Goal: Task Accomplishment & Management: Complete application form

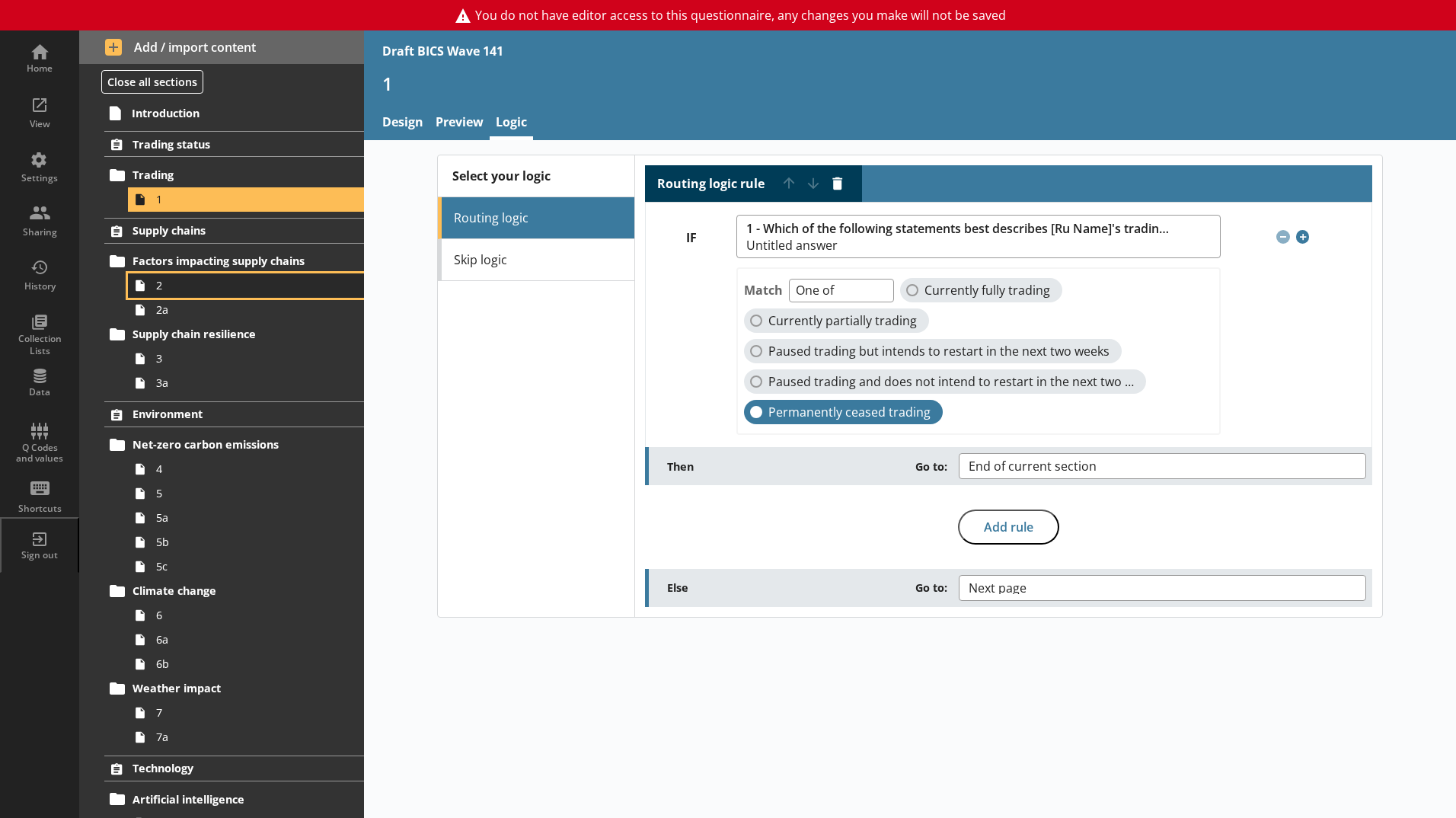
click at [192, 287] on span "2" at bounding box center [240, 285] width 169 height 14
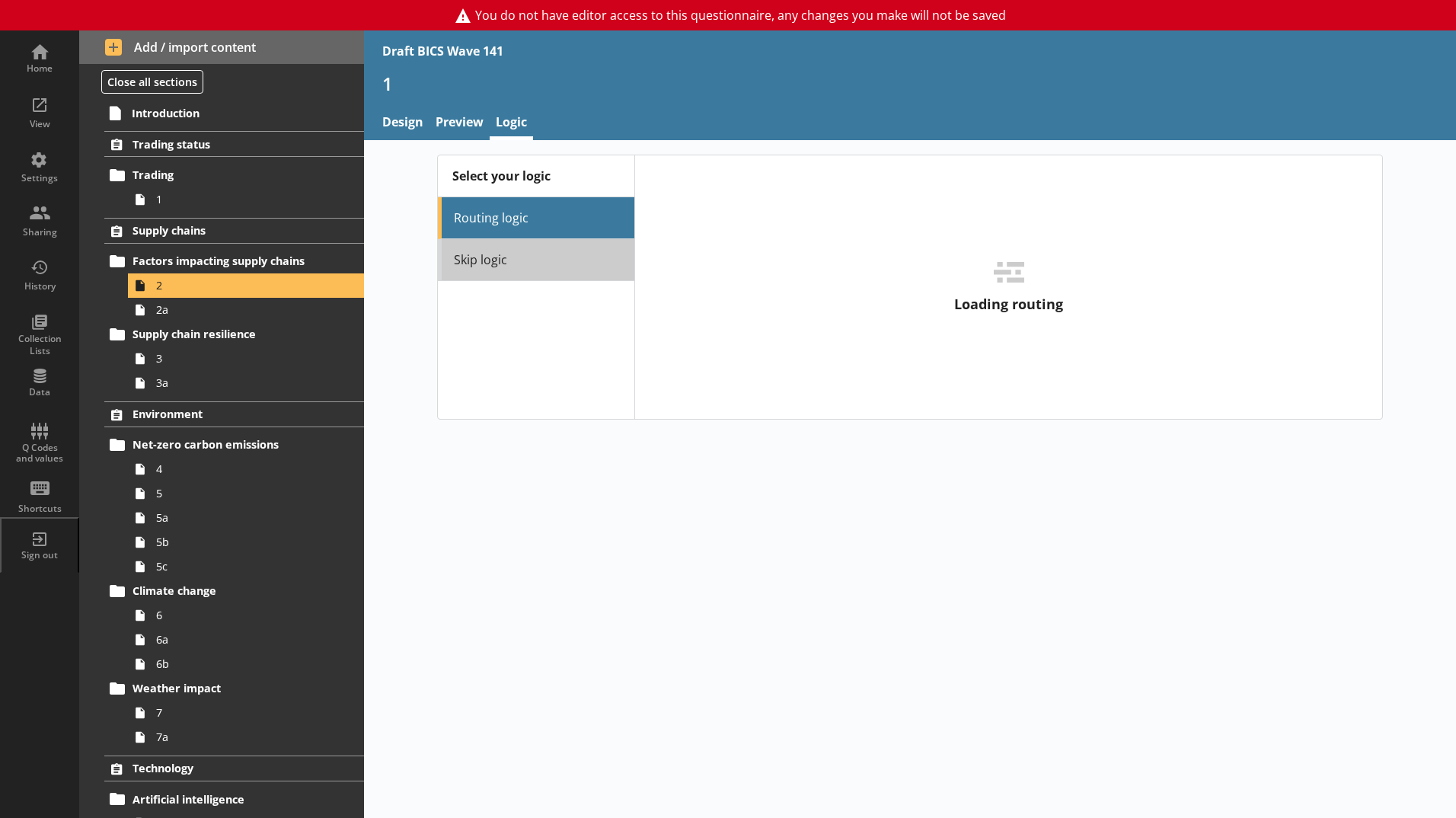
click at [474, 272] on link "Skip logic" at bounding box center [535, 260] width 196 height 42
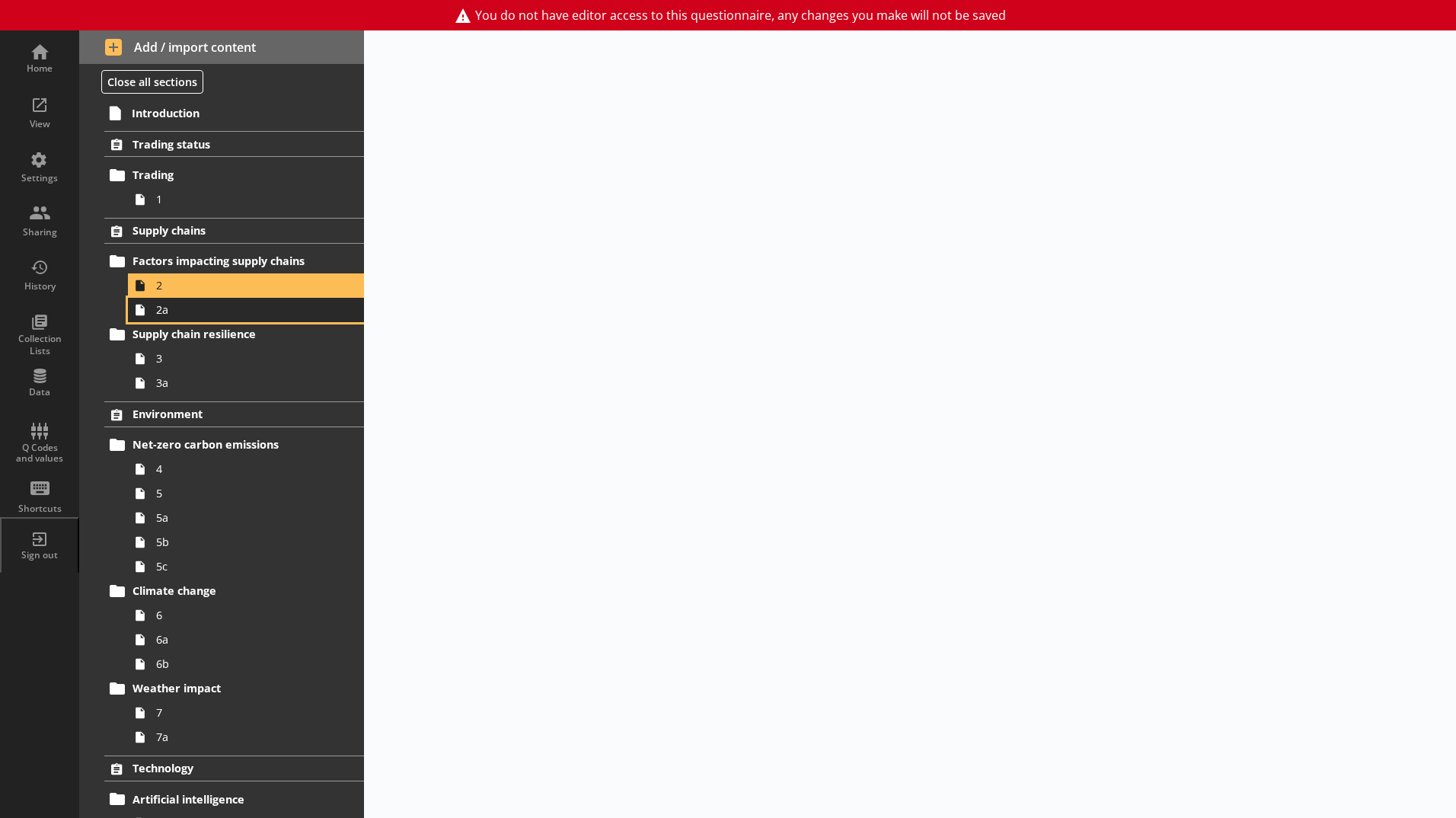
click at [278, 309] on span "2a" at bounding box center [240, 310] width 169 height 14
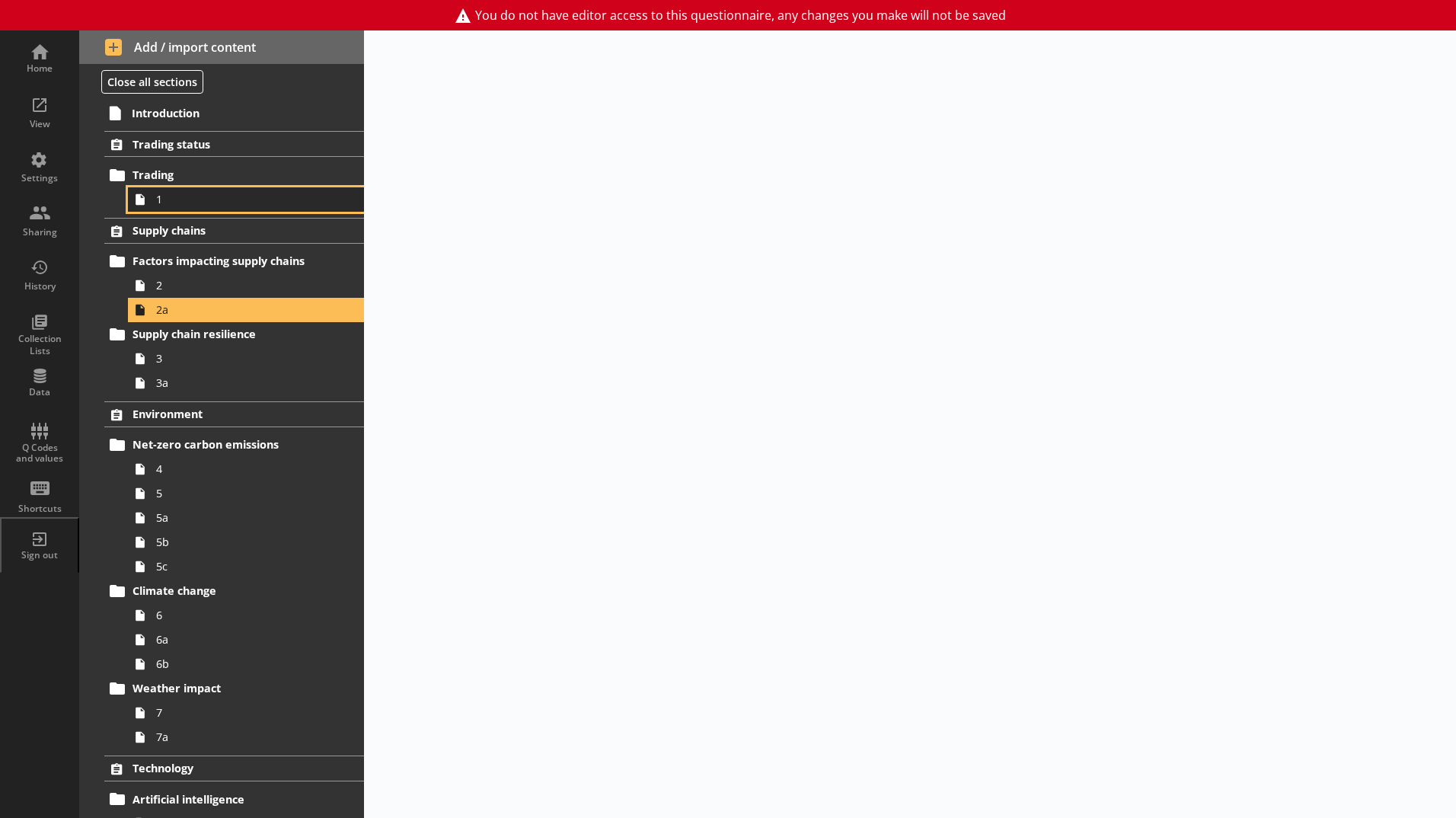
click at [204, 203] on span "1" at bounding box center [240, 199] width 169 height 14
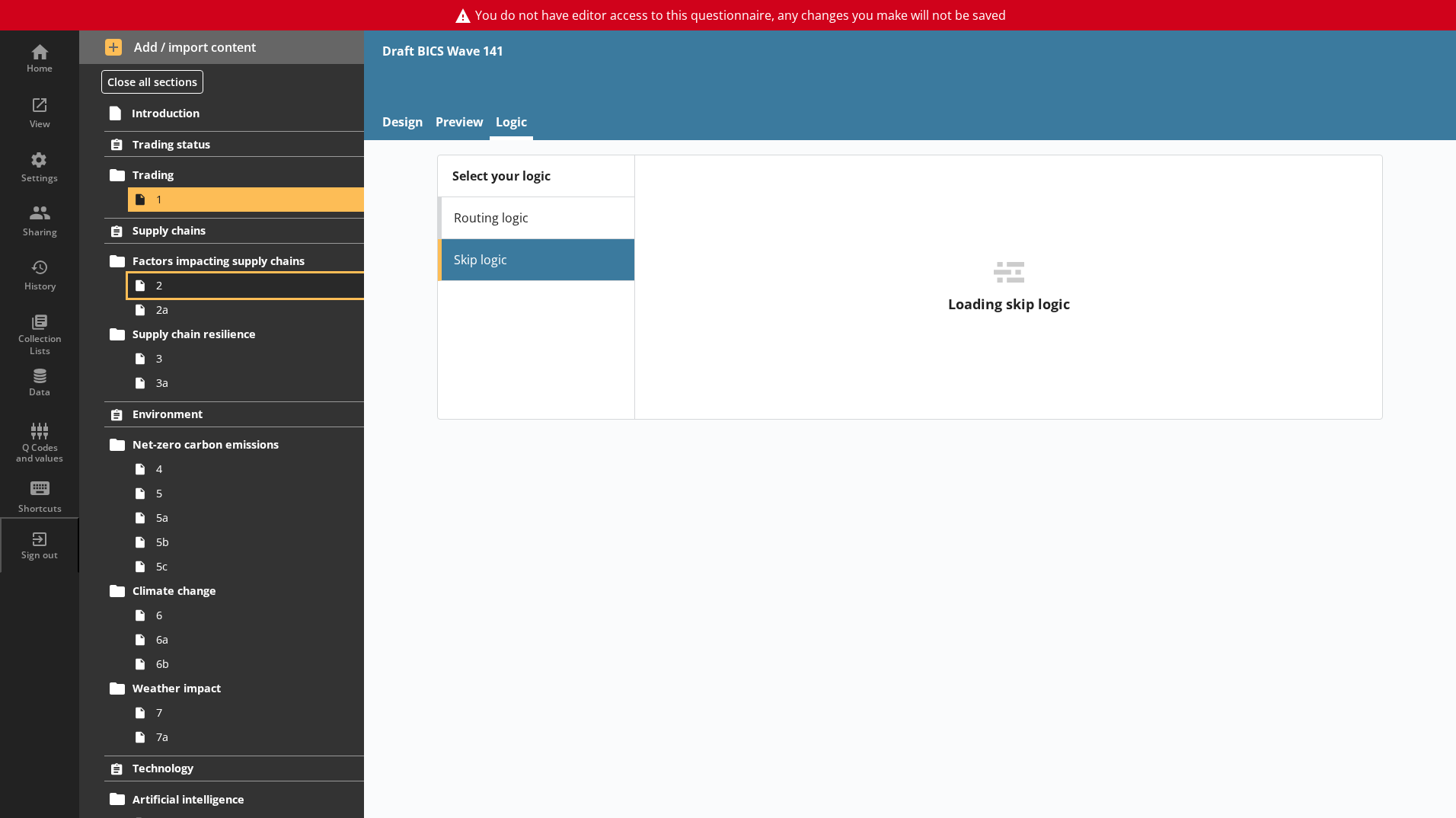
click at [231, 287] on span "2" at bounding box center [240, 285] width 169 height 14
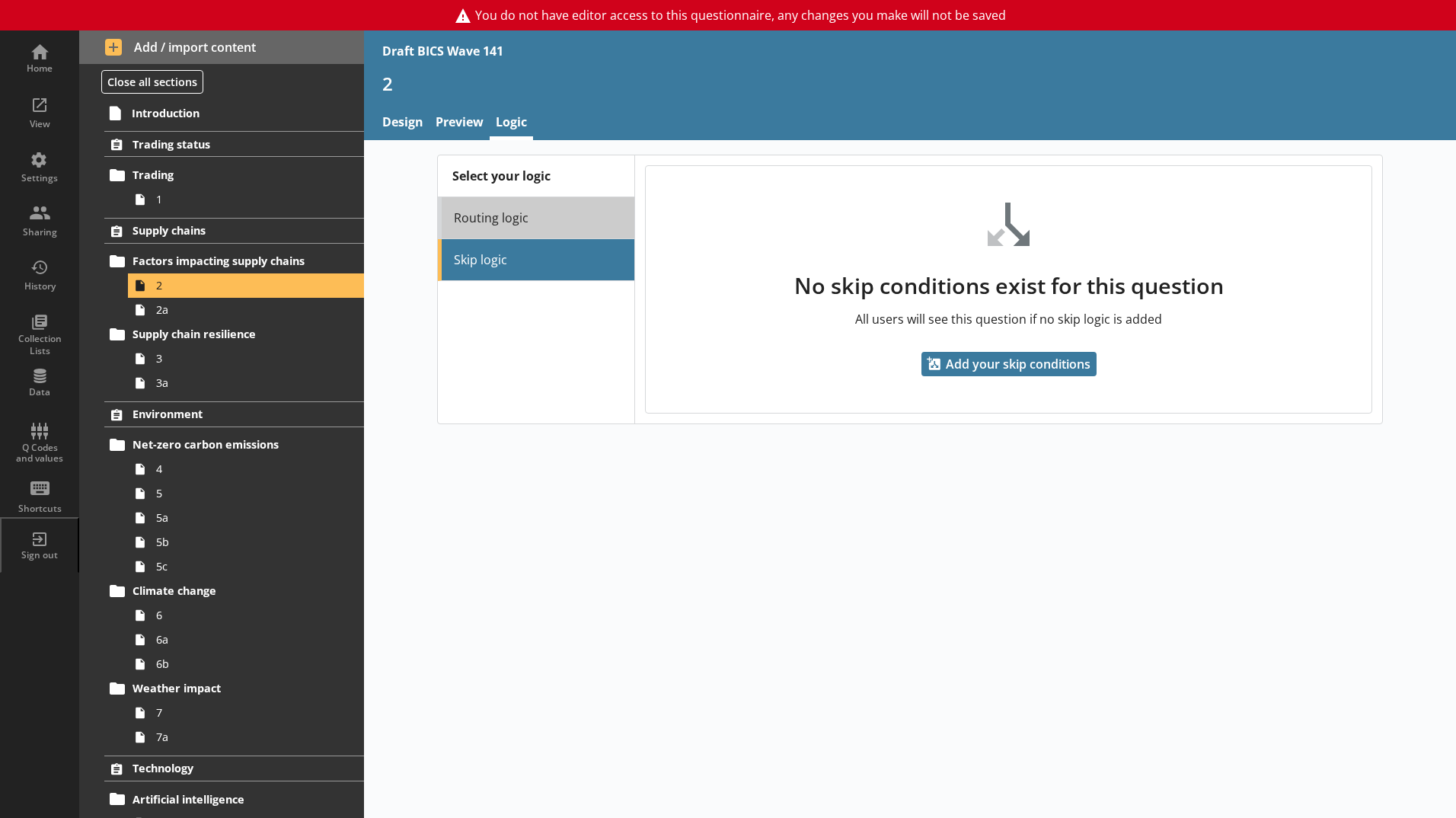
click at [555, 227] on link "Routing logic" at bounding box center [535, 218] width 196 height 42
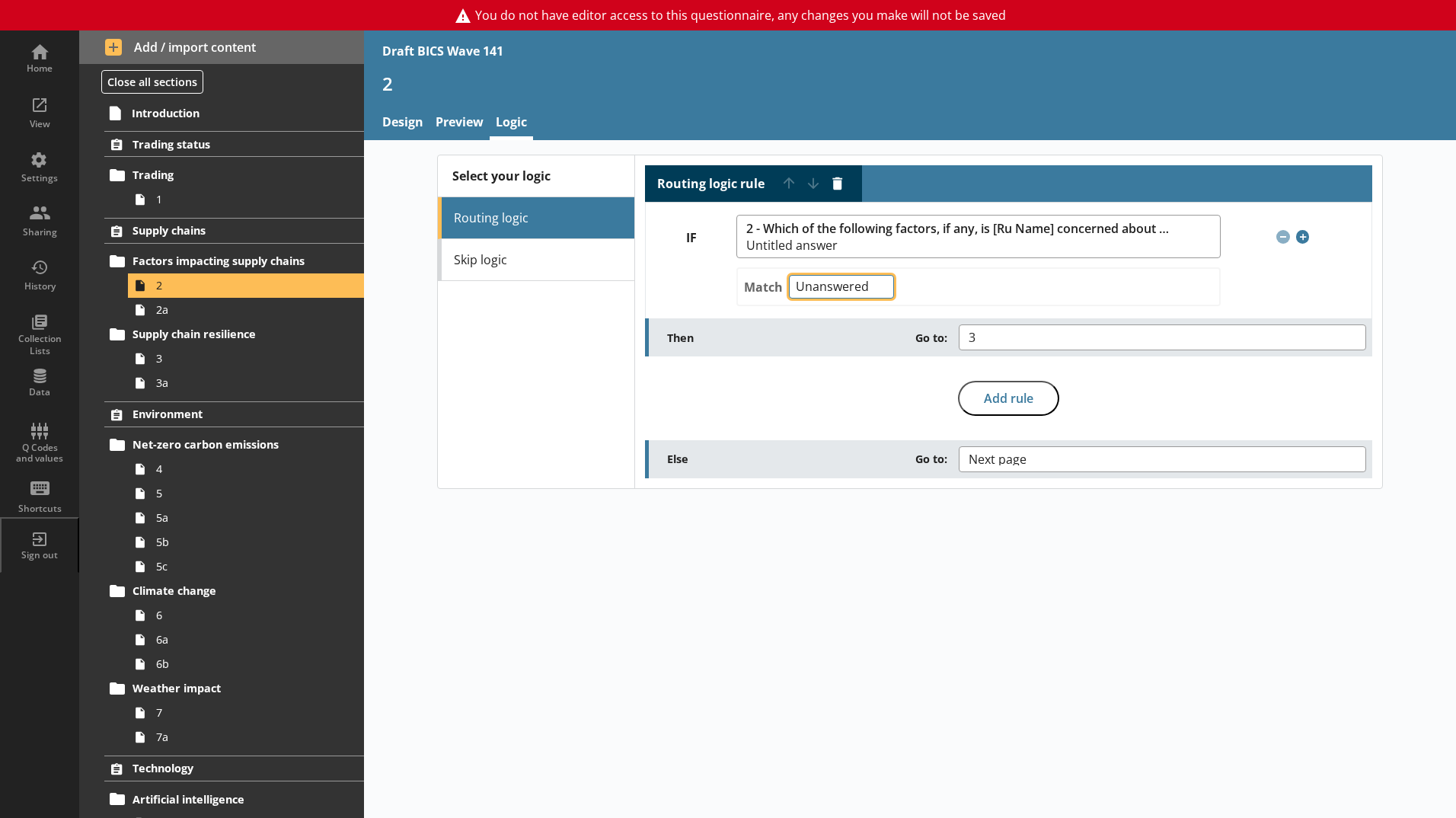
click at [875, 291] on select "Any of Not any of All of Count of Unanswered" at bounding box center [841, 286] width 105 height 23
click at [499, 266] on link "Skip logic" at bounding box center [535, 260] width 196 height 42
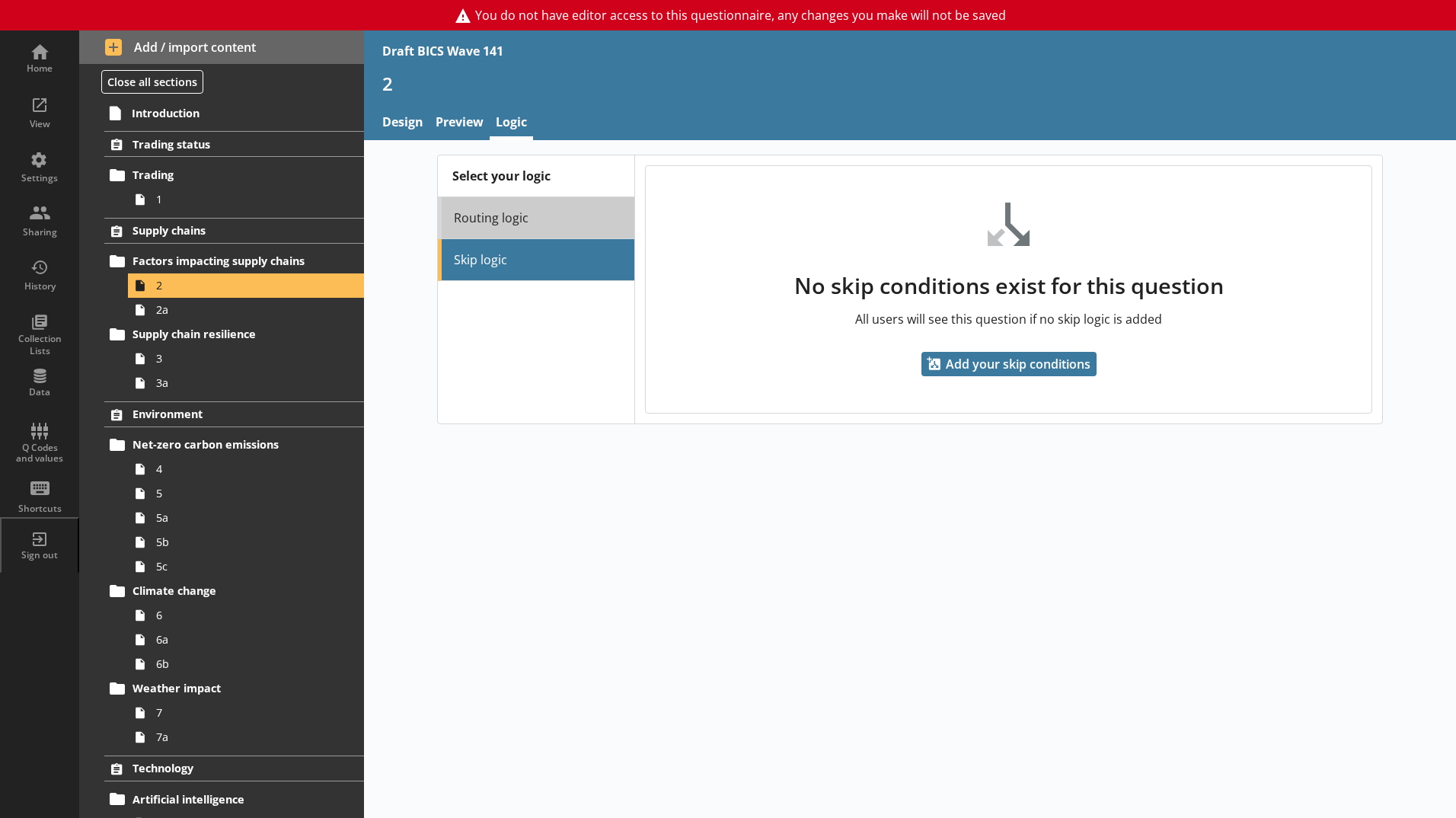
click at [467, 221] on link "Routing logic" at bounding box center [535, 218] width 196 height 42
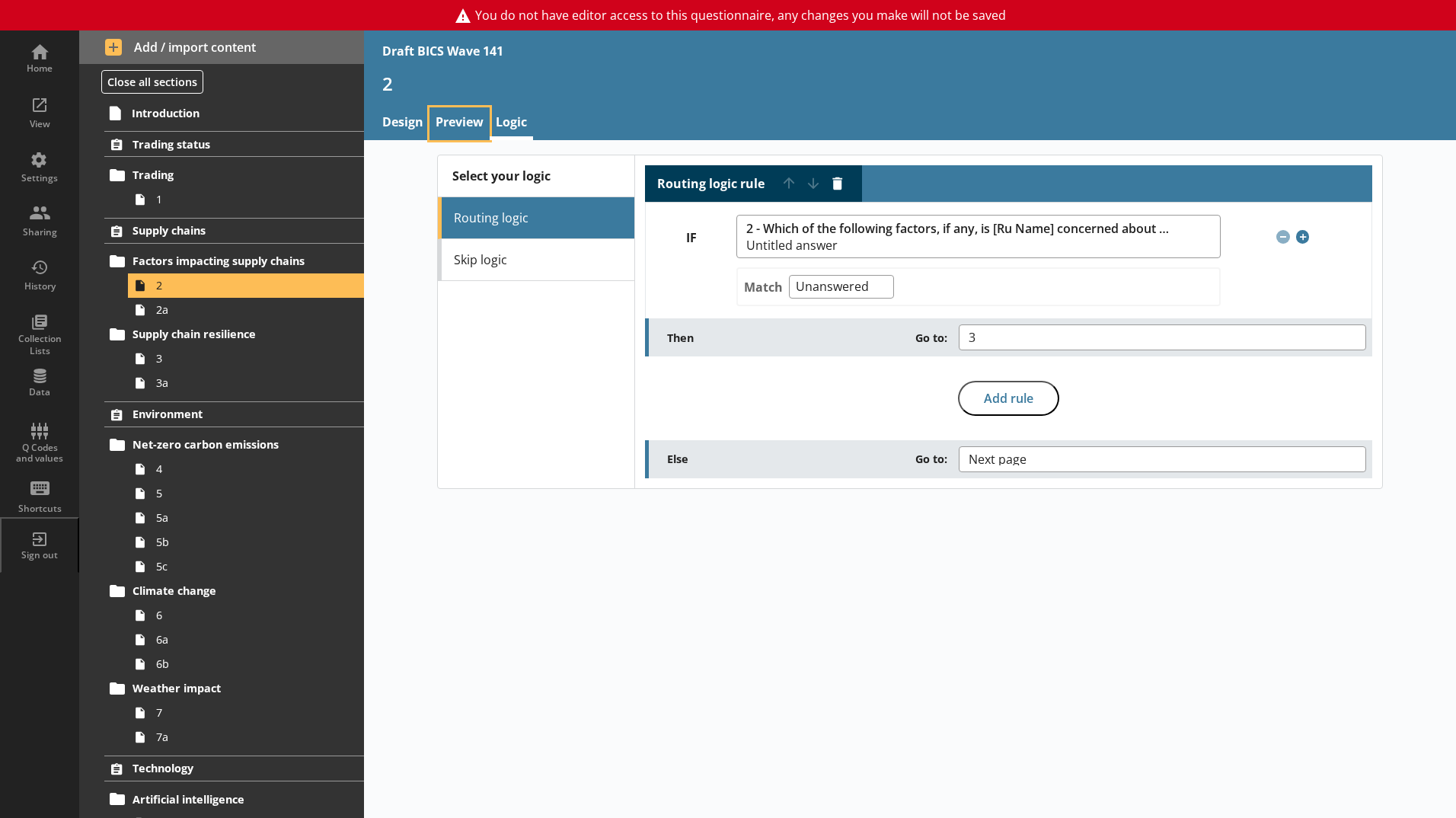
click at [459, 119] on link "Preview" at bounding box center [459, 123] width 60 height 33
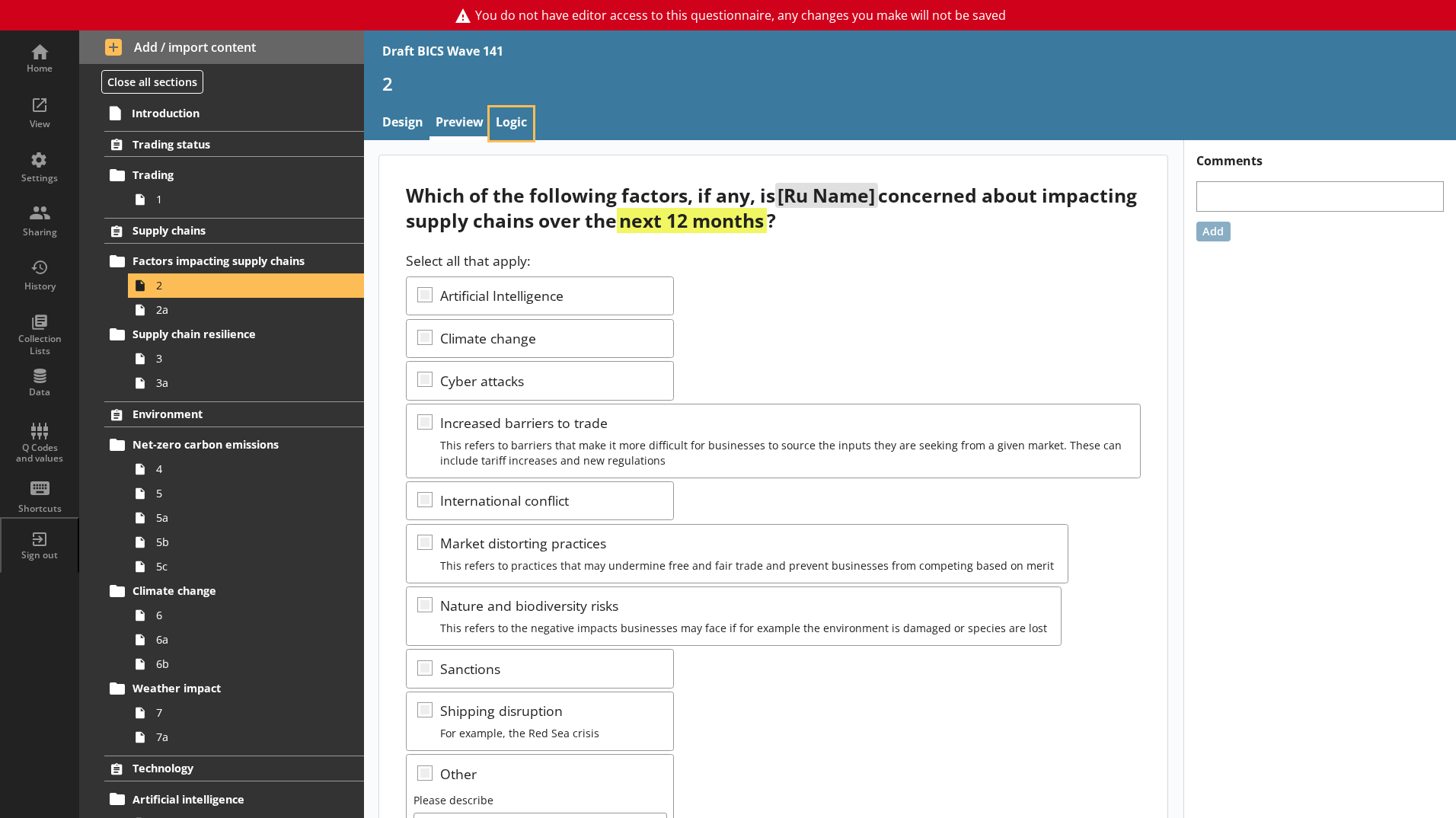
click at [520, 121] on link "Logic" at bounding box center [511, 123] width 43 height 33
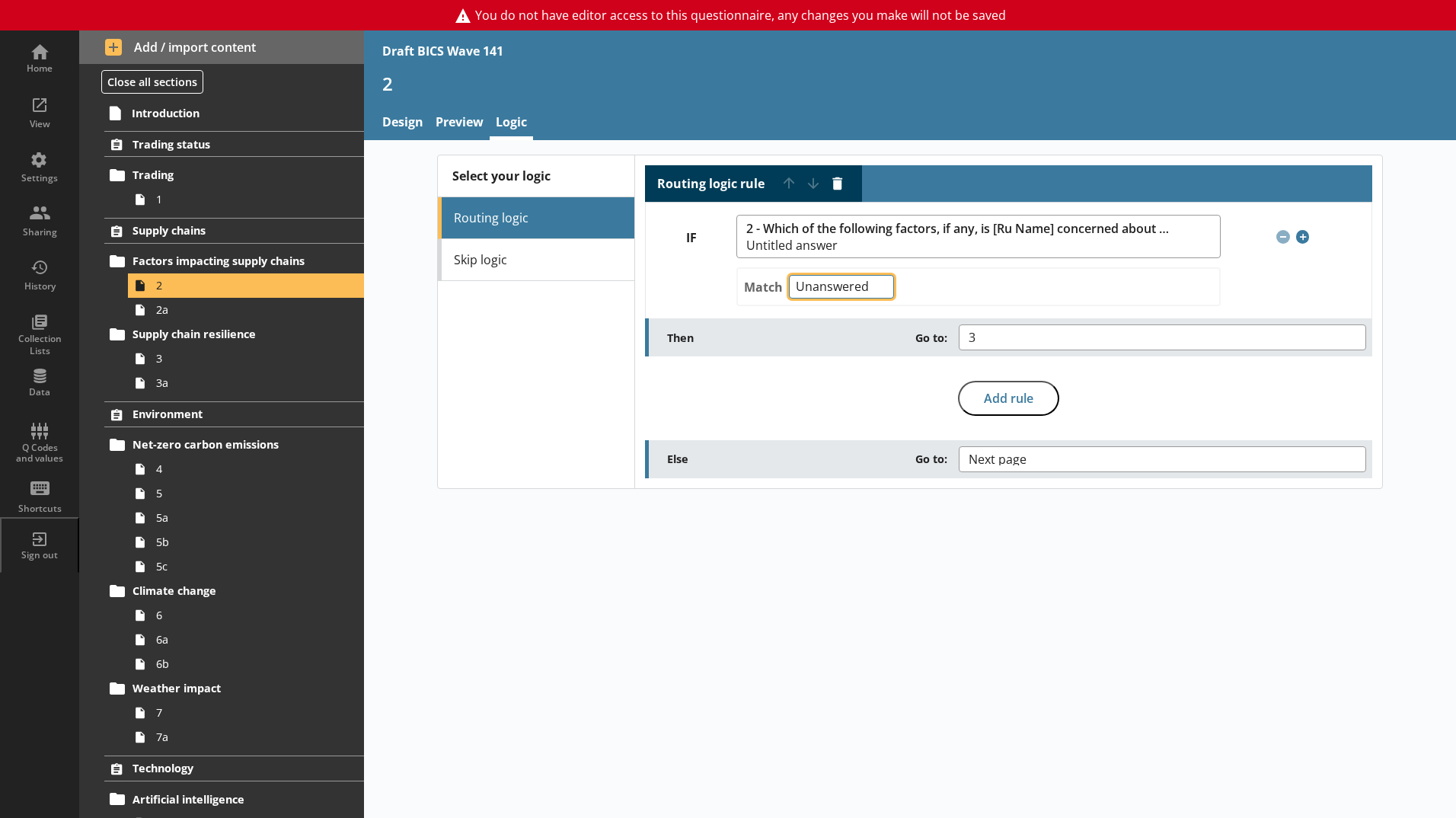
click at [826, 286] on select "Any of Not any of All of Count of Unanswered" at bounding box center [841, 286] width 105 height 23
click at [826, 287] on select "Any of Not any of All of Count of Unanswered" at bounding box center [841, 286] width 105 height 23
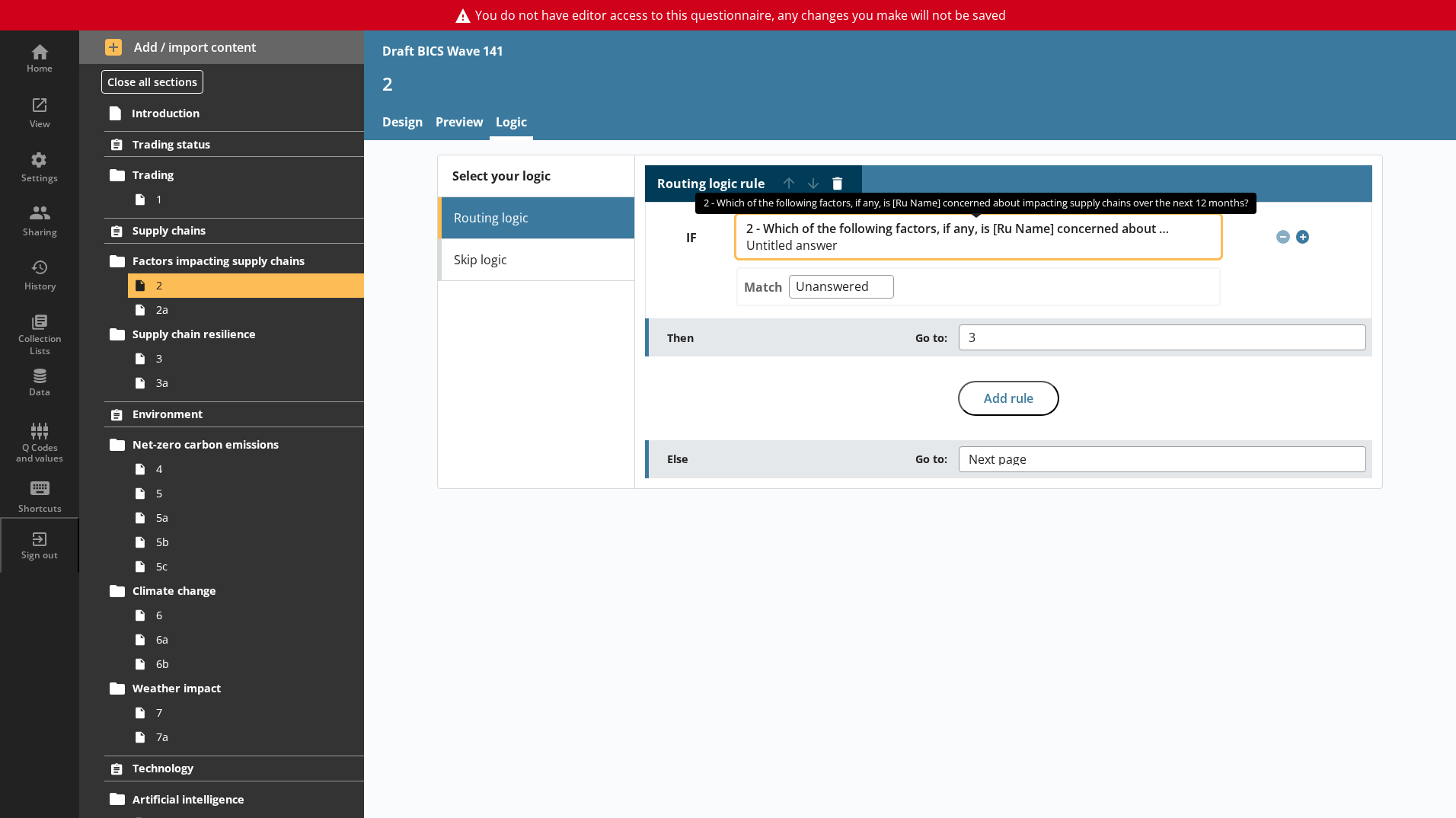
click at [1172, 235] on span "2 - Which of the following factors, if any, is [Ru Name] concerned about impact…" at bounding box center [970, 236] width 448 height 30
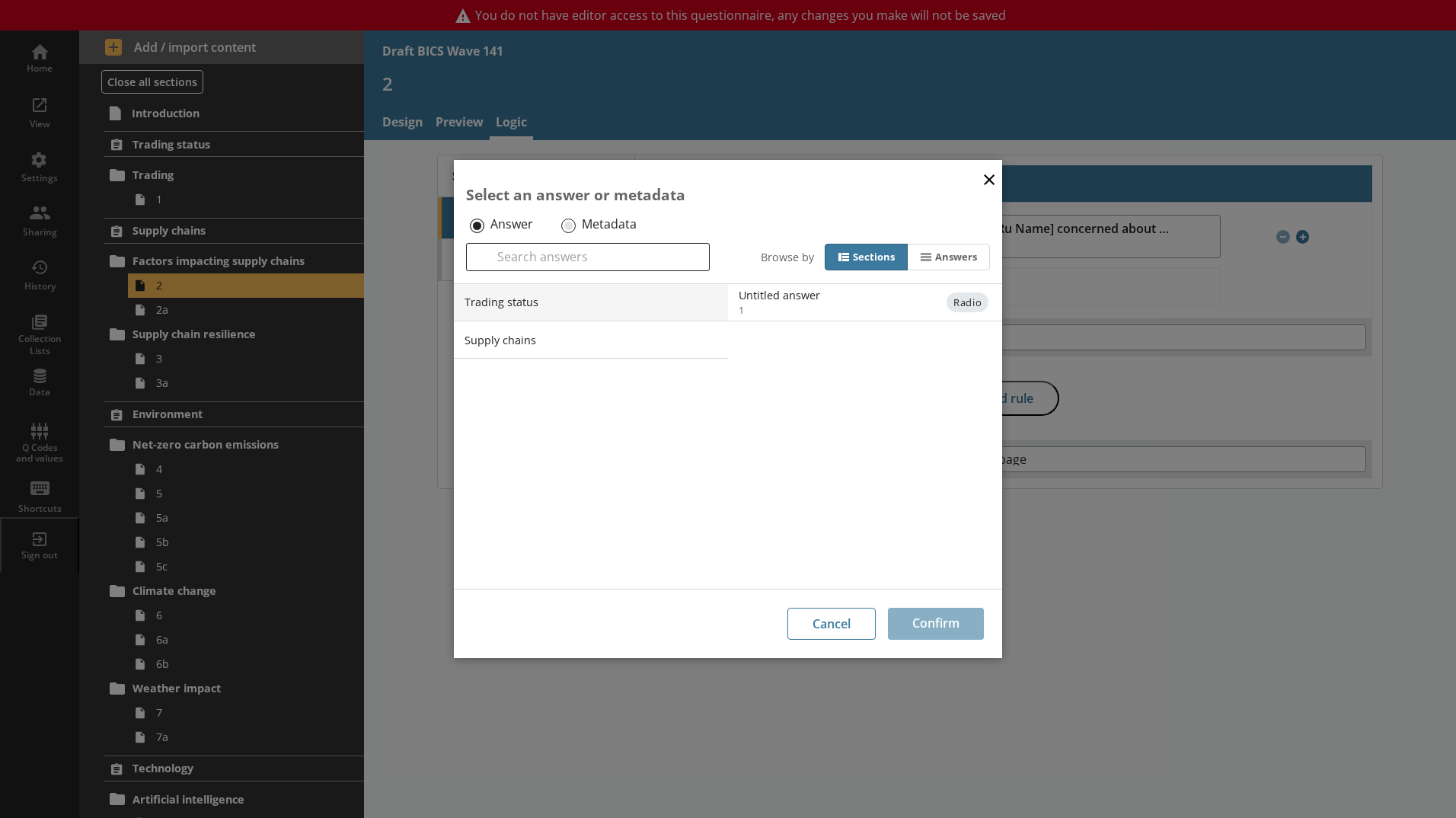
click at [985, 178] on button "×" at bounding box center [989, 178] width 23 height 34
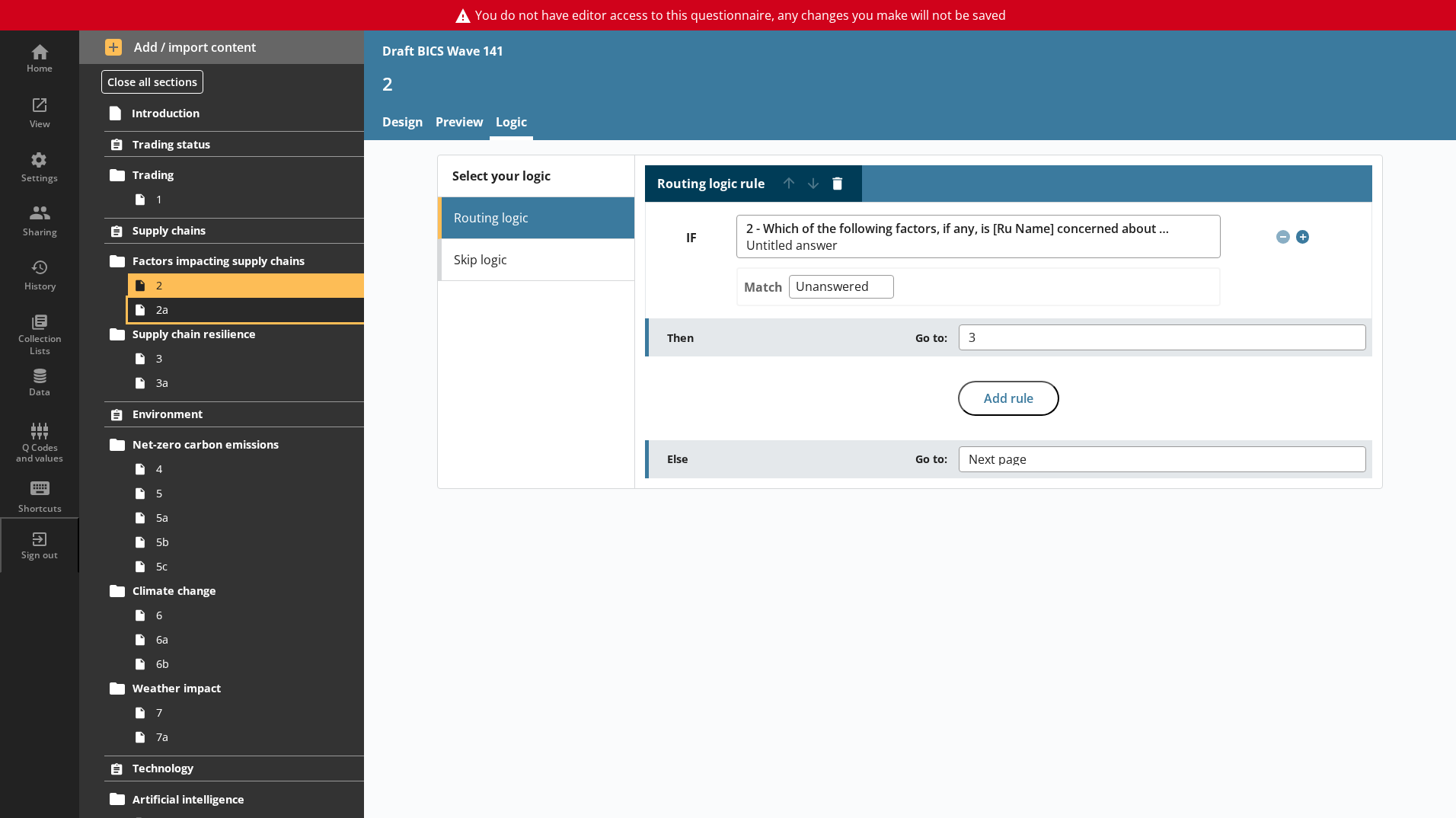
click at [211, 303] on span "2a" at bounding box center [240, 310] width 169 height 14
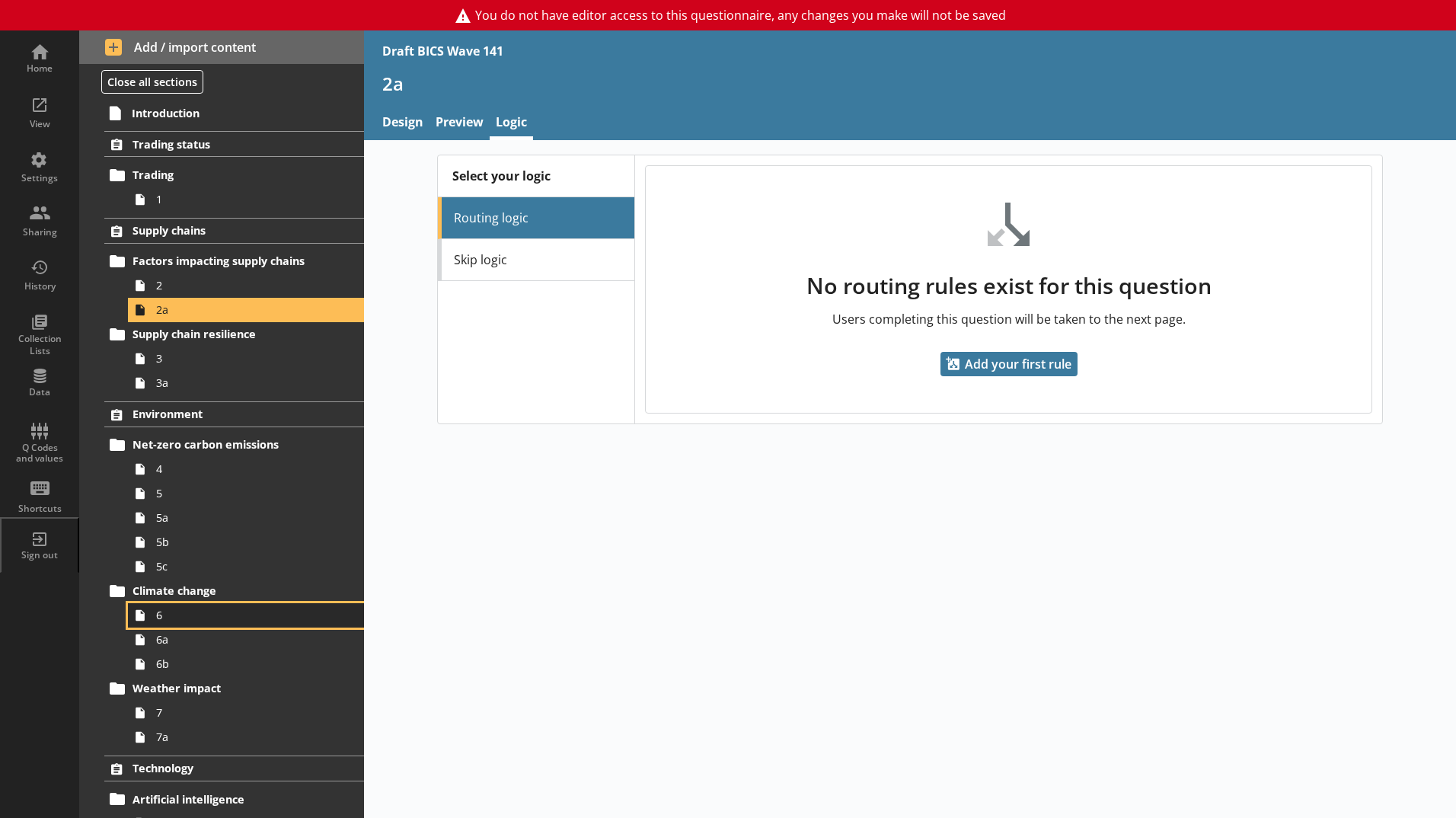
click at [178, 616] on span "6" at bounding box center [240, 615] width 169 height 14
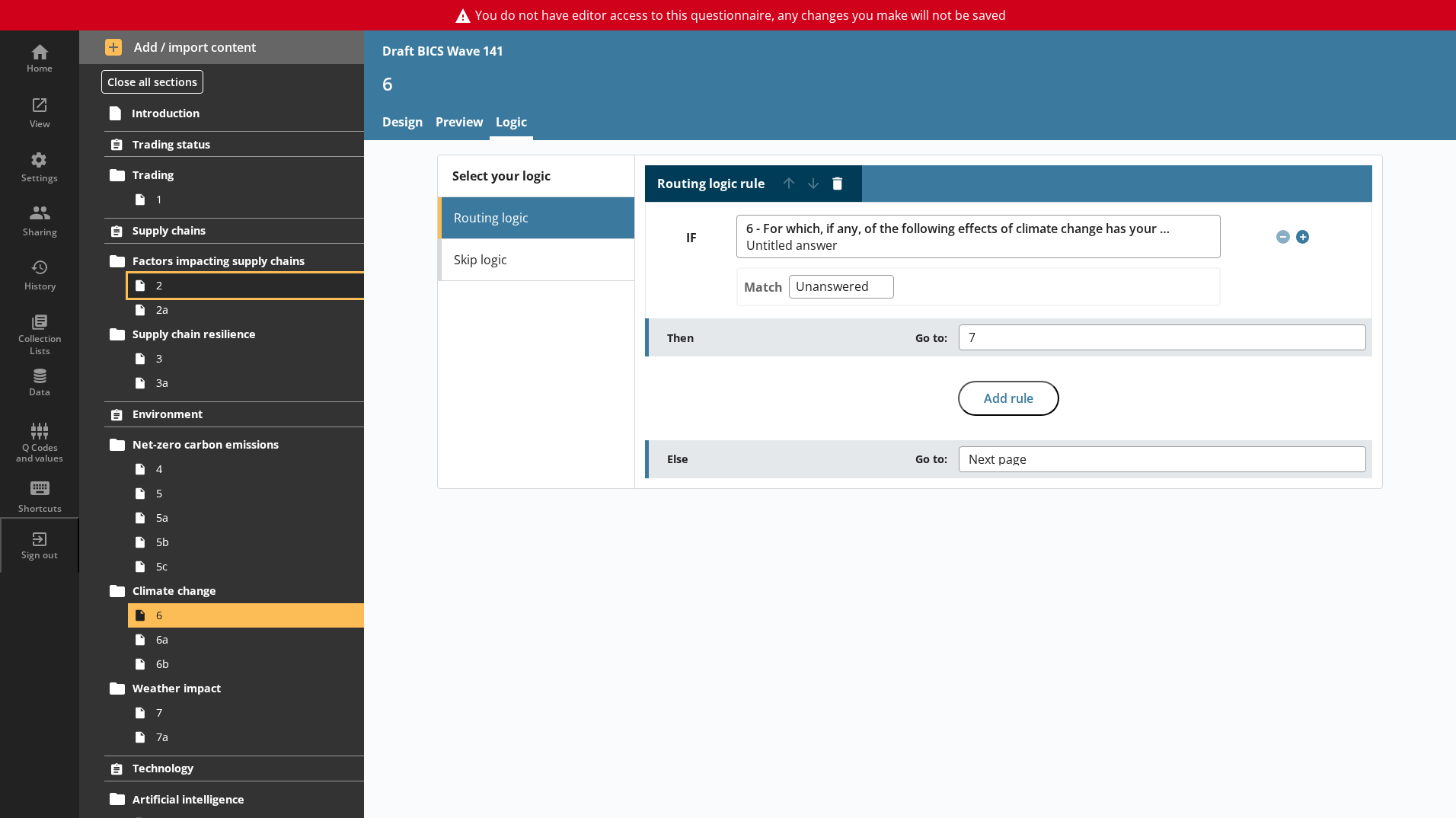
click at [186, 294] on link "2" at bounding box center [246, 286] width 236 height 24
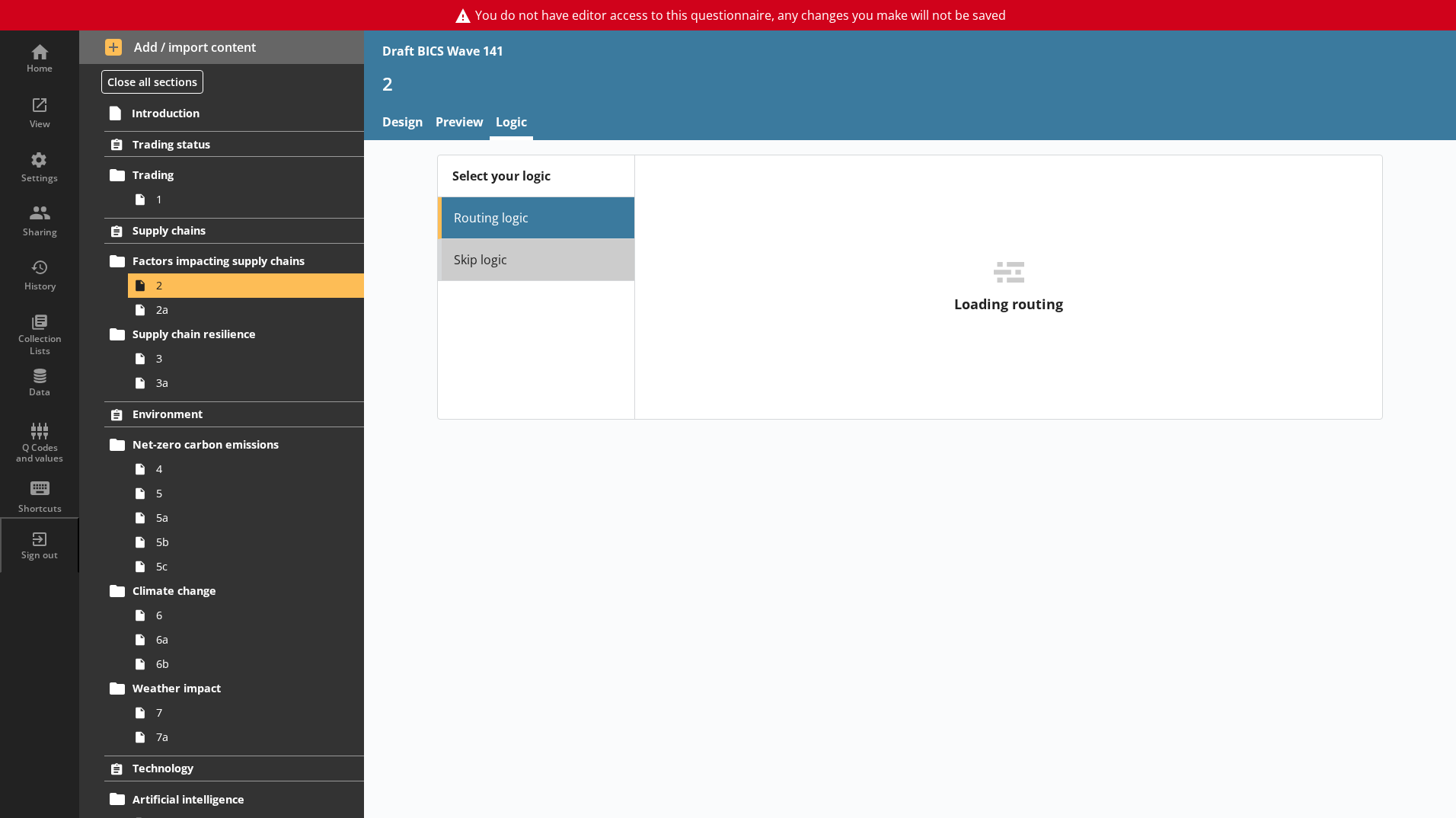
click at [515, 265] on link "Skip logic" at bounding box center [535, 260] width 196 height 42
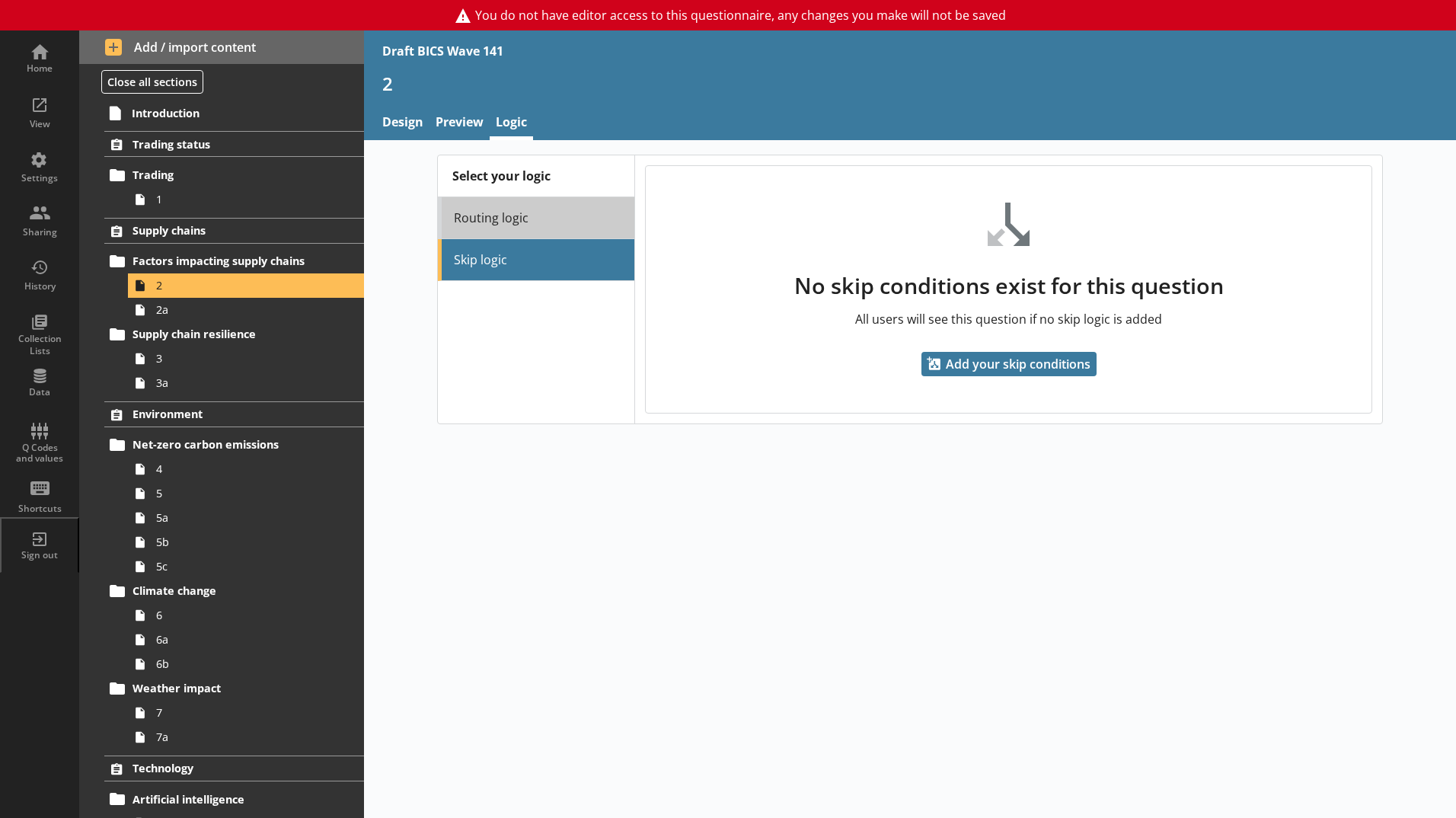
click at [473, 218] on link "Routing logic" at bounding box center [535, 218] width 196 height 42
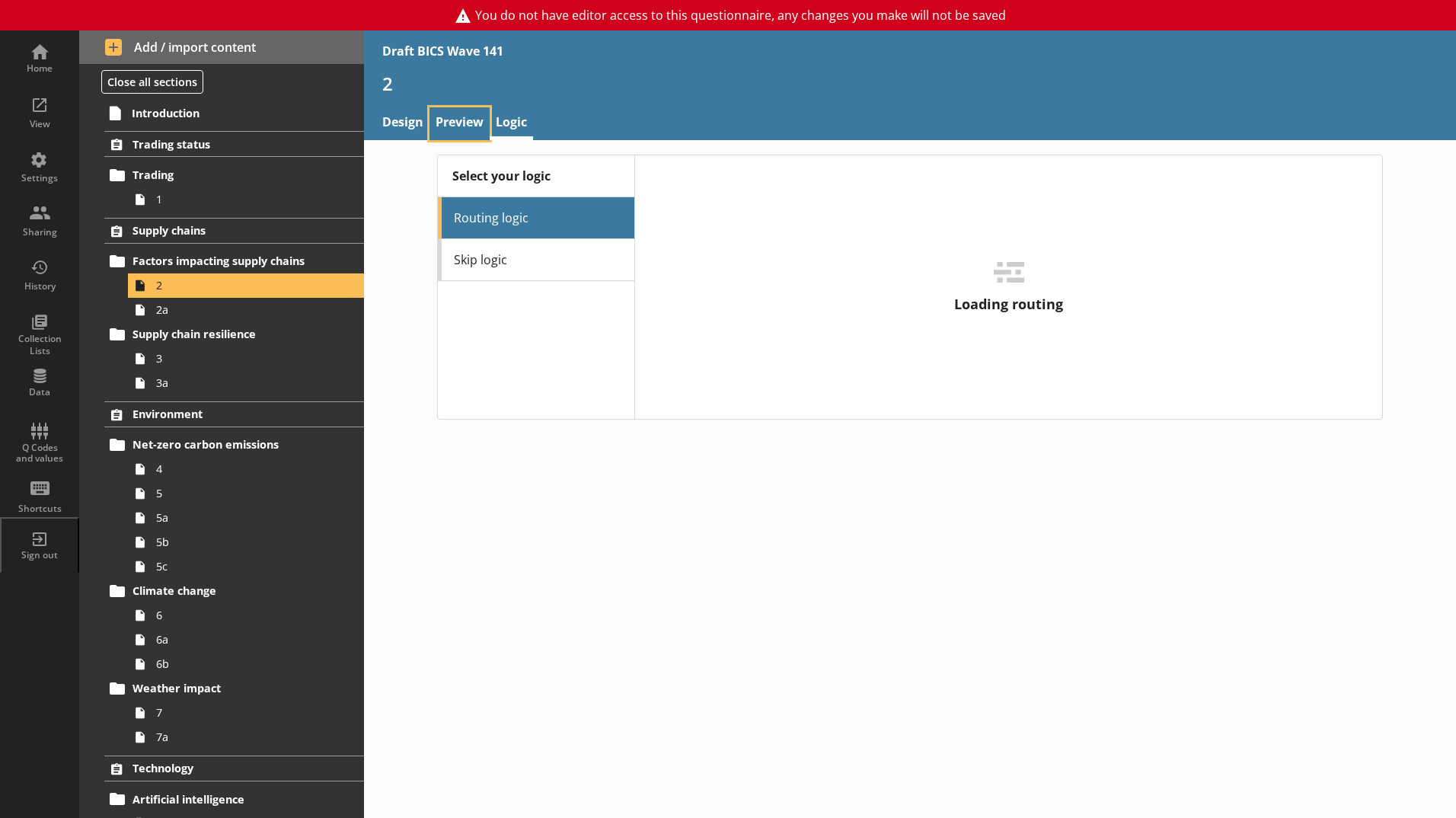
click at [459, 129] on link "Preview" at bounding box center [459, 123] width 60 height 33
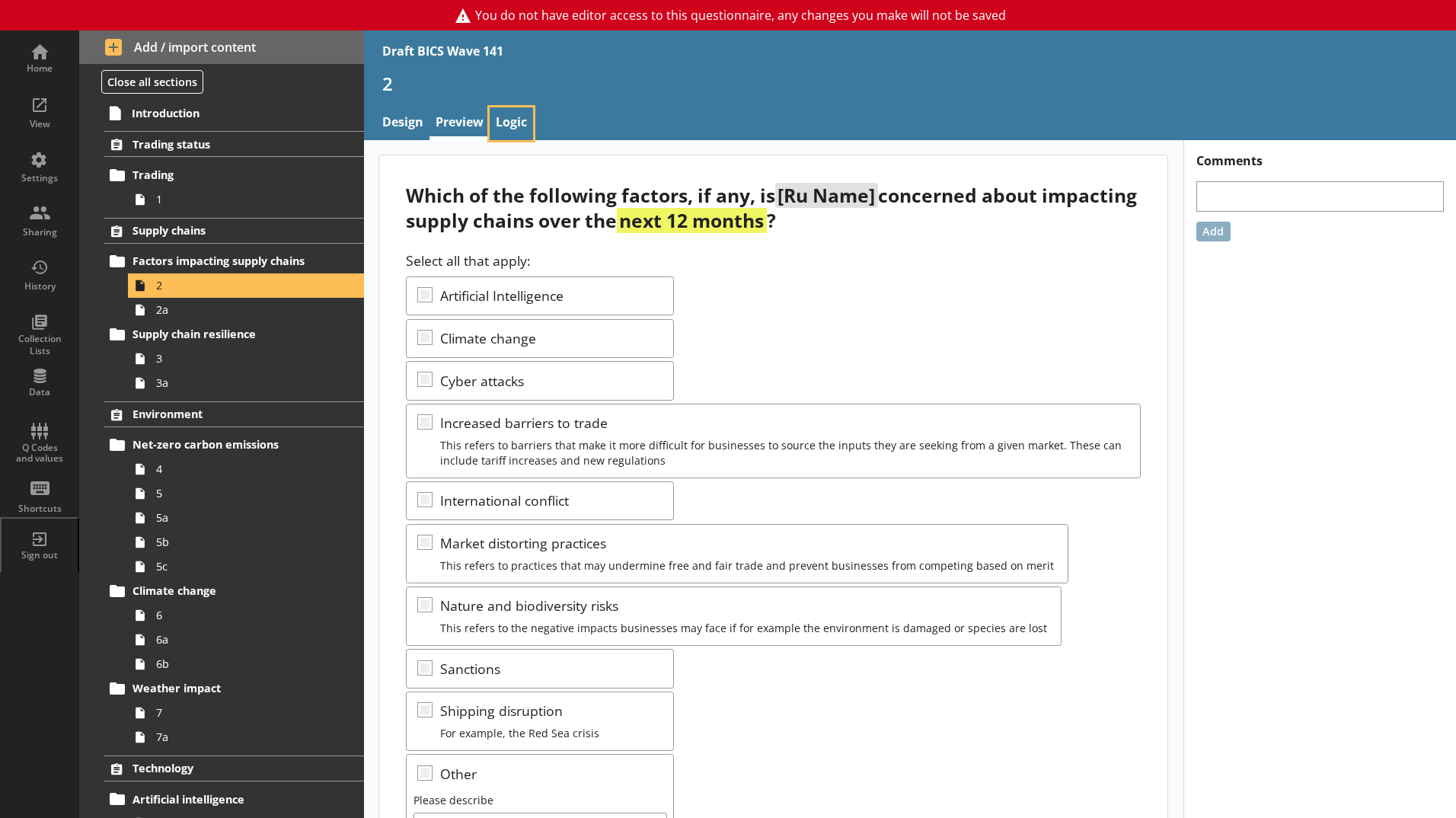
click at [512, 120] on link "Logic" at bounding box center [511, 123] width 43 height 33
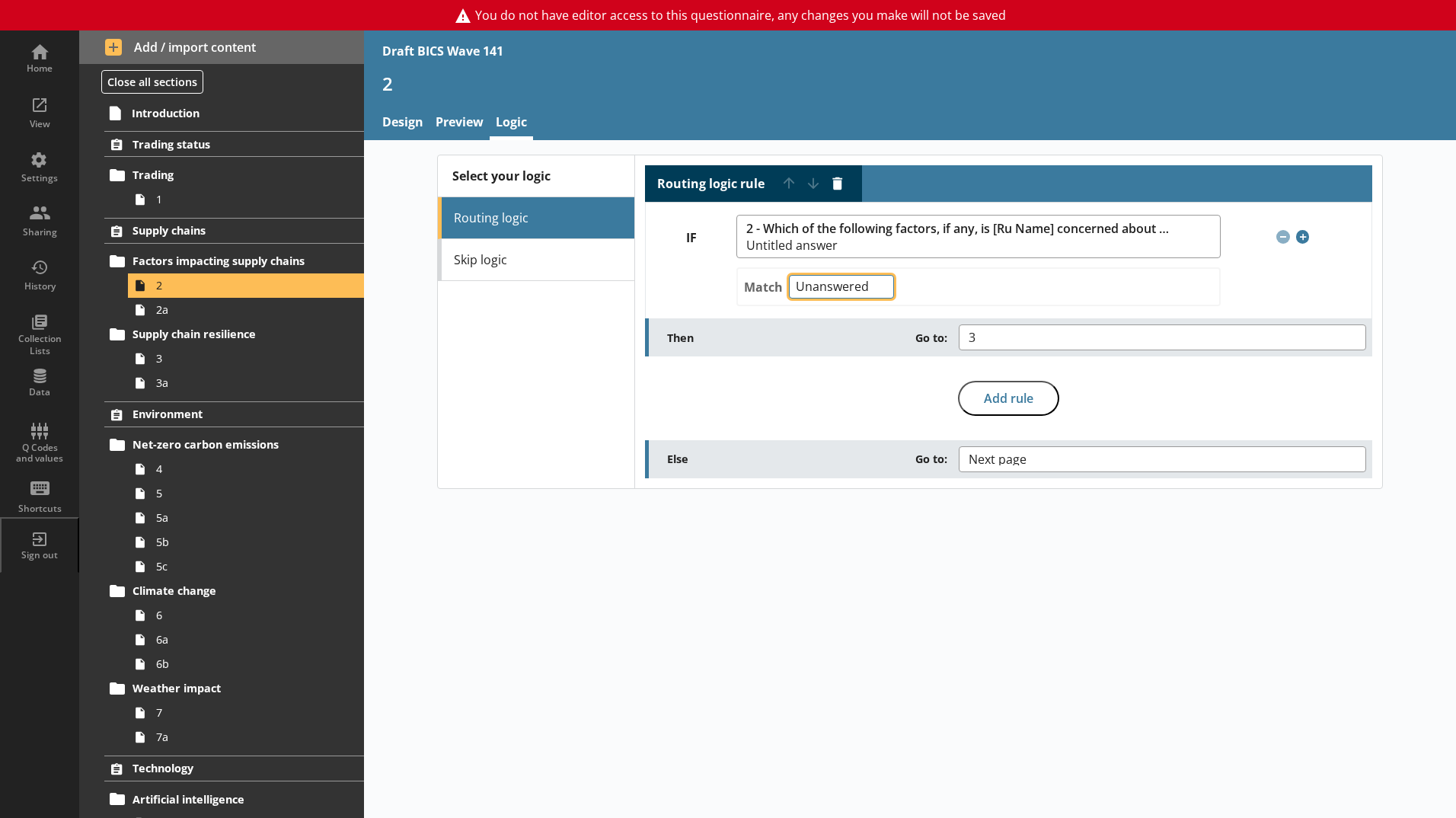
click at [843, 285] on select "Any of Not any of All of Count of Unanswered" at bounding box center [841, 286] width 105 height 23
click at [789, 275] on select "Any of Not any of All of Count of Unanswered" at bounding box center [841, 286] width 105 height 23
click at [824, 284] on select "Any of Not any of All of Count of Unanswered" at bounding box center [841, 286] width 105 height 23
click at [824, 287] on select "Any of Not any of All of Count of Unanswered" at bounding box center [841, 286] width 105 height 23
click at [749, 326] on div "Then Go to: 3" at bounding box center [1017, 337] width 699 height 26
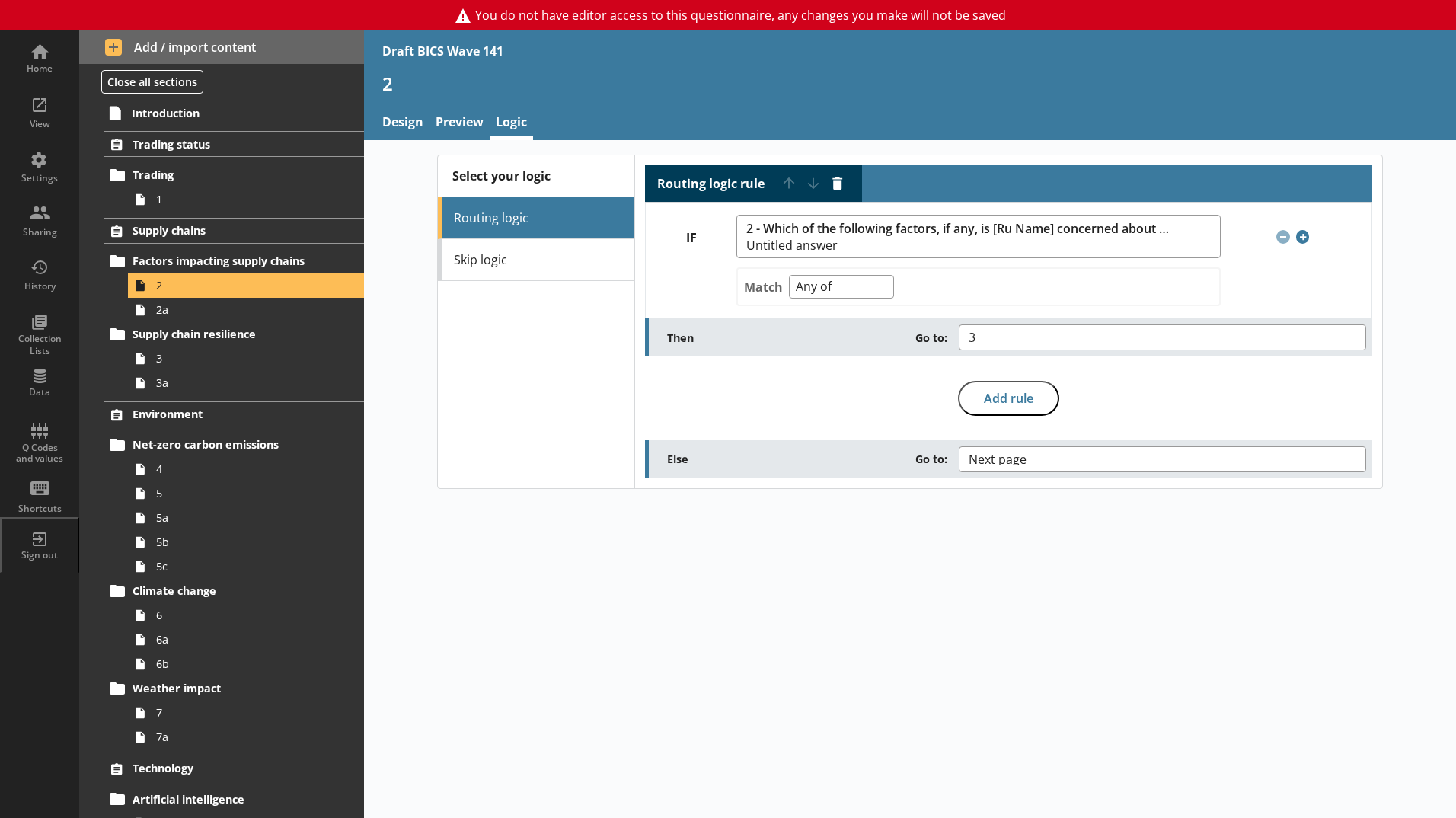
click at [973, 275] on div "Match Any of Not any of All of Count of Unanswered" at bounding box center [978, 287] width 483 height 39
click at [933, 287] on div "Match Any of Not any of All of Count of Unanswered" at bounding box center [978, 287] width 483 height 39
click at [872, 286] on select "Any of Not any of All of Count of Unanswered" at bounding box center [841, 286] width 105 height 23
select select "Unanswered"
click at [789, 275] on select "Any of Not any of All of Count of Unanswered" at bounding box center [841, 286] width 105 height 23
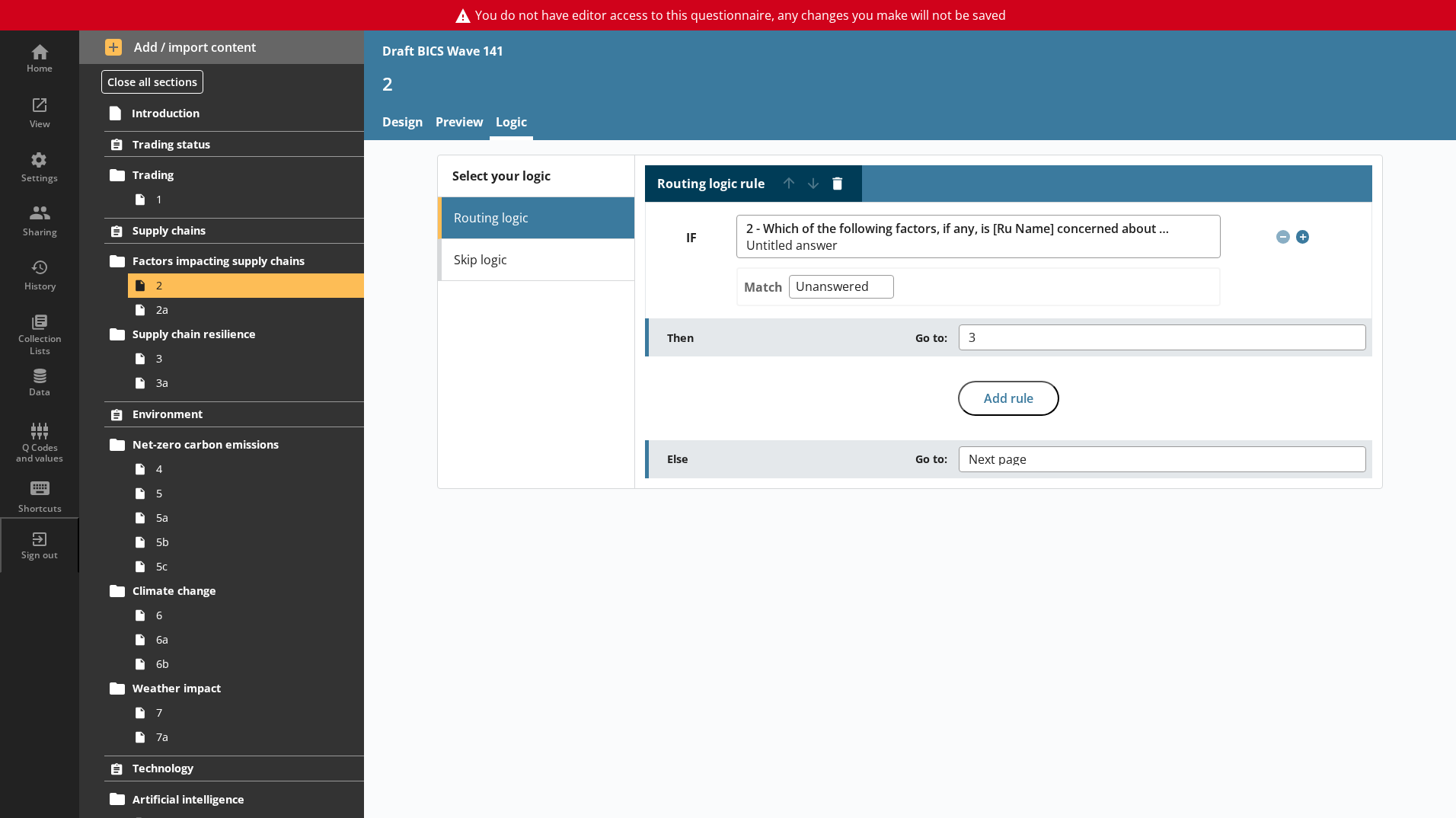
click at [787, 367] on div "Routing logic rule Move rule up Move rule down Delete rule IF 2 - Which of the …" at bounding box center [1009, 321] width 728 height 313
click at [973, 399] on button "Add rule" at bounding box center [1009, 399] width 102 height 35
click at [856, 415] on div "Routing logic rule Move rule up Move rule down Delete rule IF 2 - Which of the …" at bounding box center [1009, 321] width 728 height 313
click at [180, 312] on span "2a" at bounding box center [240, 310] width 169 height 14
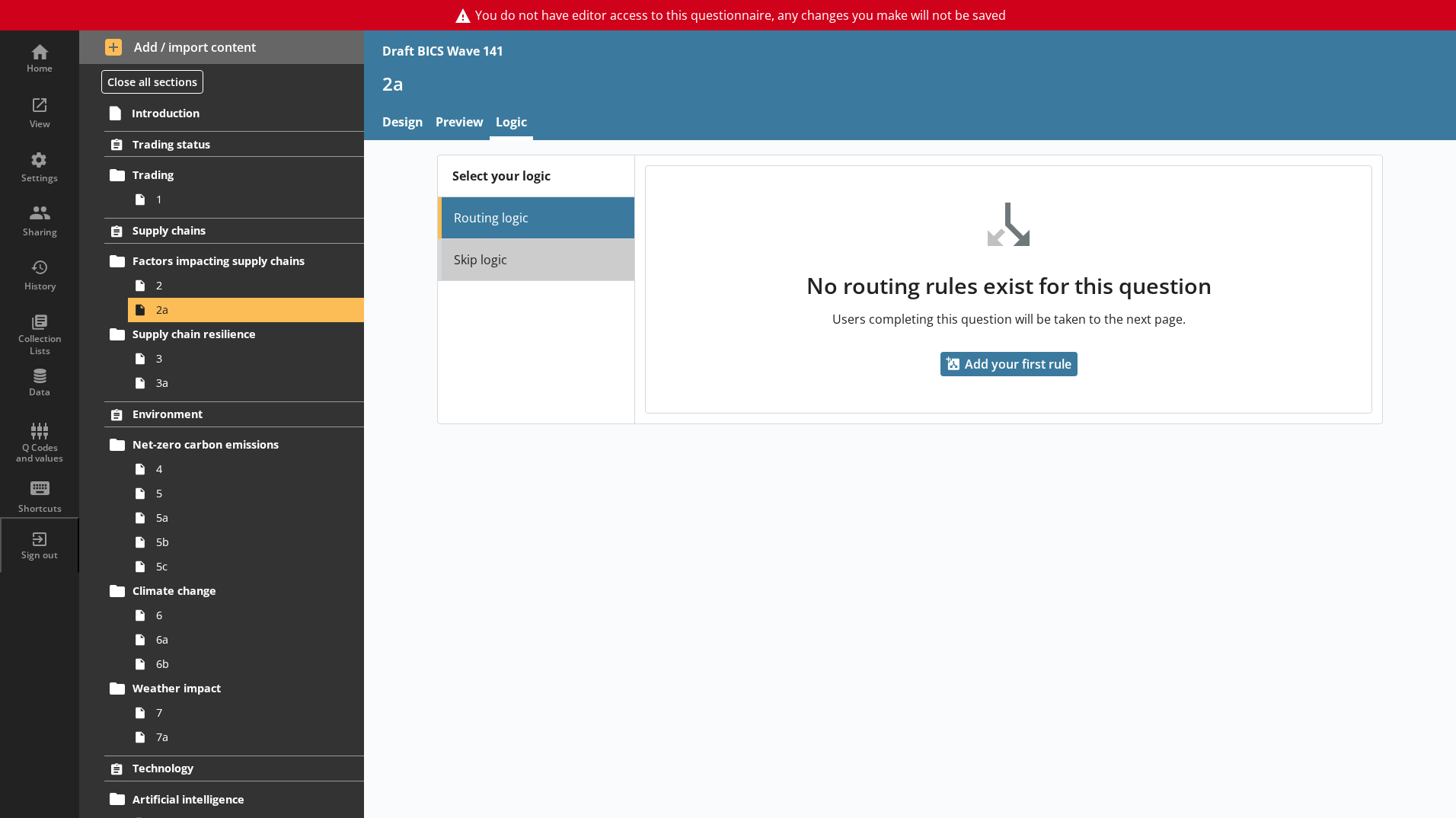
click at [579, 263] on link "Skip logic" at bounding box center [535, 260] width 196 height 42
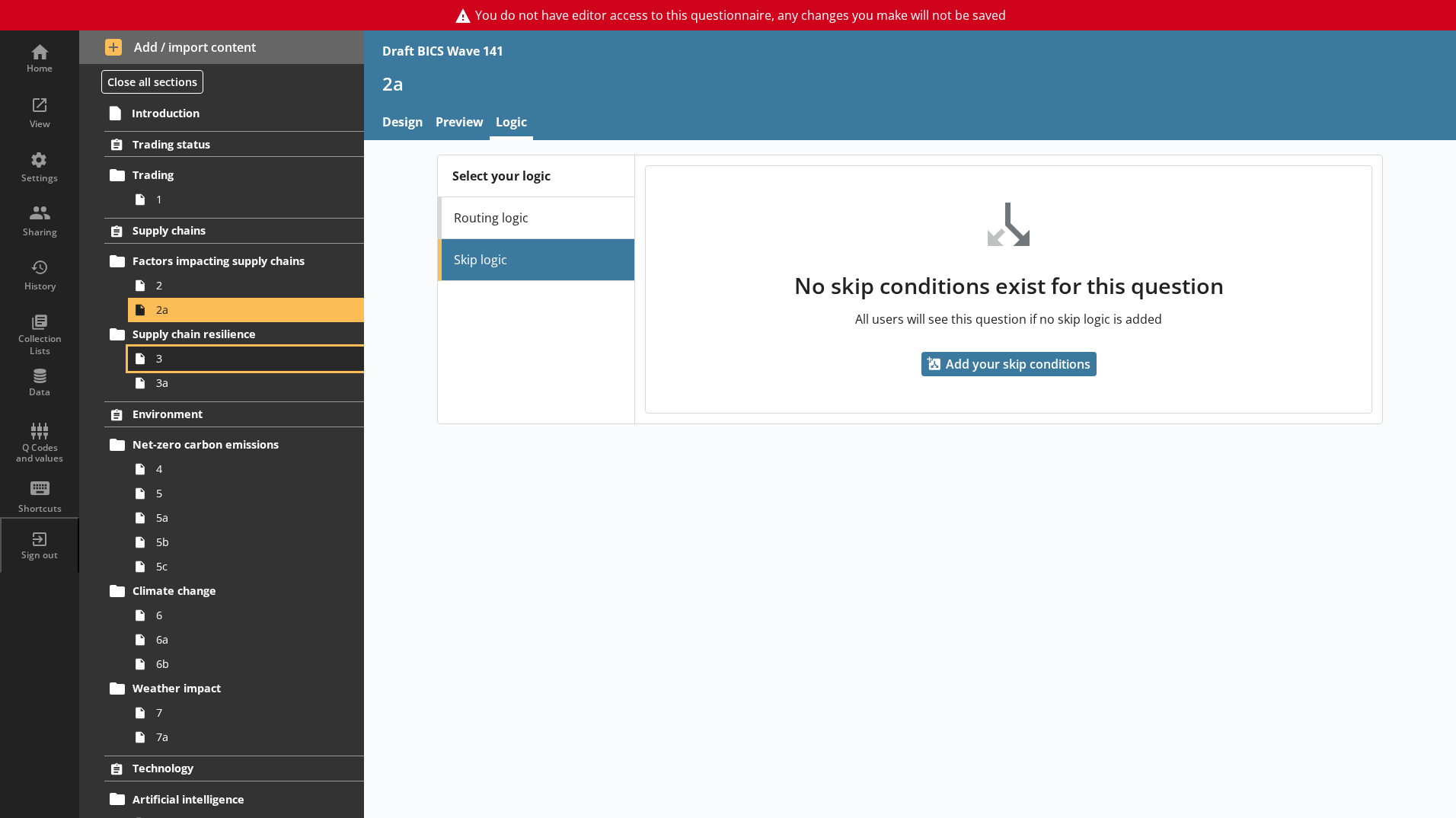
click at [190, 353] on span "3" at bounding box center [240, 359] width 169 height 14
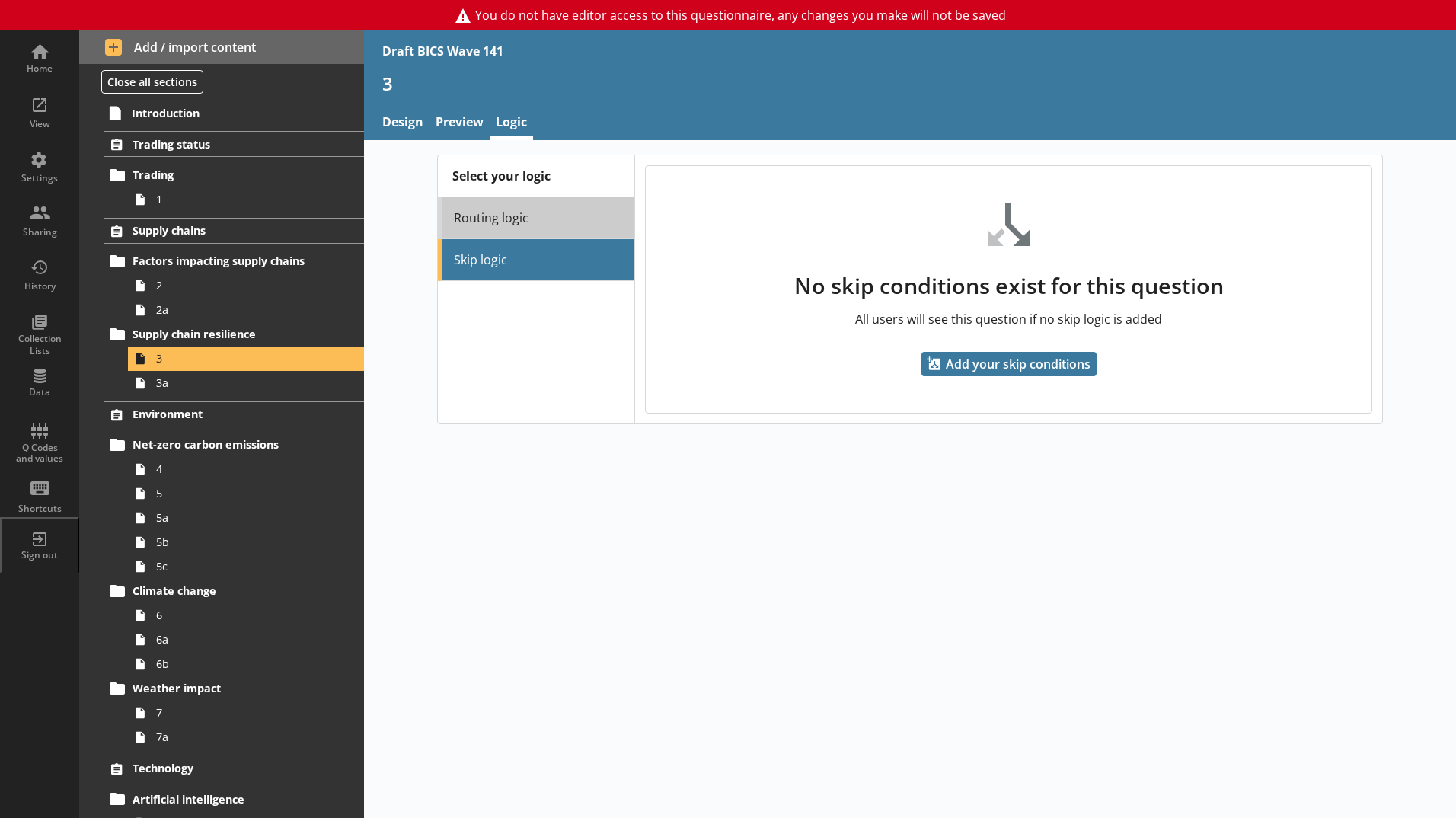
click at [573, 207] on link "Routing logic" at bounding box center [535, 218] width 196 height 42
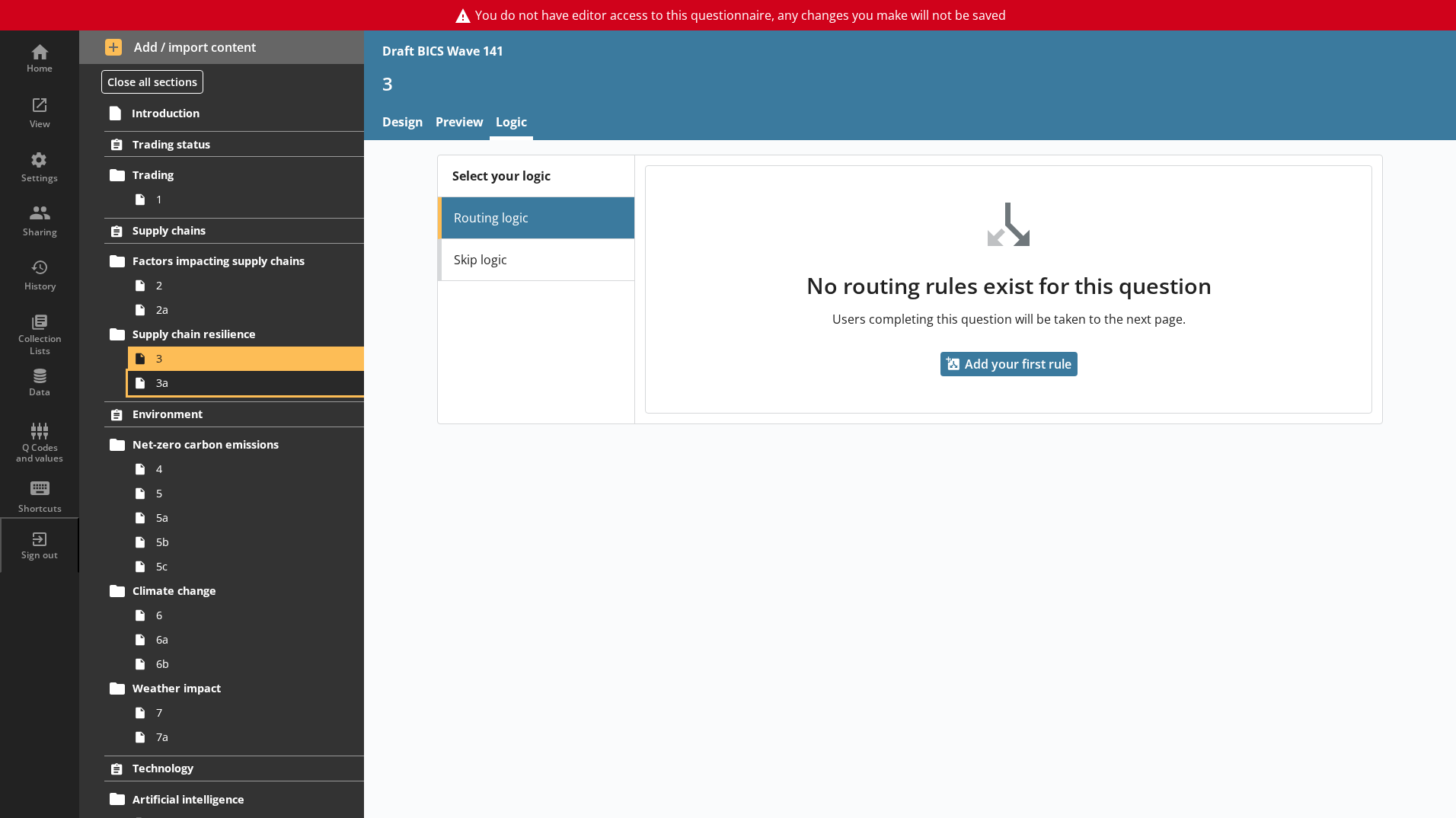
click at [231, 388] on span "3a" at bounding box center [240, 383] width 169 height 14
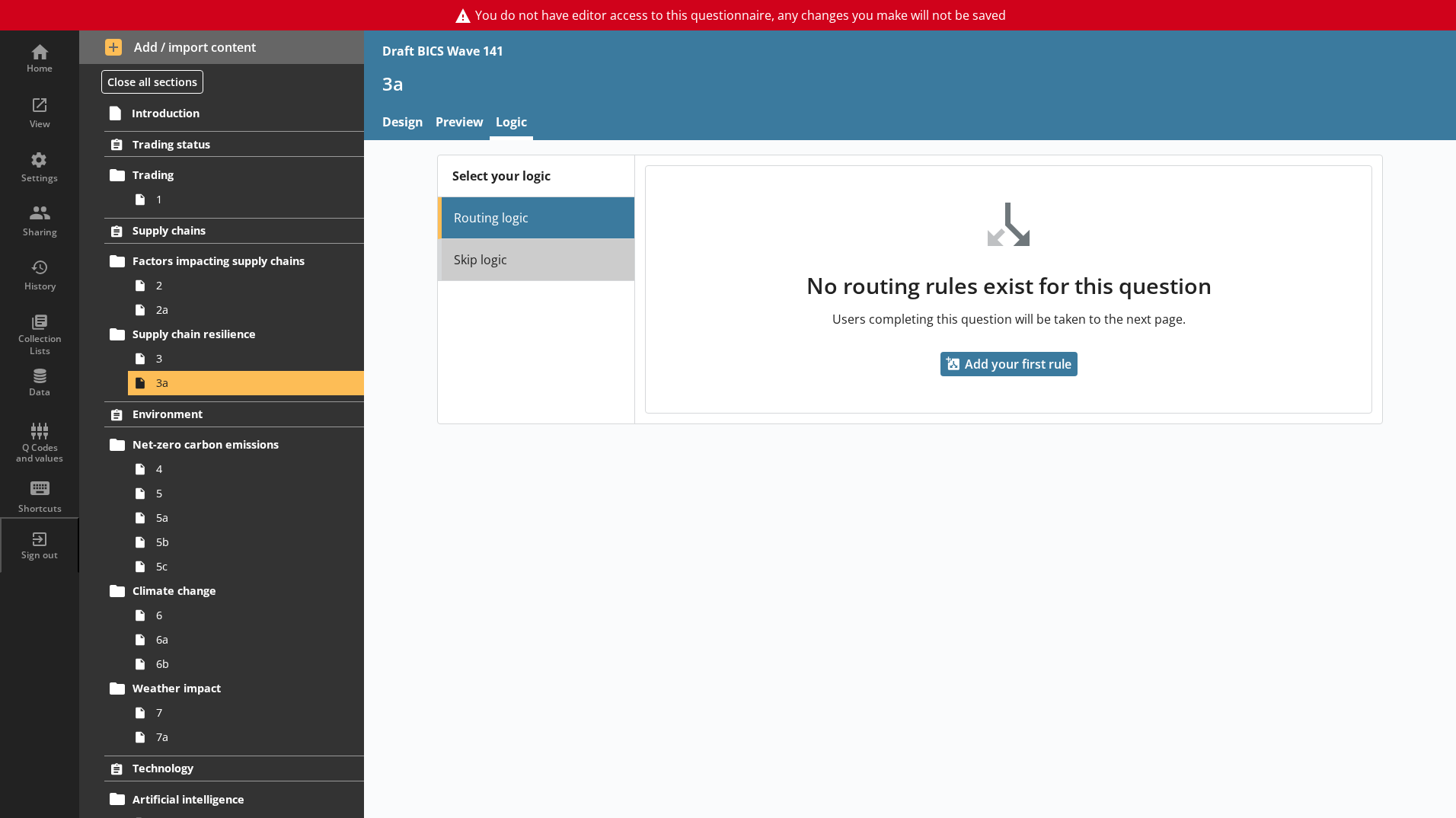
click at [482, 264] on link "Skip logic" at bounding box center [535, 260] width 196 height 42
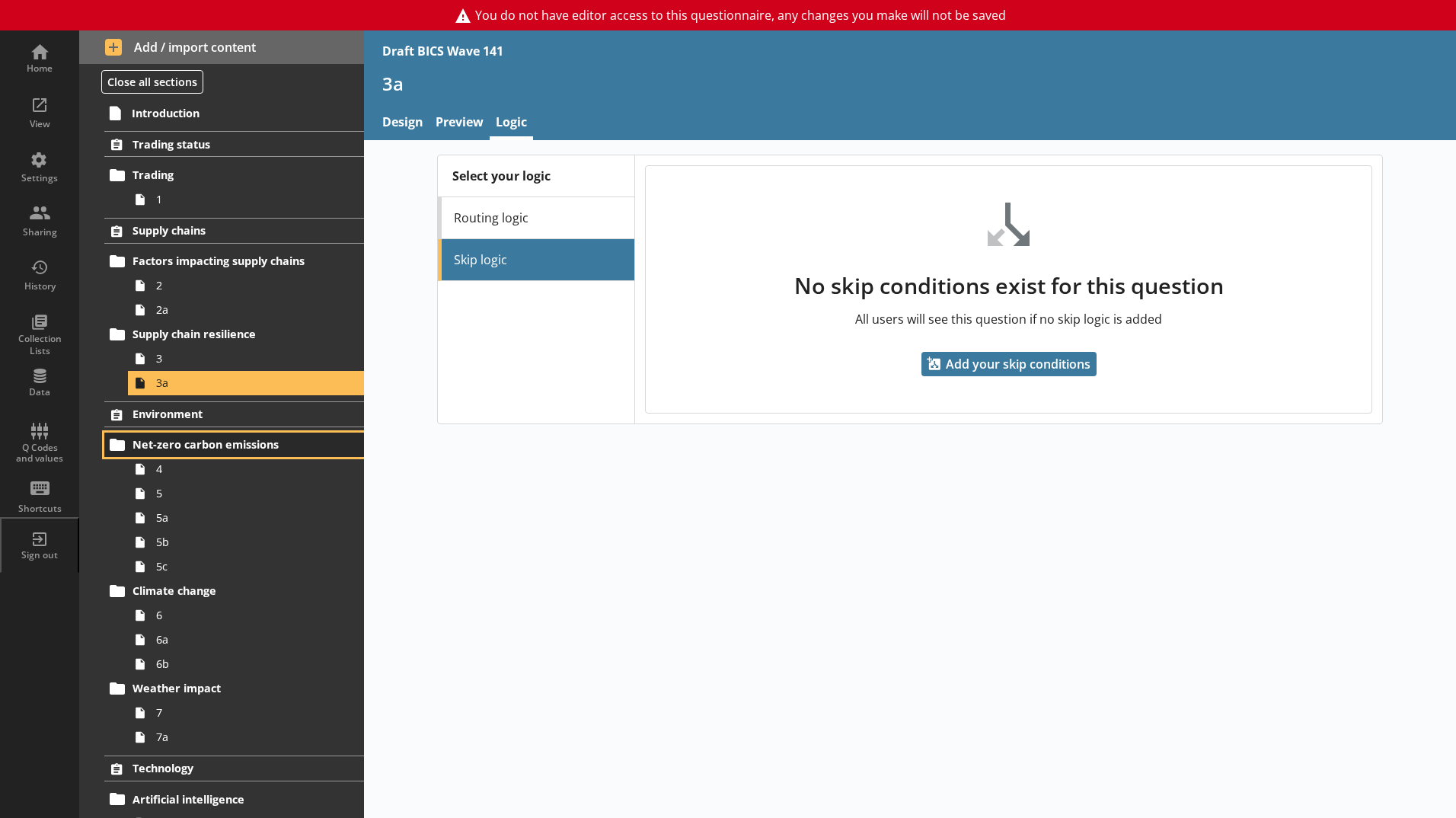
click at [195, 456] on link "Net-zero carbon emissions" at bounding box center [234, 444] width 259 height 24
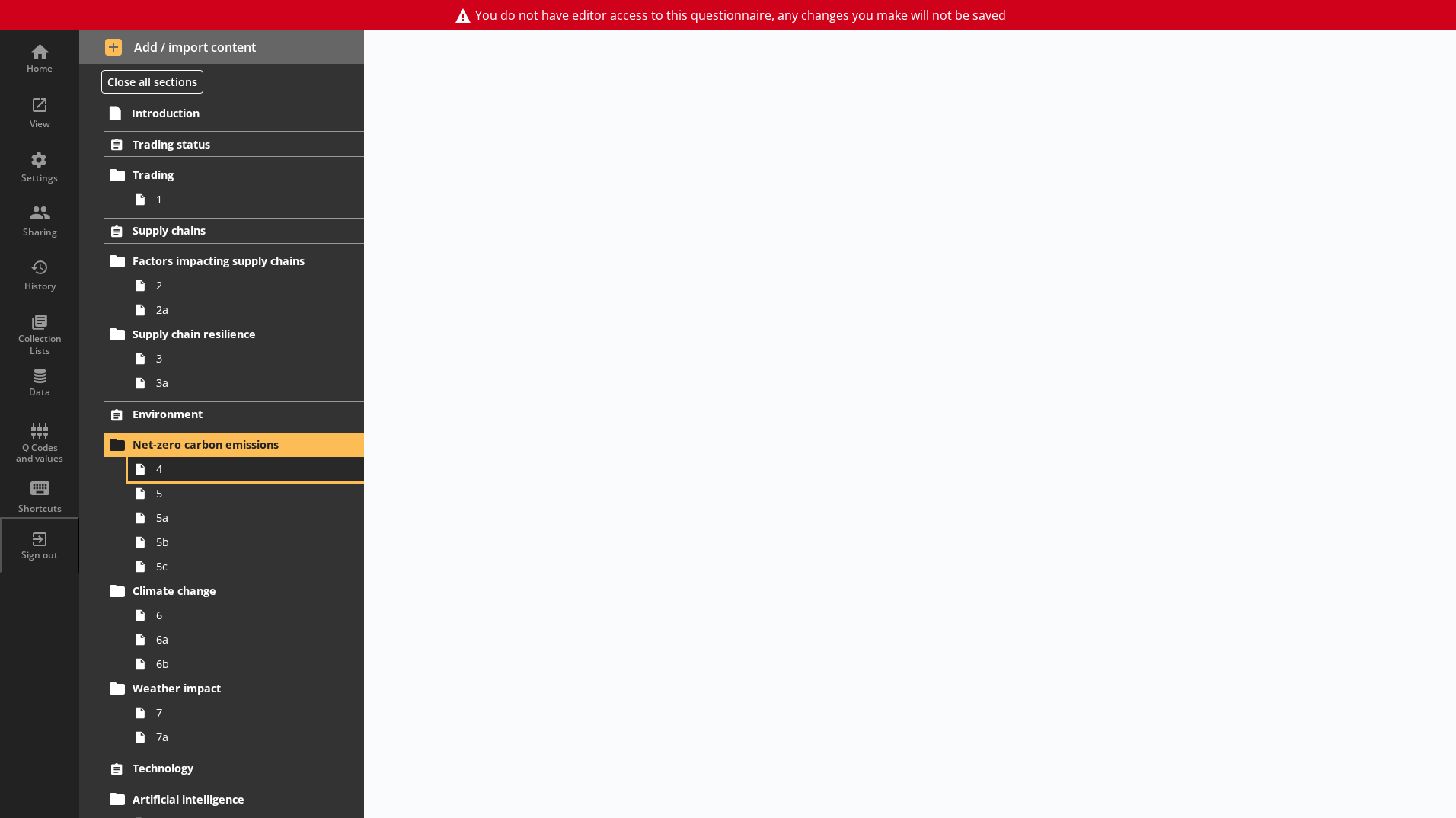
click at [189, 469] on span "4" at bounding box center [240, 469] width 169 height 14
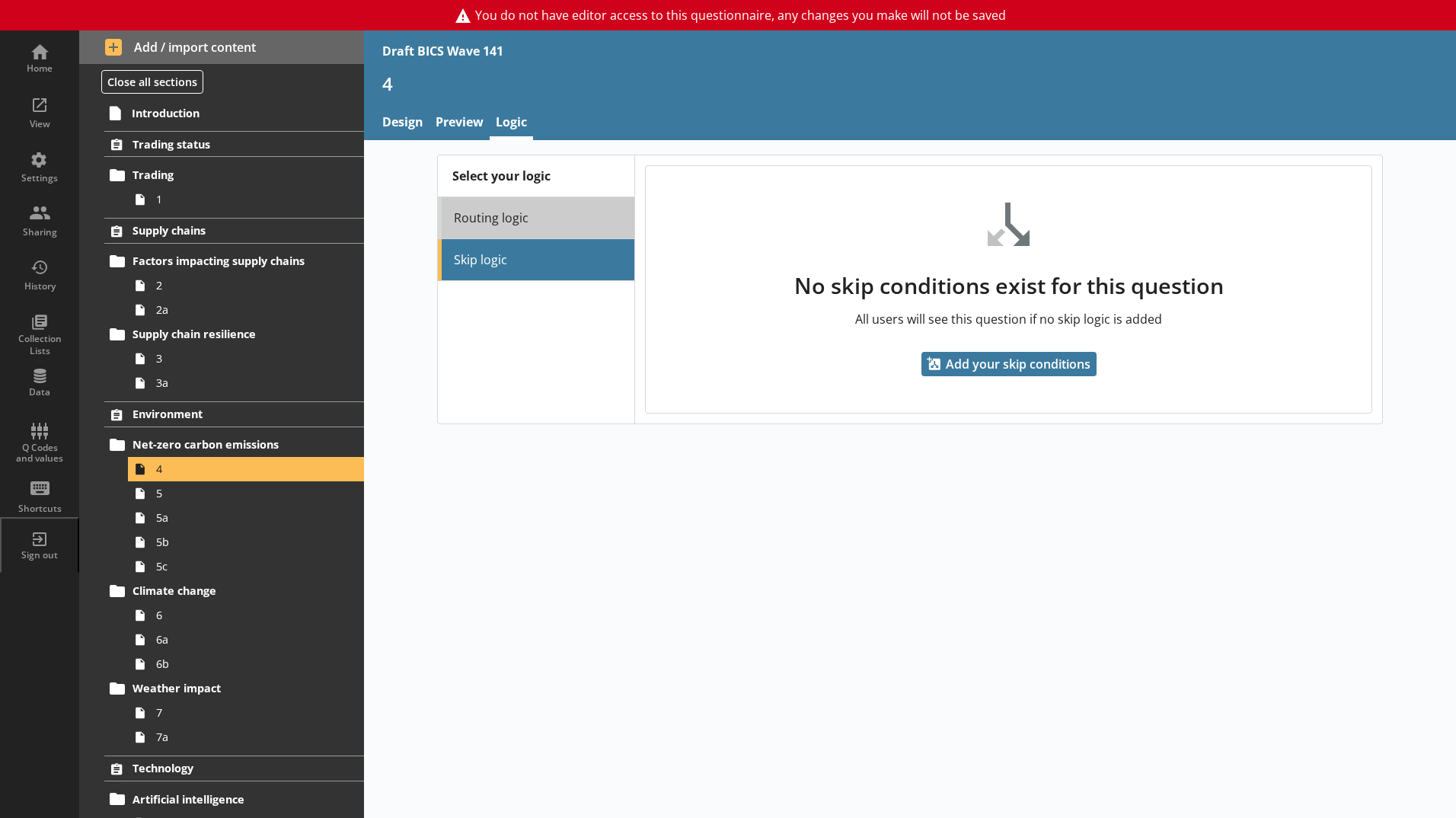
click at [537, 228] on link "Routing logic" at bounding box center [535, 218] width 196 height 42
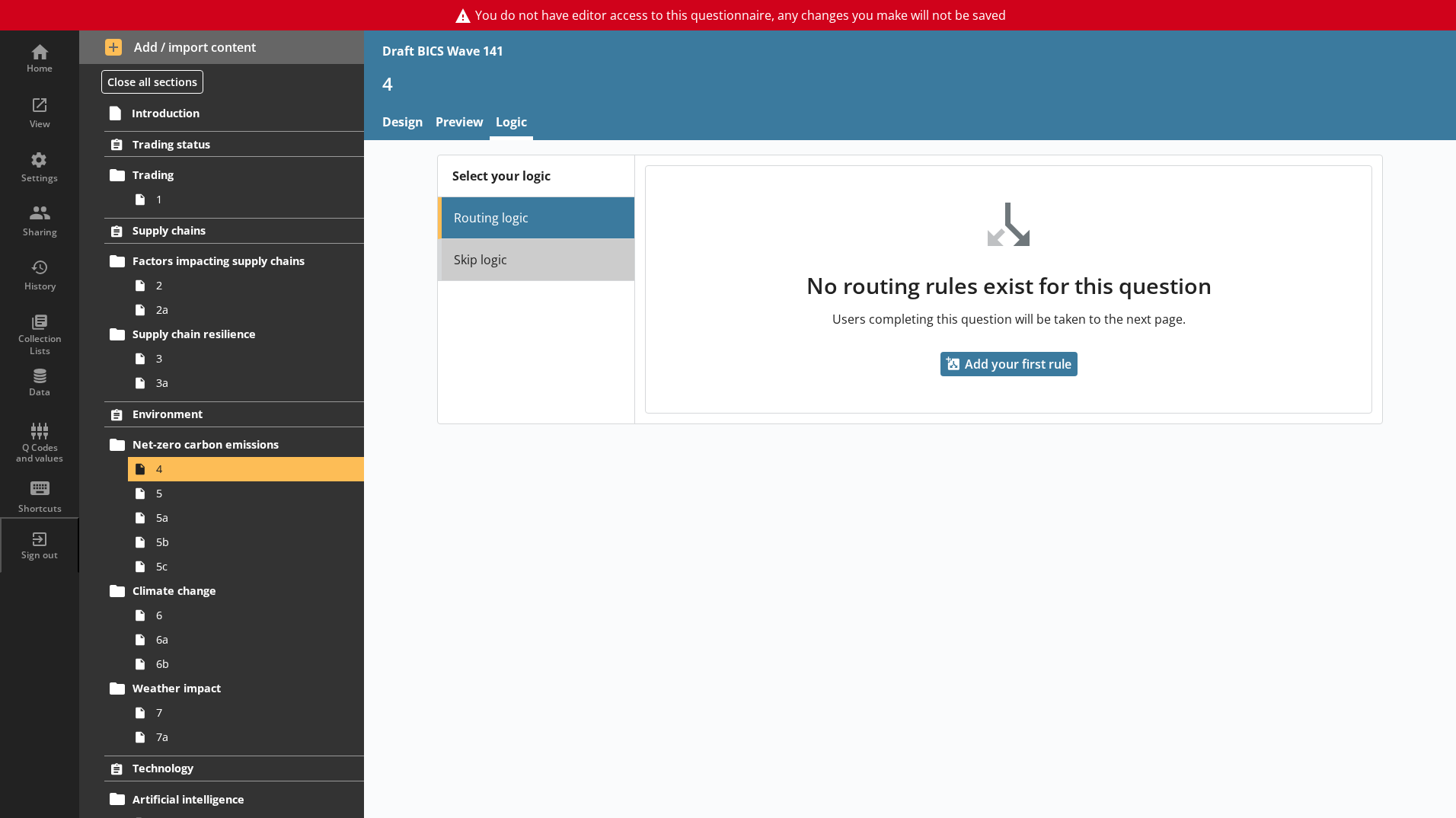
click at [548, 255] on link "Skip logic" at bounding box center [535, 260] width 196 height 42
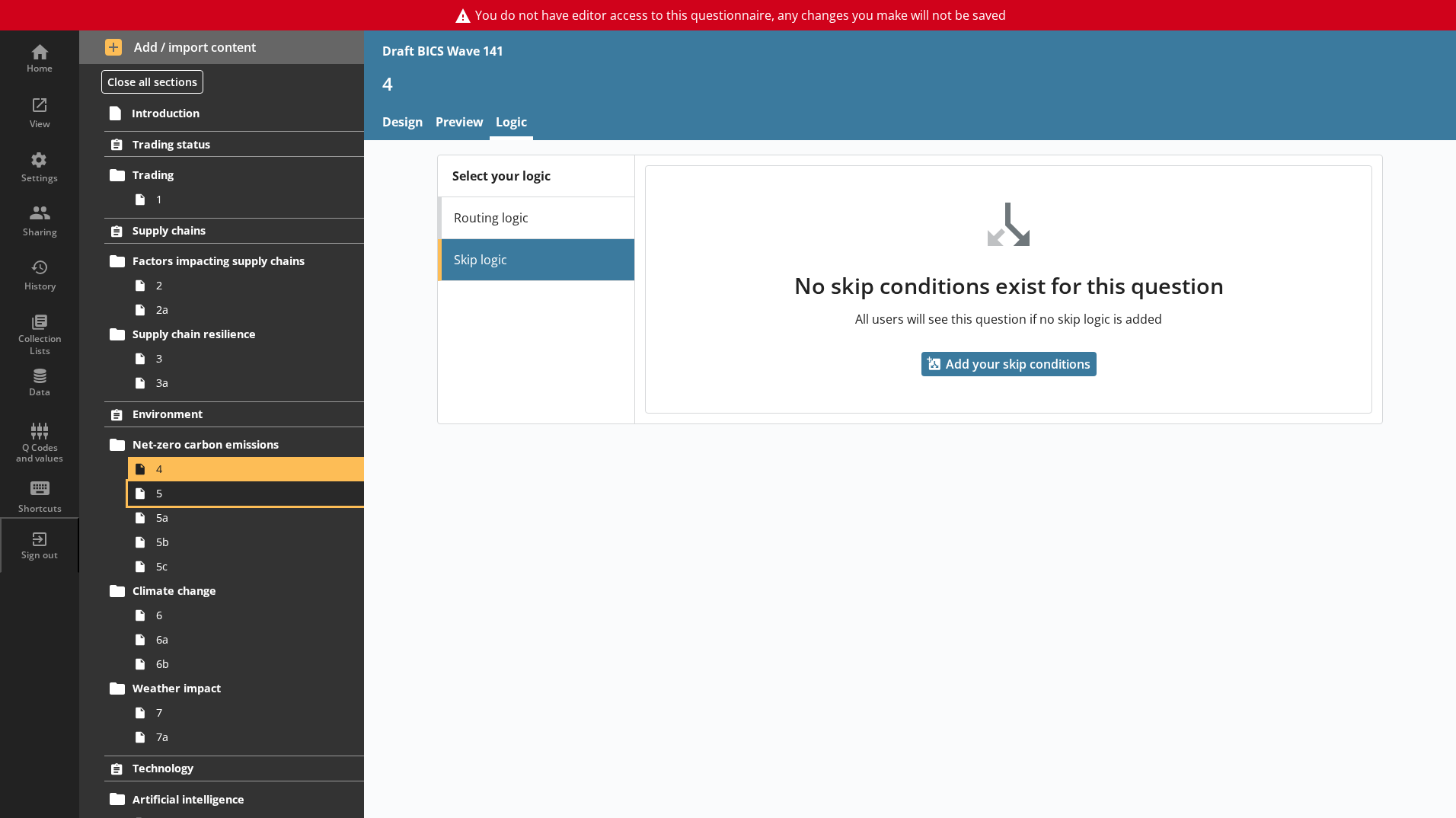
click at [217, 495] on span "5" at bounding box center [240, 493] width 169 height 14
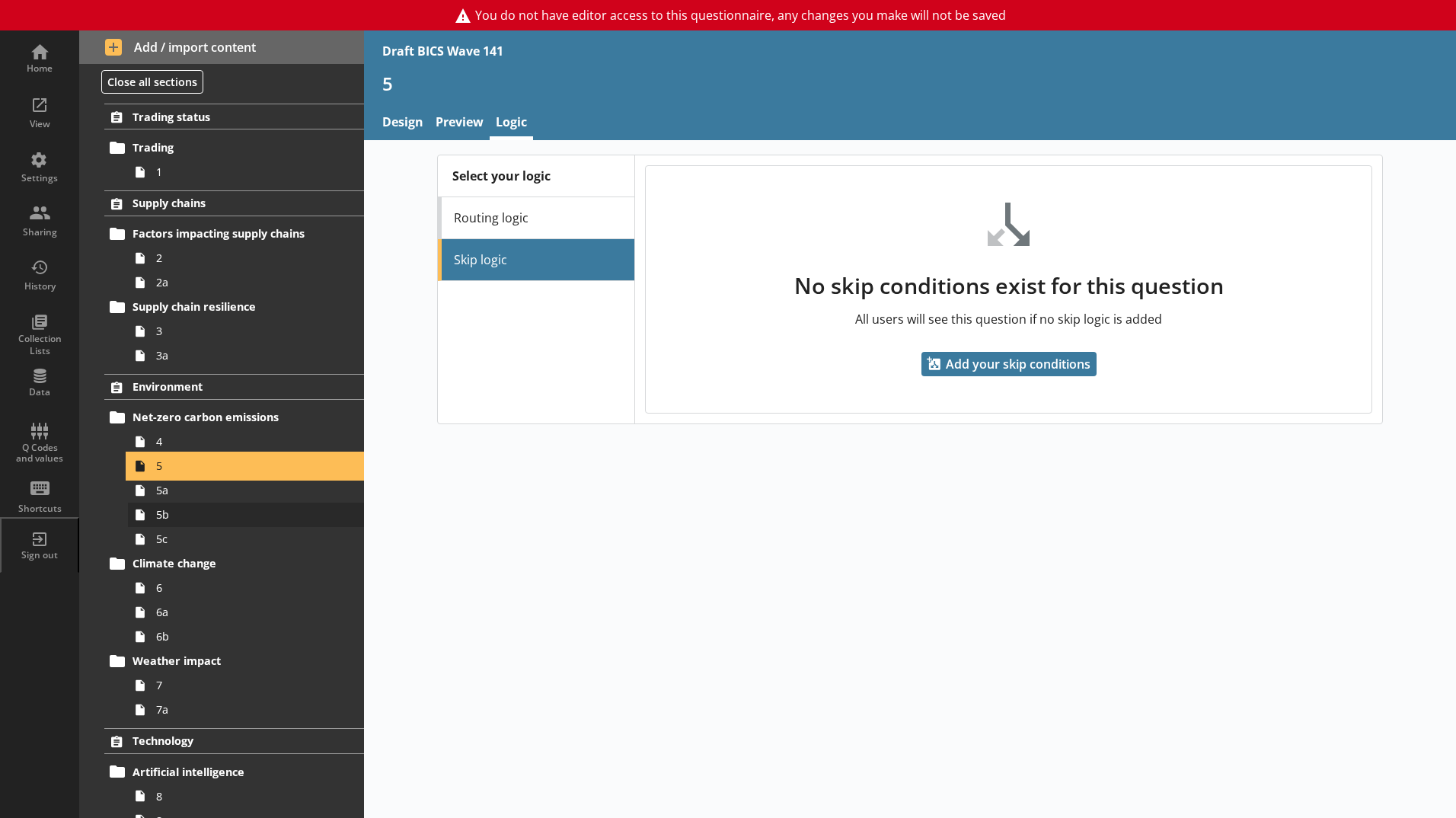
scroll to position [381, 0]
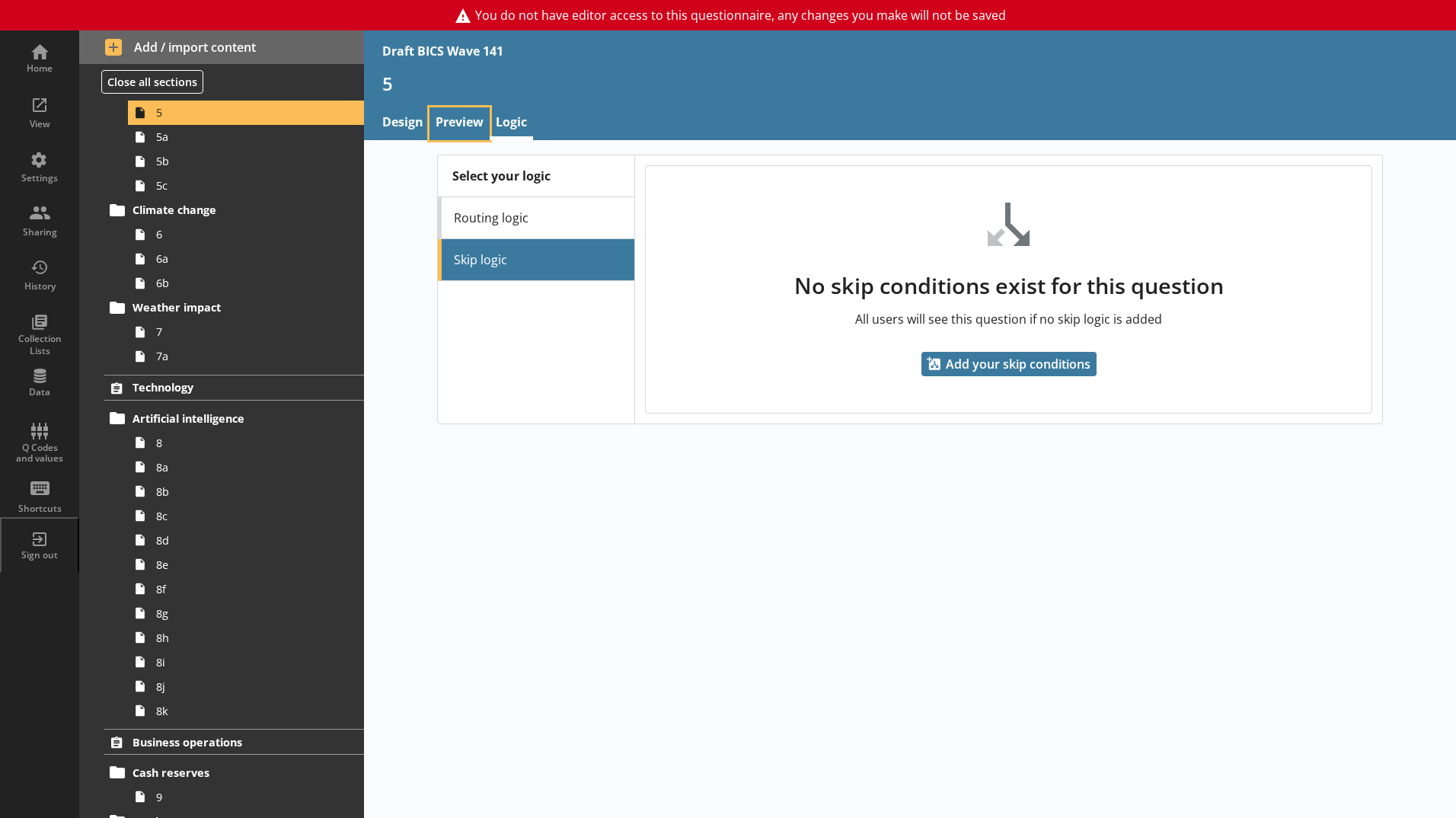
click at [454, 125] on link "Preview" at bounding box center [459, 123] width 60 height 33
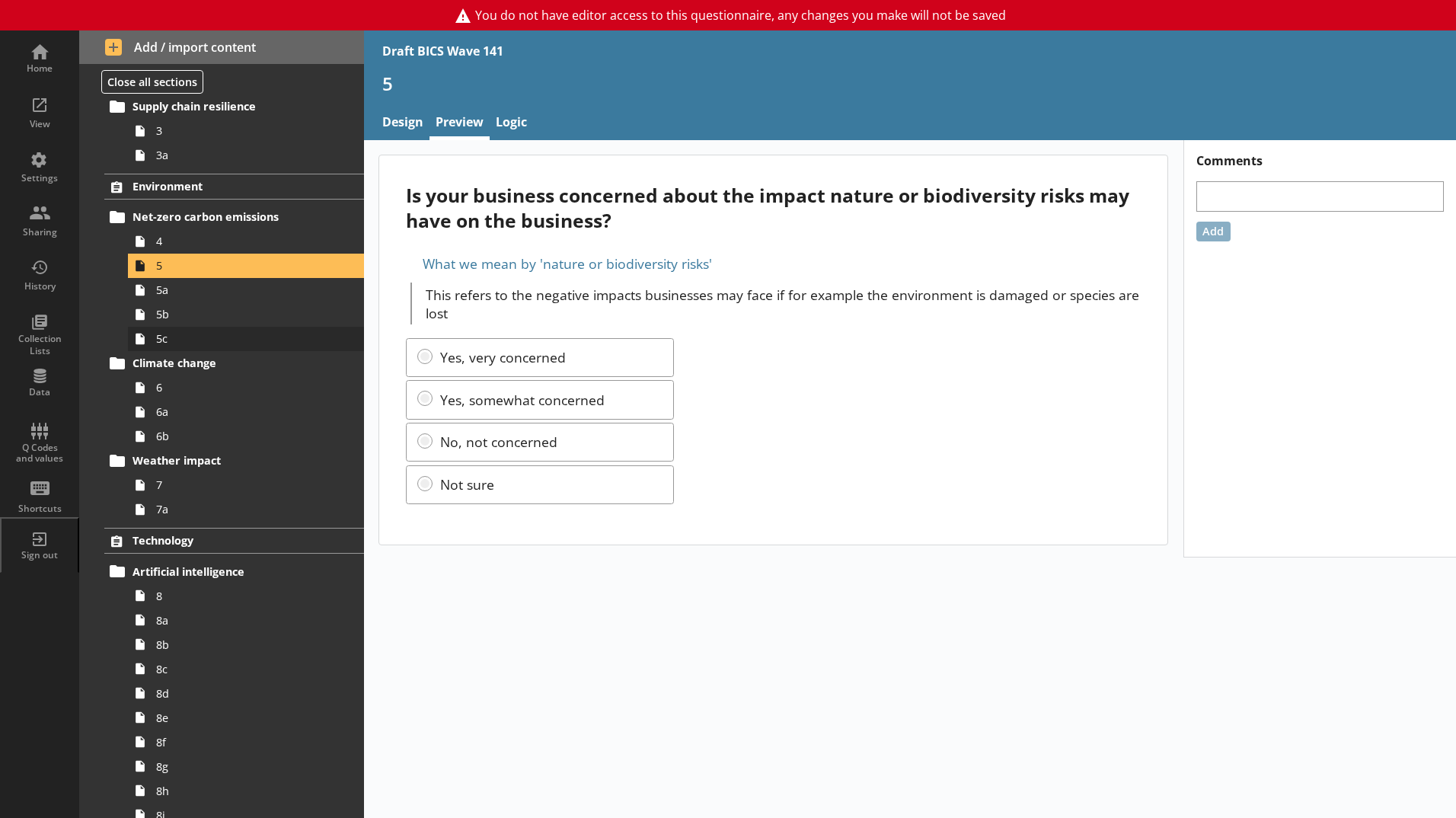
scroll to position [228, 0]
click at [178, 392] on span "6" at bounding box center [240, 387] width 169 height 14
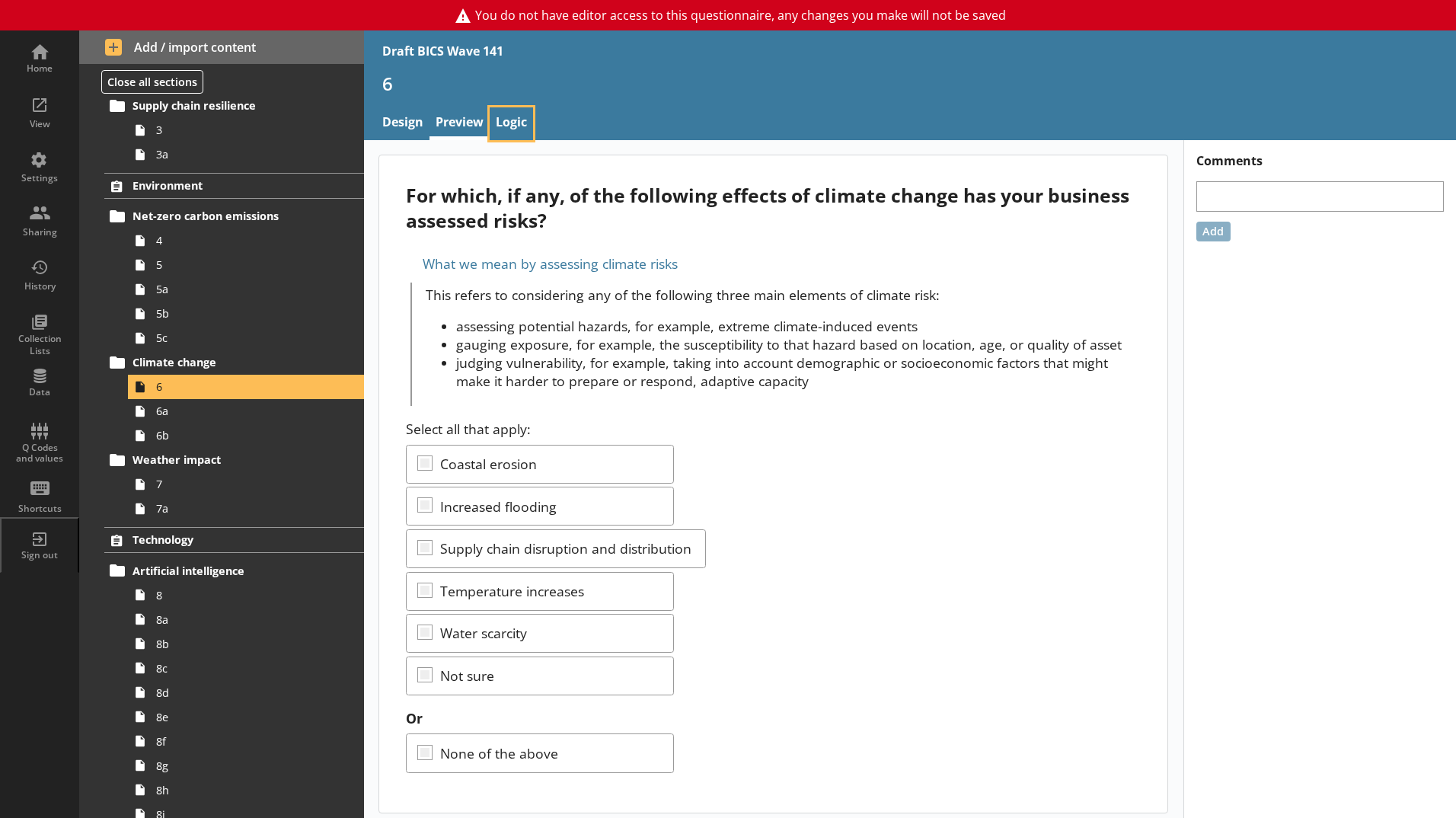
click at [511, 126] on link "Logic" at bounding box center [511, 123] width 43 height 33
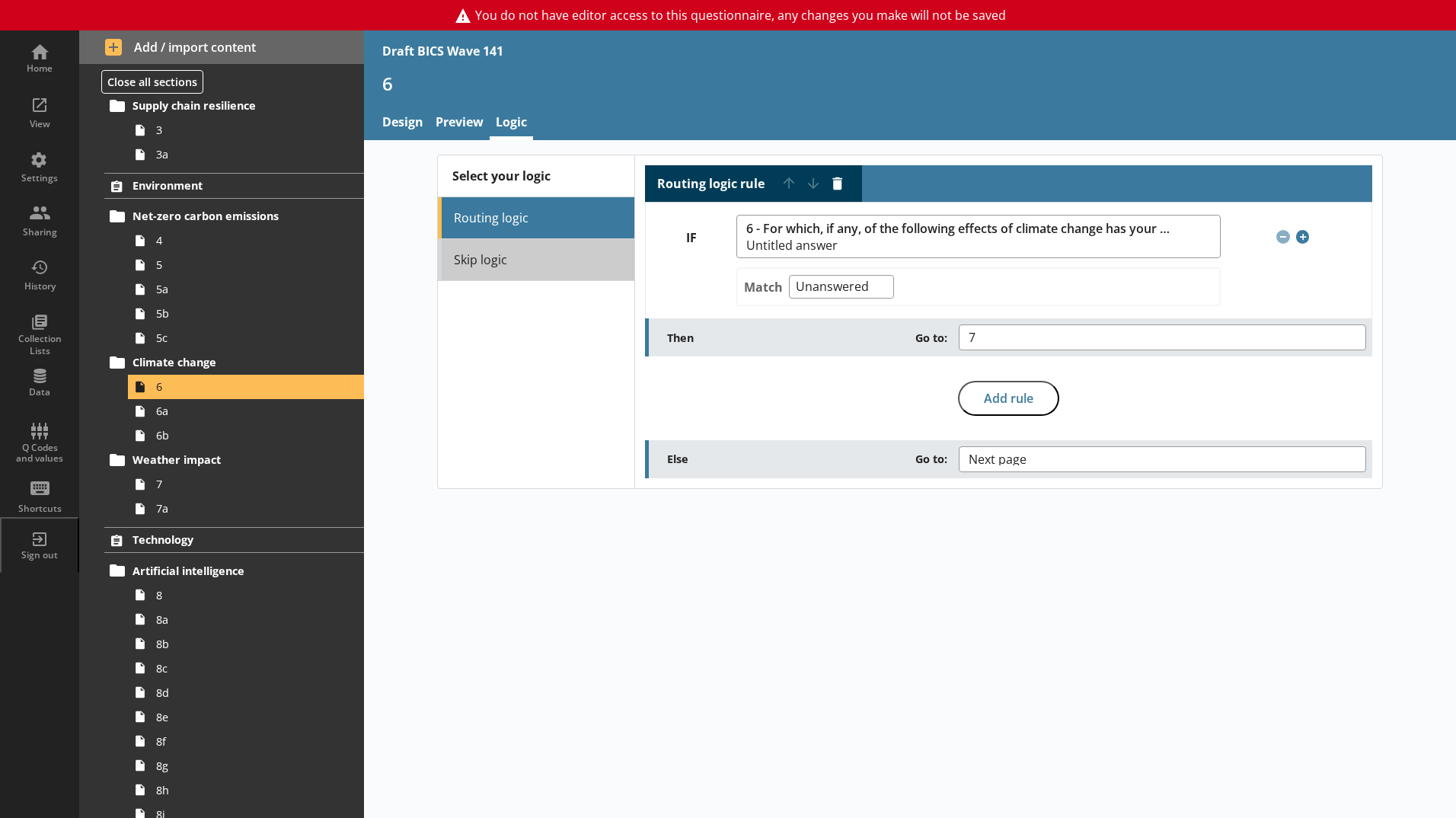
click at [497, 271] on link "Skip logic" at bounding box center [535, 260] width 196 height 42
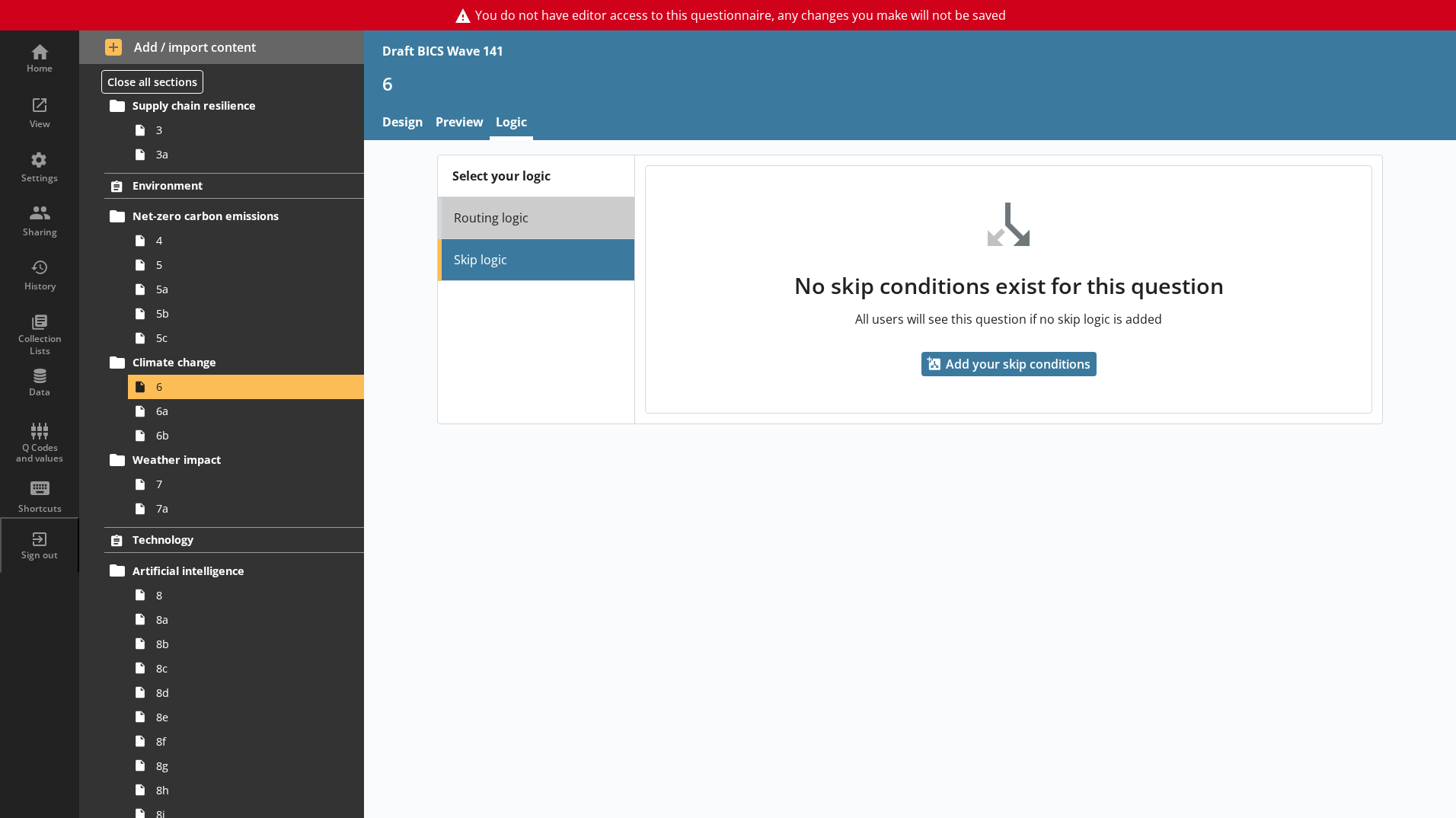
click at [493, 228] on link "Routing logic" at bounding box center [535, 218] width 196 height 42
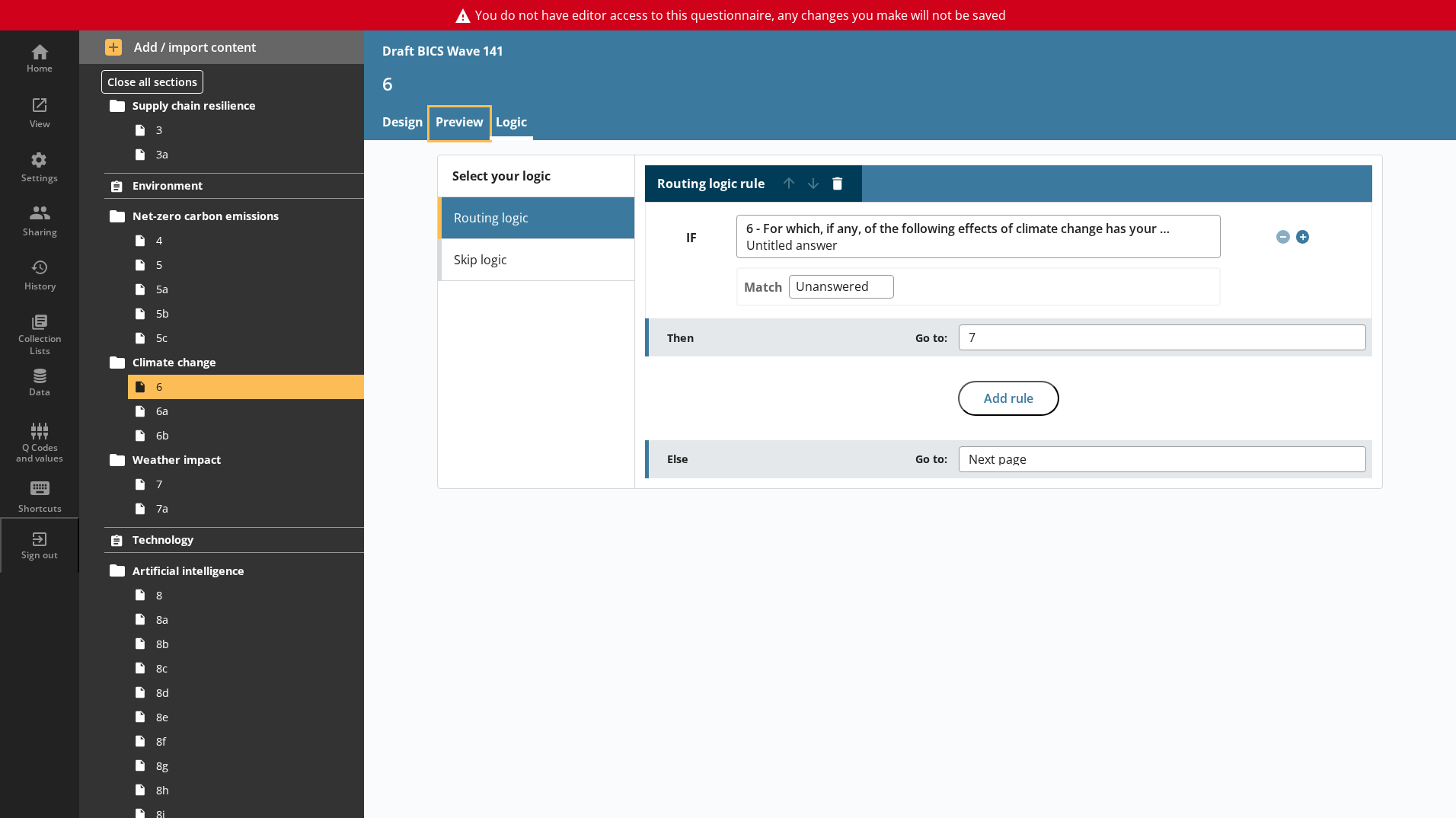
click at [447, 126] on link "Preview" at bounding box center [459, 123] width 60 height 33
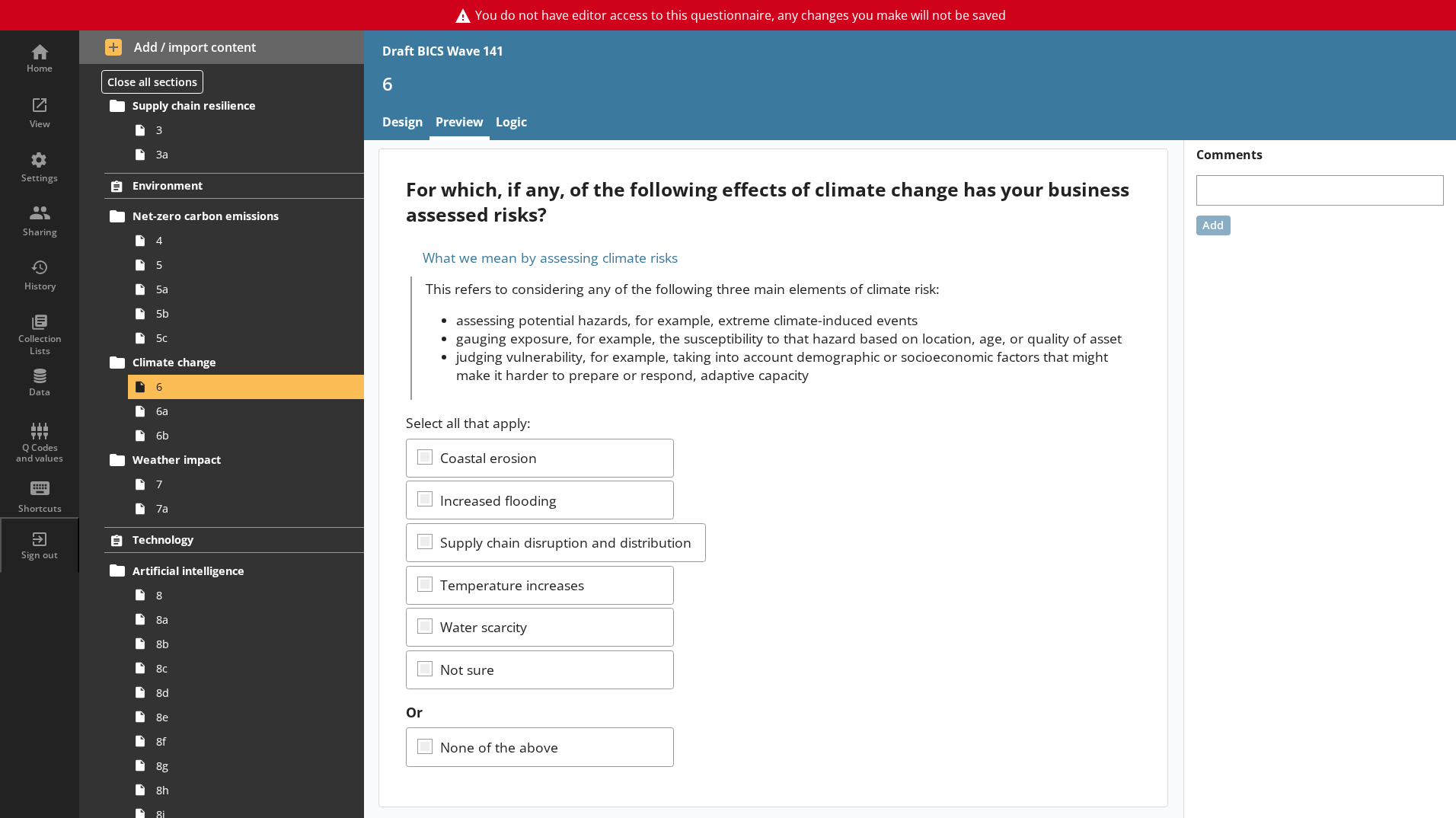
scroll to position [8, 0]
click at [521, 130] on link "Logic" at bounding box center [511, 123] width 43 height 33
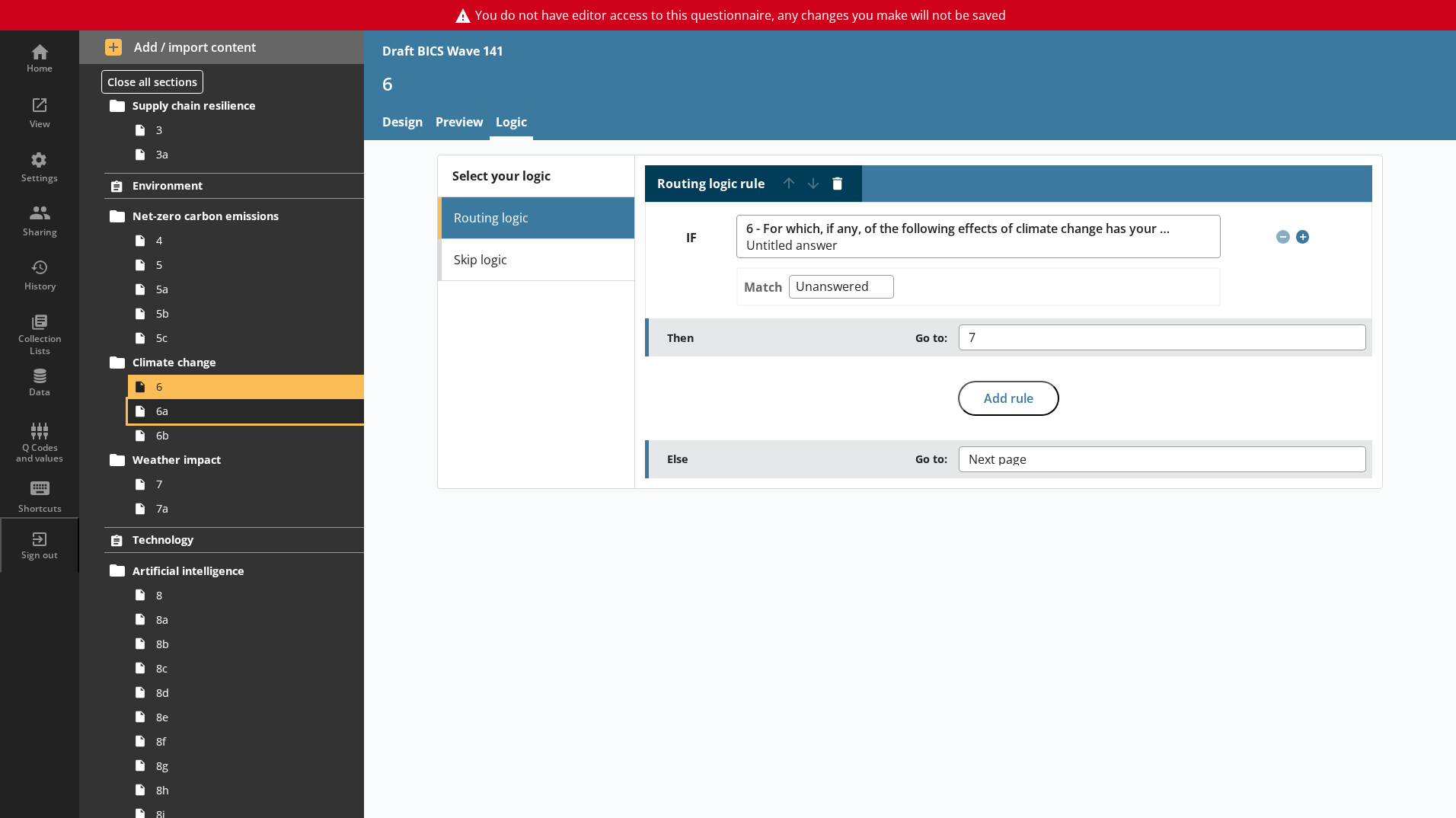
click at [207, 407] on span "6a" at bounding box center [240, 411] width 169 height 14
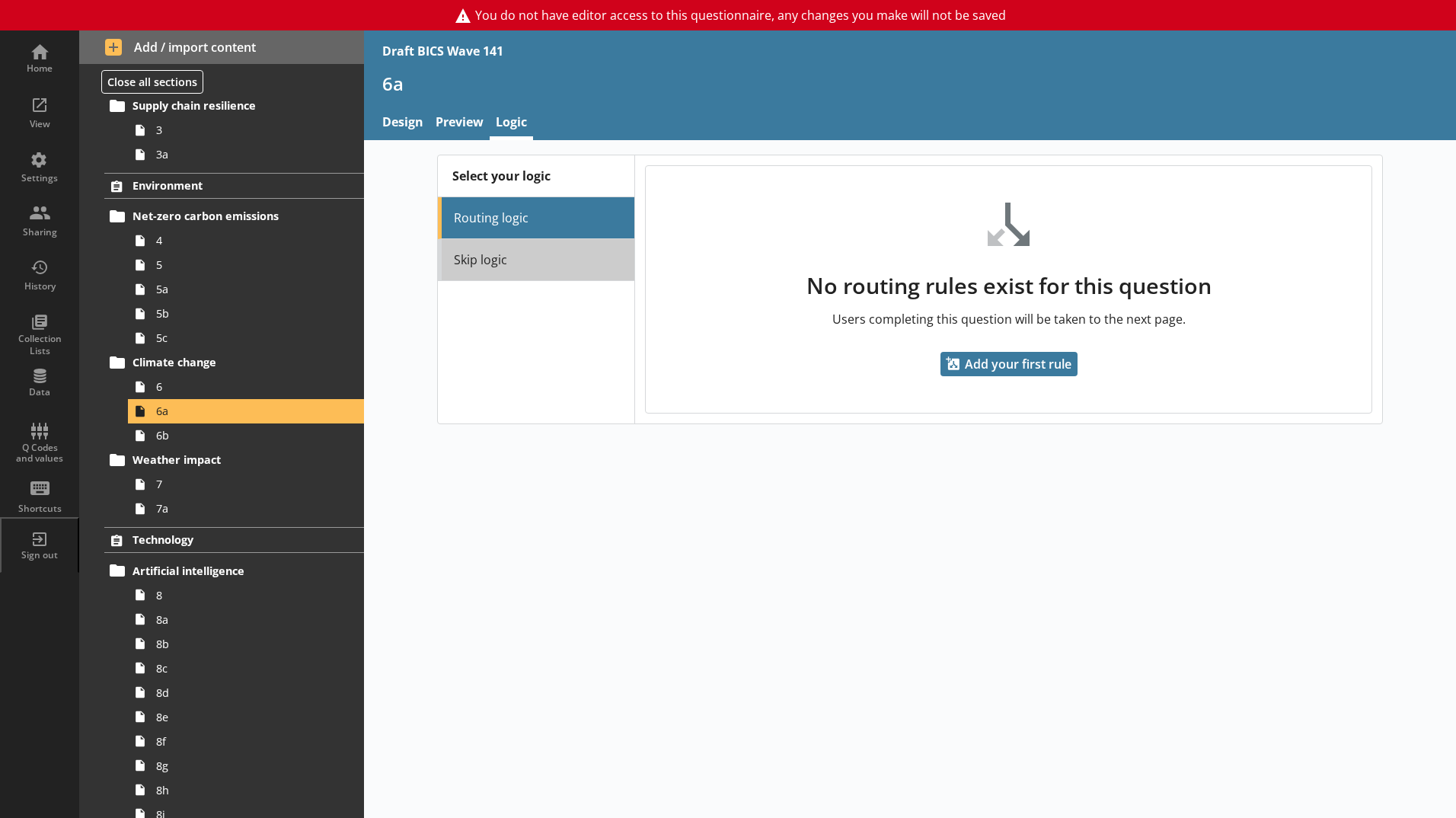
click at [506, 268] on link "Skip logic" at bounding box center [535, 260] width 196 height 42
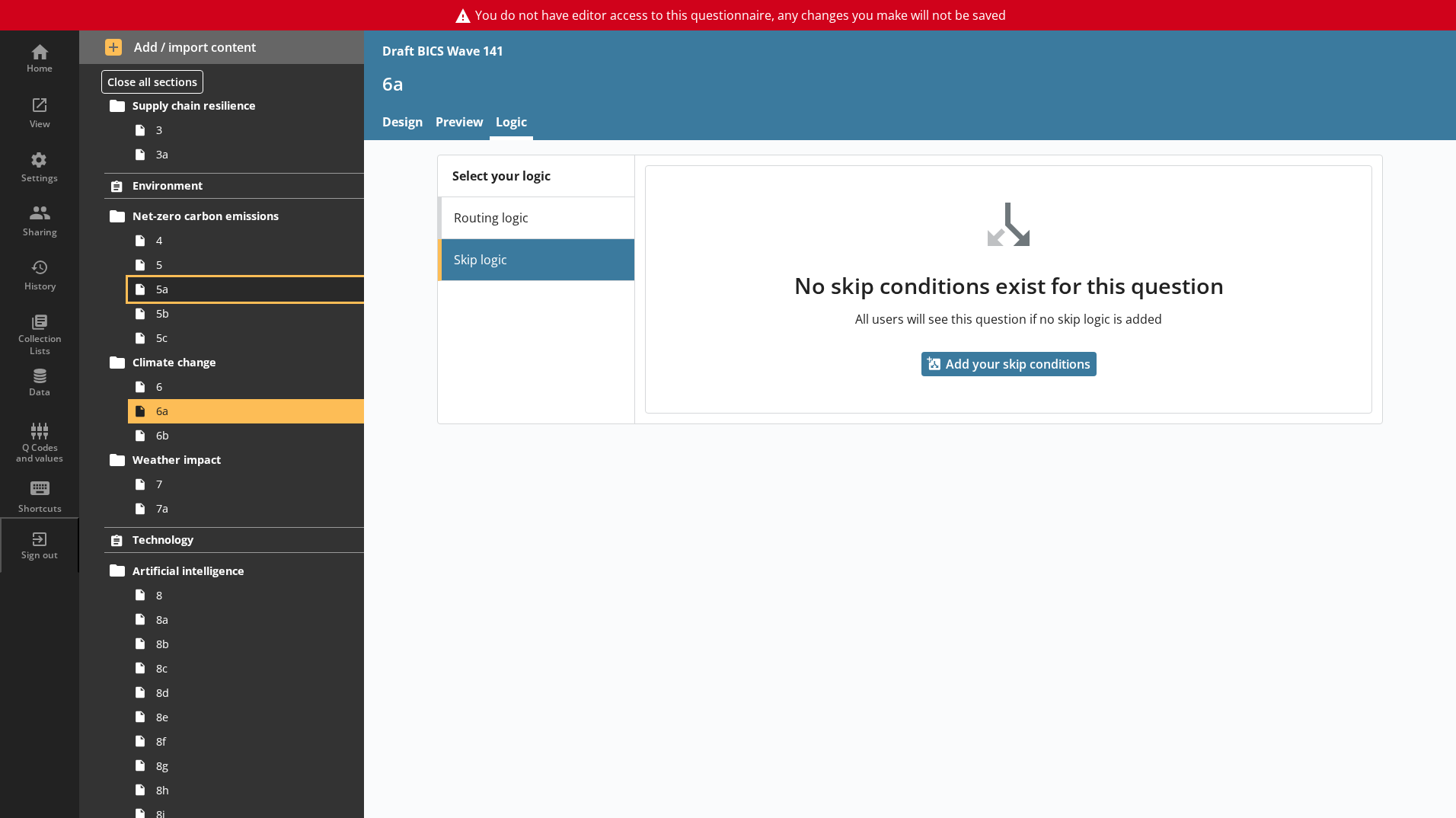
click at [201, 296] on span "5a" at bounding box center [240, 289] width 169 height 14
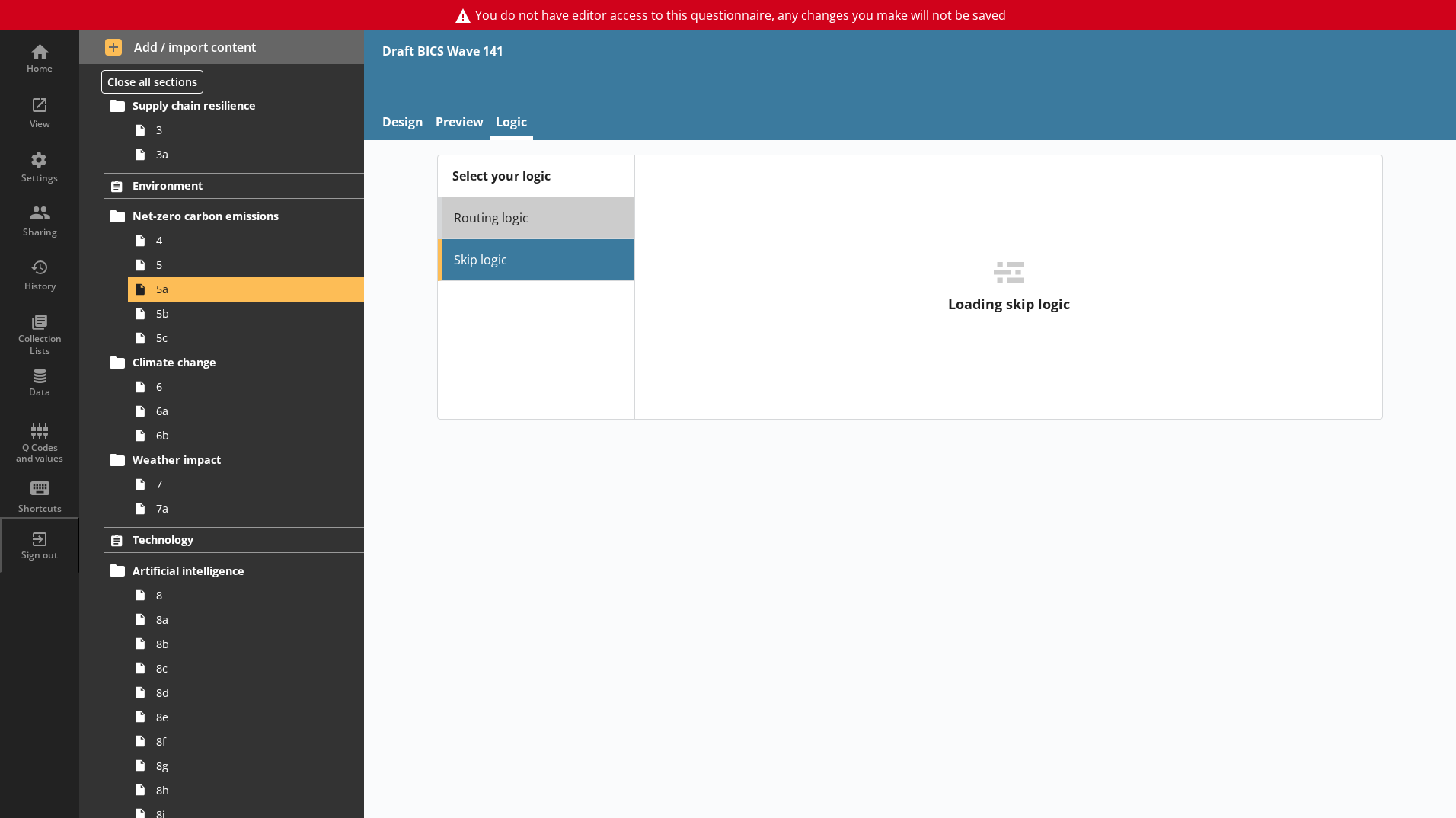
click at [507, 224] on link "Routing logic" at bounding box center [535, 218] width 196 height 42
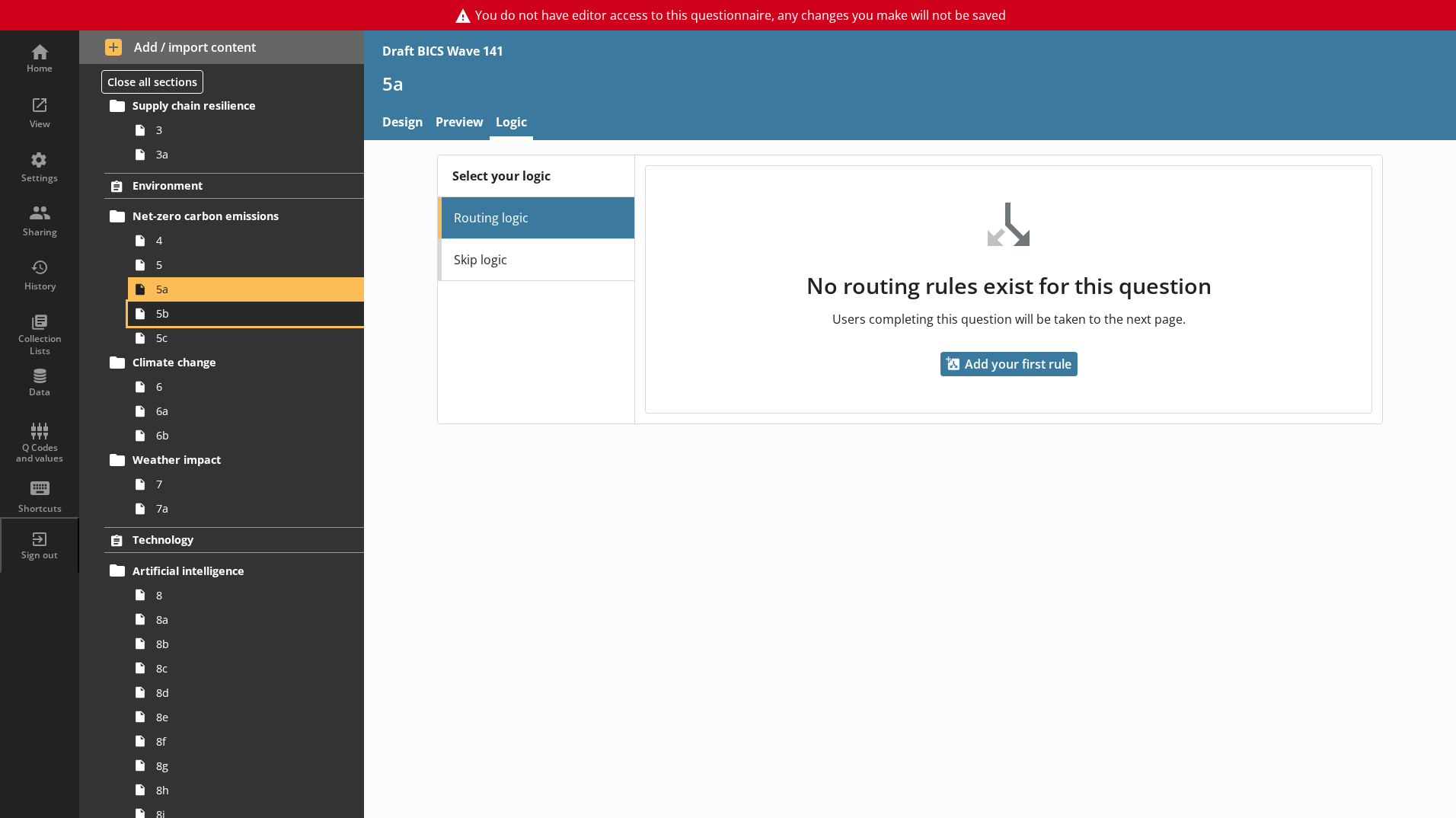
click at [243, 315] on span "5b" at bounding box center [240, 314] width 169 height 14
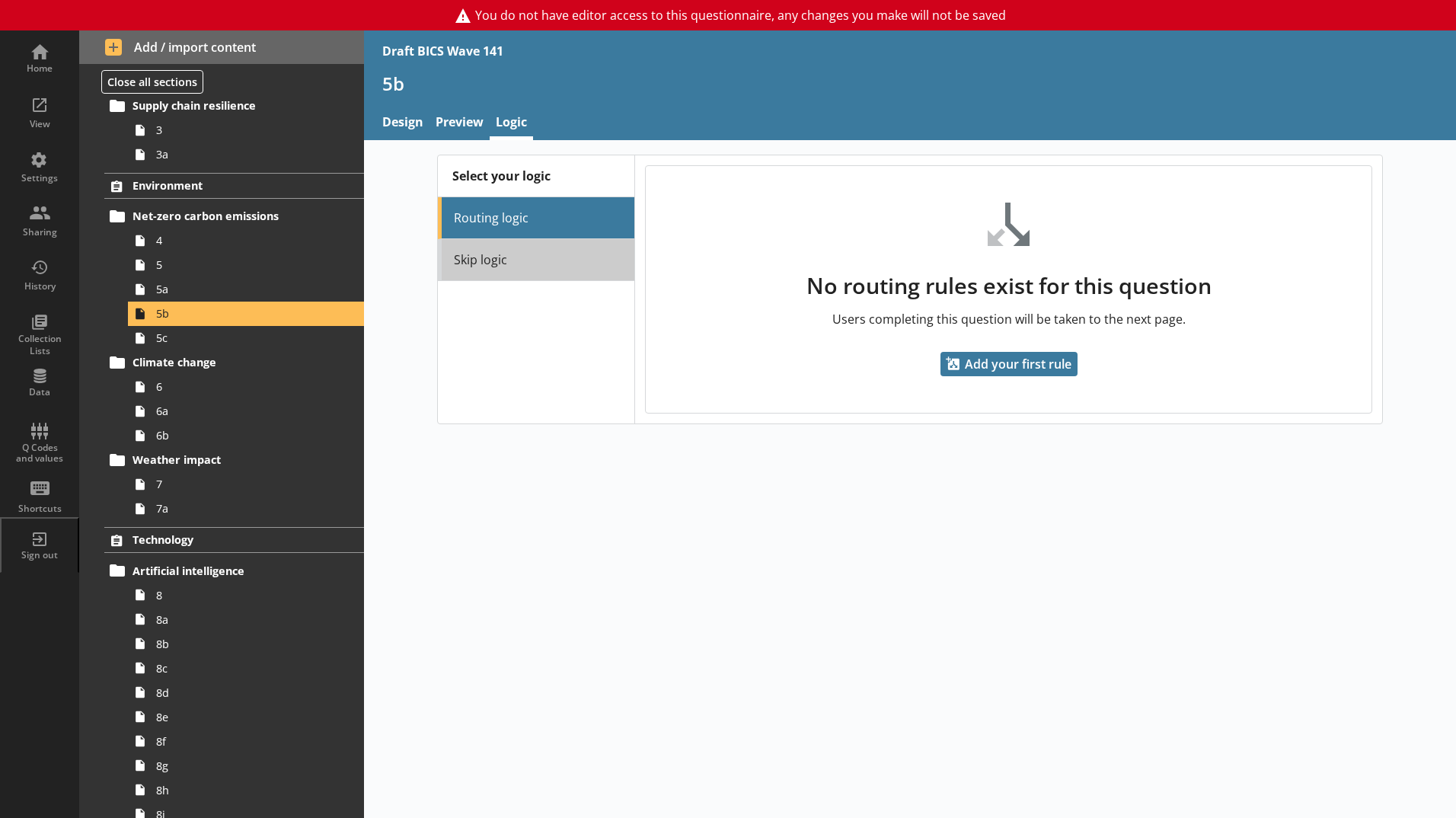
click at [479, 267] on link "Skip logic" at bounding box center [535, 260] width 196 height 42
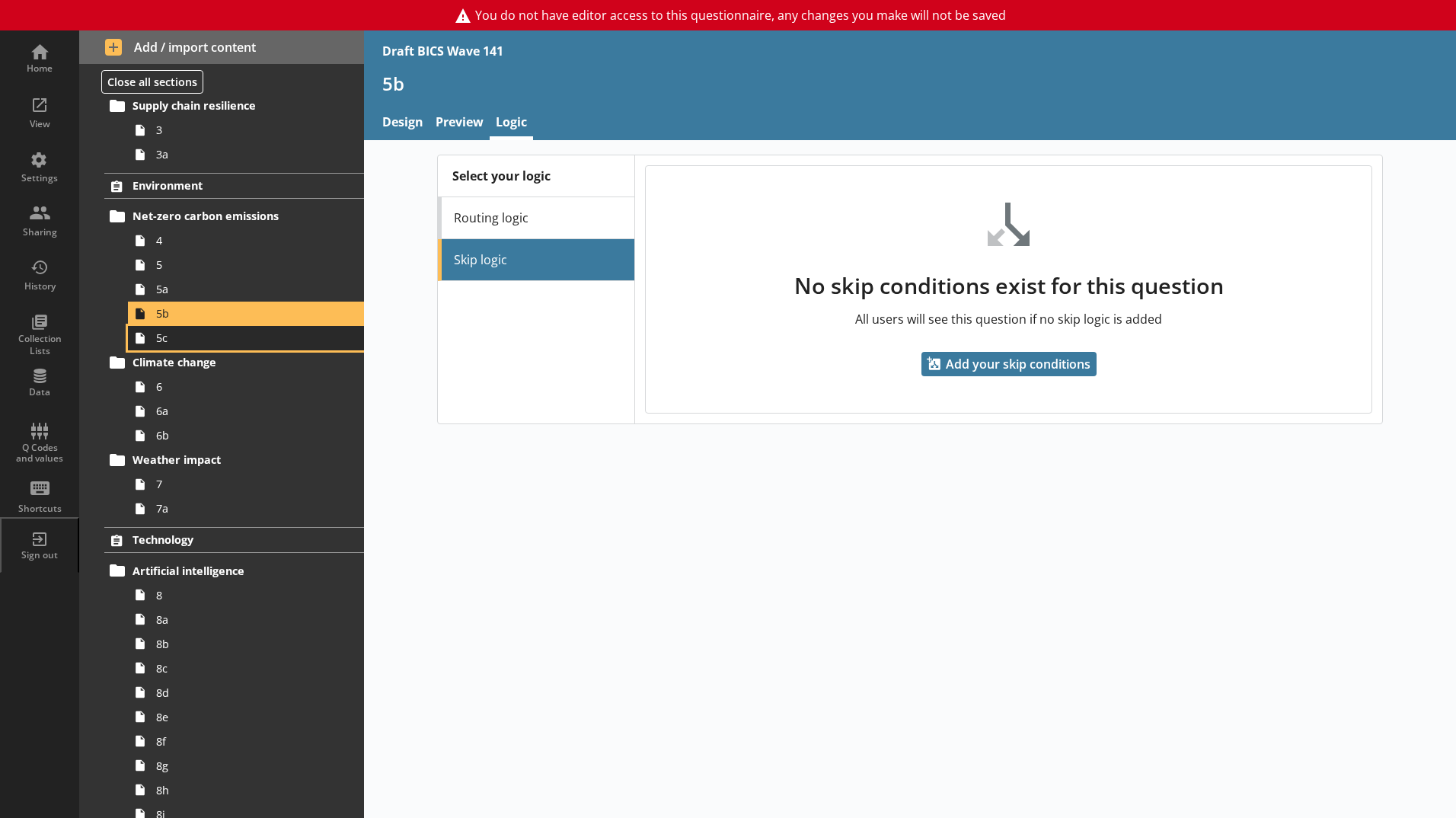
click at [217, 339] on span "5c" at bounding box center [240, 338] width 169 height 14
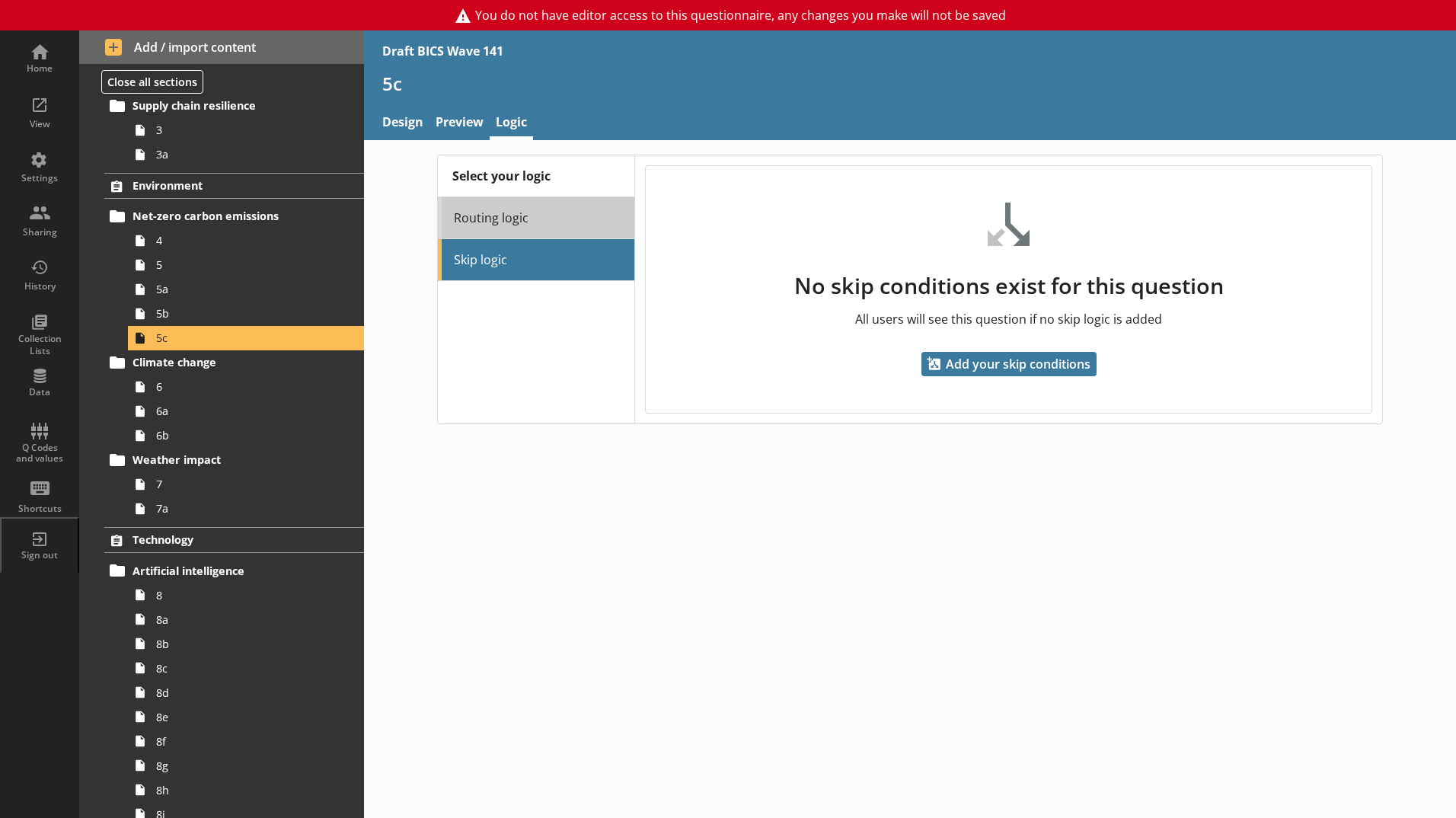
click at [511, 228] on link "Routing logic" at bounding box center [535, 218] width 196 height 42
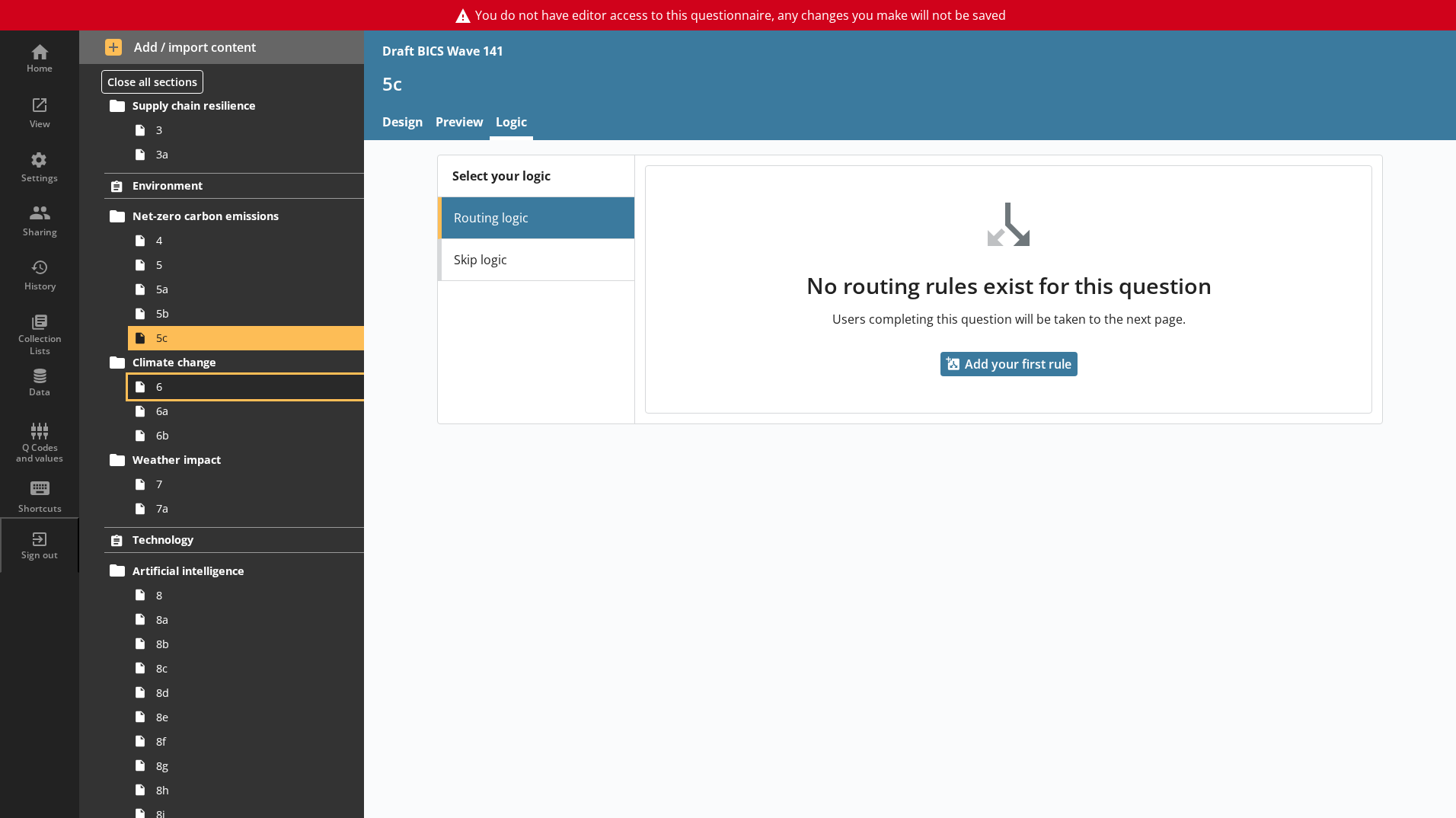
click at [221, 387] on span "6" at bounding box center [240, 387] width 169 height 14
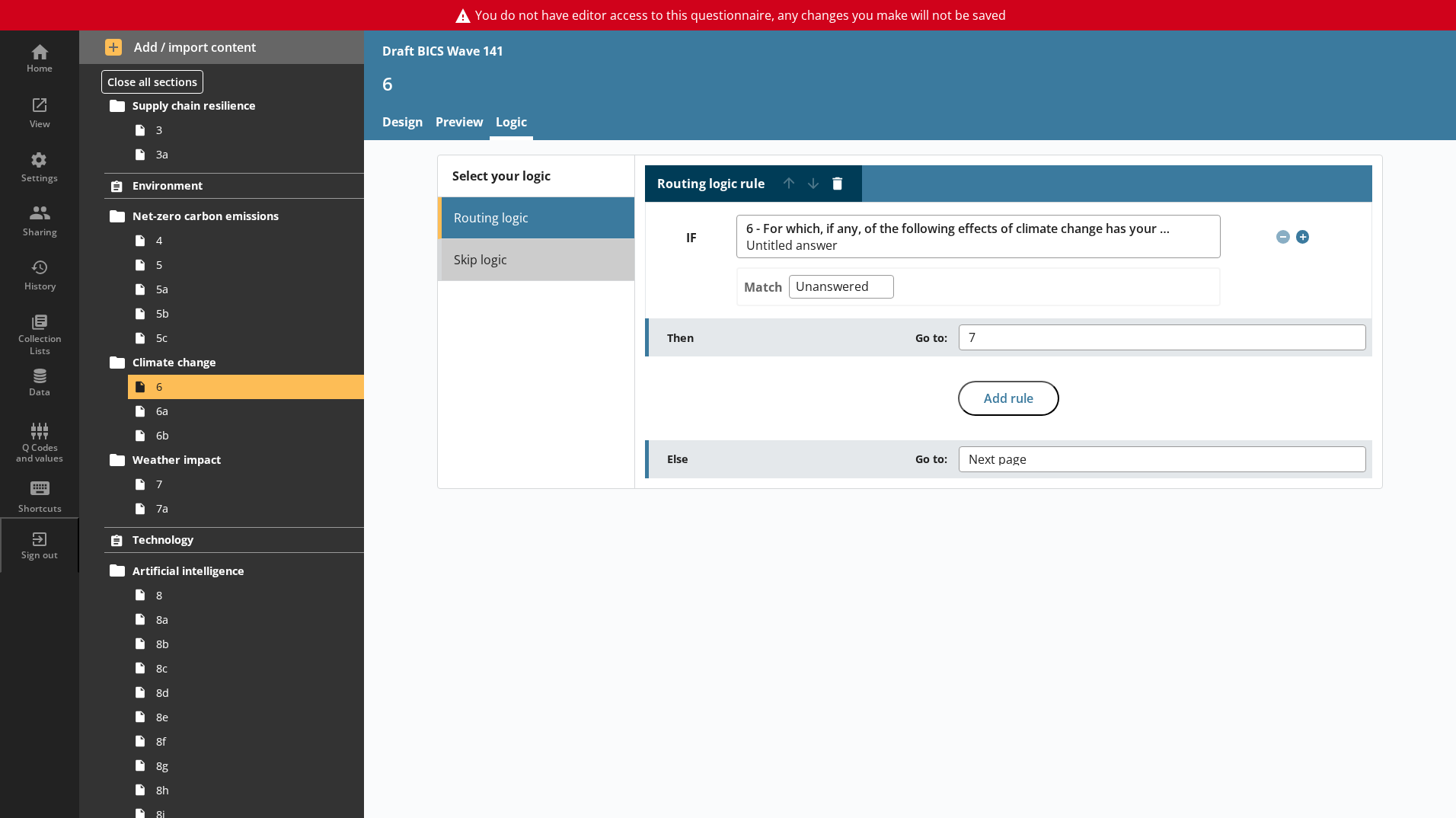
click at [555, 259] on link "Skip logic" at bounding box center [535, 260] width 196 height 42
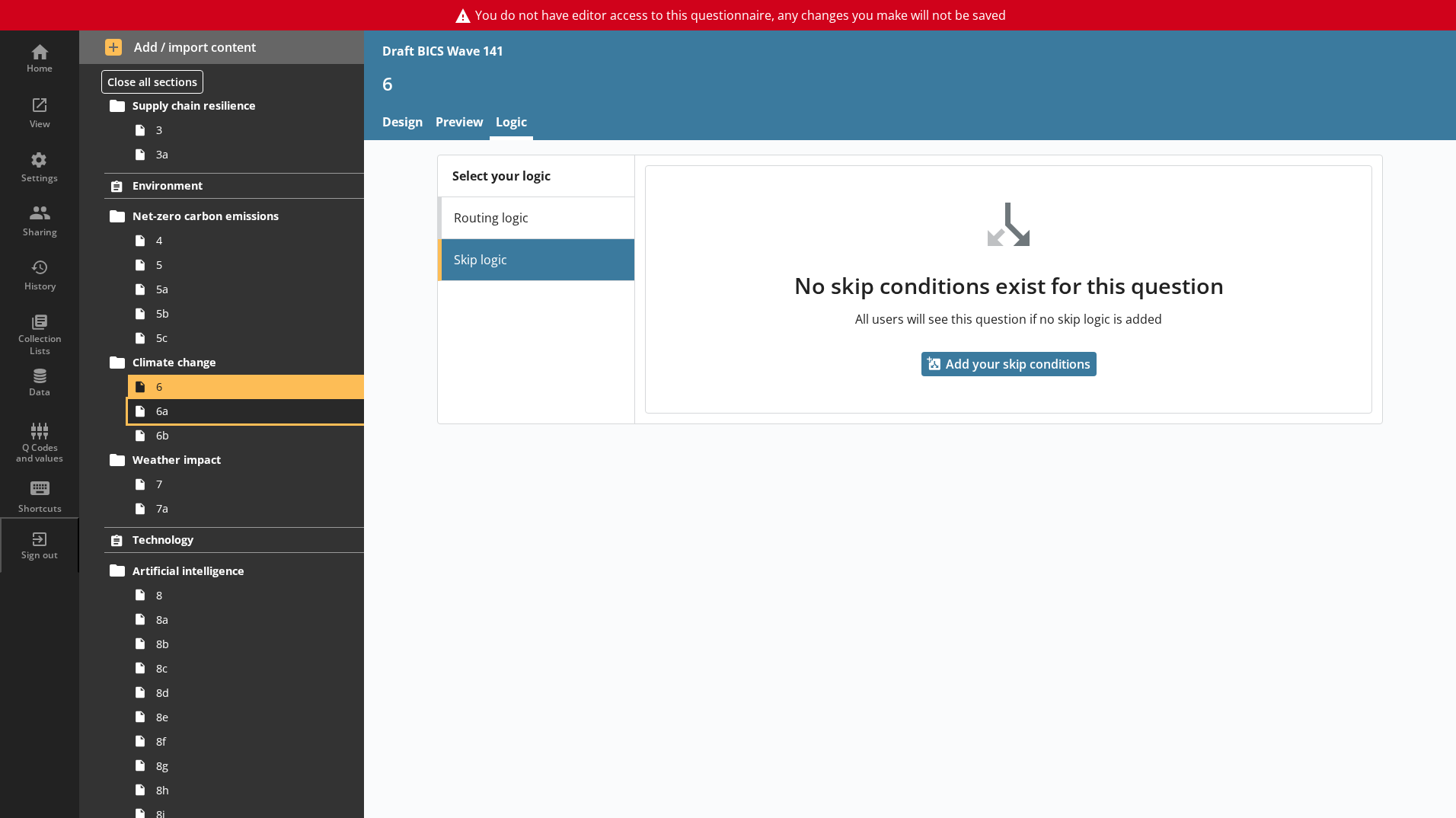
click at [183, 404] on span "6a" at bounding box center [240, 411] width 169 height 14
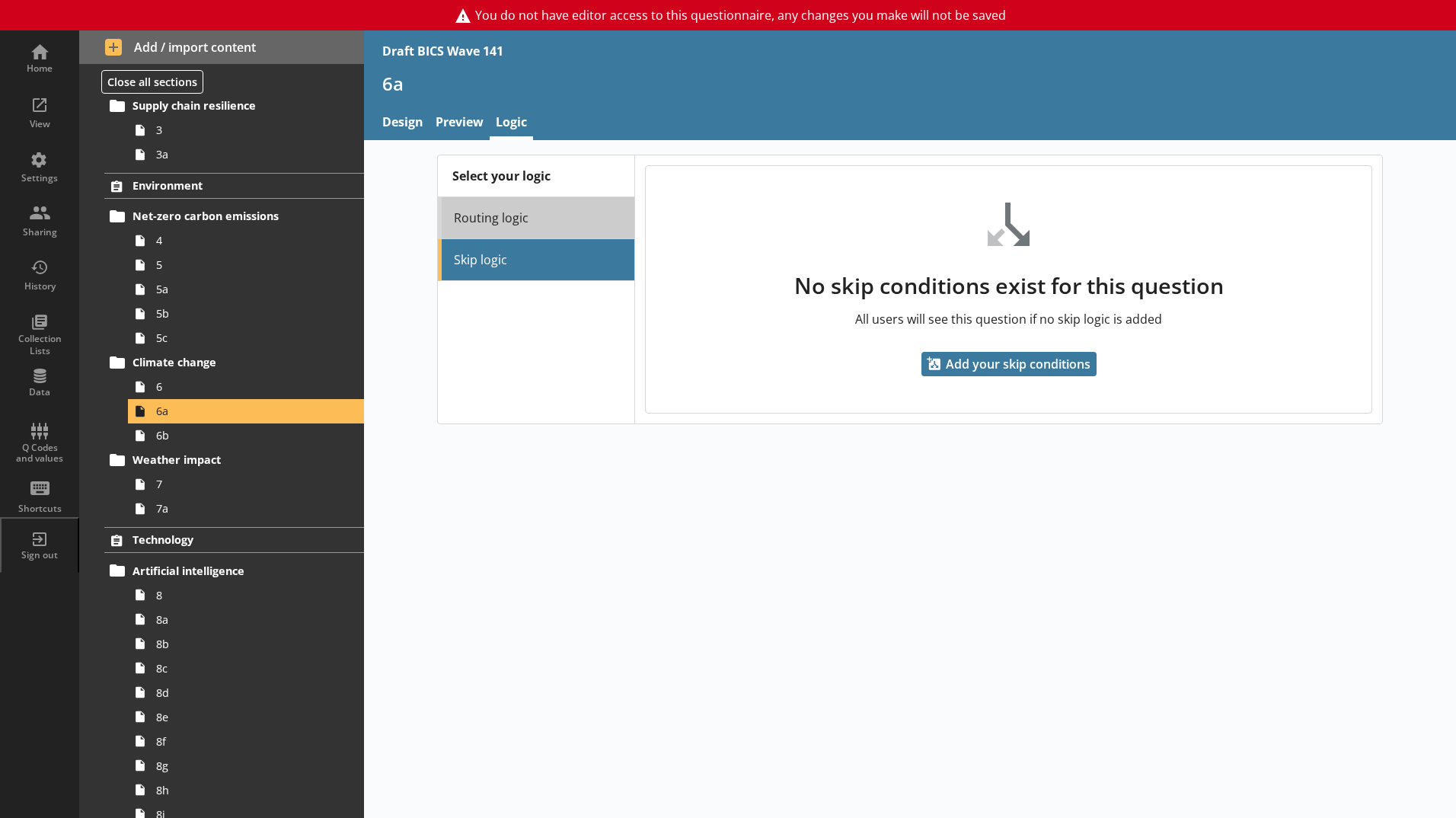
click at [548, 215] on link "Routing logic" at bounding box center [535, 218] width 196 height 42
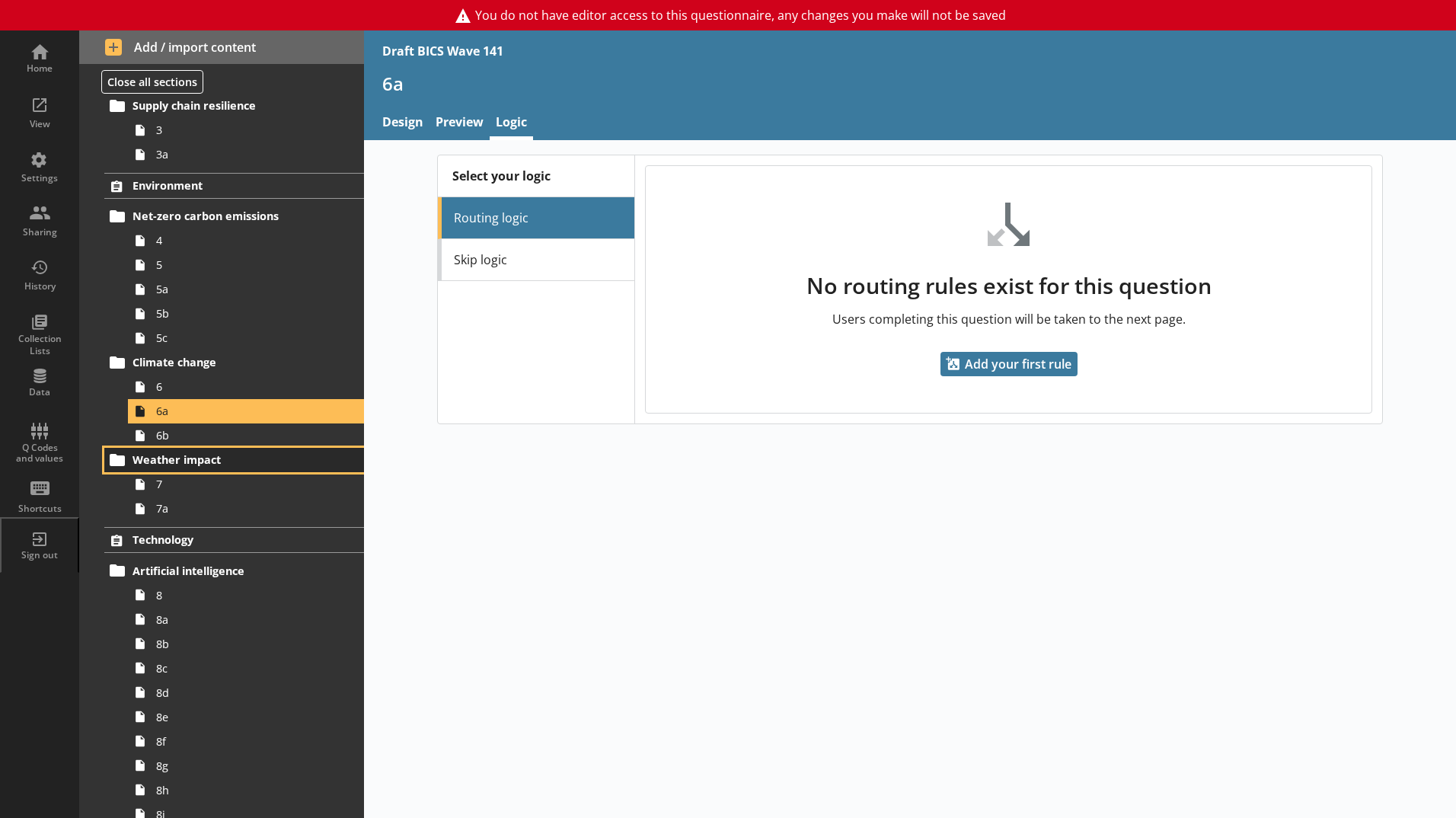
click at [164, 447] on link "Weather impact" at bounding box center [234, 459] width 259 height 24
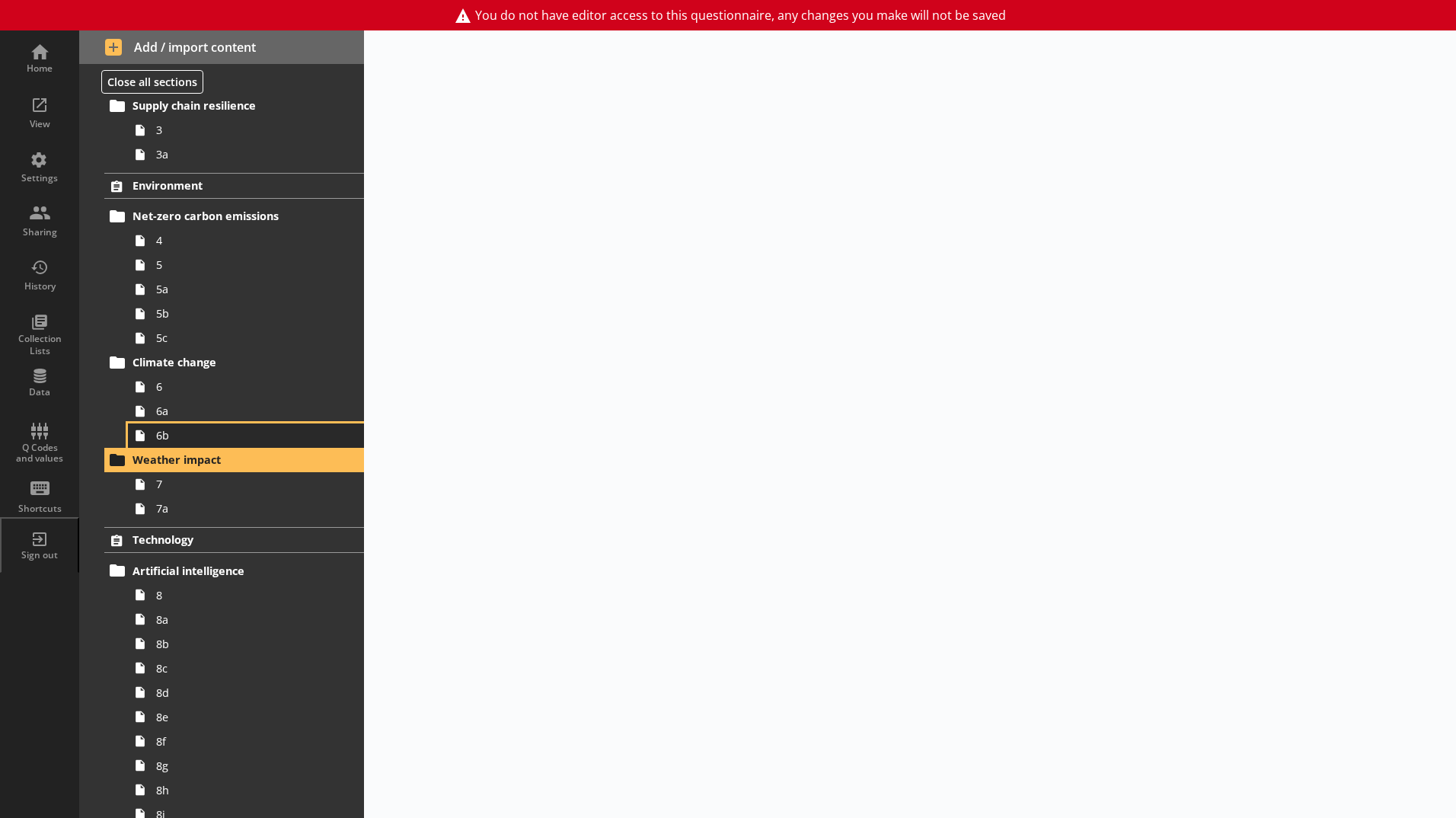
click at [191, 443] on span "6b" at bounding box center [240, 435] width 169 height 14
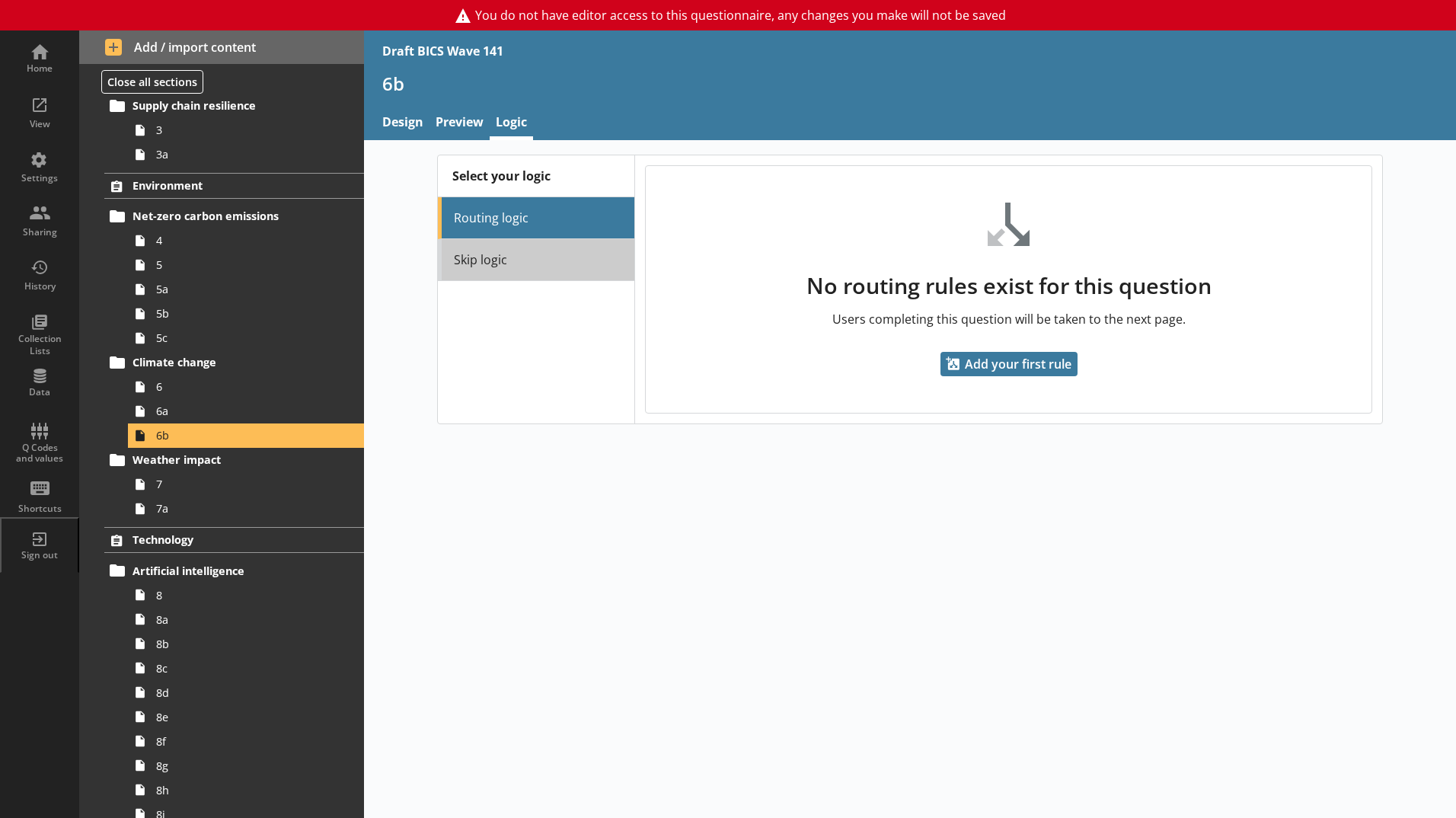
click at [485, 268] on link "Skip logic" at bounding box center [535, 260] width 196 height 42
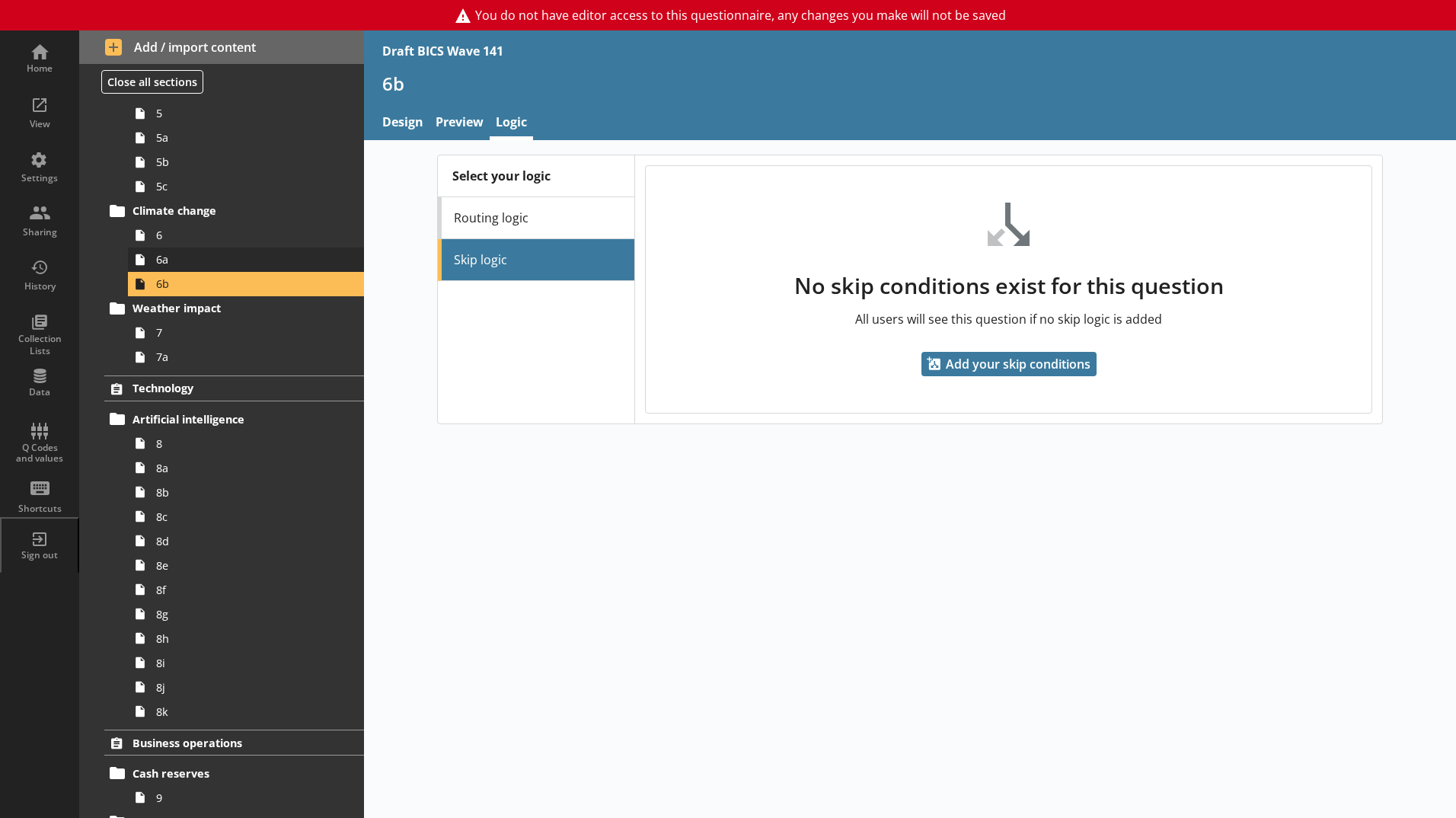
scroll to position [381, 0]
click at [189, 342] on link "7" at bounding box center [246, 332] width 236 height 24
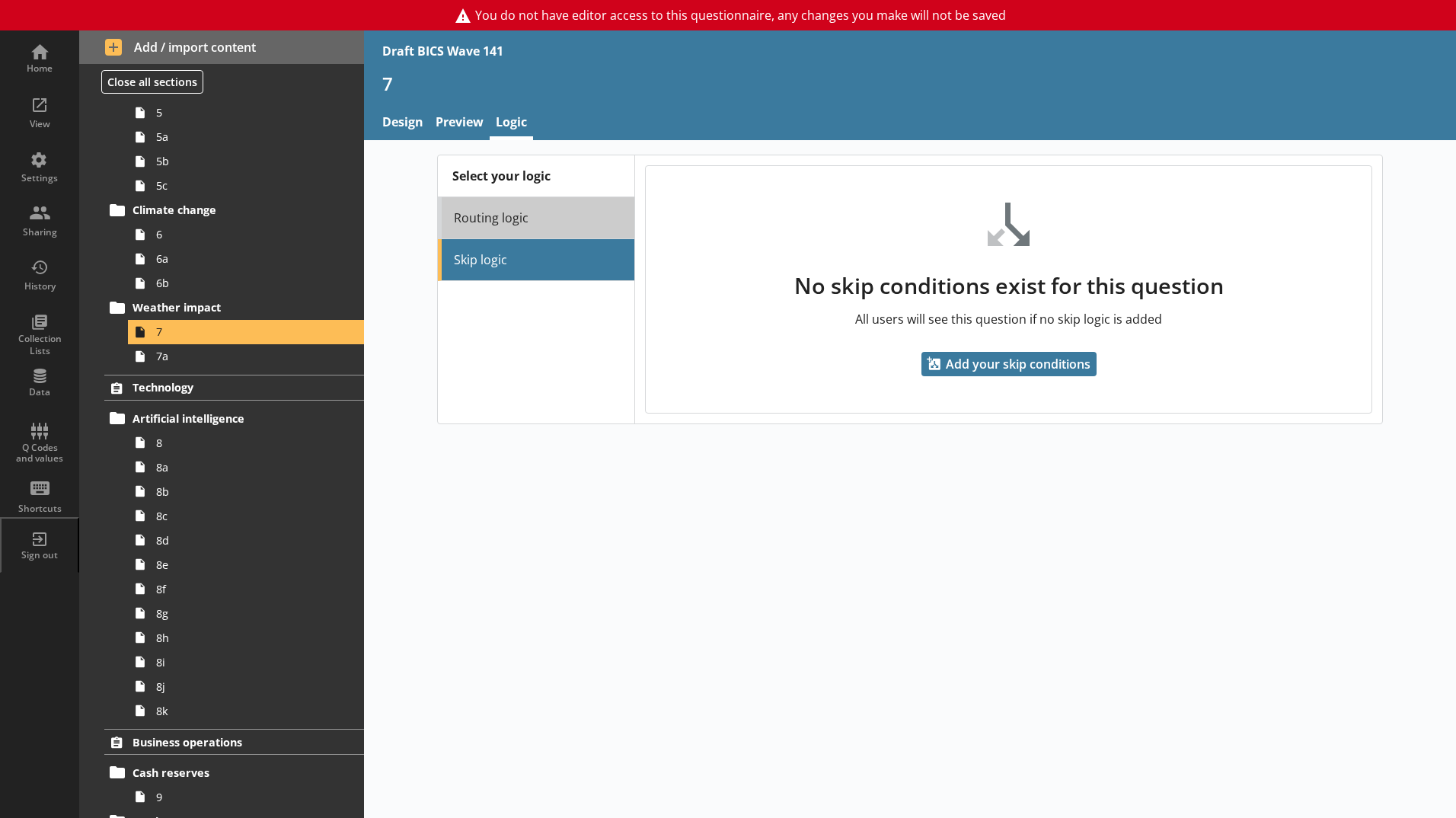
click at [519, 230] on link "Routing logic" at bounding box center [535, 218] width 196 height 42
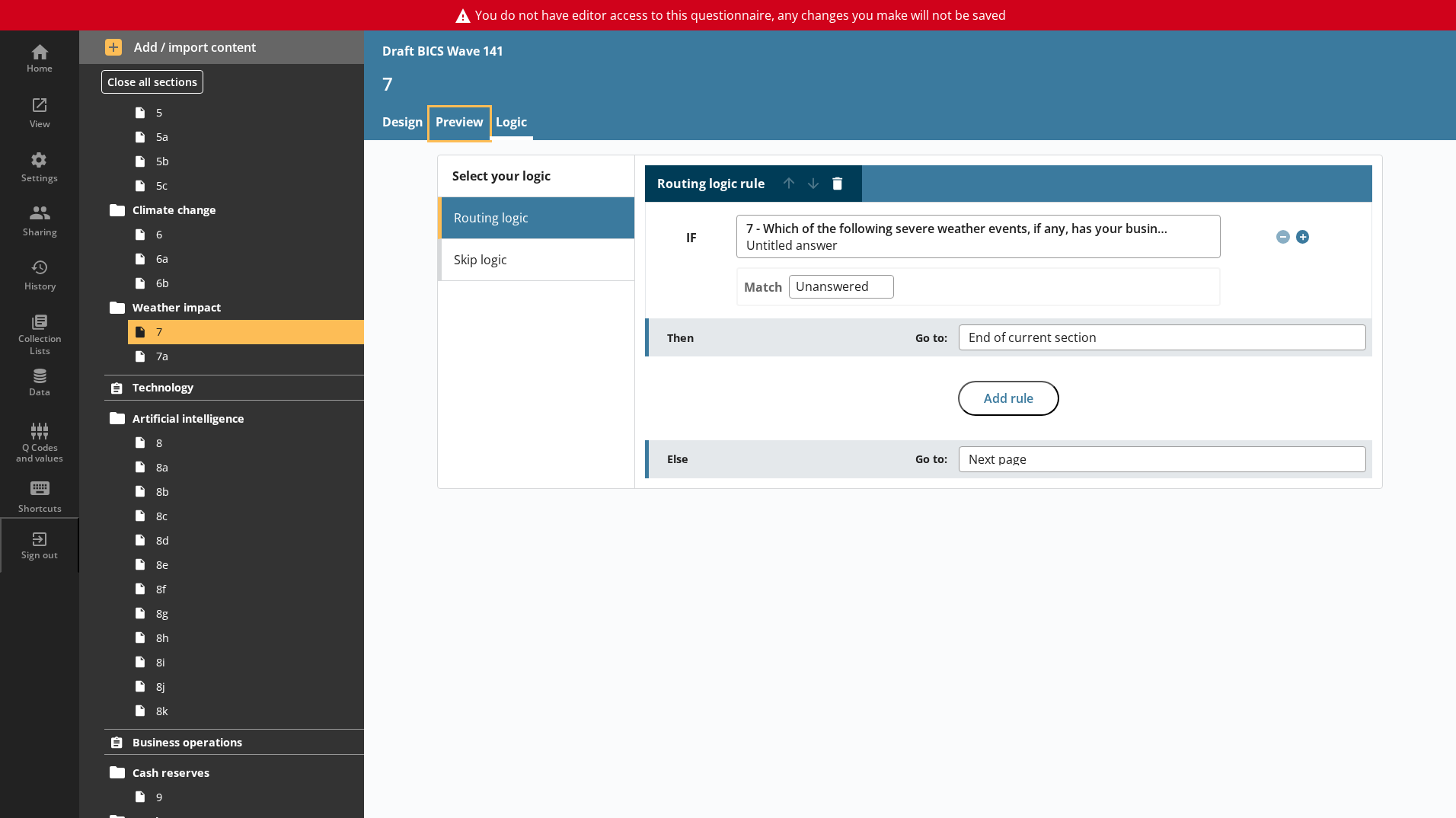
click at [461, 123] on link "Preview" at bounding box center [459, 123] width 60 height 33
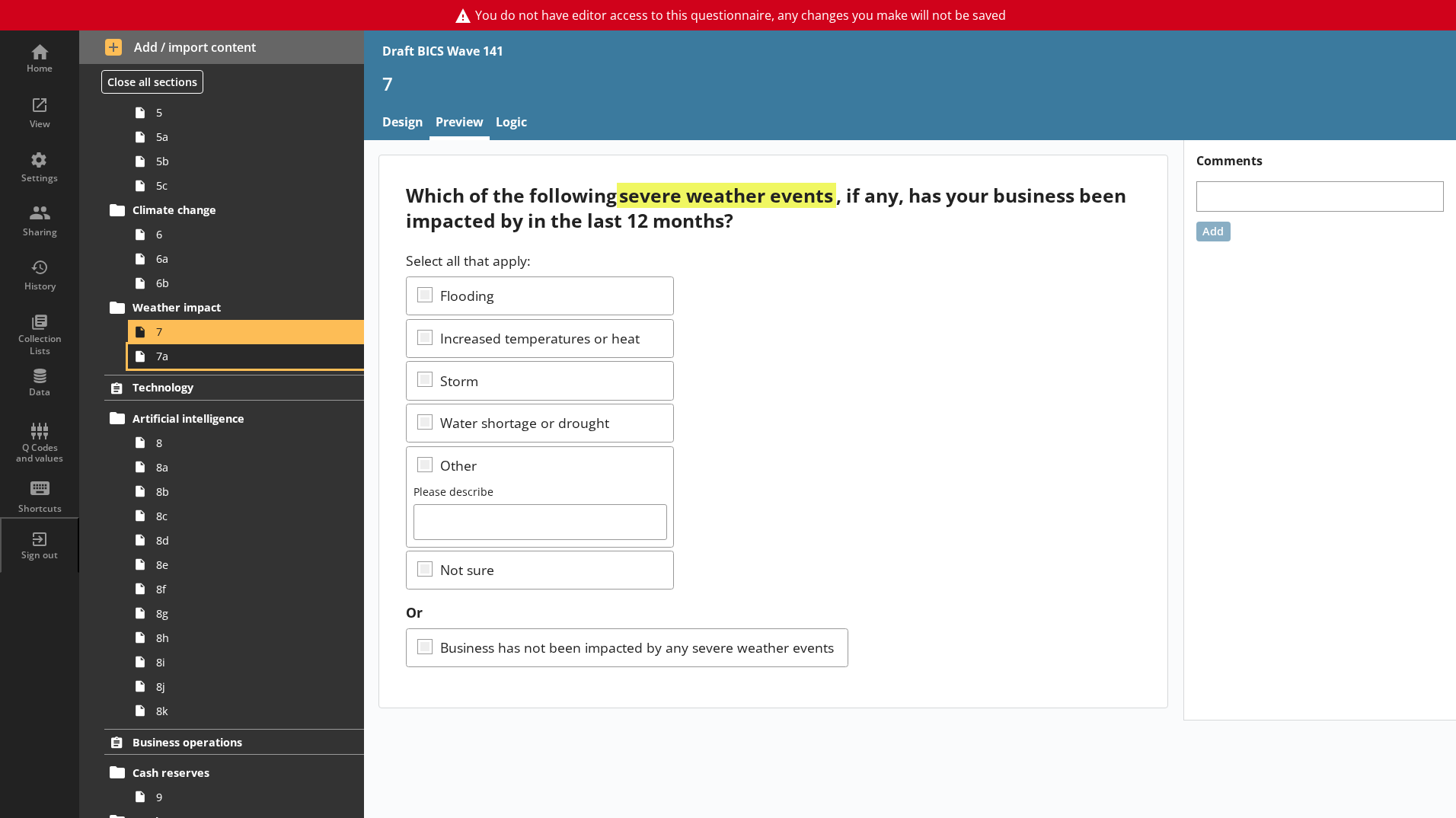
click at [267, 354] on span "7a" at bounding box center [240, 356] width 169 height 14
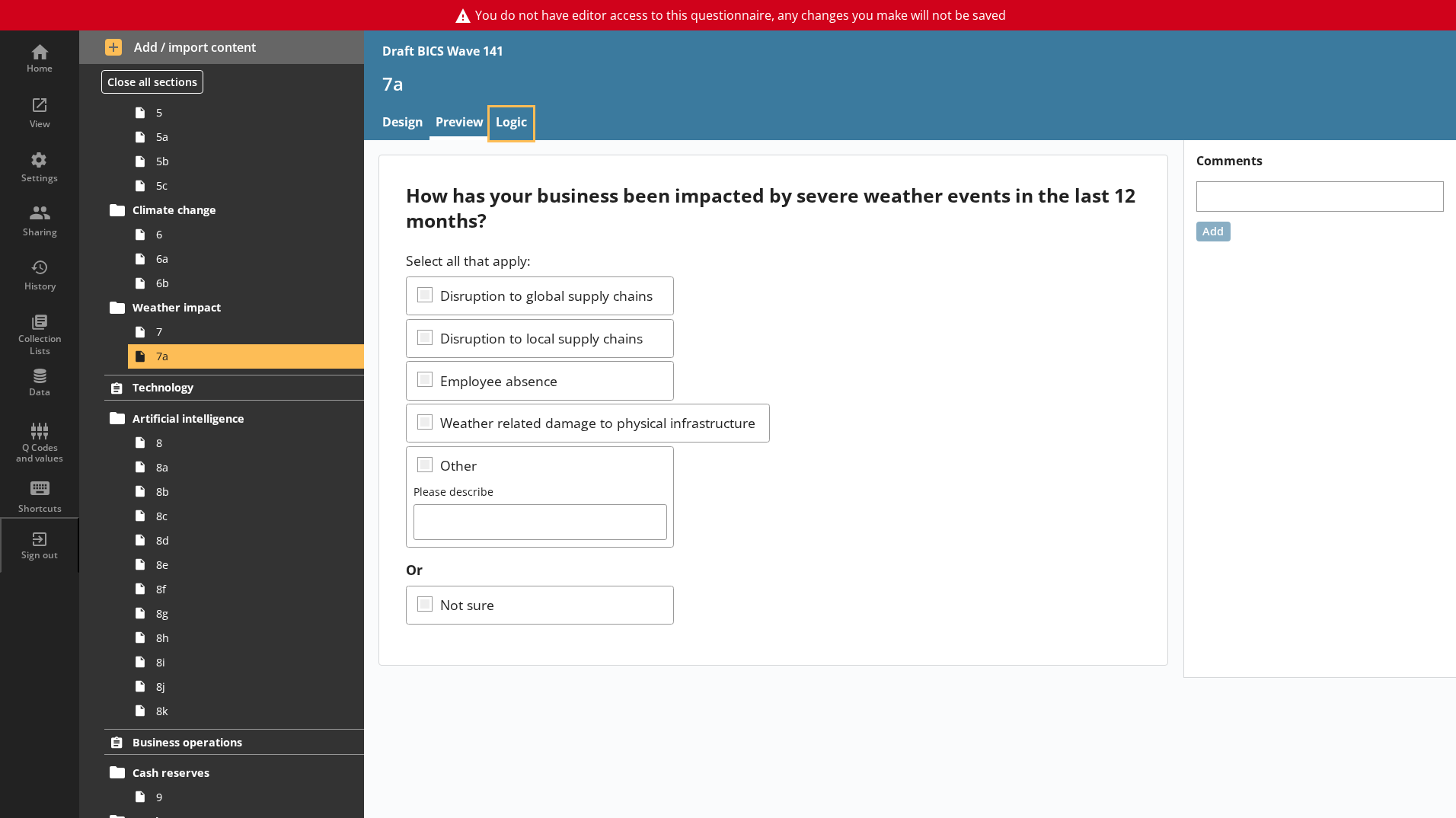
click at [519, 126] on link "Logic" at bounding box center [511, 123] width 43 height 33
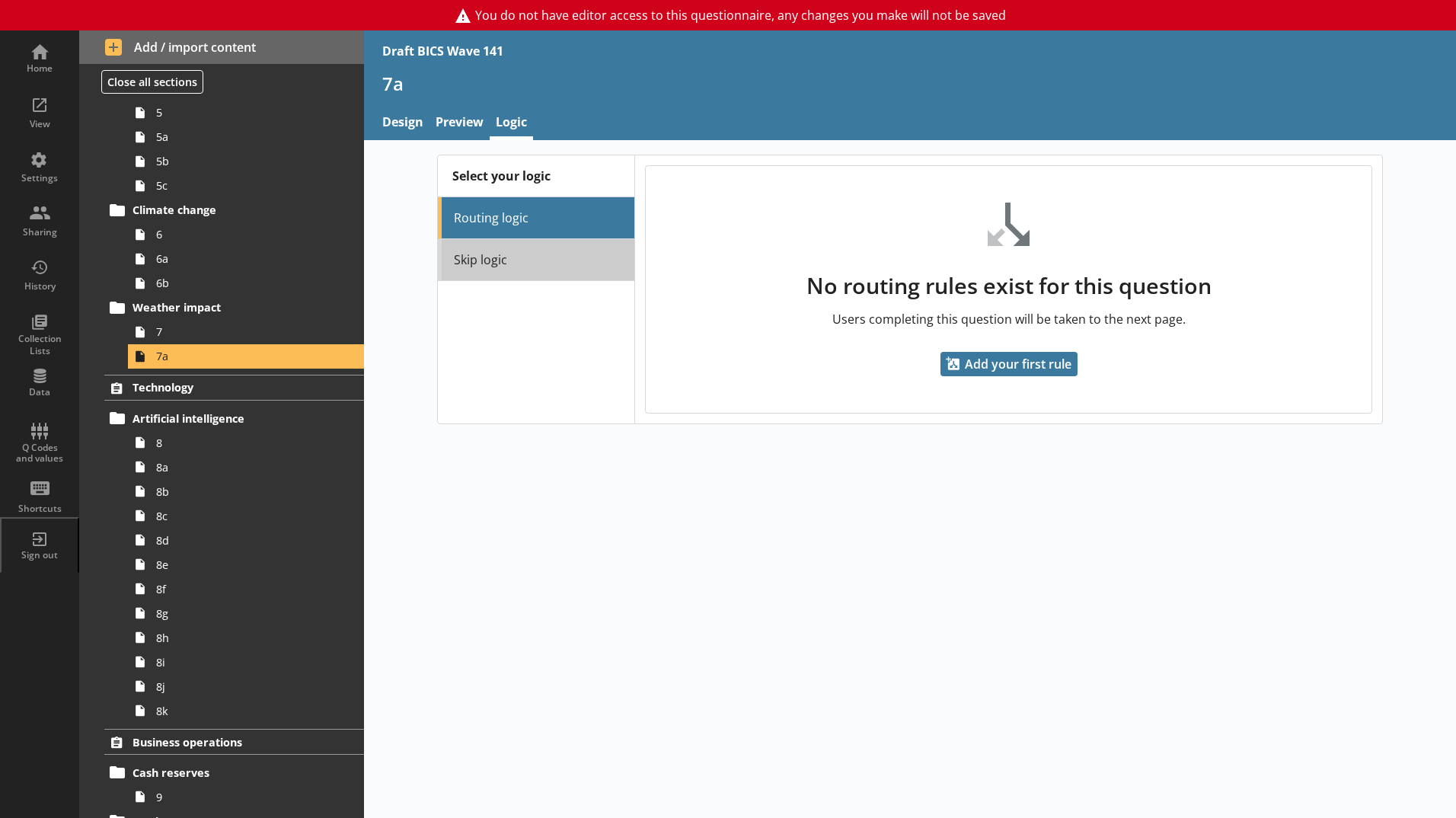
click at [512, 259] on link "Skip logic" at bounding box center [535, 260] width 196 height 42
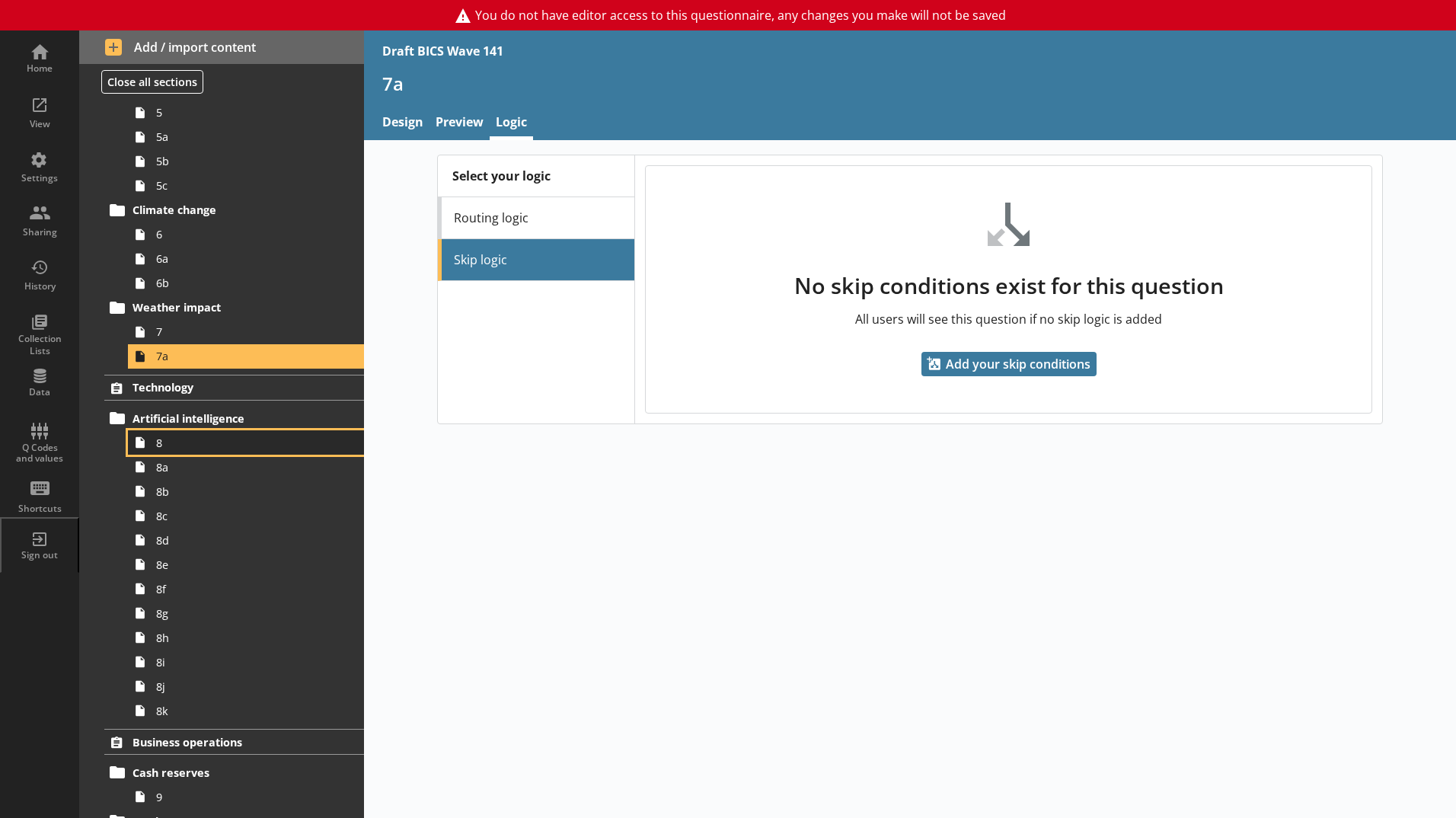
click at [169, 439] on span "8" at bounding box center [240, 443] width 169 height 14
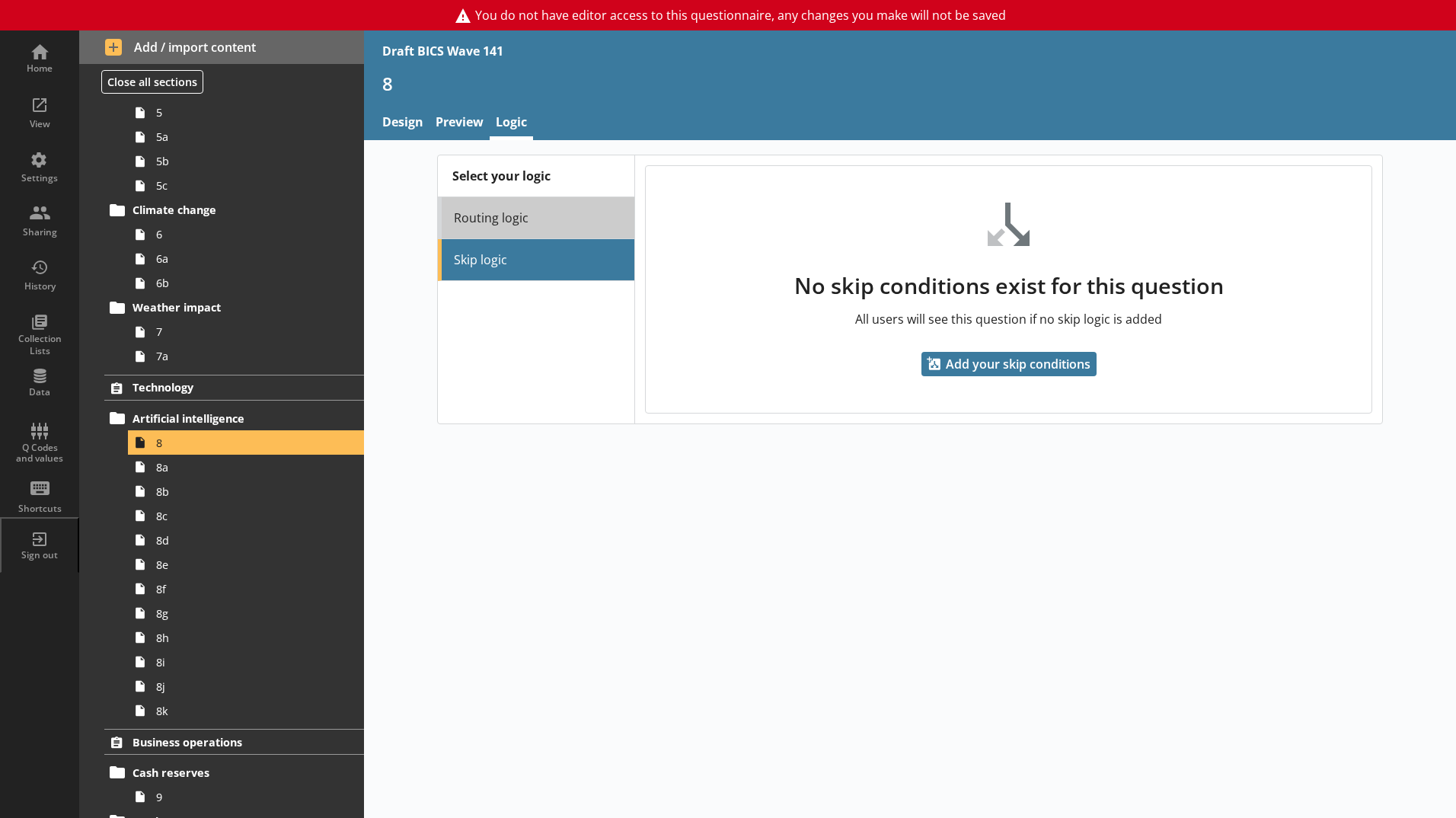
click at [498, 218] on link "Routing logic" at bounding box center [535, 218] width 196 height 42
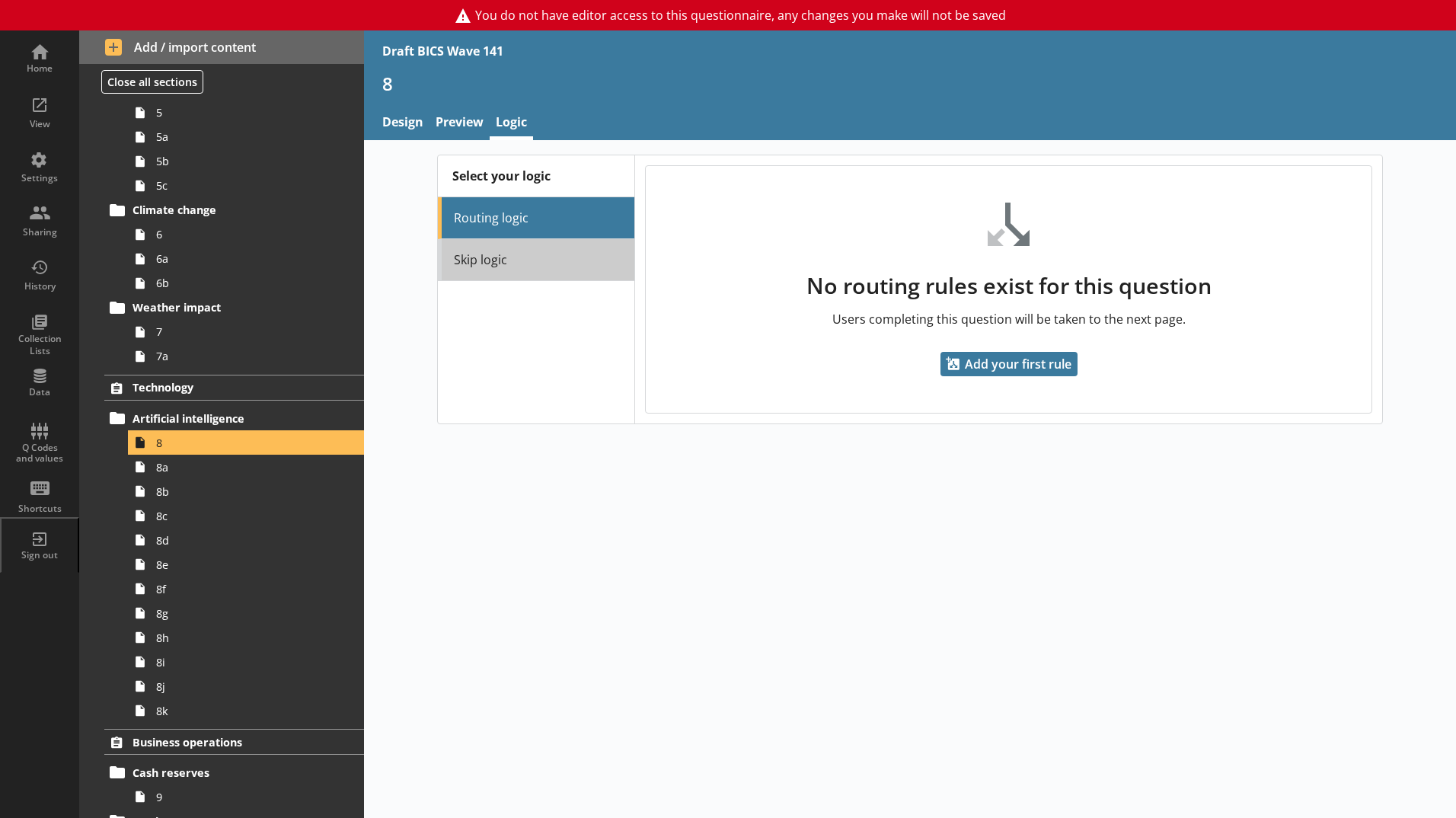
click at [495, 259] on link "Skip logic" at bounding box center [535, 260] width 196 height 42
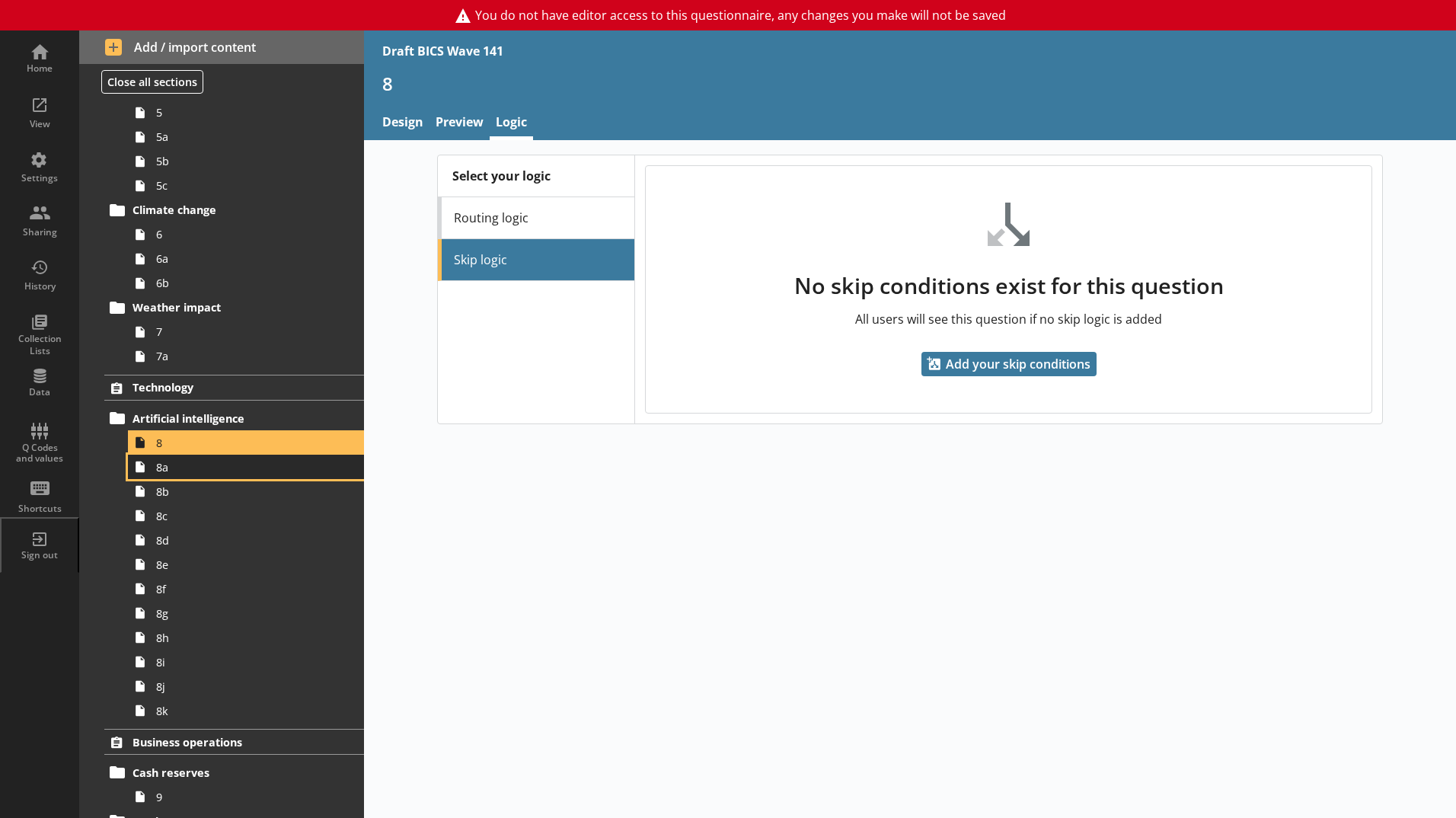
click at [194, 465] on span "8a" at bounding box center [240, 467] width 169 height 14
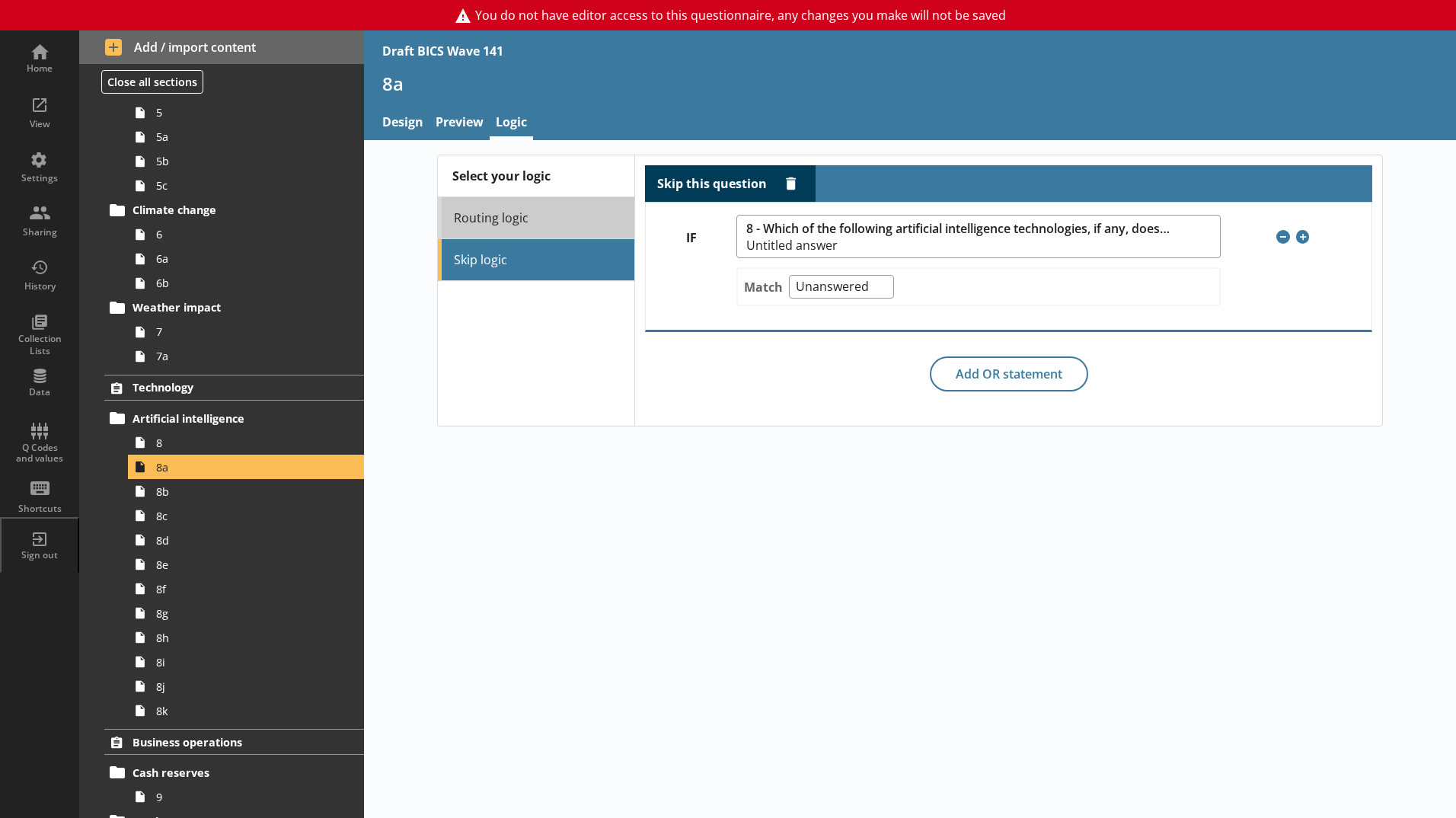
click at [523, 223] on link "Routing logic" at bounding box center [535, 218] width 196 height 42
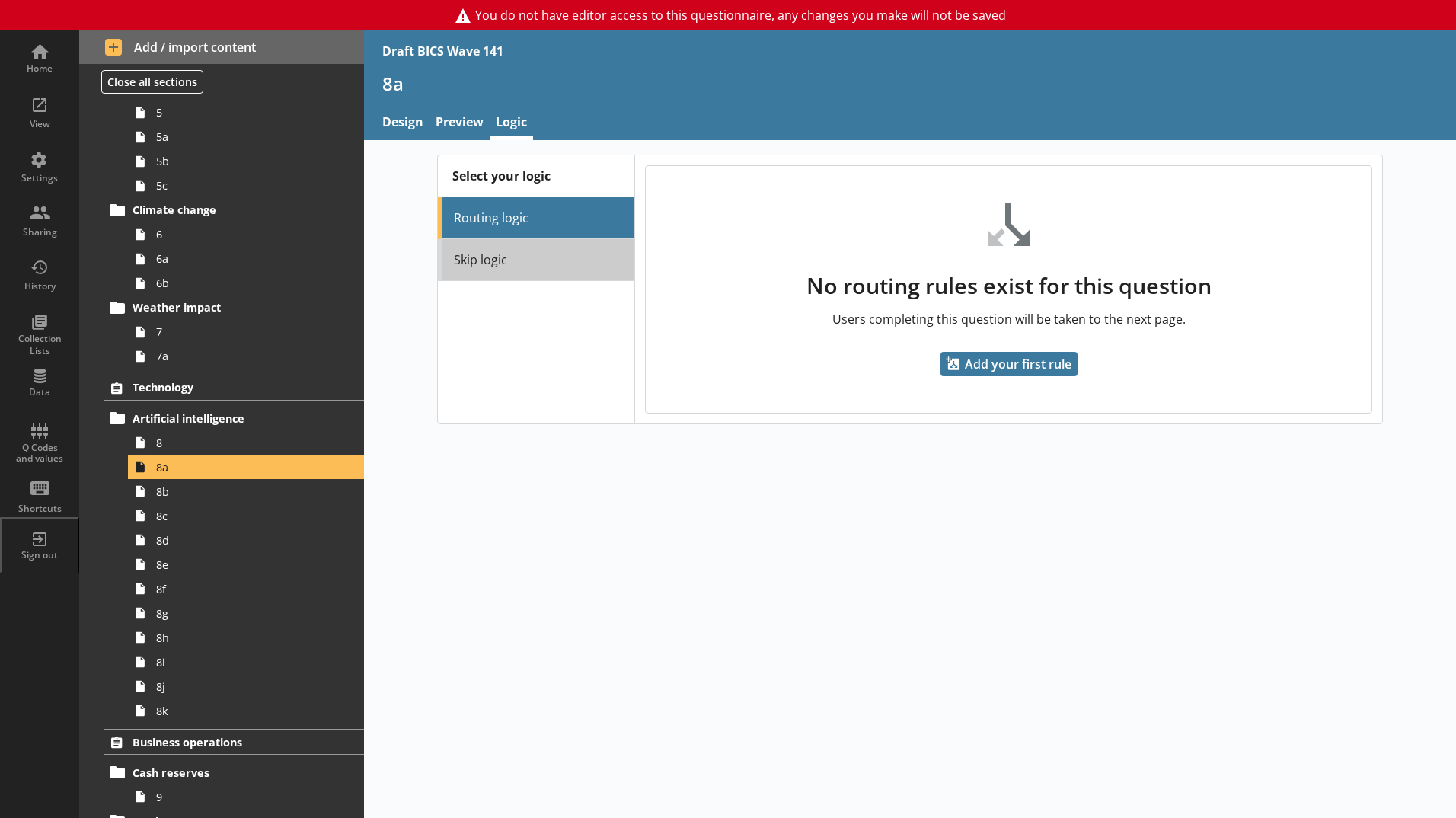
click at [511, 259] on link "Skip logic" at bounding box center [535, 260] width 196 height 42
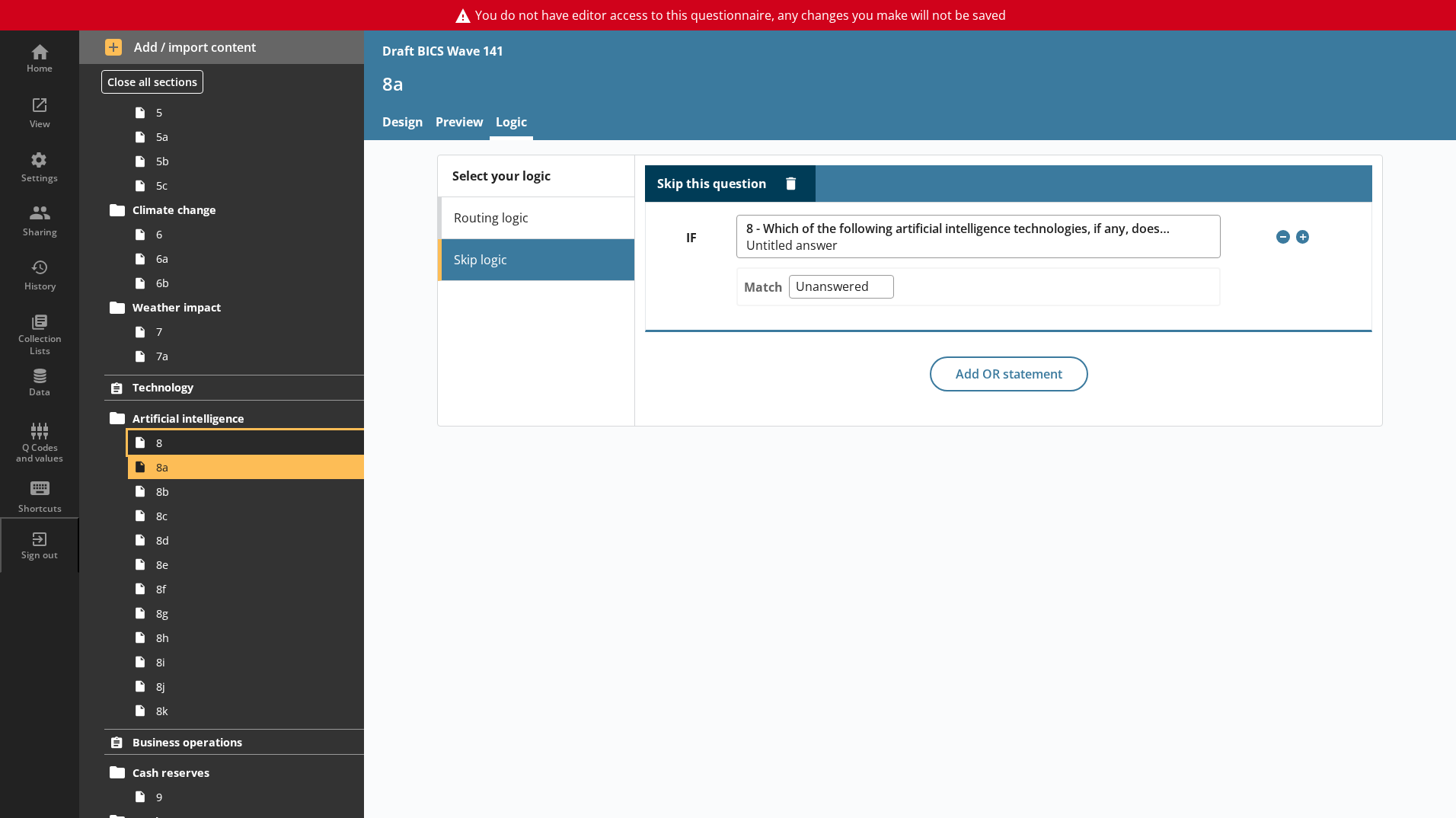
click at [231, 451] on link "8" at bounding box center [246, 443] width 236 height 24
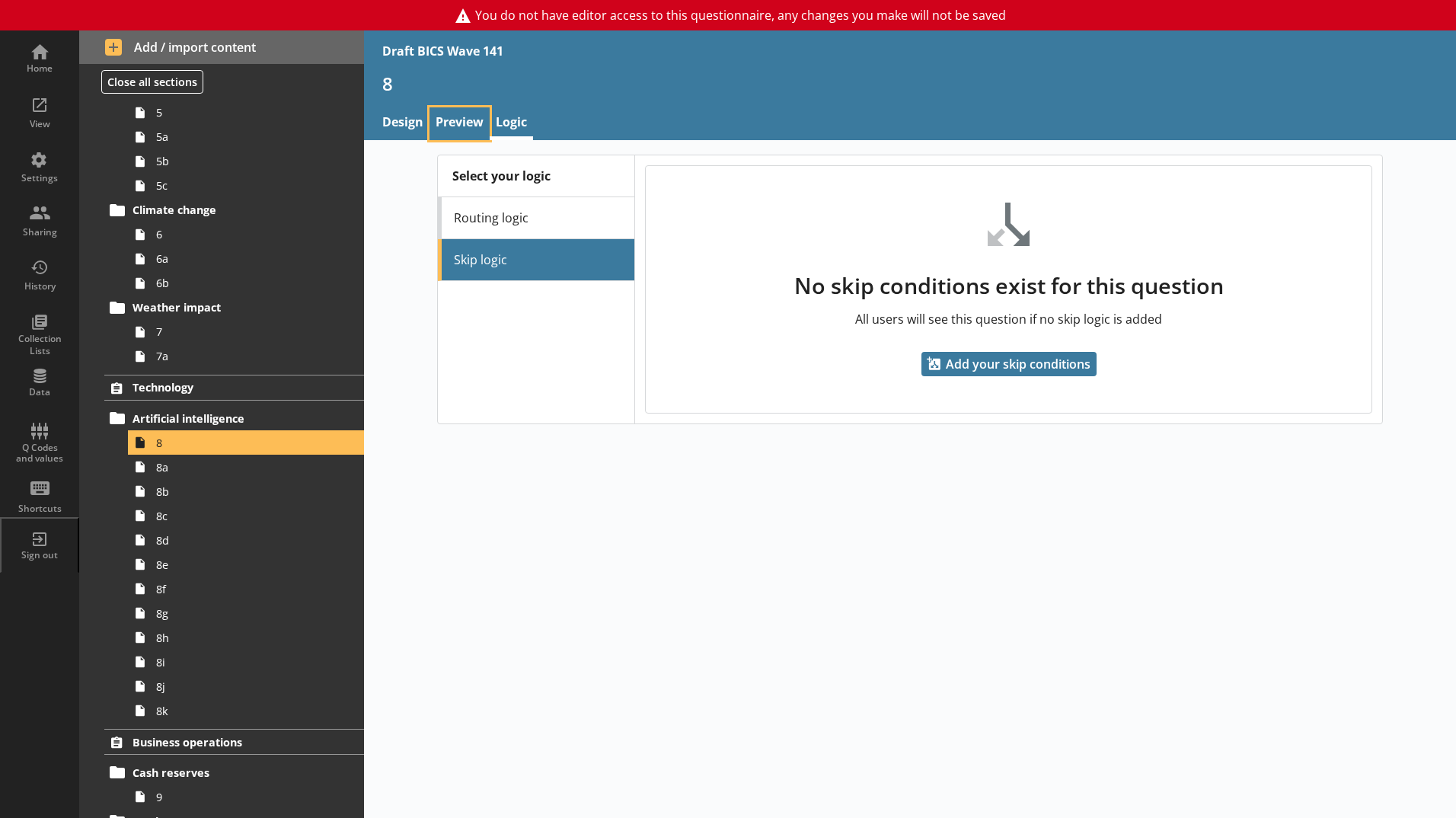
click at [448, 125] on link "Preview" at bounding box center [459, 123] width 60 height 33
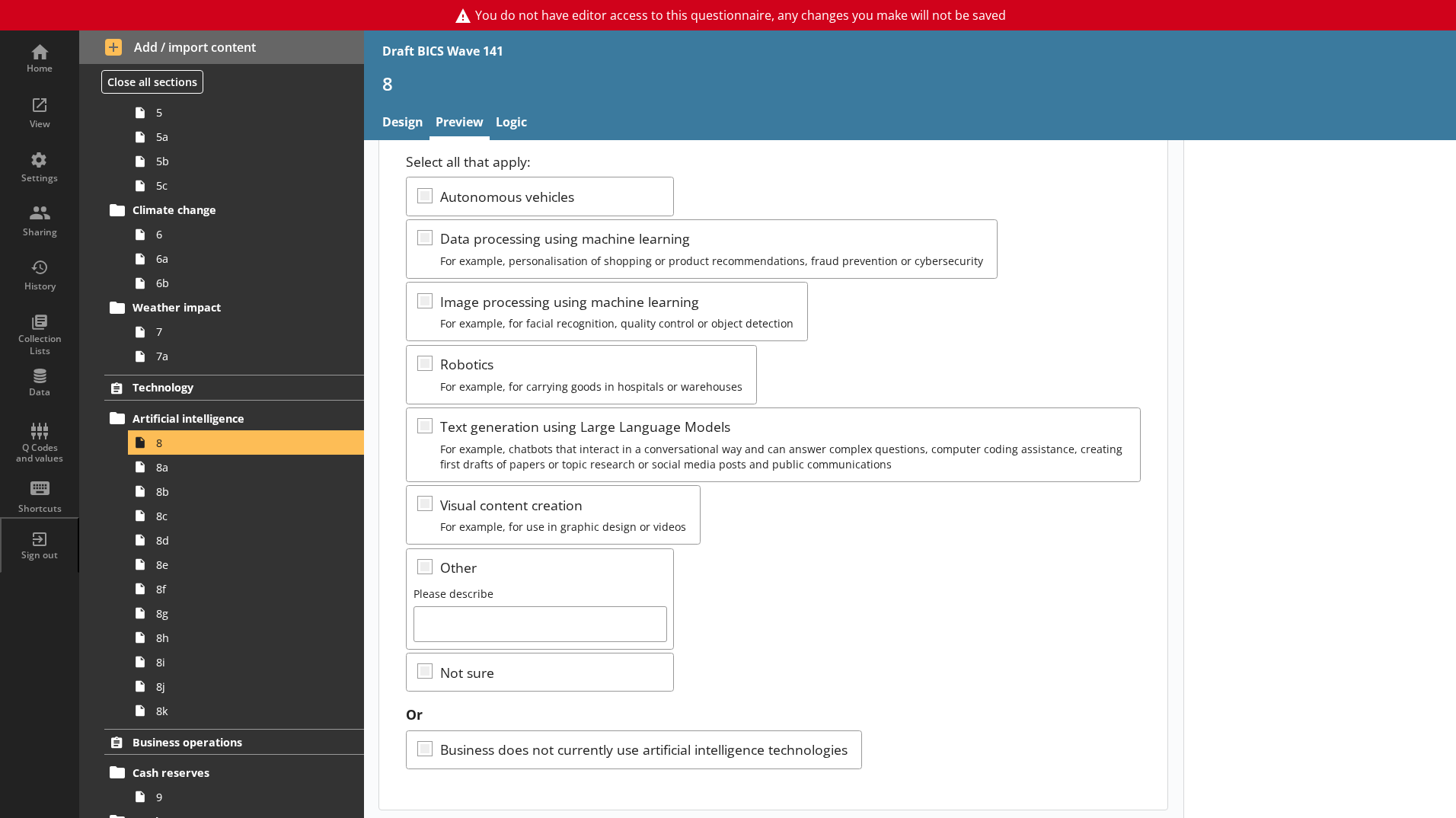
scroll to position [190, 0]
click at [195, 472] on span "8a" at bounding box center [240, 467] width 169 height 14
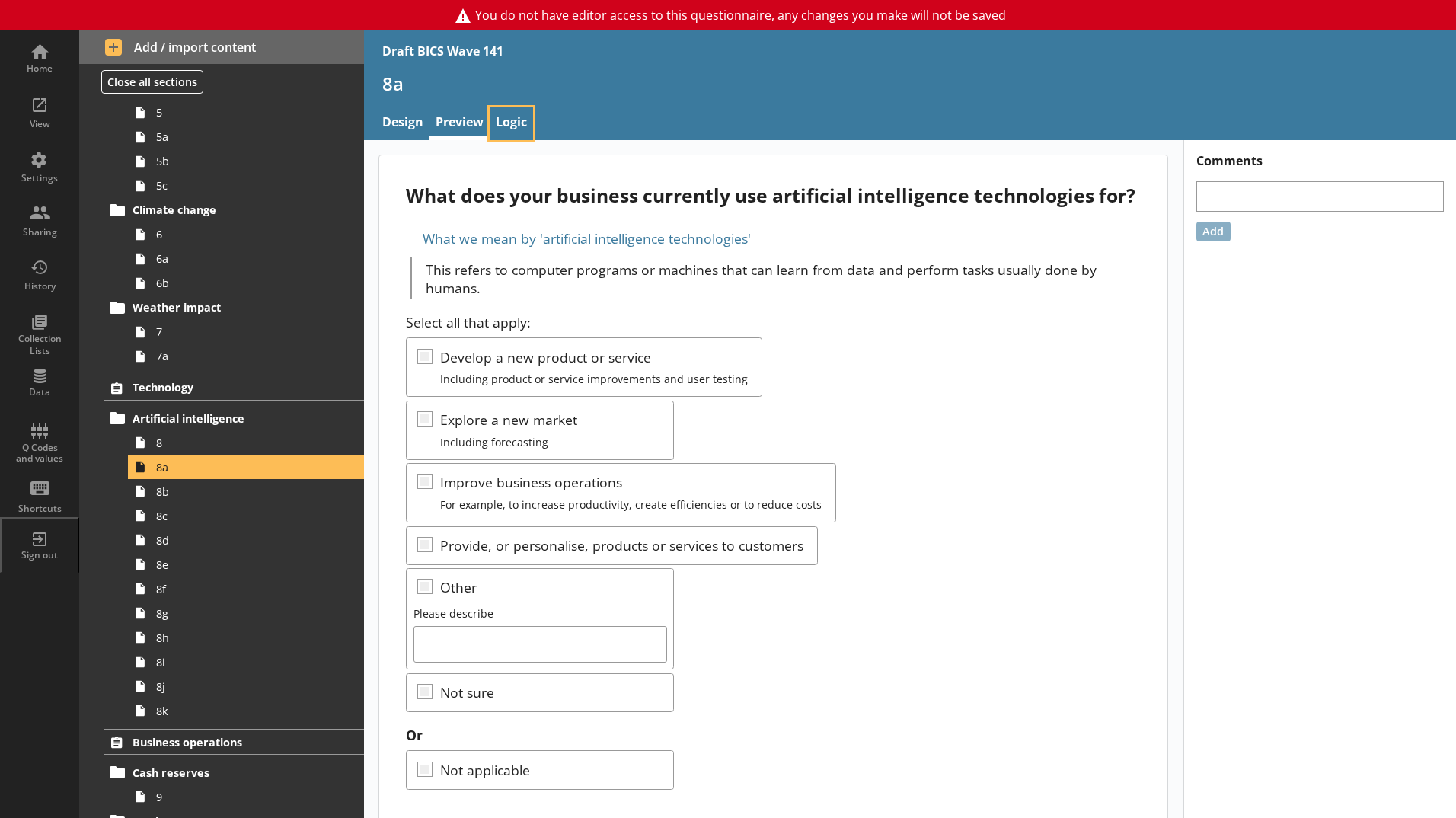
click at [515, 125] on link "Logic" at bounding box center [511, 123] width 43 height 33
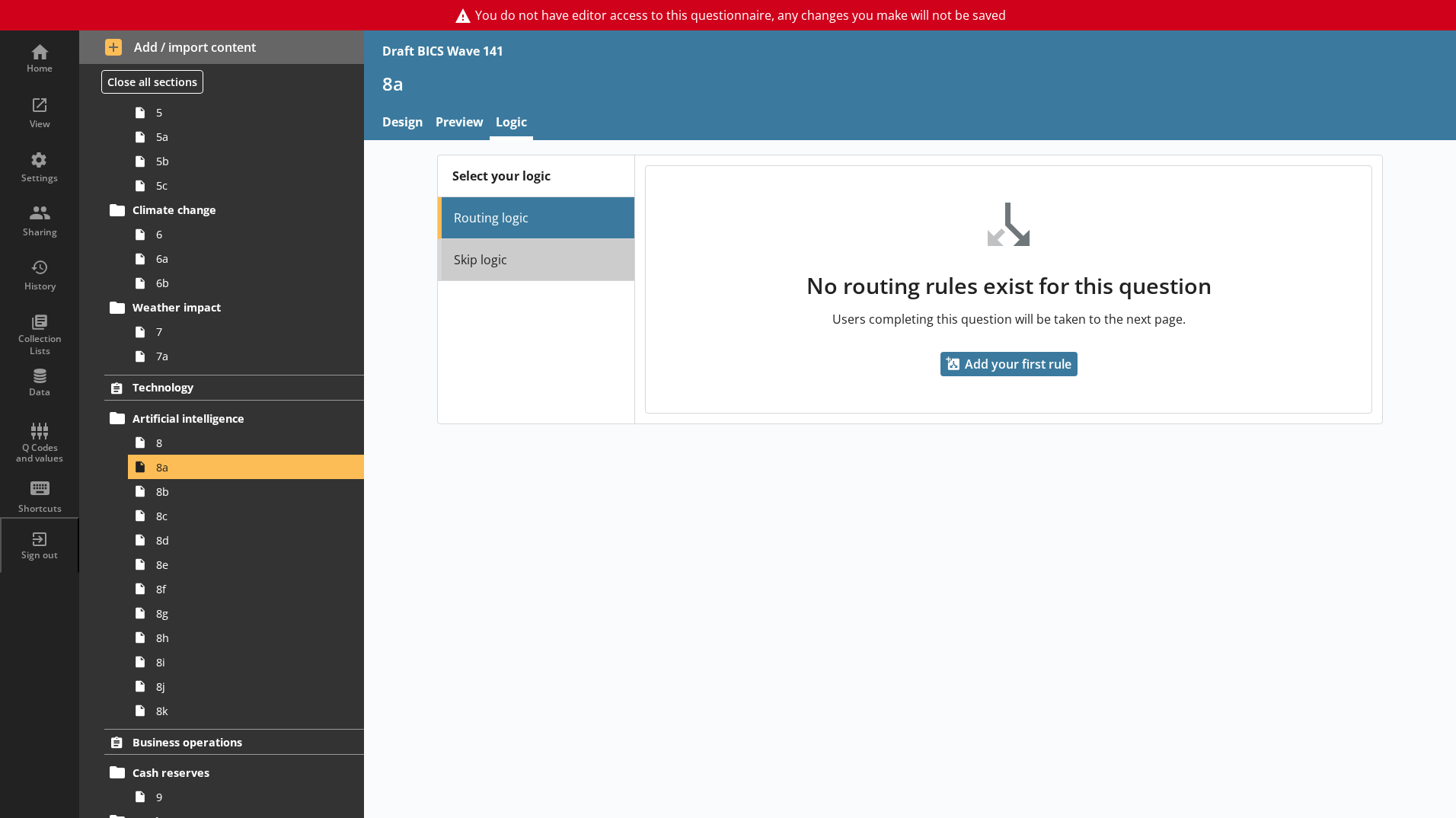
click at [503, 259] on link "Skip logic" at bounding box center [535, 260] width 196 height 42
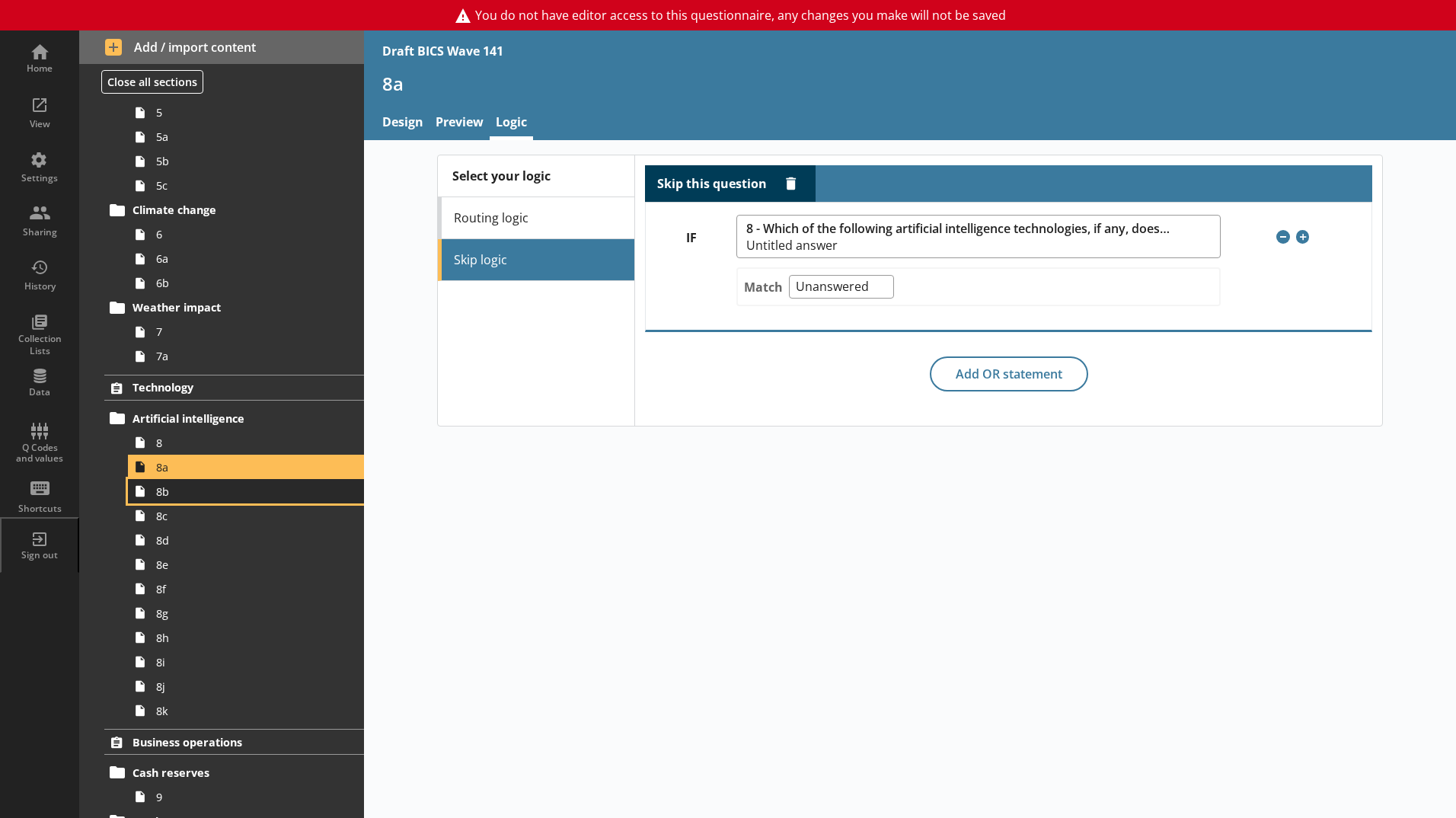
click at [212, 498] on span "8b" at bounding box center [240, 491] width 169 height 14
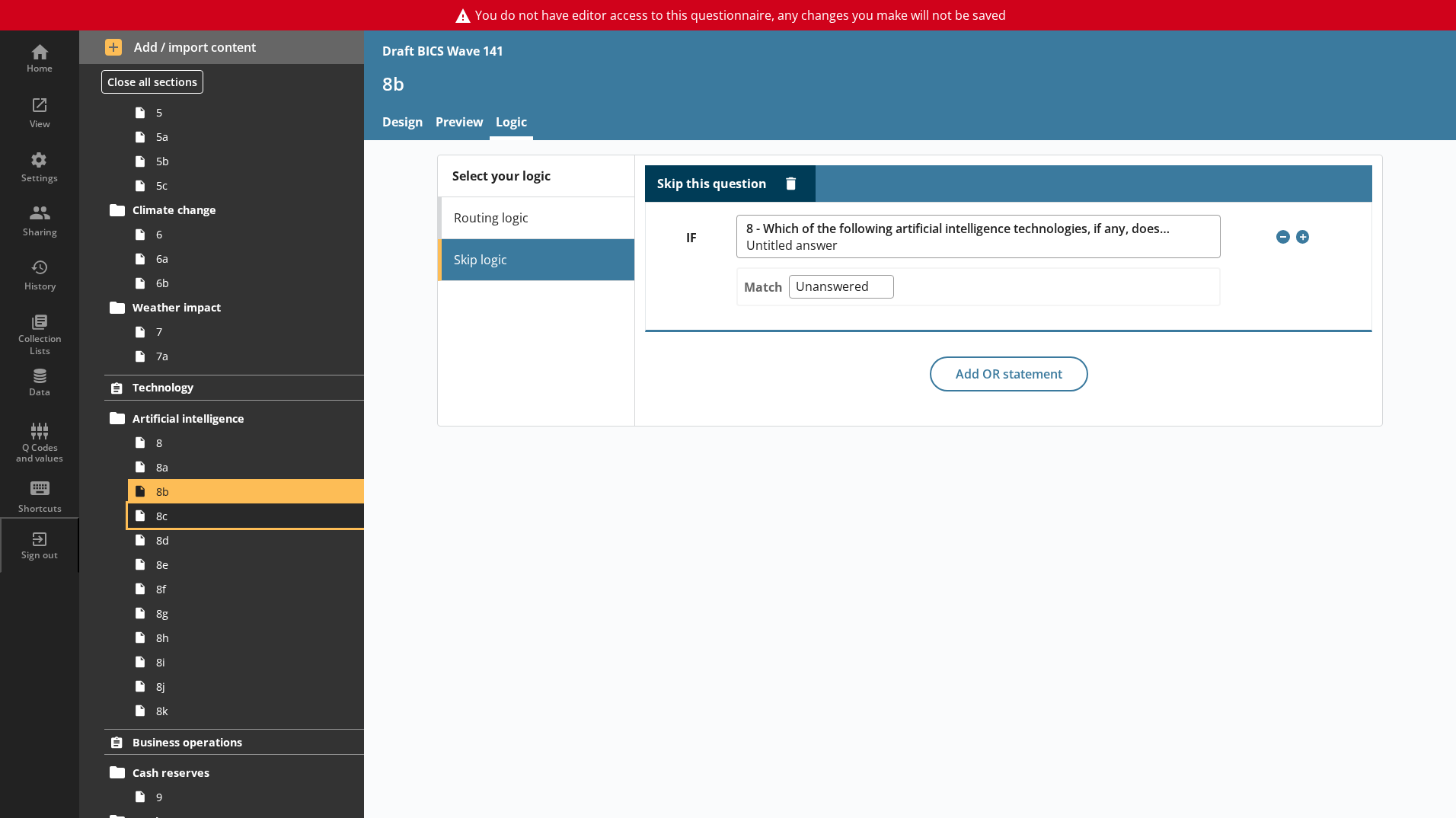
click at [181, 526] on link "8c" at bounding box center [246, 515] width 236 height 24
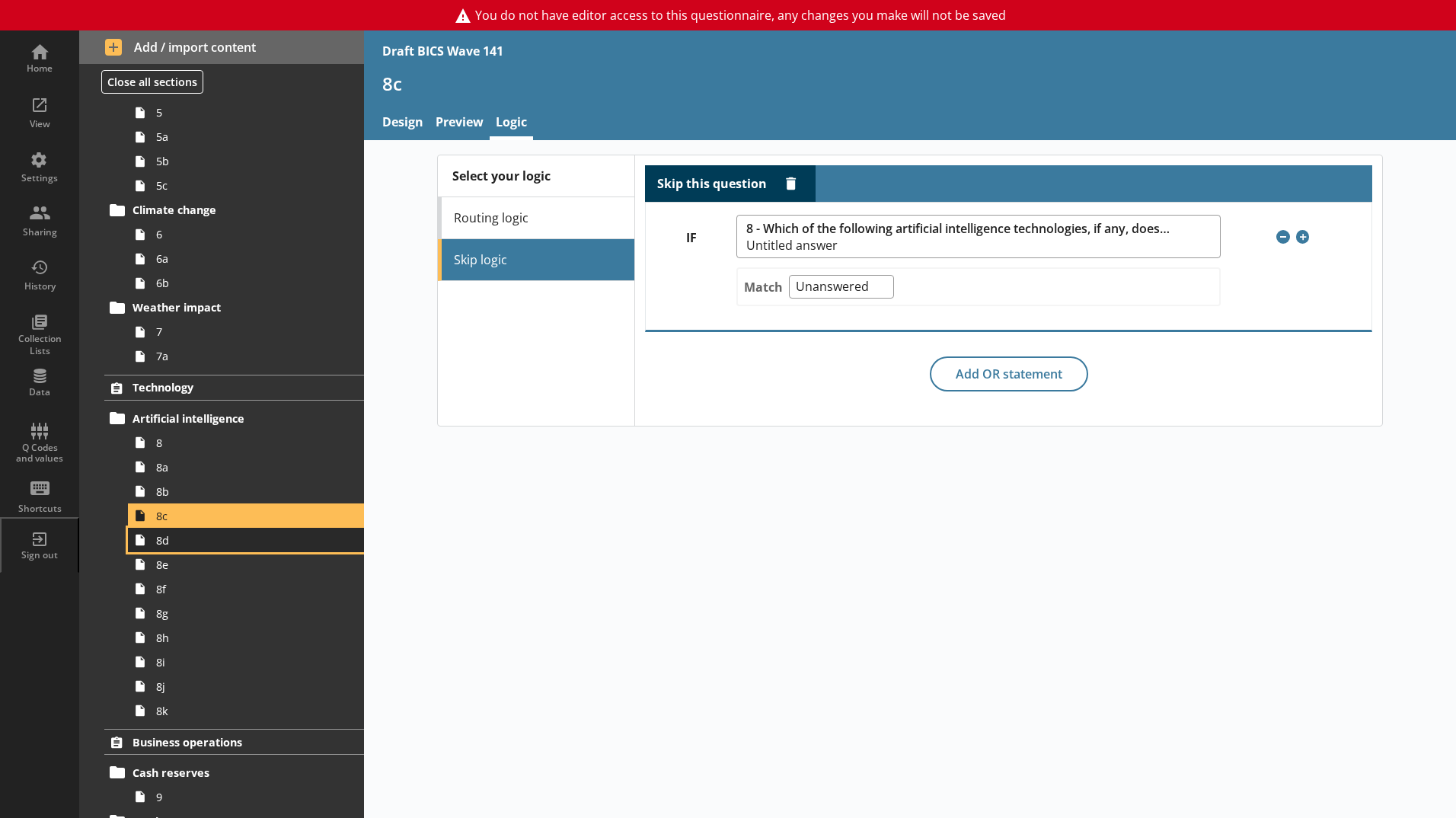
click at [170, 550] on link "8d" at bounding box center [246, 539] width 236 height 24
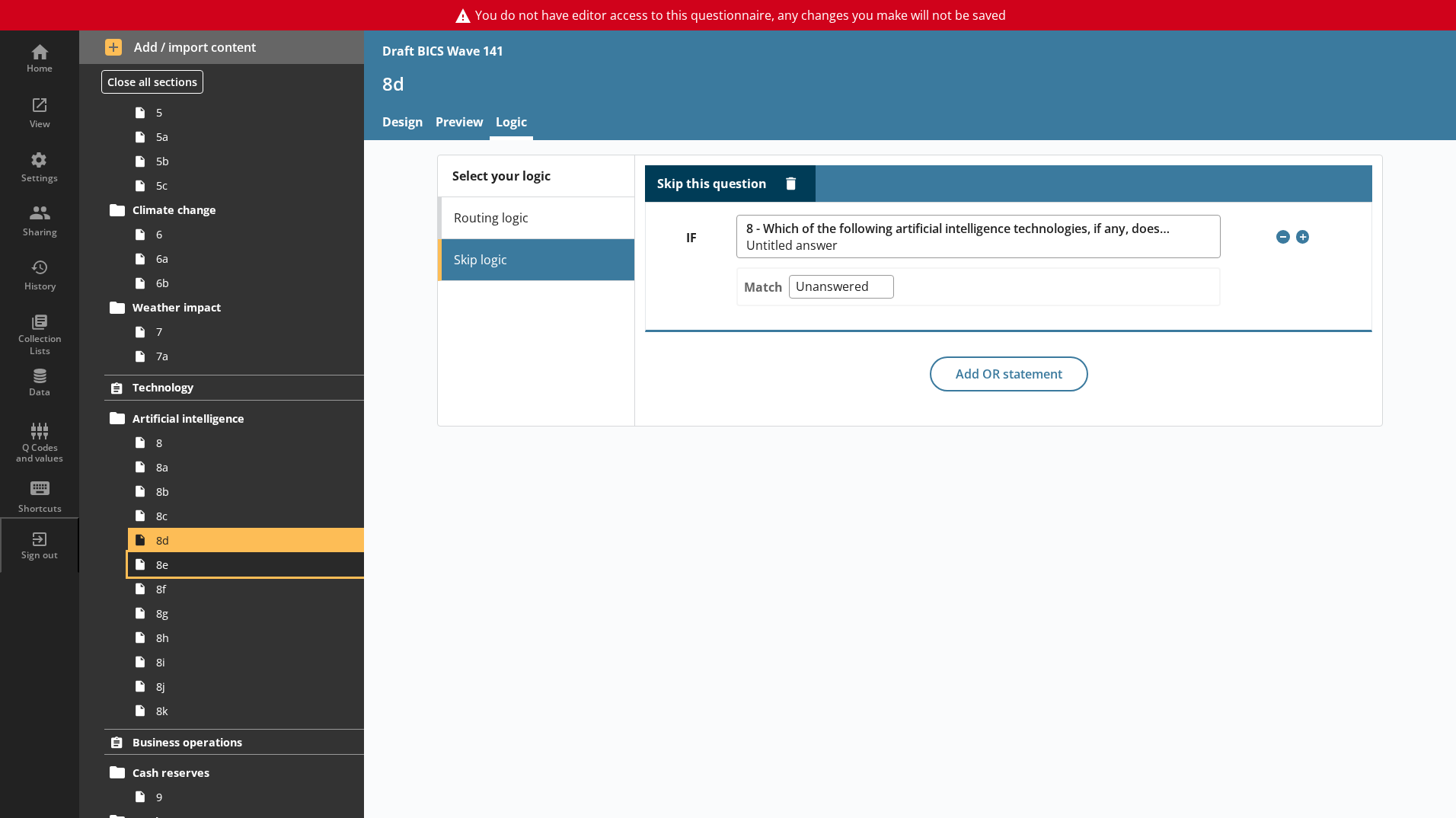
click at [166, 567] on span "8e" at bounding box center [240, 565] width 169 height 14
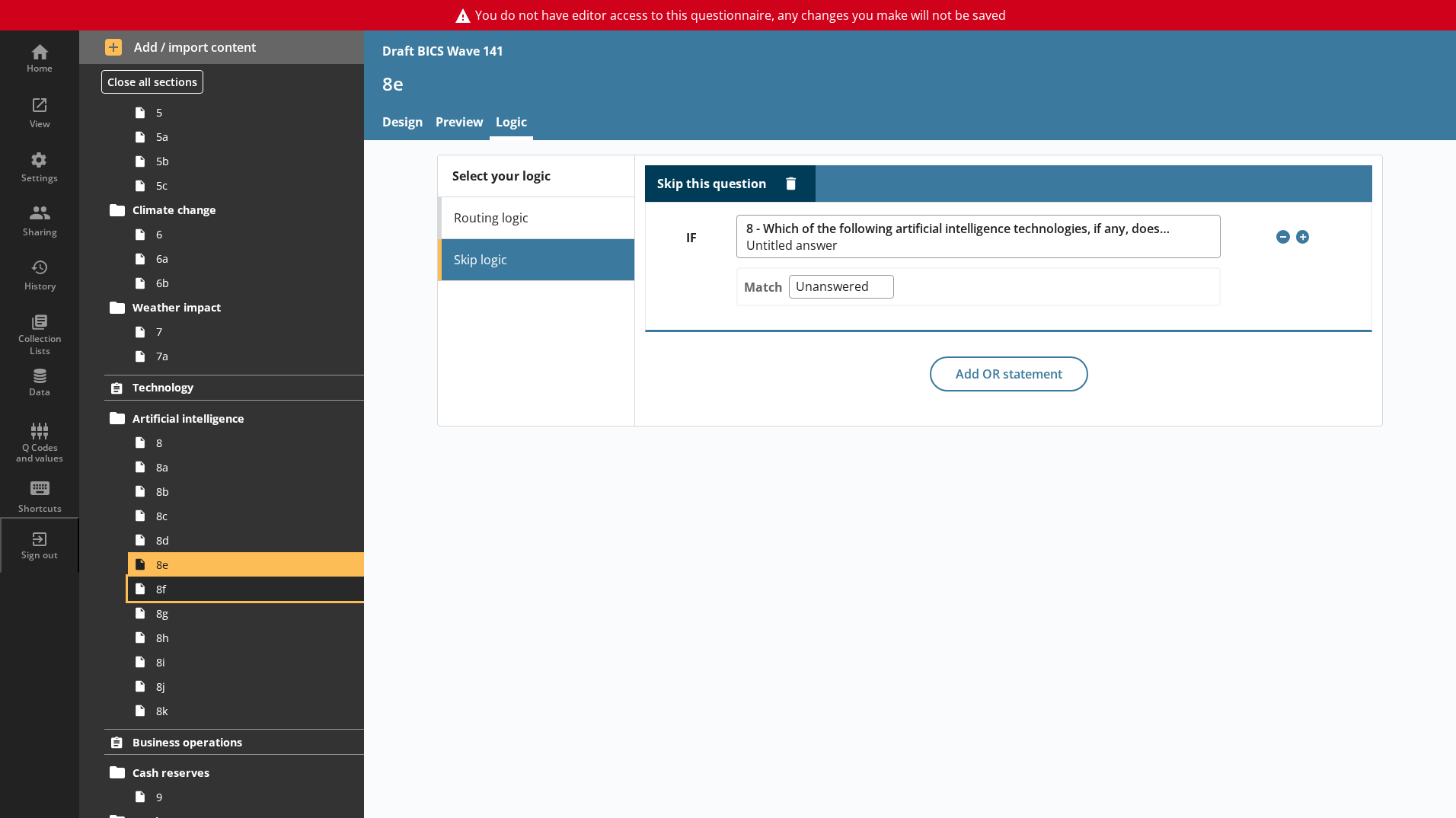
click at [167, 595] on span "8f" at bounding box center [240, 589] width 169 height 14
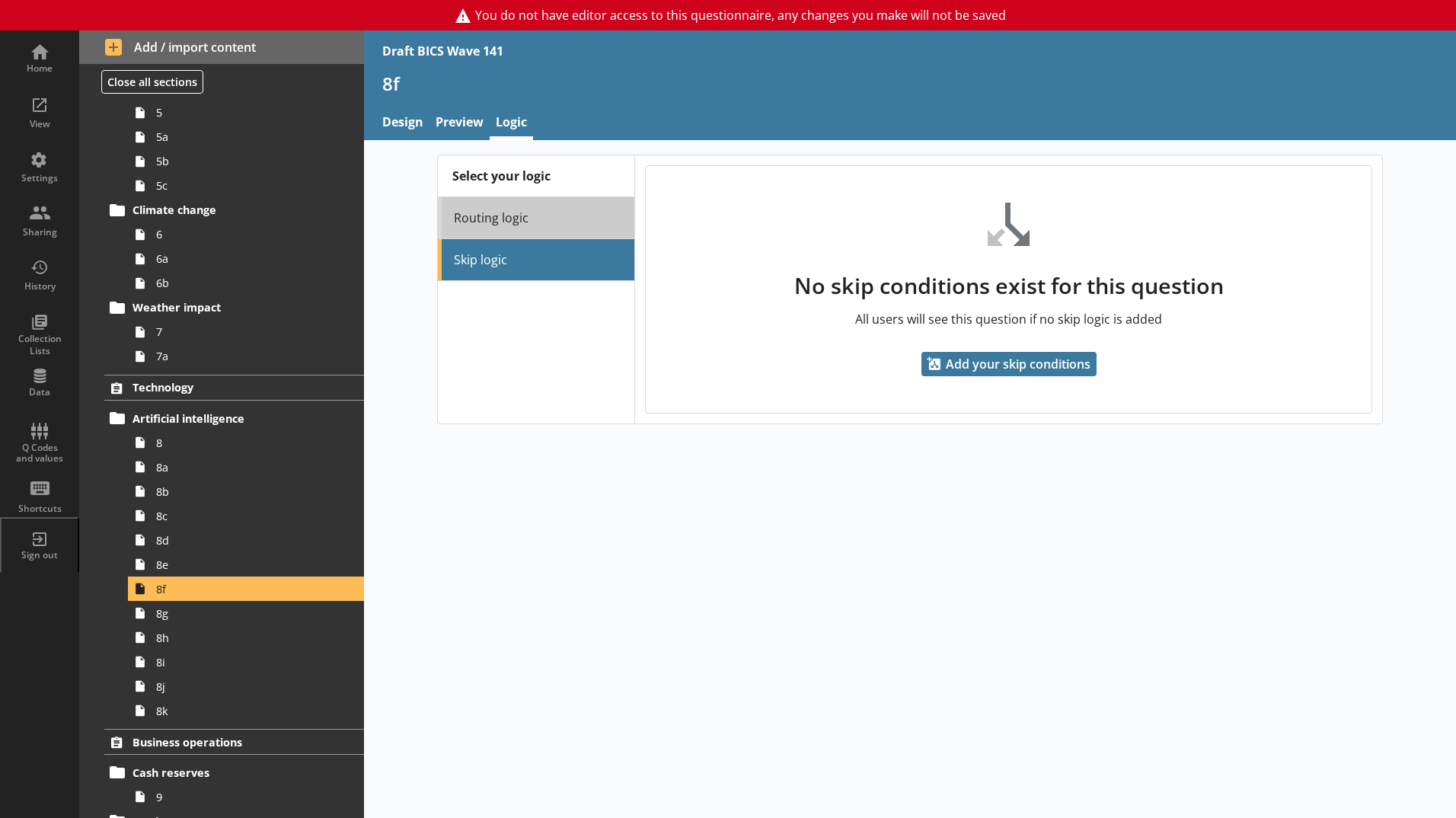
click at [471, 218] on link "Routing logic" at bounding box center [535, 218] width 196 height 42
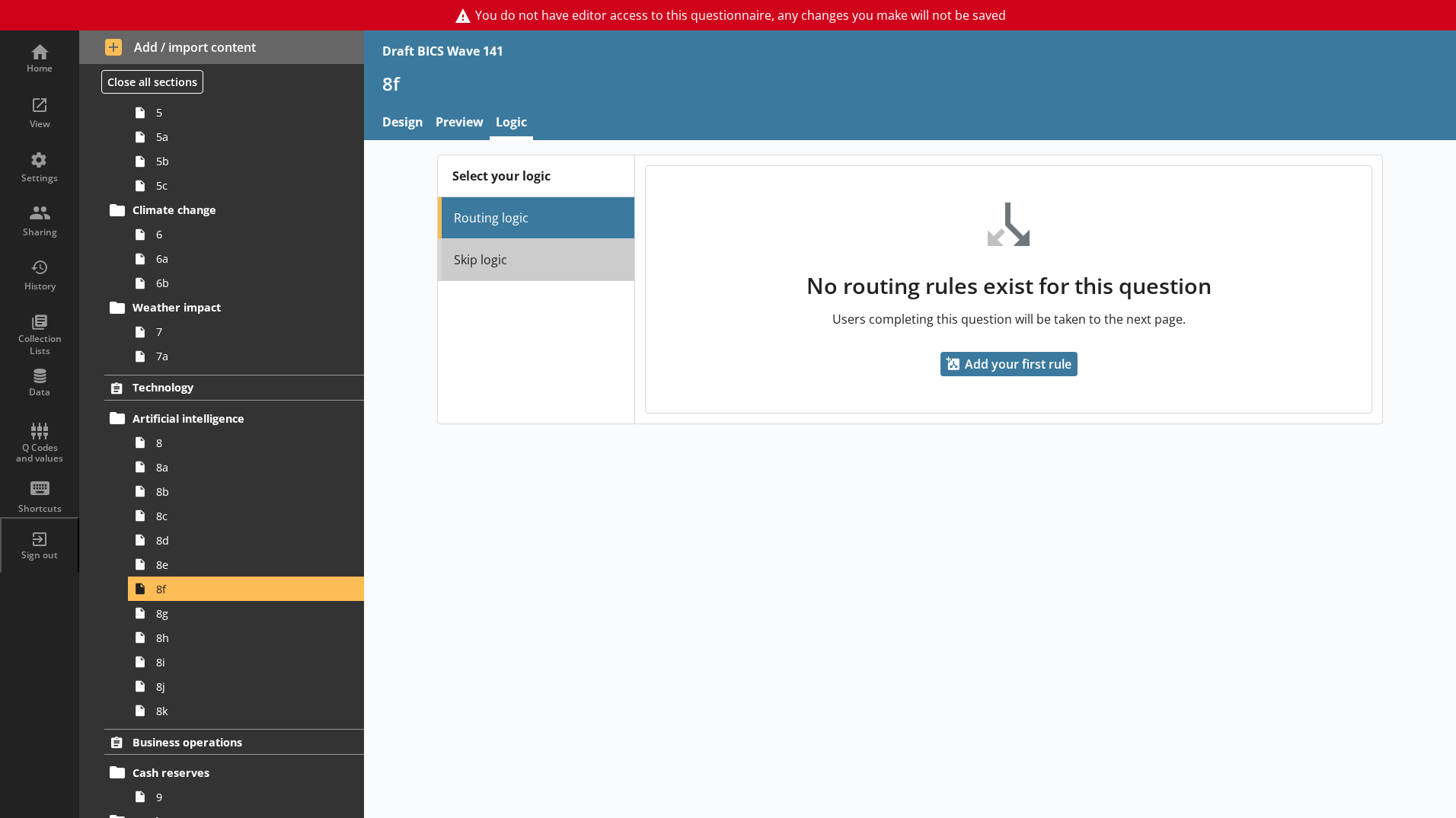
click at [468, 259] on link "Skip logic" at bounding box center [535, 260] width 196 height 42
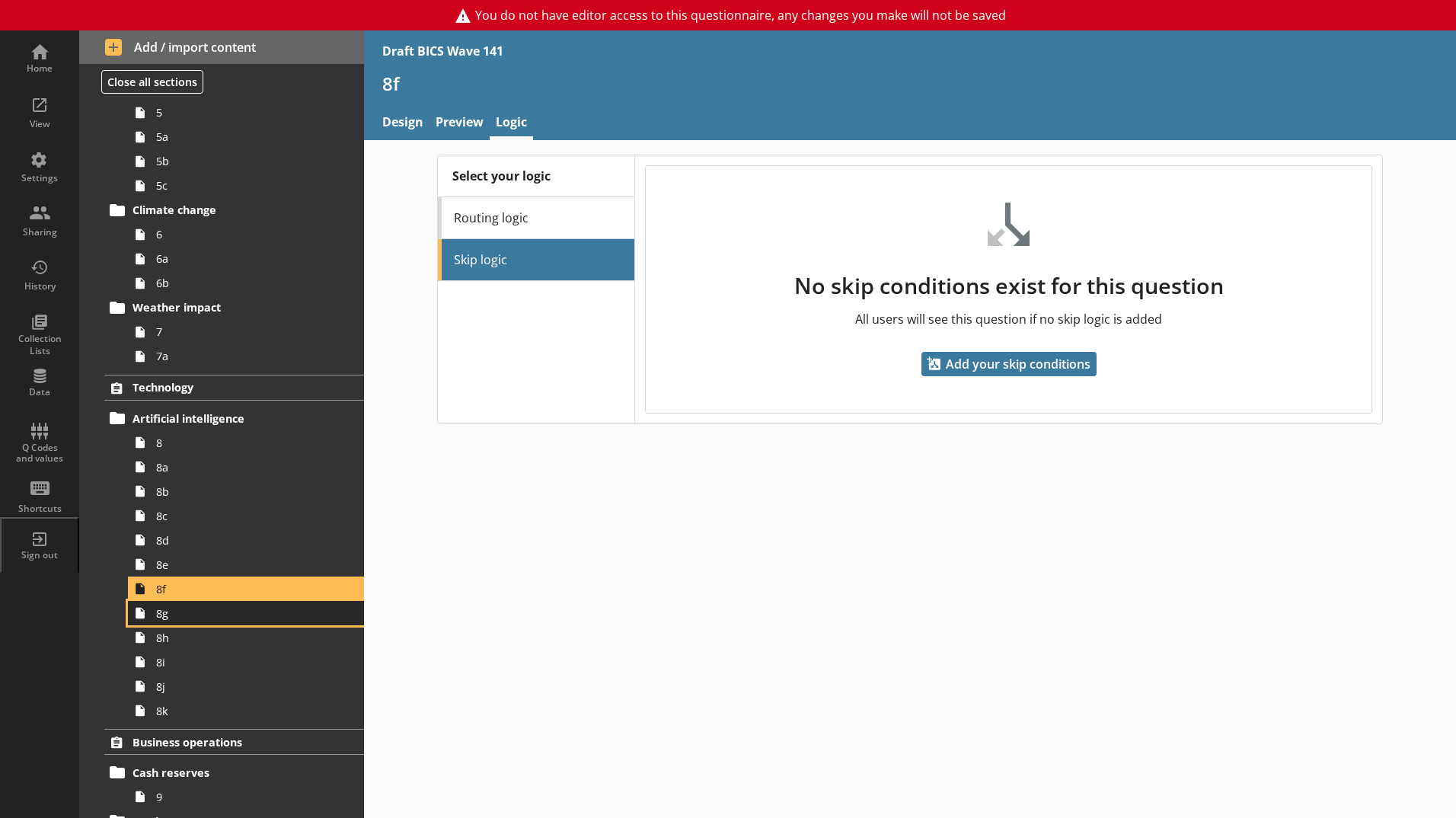
click at [166, 620] on span "8g" at bounding box center [240, 613] width 169 height 14
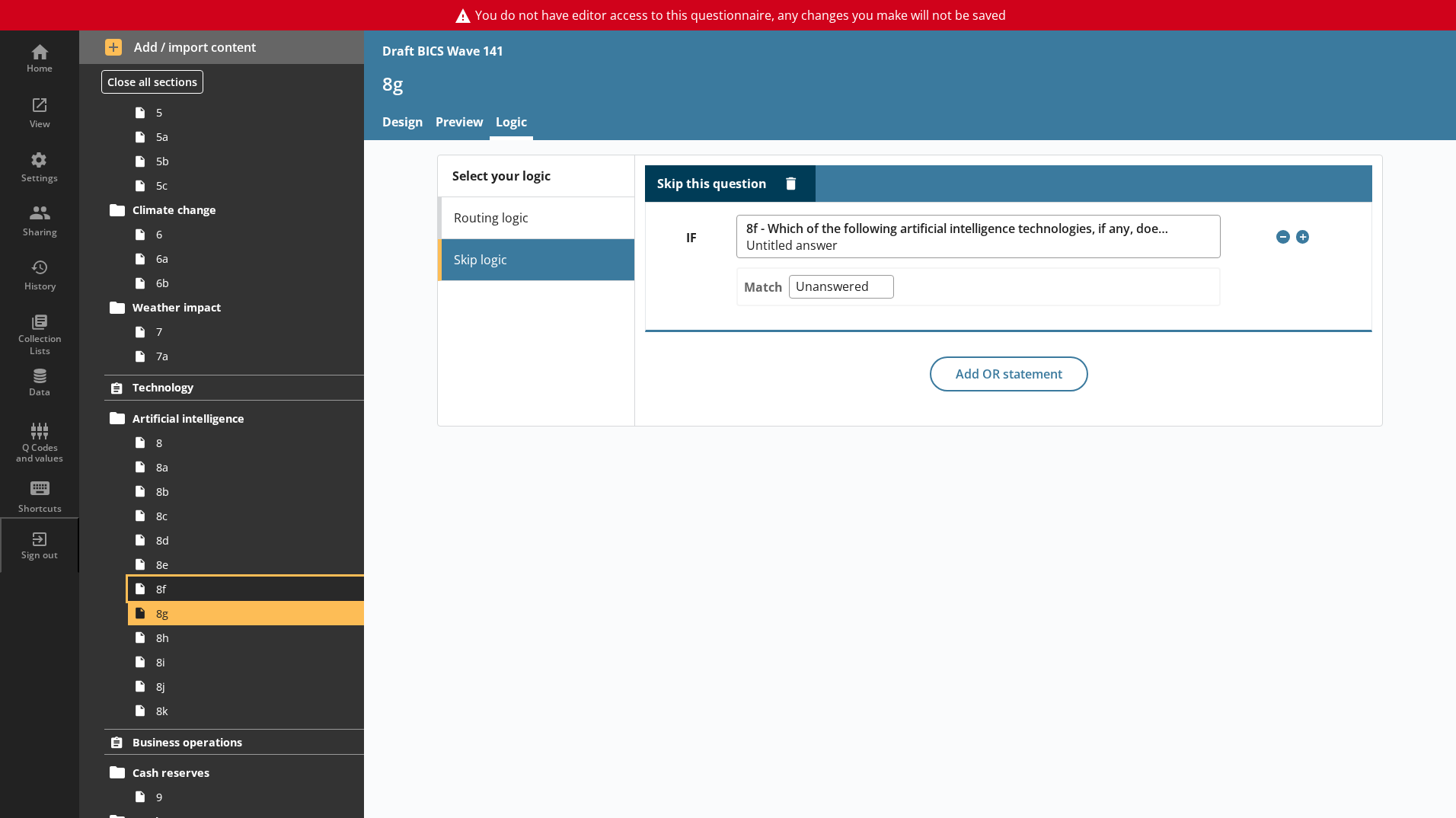
click at [196, 591] on span "8f" at bounding box center [240, 589] width 169 height 14
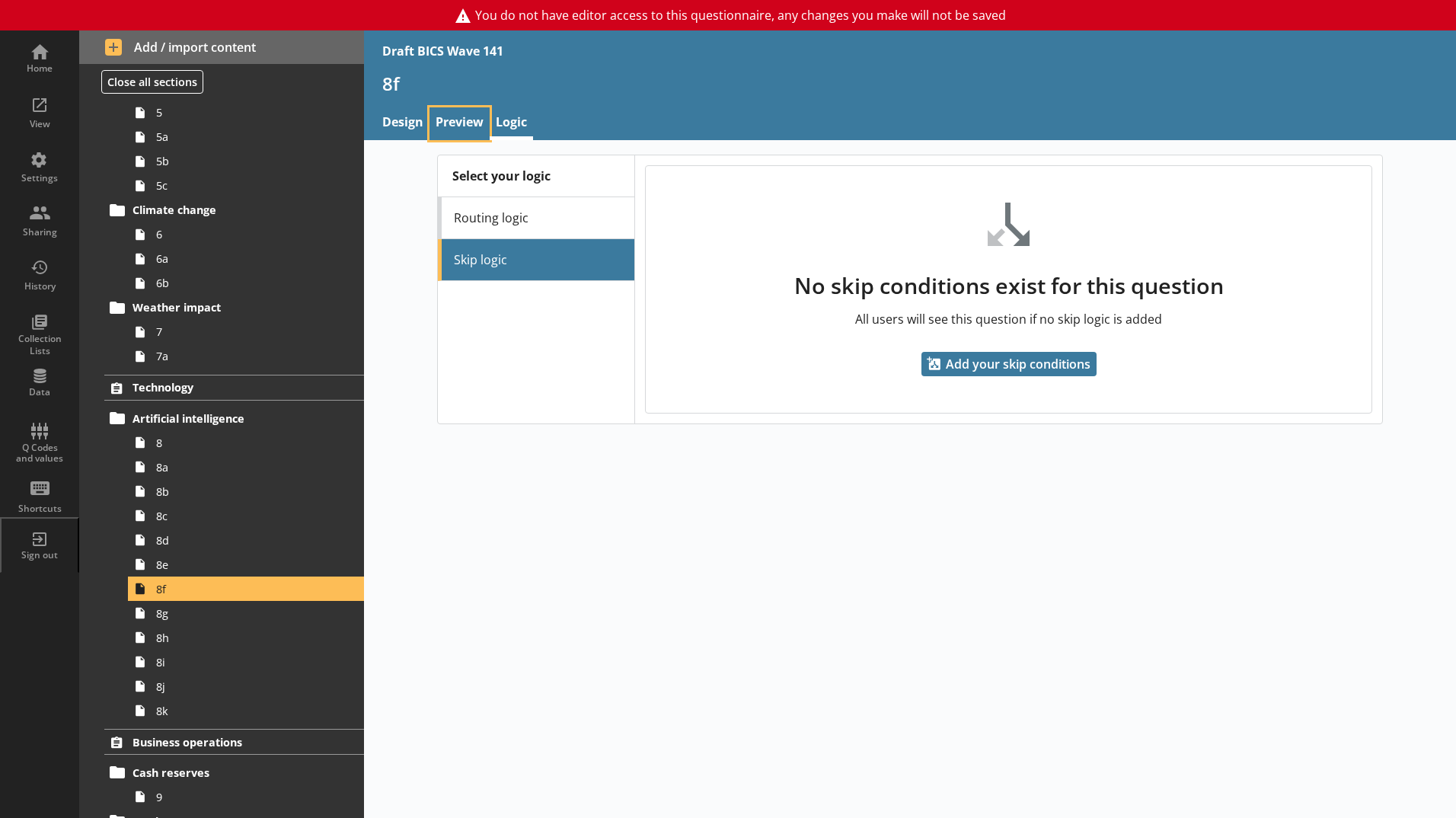
click at [472, 123] on link "Preview" at bounding box center [459, 123] width 60 height 33
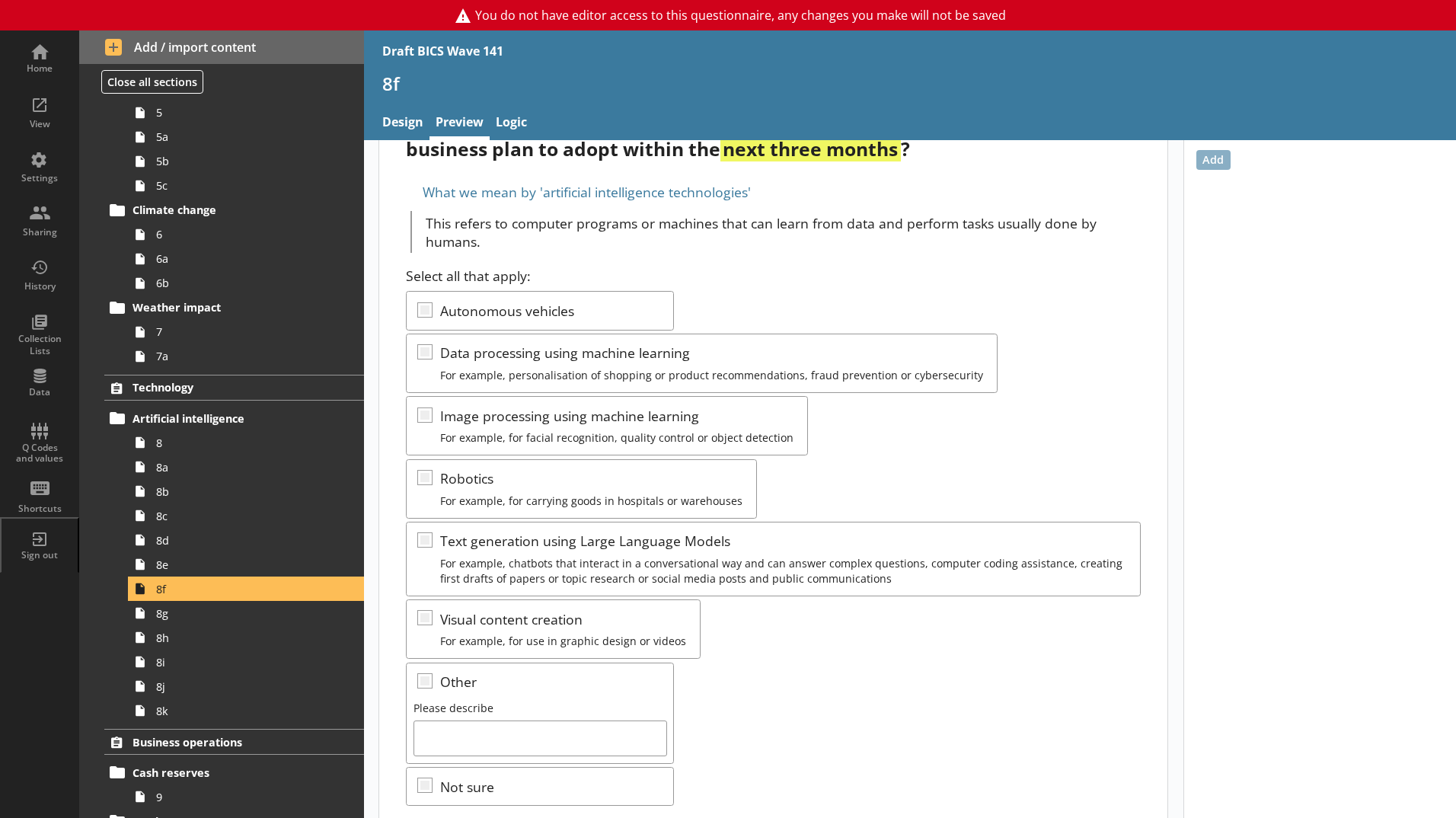
scroll to position [190, 0]
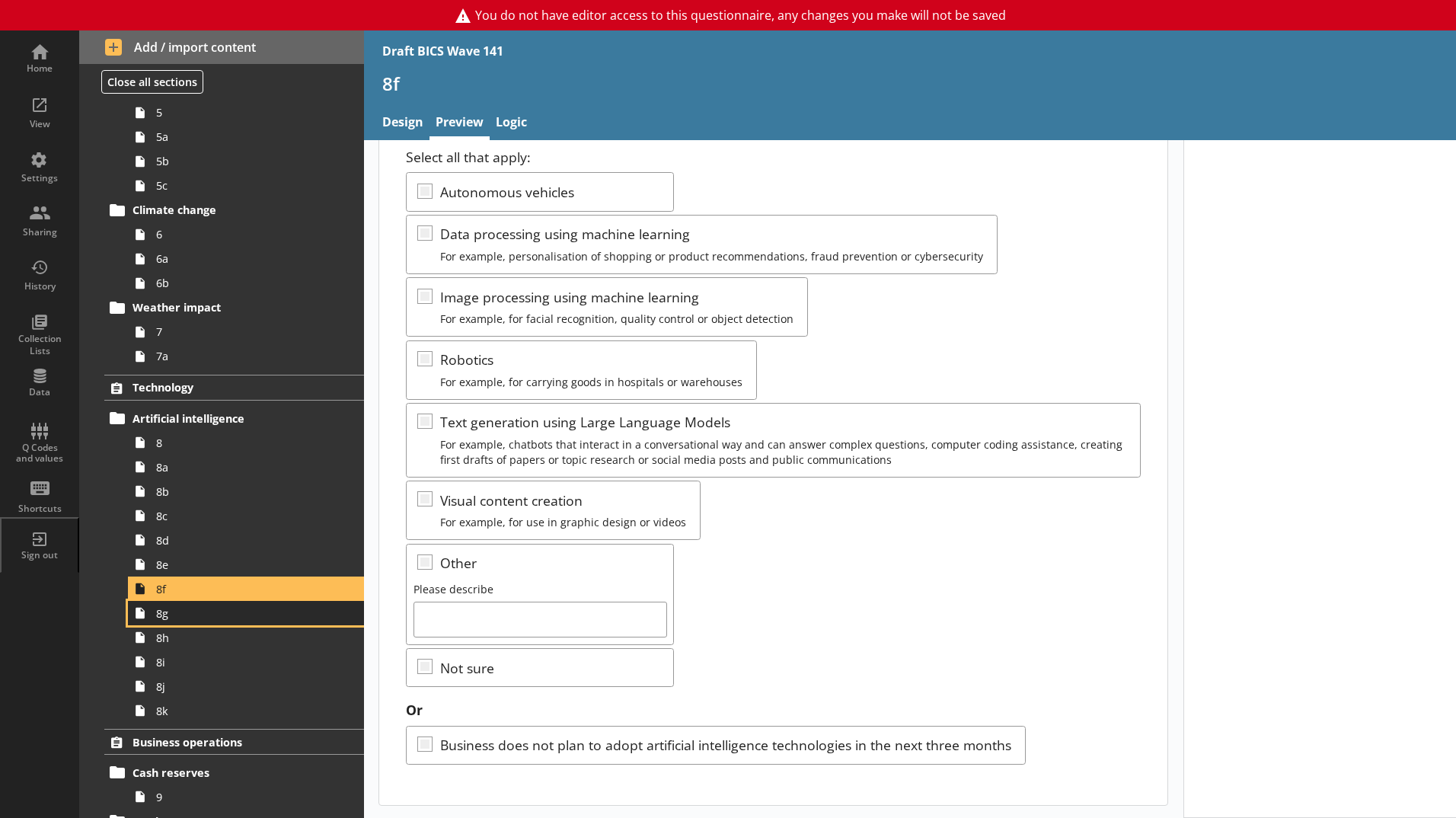
click at [248, 620] on span "8g" at bounding box center [240, 613] width 169 height 14
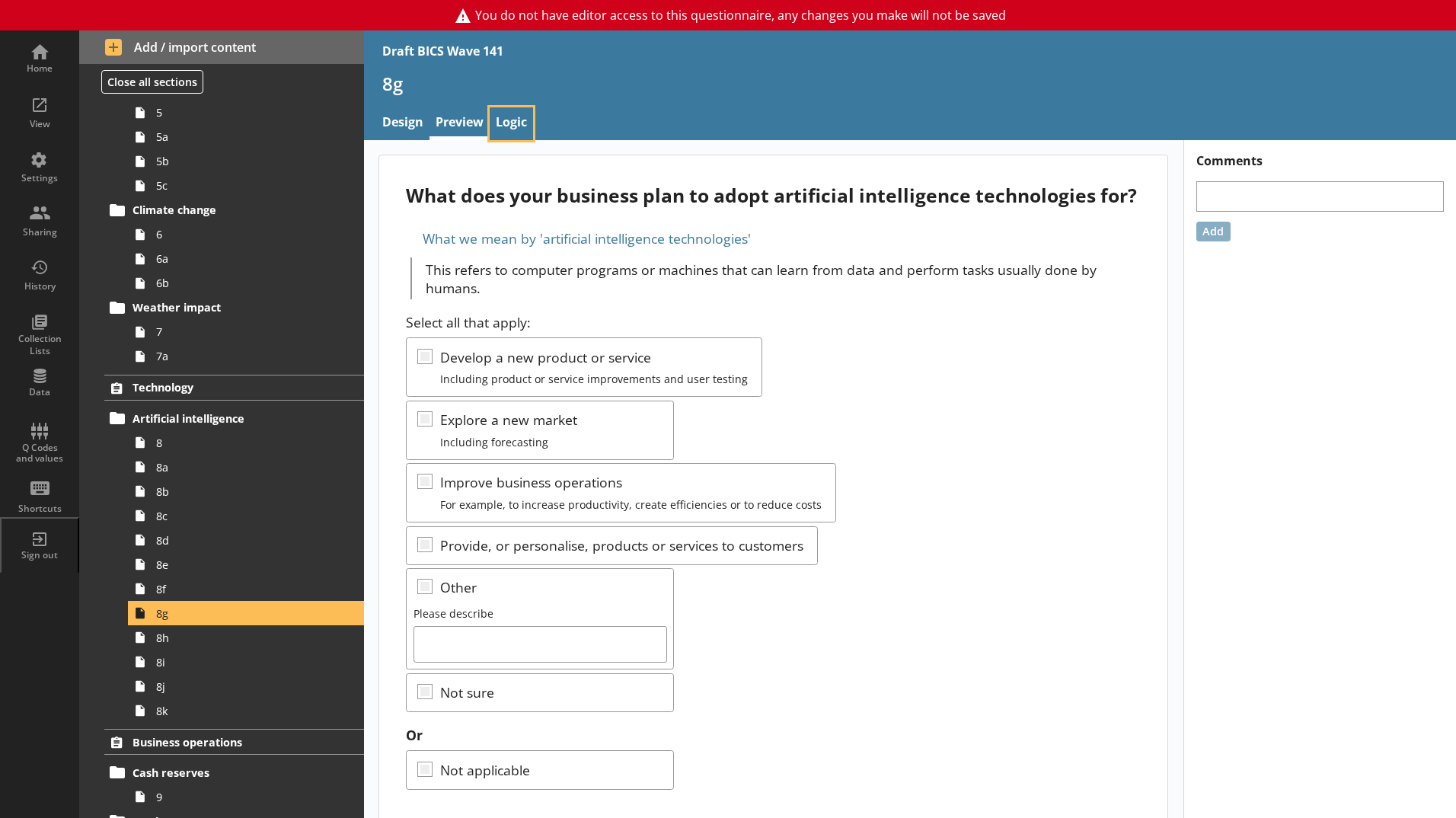
click at [510, 126] on link "Logic" at bounding box center [511, 123] width 43 height 33
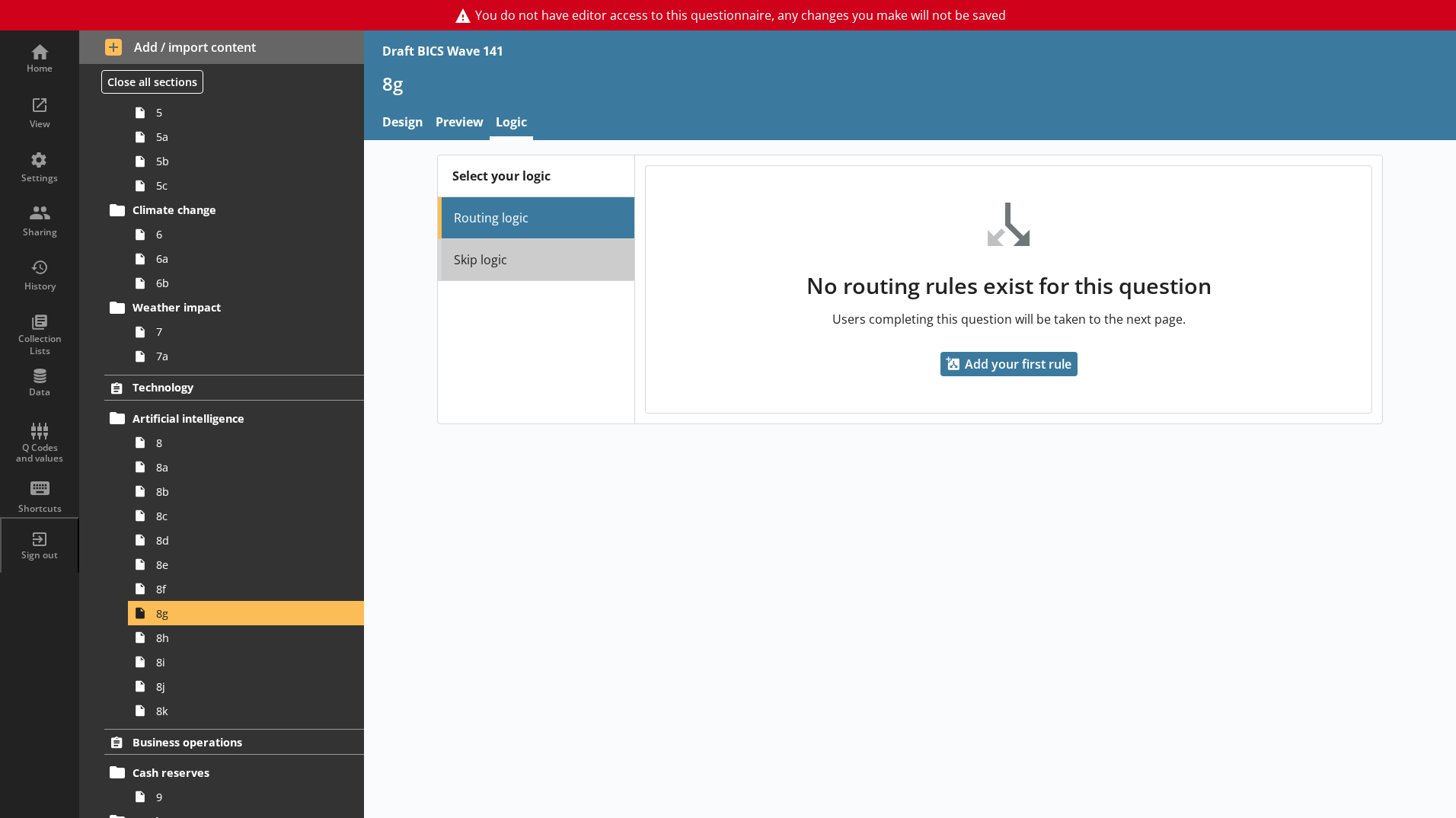
click at [484, 268] on link "Skip logic" at bounding box center [535, 260] width 196 height 42
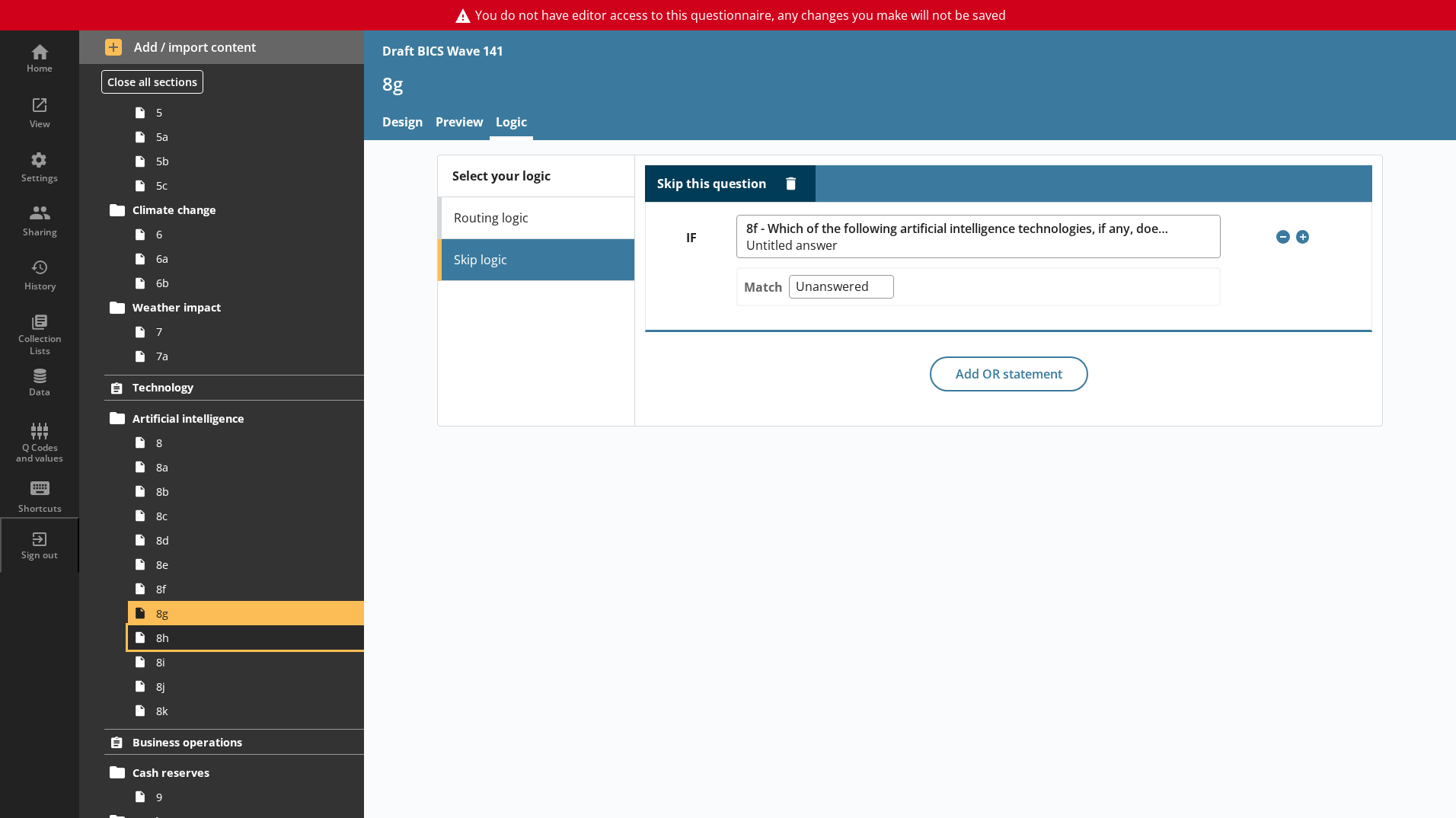
click at [185, 638] on span "8h" at bounding box center [240, 638] width 169 height 14
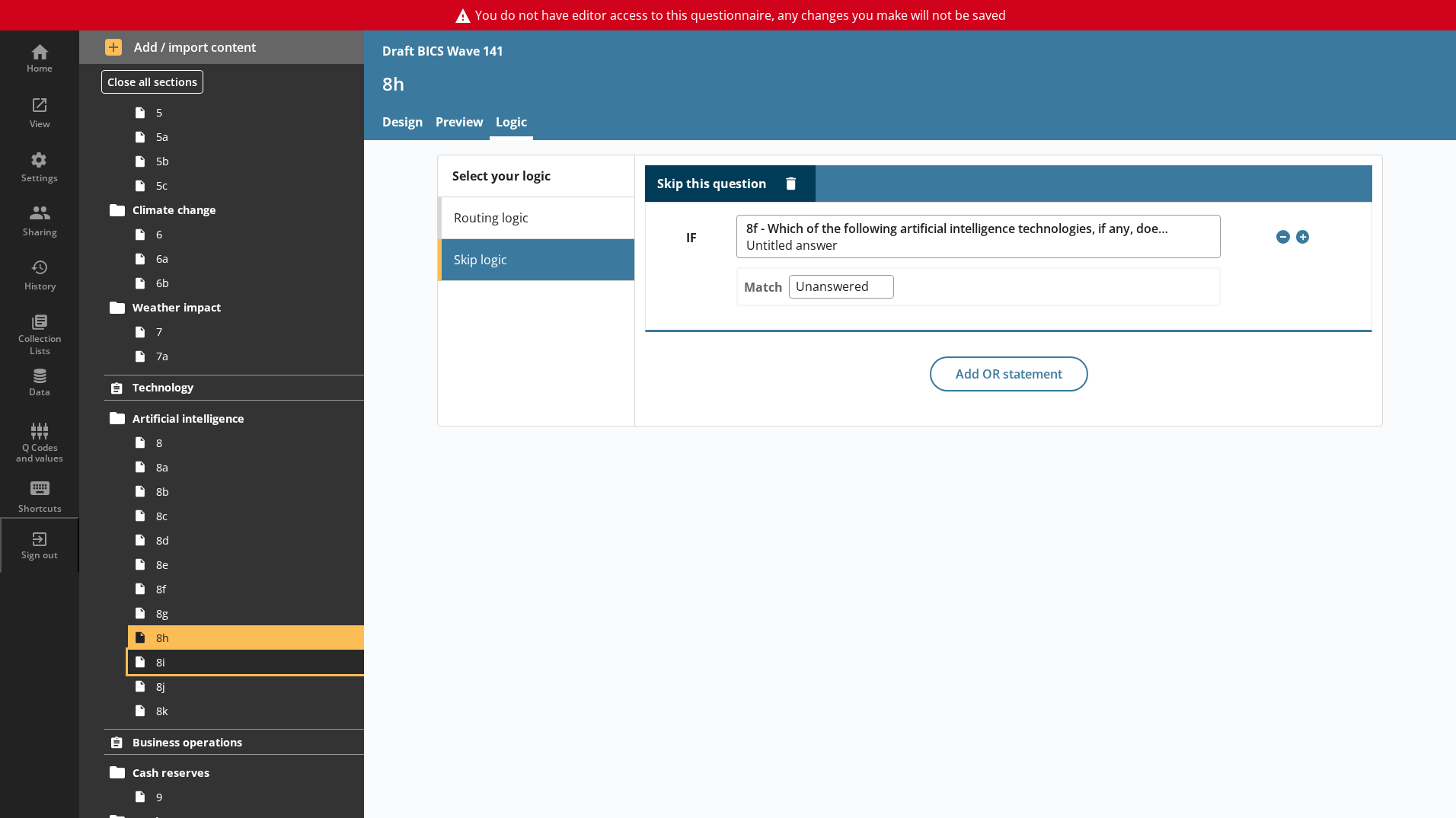
click at [183, 660] on span "8i" at bounding box center [240, 662] width 169 height 14
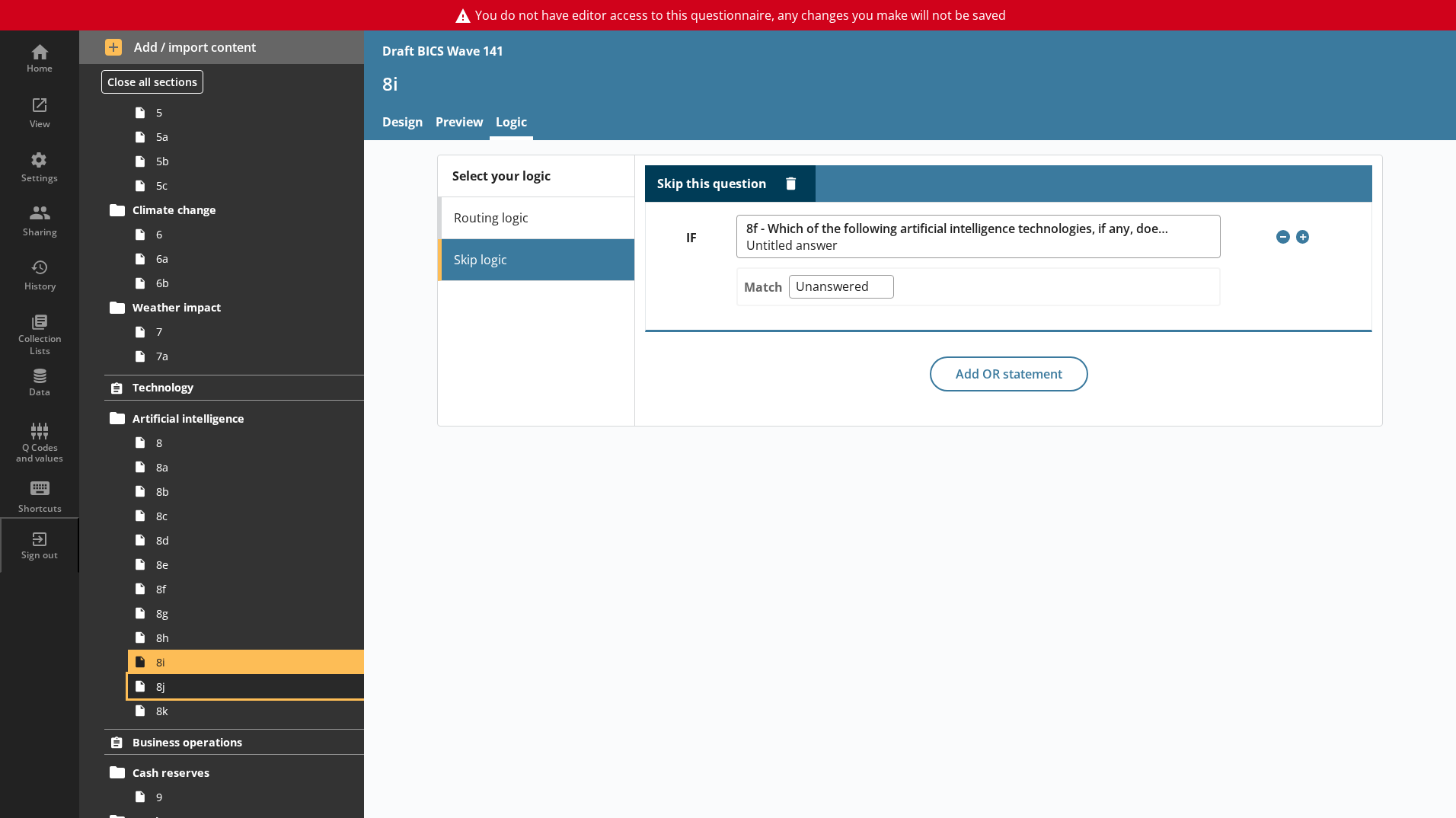
click at [166, 683] on span "8j" at bounding box center [240, 687] width 169 height 14
click at [244, 705] on span "8k" at bounding box center [240, 711] width 169 height 14
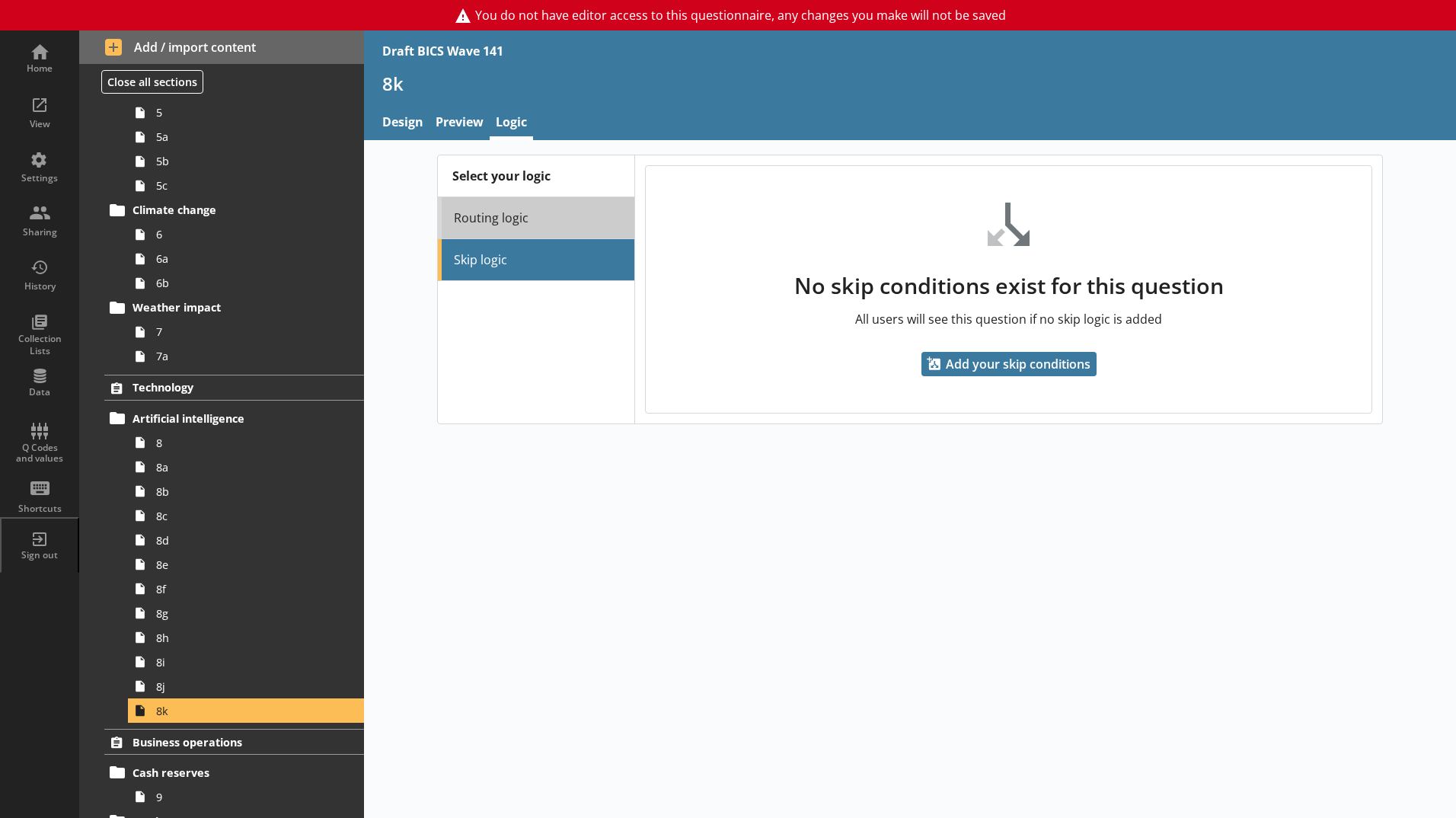
click at [540, 225] on link "Routing logic" at bounding box center [535, 218] width 196 height 42
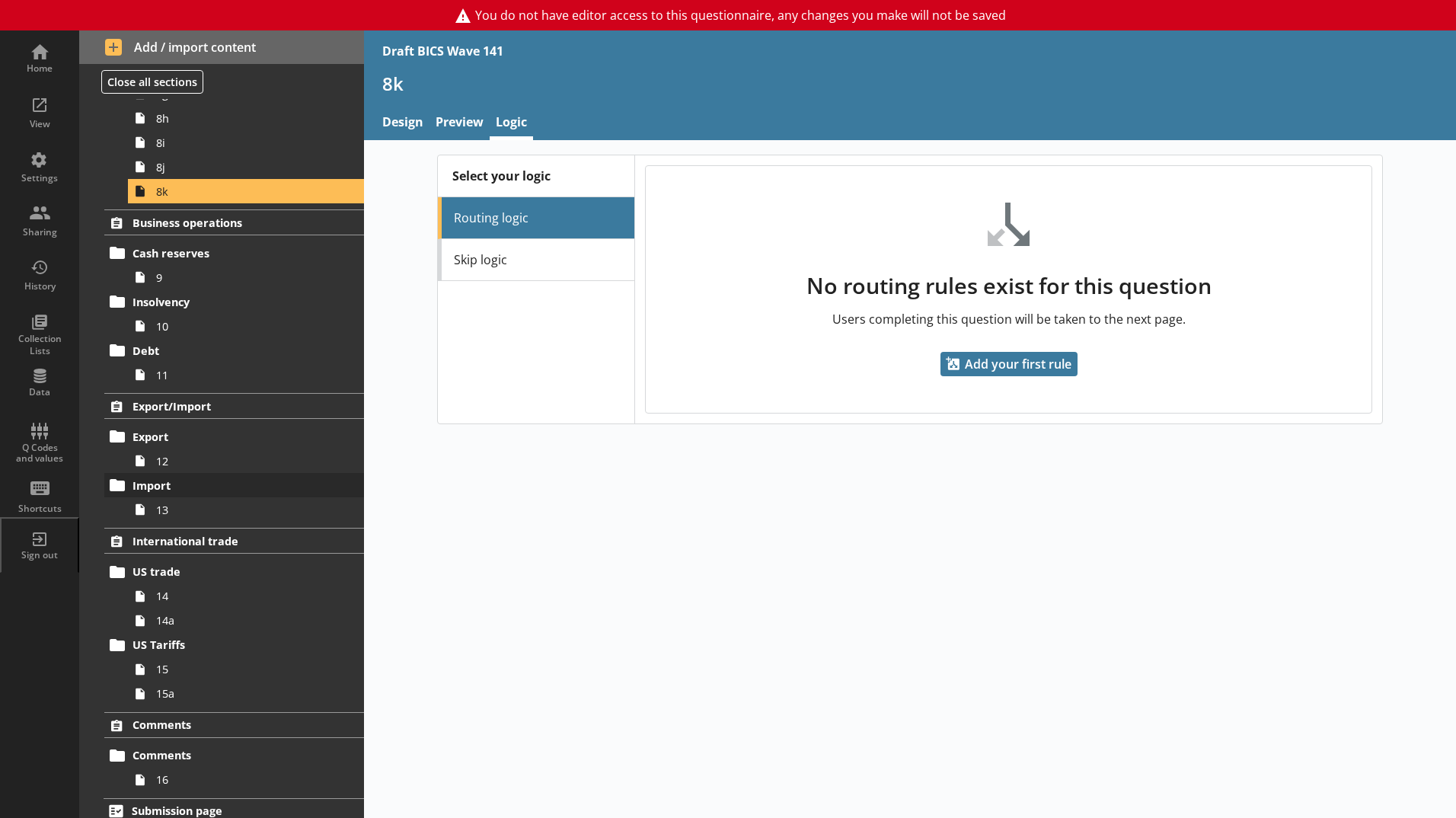
scroll to position [912, 0]
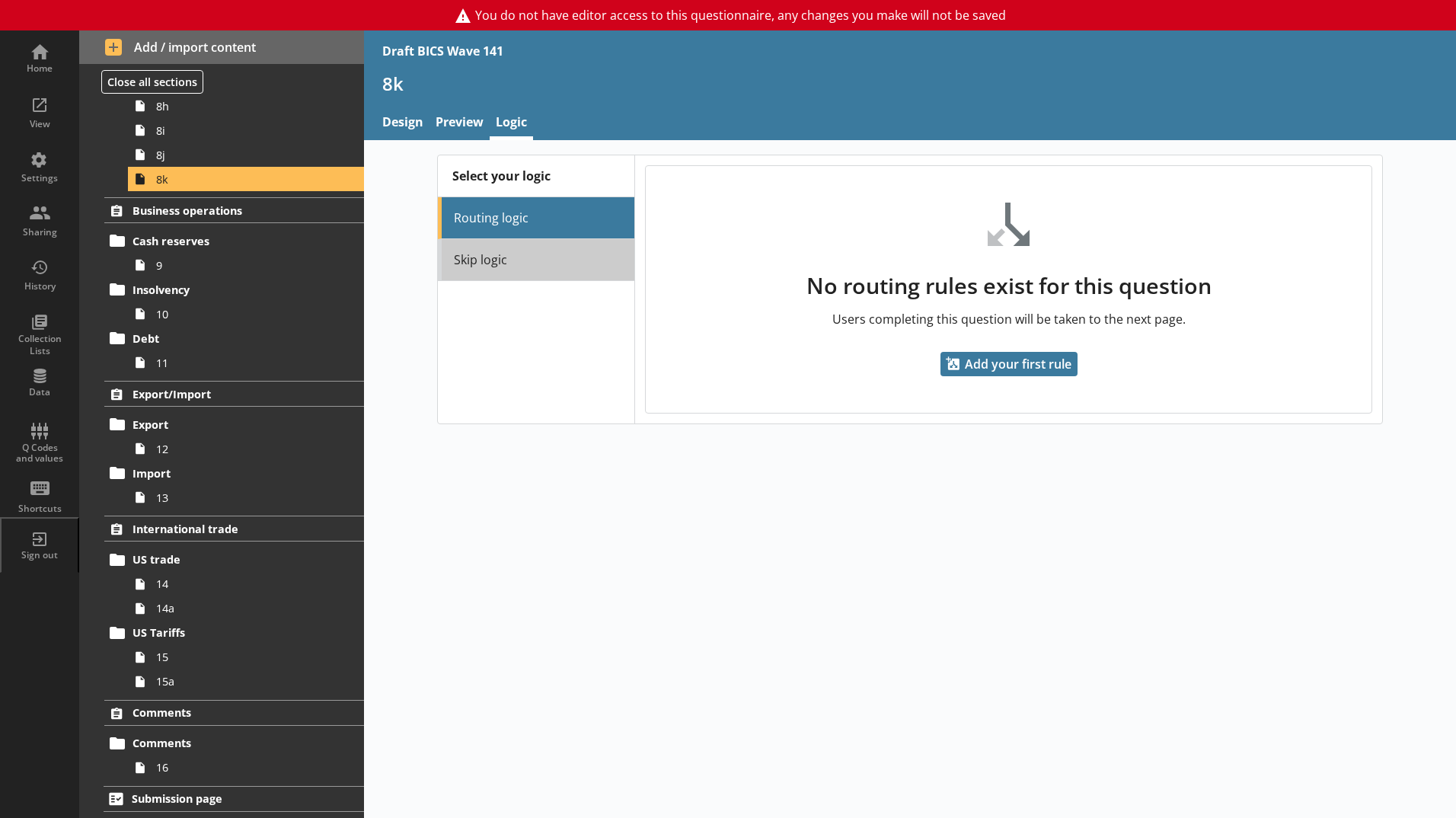
click at [483, 270] on link "Skip logic" at bounding box center [535, 260] width 196 height 42
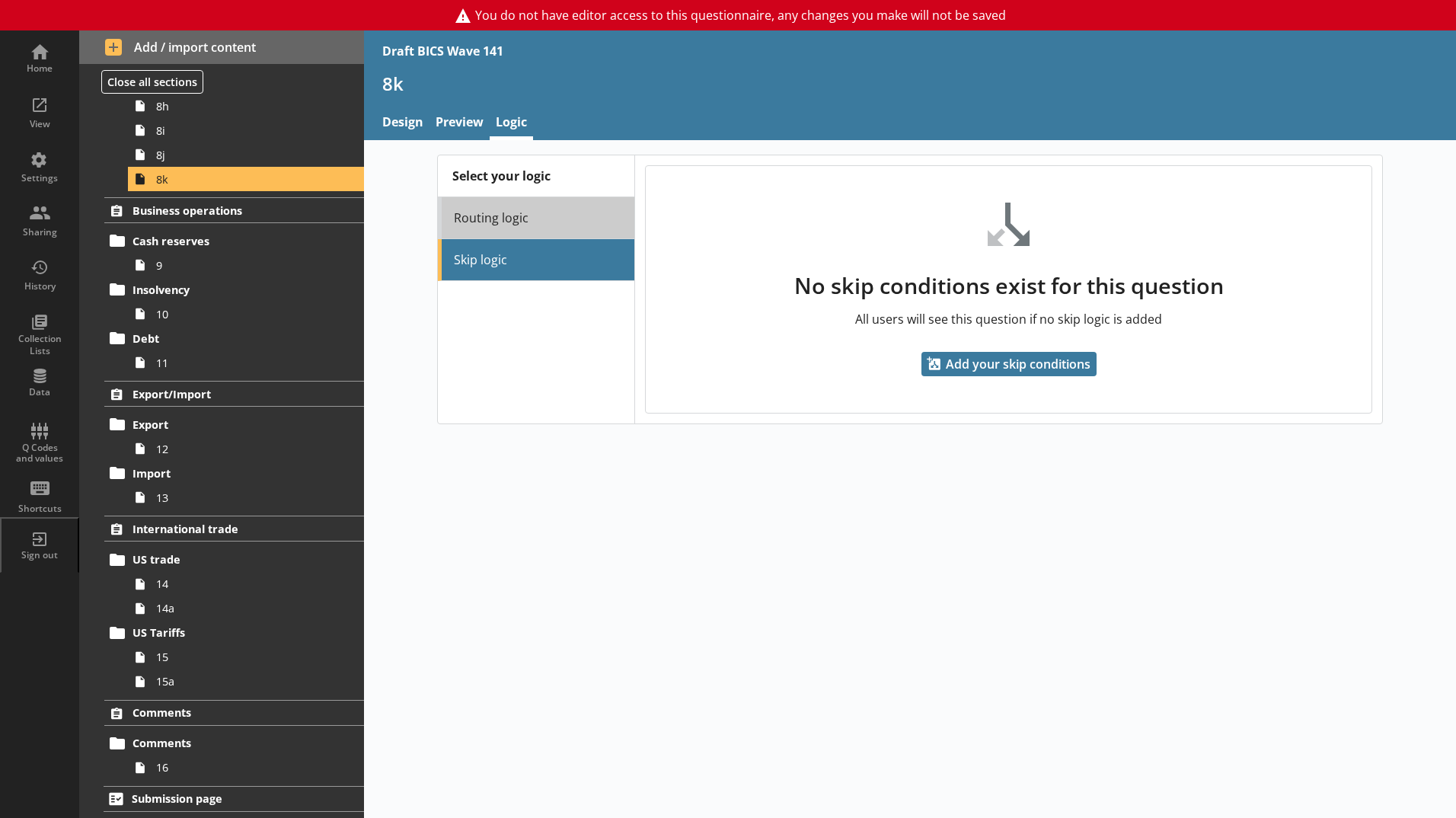
click at [499, 202] on link "Routing logic" at bounding box center [535, 218] width 196 height 42
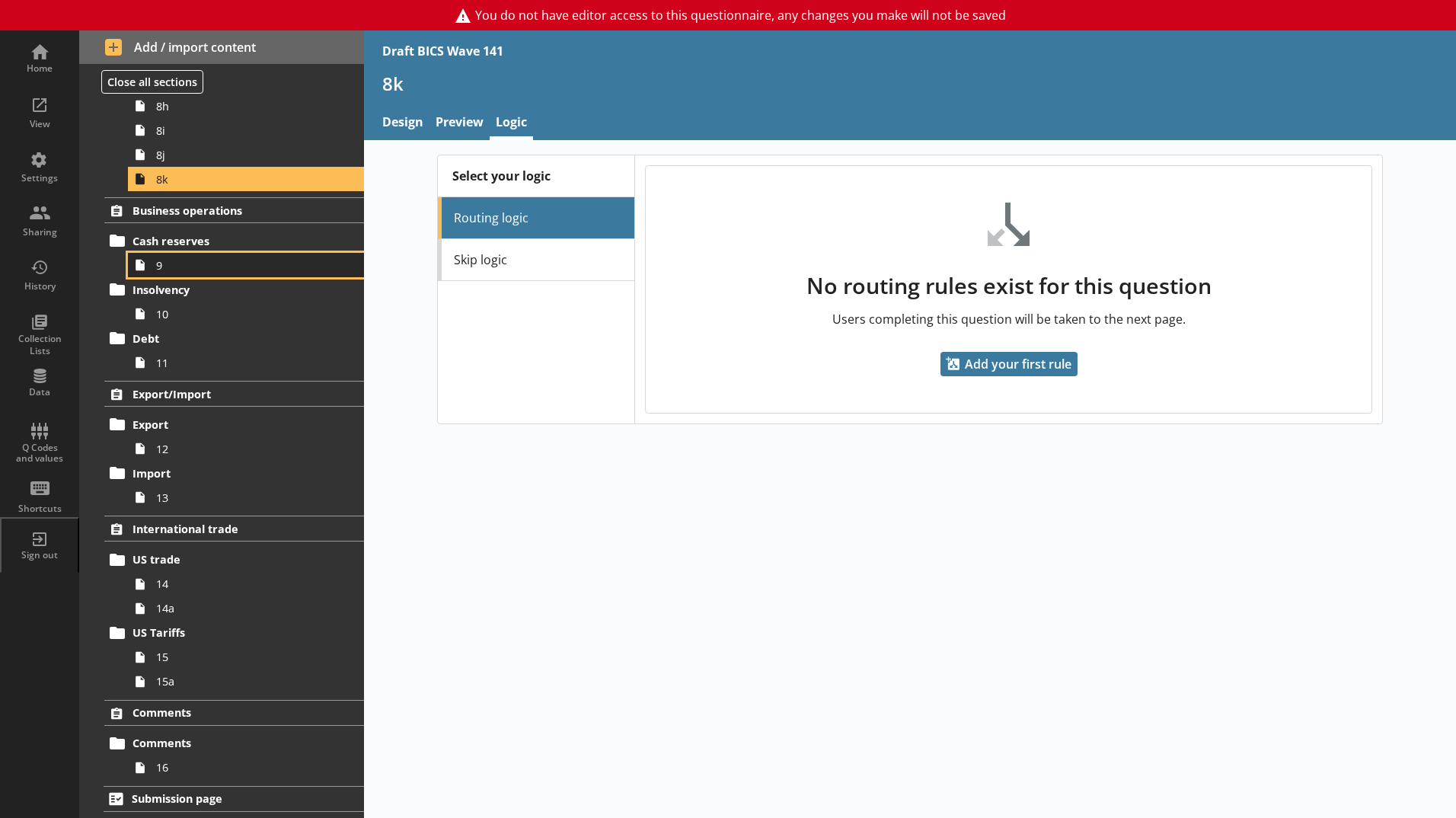
click at [310, 259] on span "9" at bounding box center [240, 266] width 169 height 14
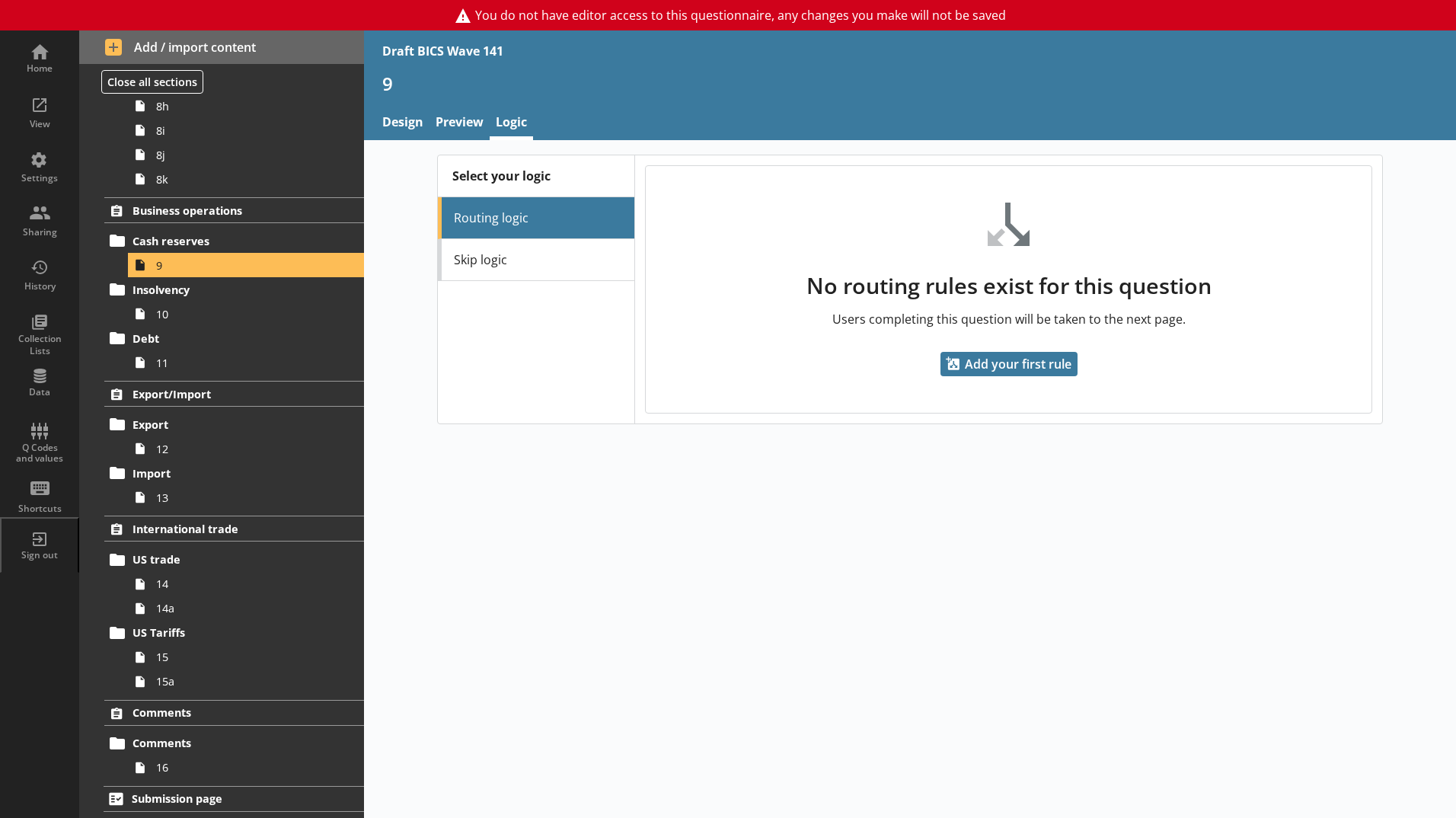
click at [500, 287] on div "Select your logic Routing logic Skip logic" at bounding box center [535, 289] width 196 height 268
click at [495, 264] on link "Skip logic" at bounding box center [535, 260] width 196 height 42
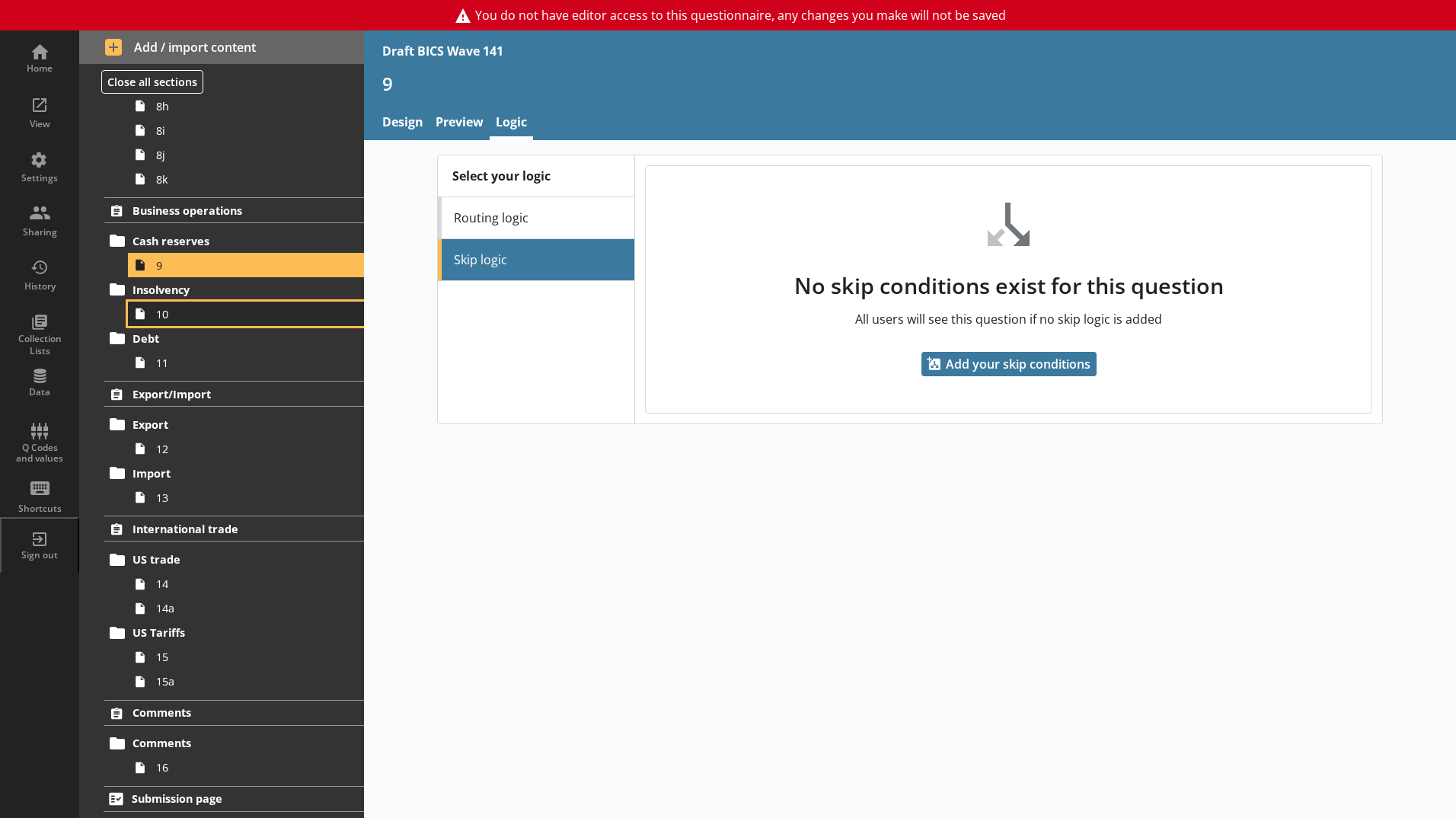
click at [223, 313] on span "10" at bounding box center [240, 314] width 169 height 14
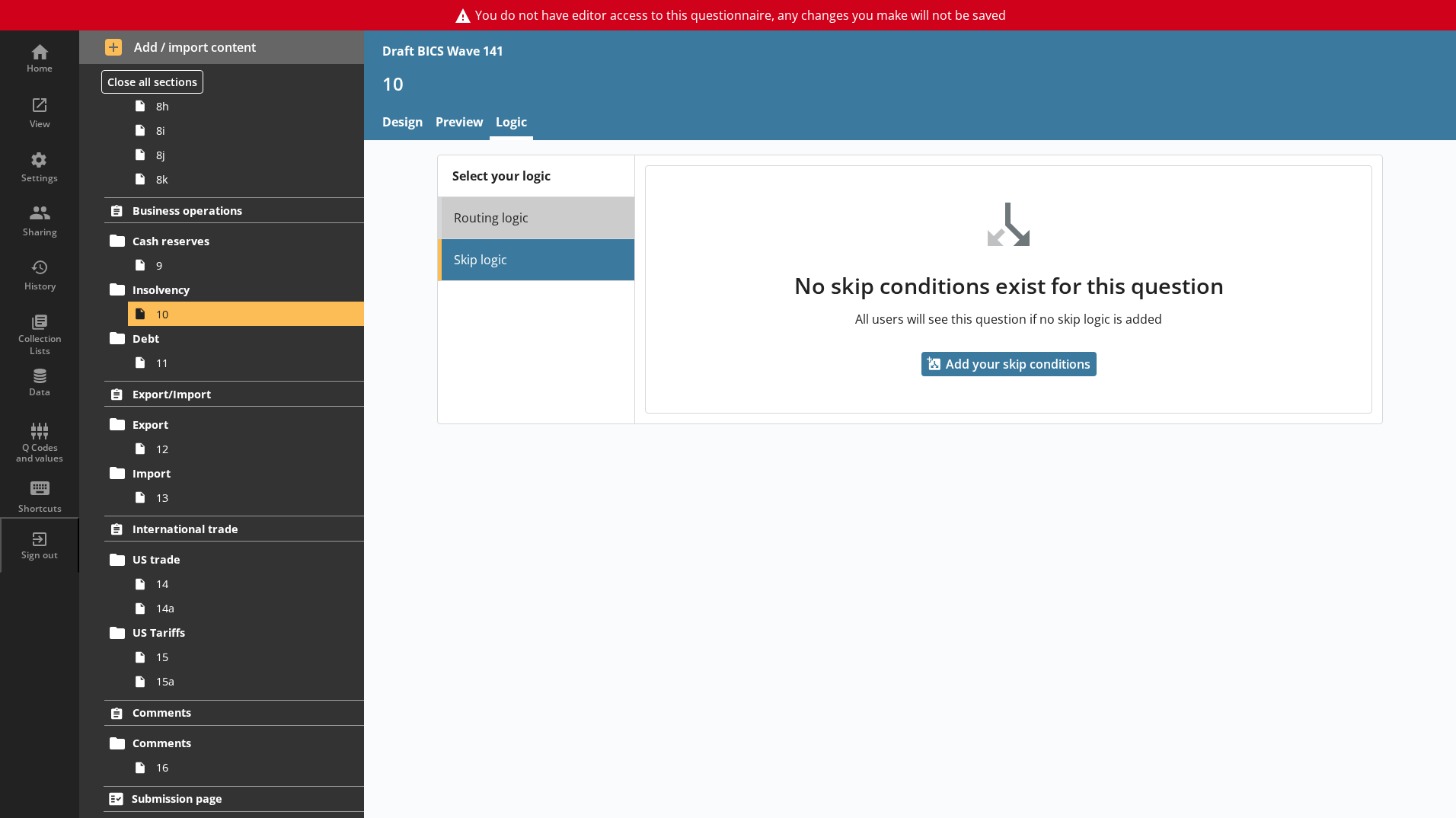
click at [483, 216] on link "Routing logic" at bounding box center [535, 218] width 196 height 42
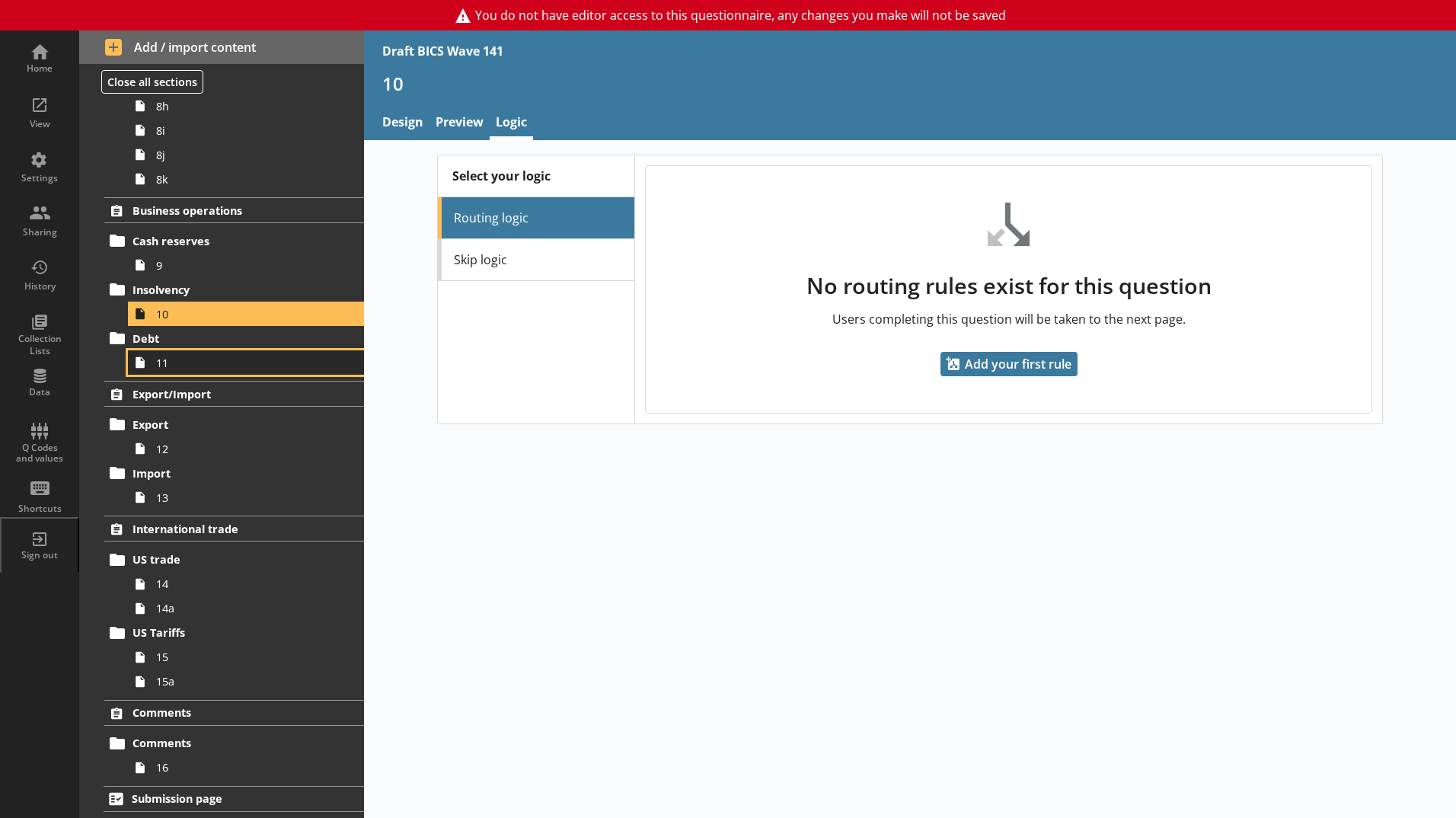
click at [224, 363] on span "11" at bounding box center [240, 363] width 169 height 14
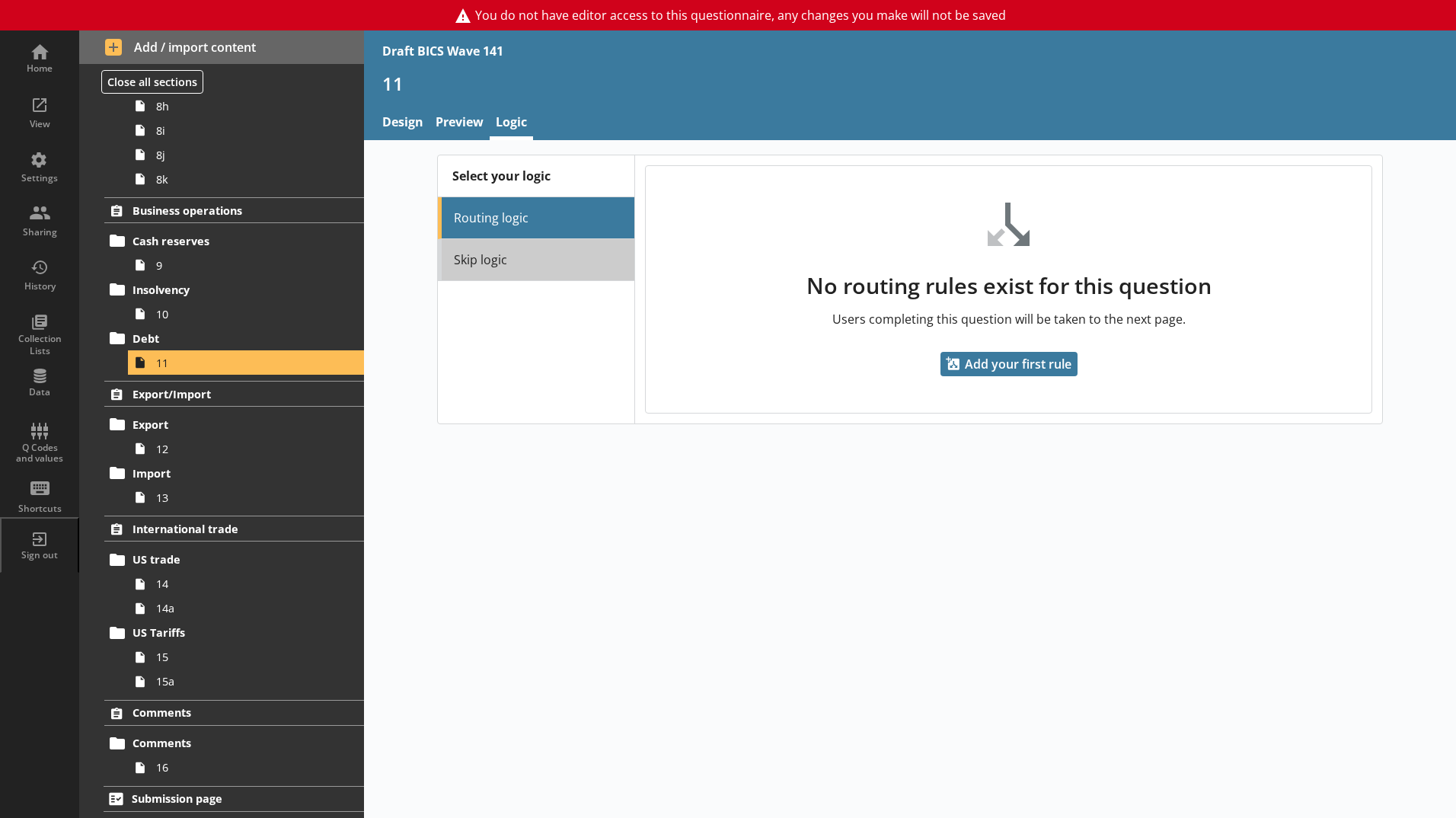
click at [475, 261] on link "Skip logic" at bounding box center [535, 260] width 196 height 42
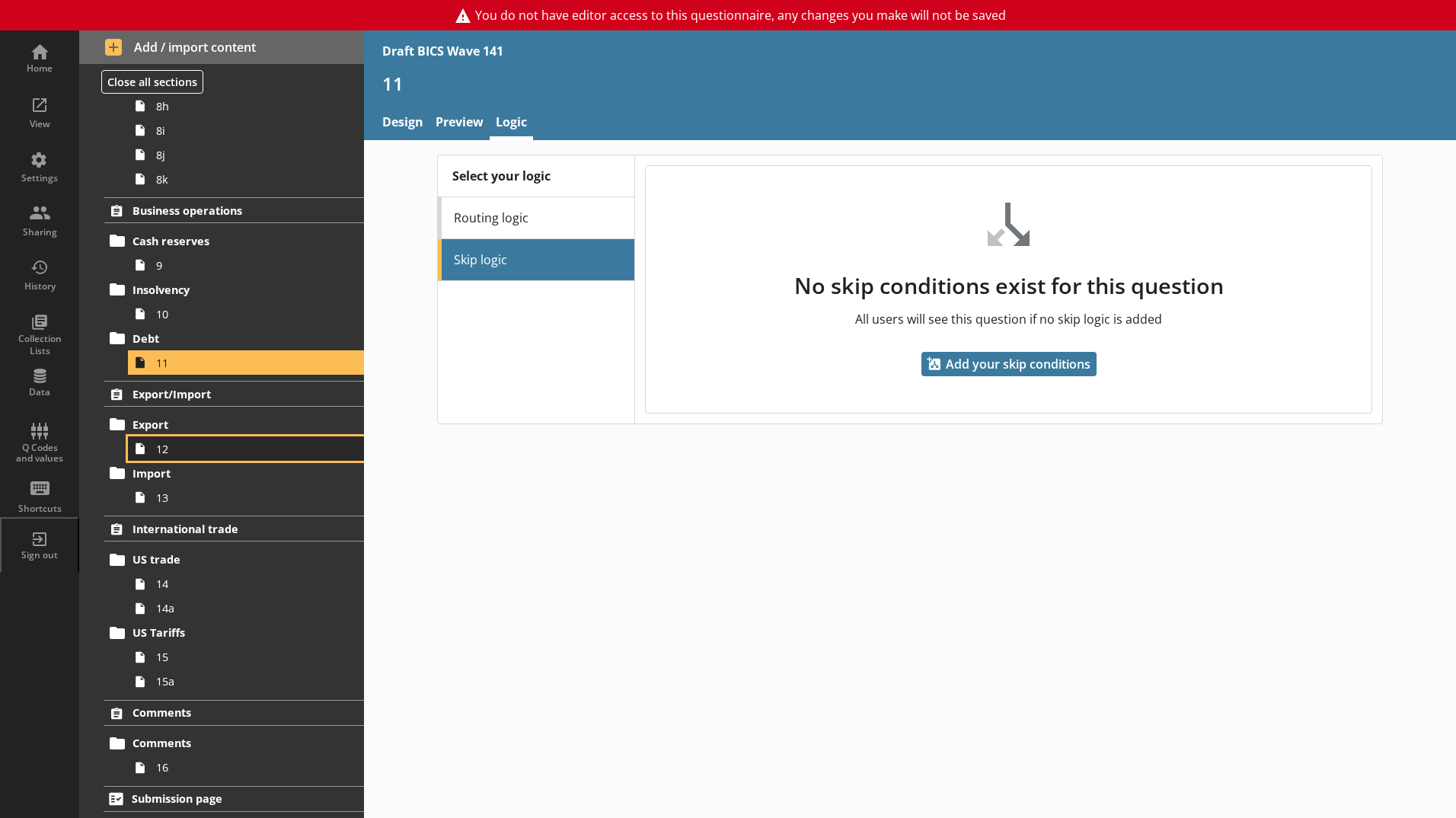
click at [196, 453] on span "12" at bounding box center [240, 449] width 169 height 14
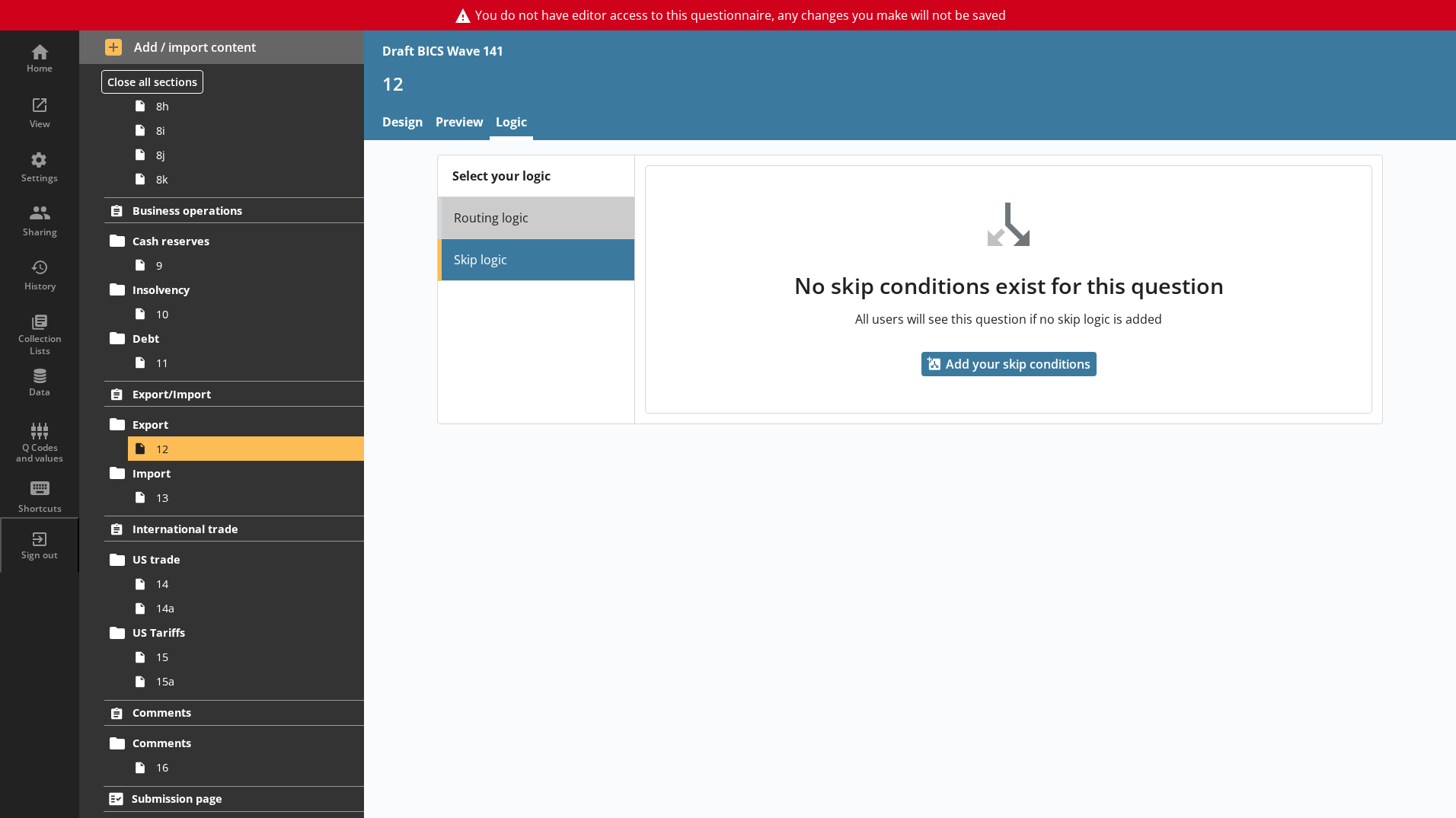
click at [550, 218] on link "Routing logic" at bounding box center [535, 218] width 196 height 42
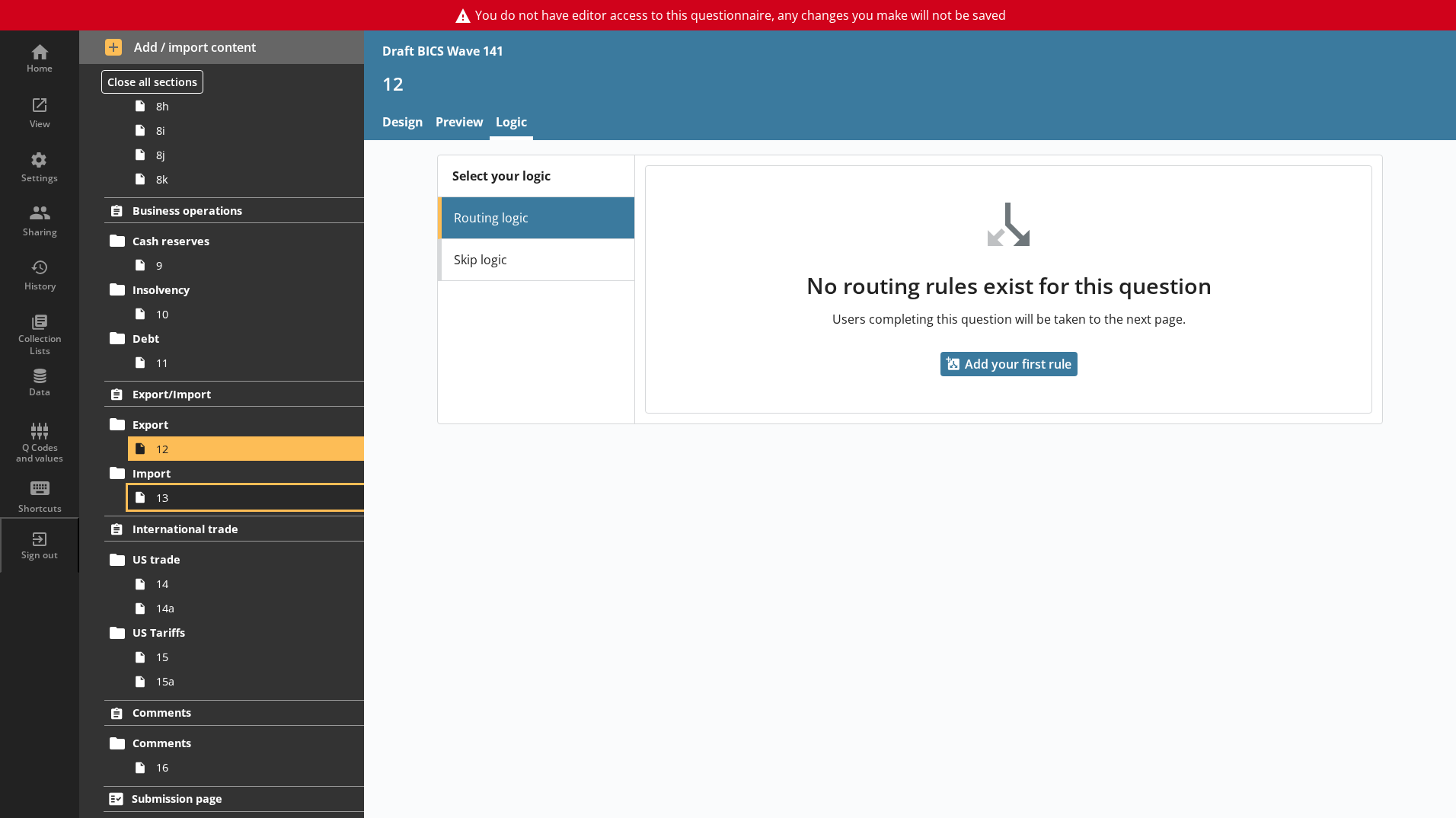
click at [247, 507] on link "13" at bounding box center [246, 497] width 236 height 24
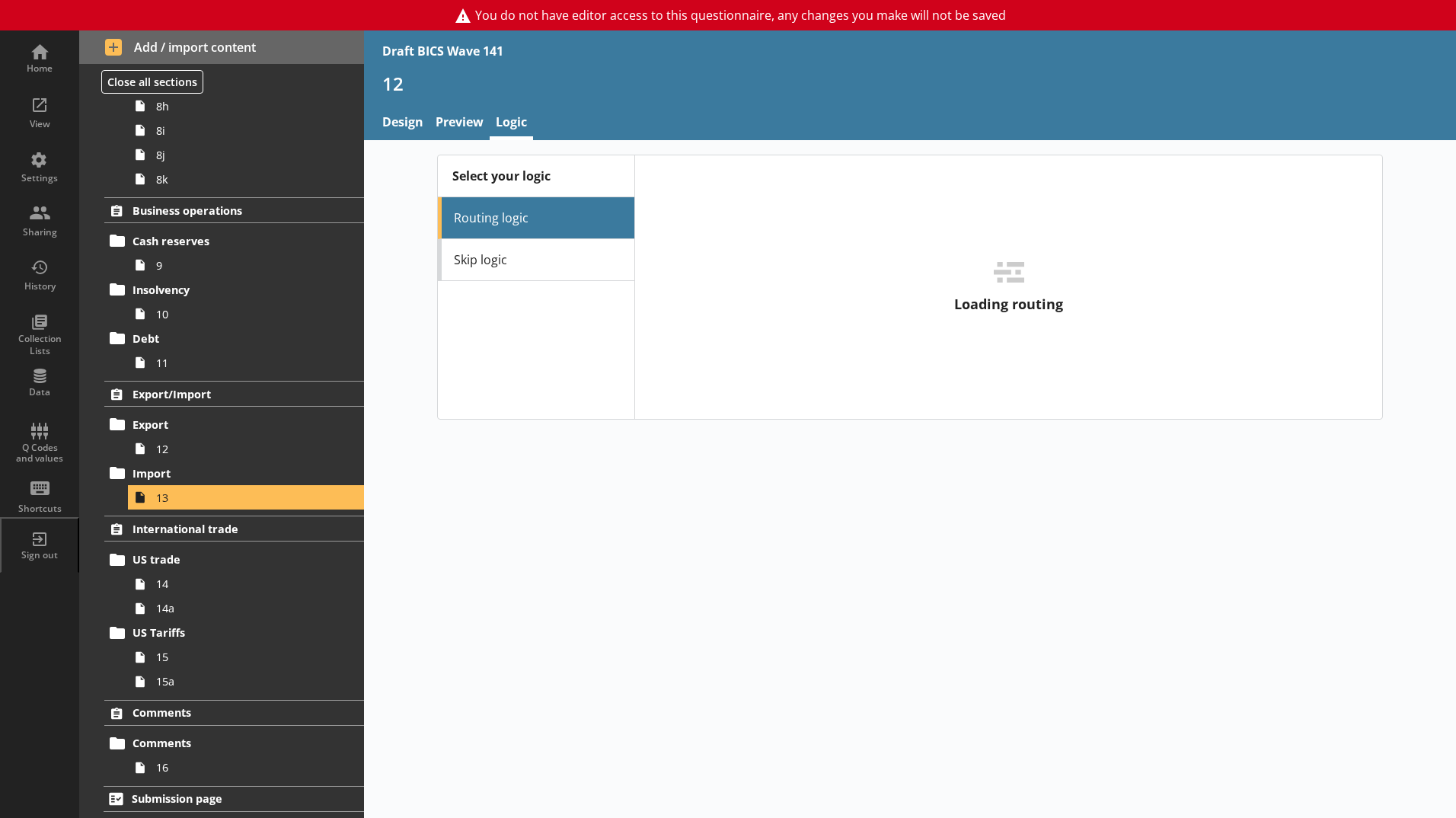
click at [515, 263] on link "Skip logic" at bounding box center [535, 260] width 196 height 42
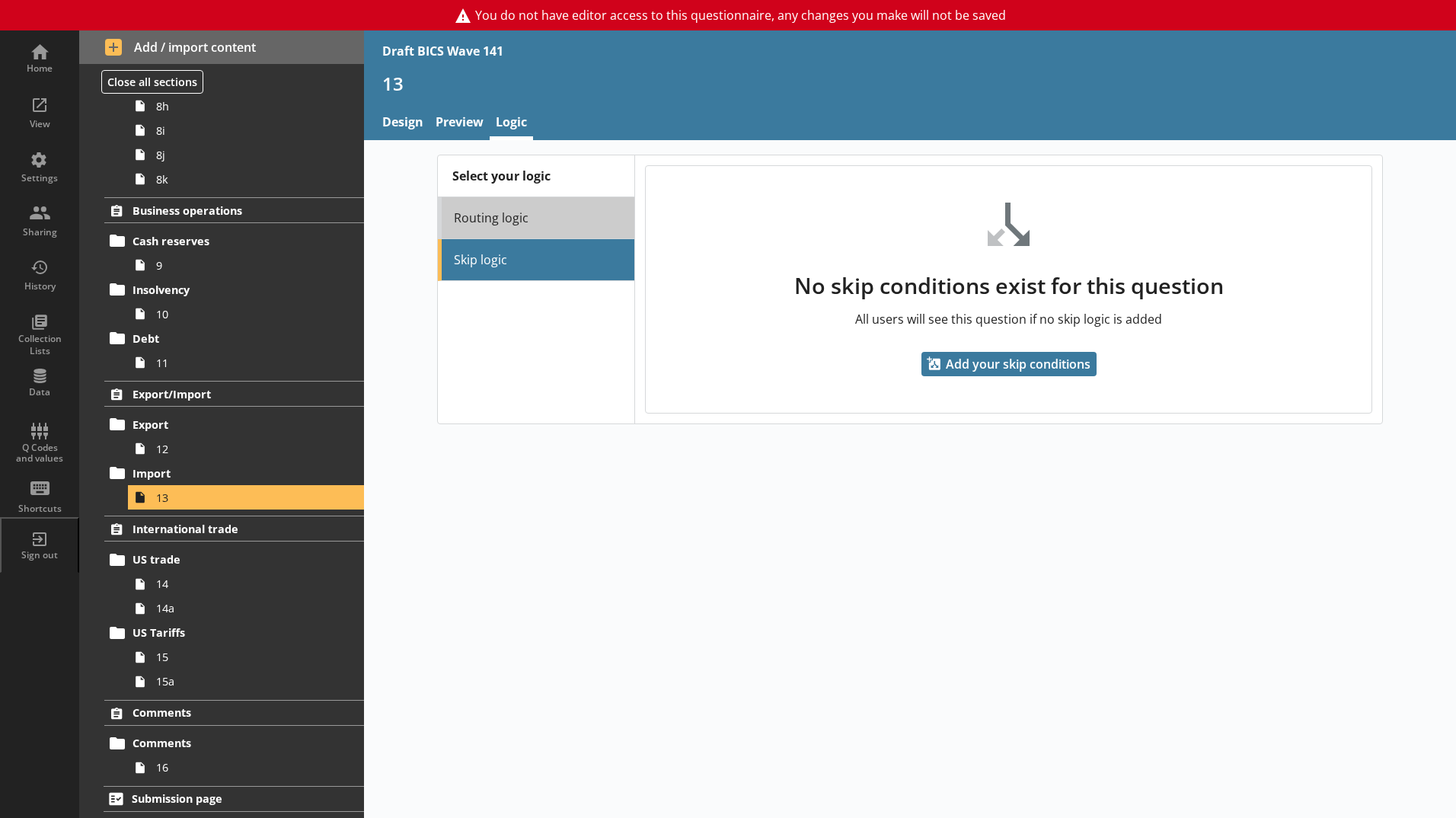
click at [512, 232] on link "Routing logic" at bounding box center [535, 218] width 196 height 42
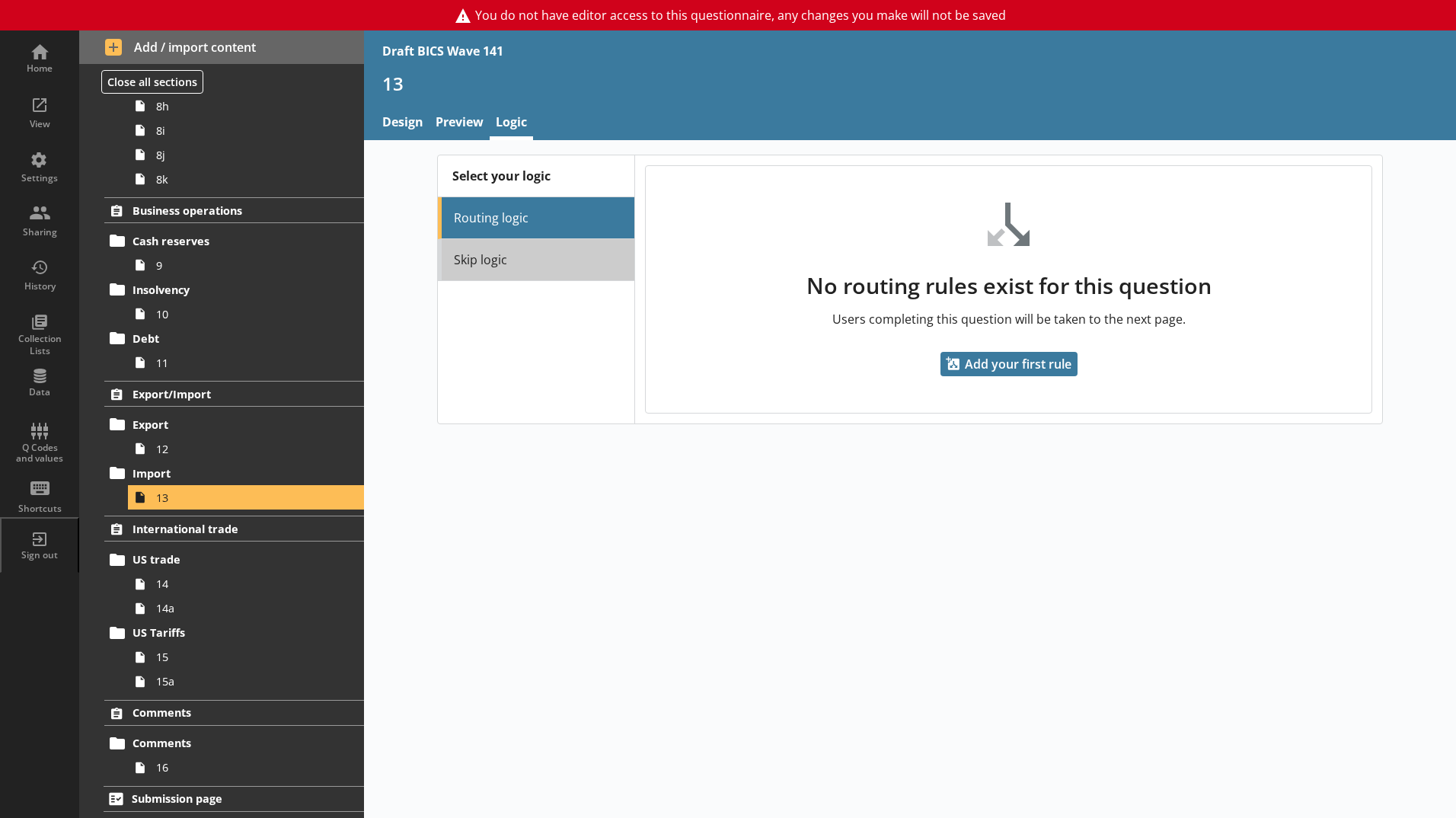
click at [523, 267] on link "Skip logic" at bounding box center [535, 260] width 196 height 42
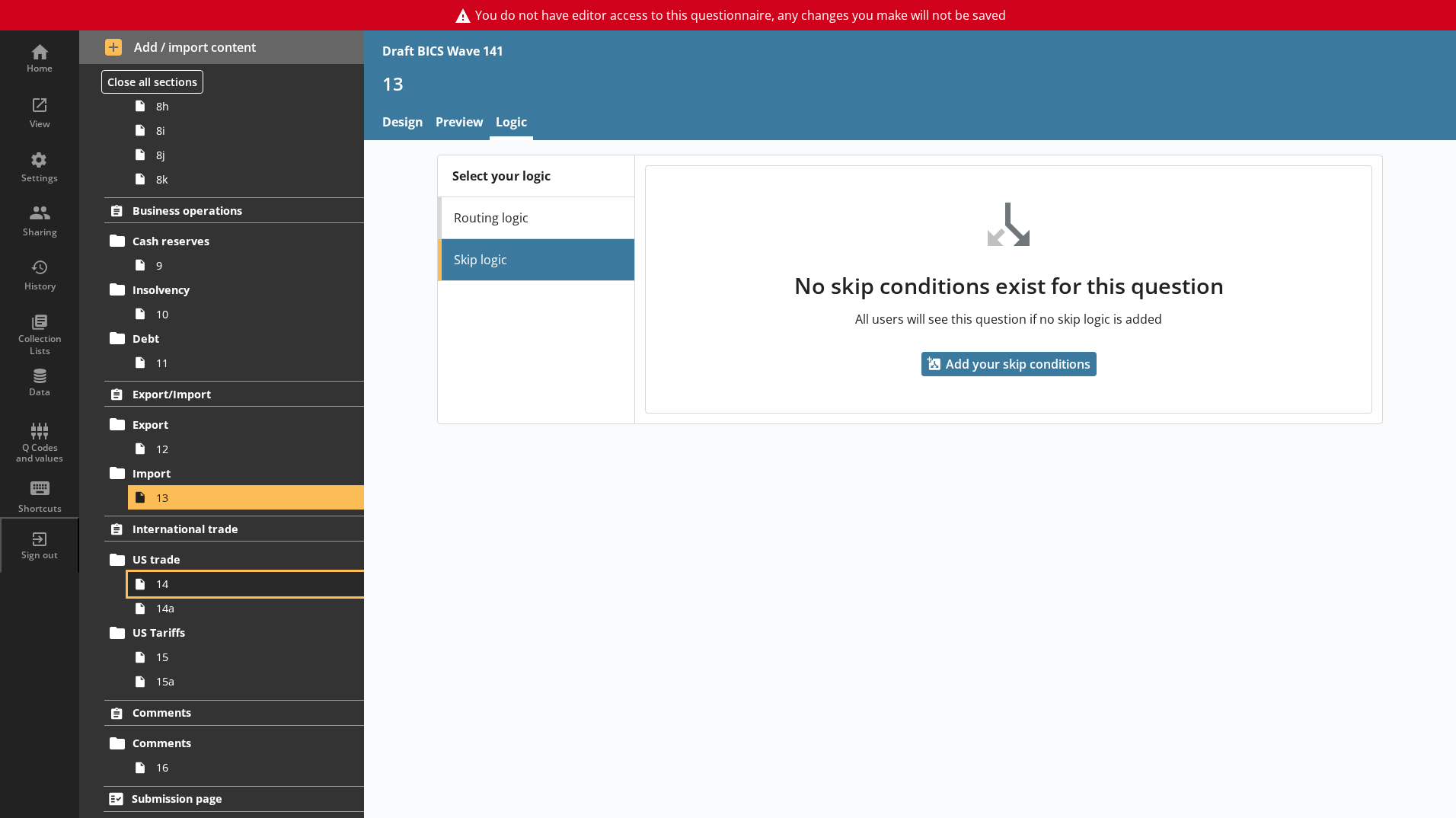
click at [242, 579] on span "14" at bounding box center [240, 583] width 169 height 14
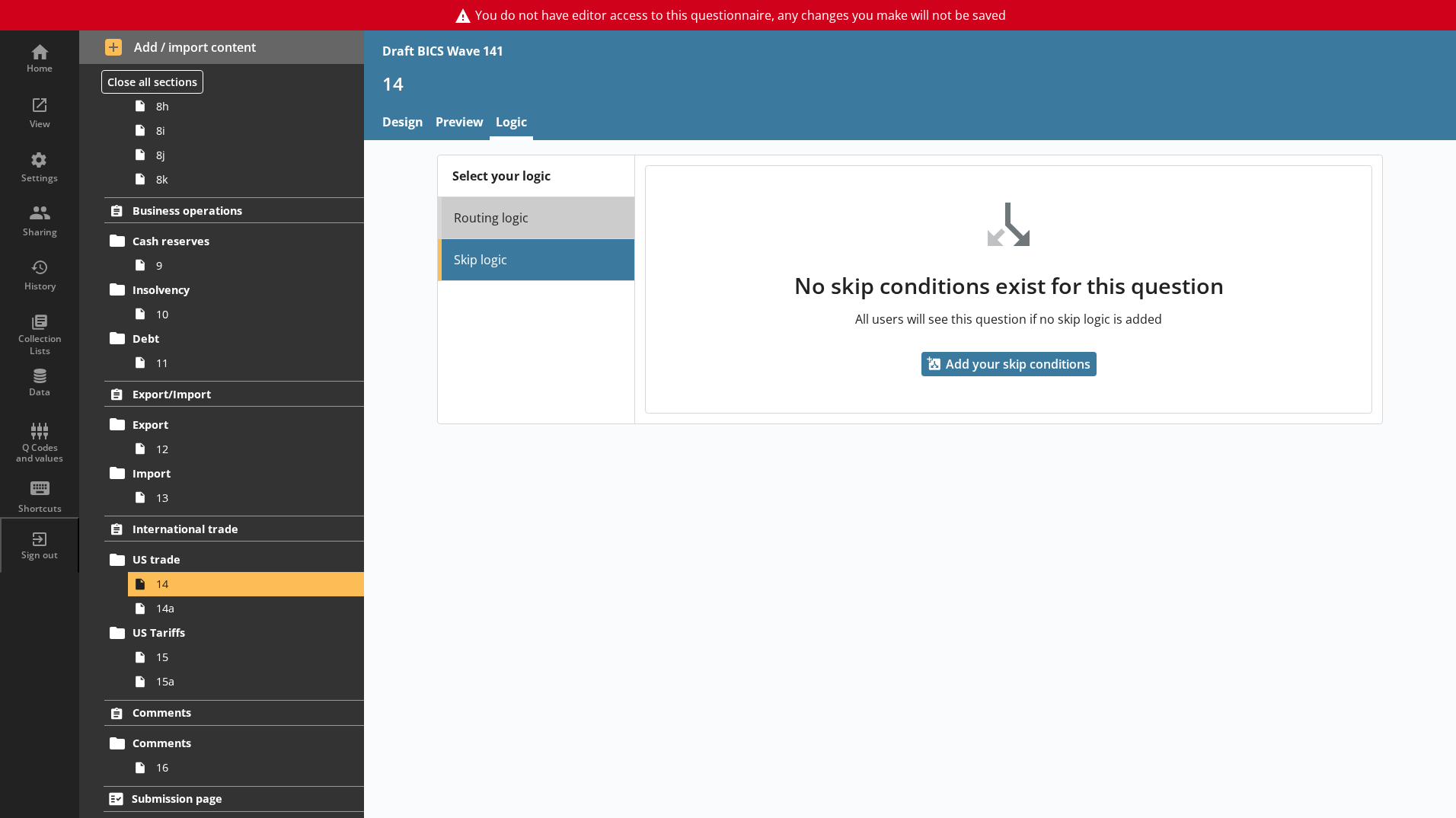
click at [493, 212] on link "Routing logic" at bounding box center [535, 218] width 196 height 42
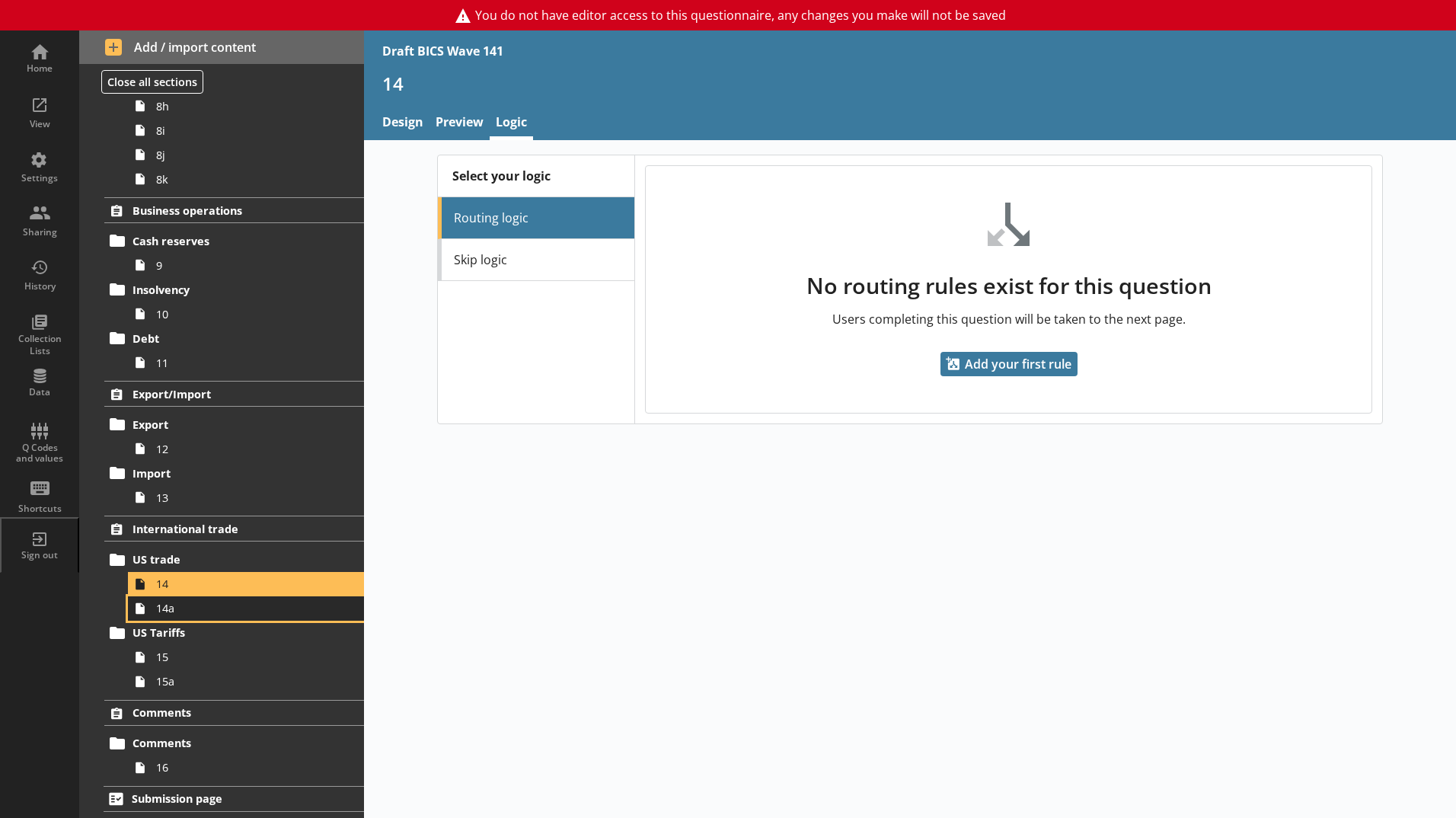
click at [174, 602] on span "14a" at bounding box center [240, 608] width 169 height 14
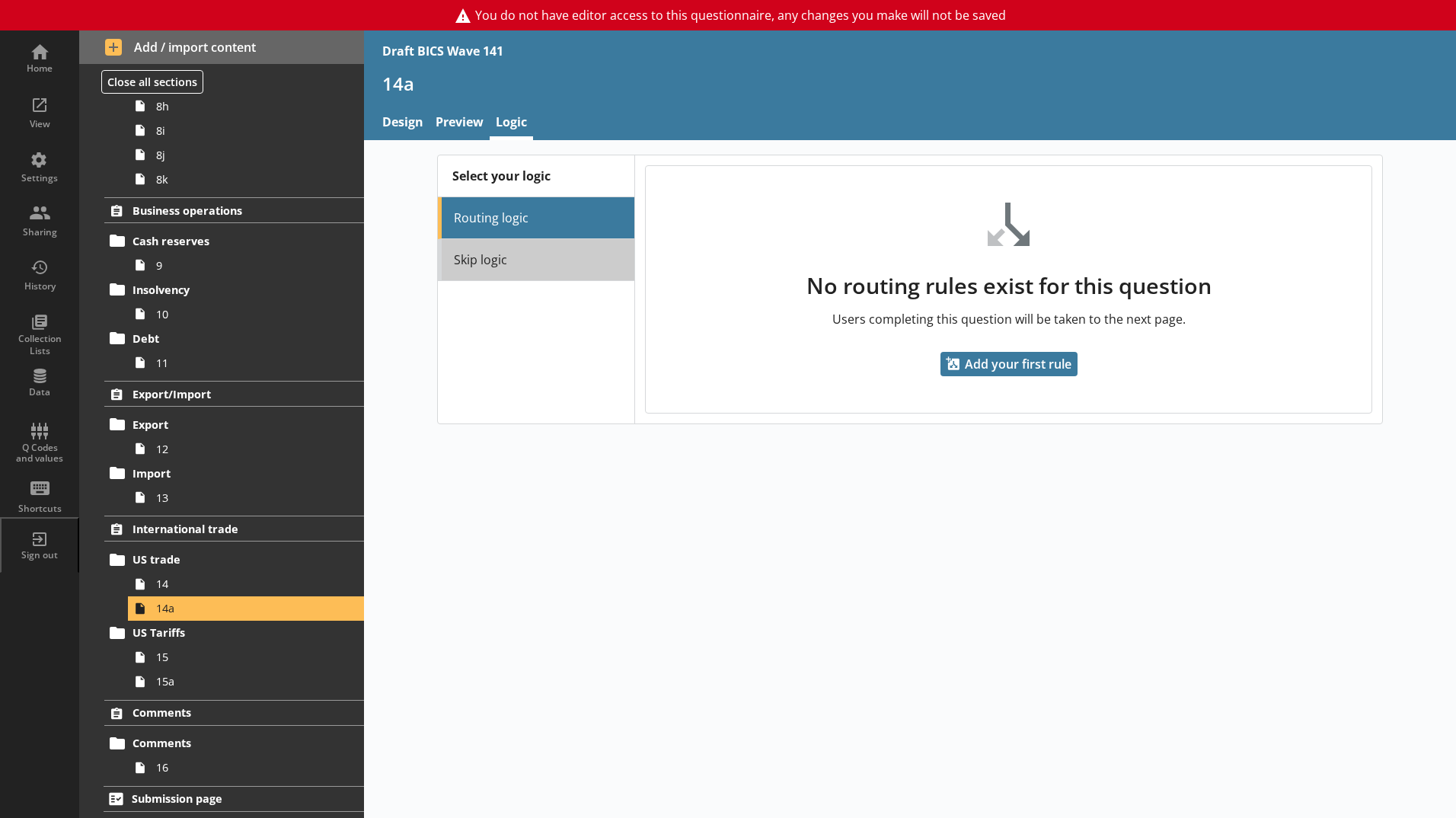
click at [521, 256] on link "Skip logic" at bounding box center [535, 260] width 196 height 42
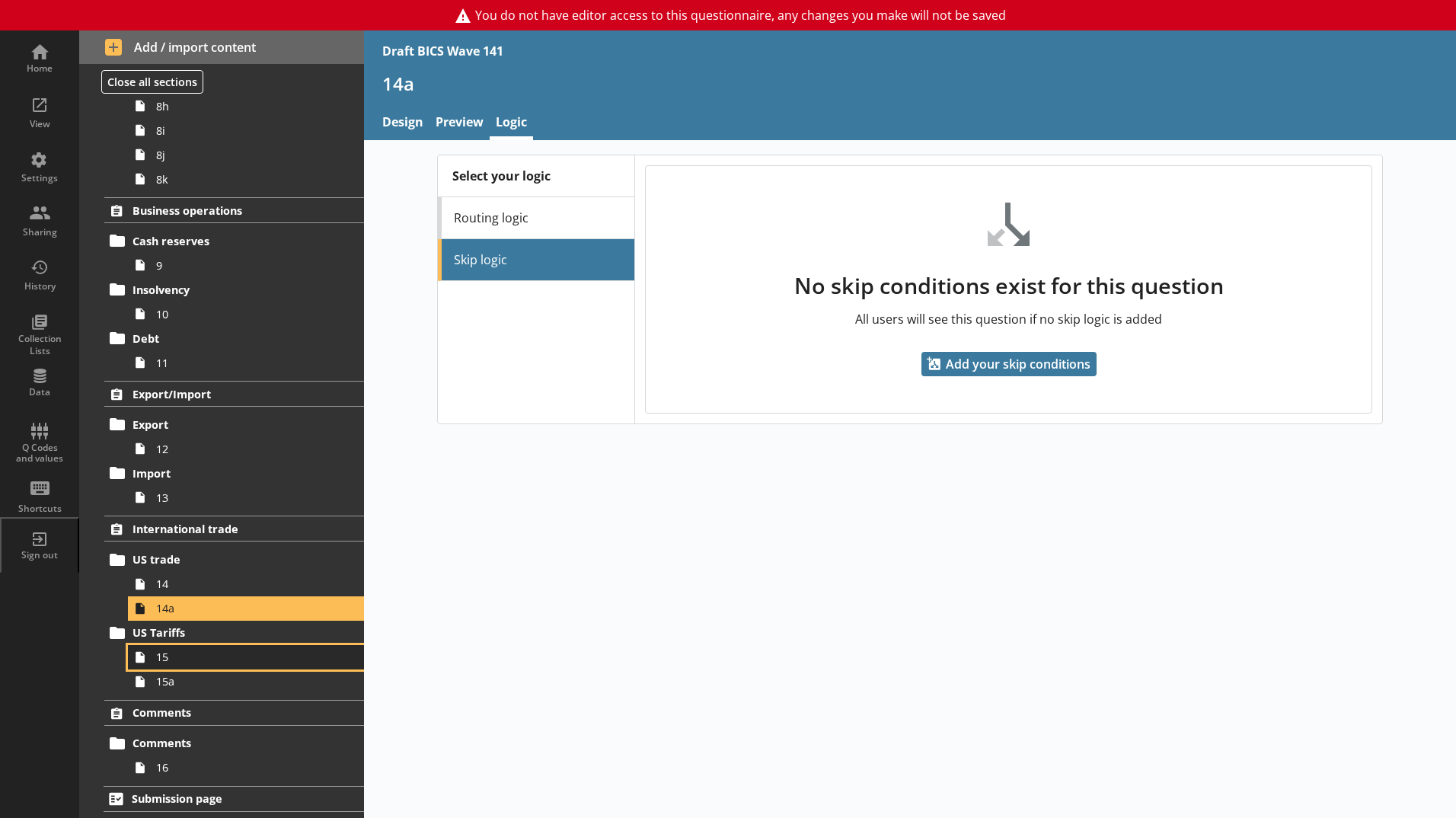
click at [173, 654] on span "15" at bounding box center [240, 657] width 169 height 14
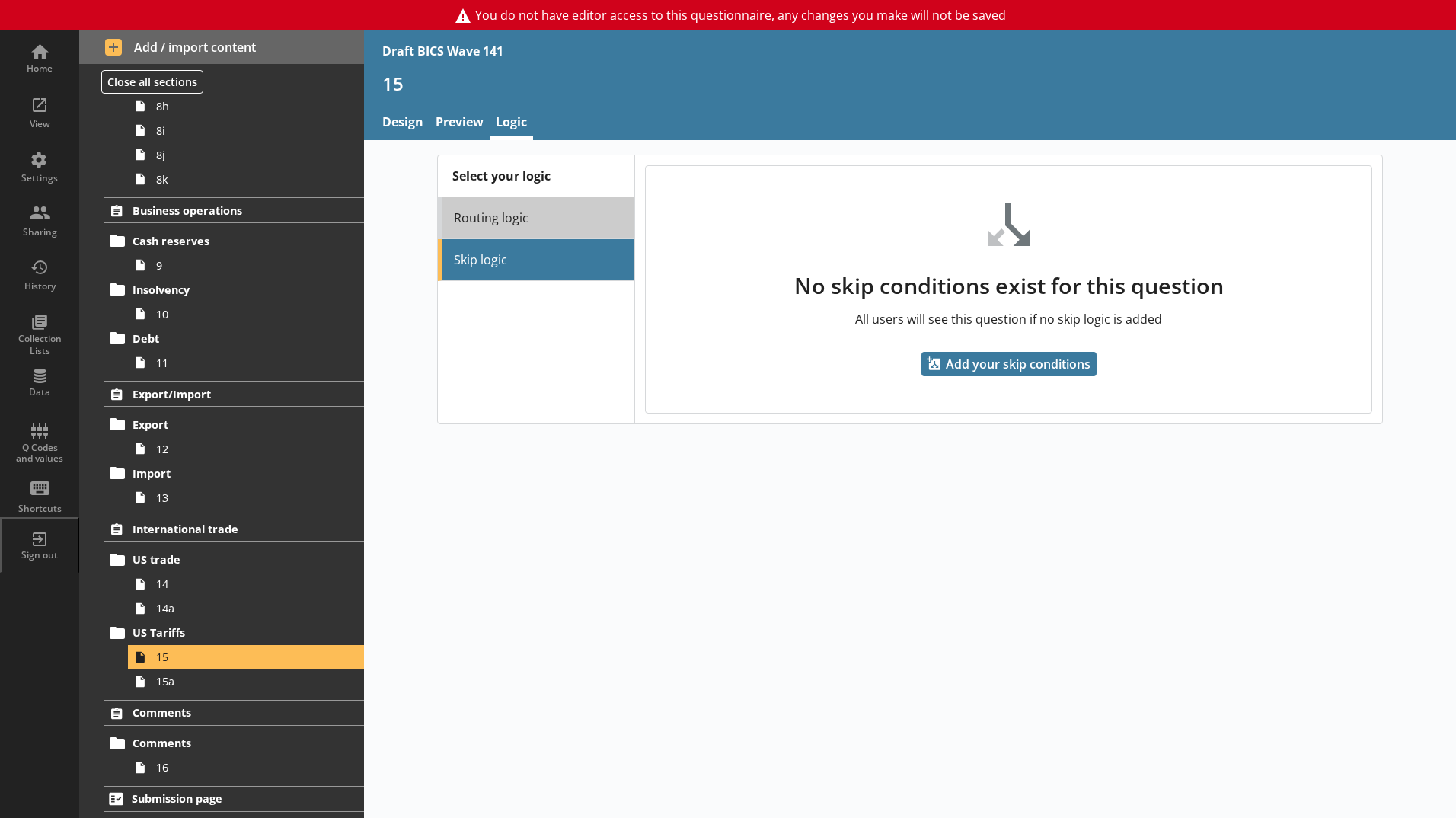
click at [536, 219] on link "Routing logic" at bounding box center [535, 218] width 196 height 42
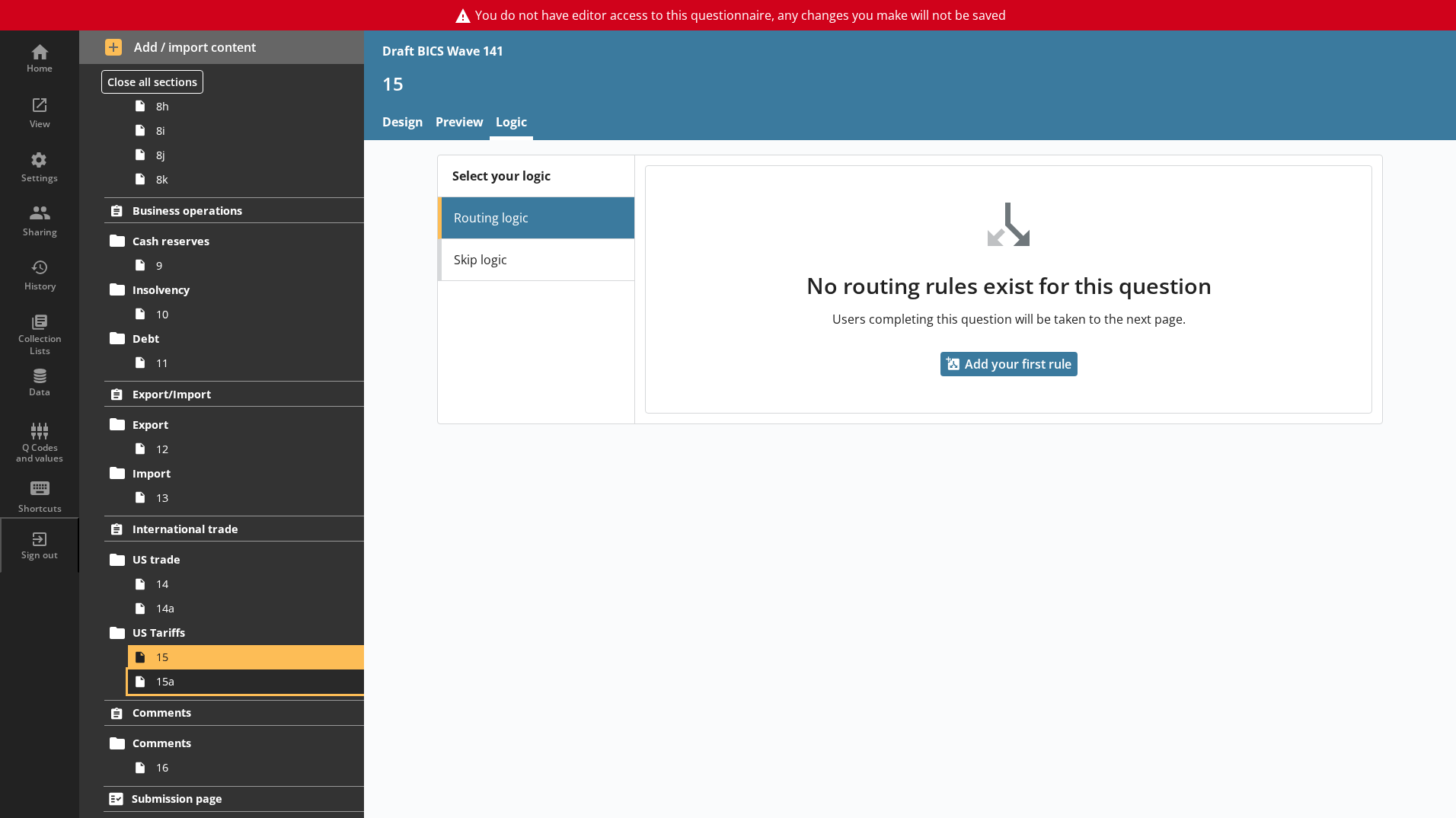
click at [207, 686] on span "15a" at bounding box center [240, 681] width 169 height 14
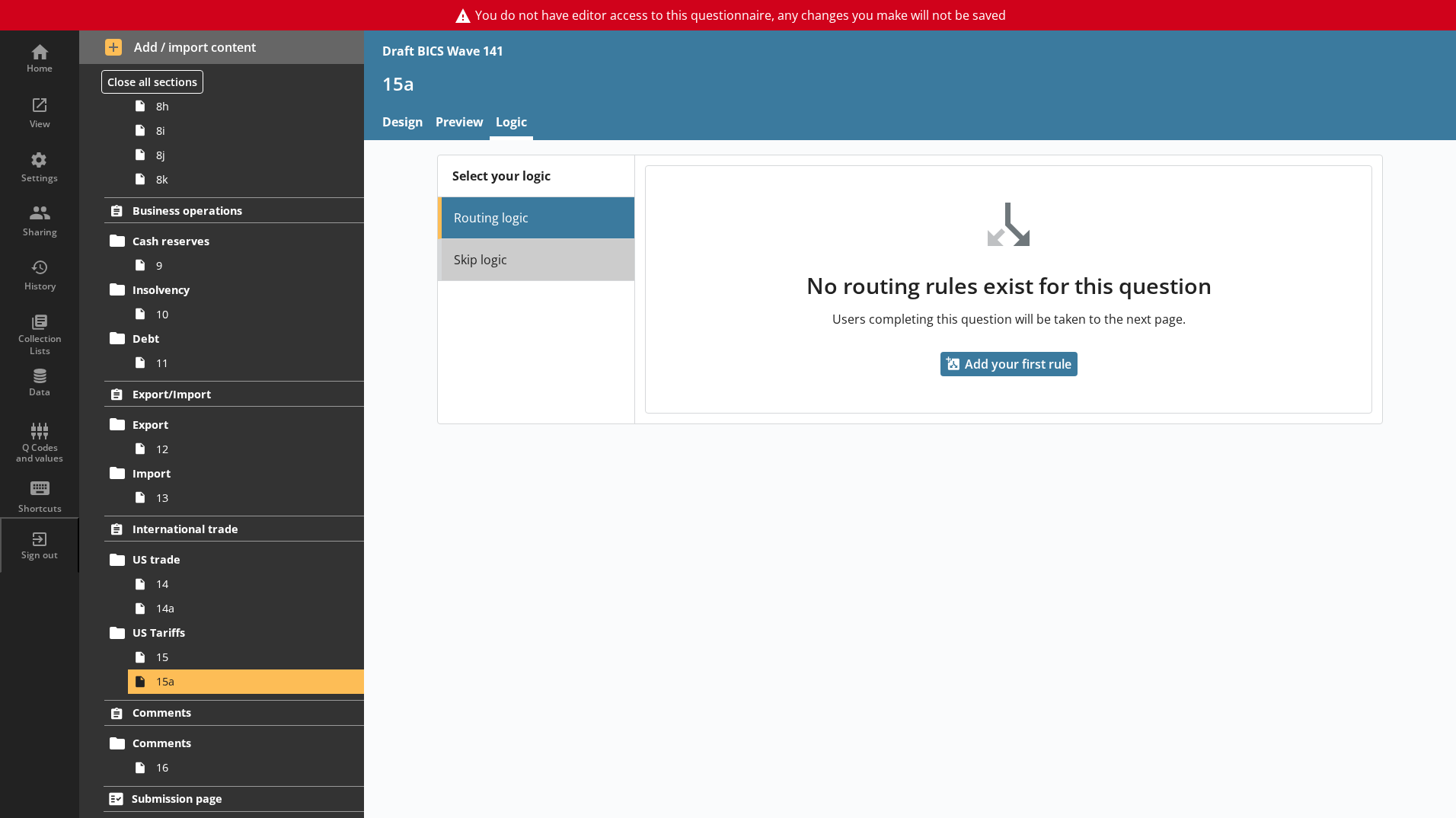
click at [519, 264] on link "Skip logic" at bounding box center [535, 260] width 196 height 42
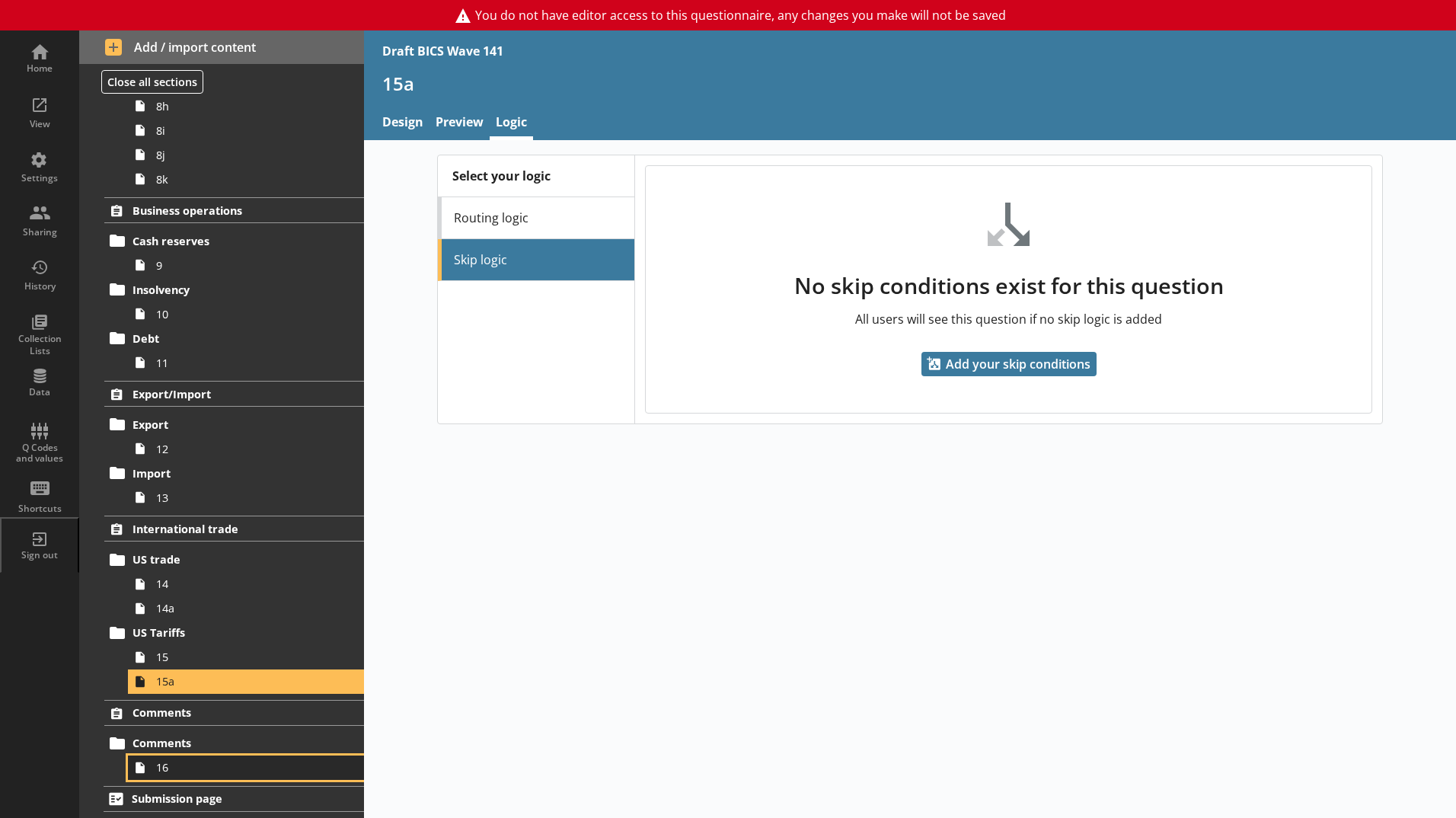
click at [204, 772] on span "16" at bounding box center [240, 768] width 169 height 14
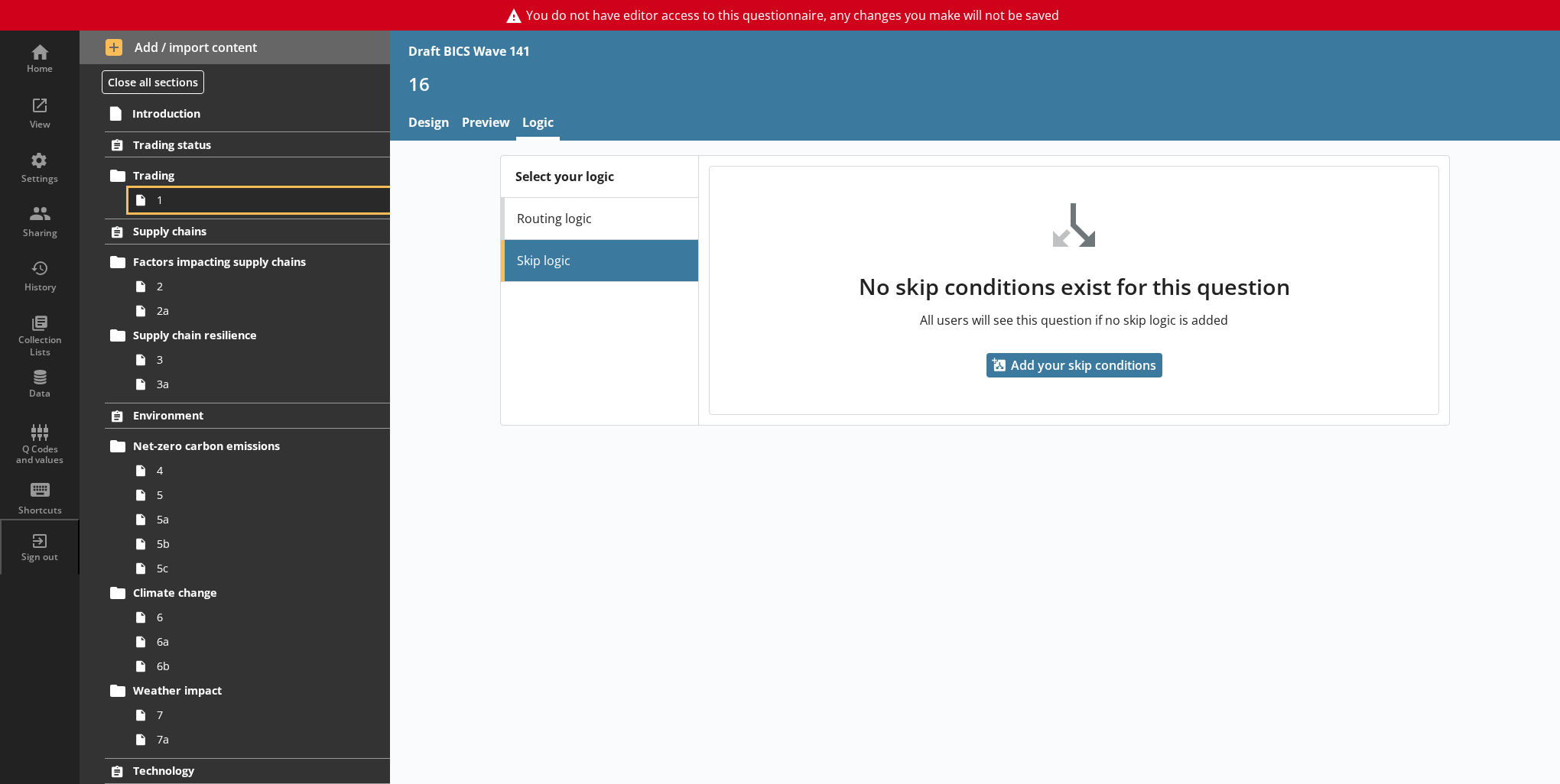
click at [194, 198] on span "1" at bounding box center [251, 200] width 188 height 14
click at [490, 120] on link "Preview" at bounding box center [485, 124] width 60 height 33
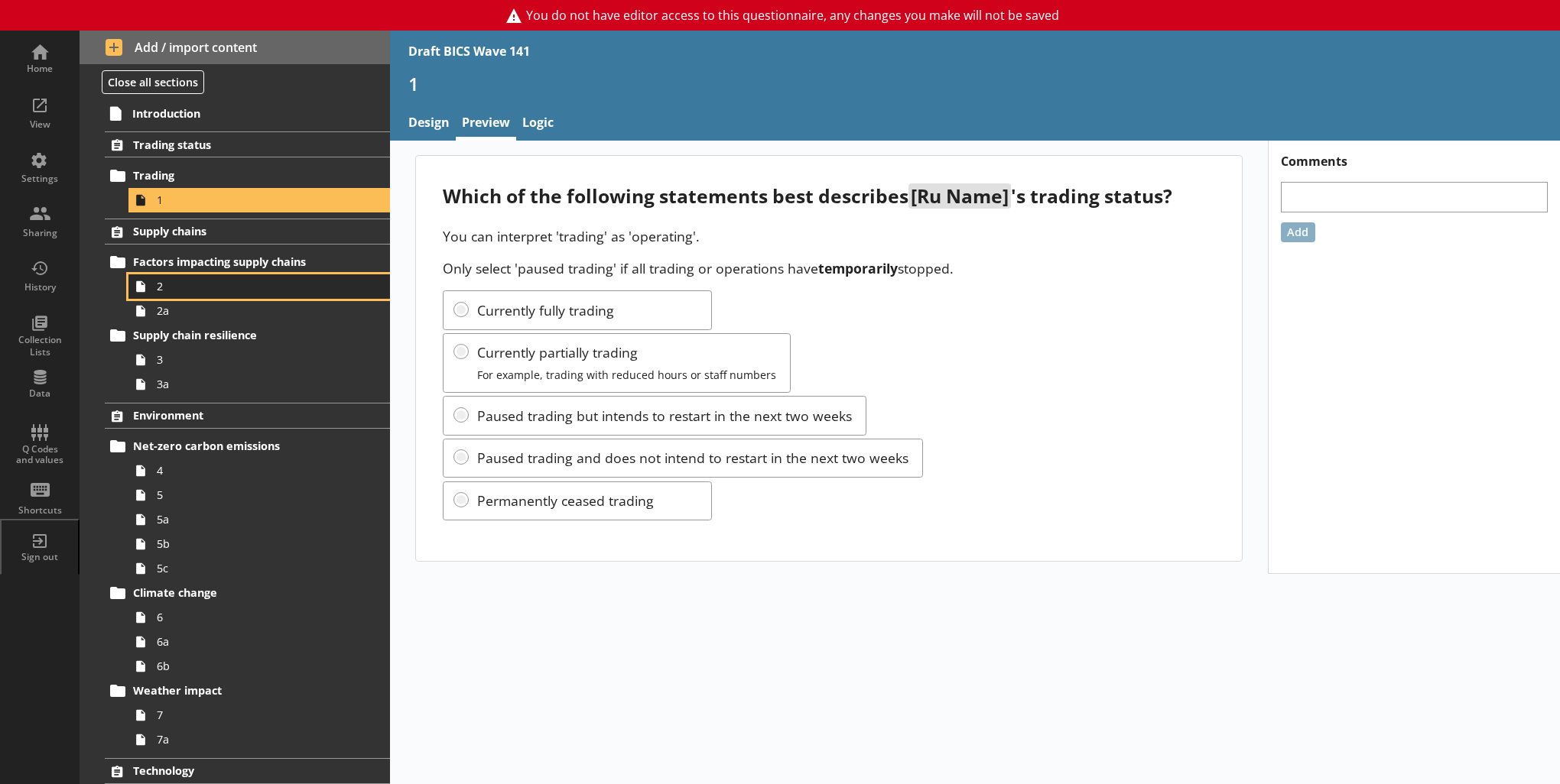
click at [211, 289] on span "2" at bounding box center [251, 286] width 188 height 14
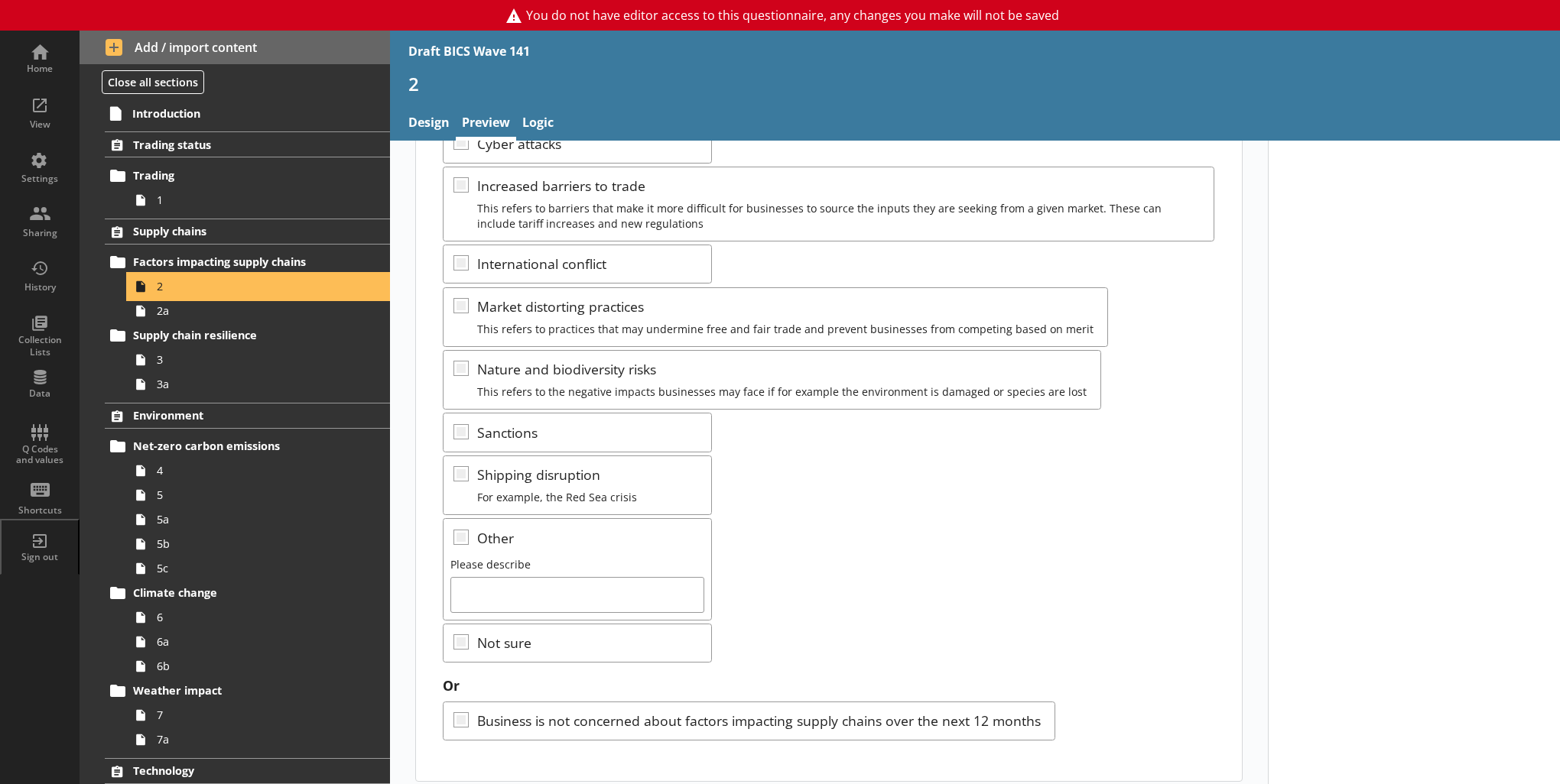
scroll to position [244, 0]
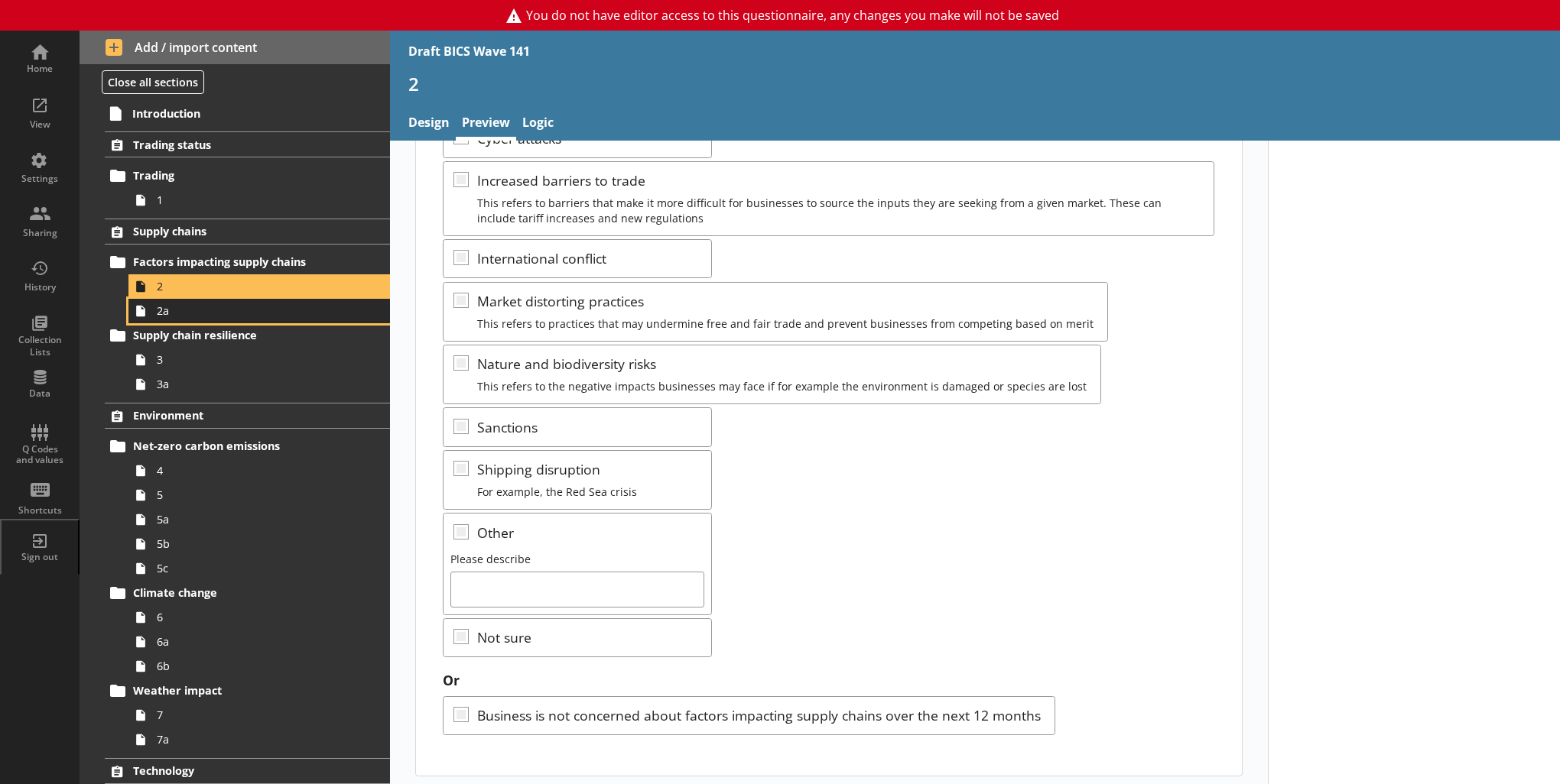
click at [203, 317] on link "2a" at bounding box center [259, 311] width 261 height 24
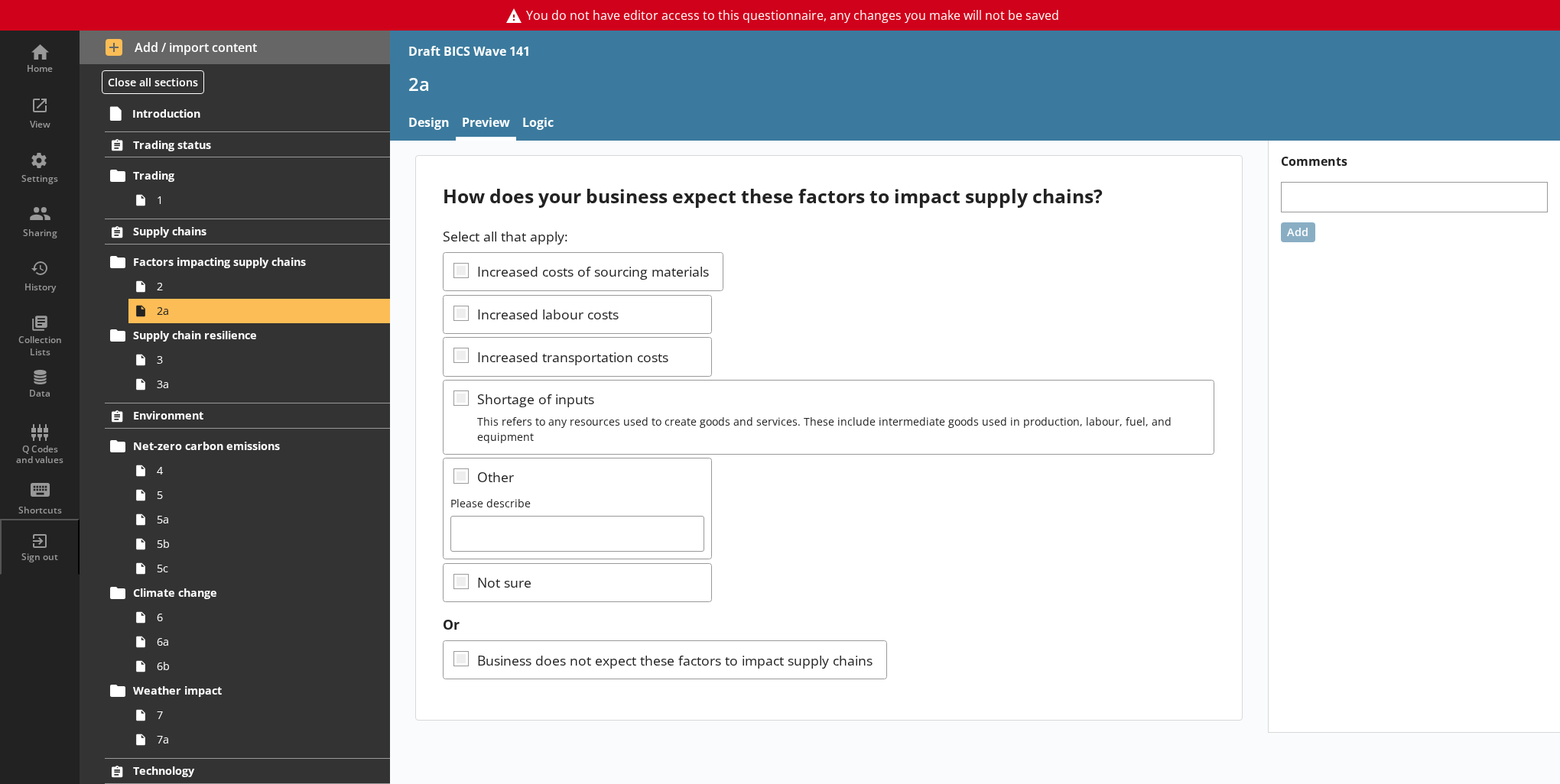
click at [823, 540] on div "Select all that apply: Increased costs of sourcing materials Increased labour c…" at bounding box center [829, 414] width 772 height 375
click at [263, 366] on link "3" at bounding box center [259, 360] width 261 height 24
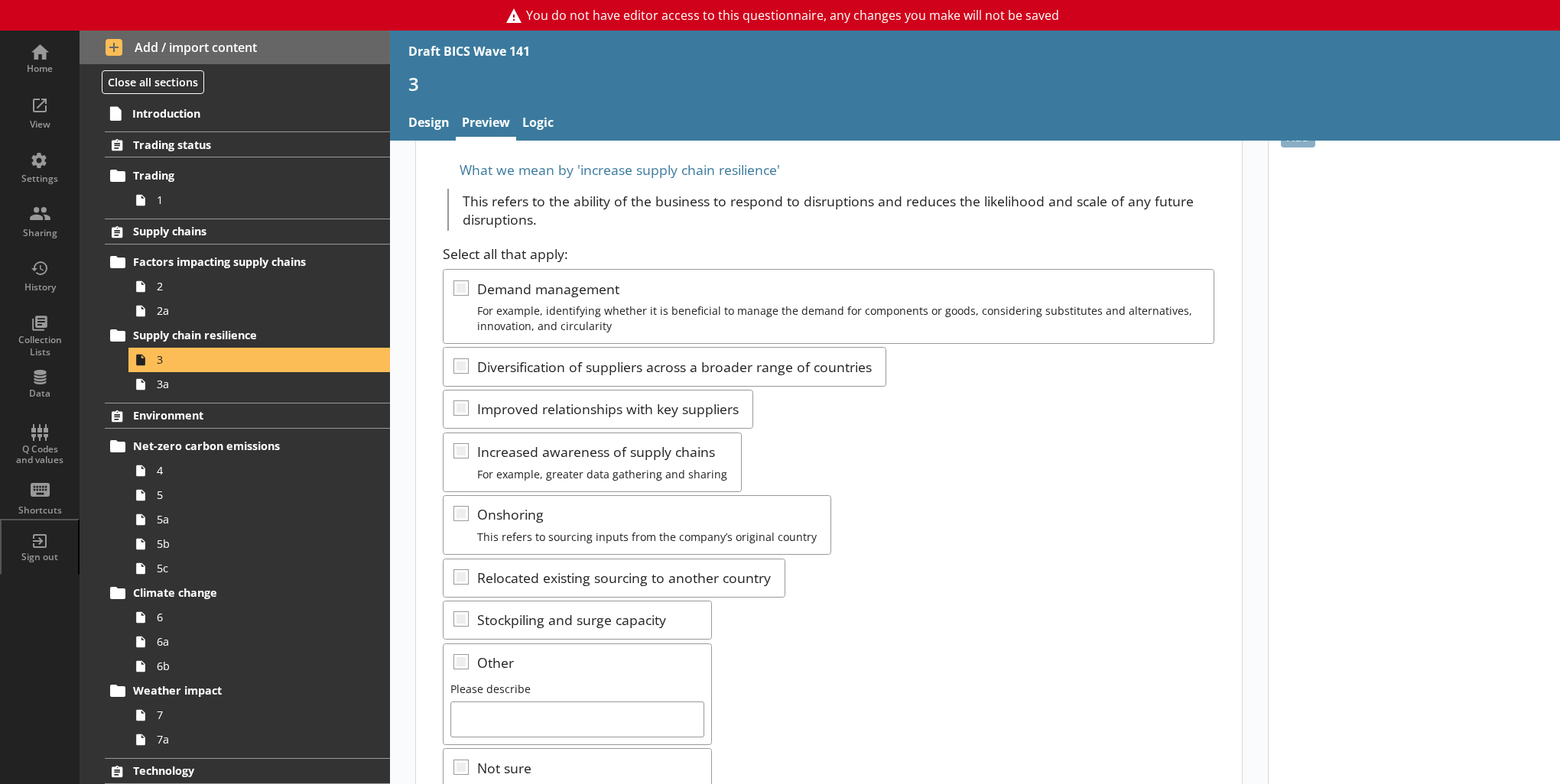
scroll to position [226, 0]
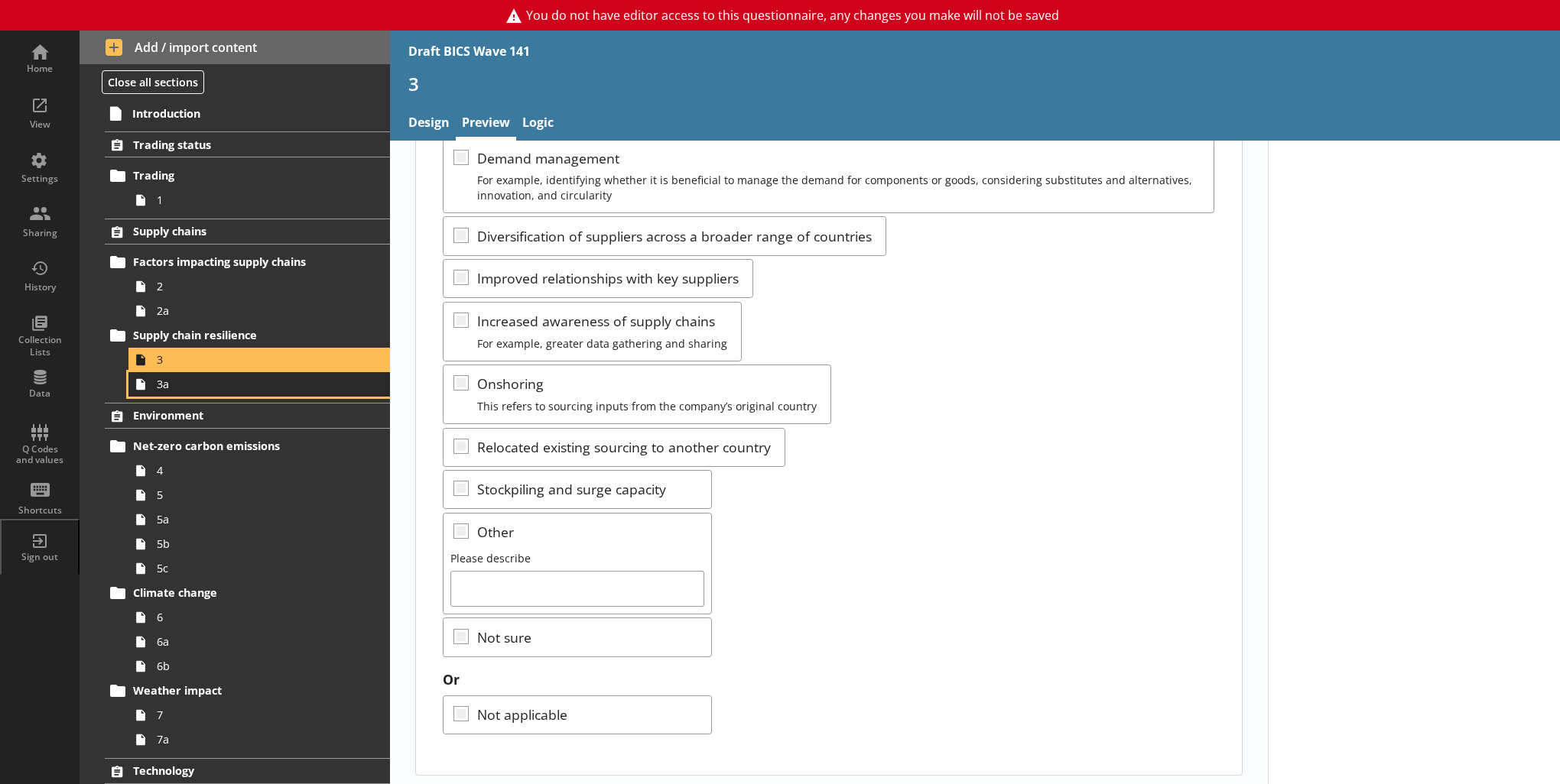
click at [253, 383] on span "3a" at bounding box center [251, 384] width 188 height 14
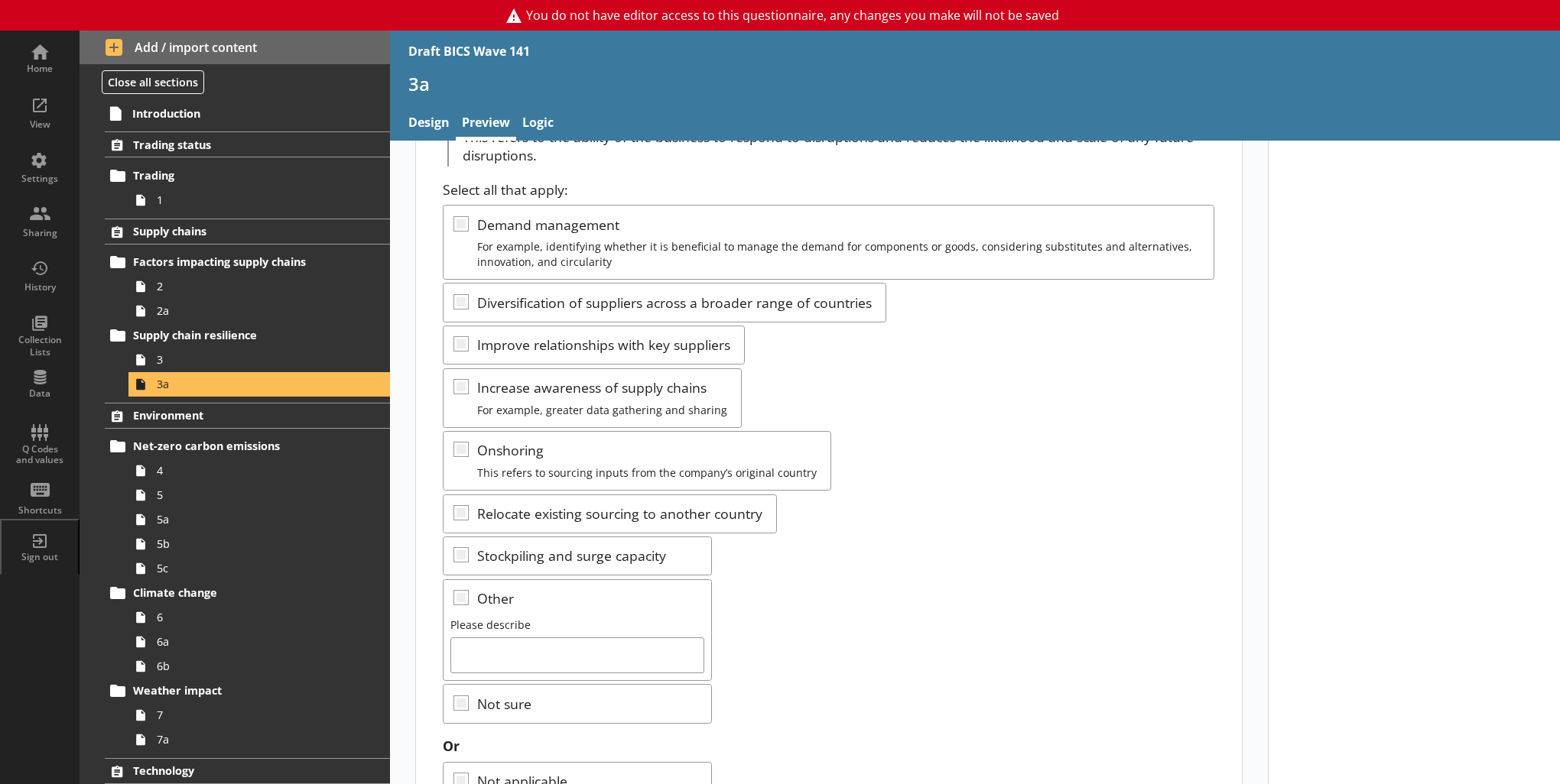
scroll to position [226, 0]
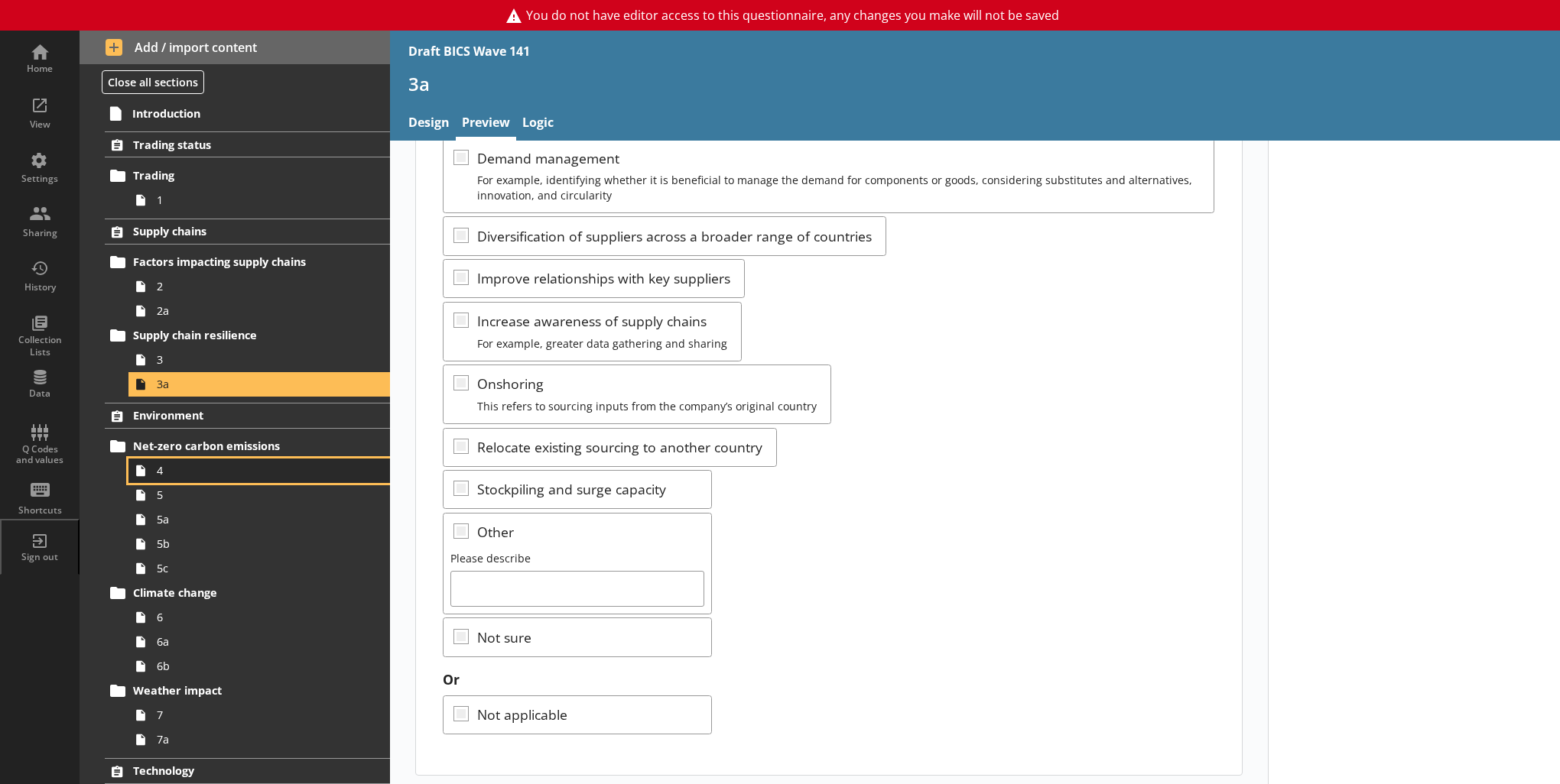
click at [217, 468] on span "4" at bounding box center [251, 471] width 188 height 14
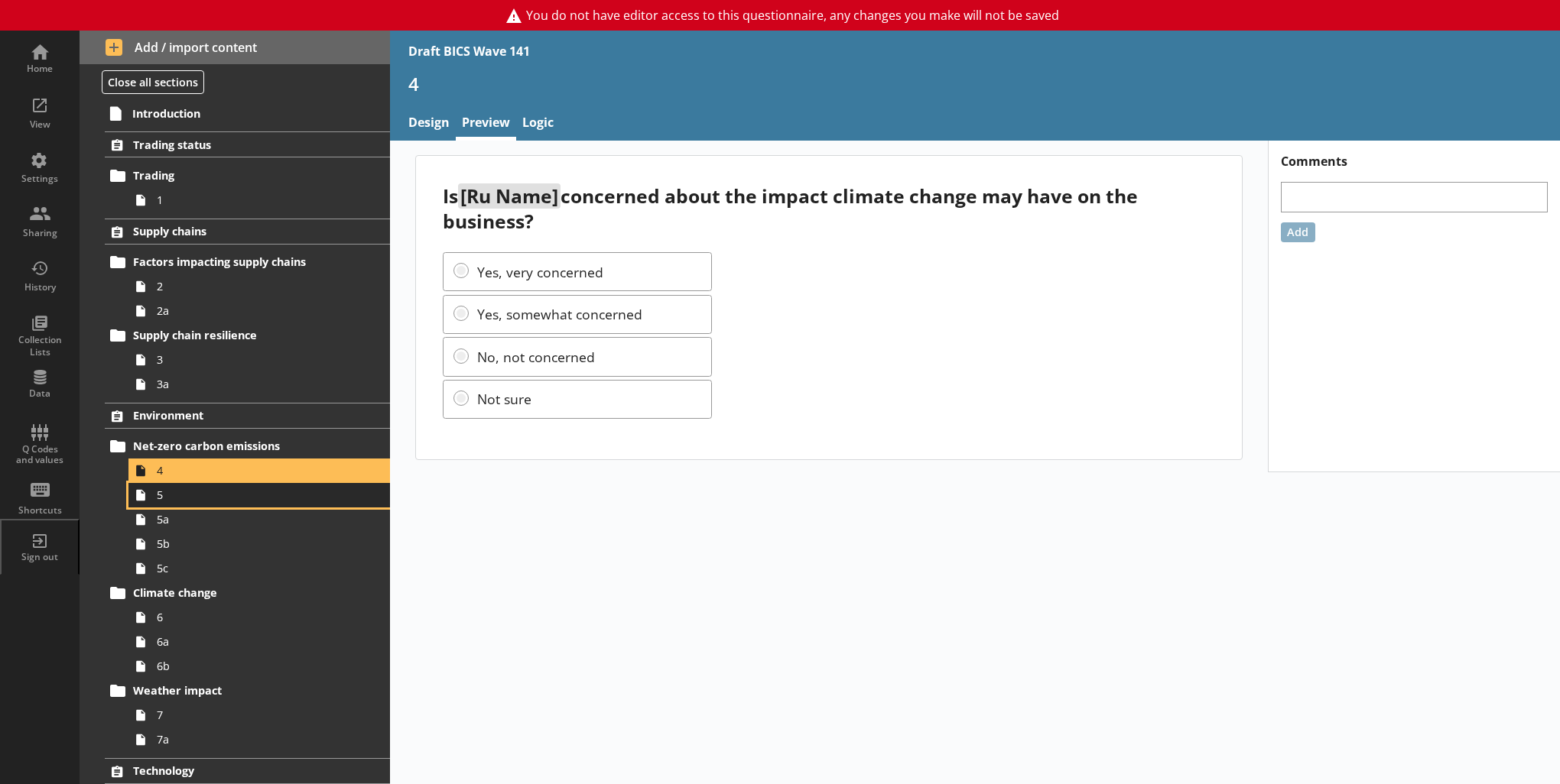
click at [245, 504] on link "5" at bounding box center [259, 495] width 261 height 24
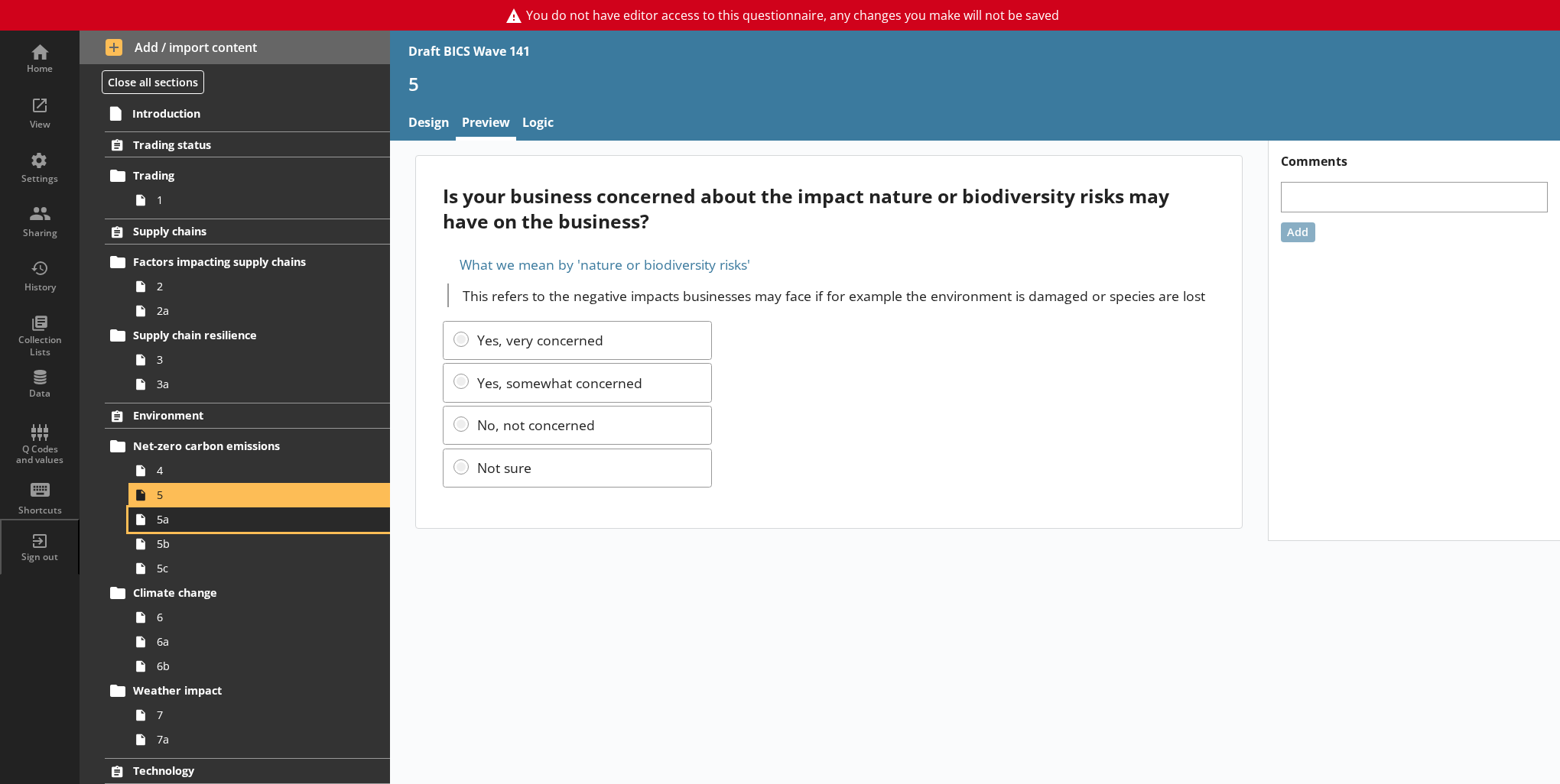
click at [237, 513] on span "5a" at bounding box center [251, 520] width 188 height 14
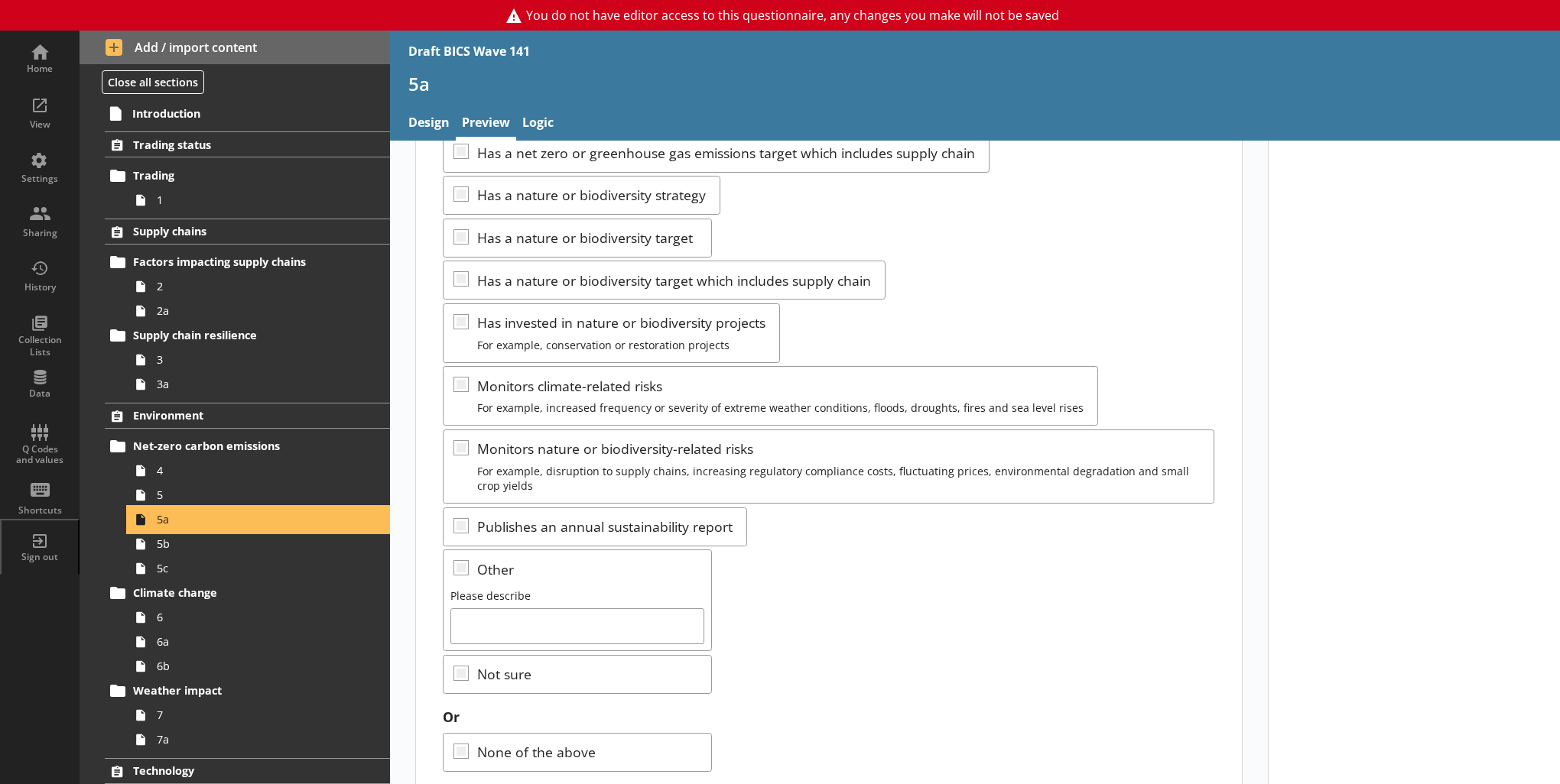
scroll to position [266, 0]
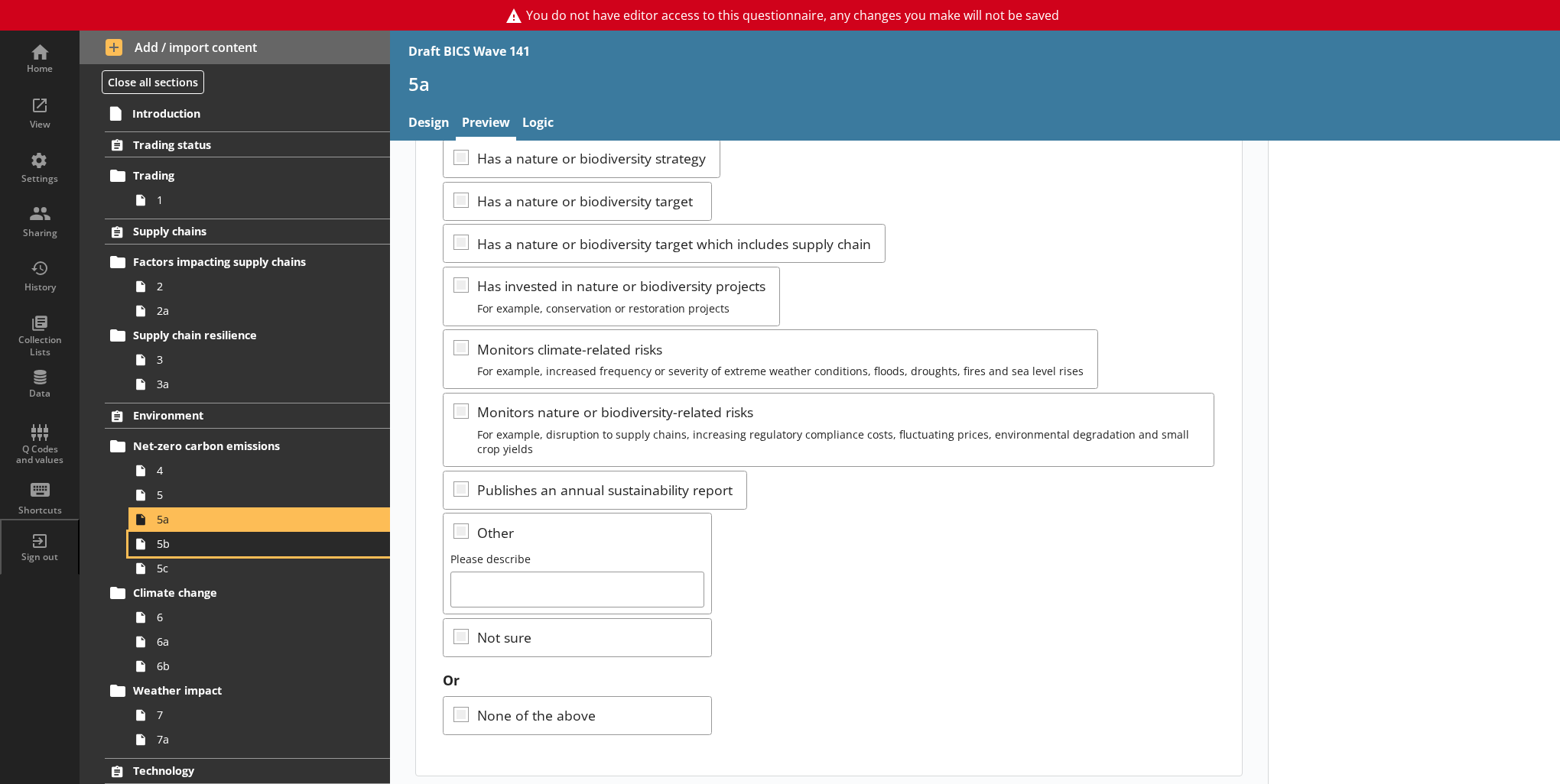
click at [213, 545] on span "5b" at bounding box center [251, 544] width 188 height 14
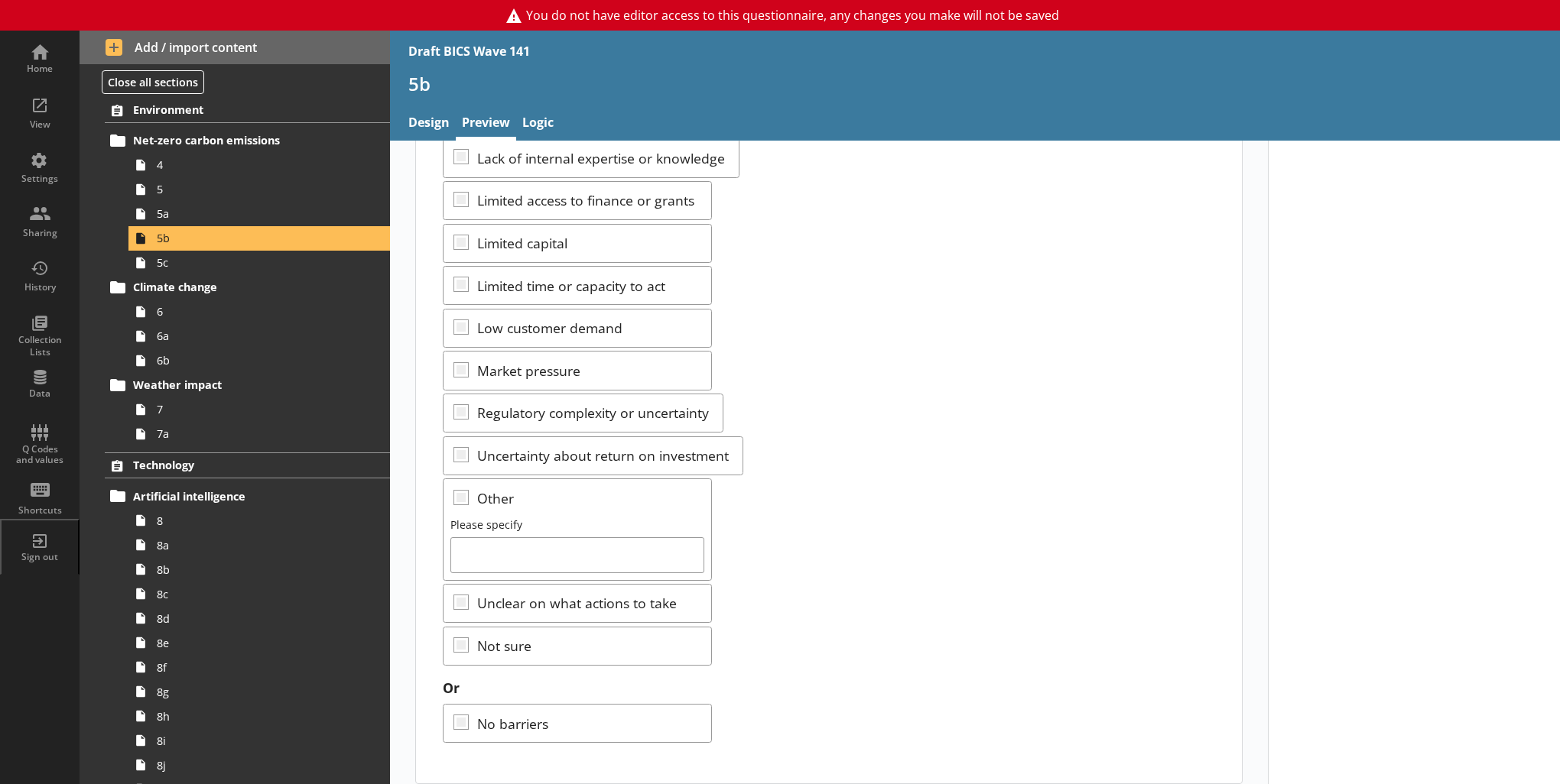
scroll to position [231, 0]
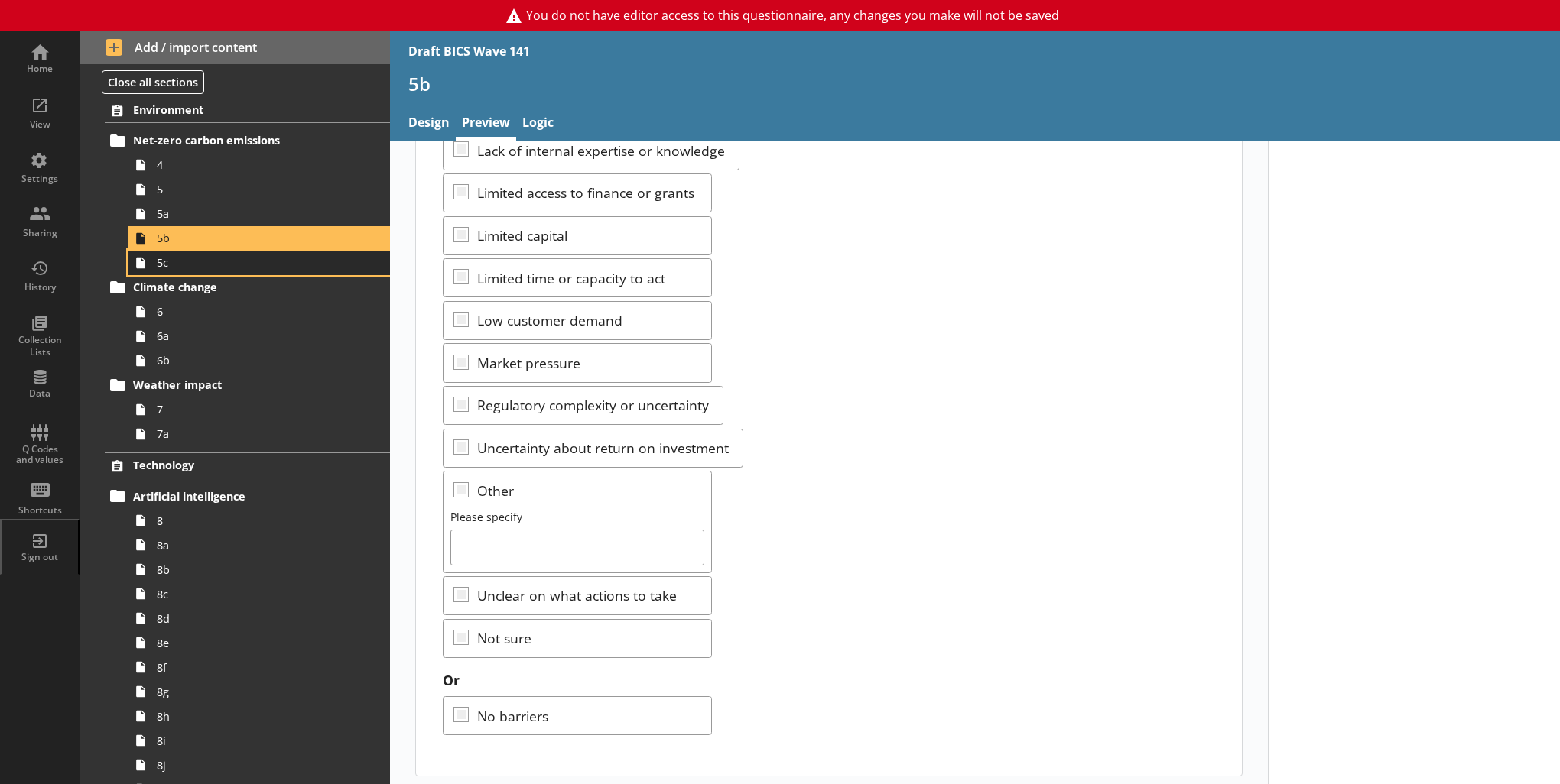
click at [291, 261] on span "5c" at bounding box center [251, 263] width 188 height 14
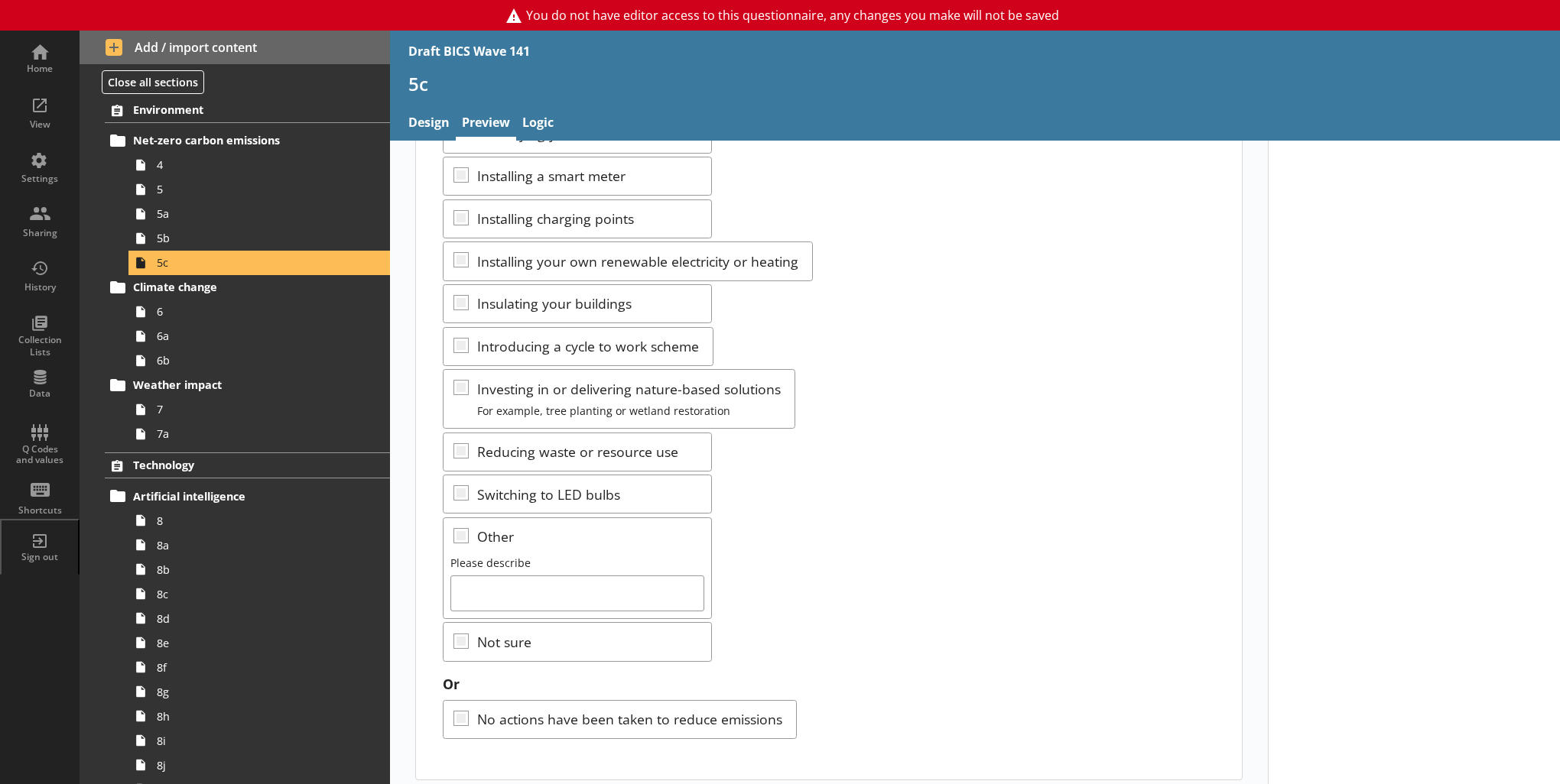
scroll to position [230, 0]
click at [203, 316] on span "6" at bounding box center [251, 312] width 188 height 14
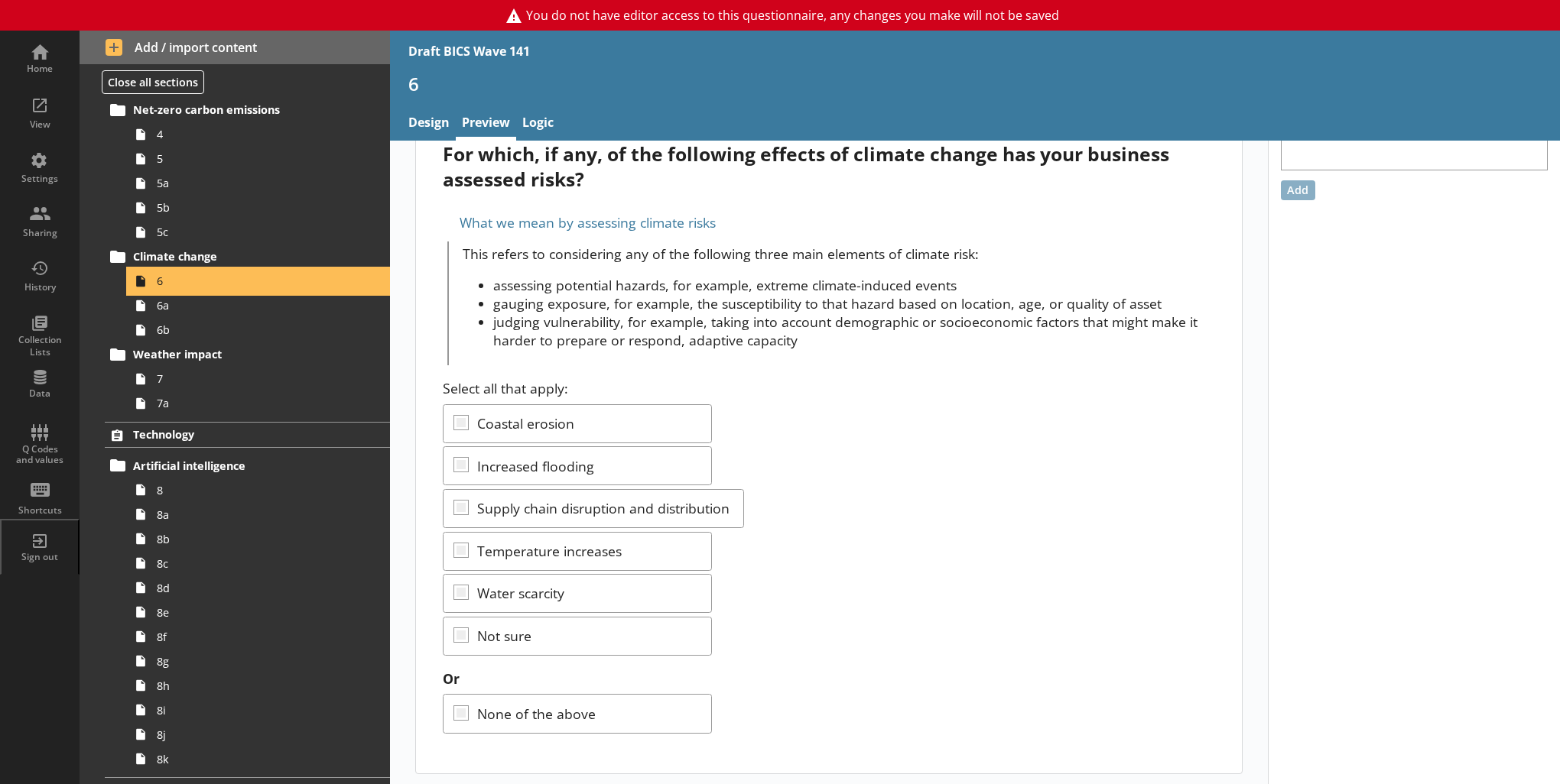
scroll to position [306, 0]
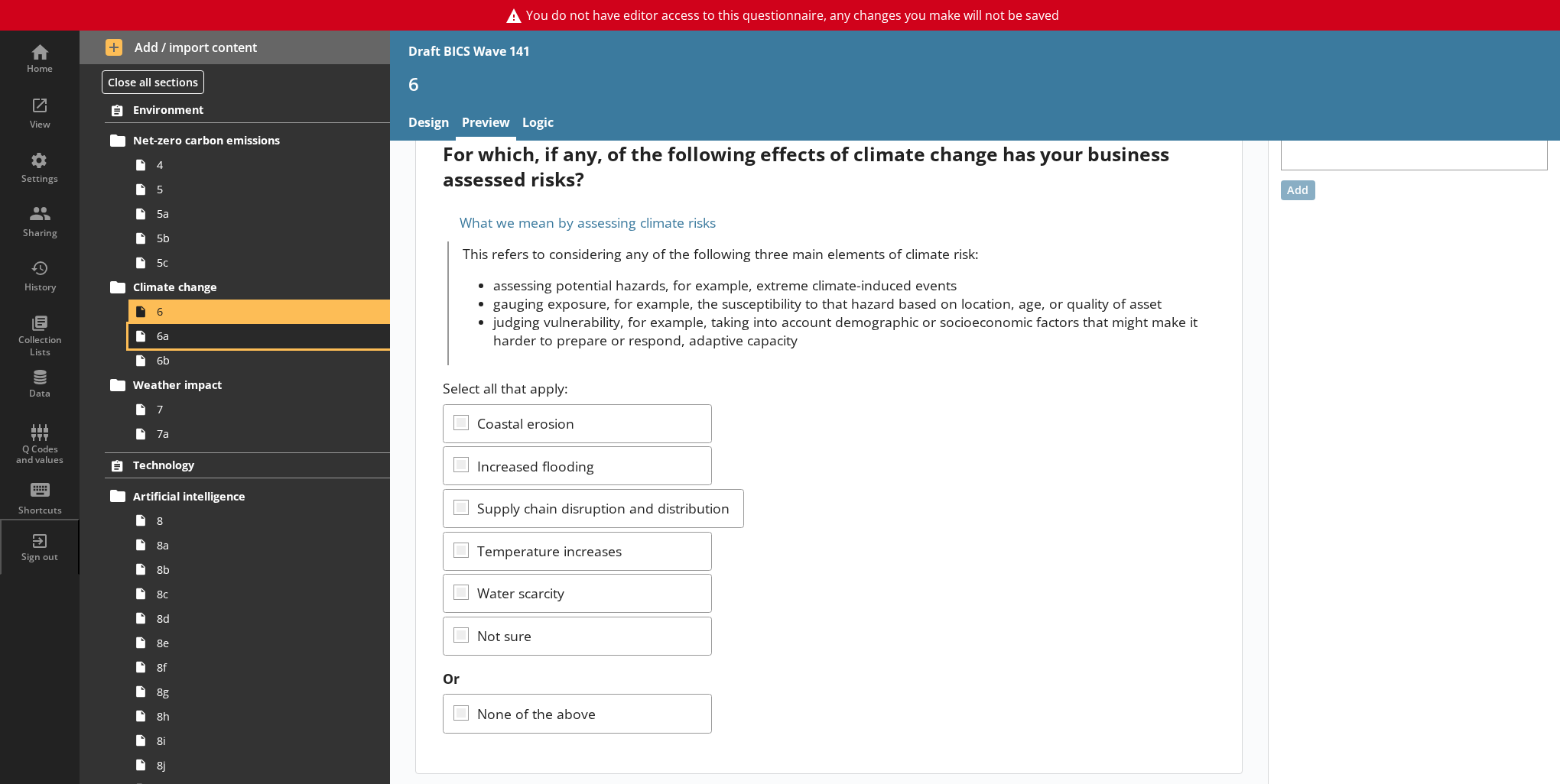
click at [185, 337] on span "6a" at bounding box center [251, 336] width 188 height 14
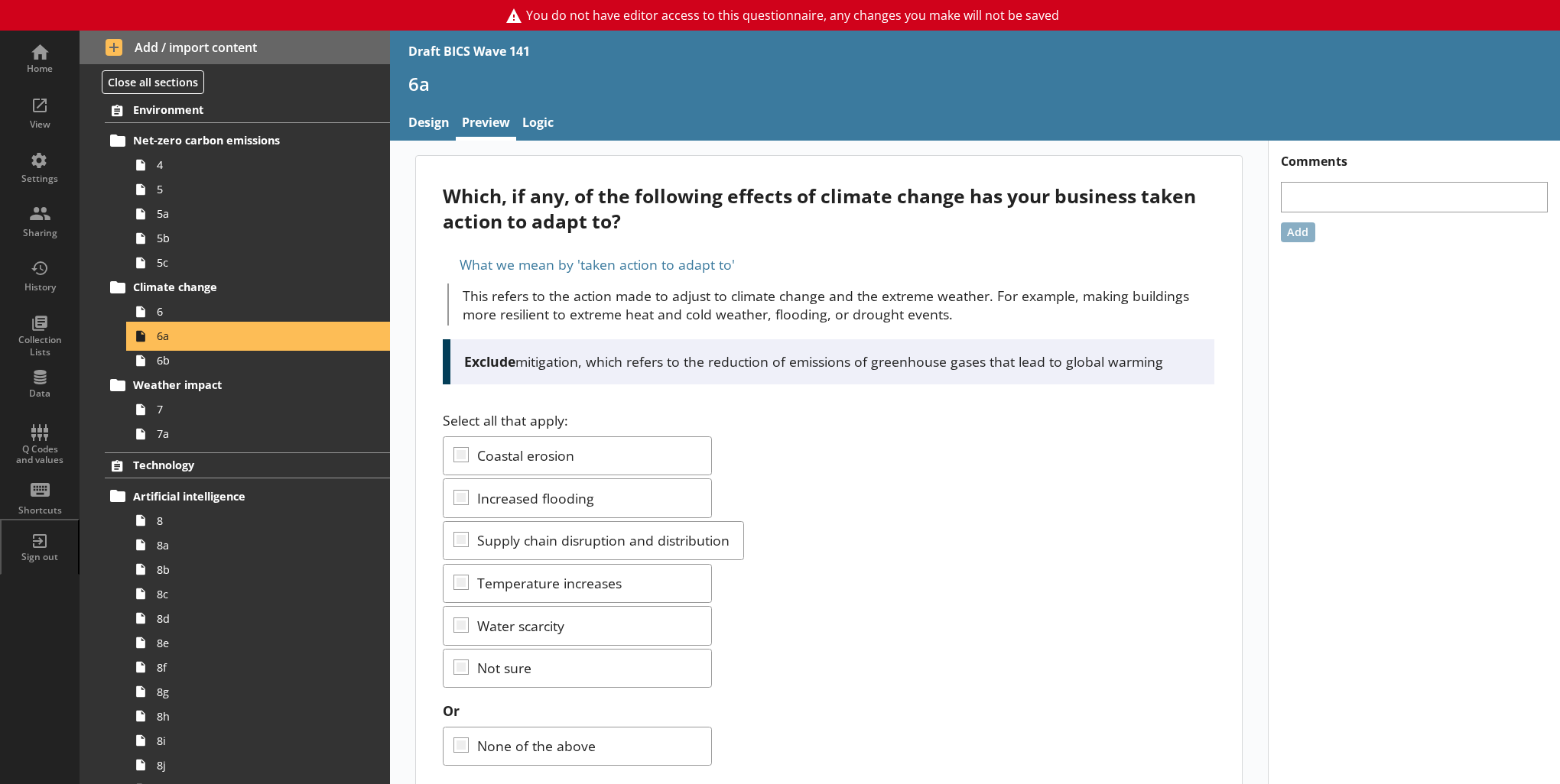
scroll to position [32, 0]
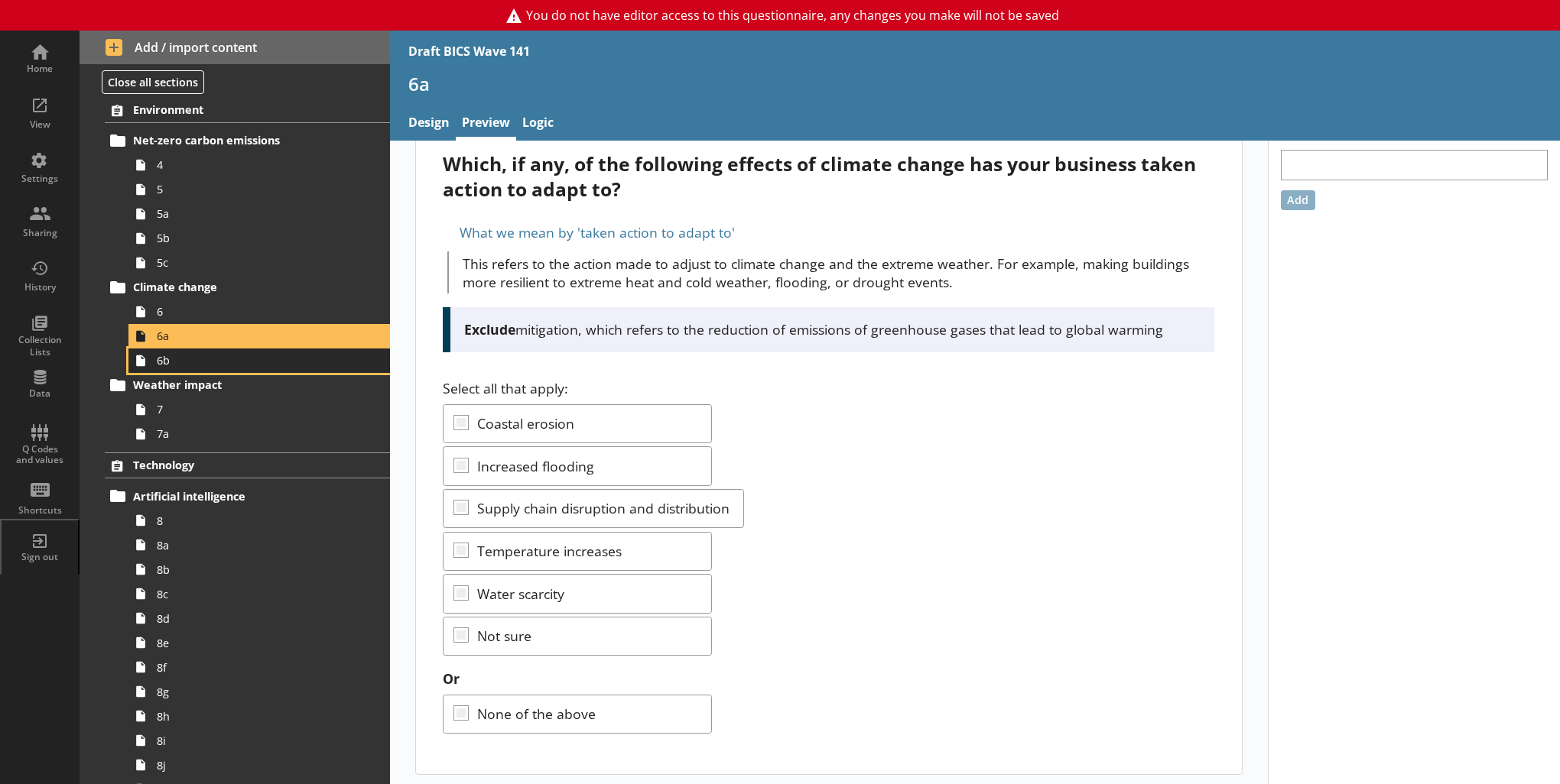
click at [222, 356] on span "6b" at bounding box center [251, 361] width 188 height 14
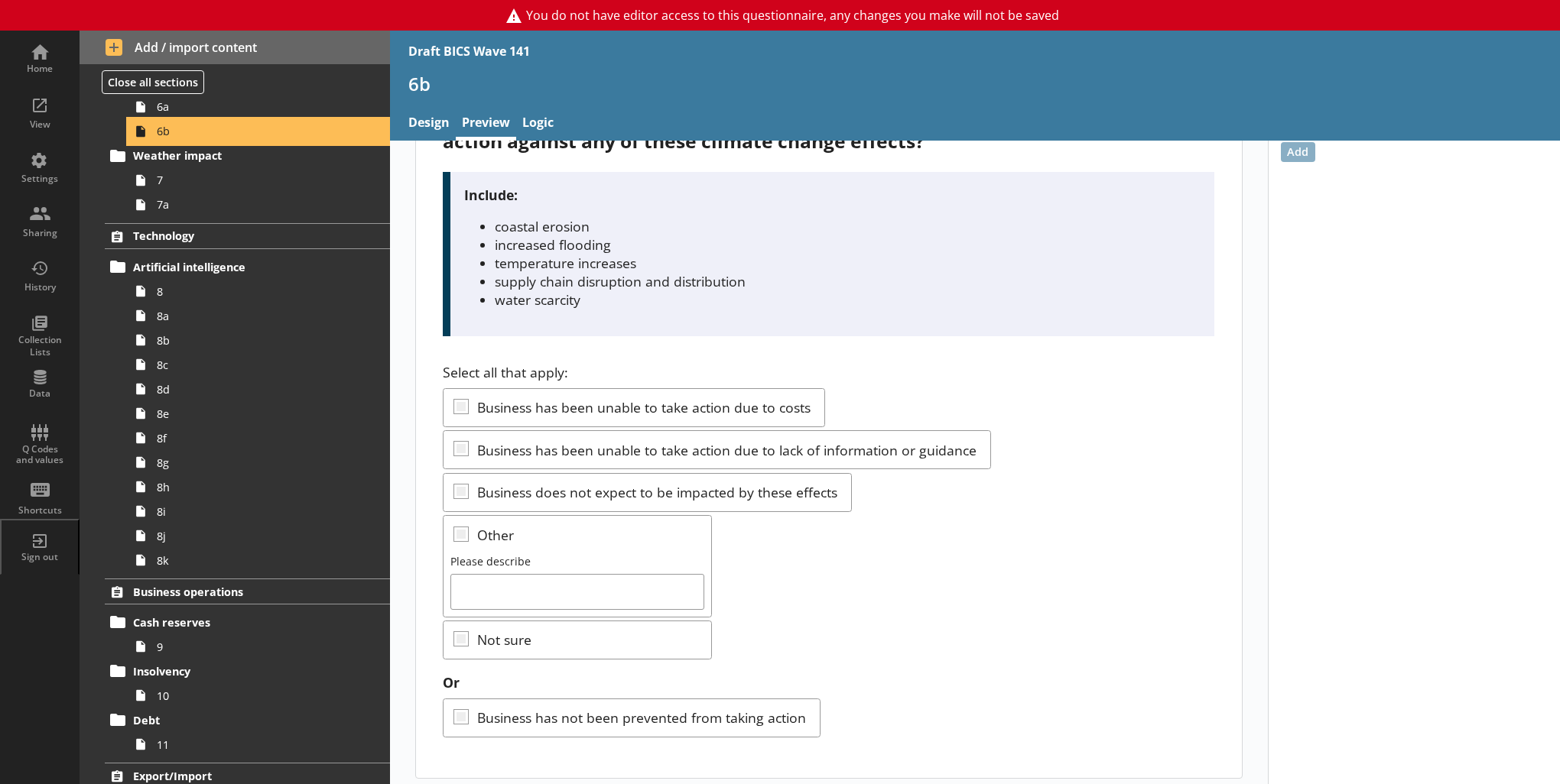
scroll to position [84, 0]
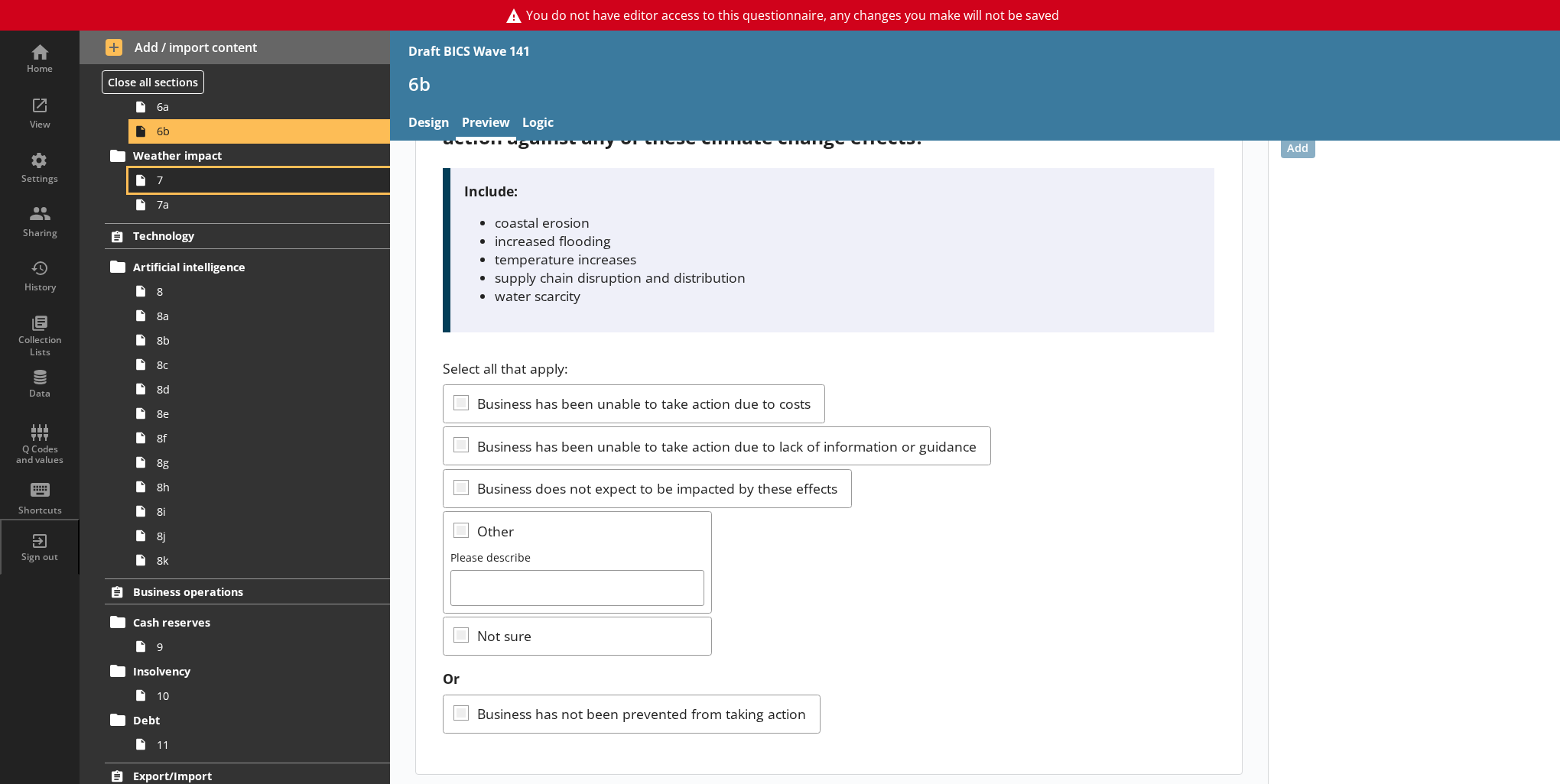
click at [214, 180] on span "7" at bounding box center [251, 180] width 188 height 14
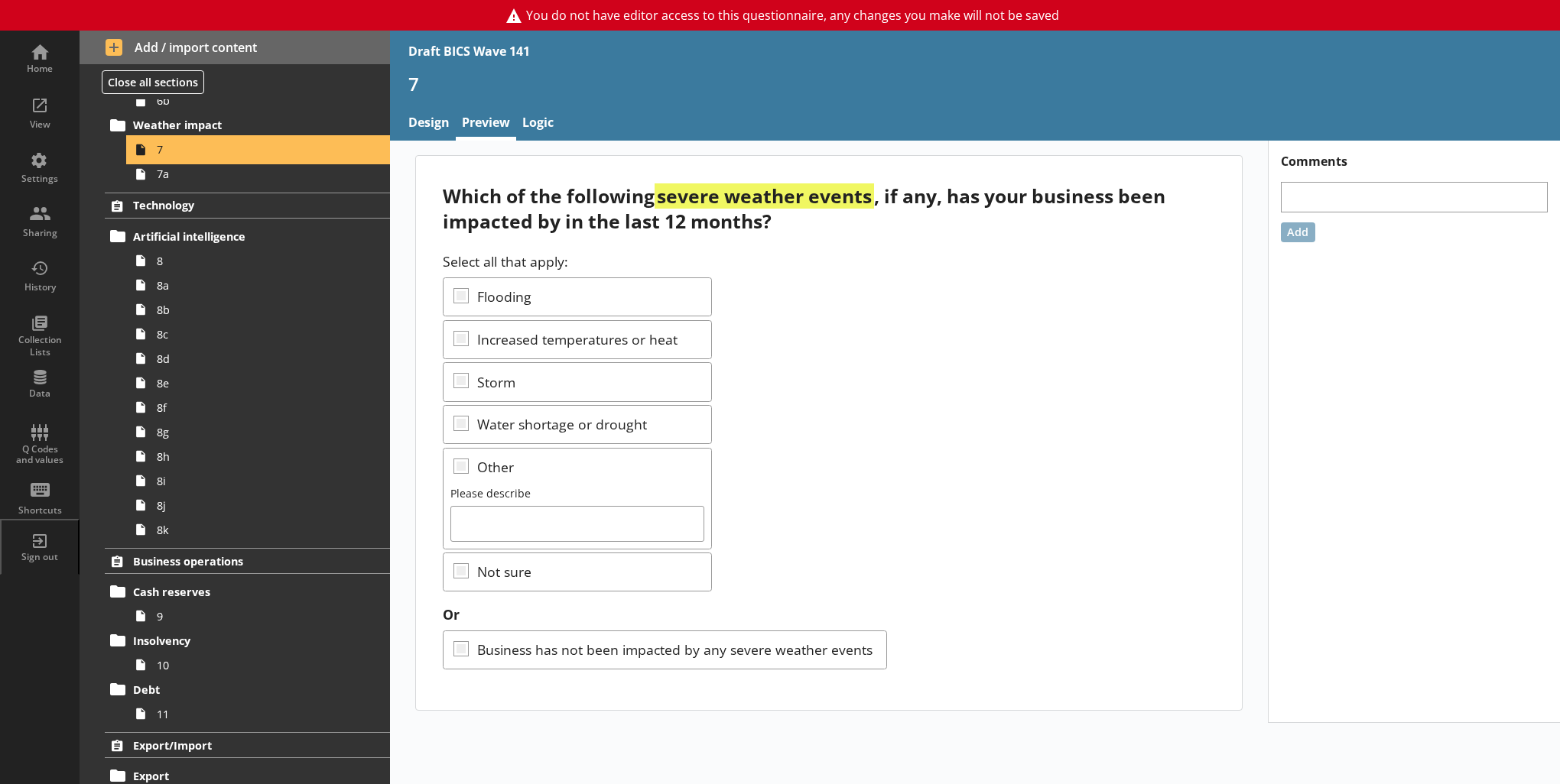
scroll to position [535, 0]
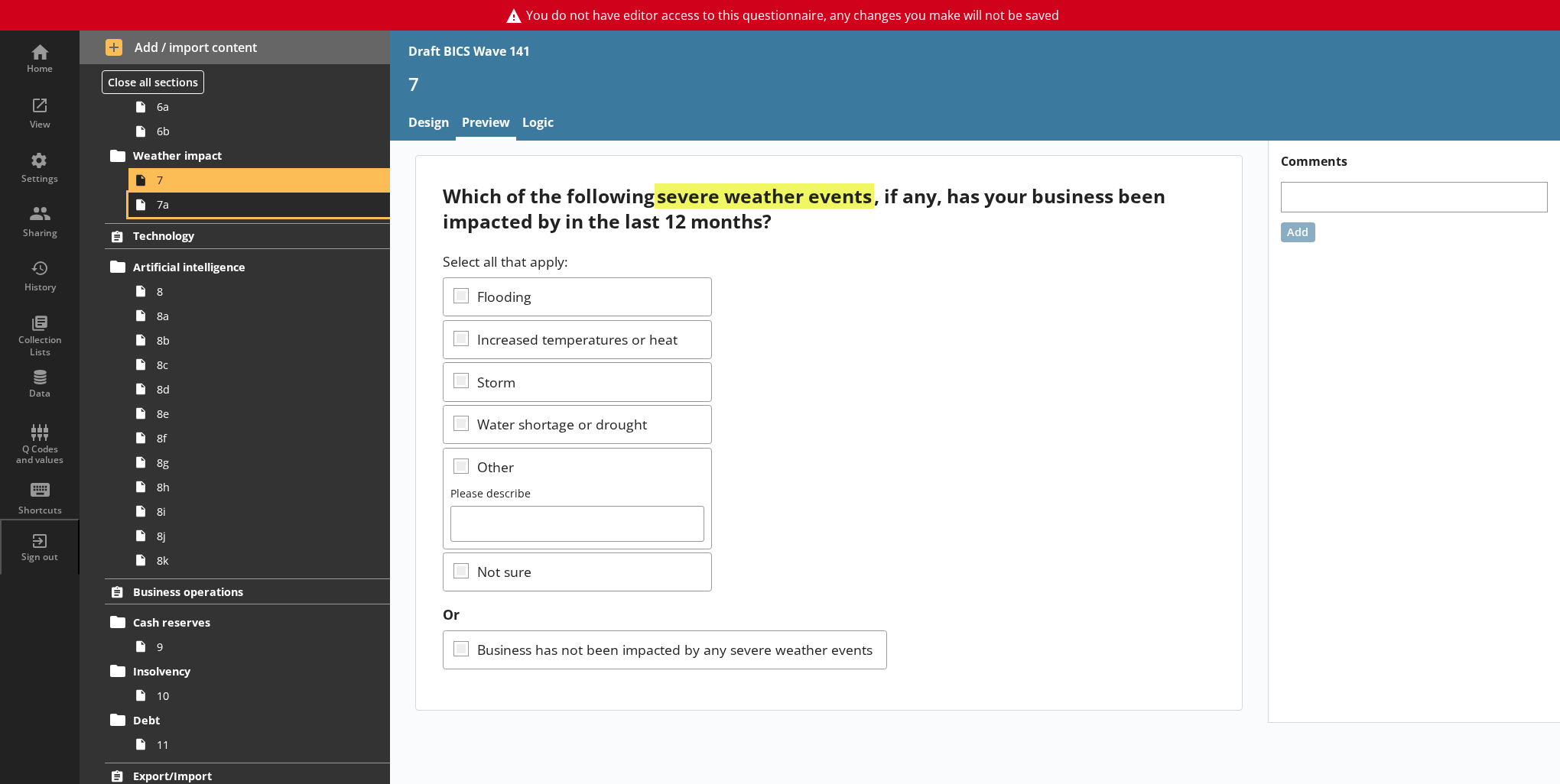
click at [292, 211] on link "7a" at bounding box center [259, 205] width 261 height 24
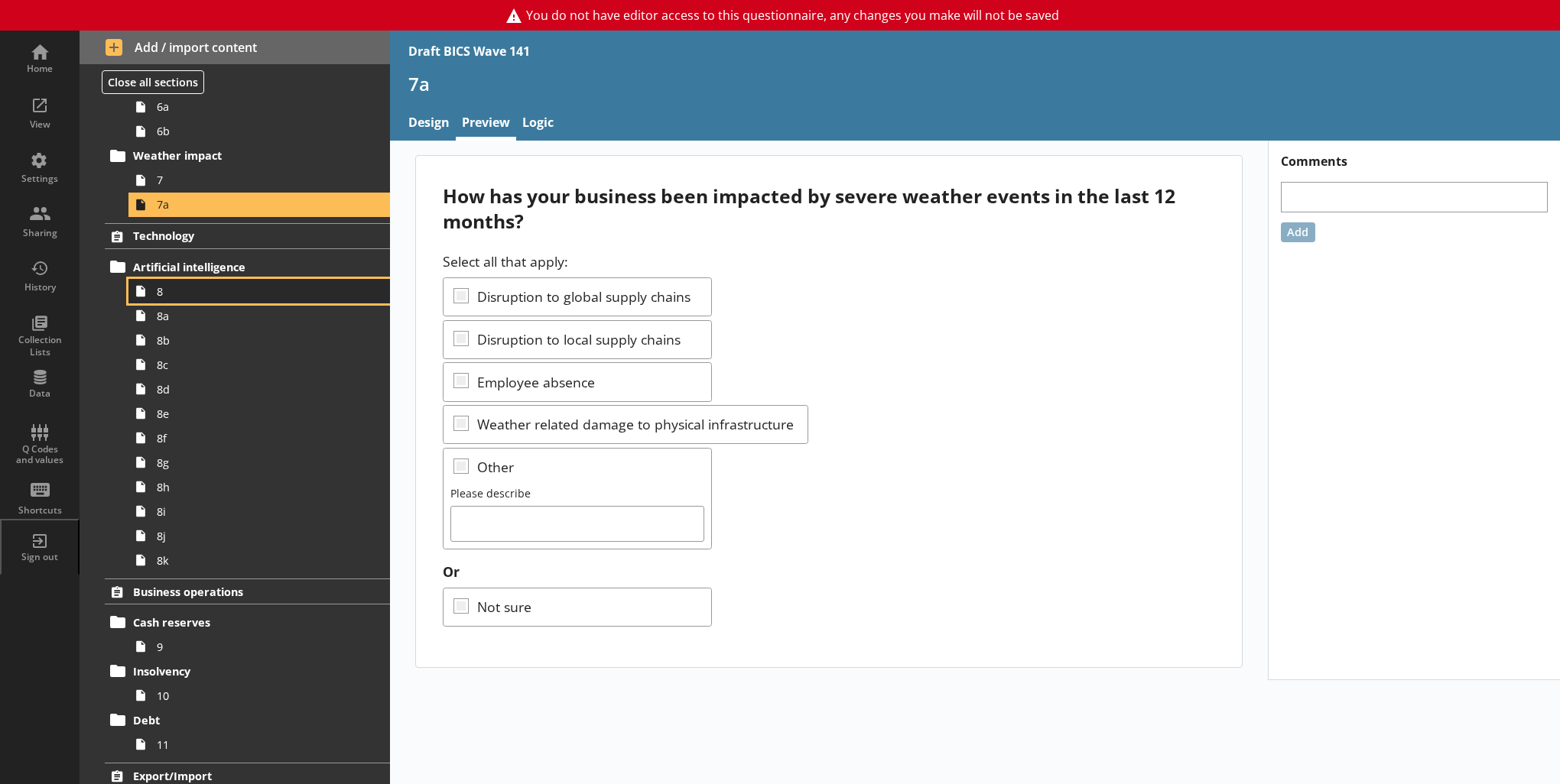
click at [201, 289] on span "8" at bounding box center [251, 292] width 188 height 14
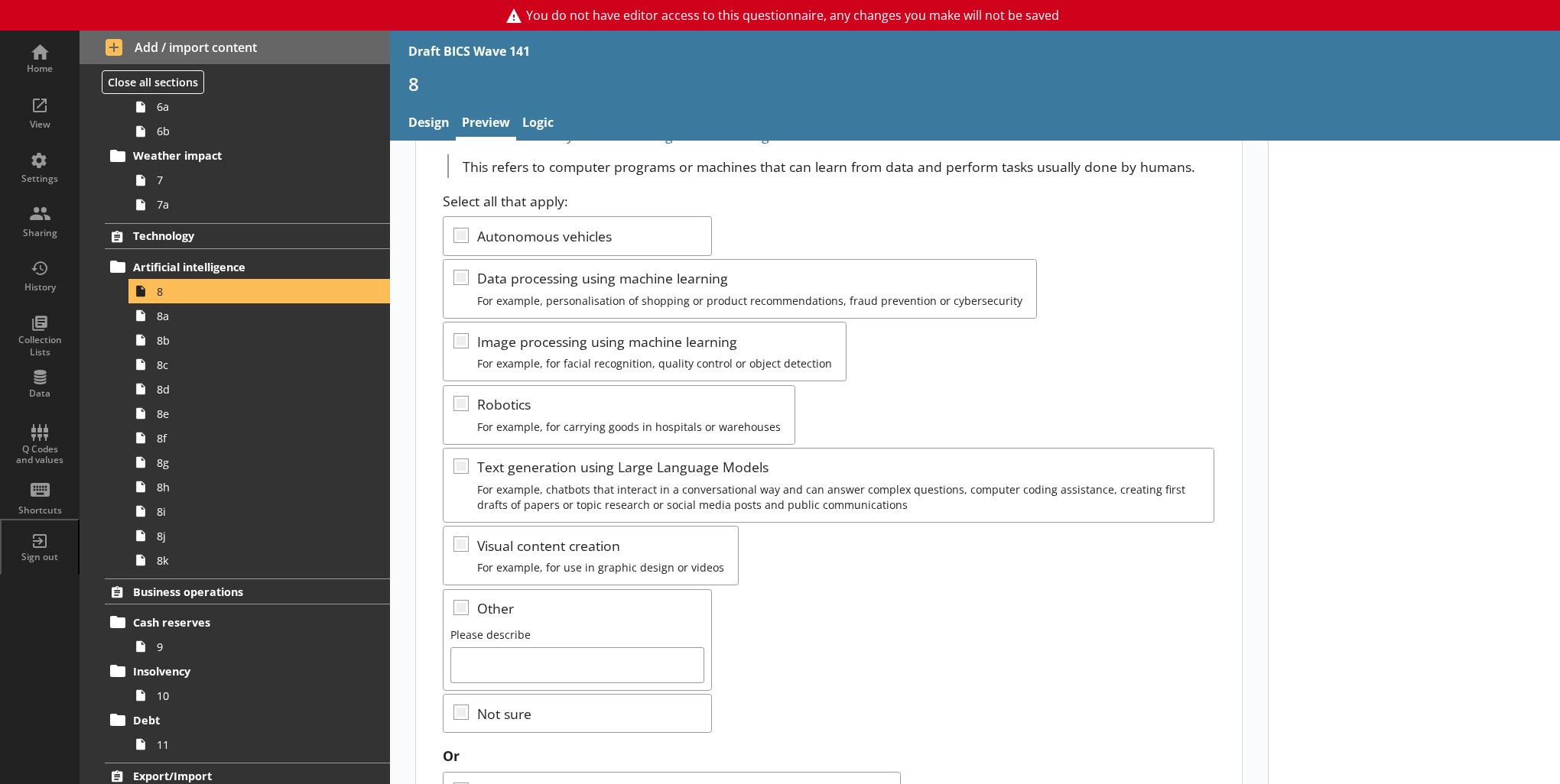
scroll to position [206, 0]
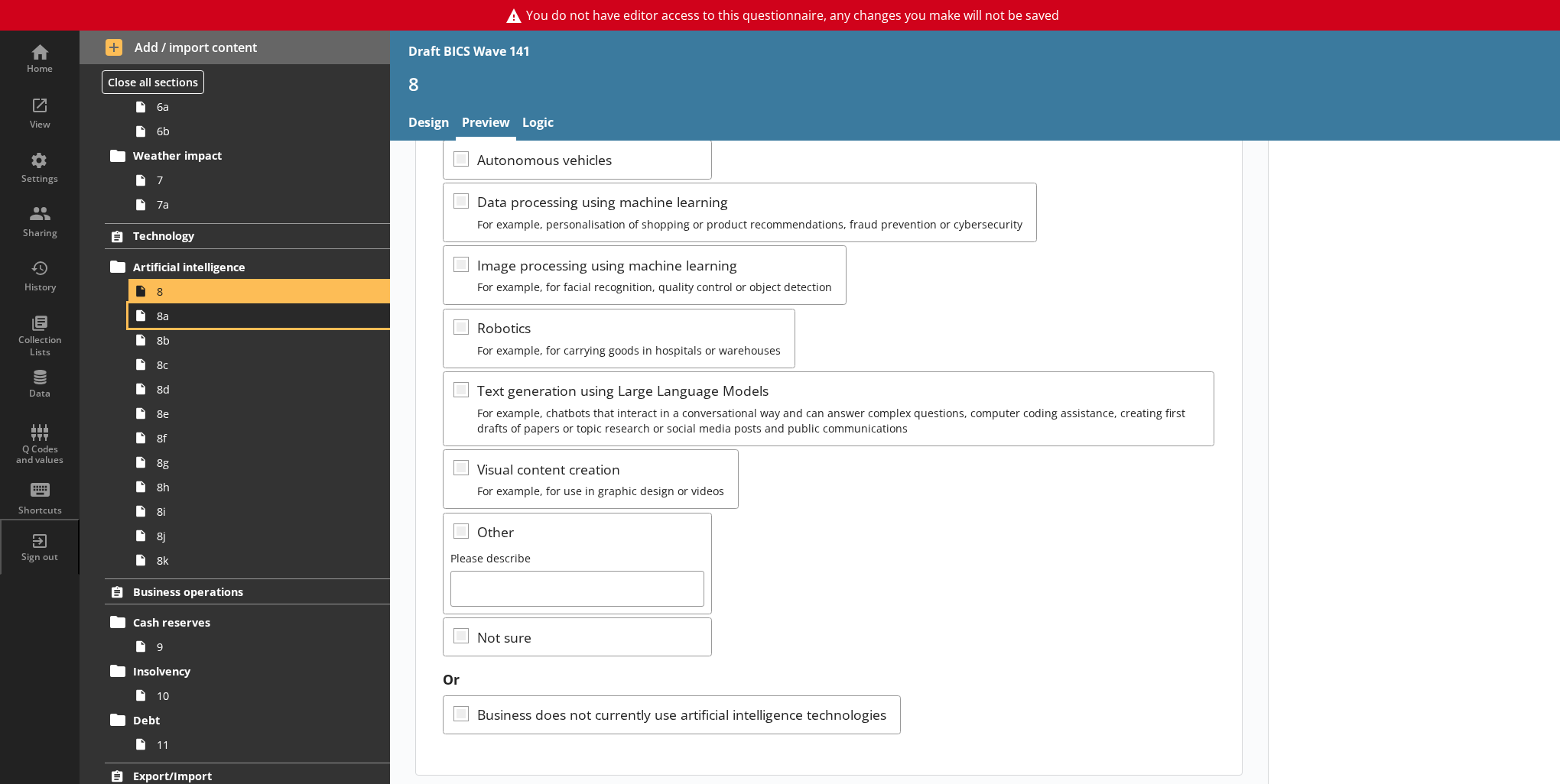
click at [212, 315] on span "8a" at bounding box center [251, 316] width 188 height 14
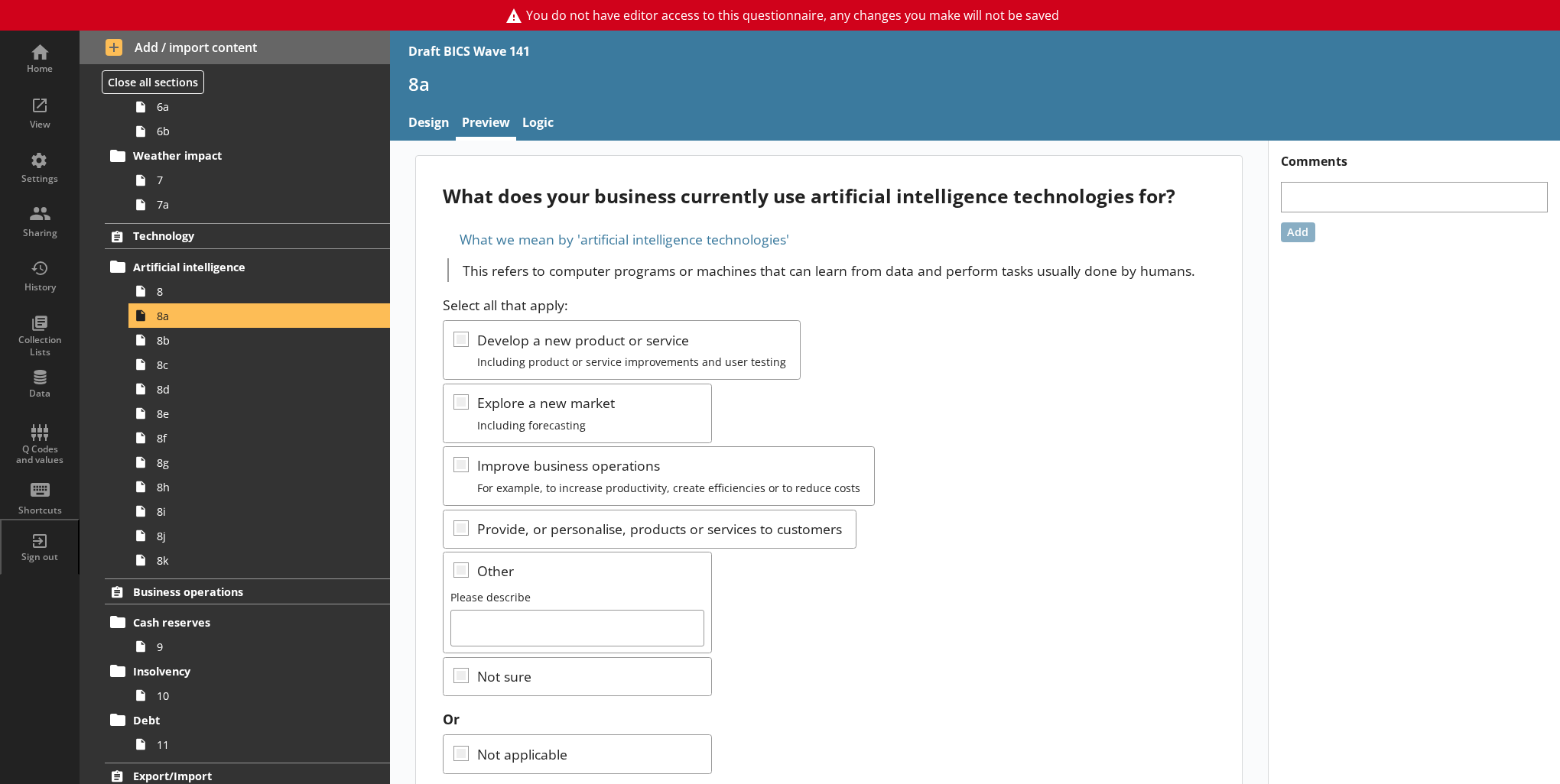
scroll to position [39, 0]
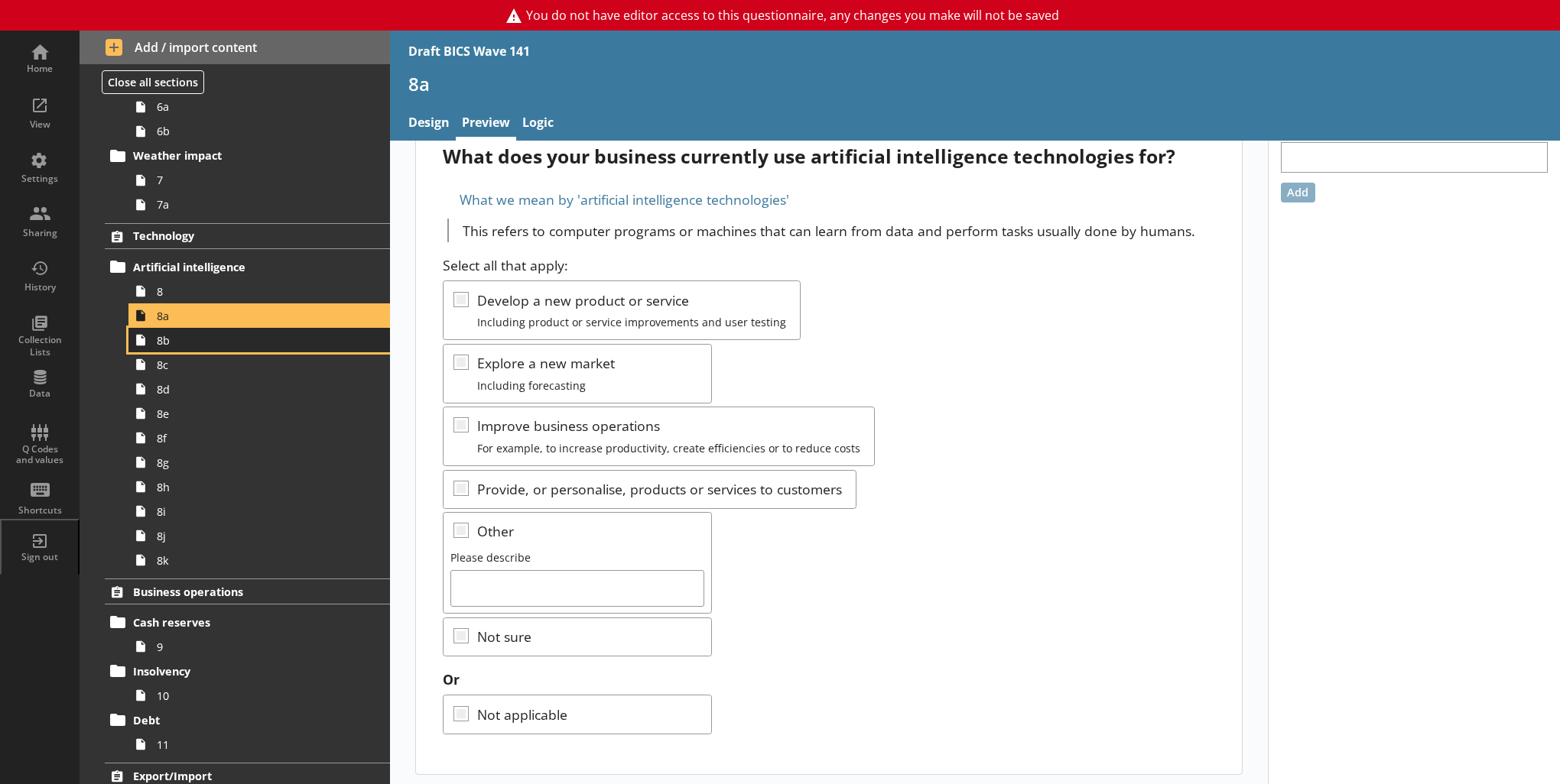
click at [177, 344] on span "8b" at bounding box center [251, 341] width 188 height 14
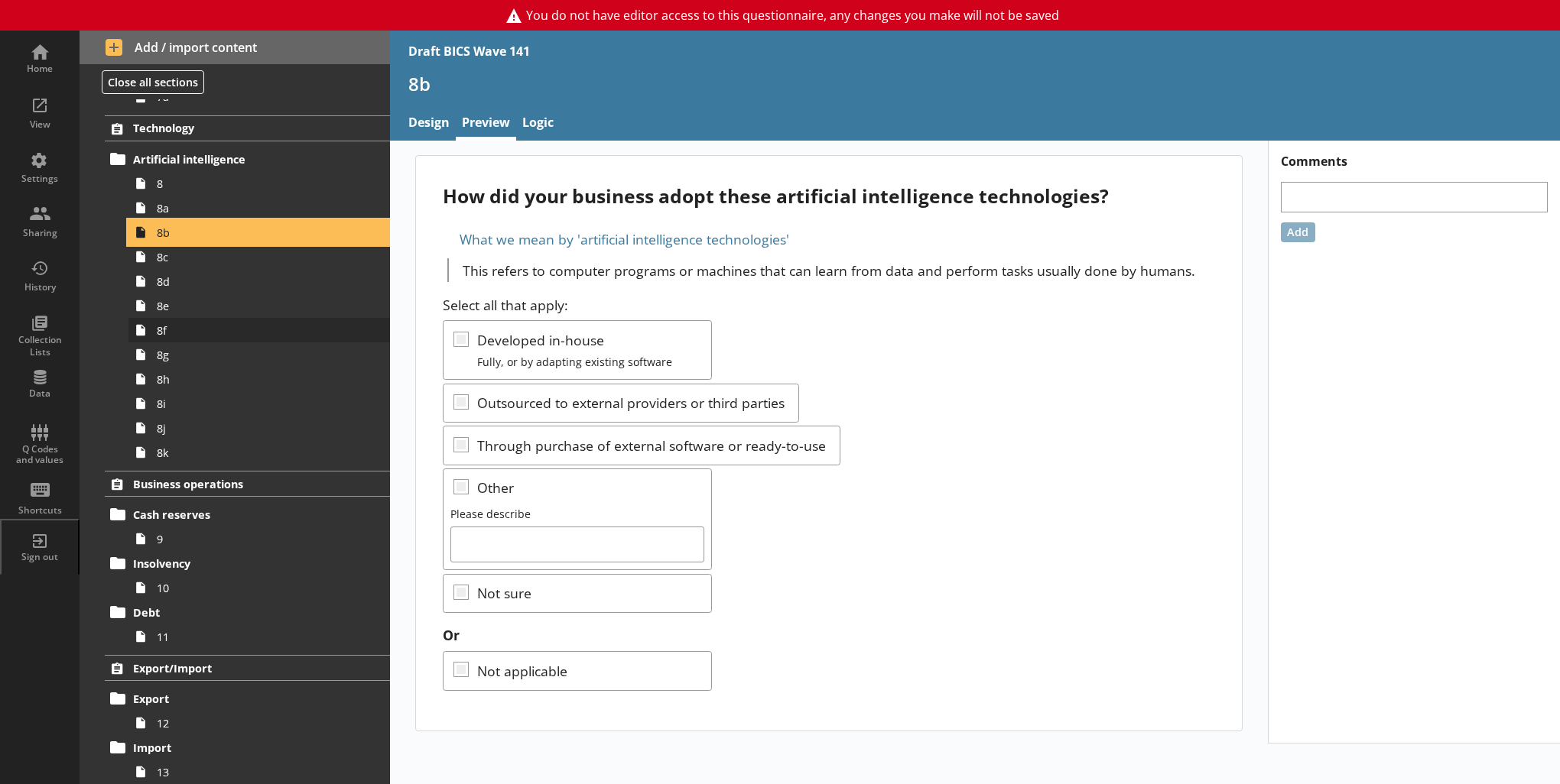
scroll to position [719, 0]
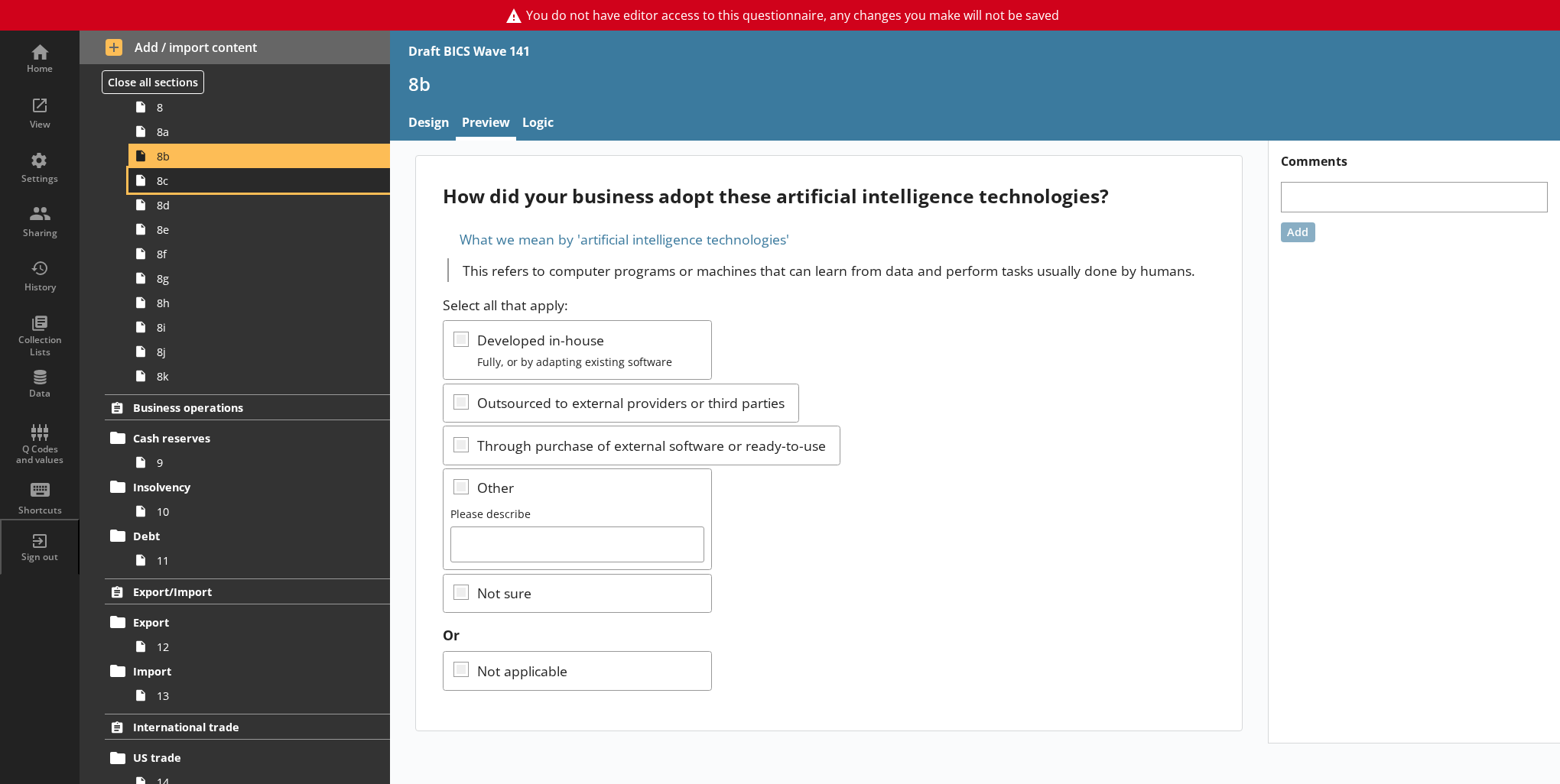
click at [181, 182] on span "8c" at bounding box center [251, 181] width 188 height 14
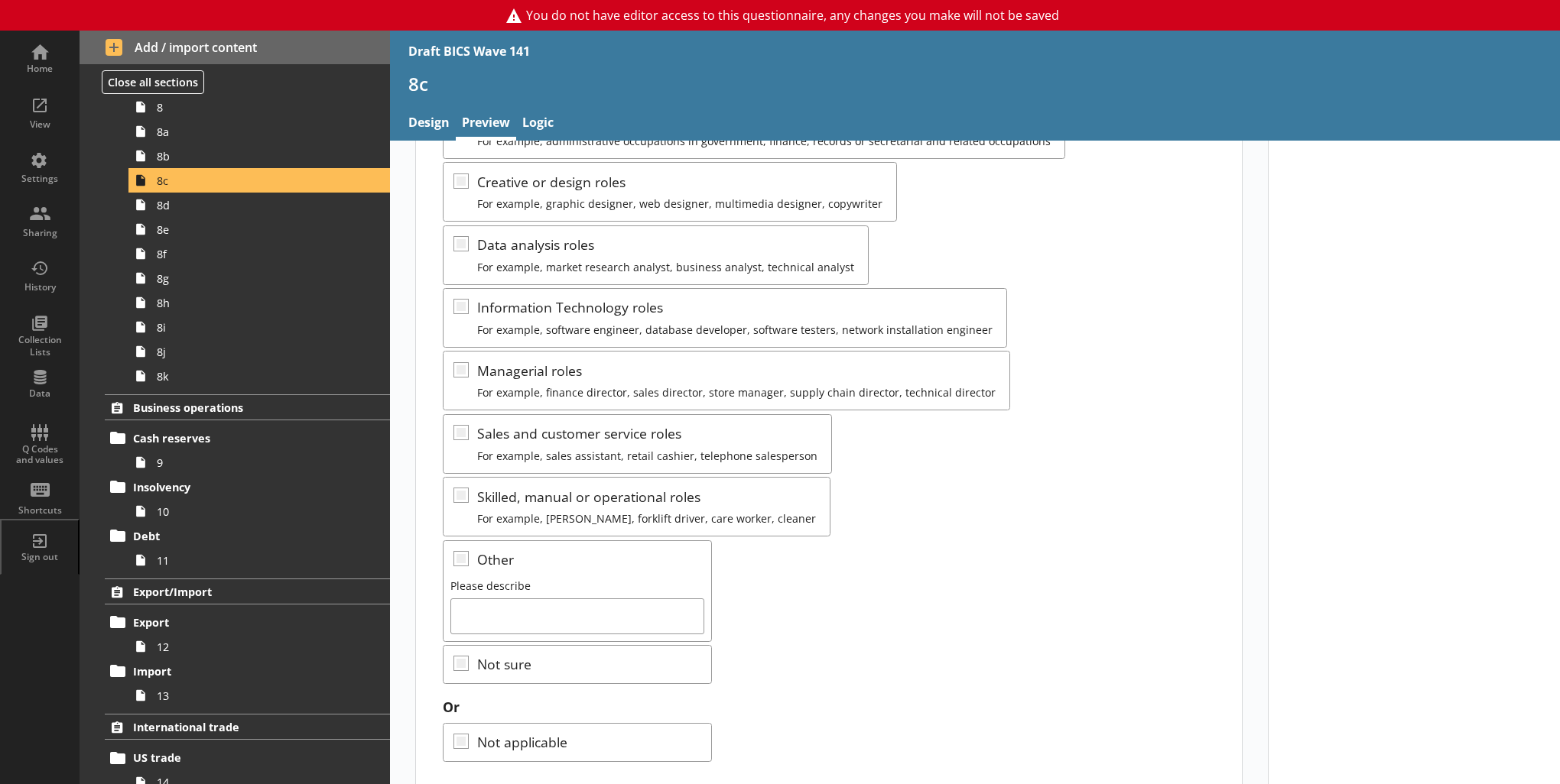
scroll to position [206, 0]
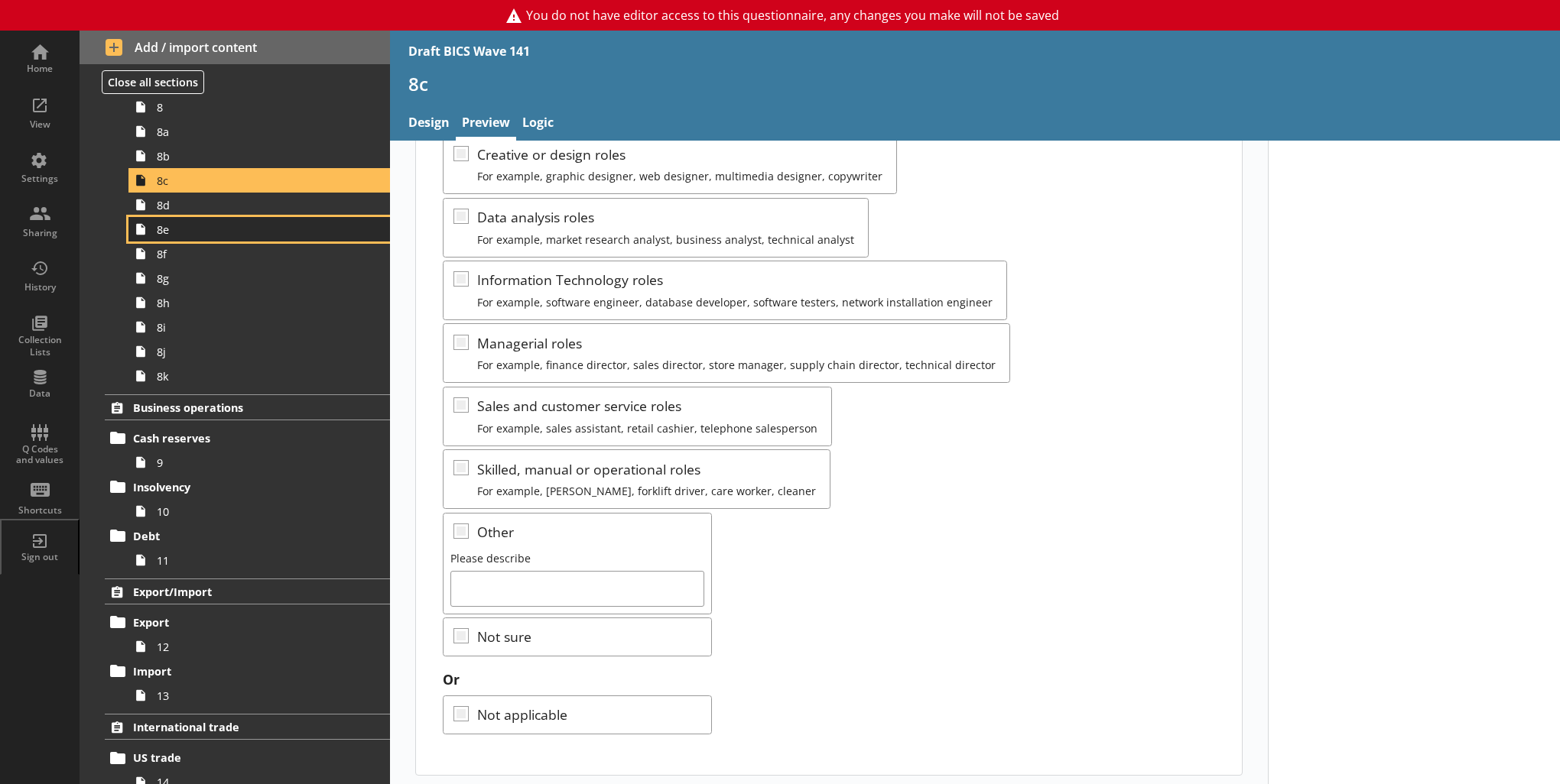
click at [229, 217] on link "8e" at bounding box center [259, 229] width 261 height 24
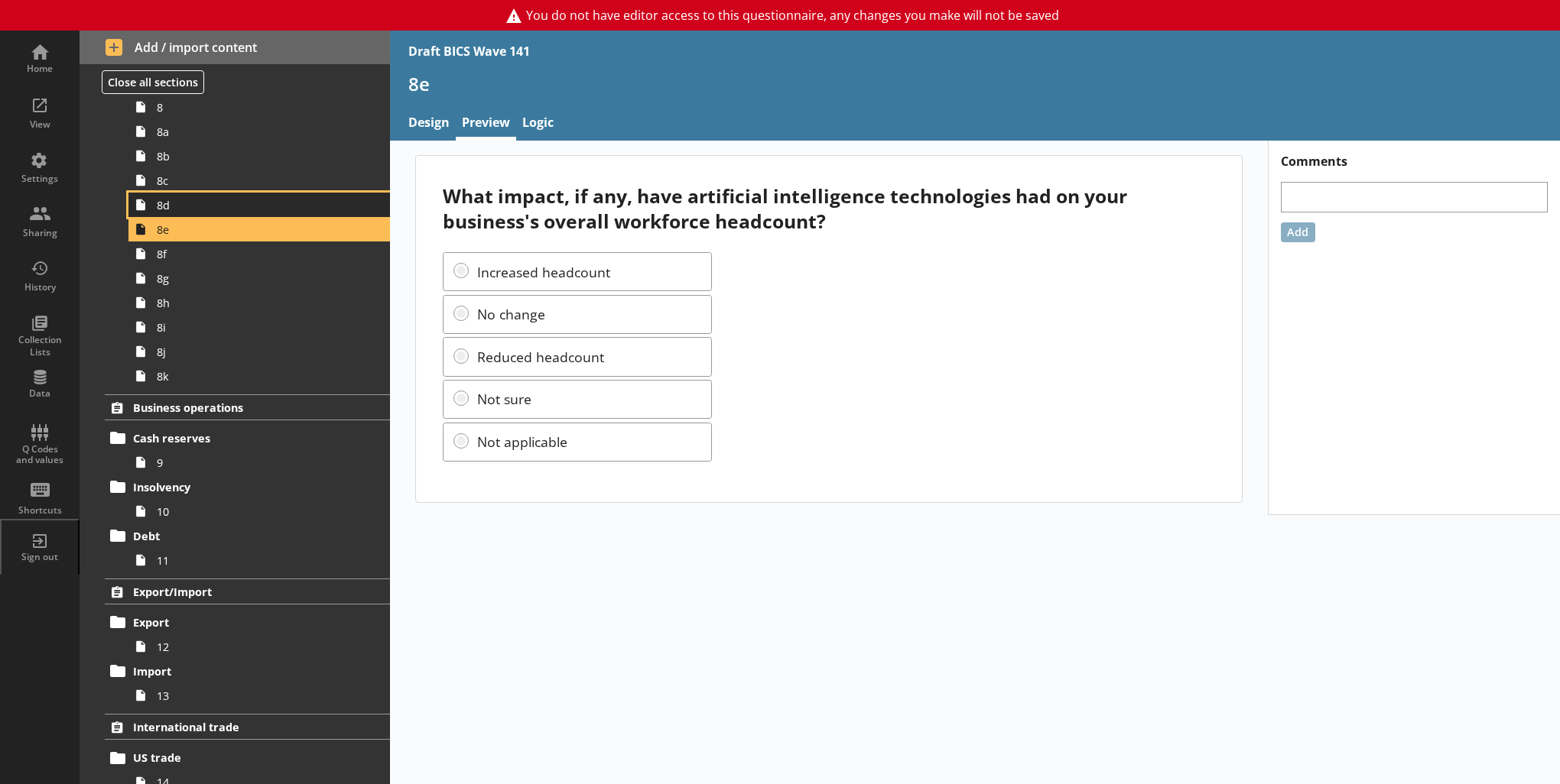
click at [211, 206] on span "8d" at bounding box center [251, 205] width 188 height 14
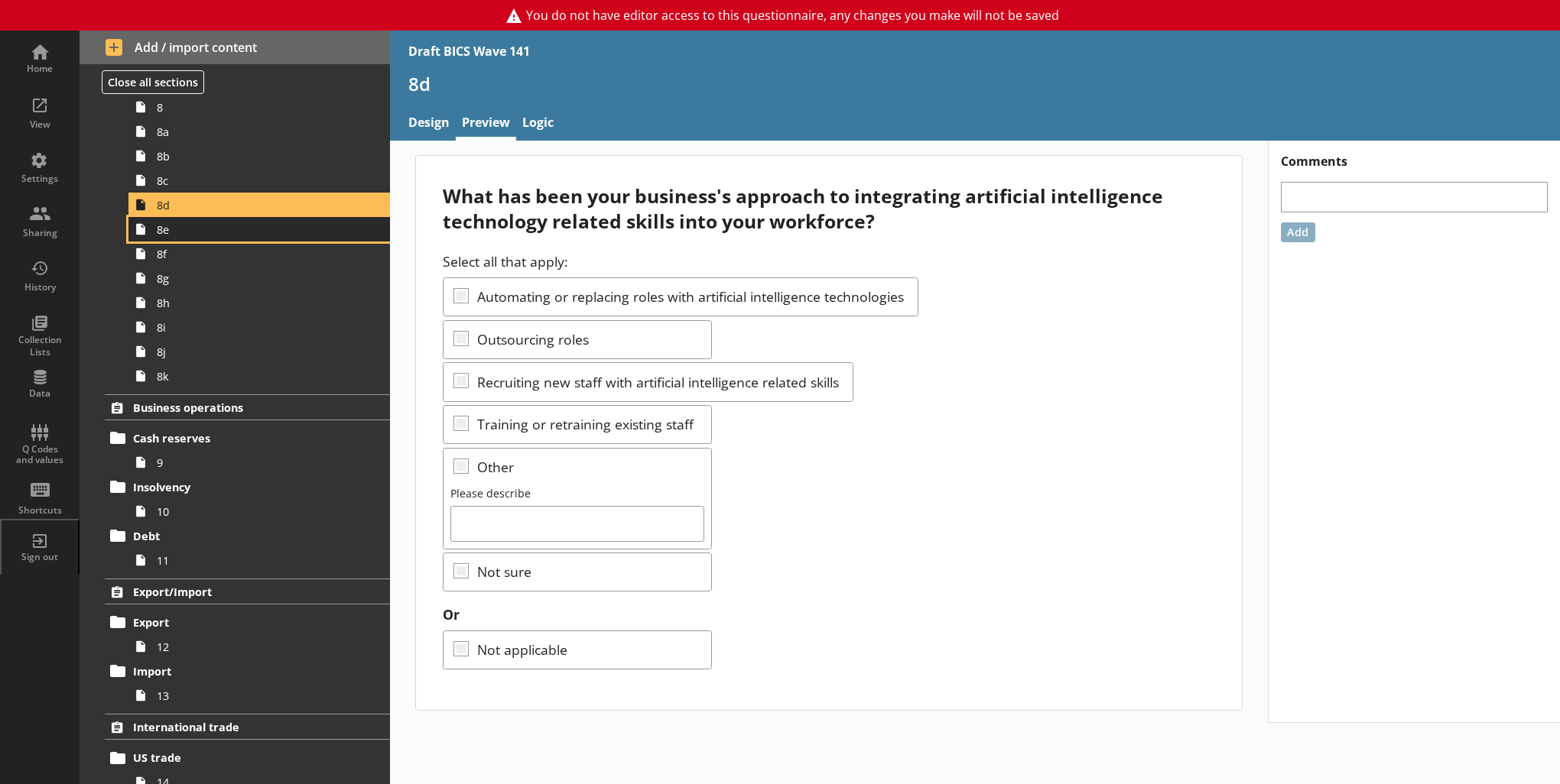
click at [174, 236] on link "8e" at bounding box center [259, 229] width 261 height 24
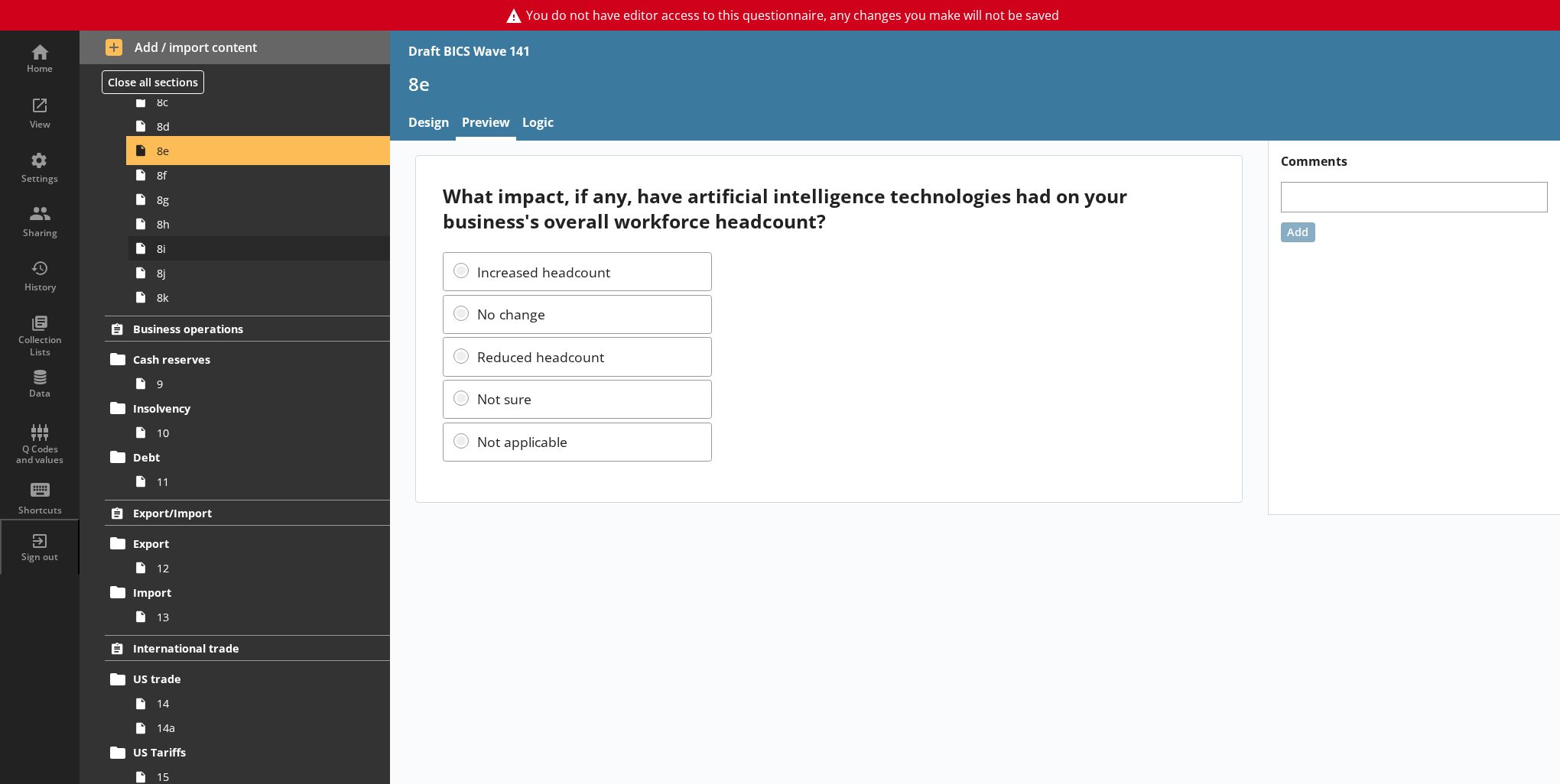
scroll to position [796, 0]
click at [171, 173] on span "8f" at bounding box center [251, 178] width 188 height 14
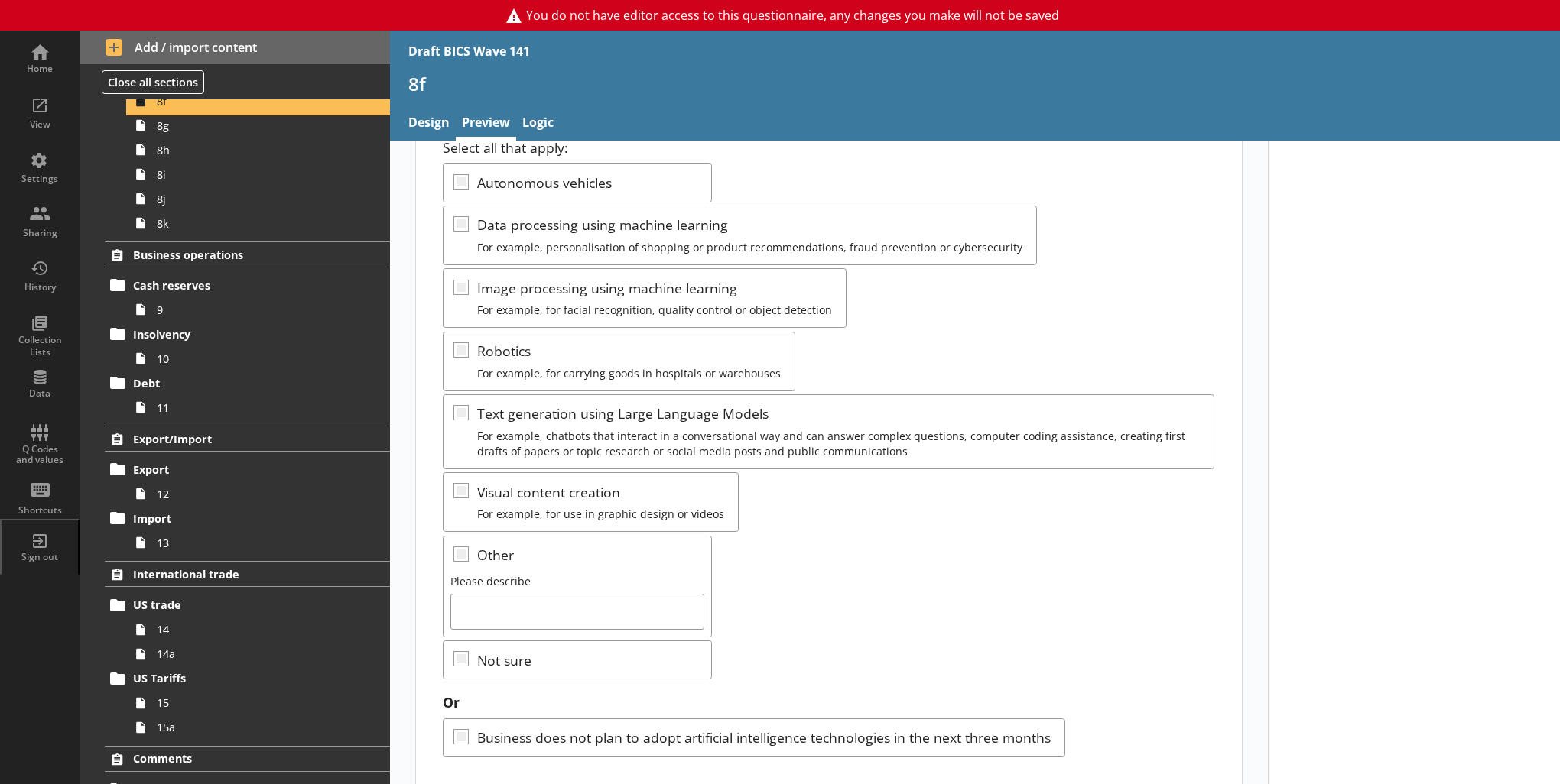
scroll to position [206, 0]
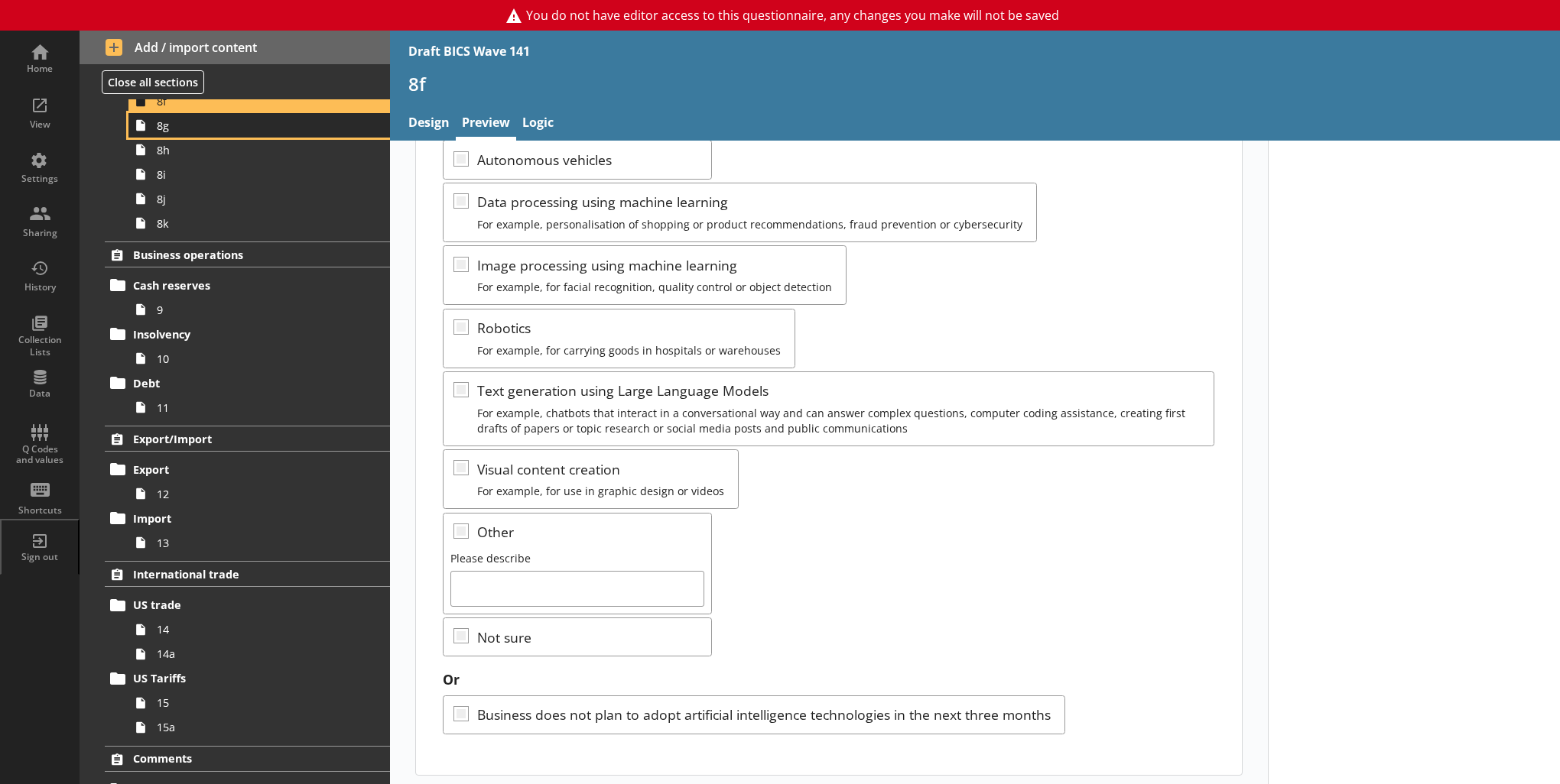
click at [244, 133] on link "8g" at bounding box center [259, 125] width 261 height 24
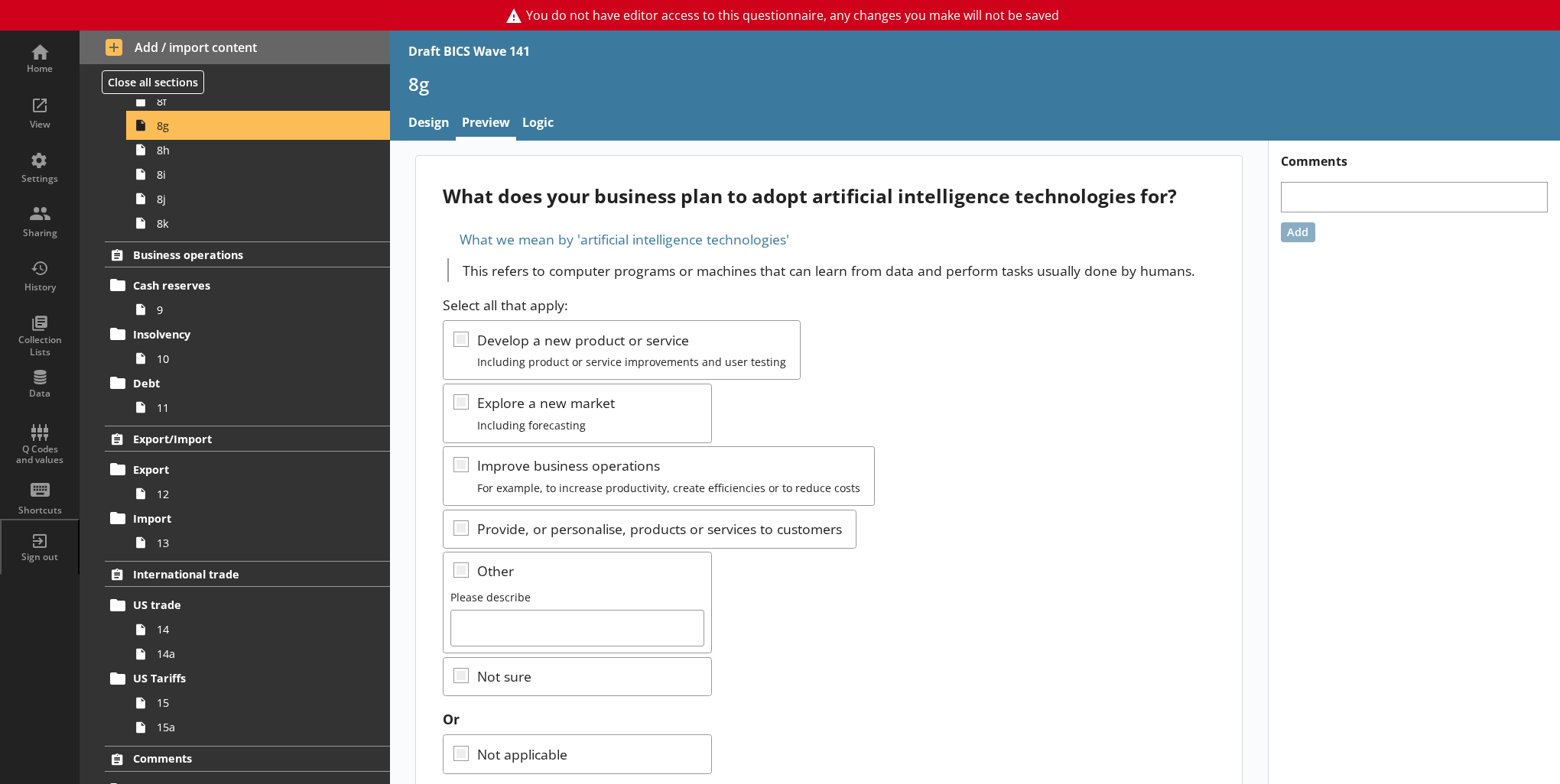
scroll to position [39, 0]
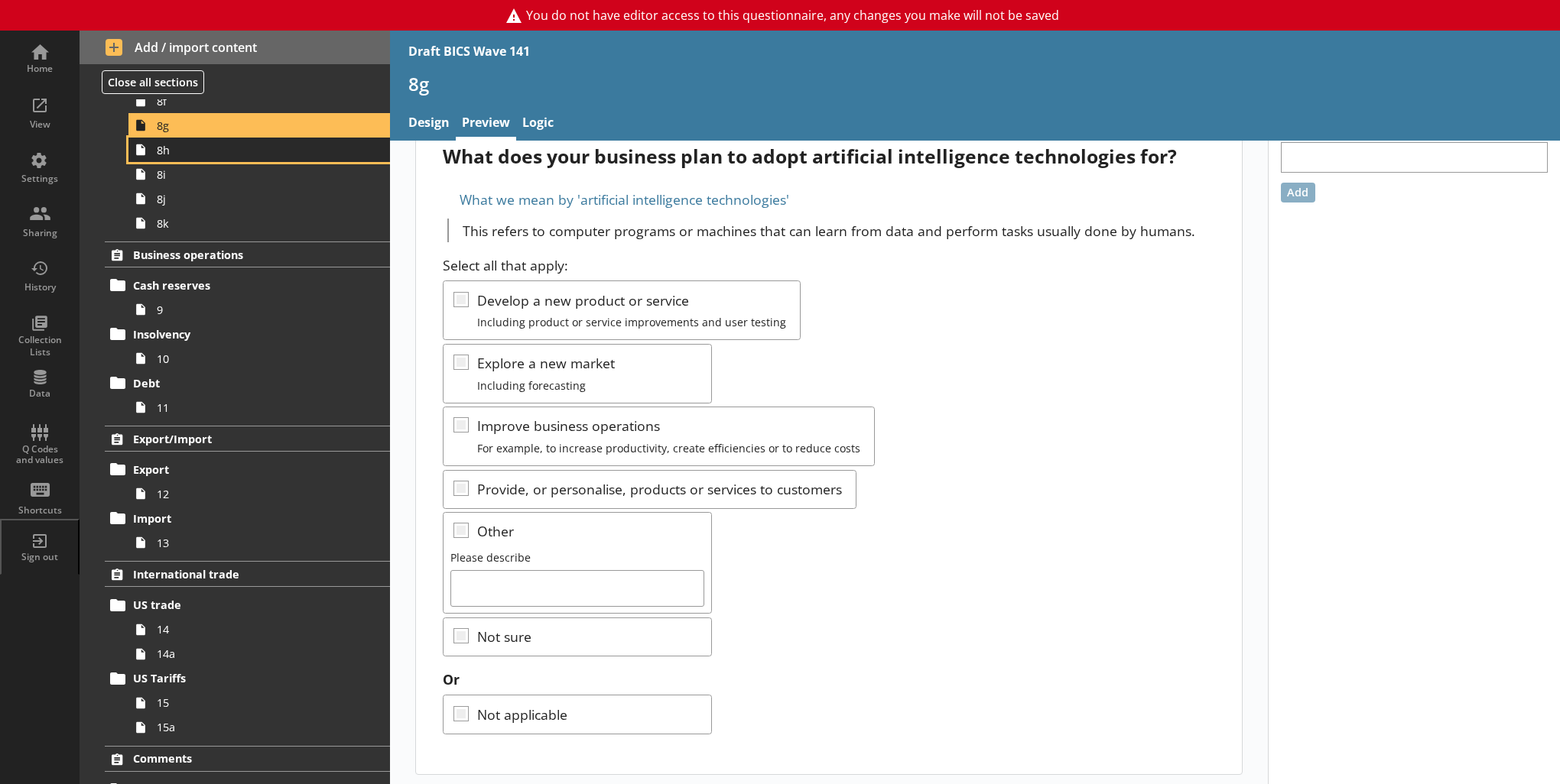
click at [244, 146] on span "8h" at bounding box center [251, 150] width 188 height 14
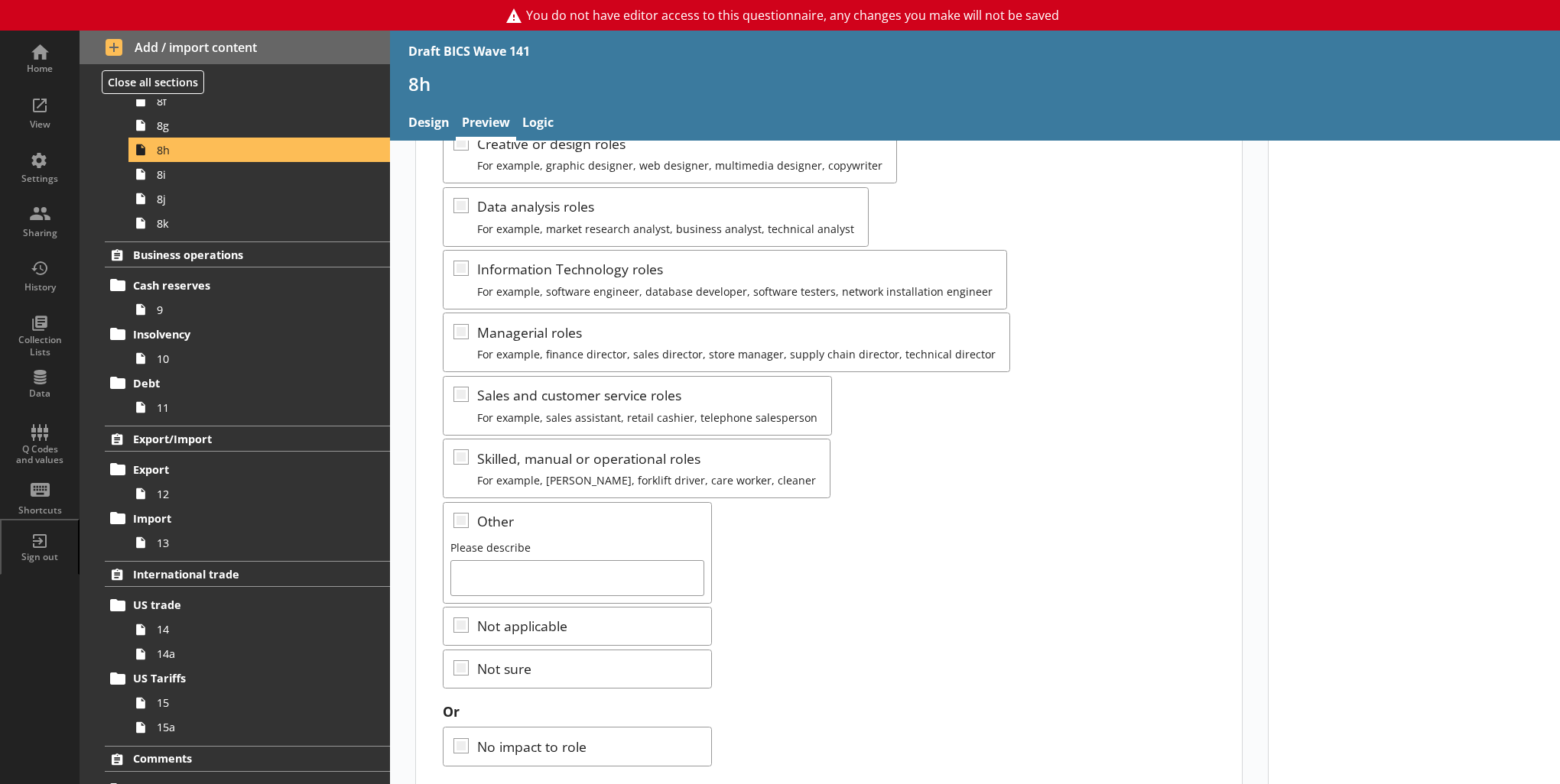
scroll to position [247, 0]
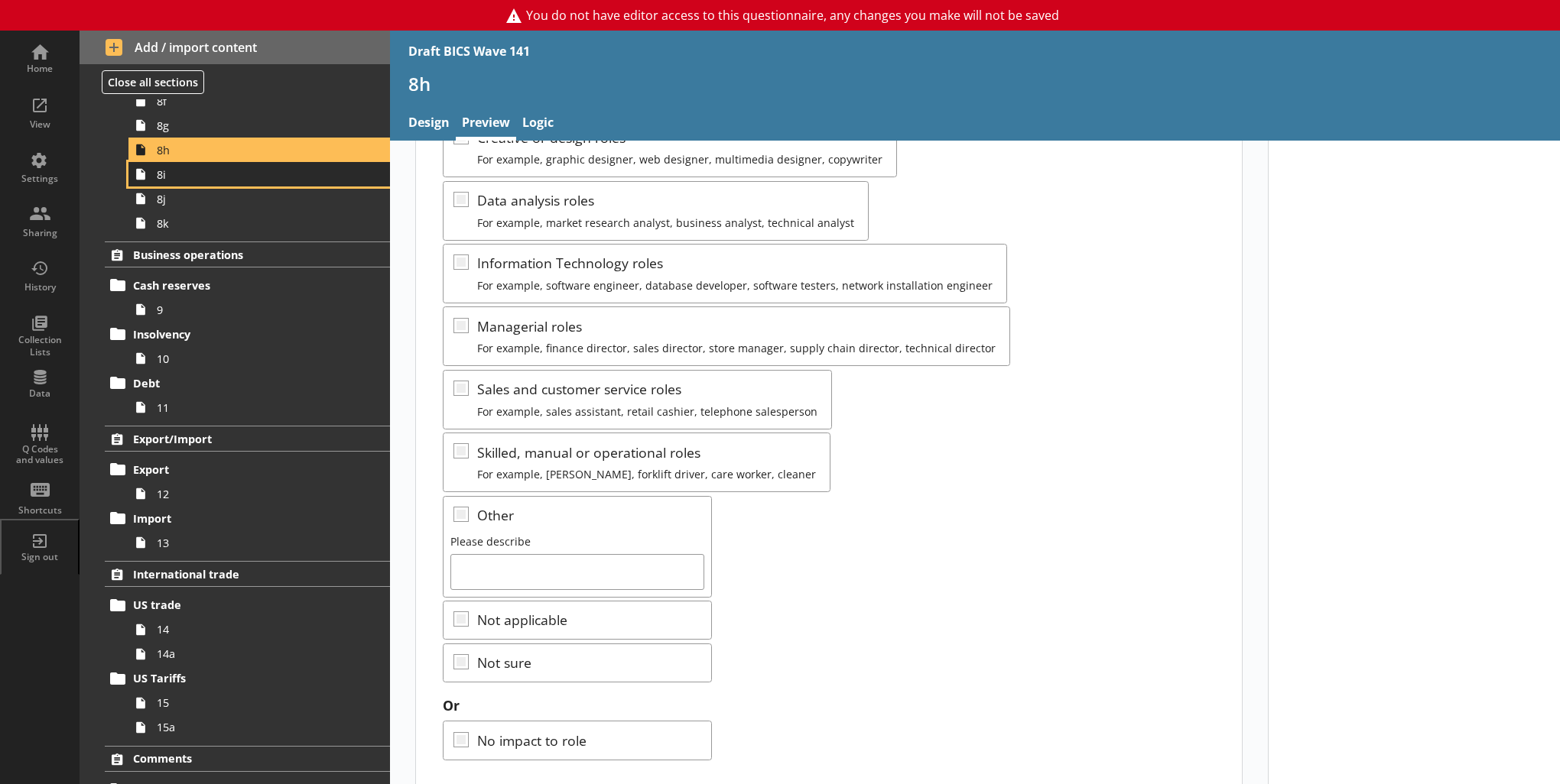
click at [174, 182] on link "8i" at bounding box center [259, 174] width 261 height 24
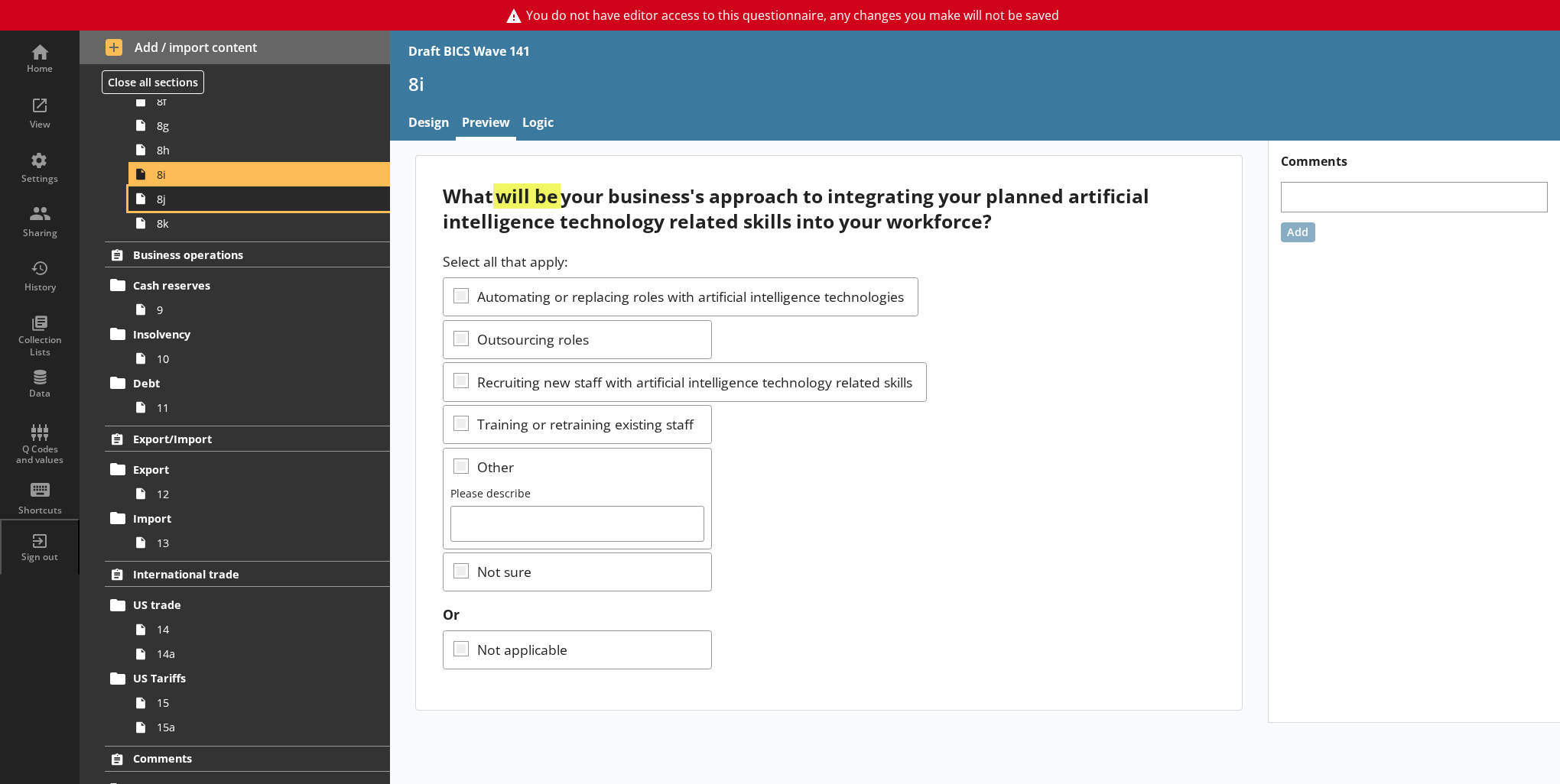
click at [214, 198] on span "8j" at bounding box center [251, 199] width 188 height 14
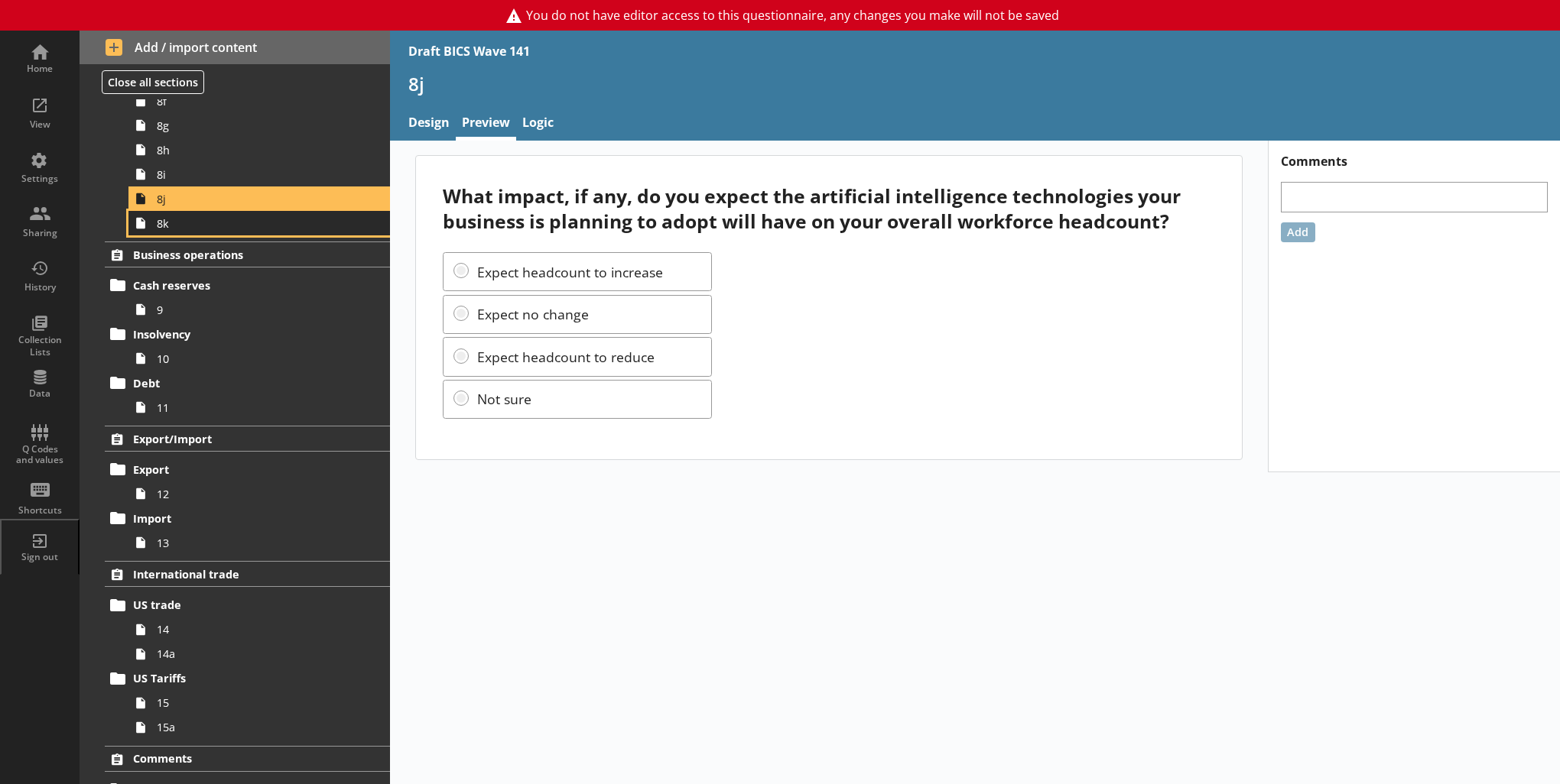
click at [234, 217] on span "8k" at bounding box center [251, 223] width 188 height 14
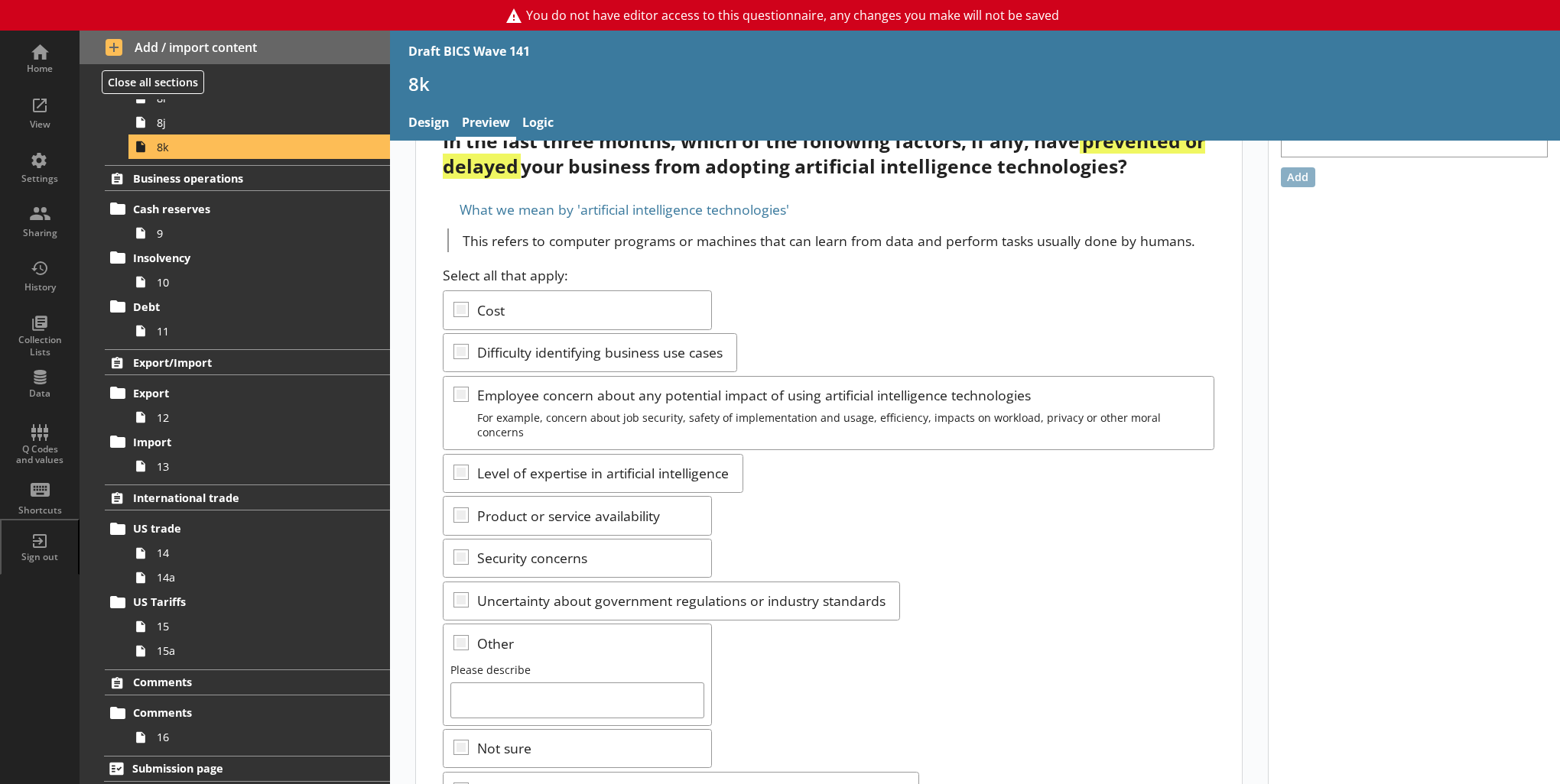
scroll to position [194, 0]
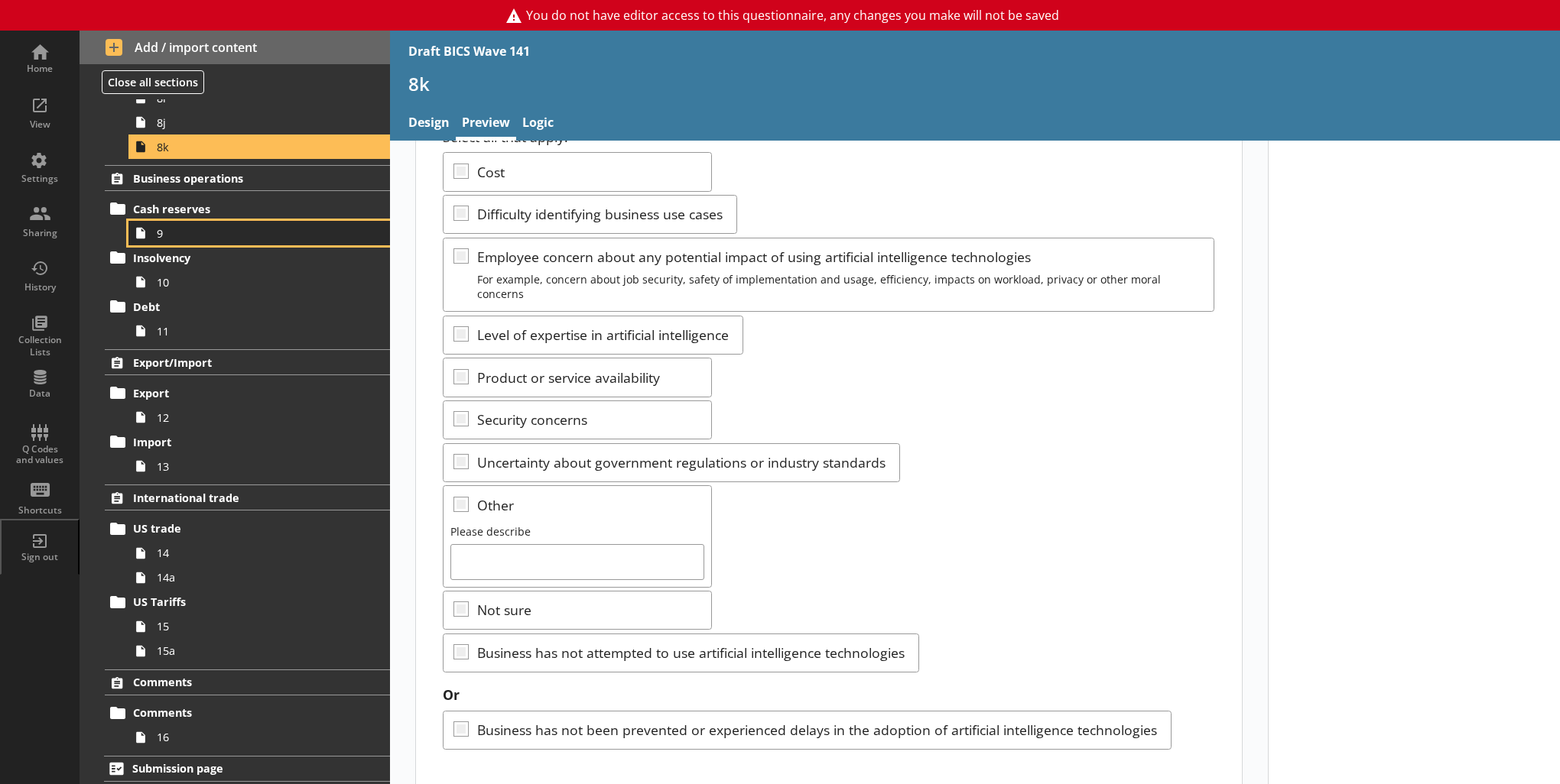
click at [208, 237] on span "9" at bounding box center [251, 234] width 188 height 14
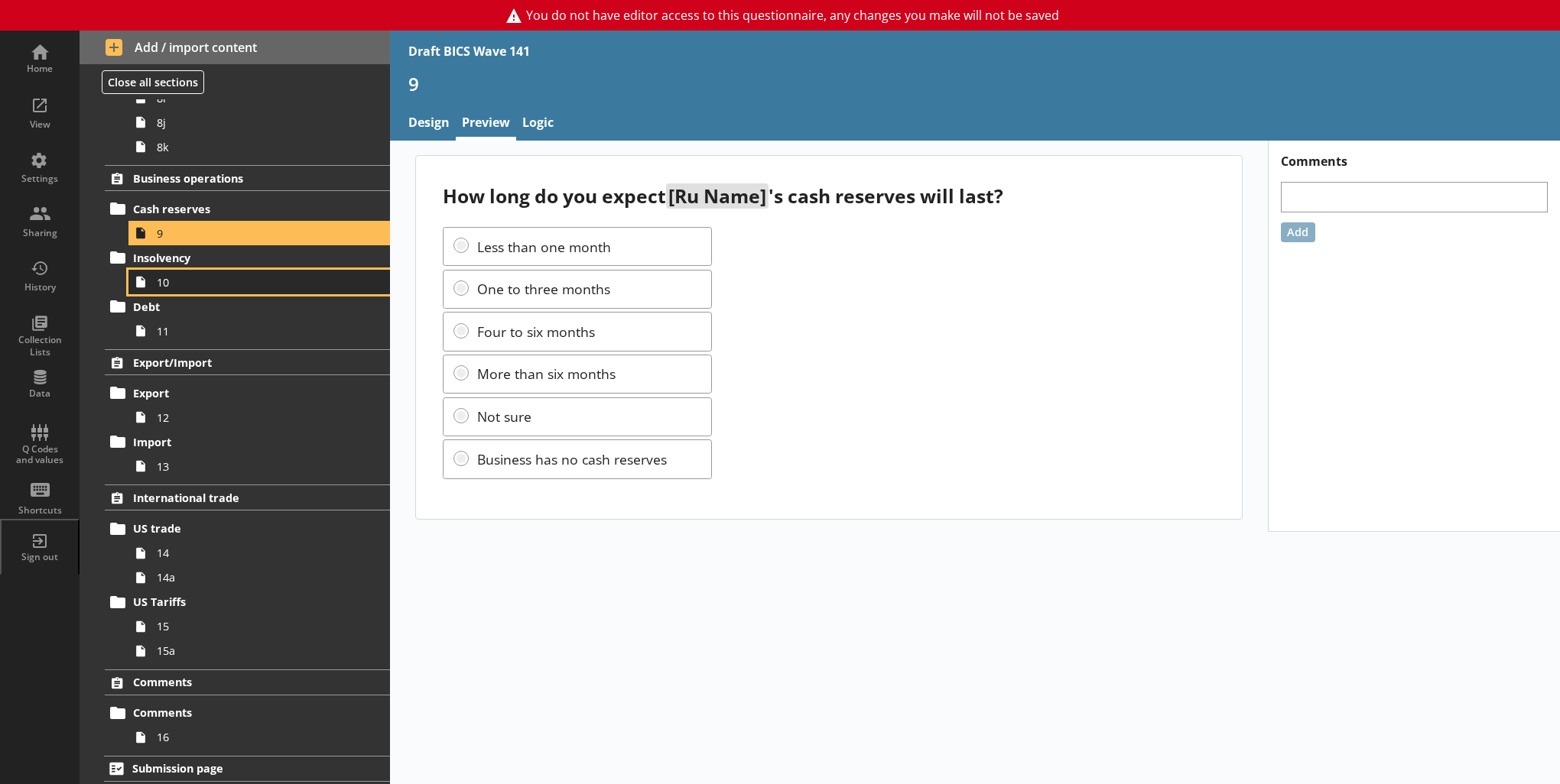
click at [190, 283] on span "10" at bounding box center [251, 283] width 188 height 14
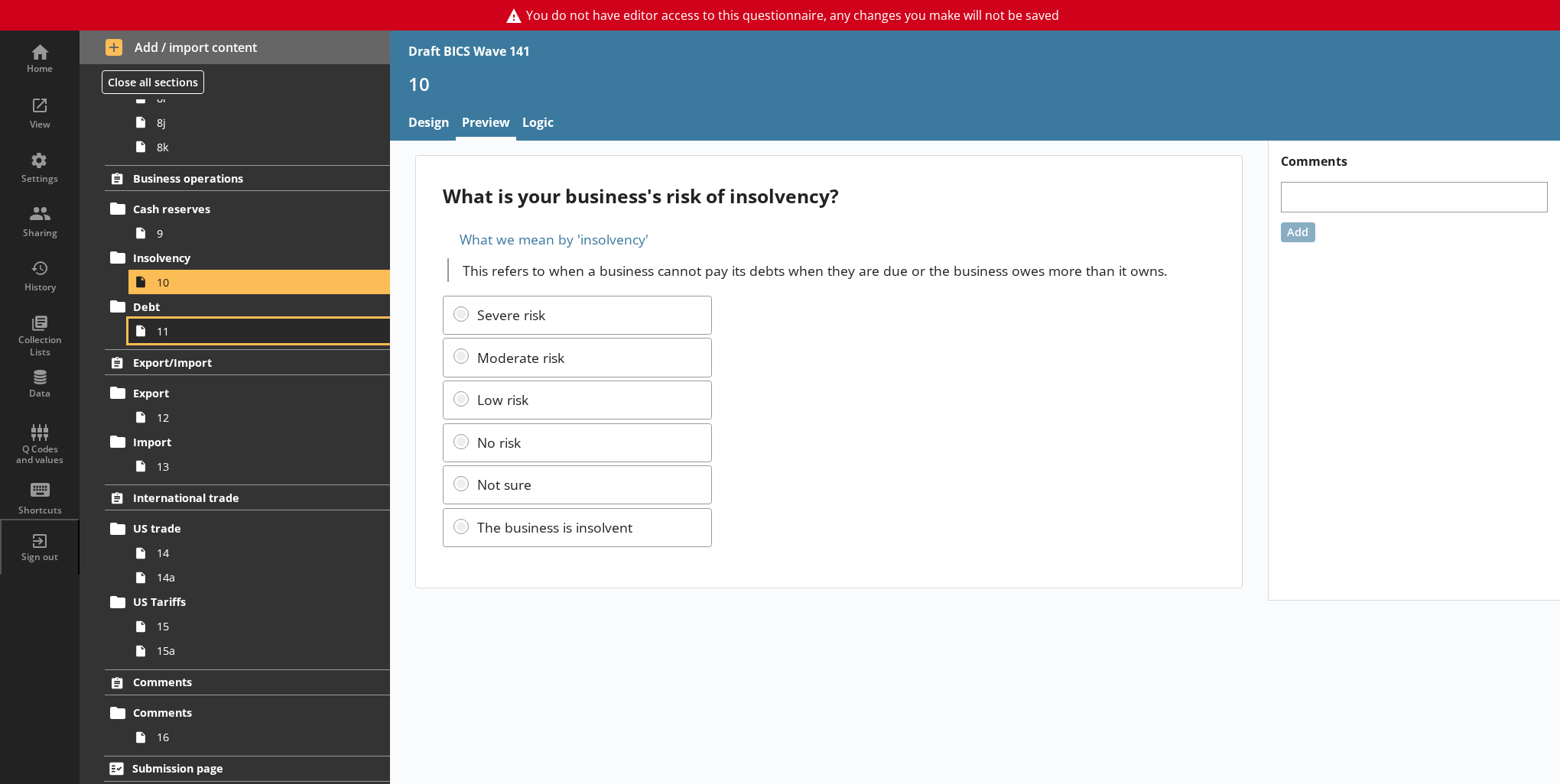
click at [249, 329] on span "11" at bounding box center [251, 331] width 188 height 14
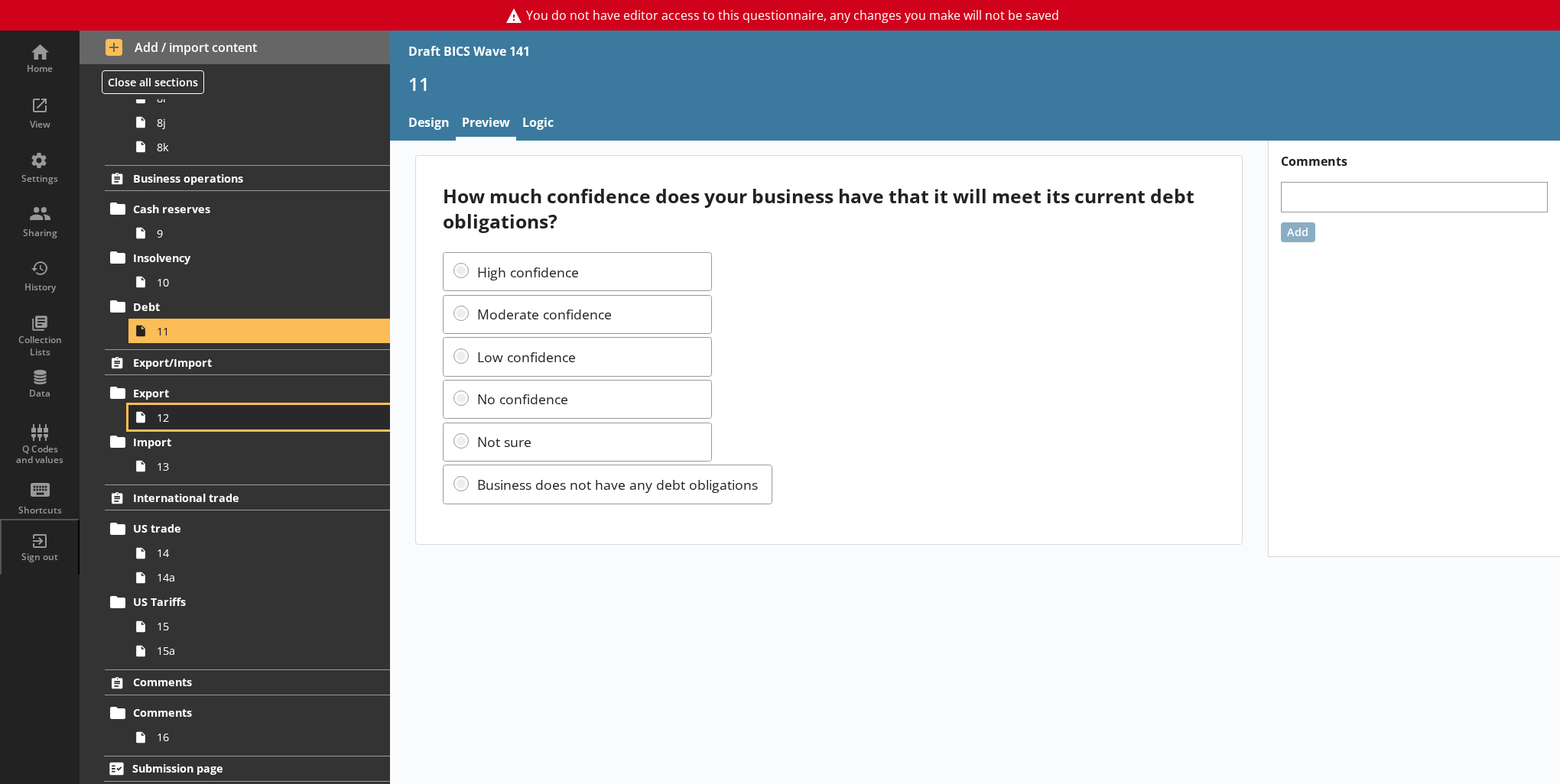
click at [235, 410] on span "12" at bounding box center [251, 418] width 188 height 14
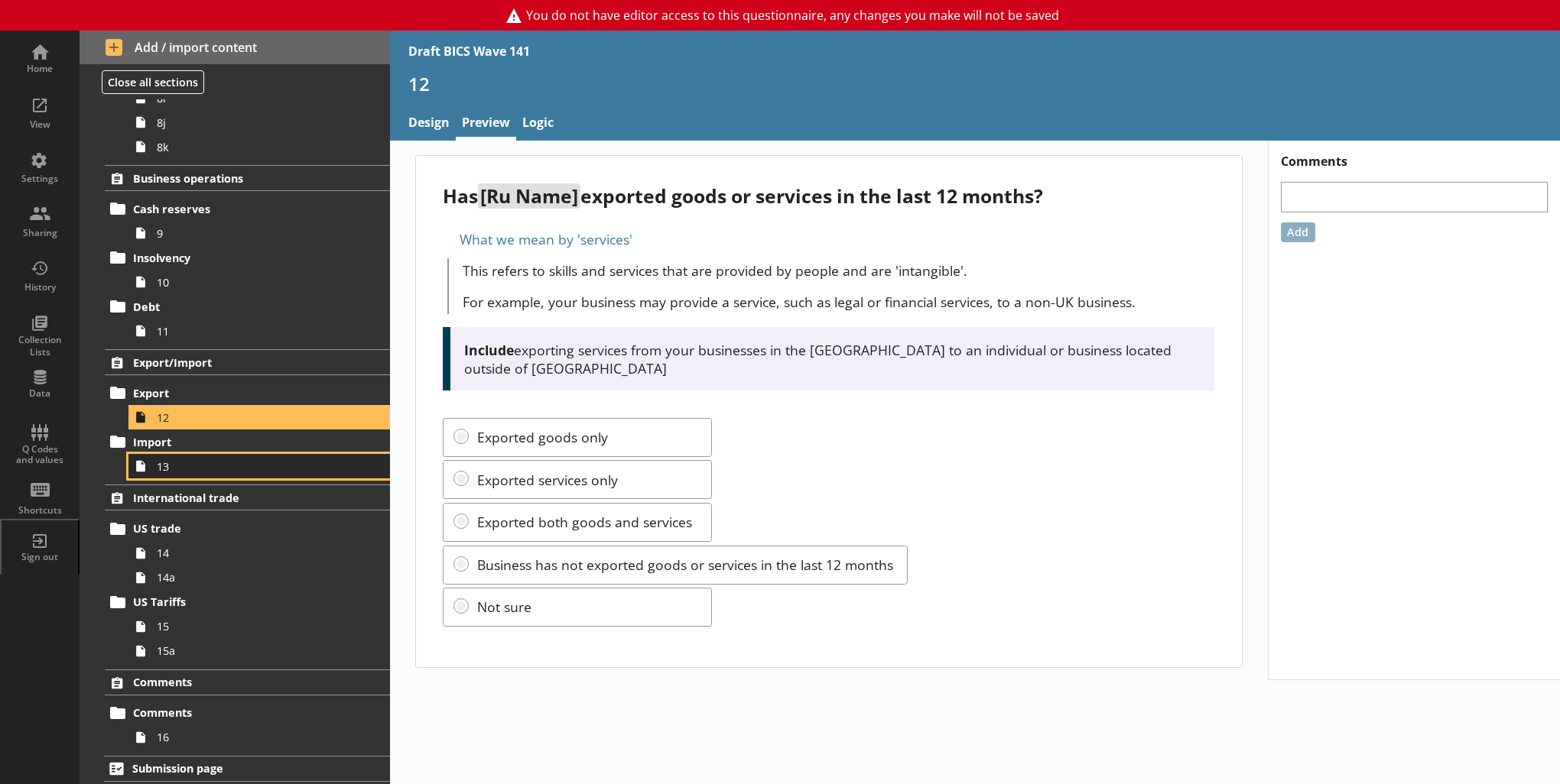
click at [242, 474] on link "13" at bounding box center [259, 466] width 261 height 24
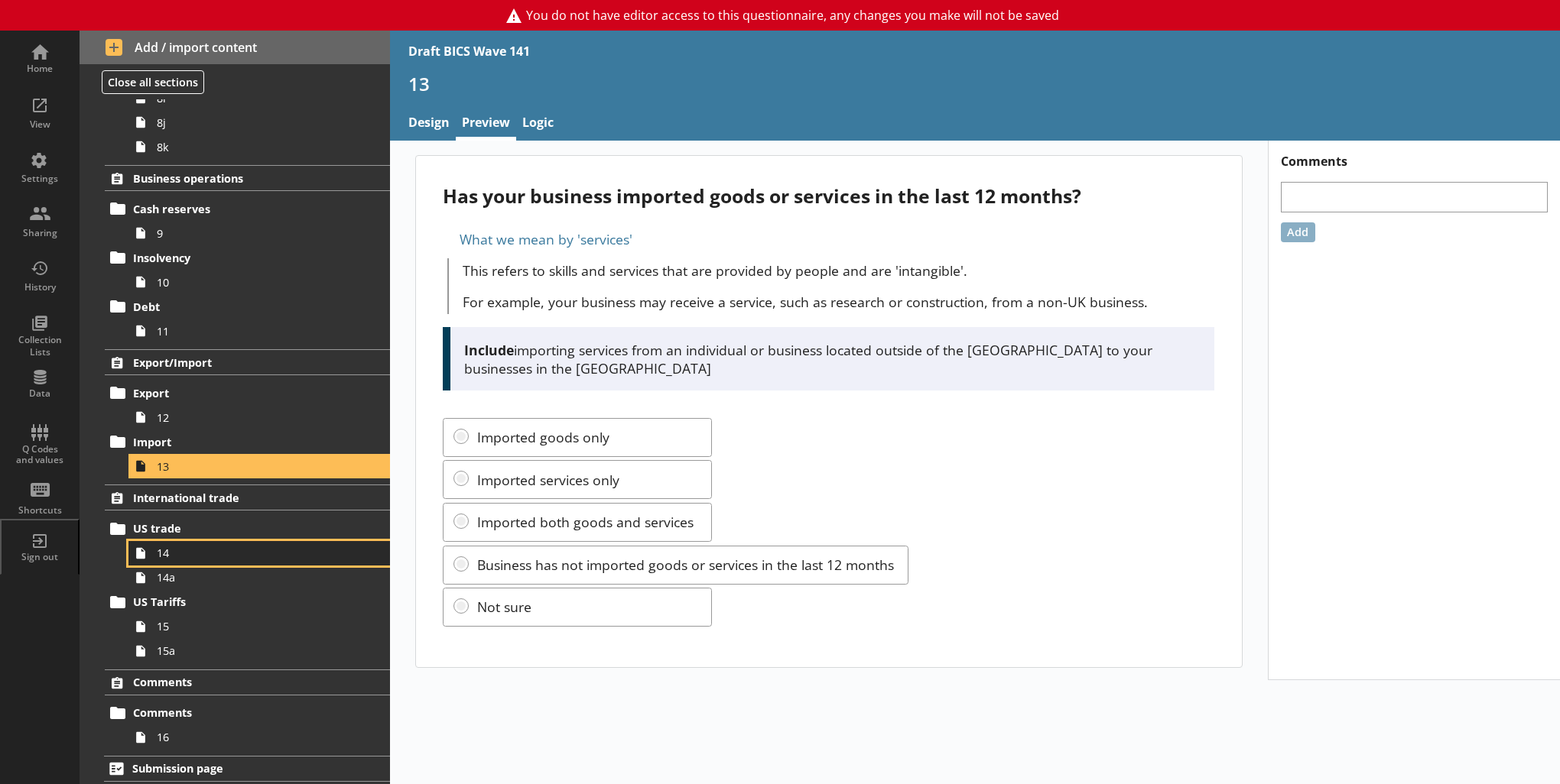
click at [211, 549] on span "14" at bounding box center [251, 553] width 188 height 14
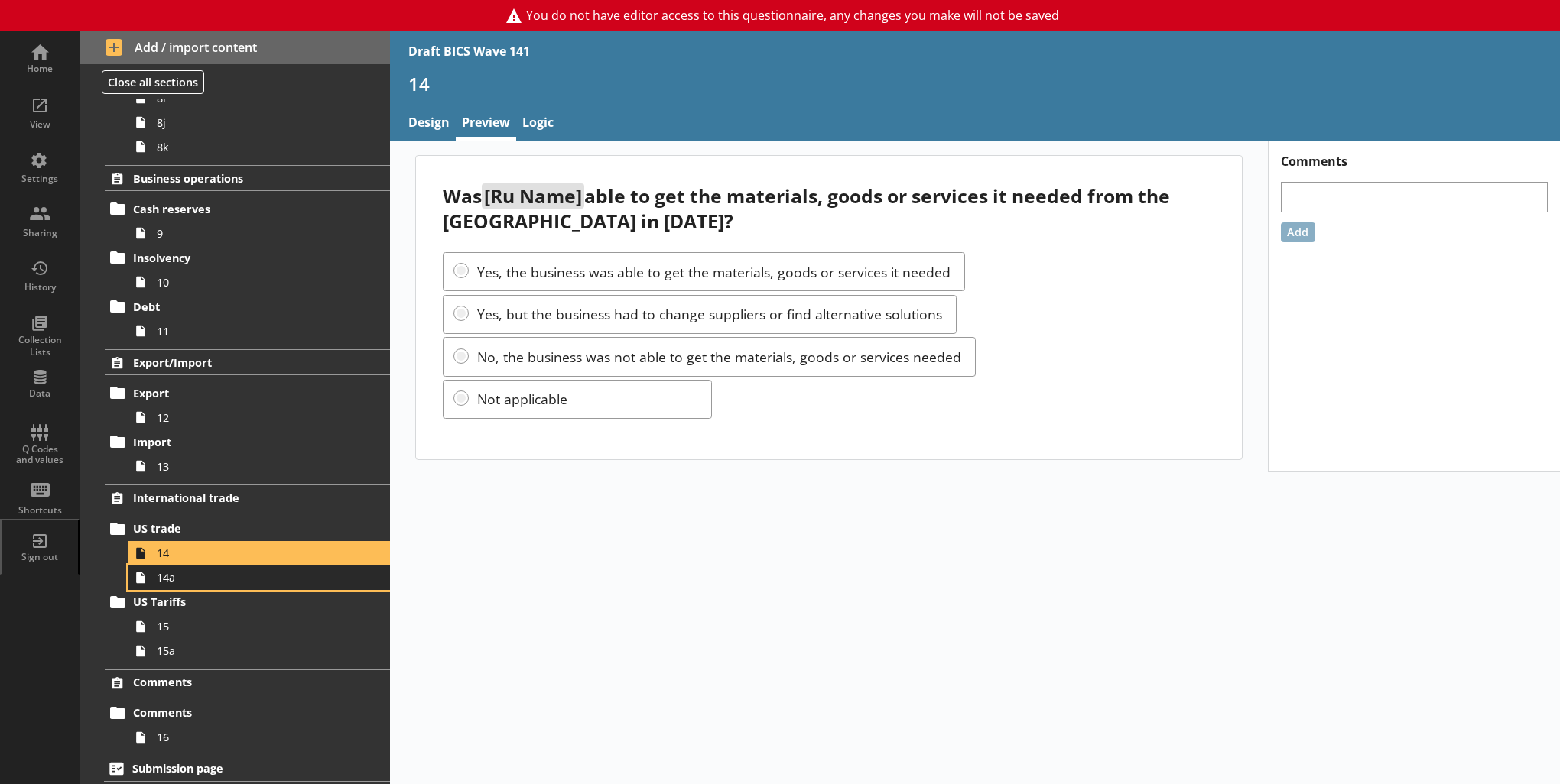
click at [244, 573] on span "14a" at bounding box center [251, 578] width 188 height 14
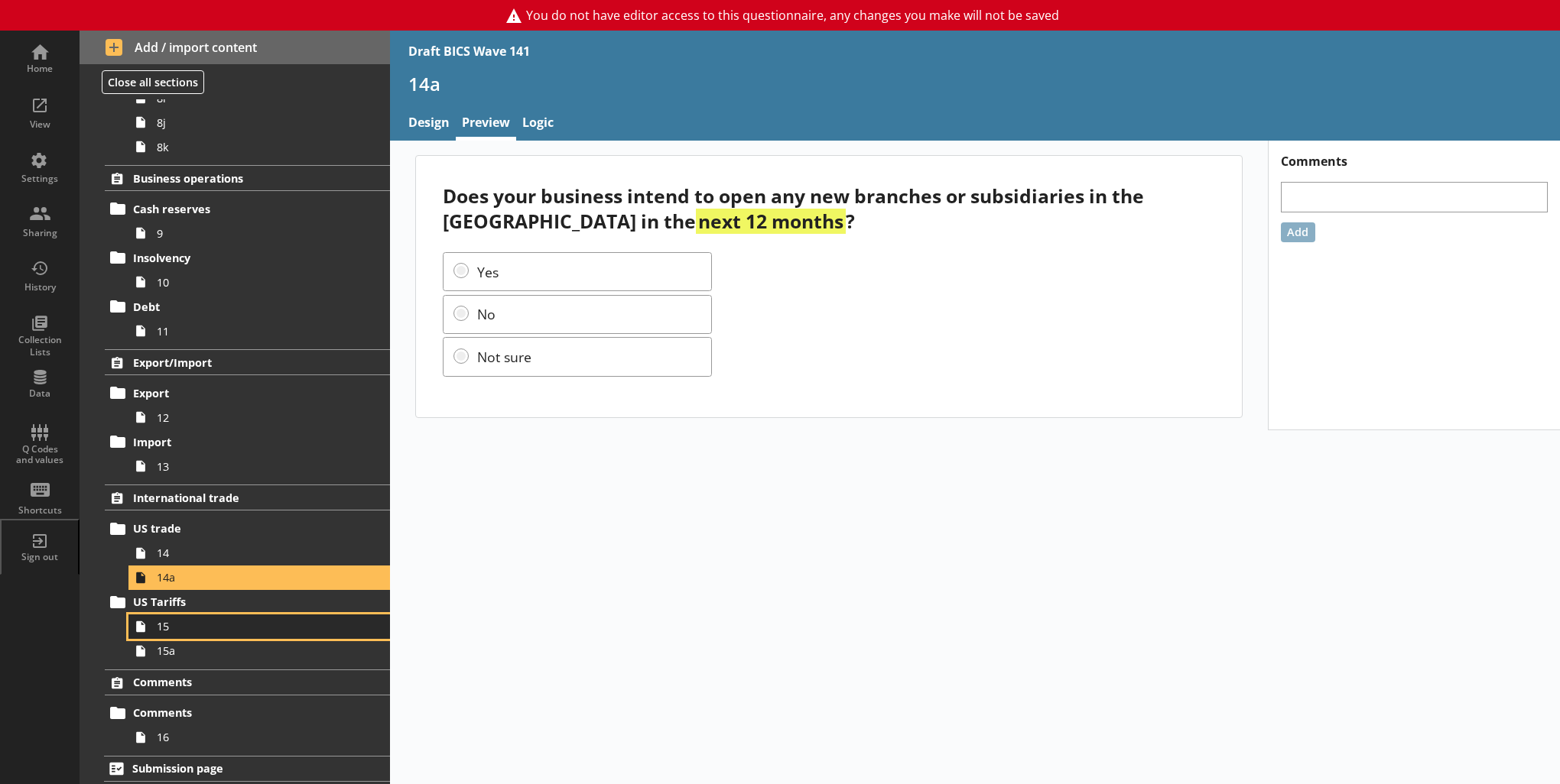
click at [212, 630] on span "15" at bounding box center [251, 627] width 188 height 14
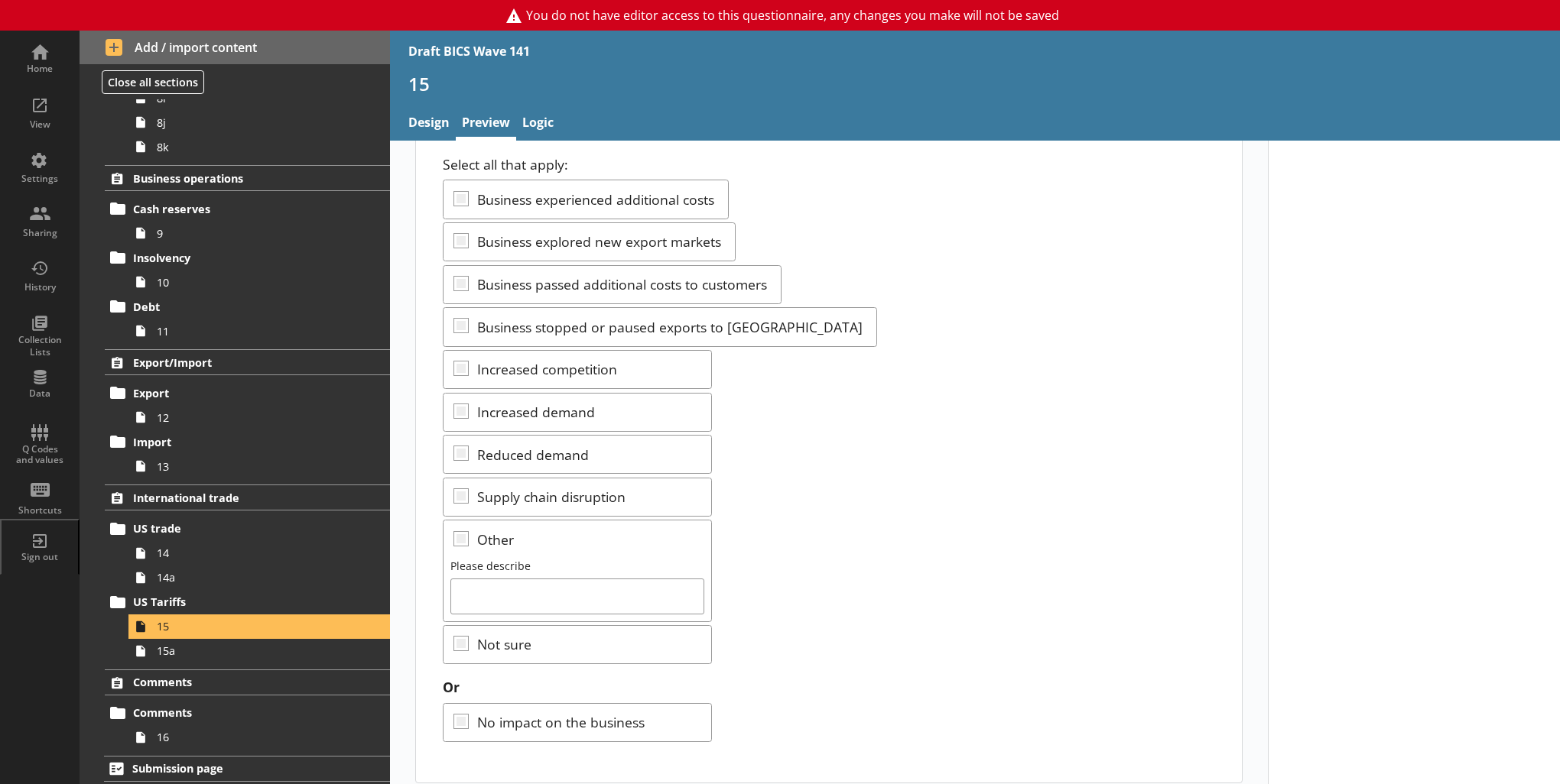
scroll to position [178, 0]
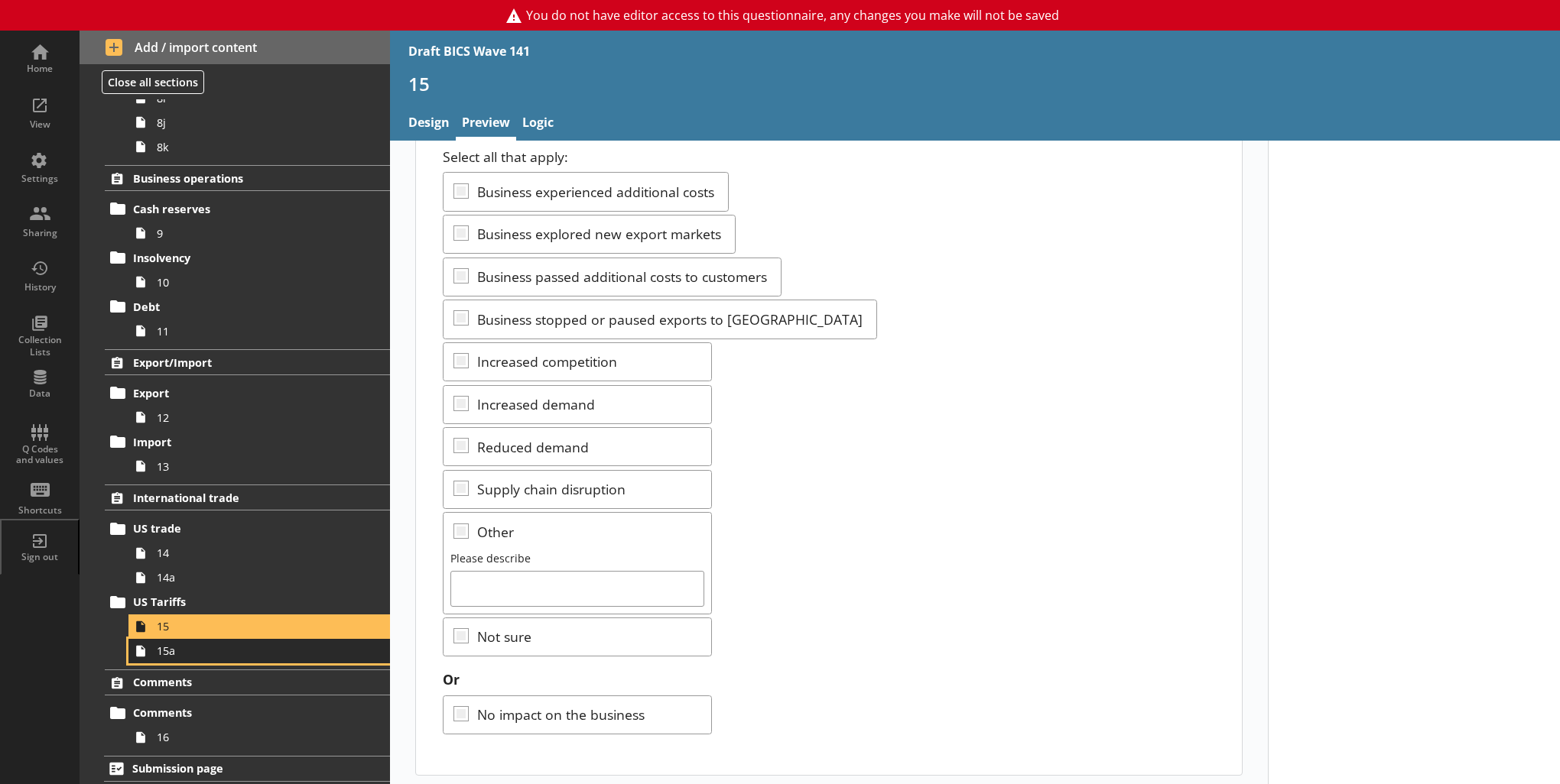
click at [275, 648] on span "15a" at bounding box center [251, 651] width 188 height 14
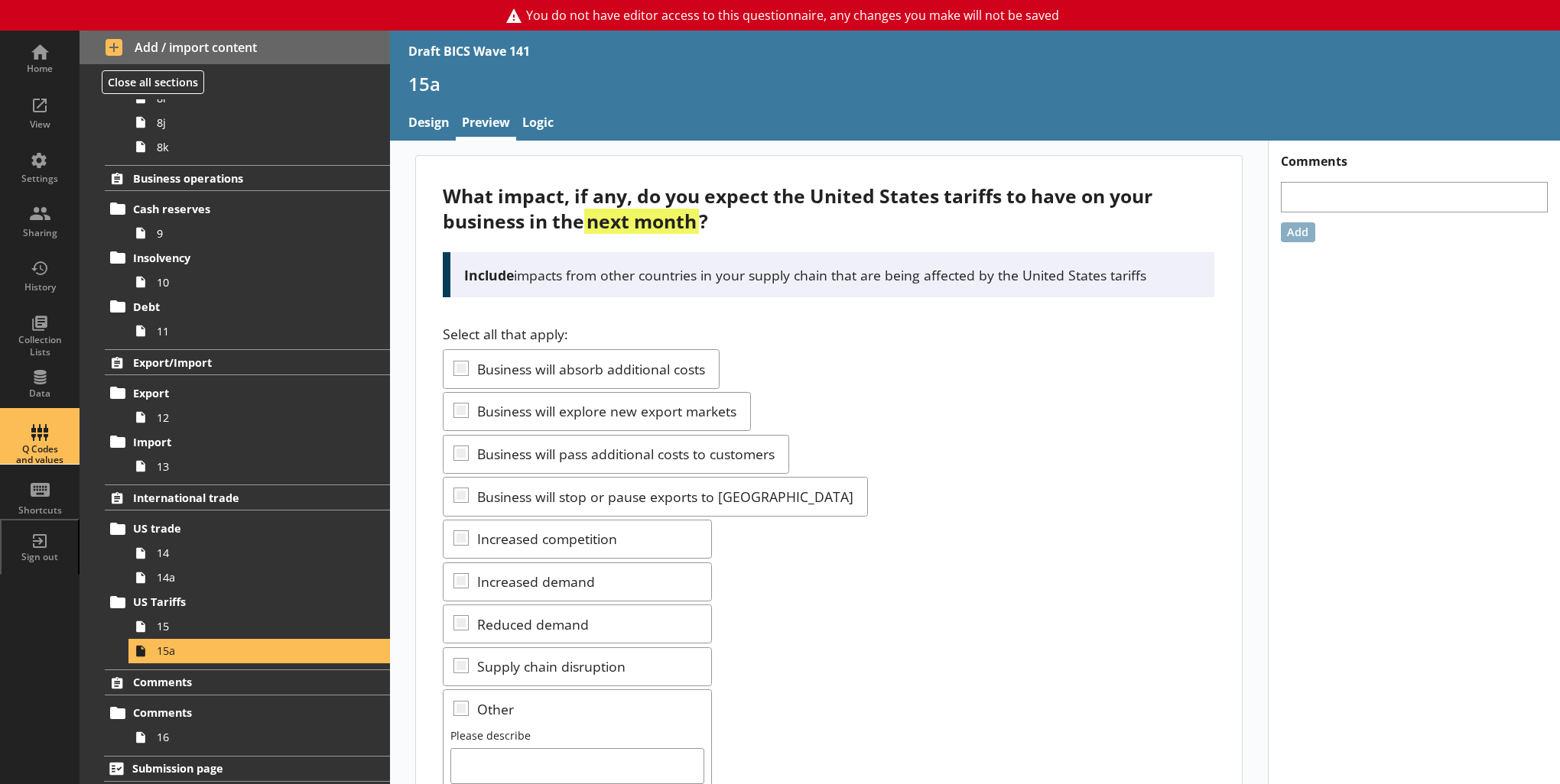
click at [55, 443] on div "Q Codes and values" at bounding box center [39, 437] width 54 height 54
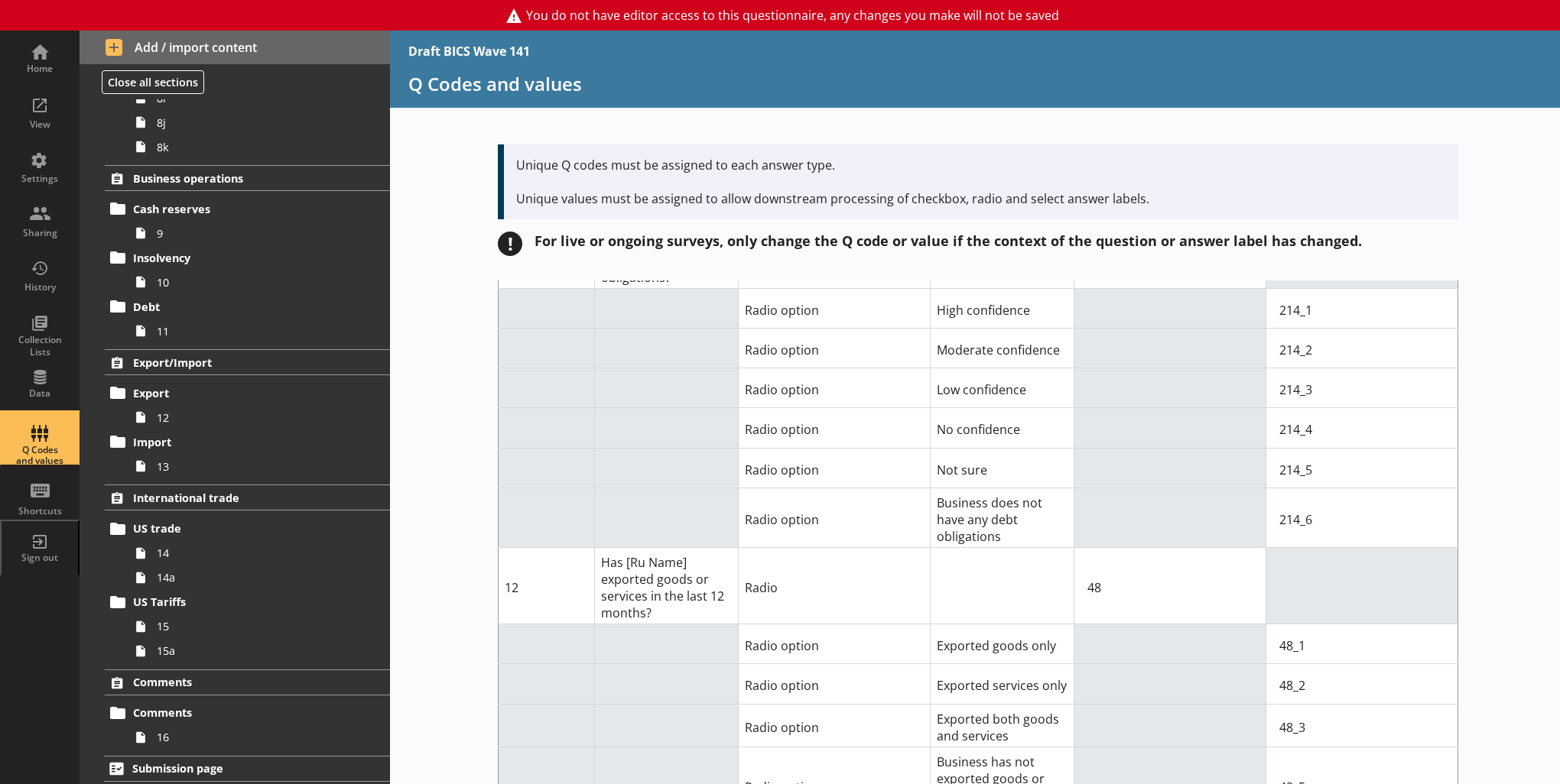
scroll to position [15580, 0]
click at [223, 228] on span "9" at bounding box center [251, 234] width 188 height 14
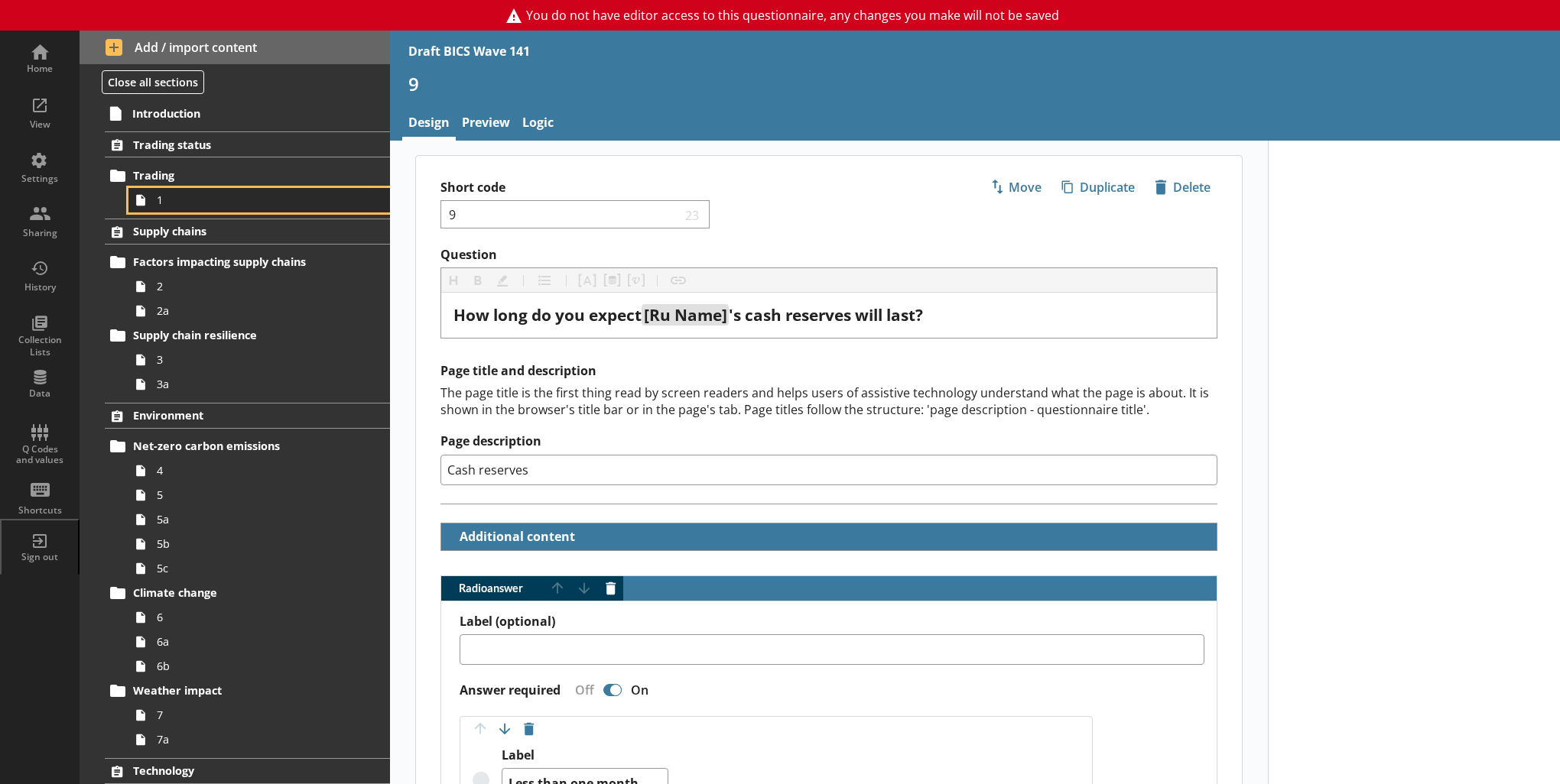
click at [256, 203] on span "1" at bounding box center [251, 200] width 188 height 14
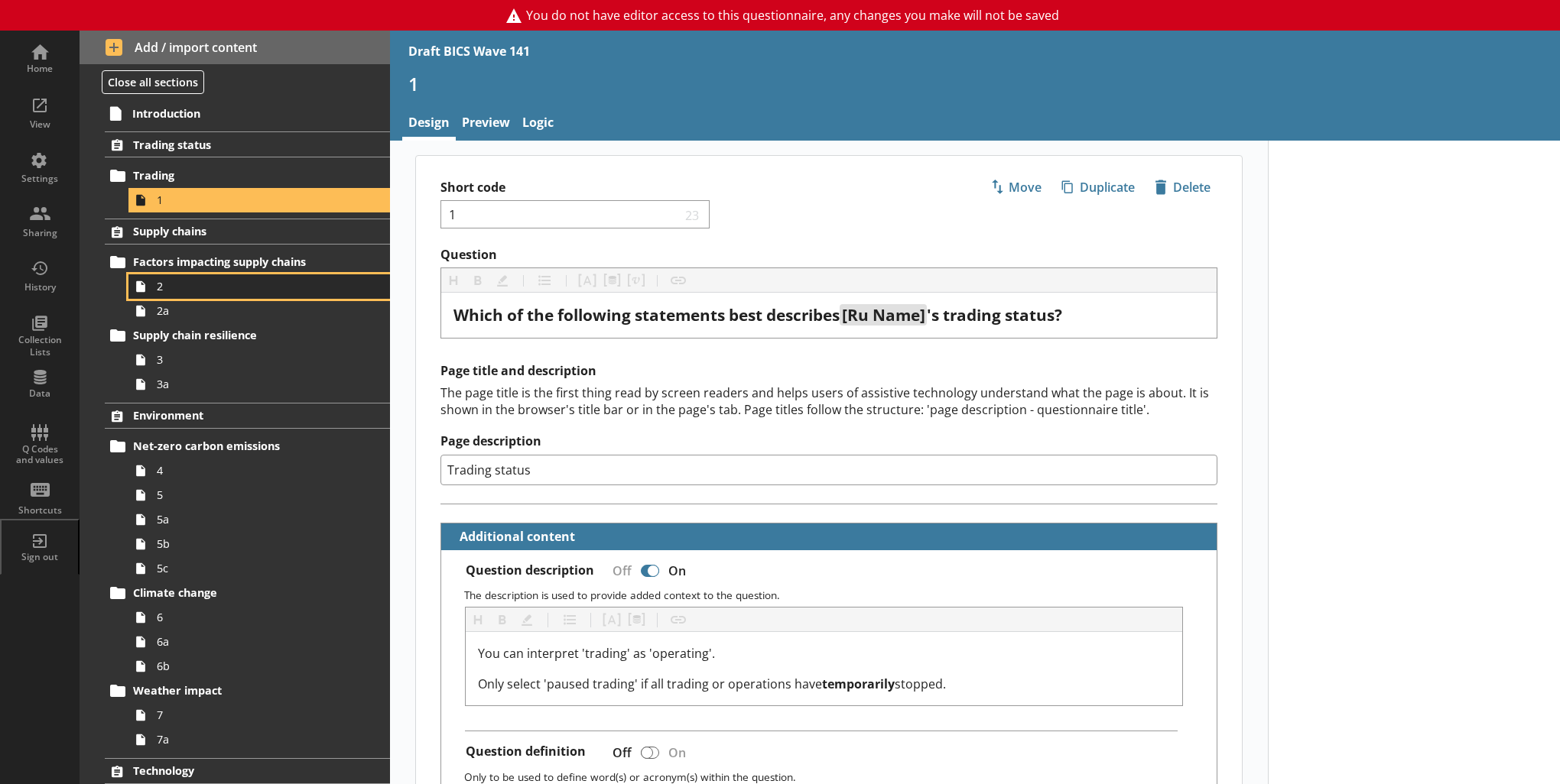
click at [196, 280] on span "2" at bounding box center [251, 286] width 188 height 14
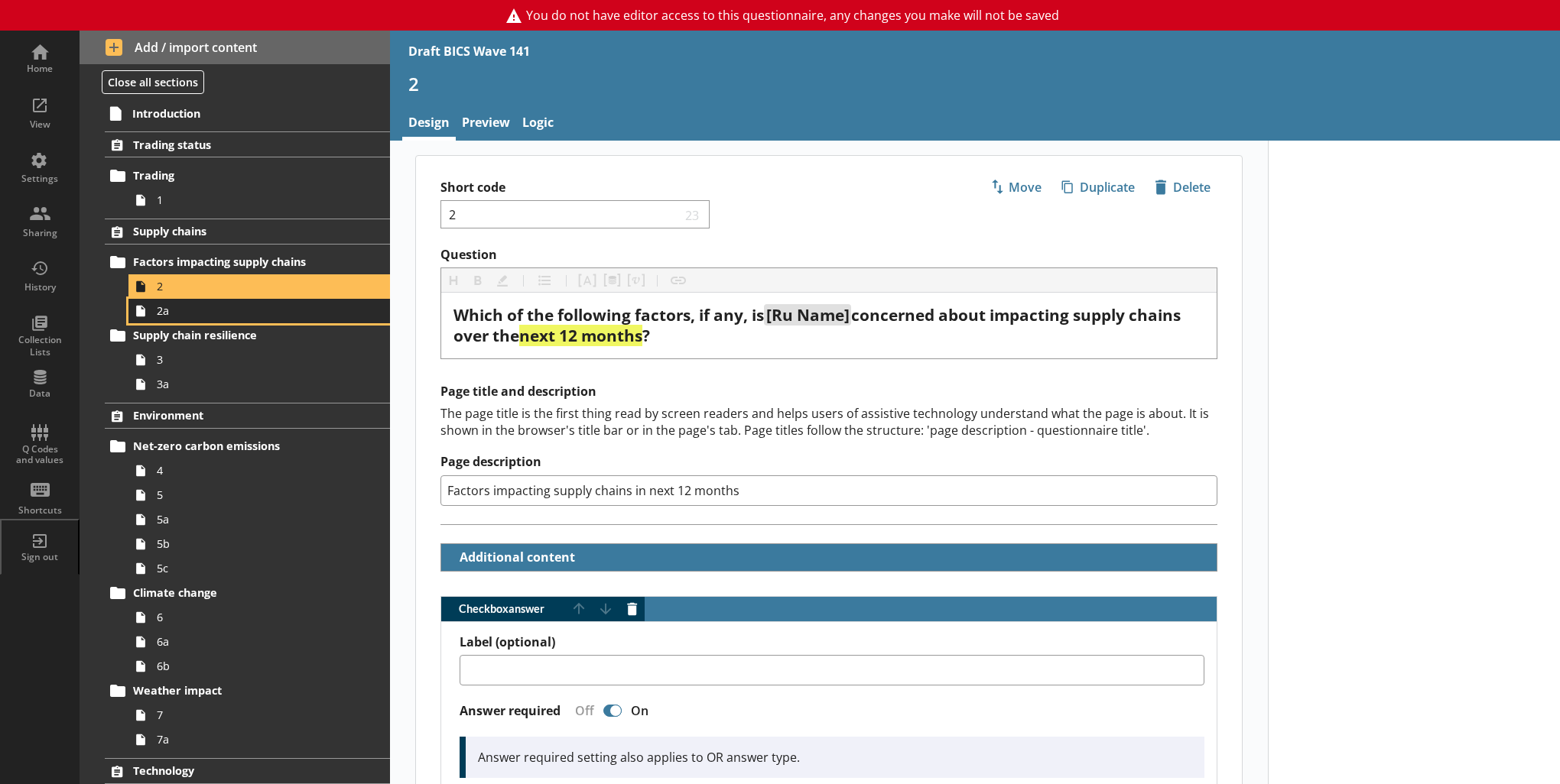
click at [193, 313] on span "2a" at bounding box center [251, 311] width 188 height 14
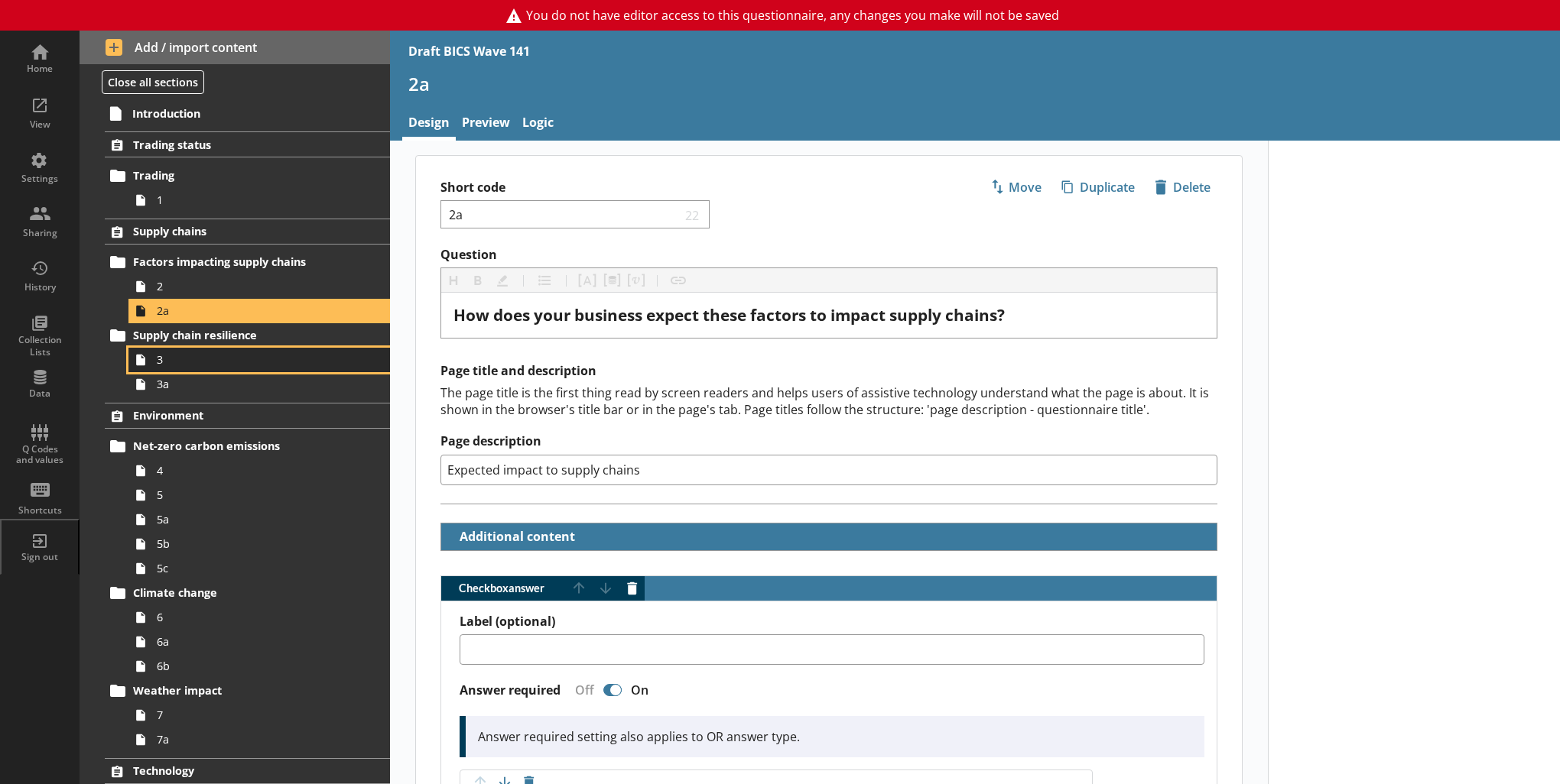
click at [182, 369] on link "3" at bounding box center [259, 360] width 261 height 24
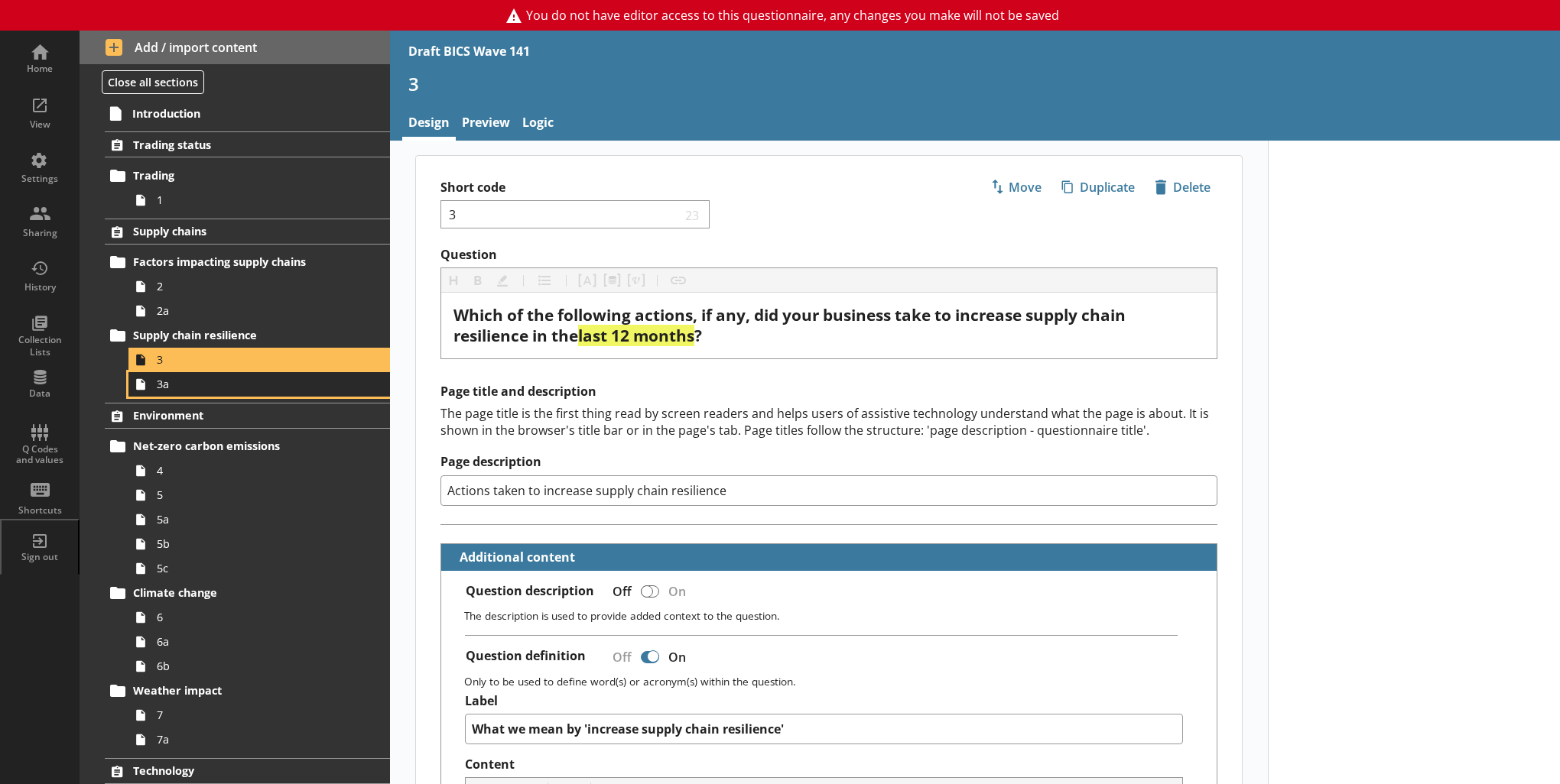
click at [305, 387] on span "3a" at bounding box center [251, 384] width 188 height 14
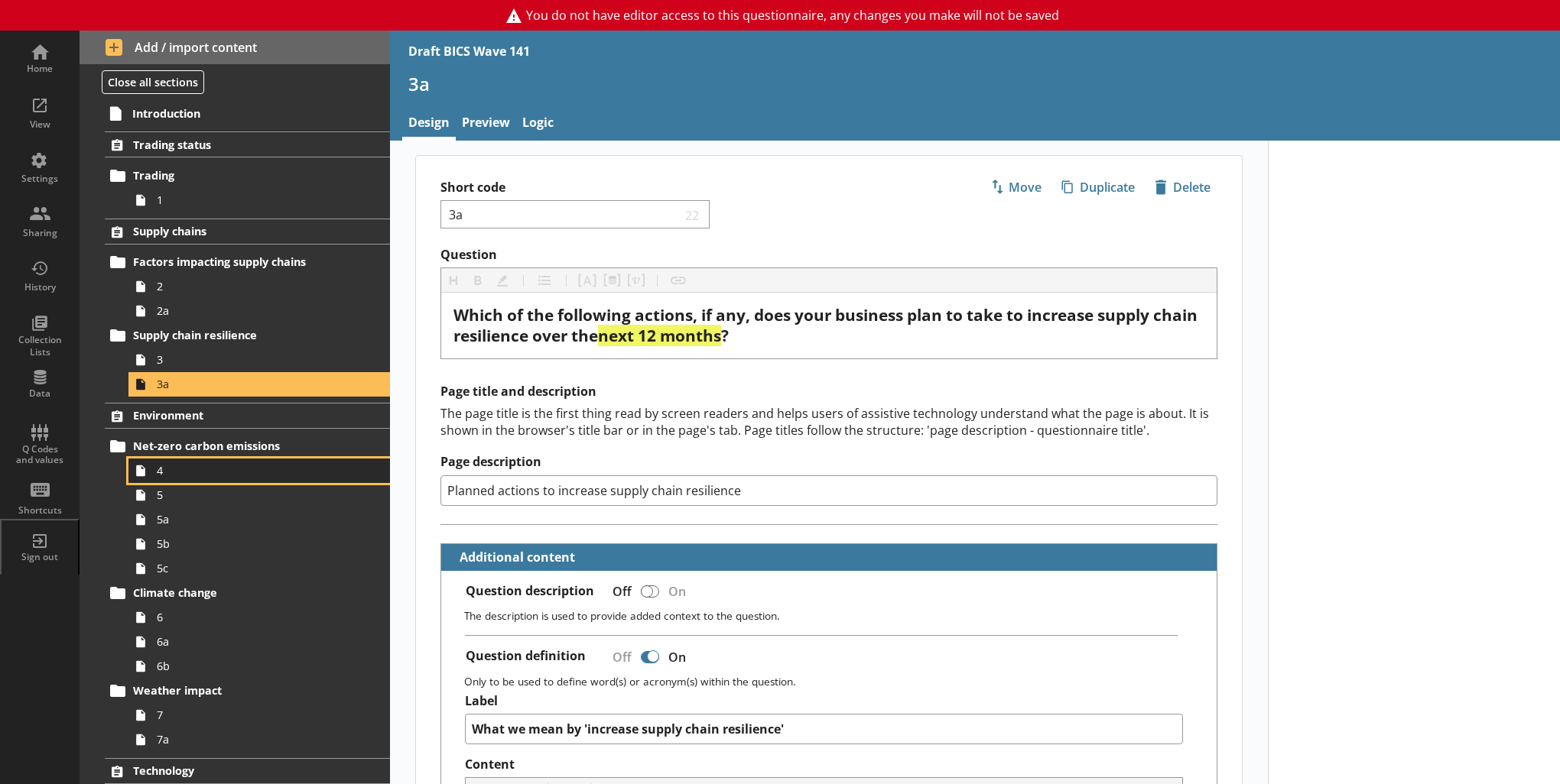
click at [203, 476] on span "4" at bounding box center [251, 471] width 188 height 14
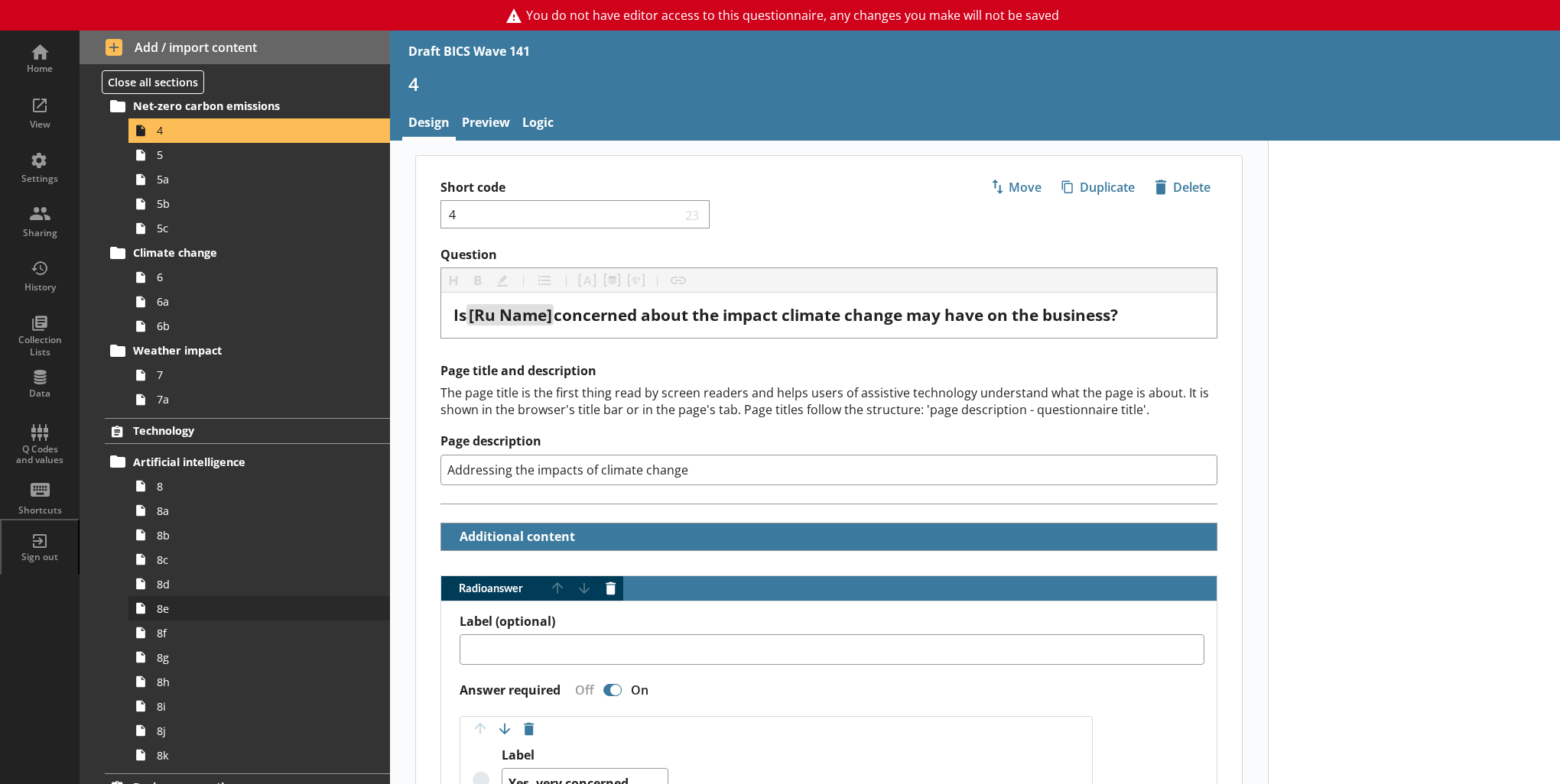
scroll to position [382, 0]
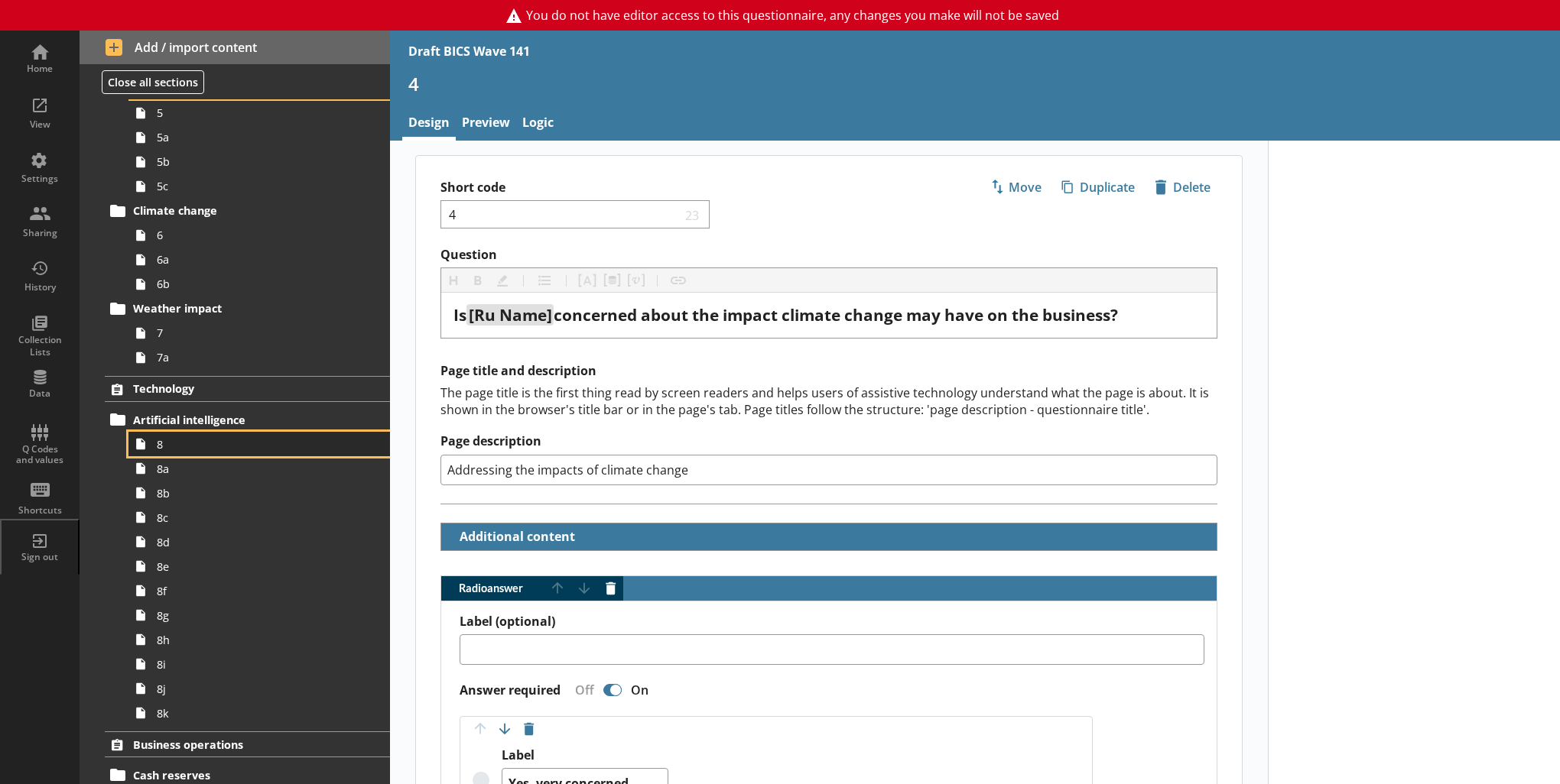
click at [181, 444] on span "8" at bounding box center [251, 444] width 188 height 14
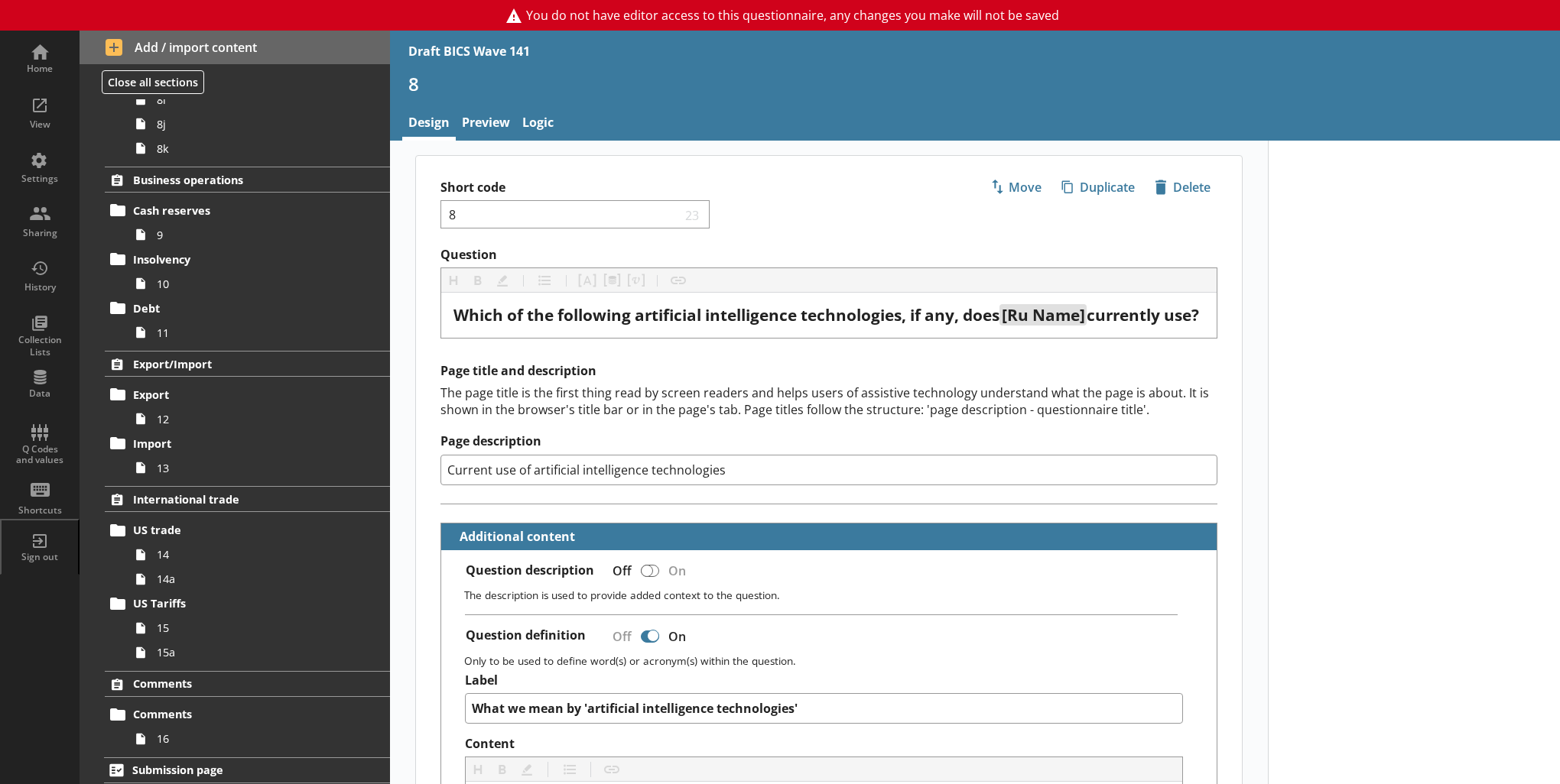
scroll to position [949, 0]
click at [205, 283] on span "10" at bounding box center [251, 283] width 188 height 14
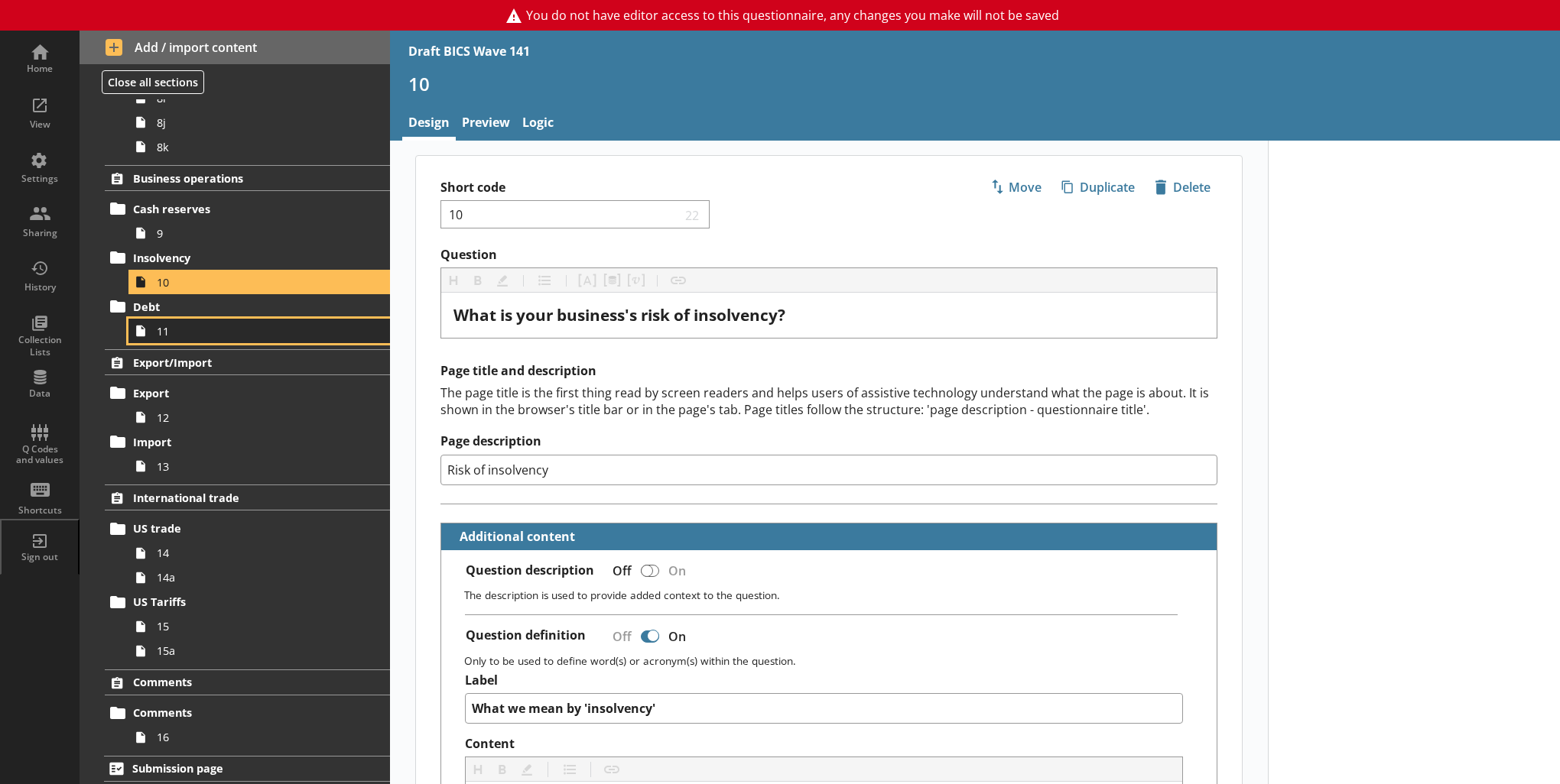
click at [166, 329] on span "11" at bounding box center [251, 331] width 188 height 14
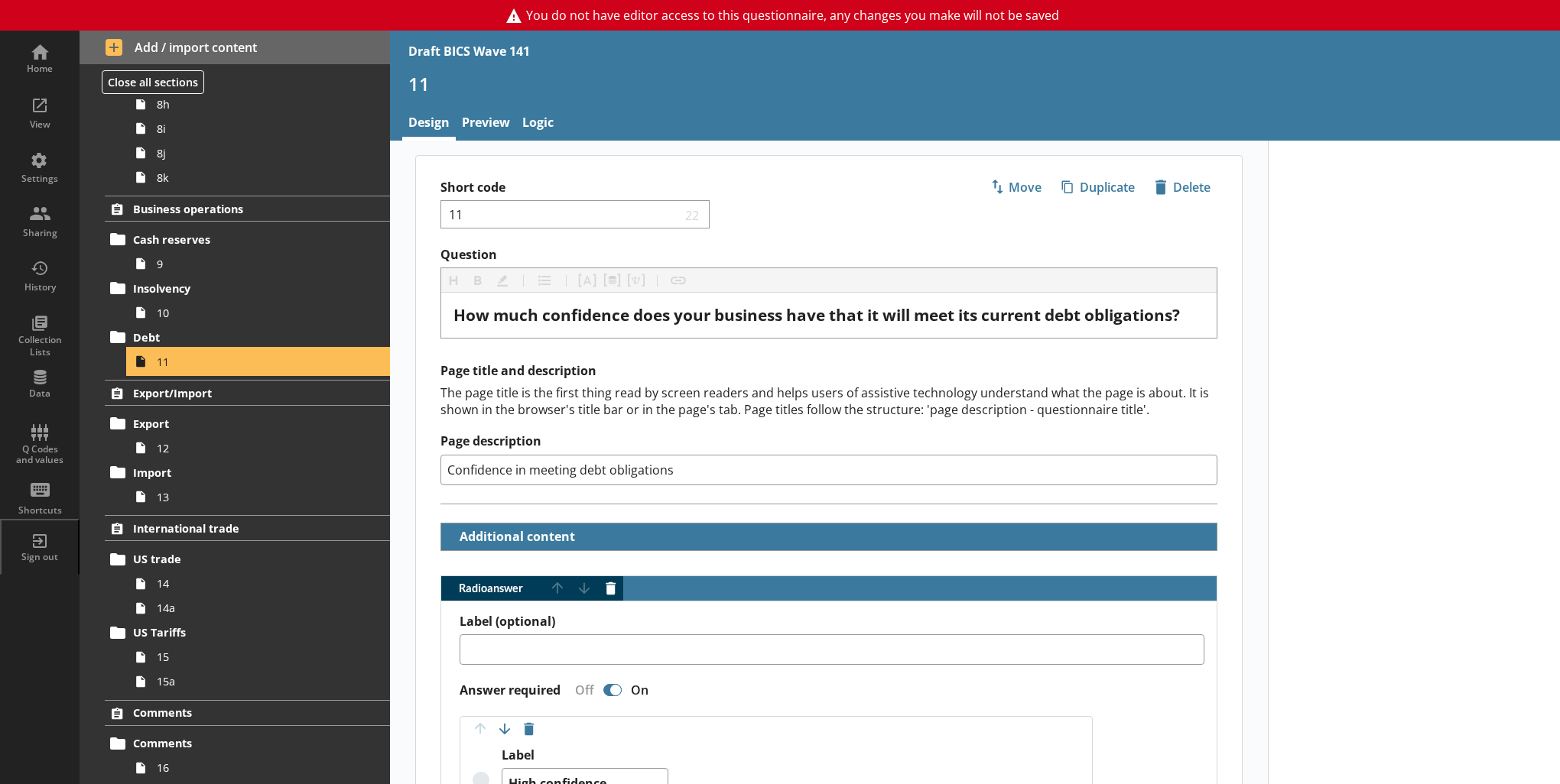
scroll to position [949, 0]
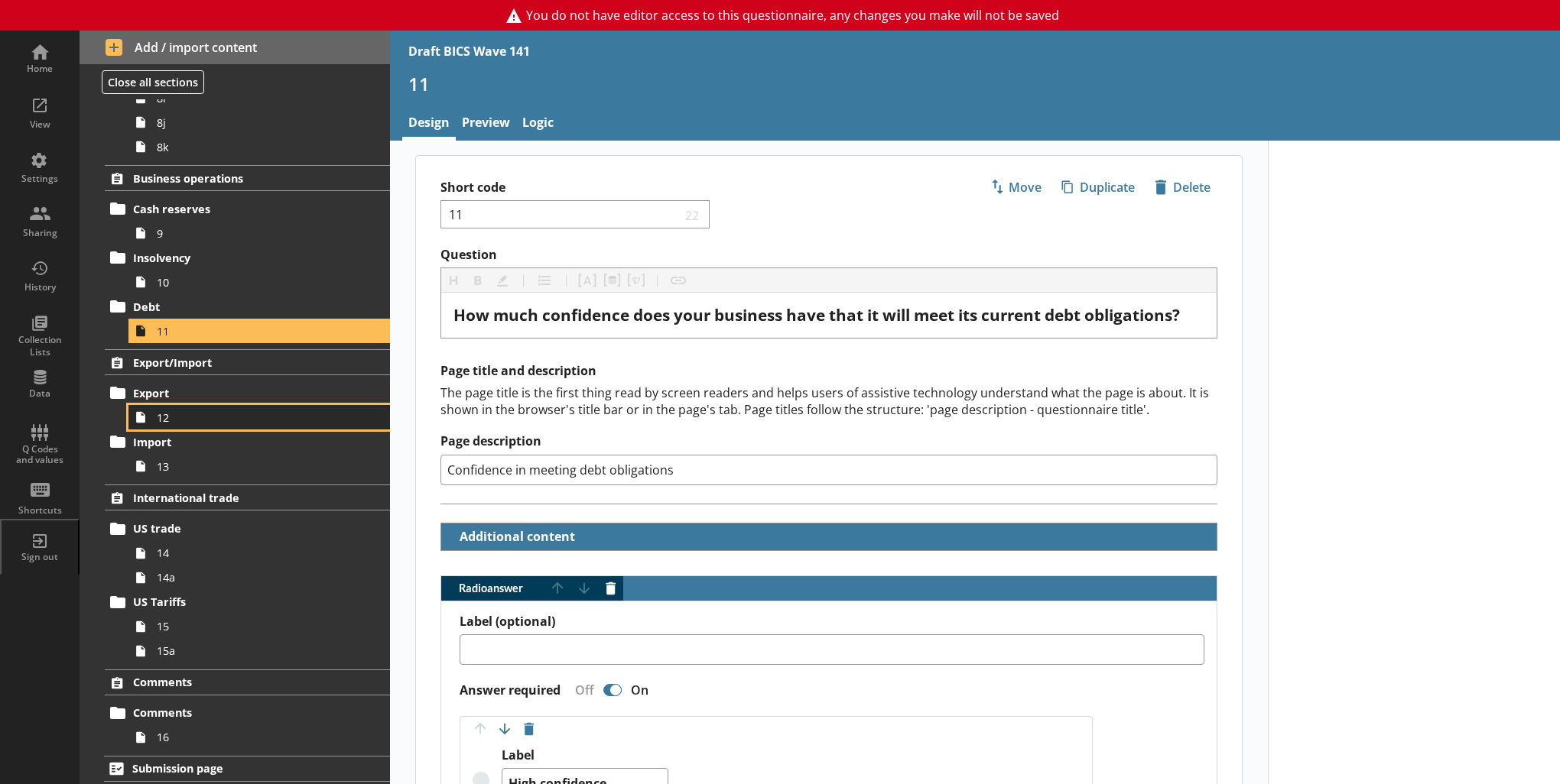
click at [184, 419] on span "12" at bounding box center [251, 418] width 188 height 14
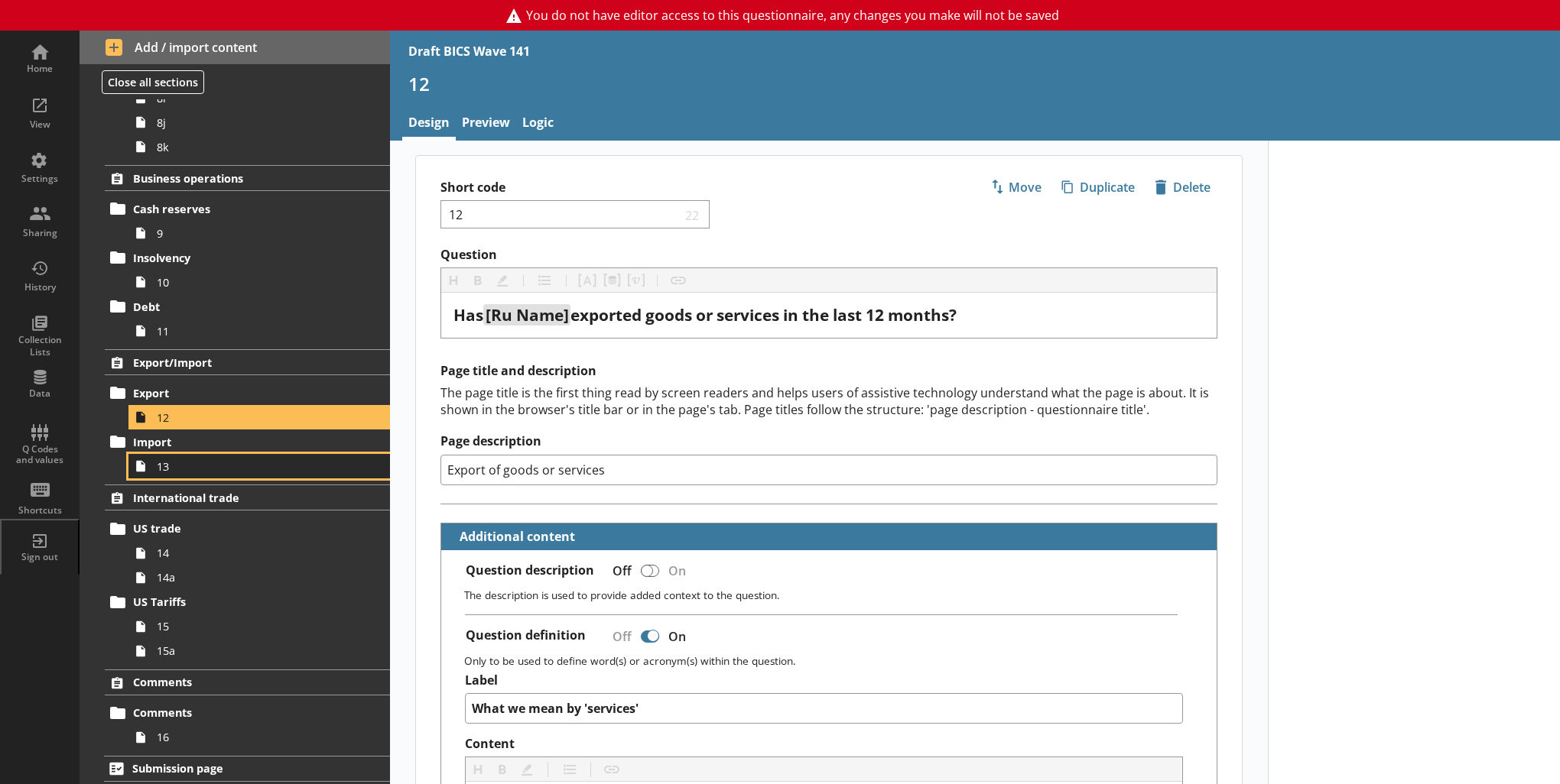
click at [263, 463] on span "13" at bounding box center [251, 467] width 188 height 14
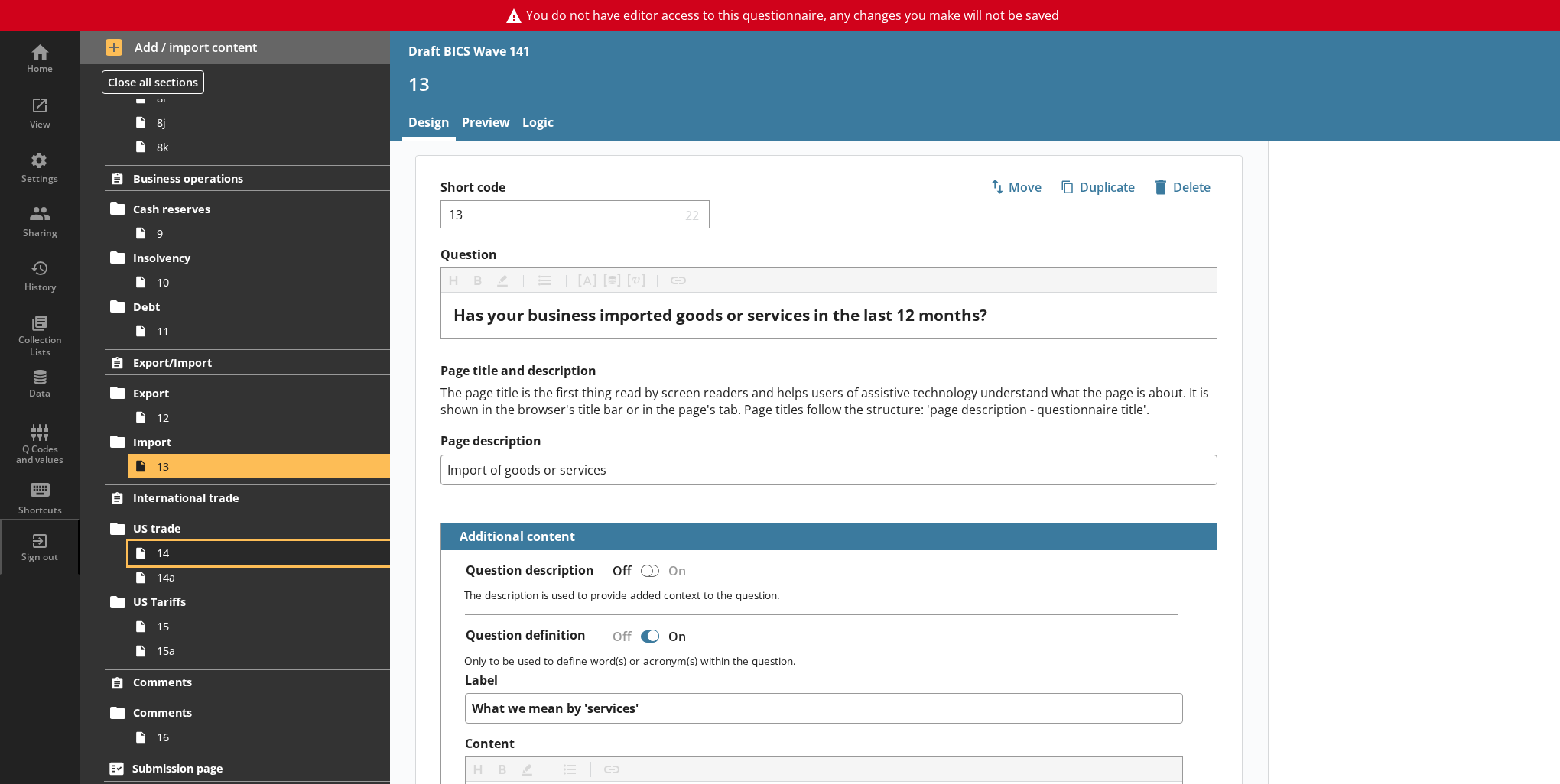
click at [226, 545] on span "14" at bounding box center [251, 553] width 188 height 14
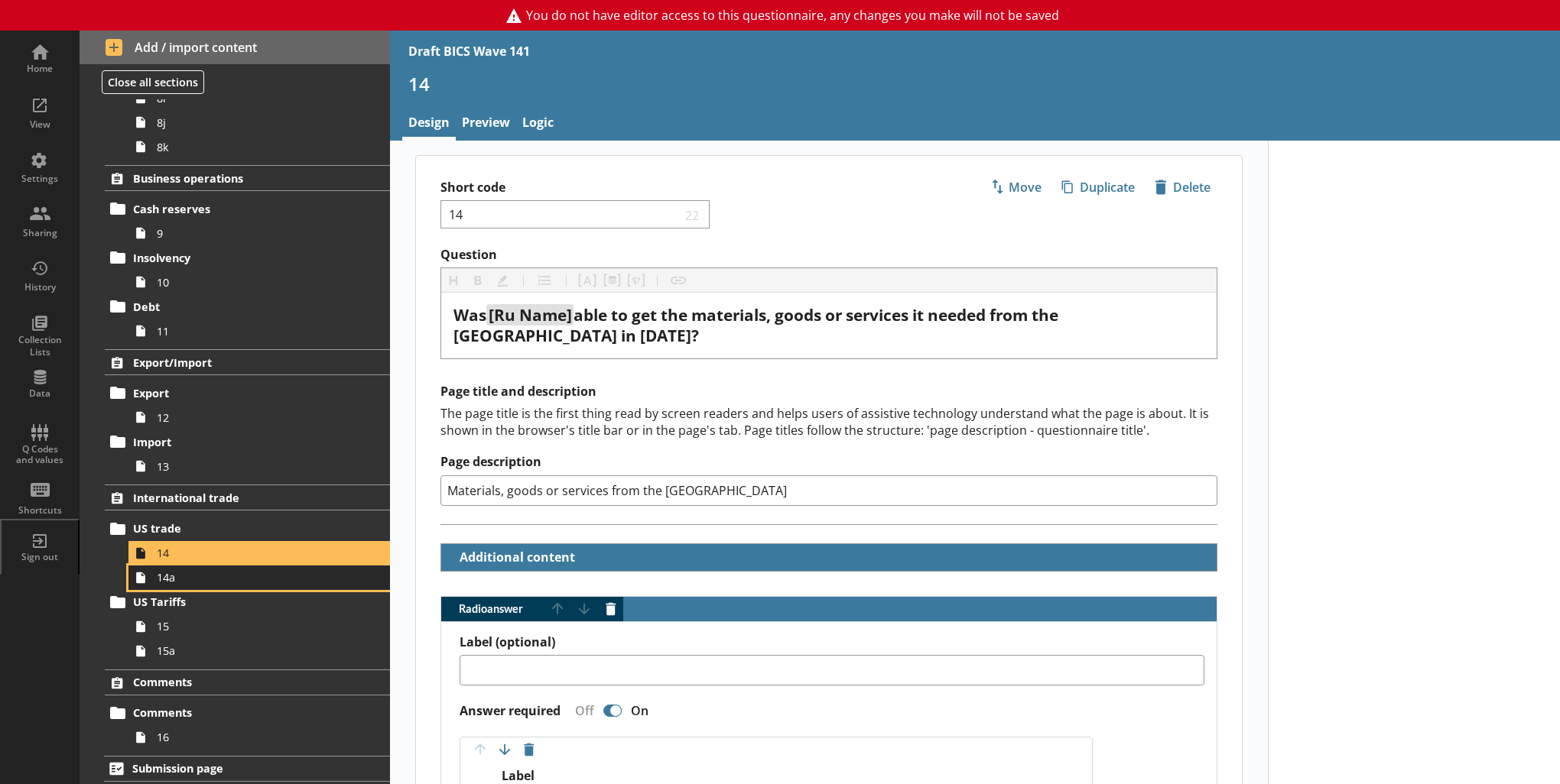
click at [272, 581] on span "14a" at bounding box center [251, 578] width 188 height 14
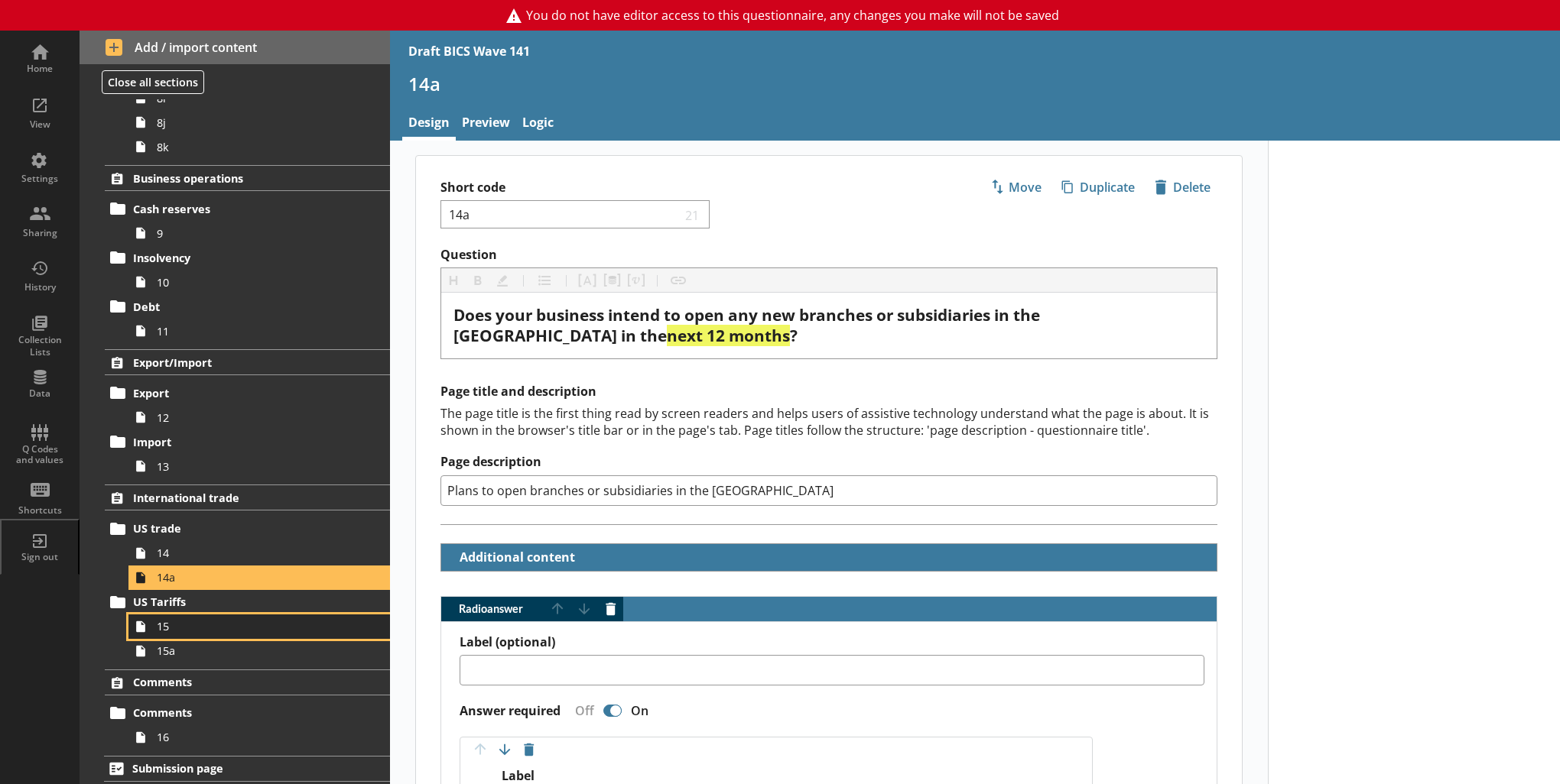
click at [244, 627] on span "15" at bounding box center [251, 627] width 188 height 14
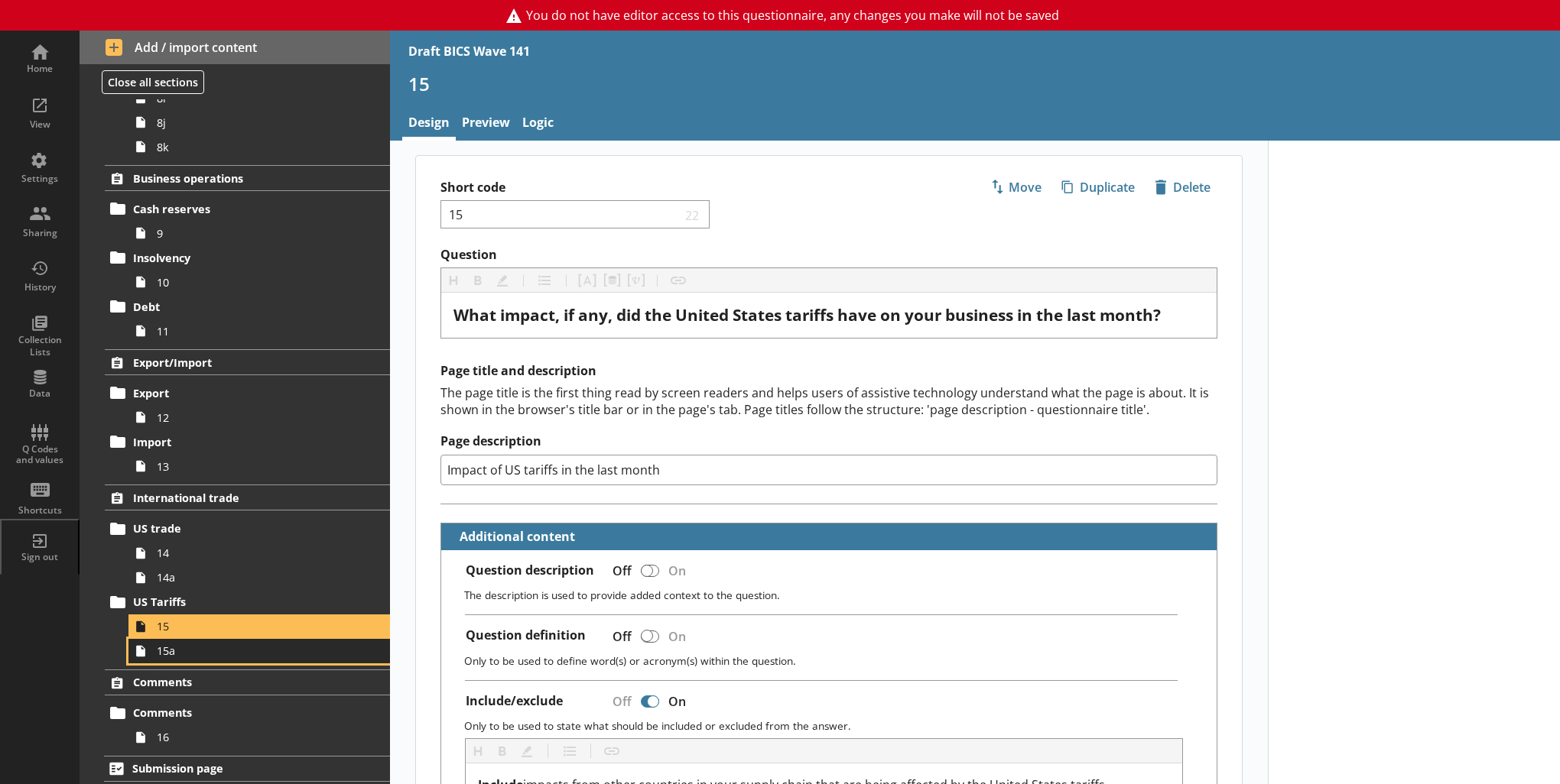
click at [190, 654] on span "15a" at bounding box center [251, 651] width 188 height 14
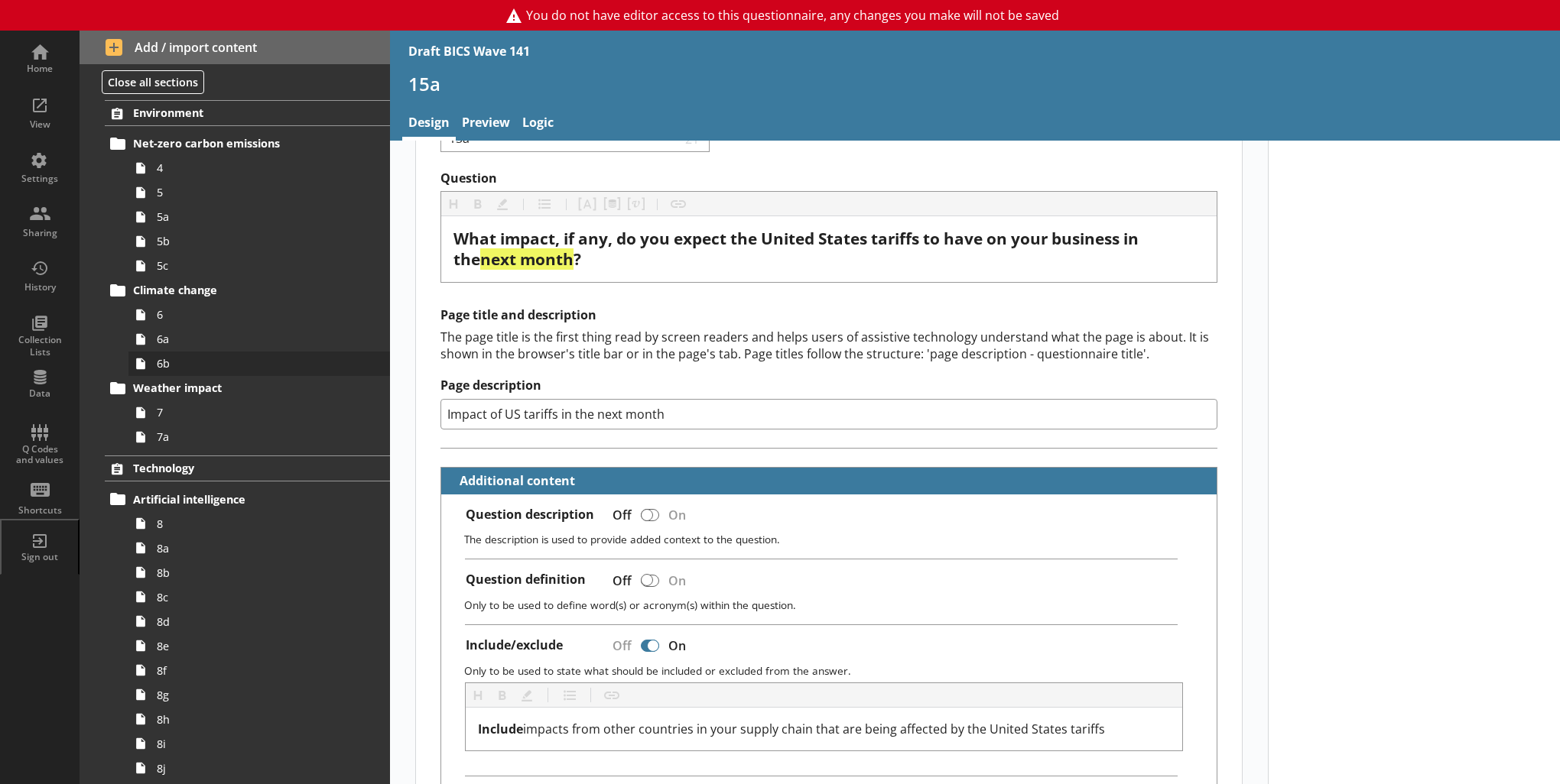
scroll to position [306, 0]
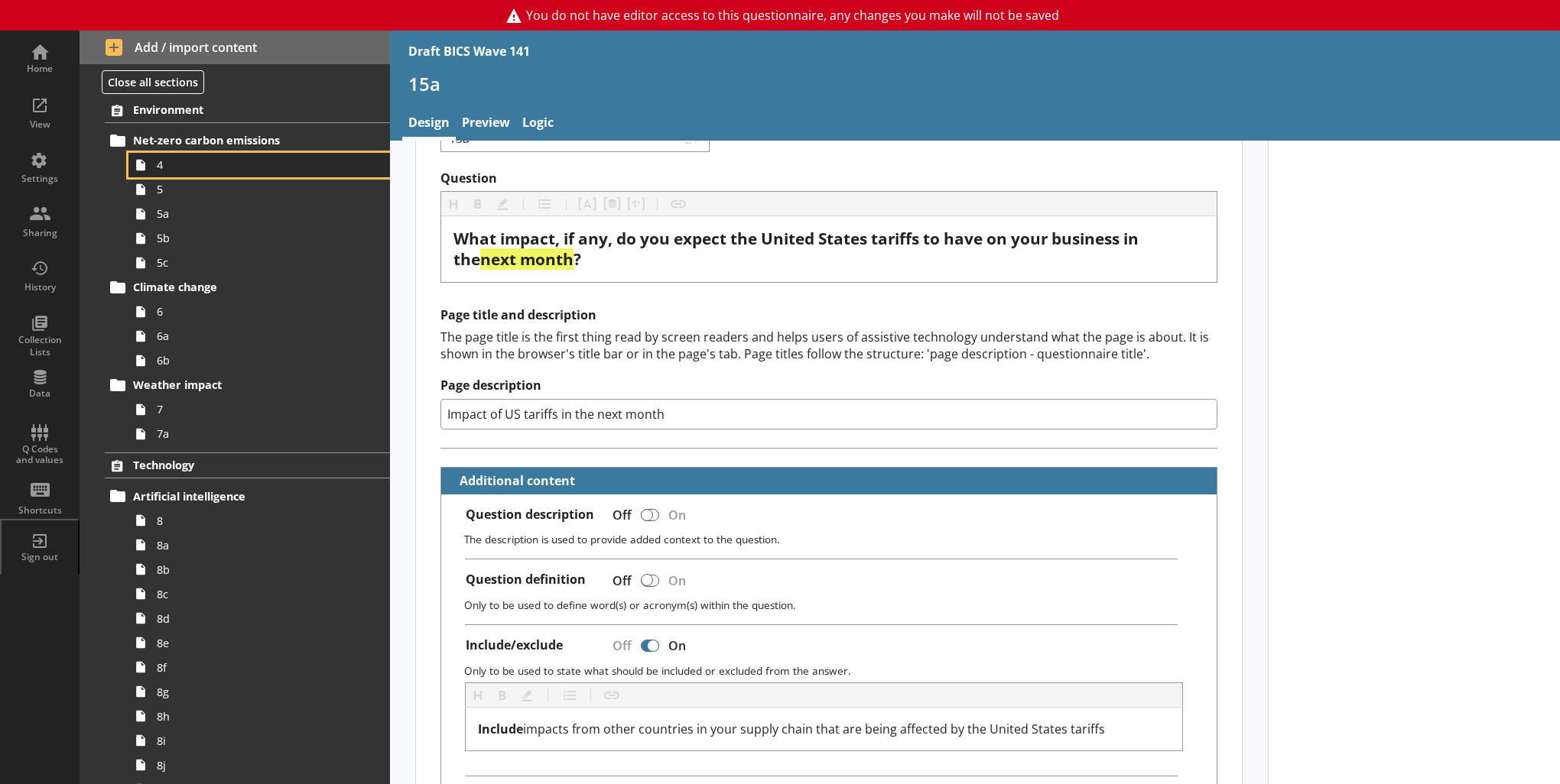
click at [208, 170] on span "4" at bounding box center [251, 165] width 188 height 14
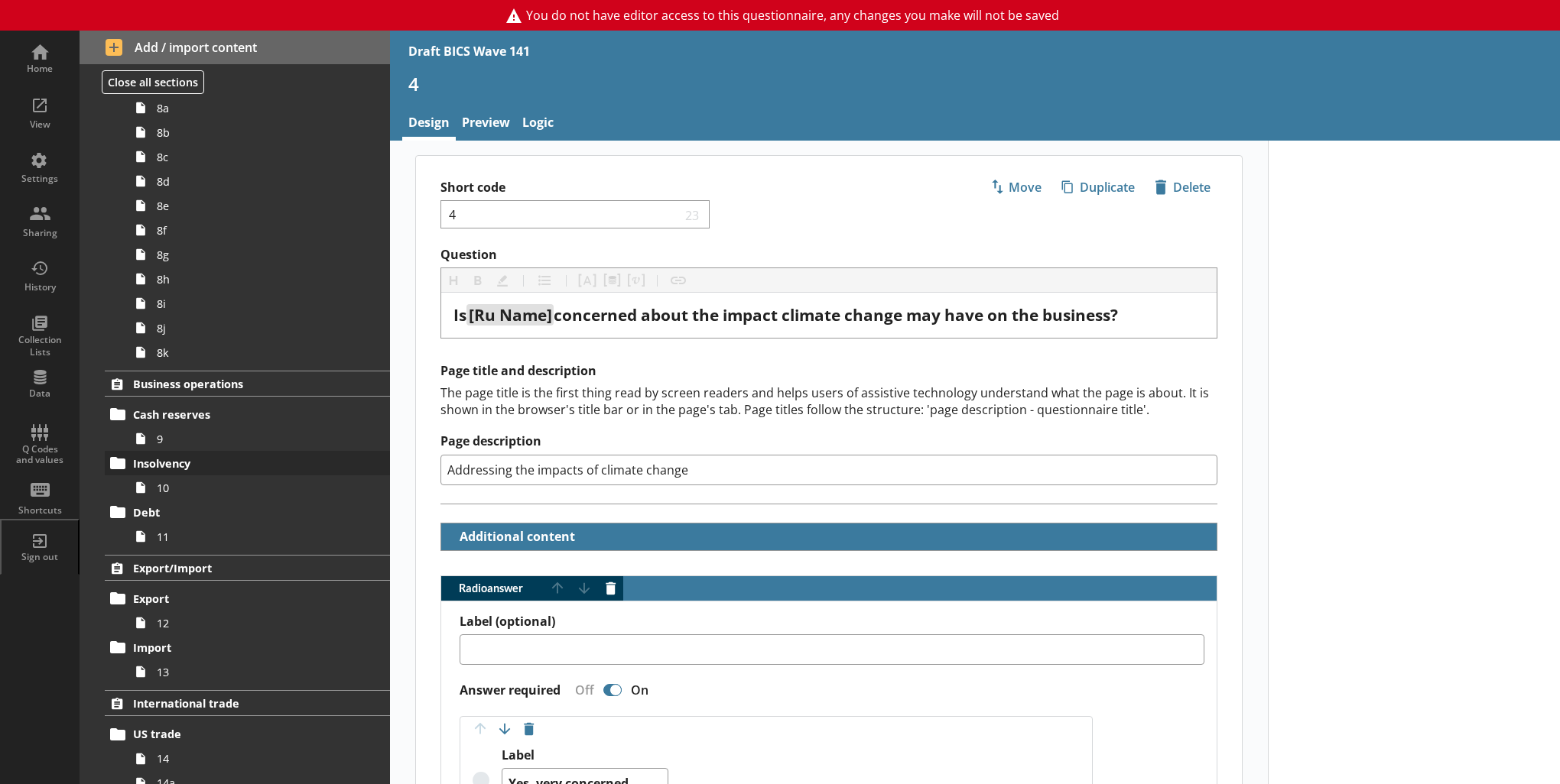
scroll to position [949, 0]
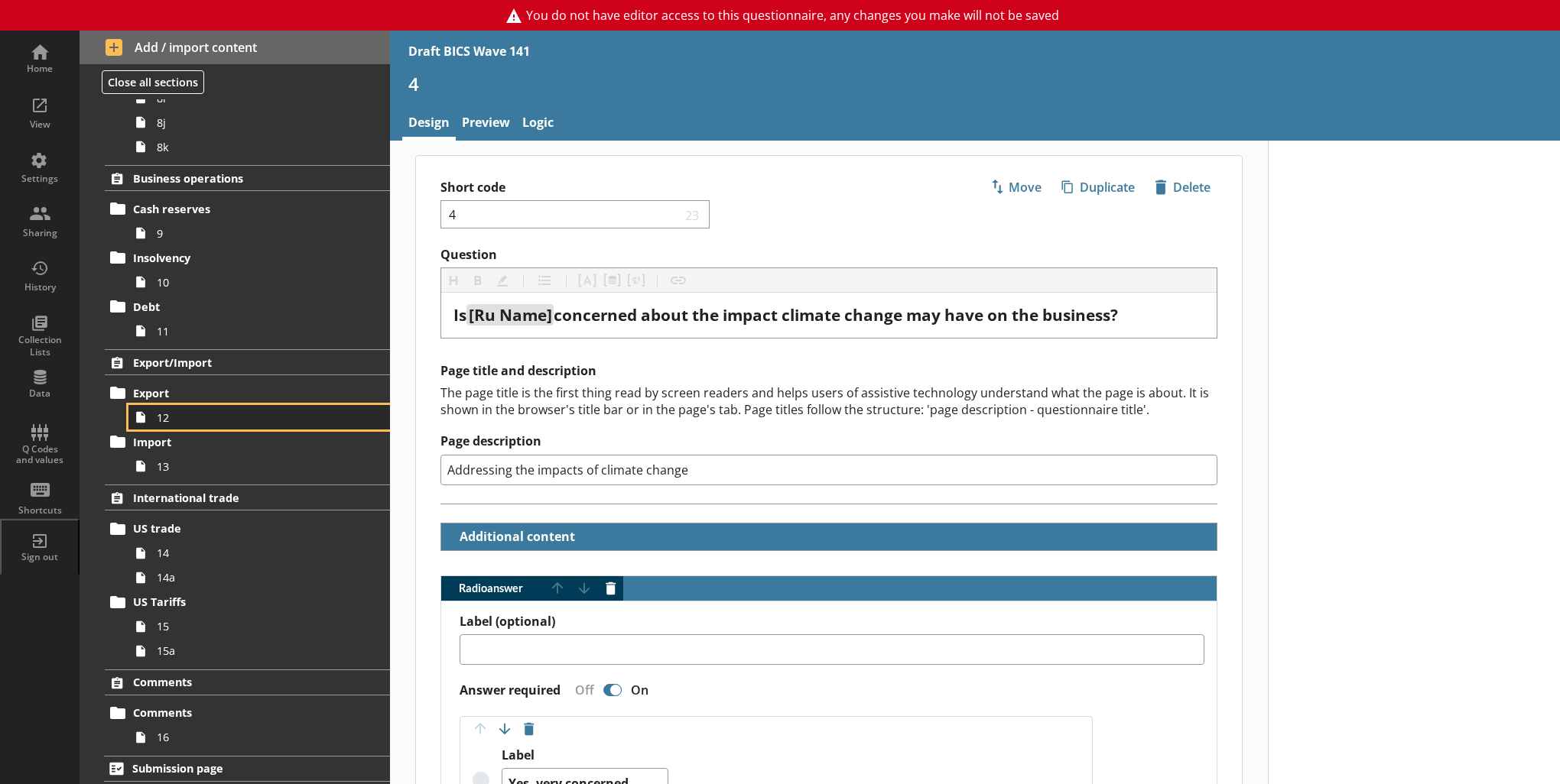
click at [178, 411] on span "12" at bounding box center [251, 418] width 188 height 14
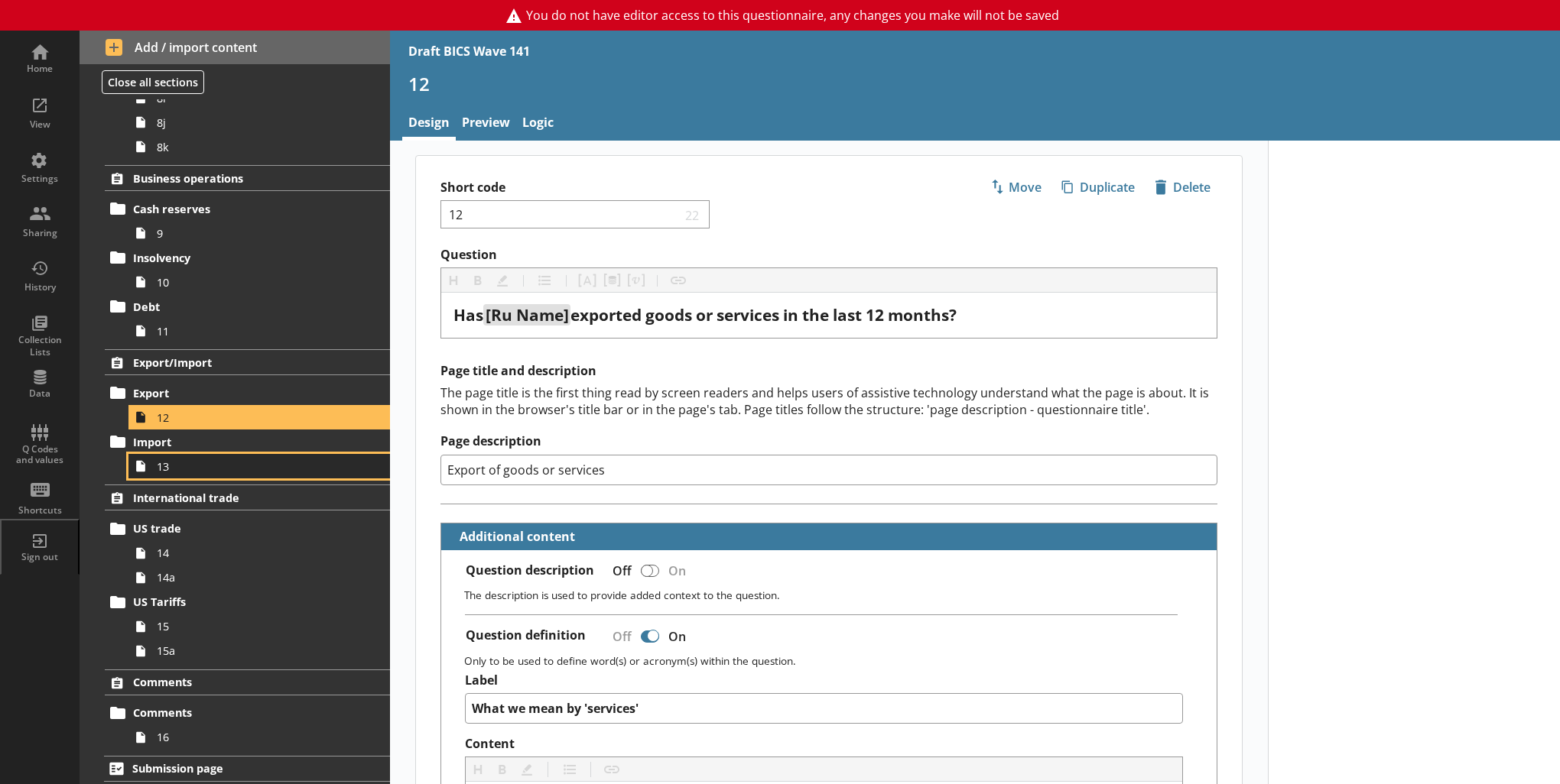
click at [199, 463] on span "13" at bounding box center [251, 467] width 188 height 14
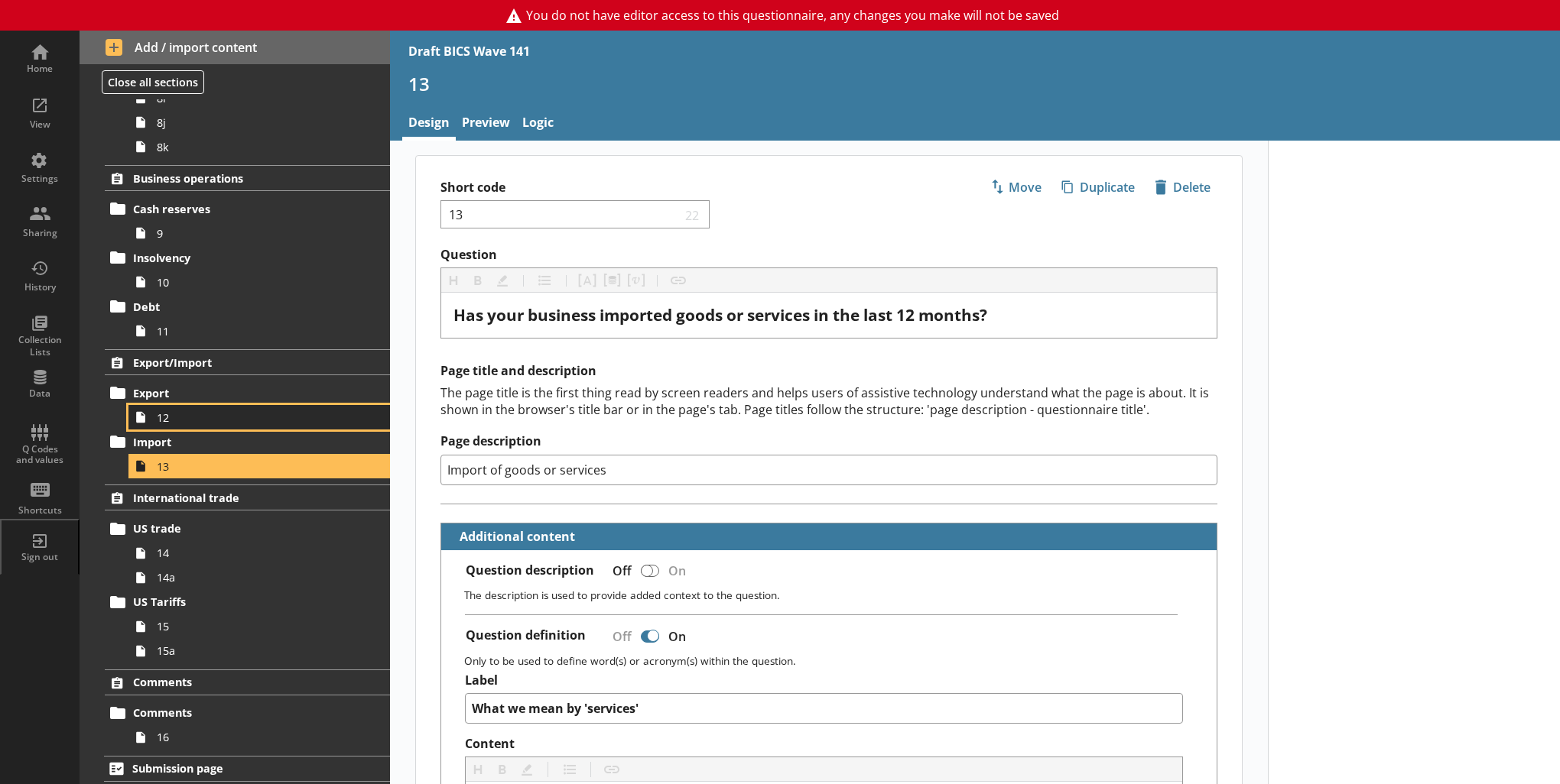
click at [256, 406] on link "12" at bounding box center [259, 417] width 261 height 24
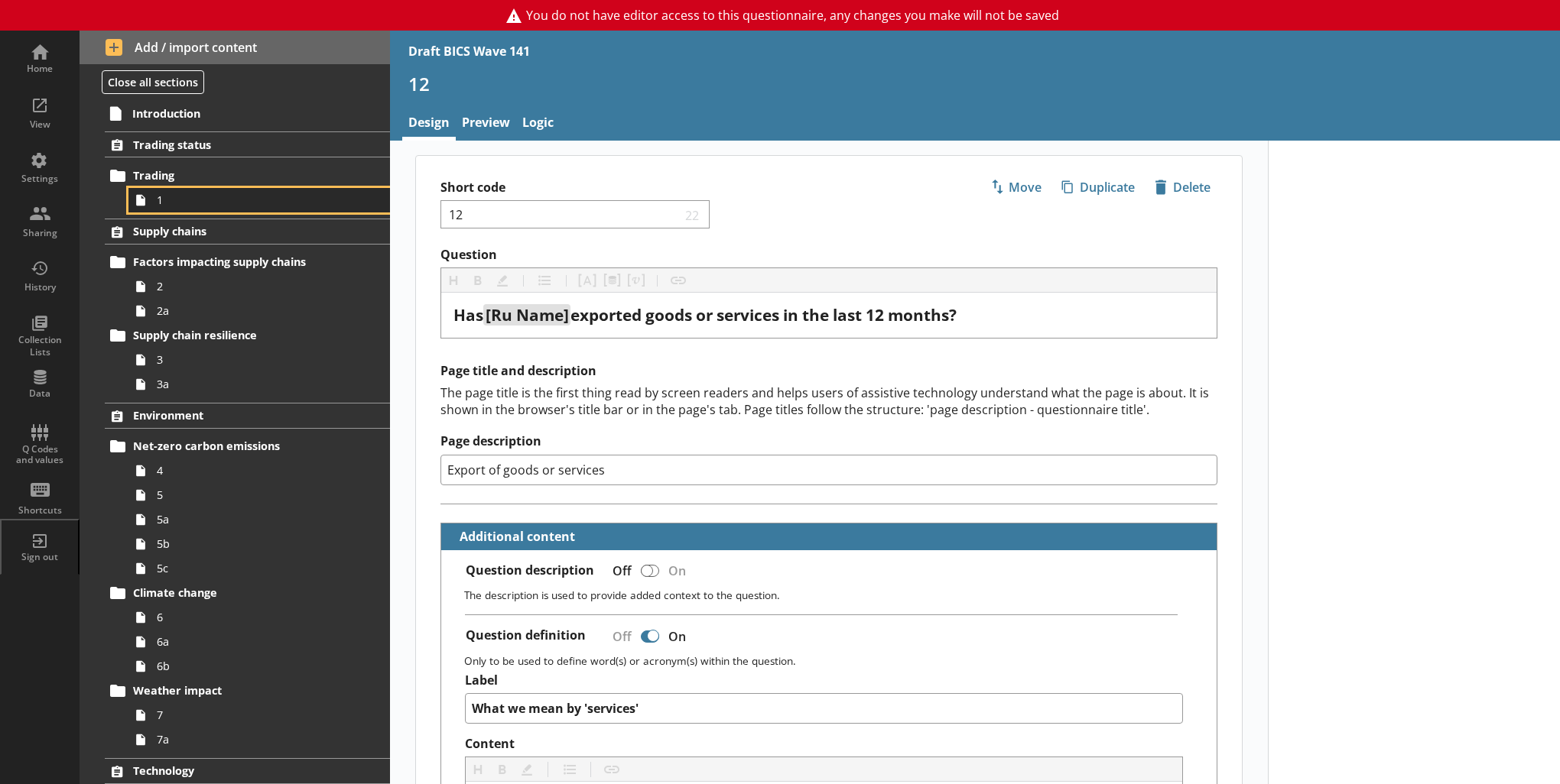
click at [235, 205] on span "1" at bounding box center [251, 200] width 188 height 14
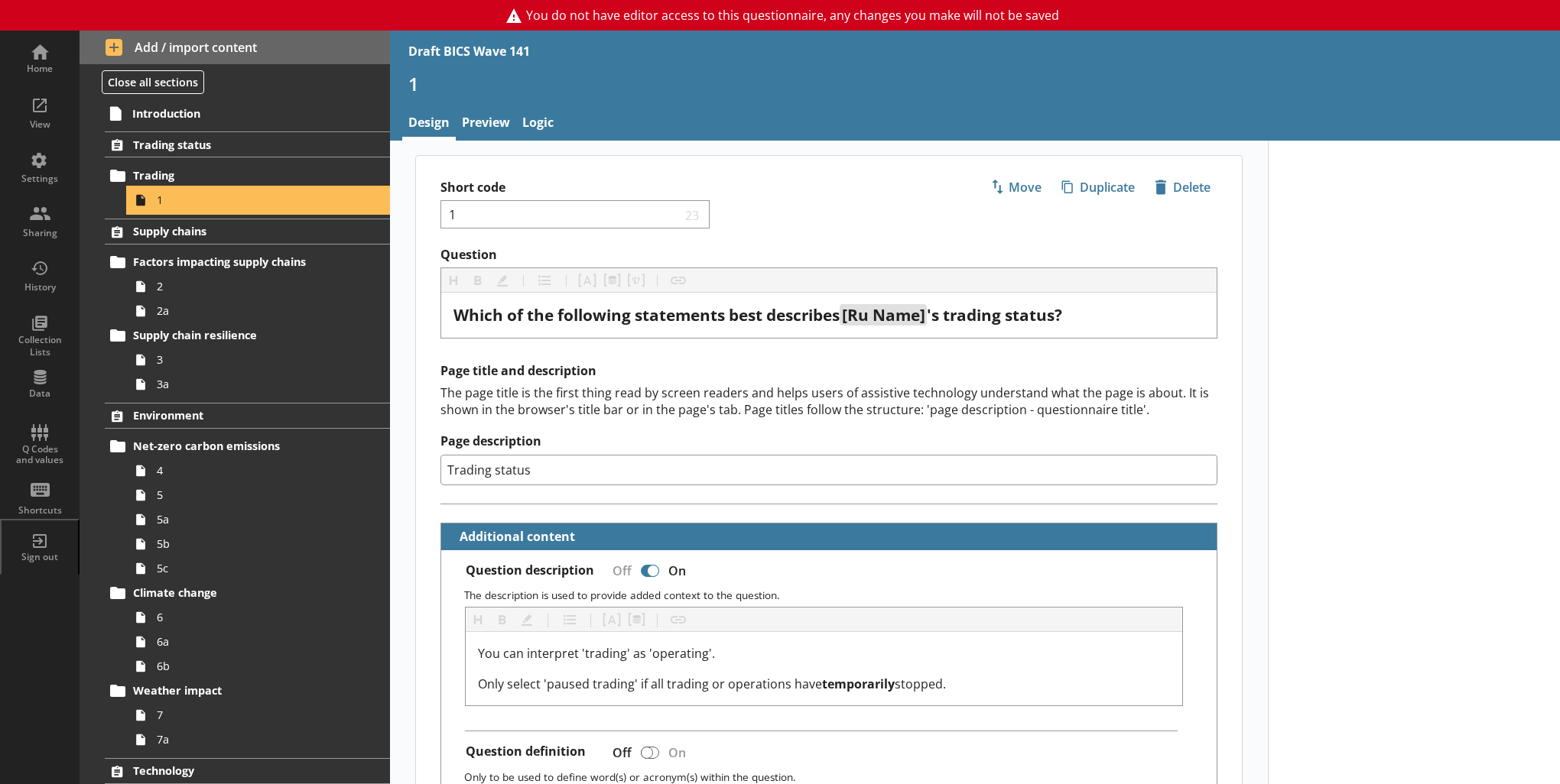
type textarea "x"
click at [497, 134] on link "Preview" at bounding box center [485, 124] width 60 height 33
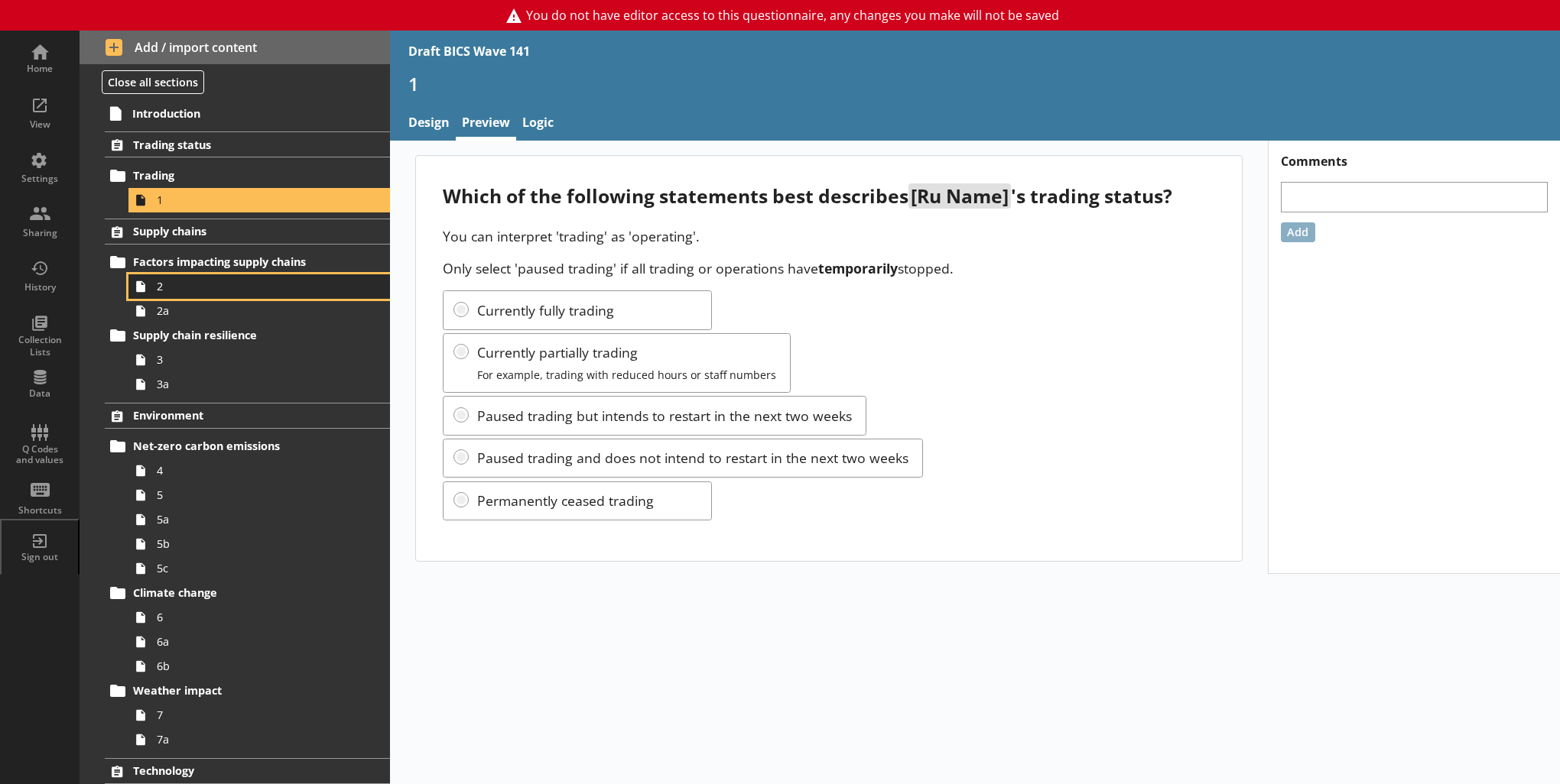
click at [235, 292] on link "2" at bounding box center [259, 287] width 261 height 24
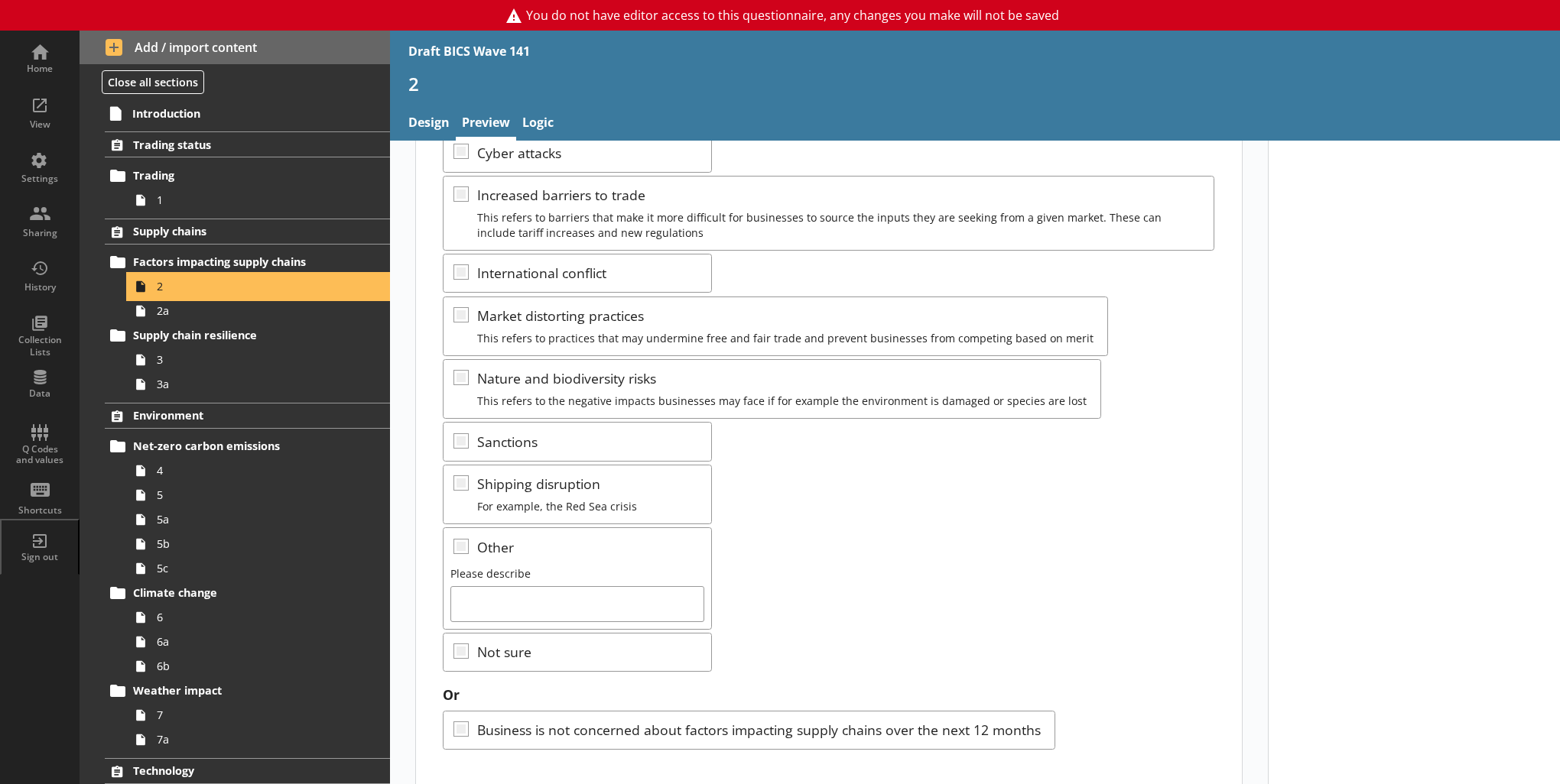
scroll to position [244, 0]
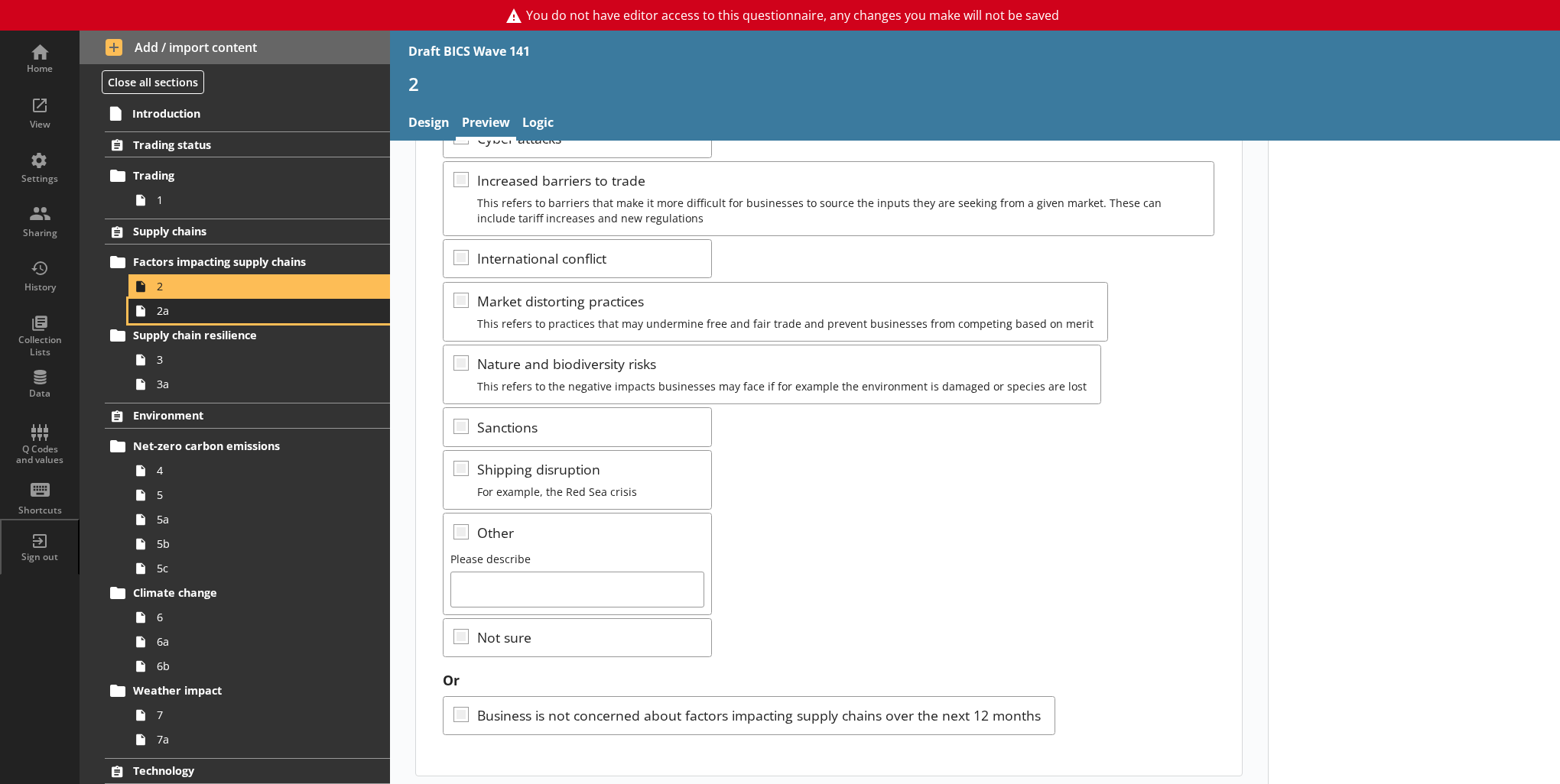
click at [229, 313] on span "2a" at bounding box center [251, 311] width 188 height 14
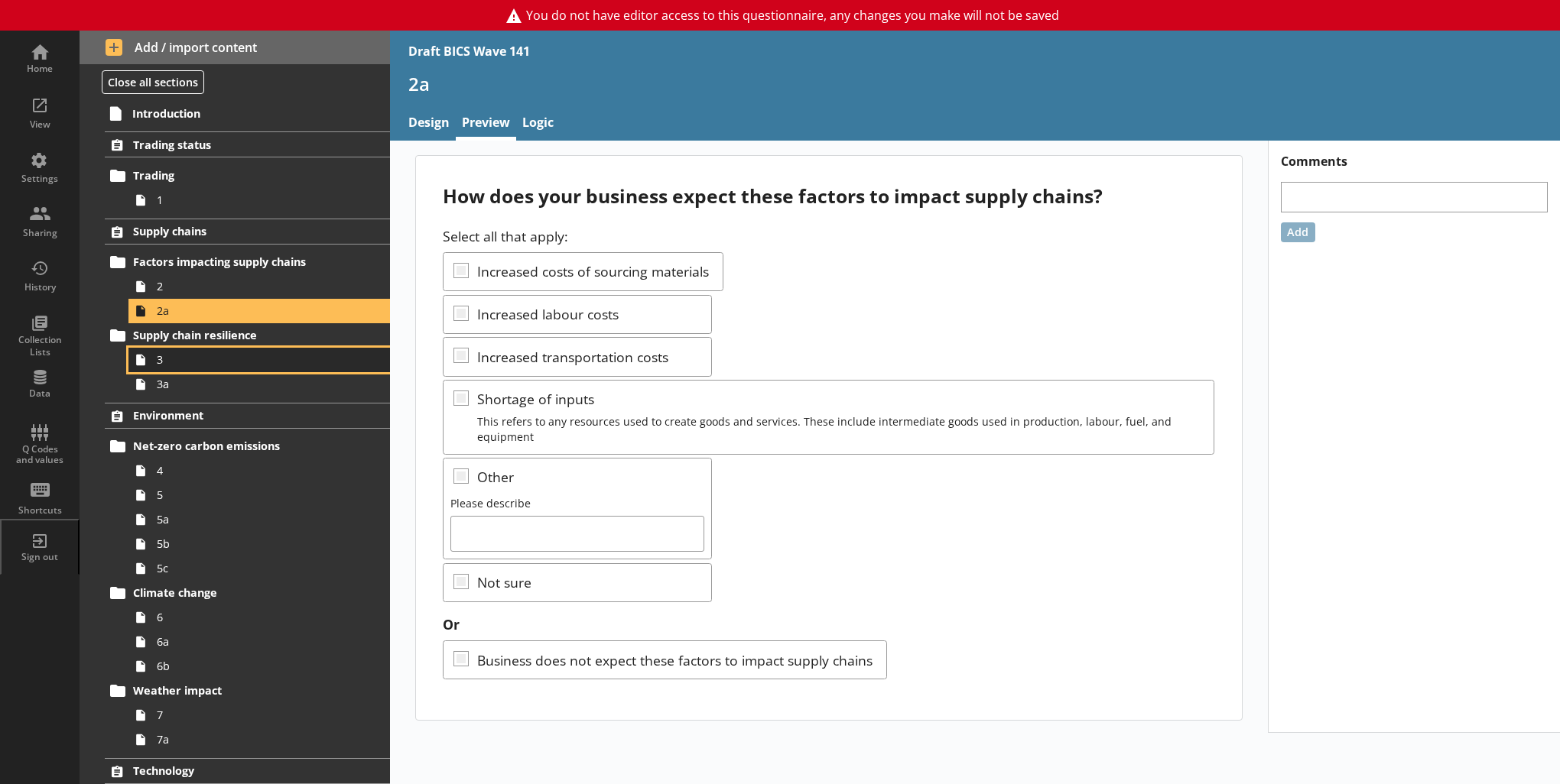
click at [232, 363] on span "3" at bounding box center [251, 360] width 188 height 14
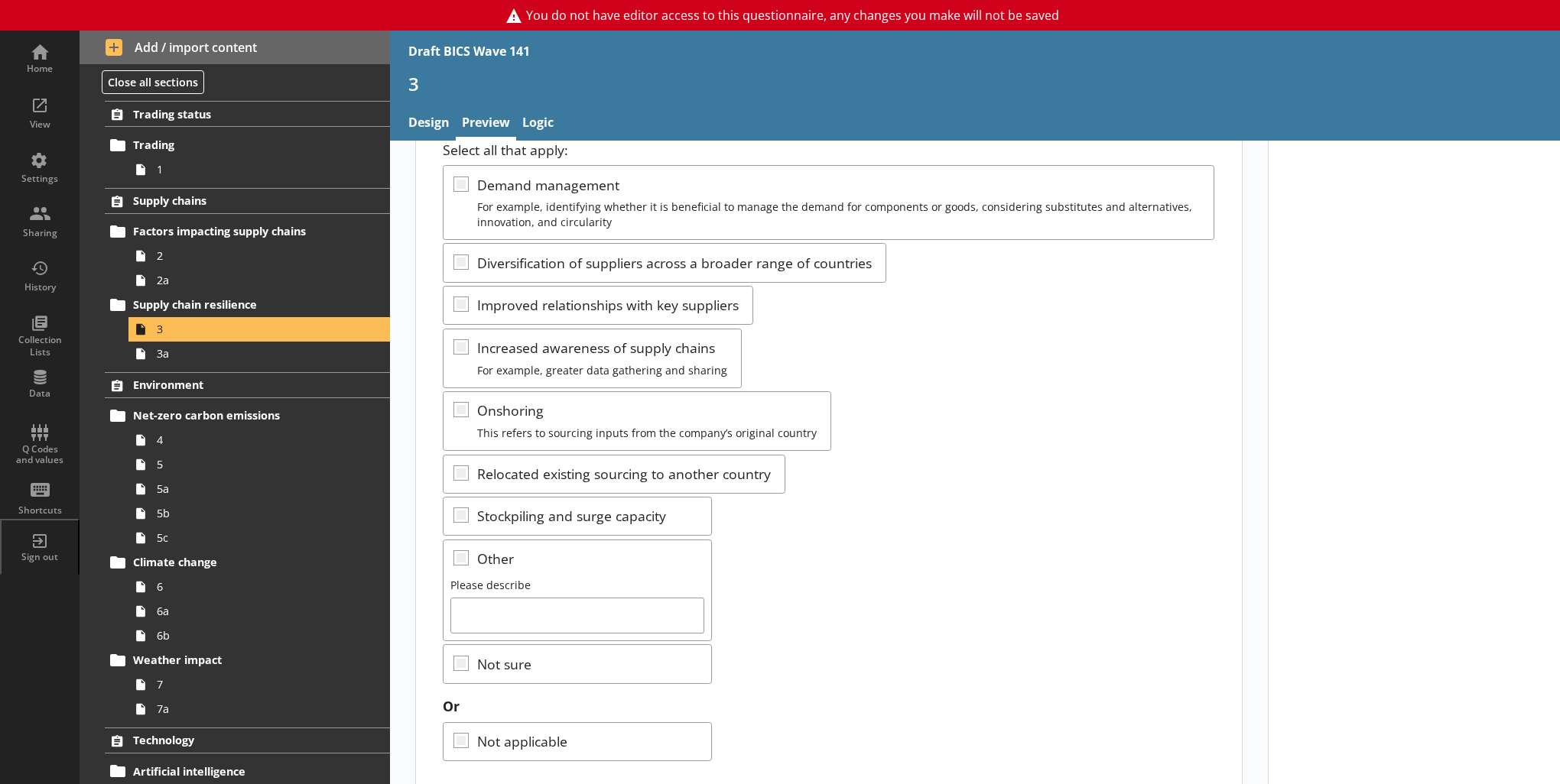
scroll to position [226, 0]
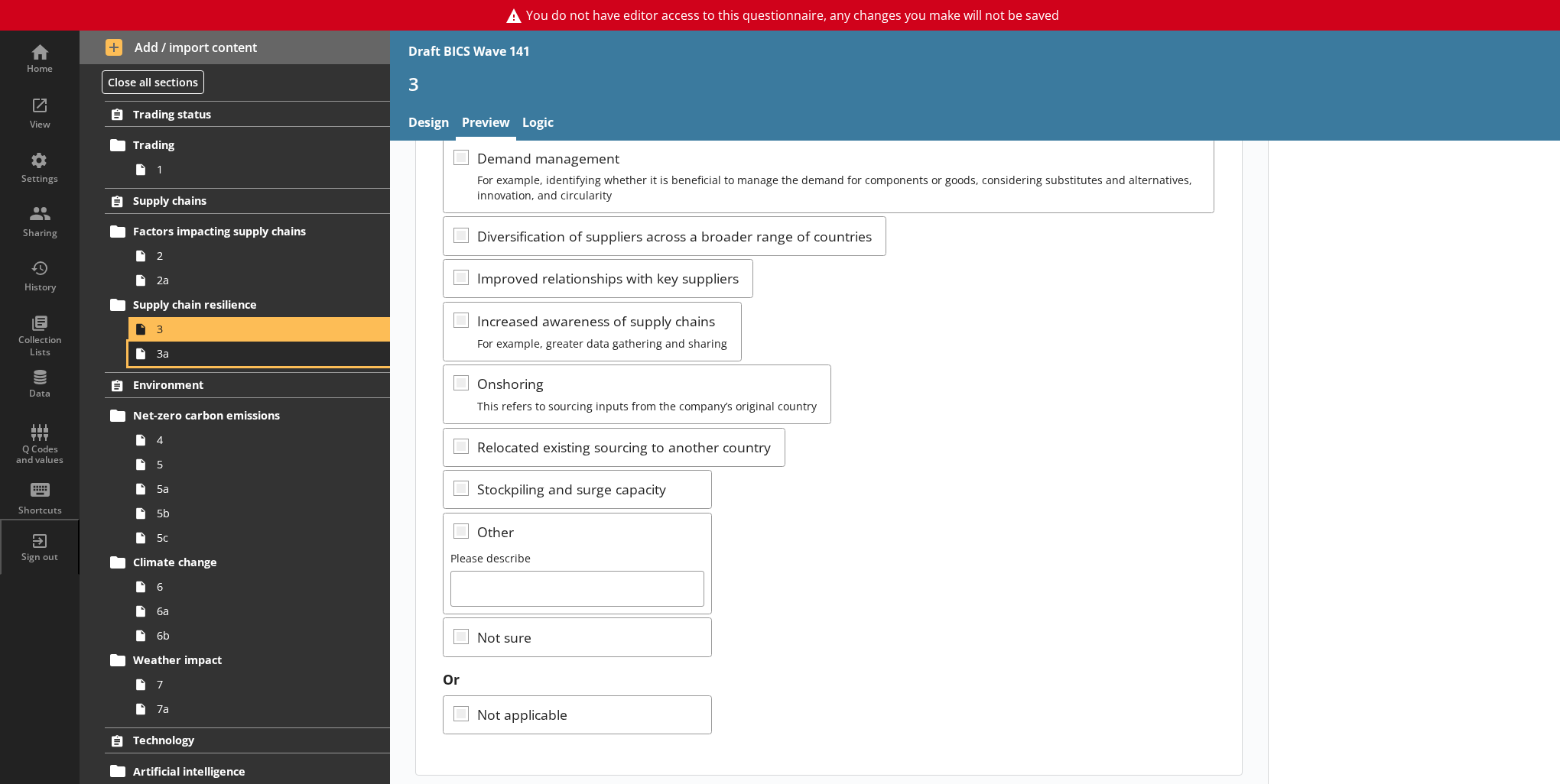
click at [179, 357] on span "3a" at bounding box center [251, 353] width 188 height 14
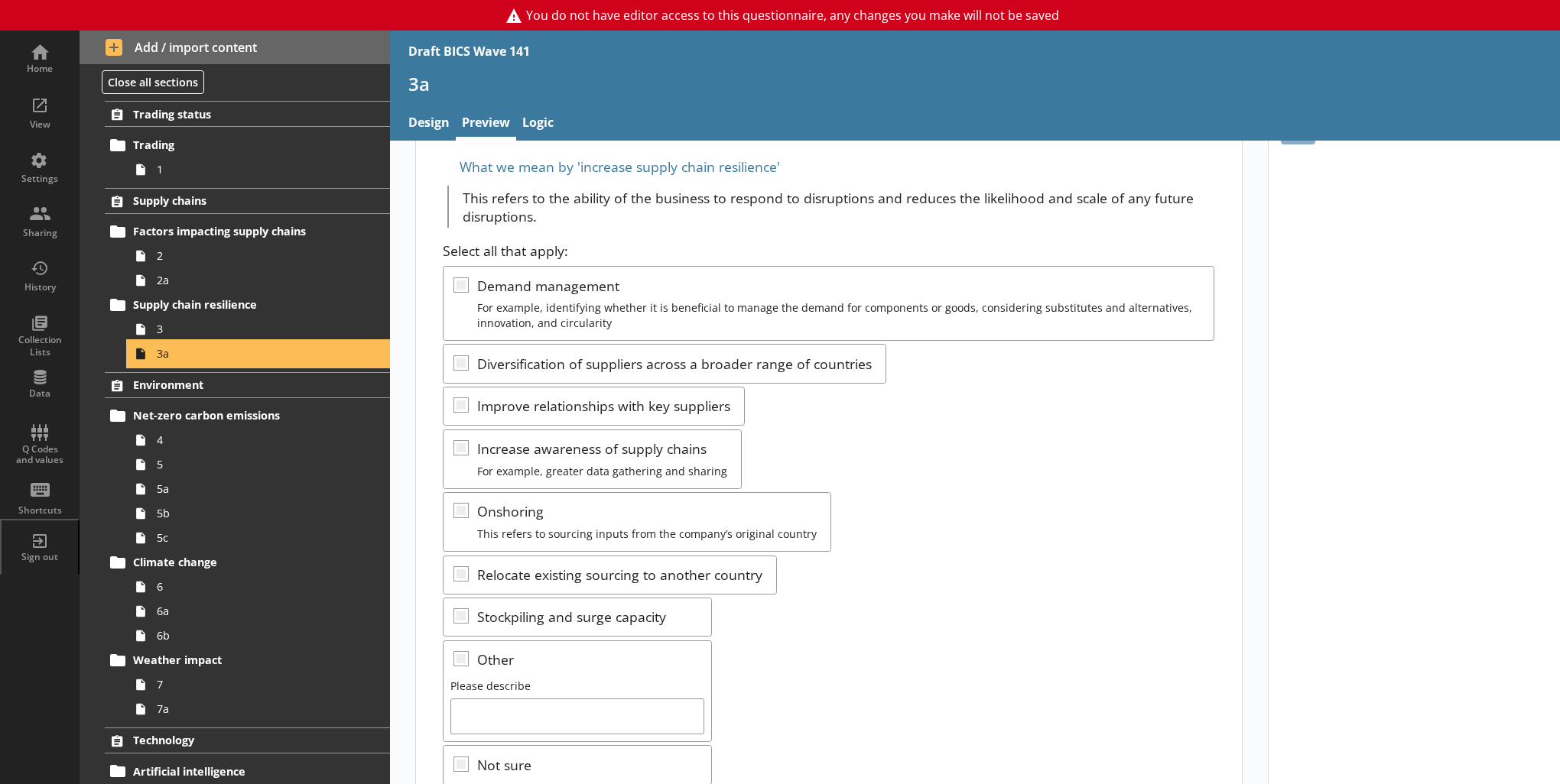
scroll to position [226, 0]
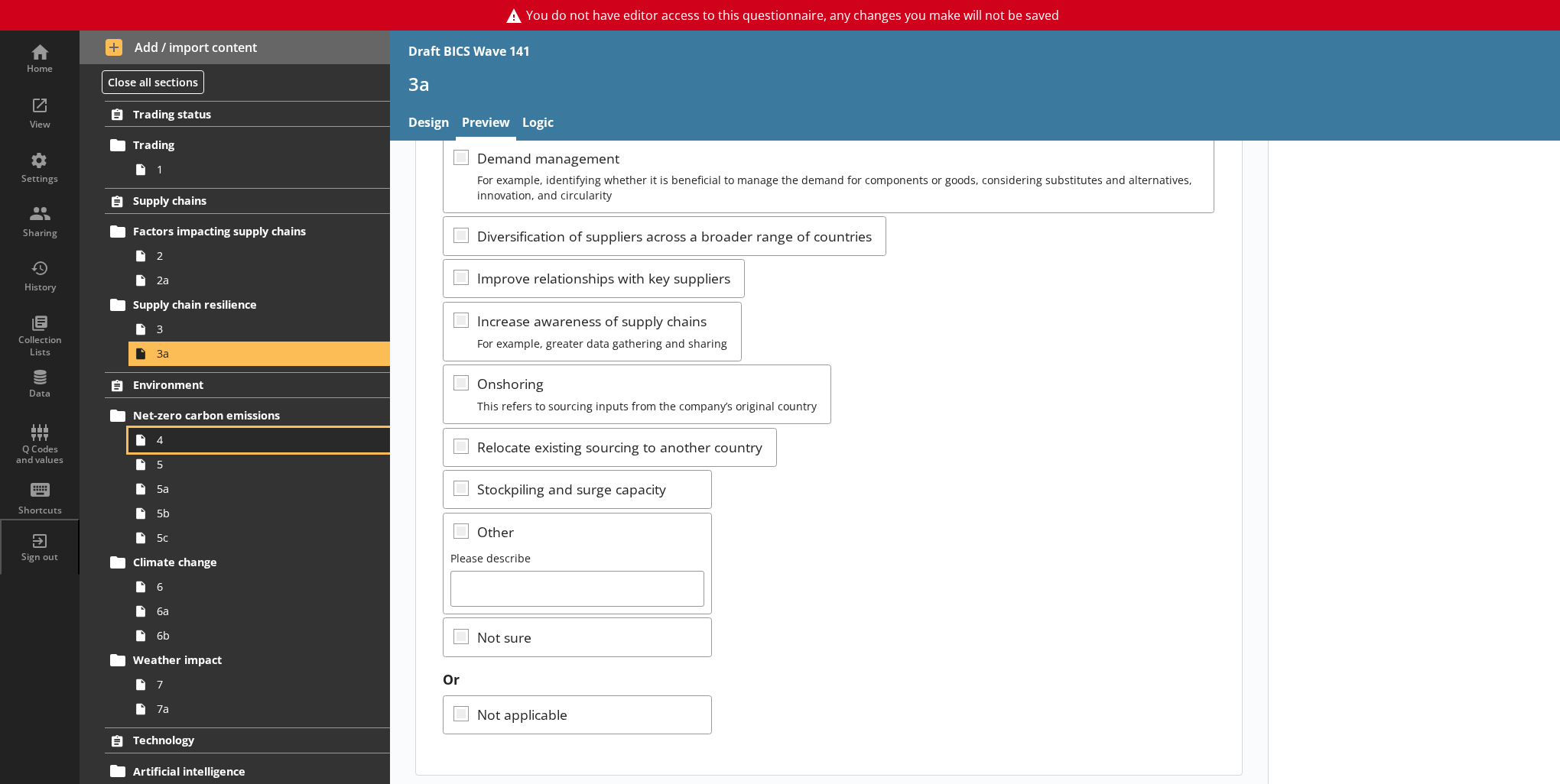
click at [222, 442] on span "4" at bounding box center [251, 440] width 188 height 14
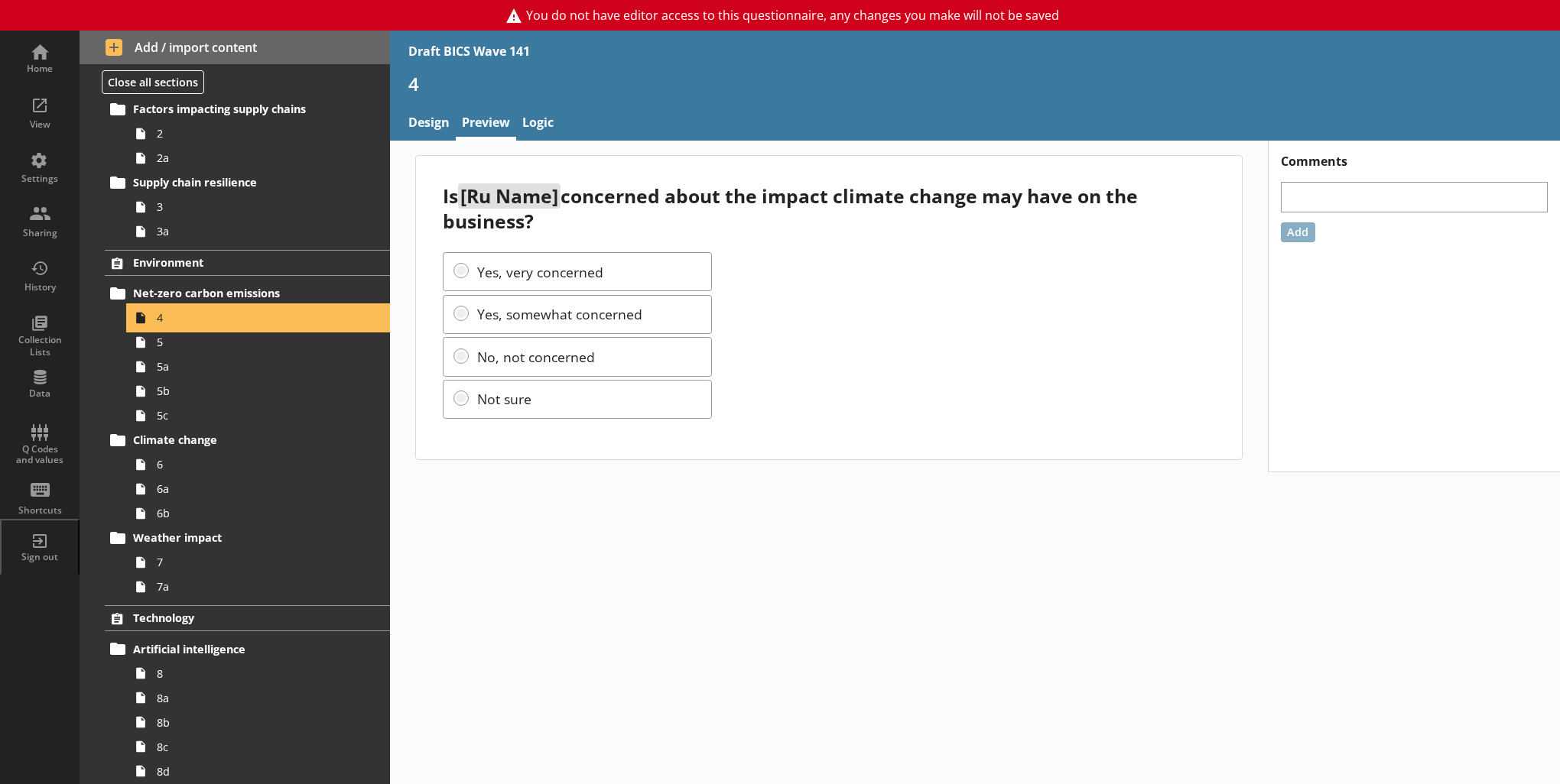
scroll to position [183, 0]
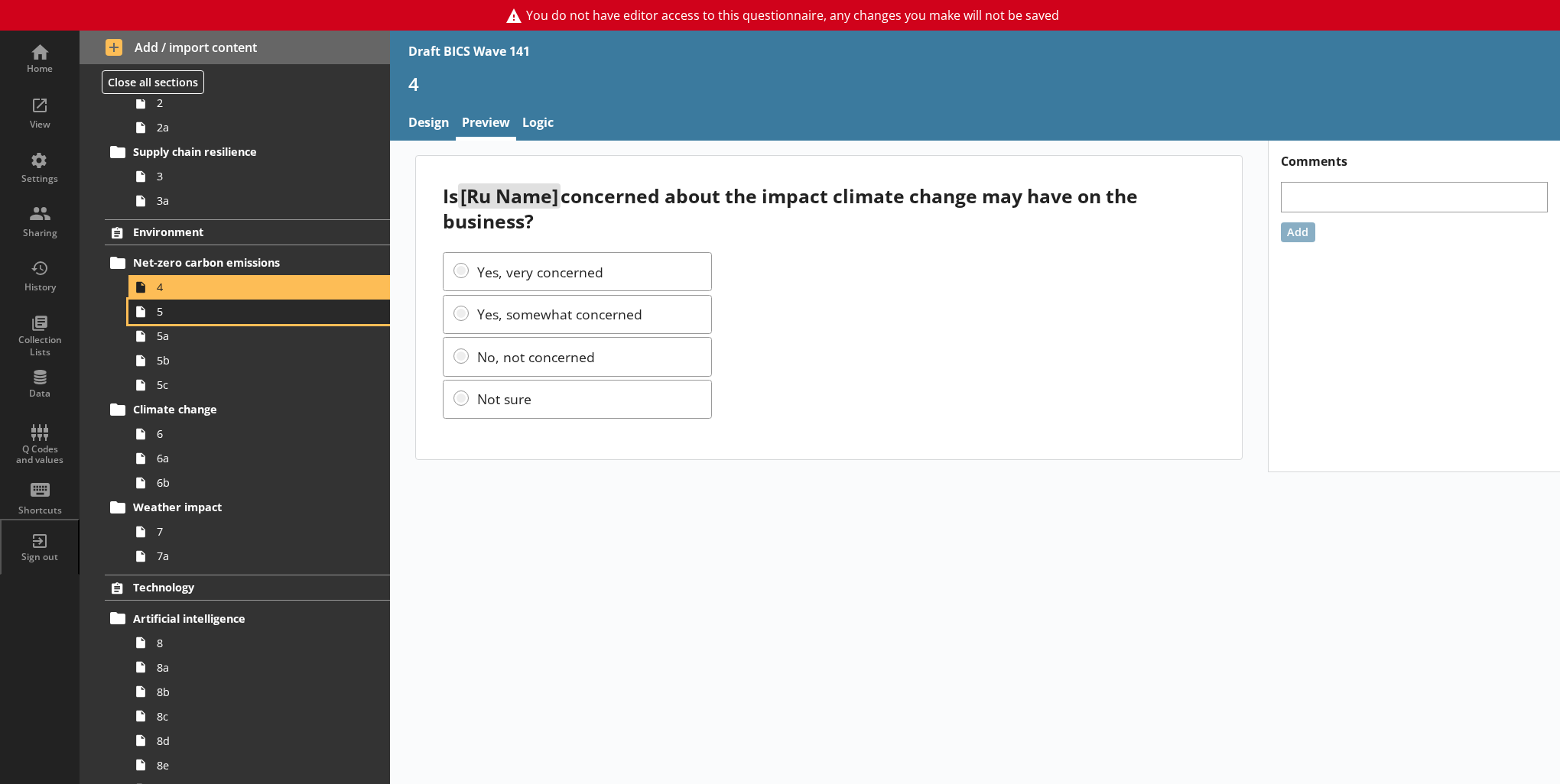
click at [178, 318] on link "5" at bounding box center [259, 312] width 261 height 24
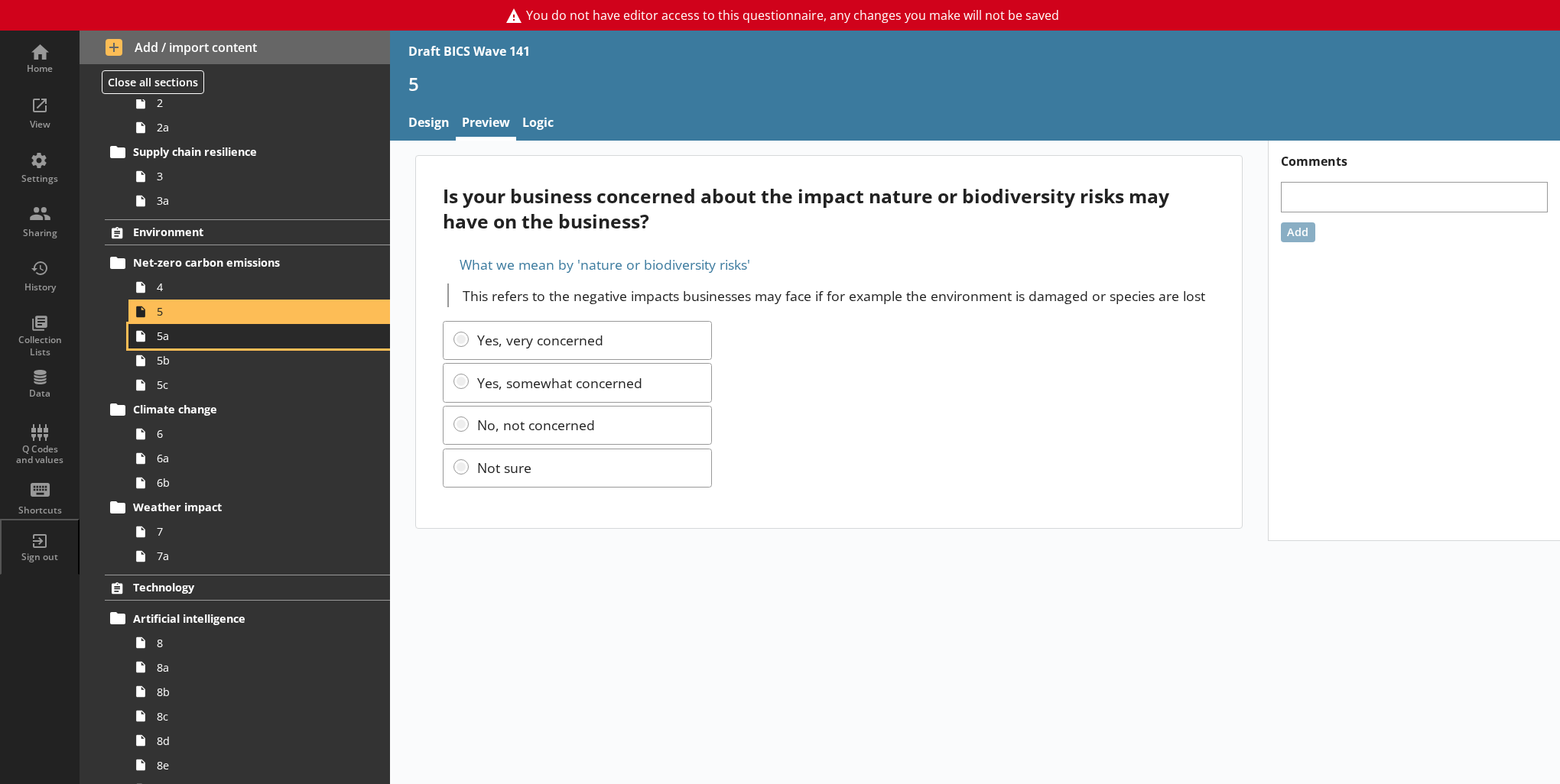
click at [178, 340] on span "5a" at bounding box center [251, 336] width 188 height 14
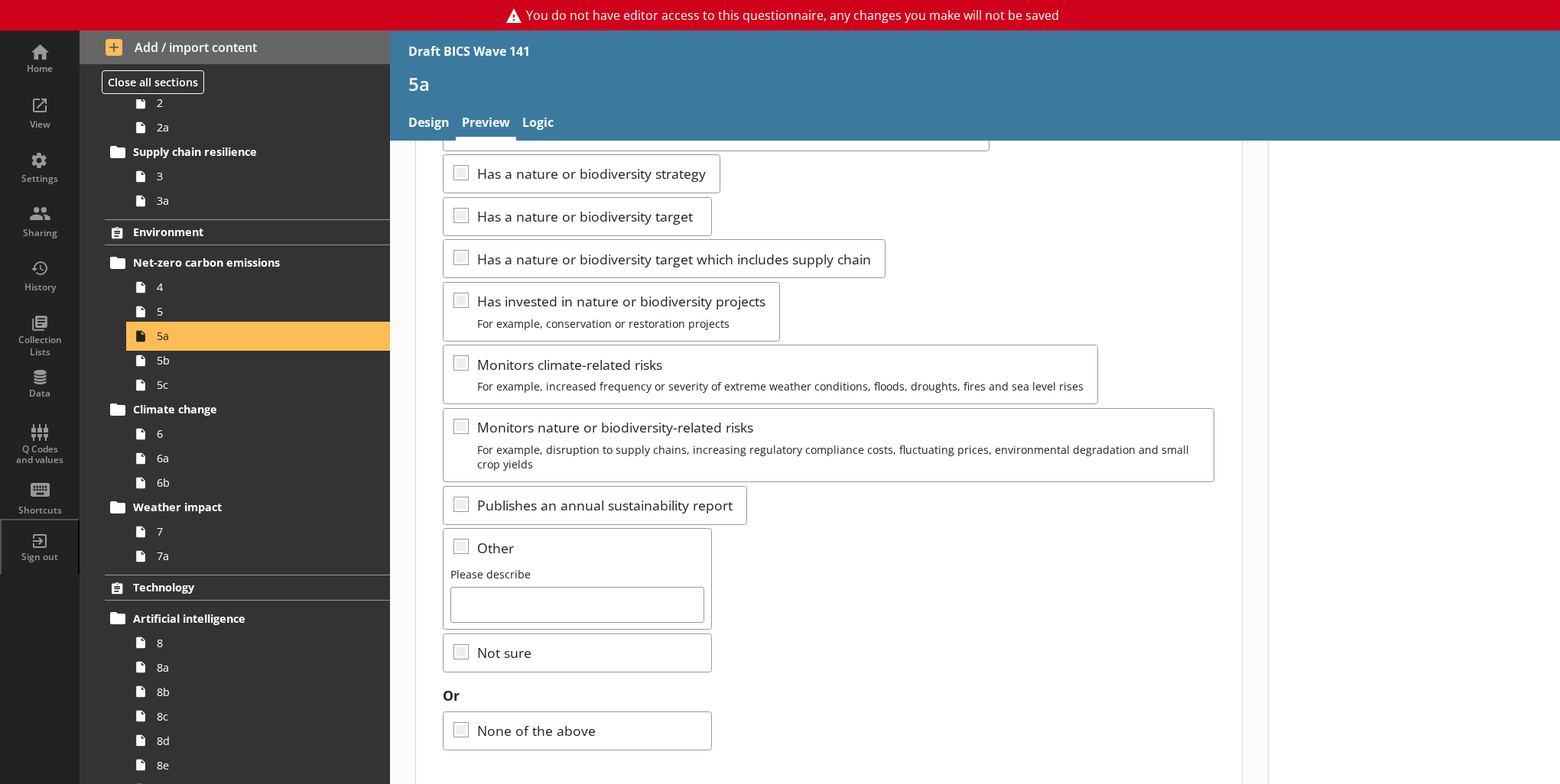
scroll to position [266, 0]
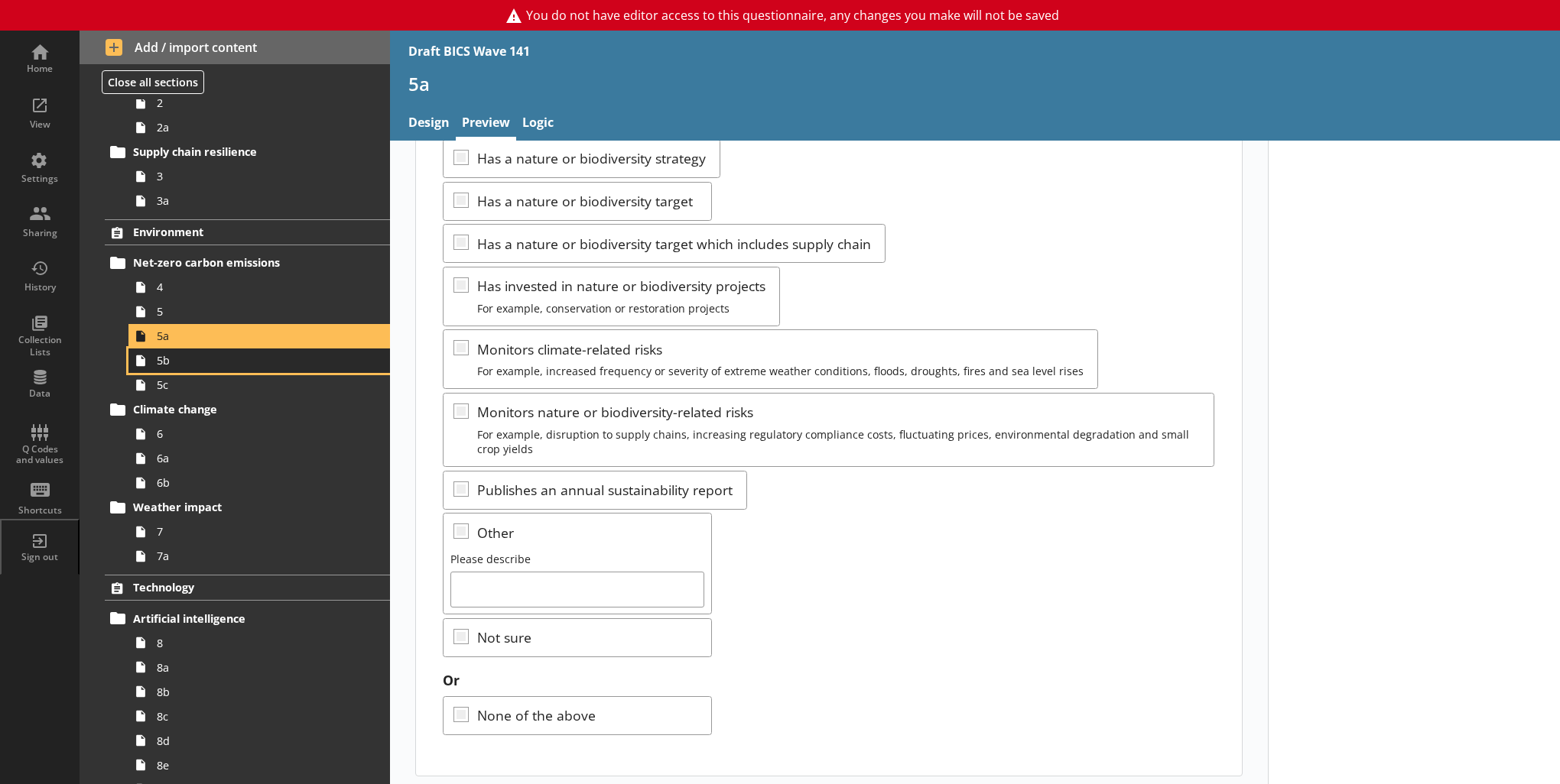
click at [276, 367] on link "5b" at bounding box center [259, 361] width 261 height 24
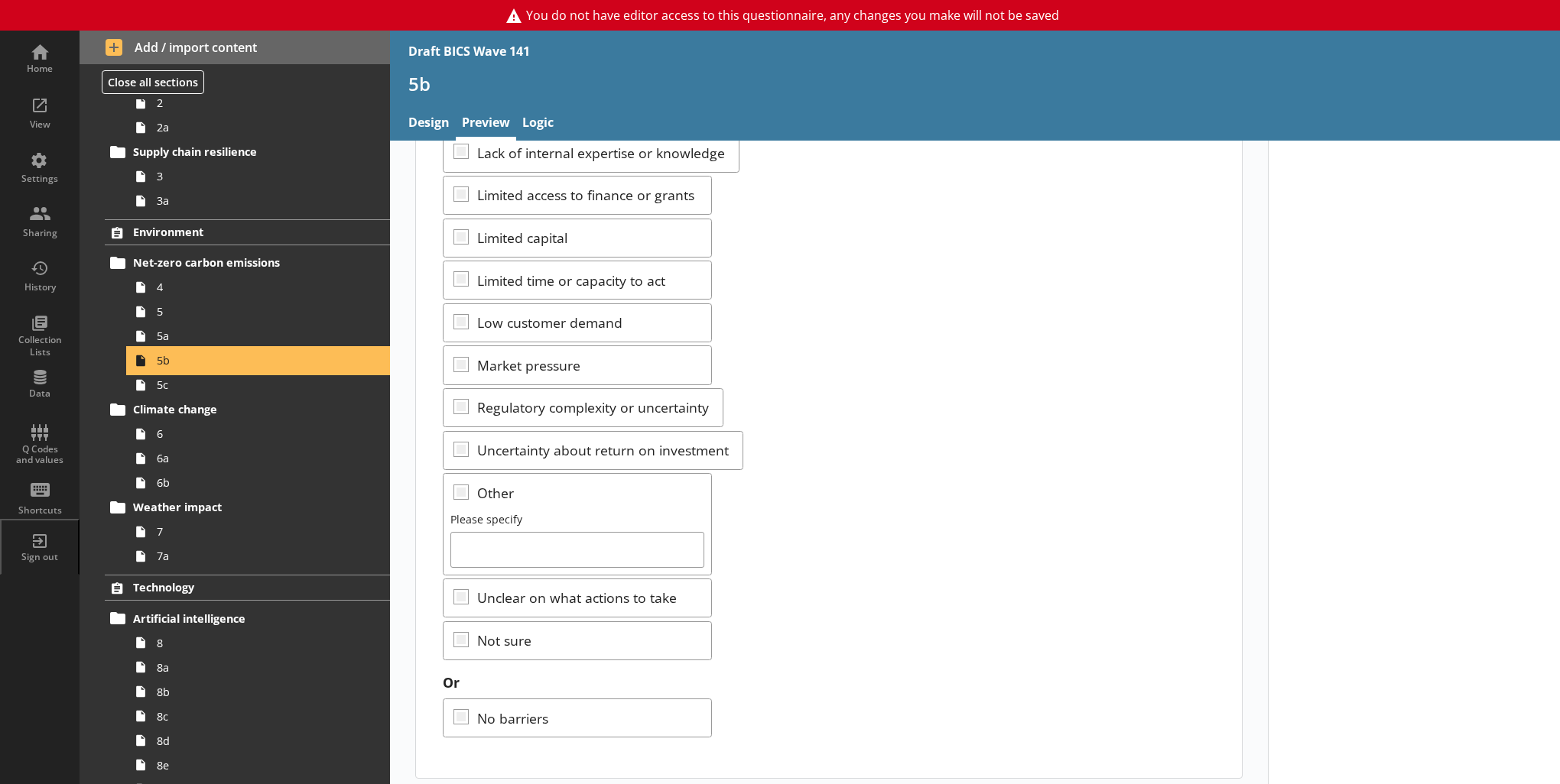
scroll to position [231, 0]
click at [278, 391] on link "5c" at bounding box center [259, 385] width 261 height 24
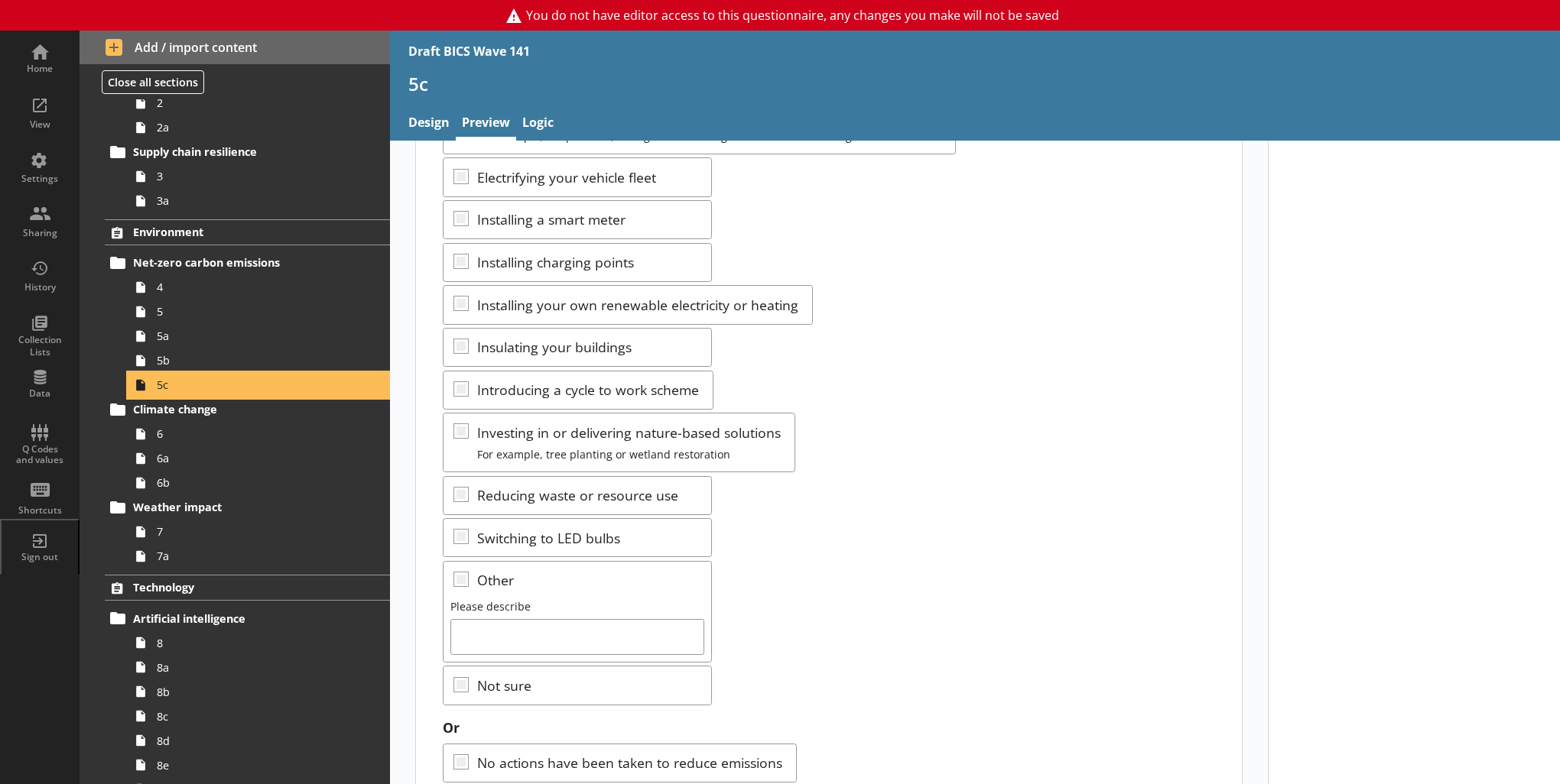
scroll to position [230, 0]
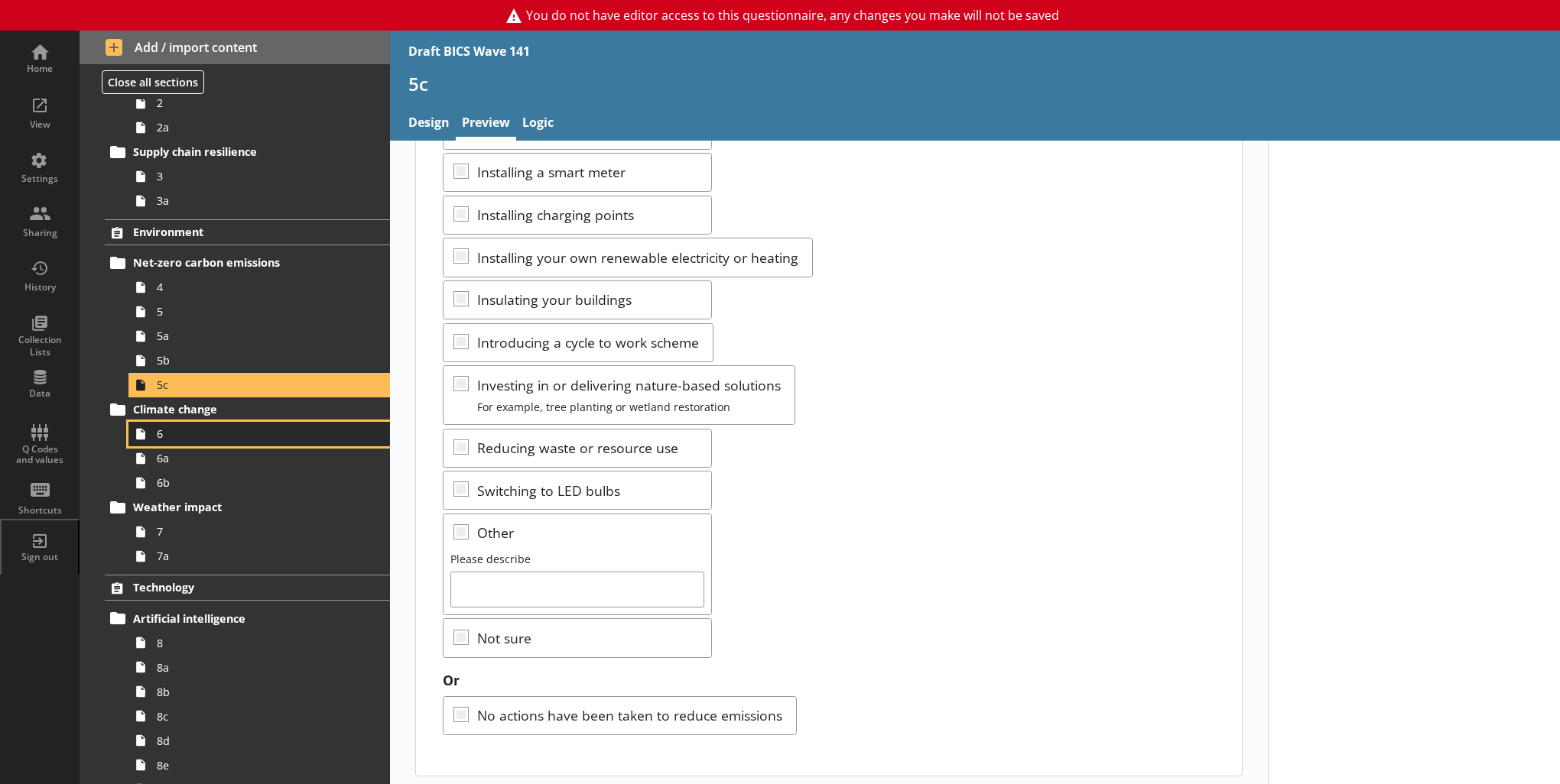
click at [199, 431] on span "6" at bounding box center [251, 434] width 188 height 14
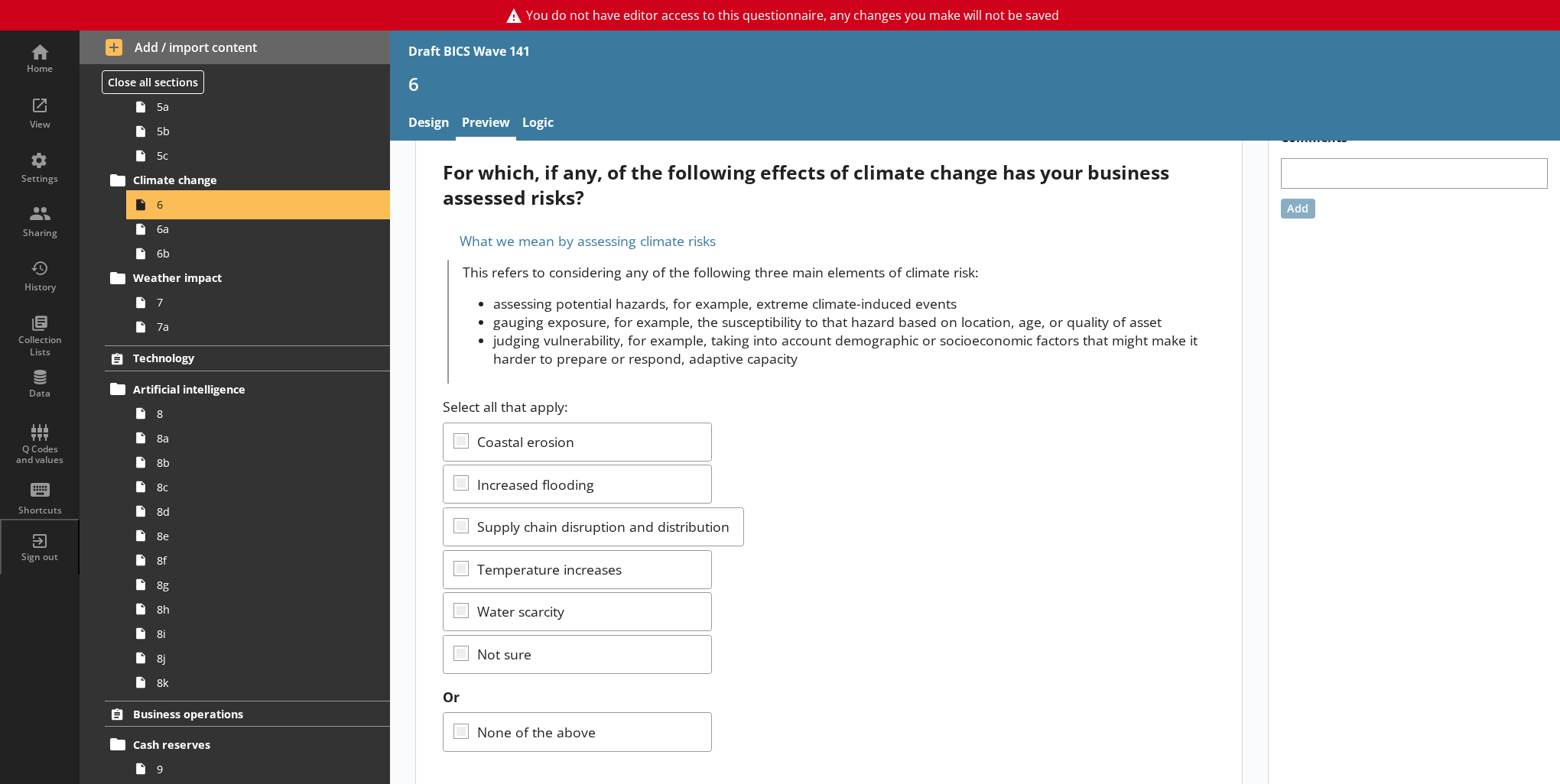
scroll to position [42, 0]
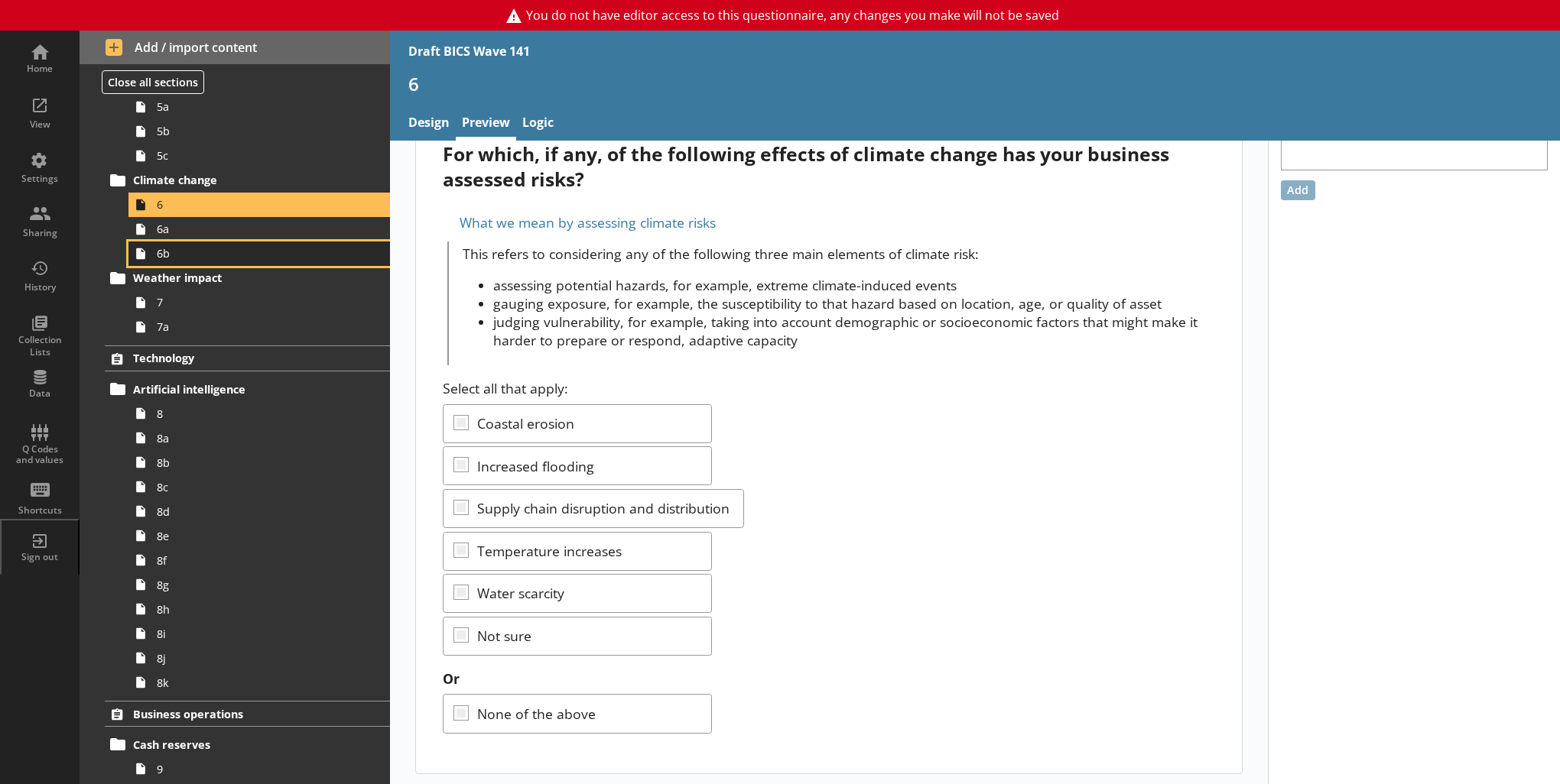
click at [179, 243] on link "6b" at bounding box center [259, 254] width 261 height 24
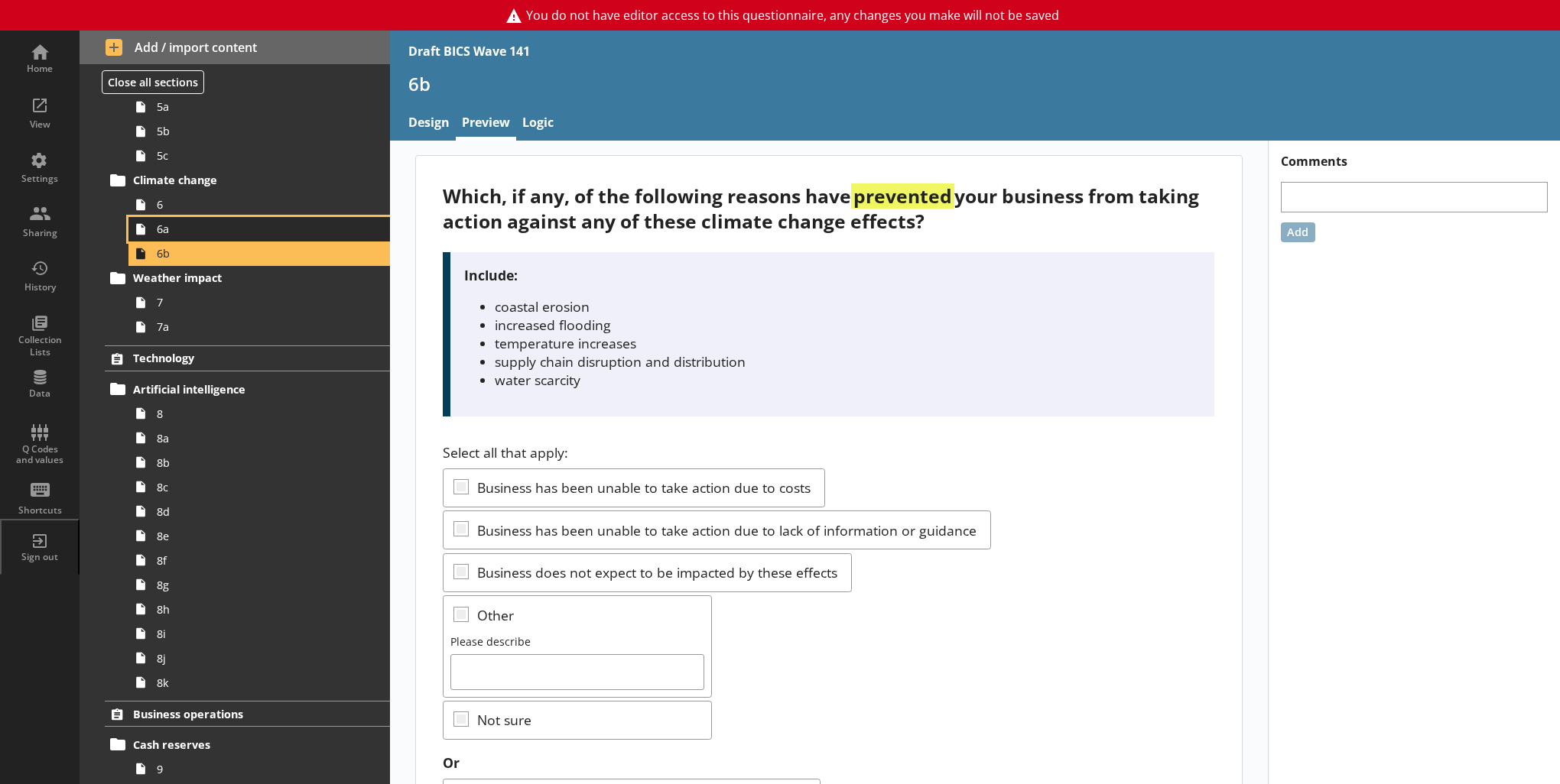
click at [189, 225] on span "6a" at bounding box center [251, 229] width 188 height 14
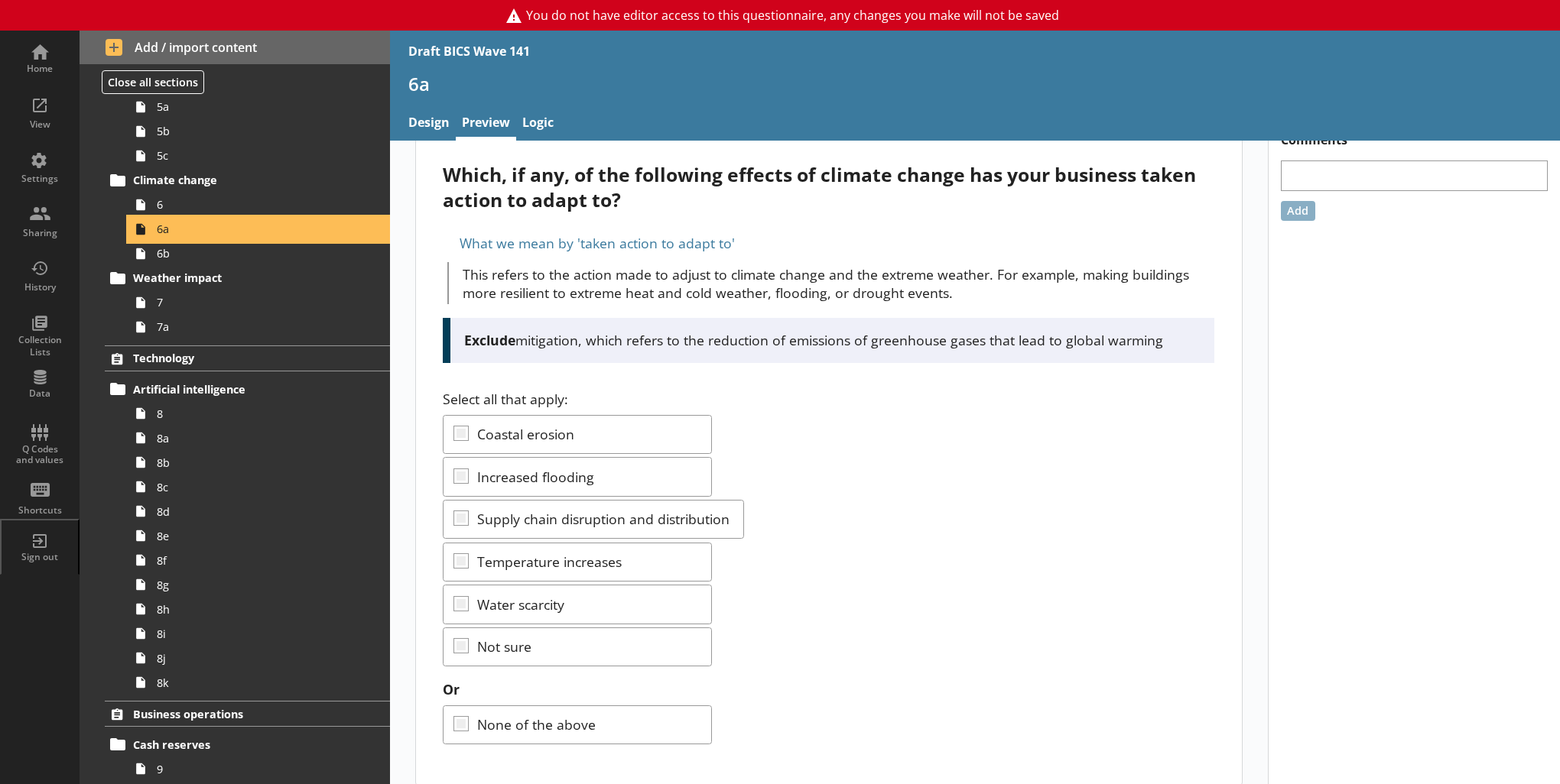
scroll to position [32, 0]
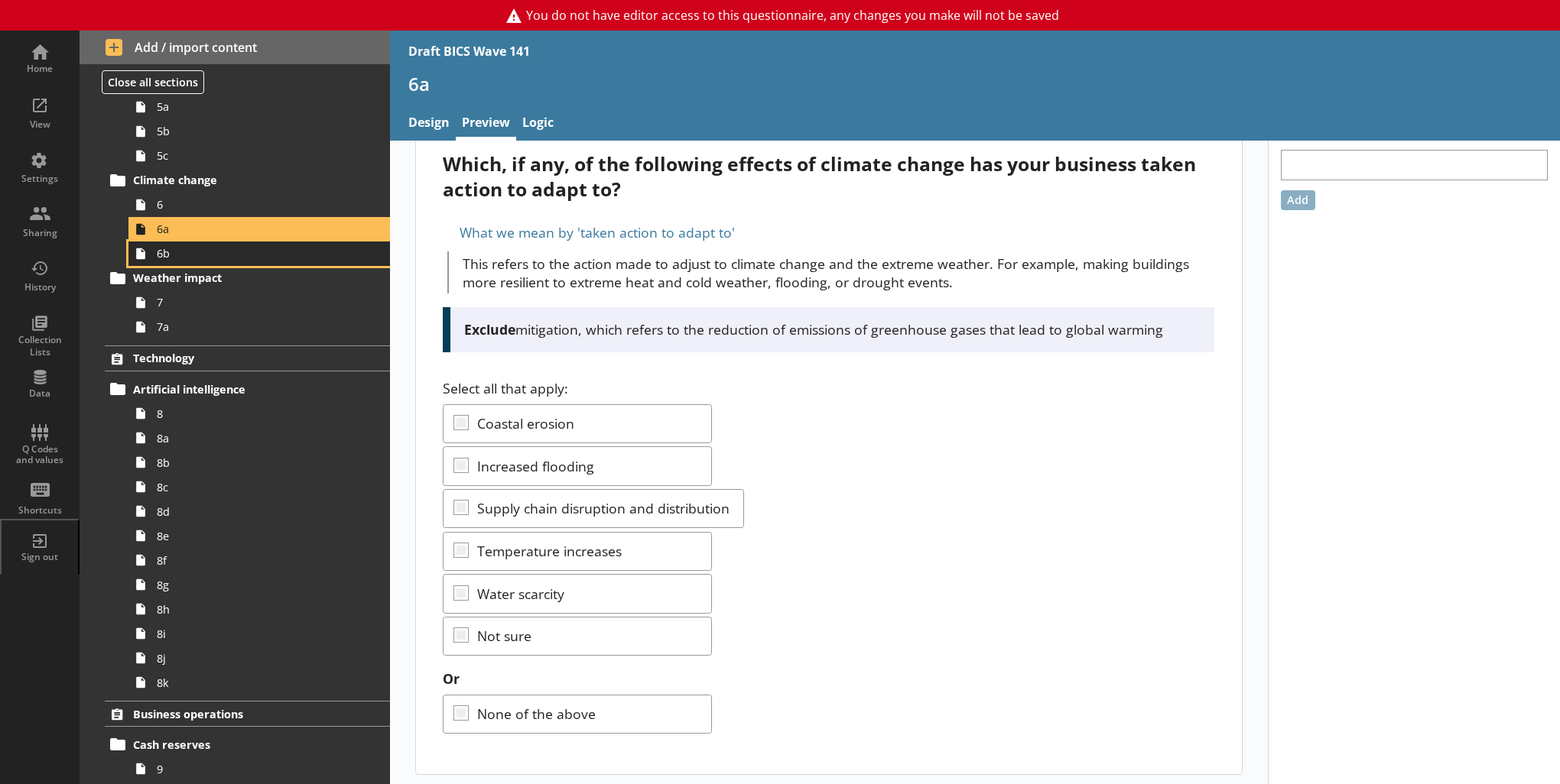
click at [182, 259] on span "6b" at bounding box center [251, 253] width 188 height 14
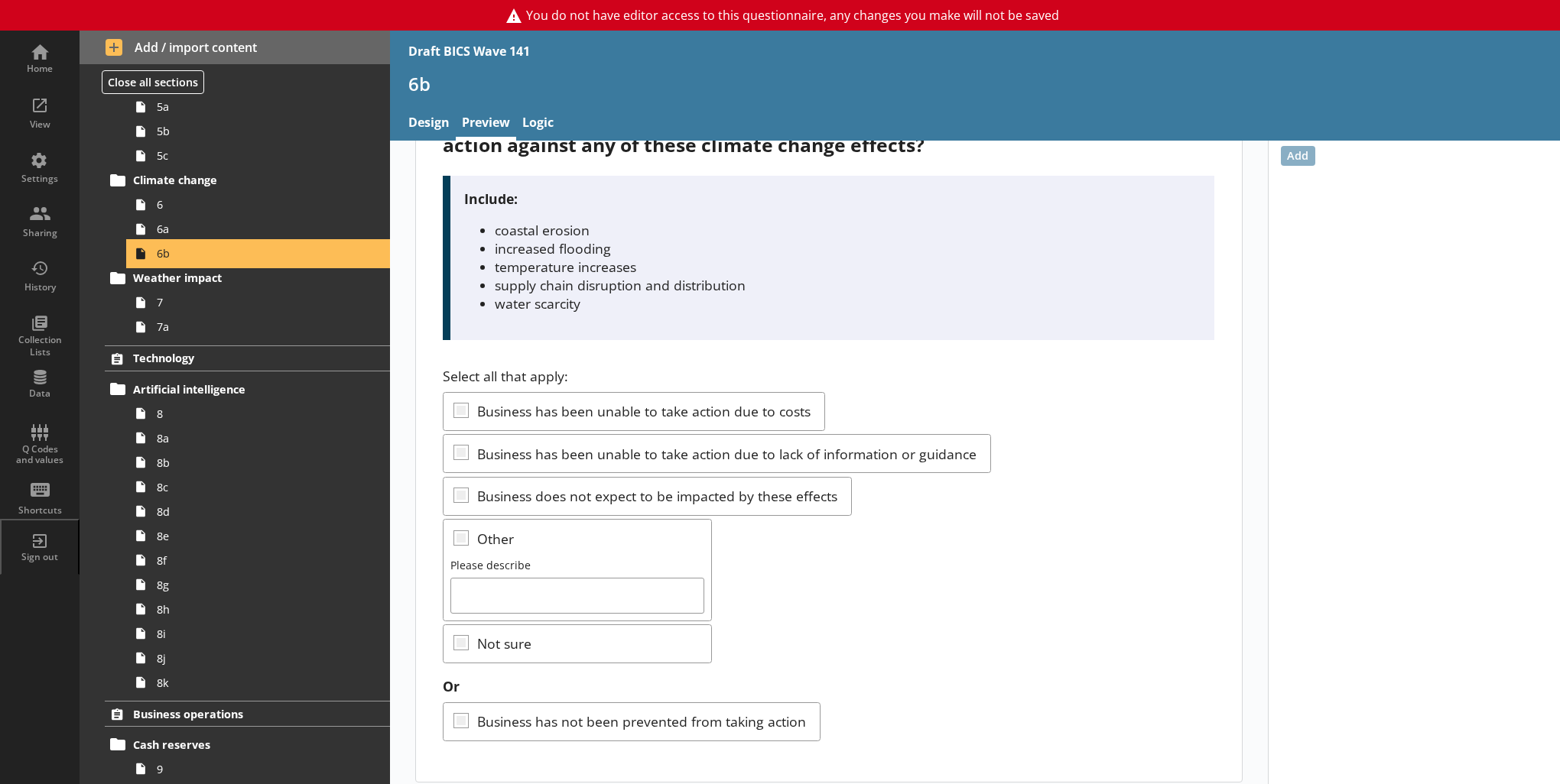
scroll to position [84, 0]
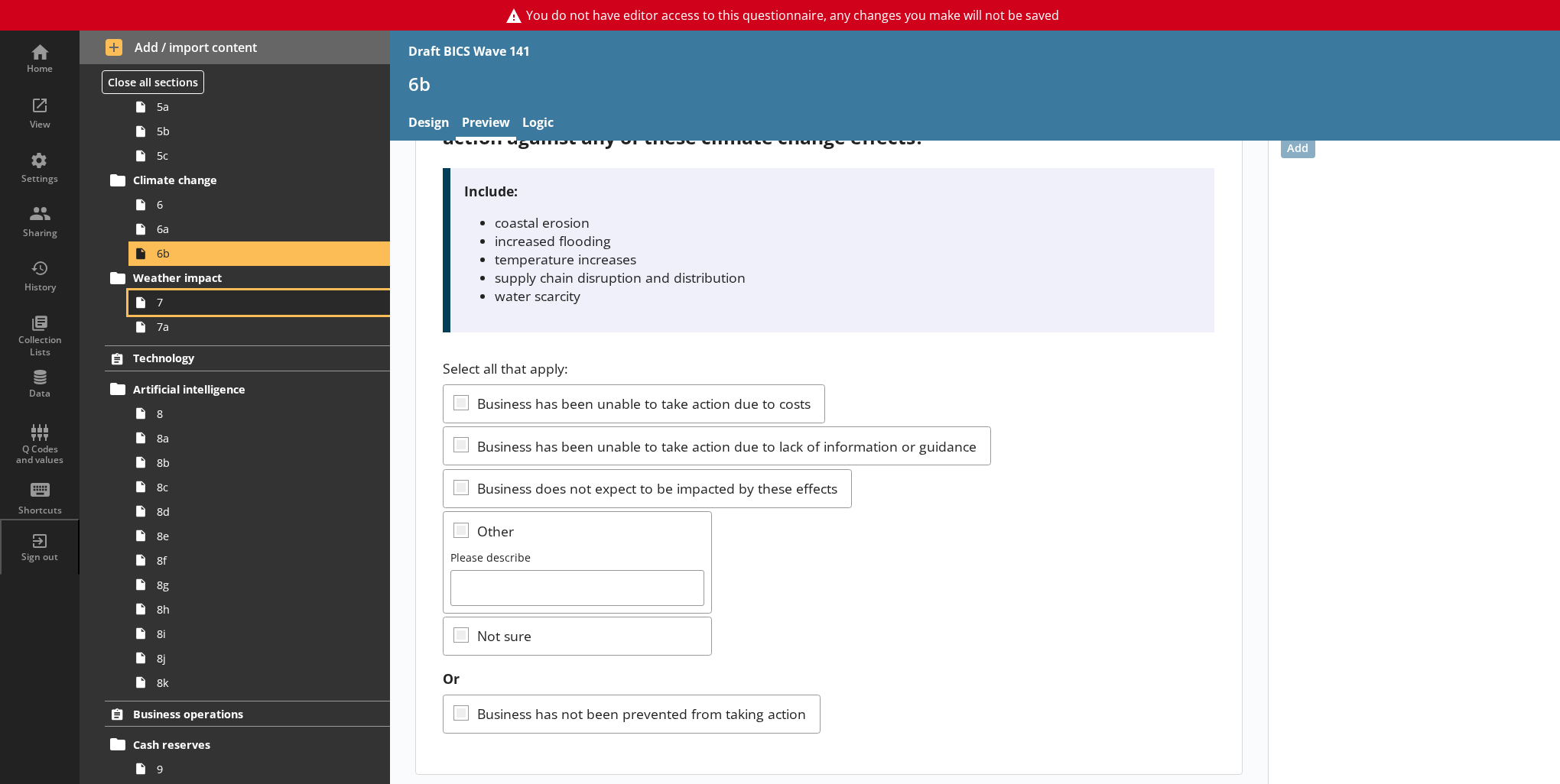
click at [229, 304] on span "7" at bounding box center [251, 302] width 188 height 14
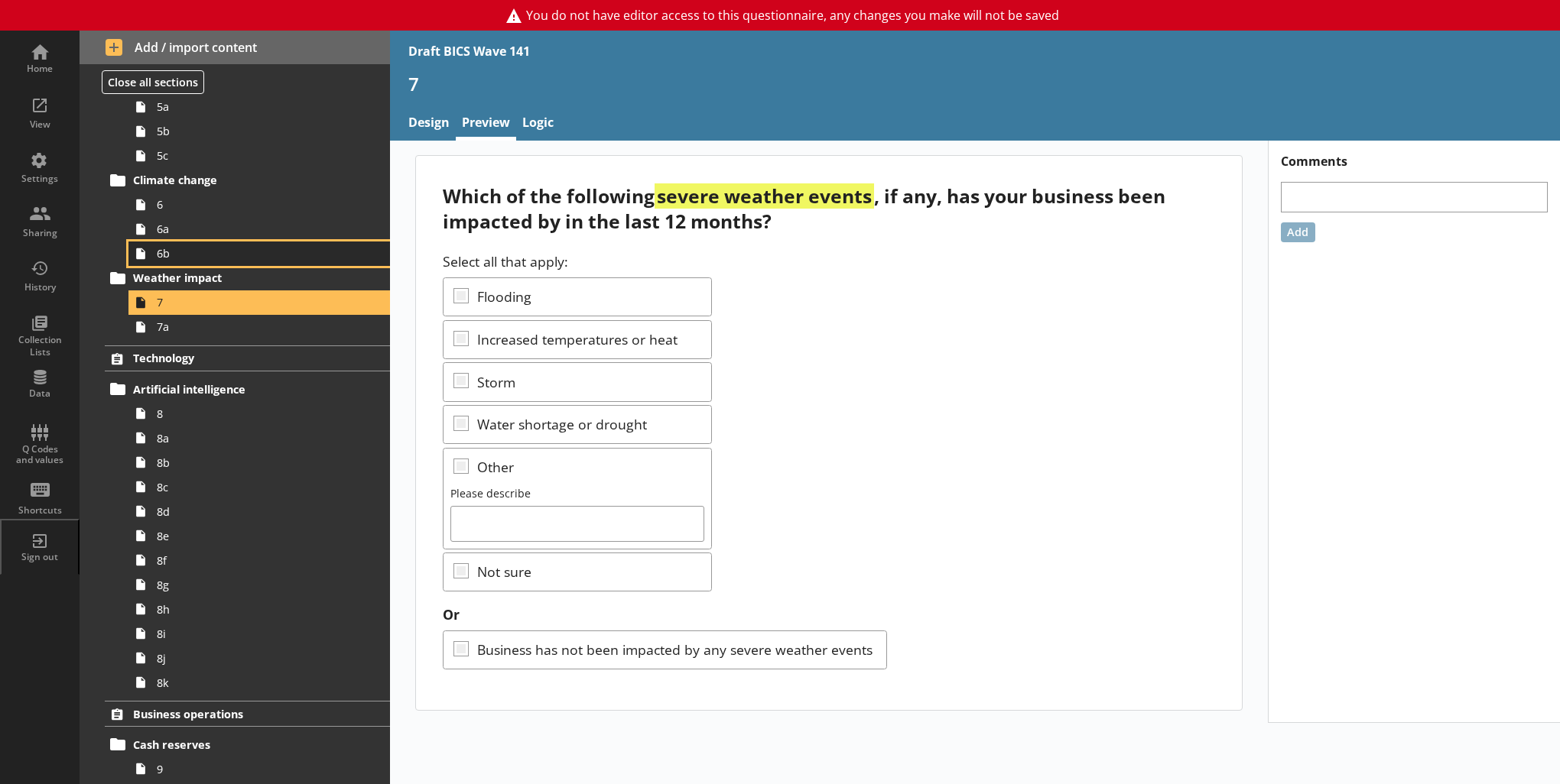
click at [161, 253] on span "6b" at bounding box center [251, 253] width 188 height 14
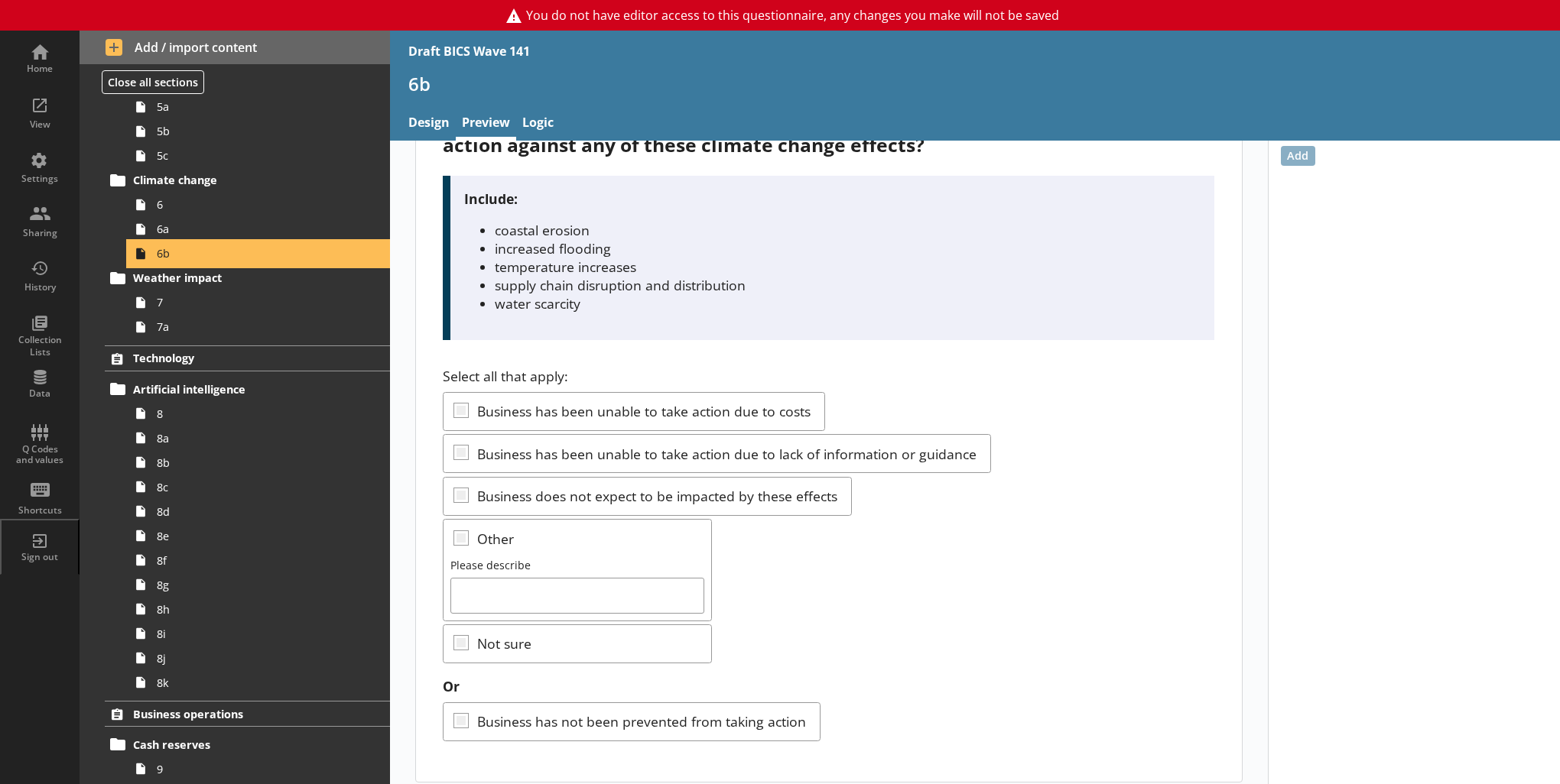
scroll to position [84, 0]
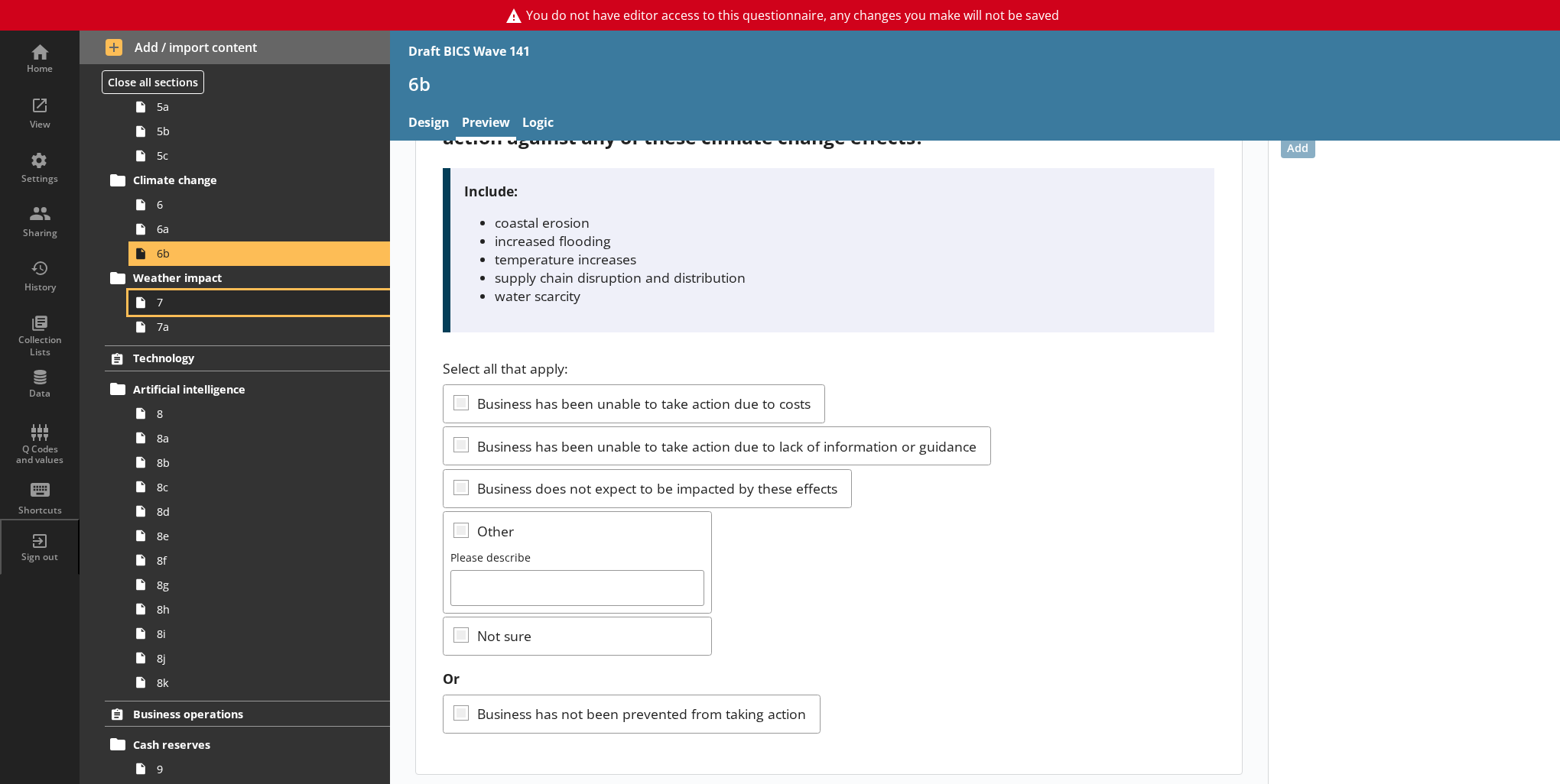
click at [312, 308] on span "7" at bounding box center [251, 302] width 188 height 14
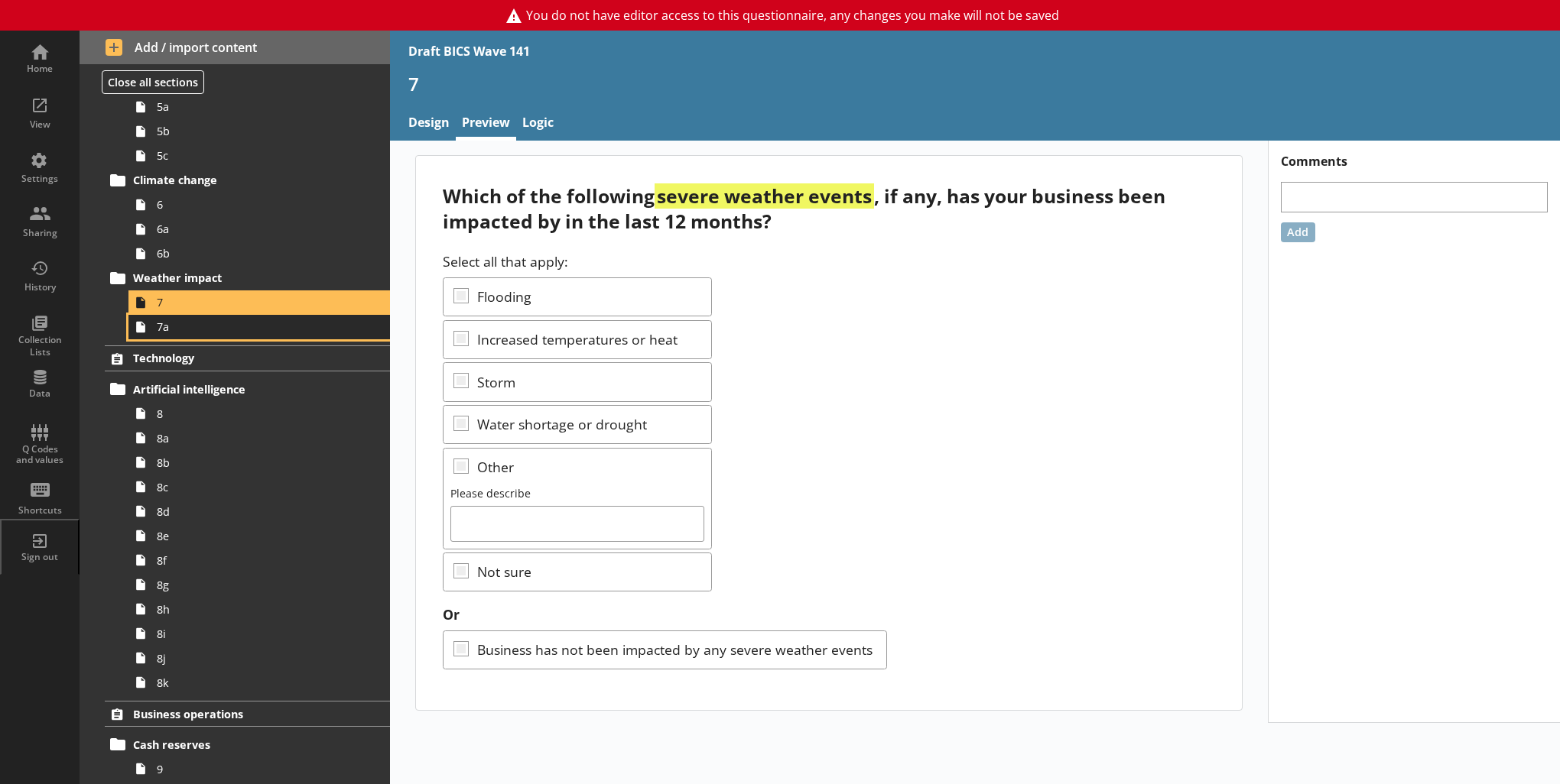
click at [237, 332] on span "7a" at bounding box center [251, 327] width 188 height 14
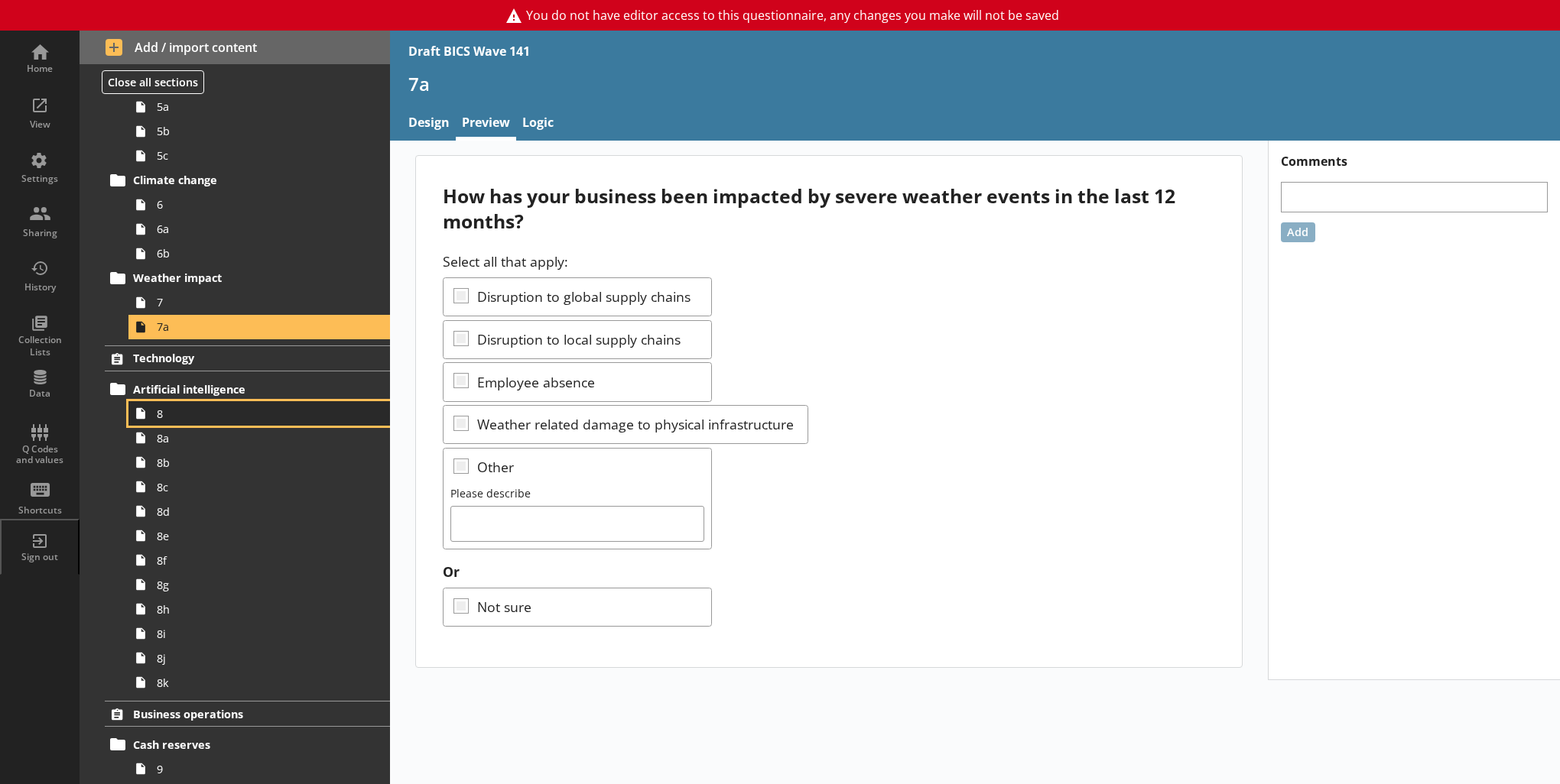
click at [209, 403] on link "8" at bounding box center [259, 414] width 261 height 24
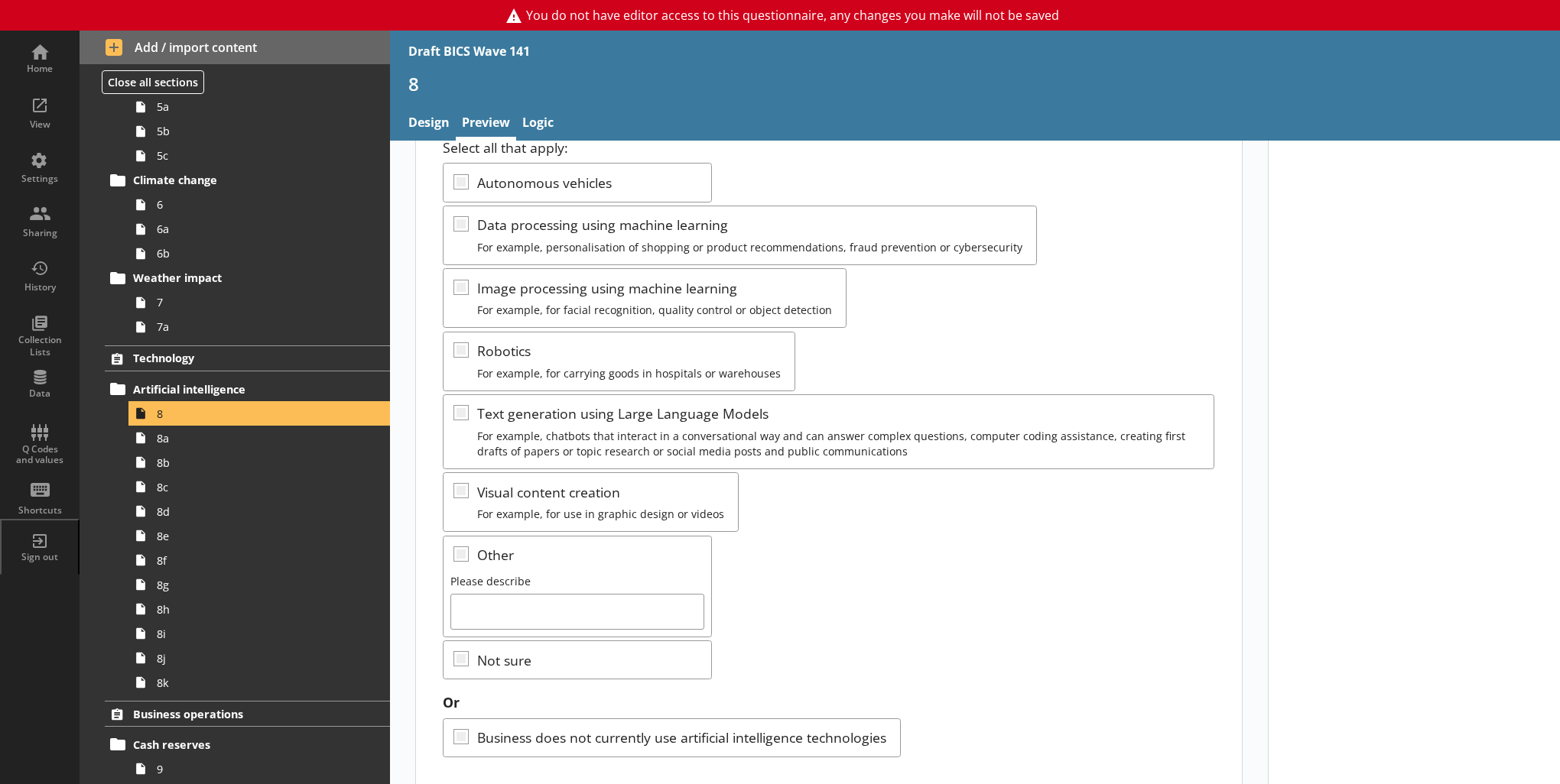
scroll to position [206, 0]
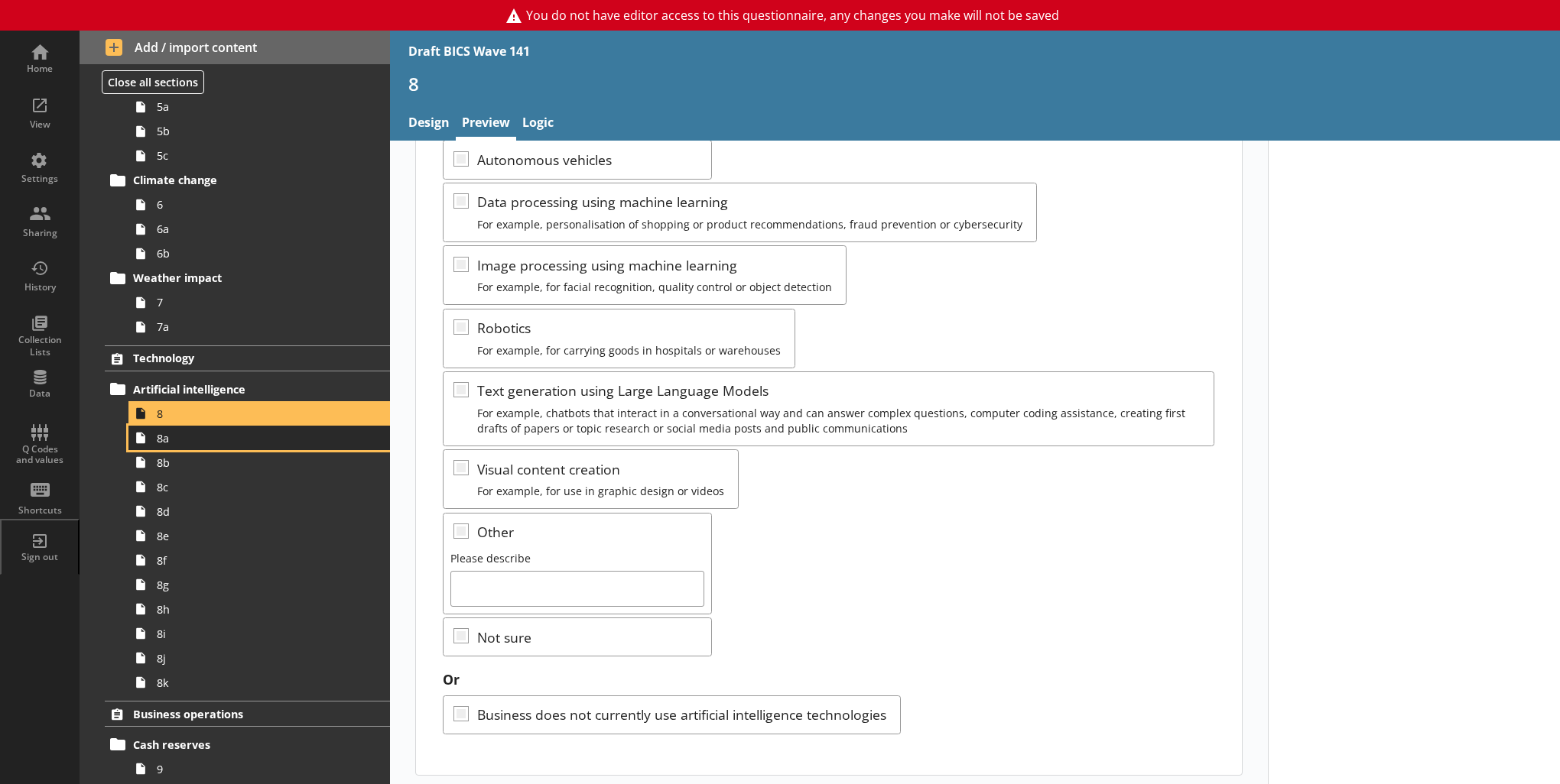
click at [215, 438] on span "8a" at bounding box center [251, 439] width 188 height 14
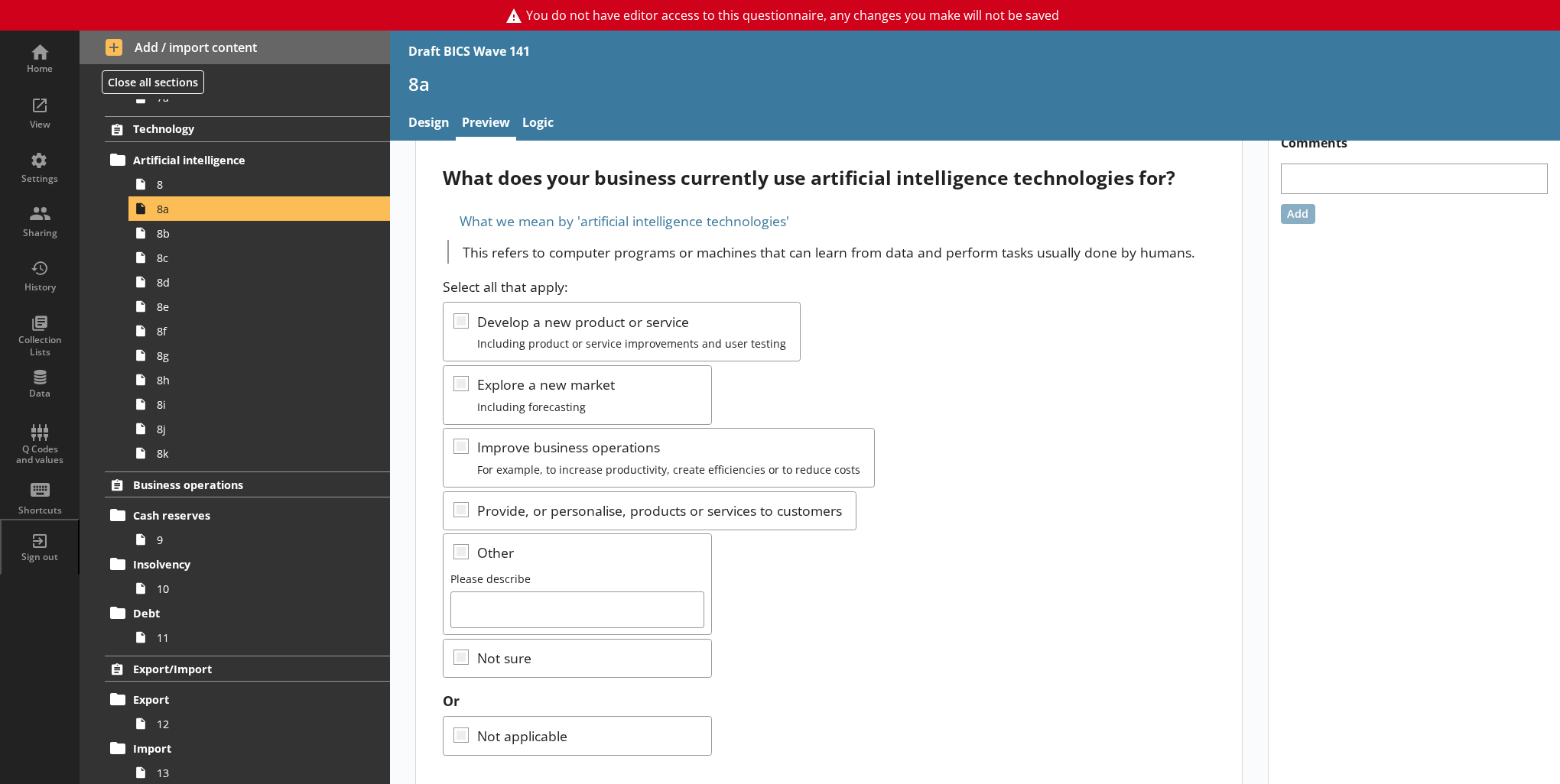
scroll to position [39, 0]
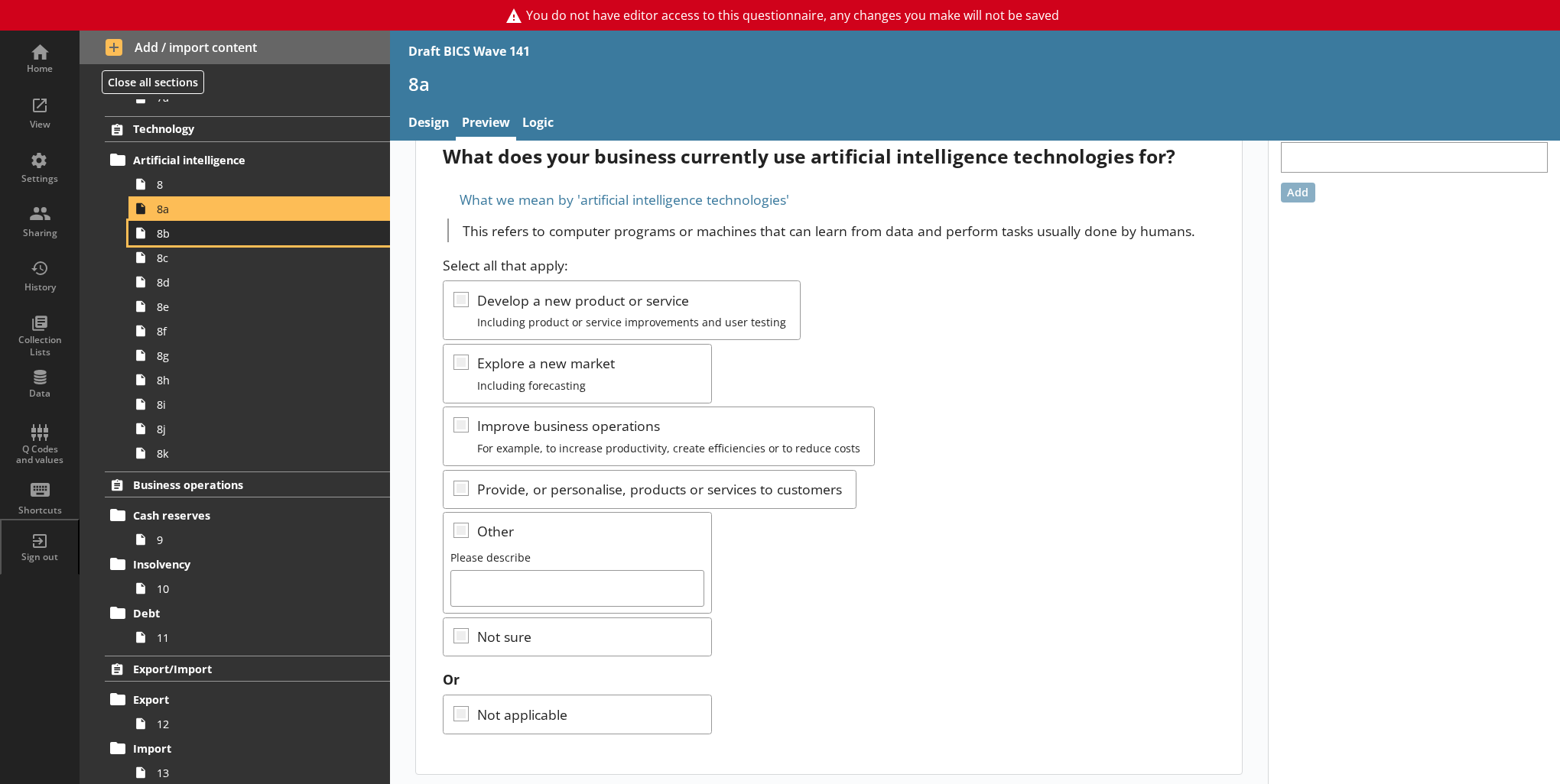
click at [232, 240] on link "8b" at bounding box center [259, 233] width 261 height 24
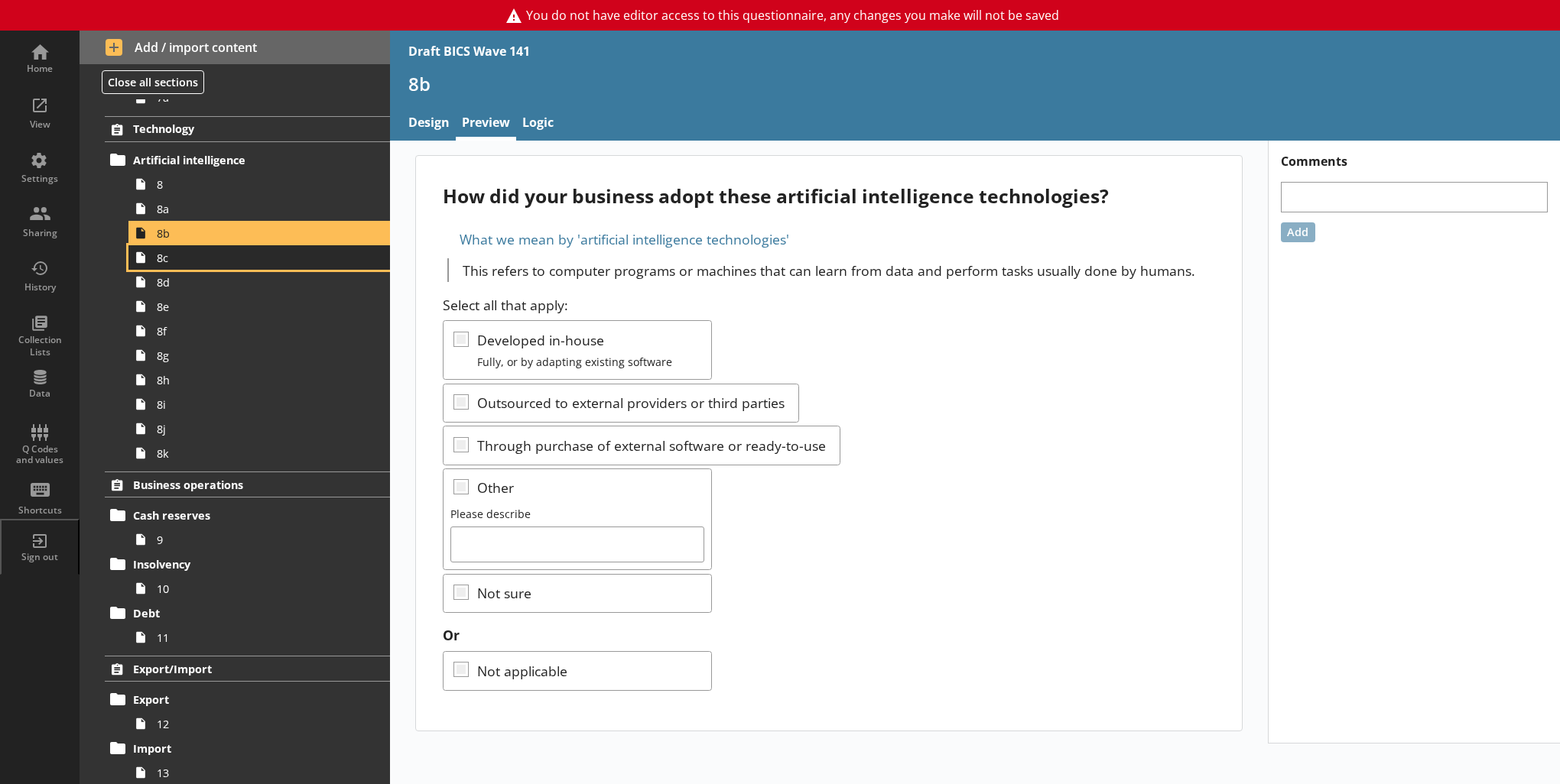
click at [204, 256] on span "8c" at bounding box center [251, 258] width 188 height 14
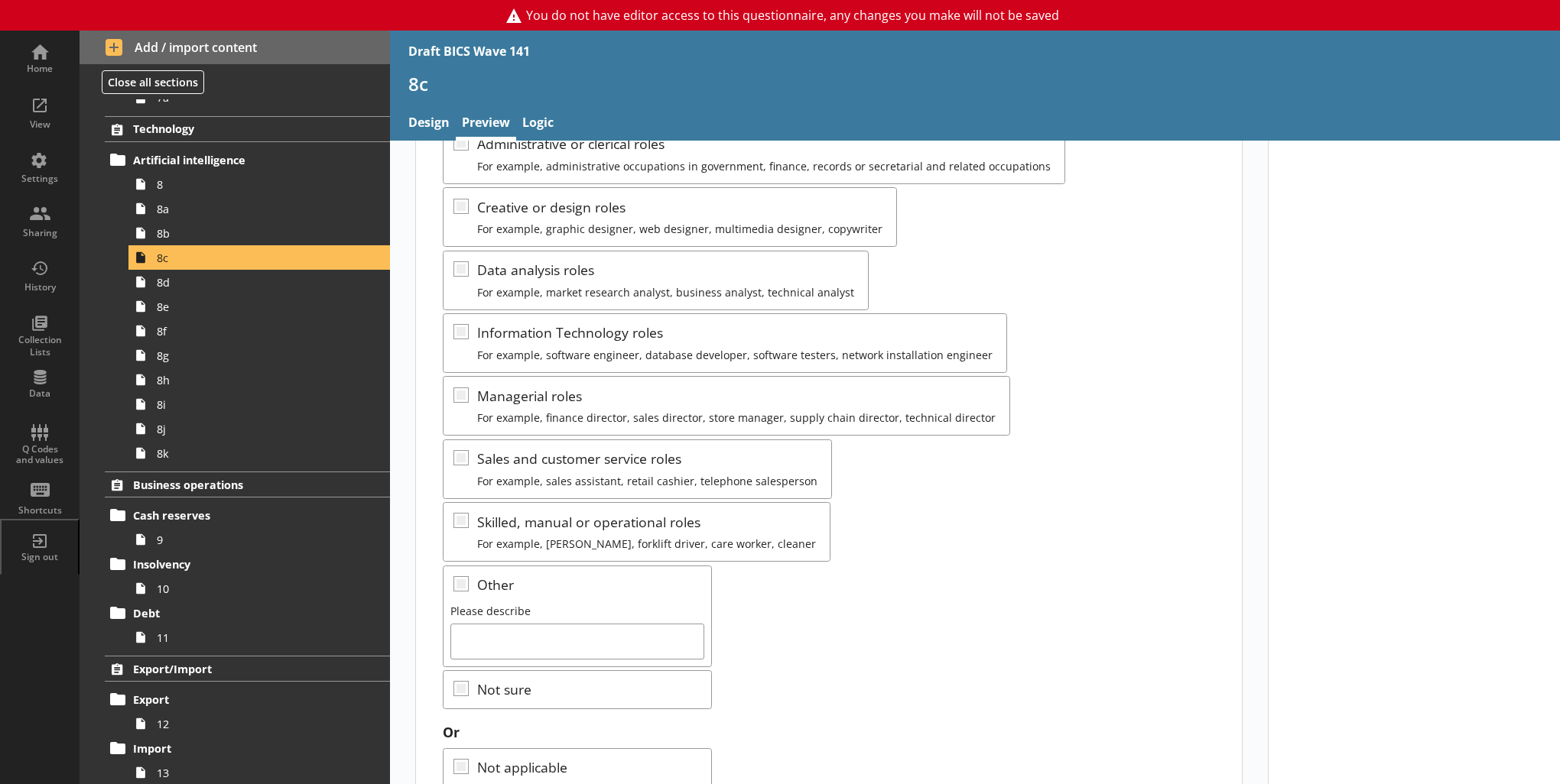
scroll to position [206, 0]
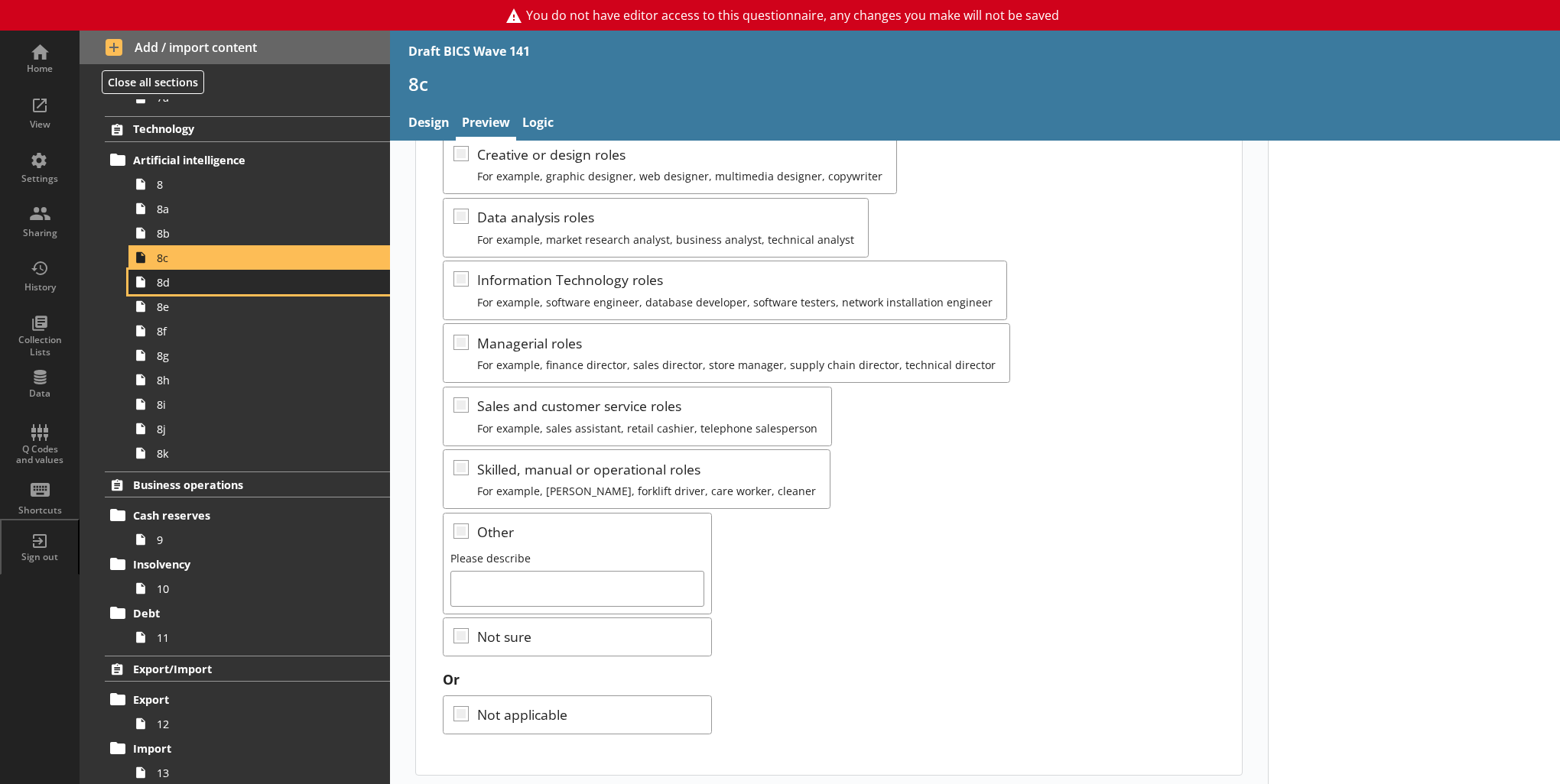
click at [159, 289] on link "8d" at bounding box center [259, 282] width 261 height 24
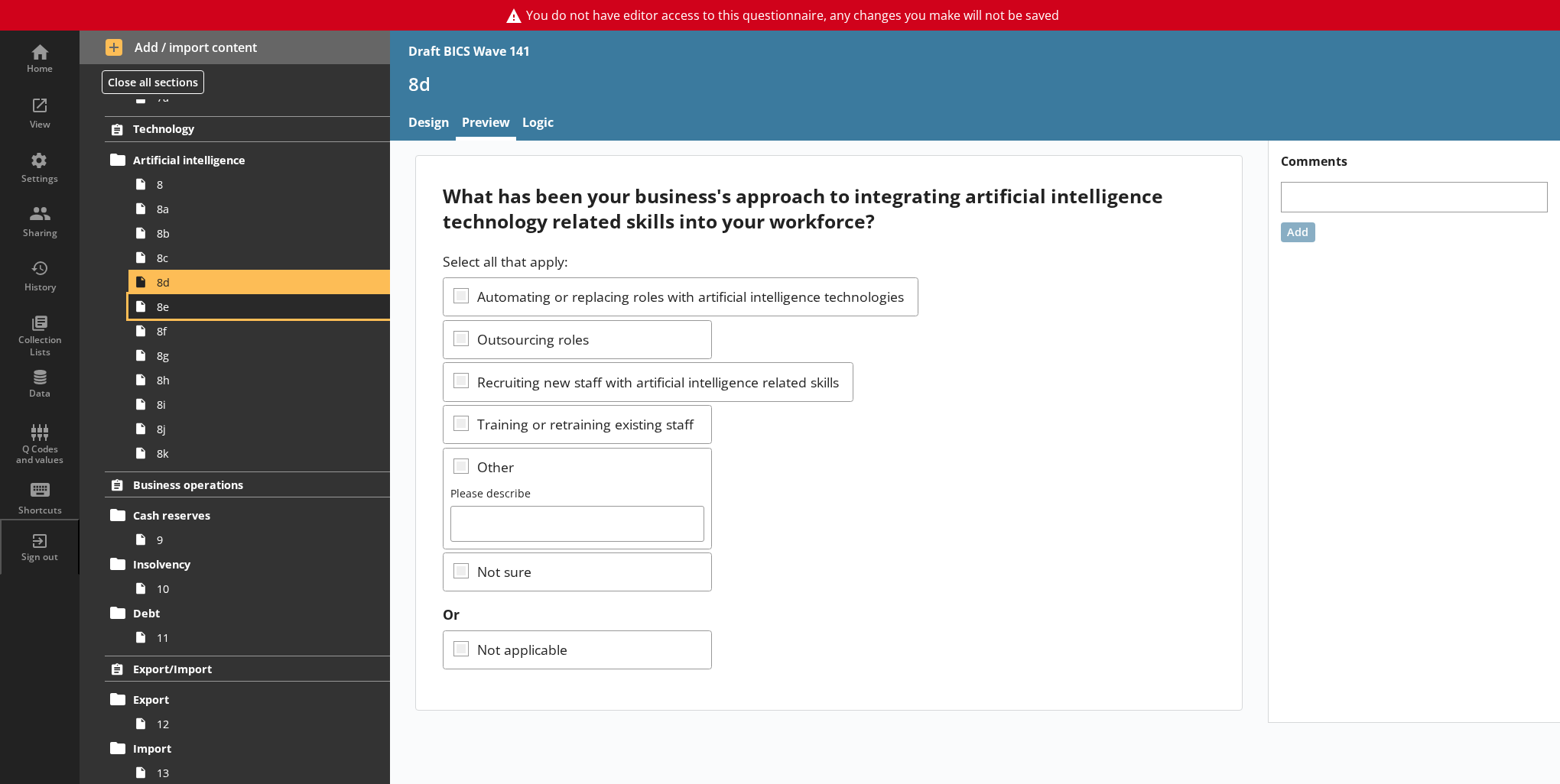
click at [254, 313] on link "8e" at bounding box center [259, 306] width 261 height 24
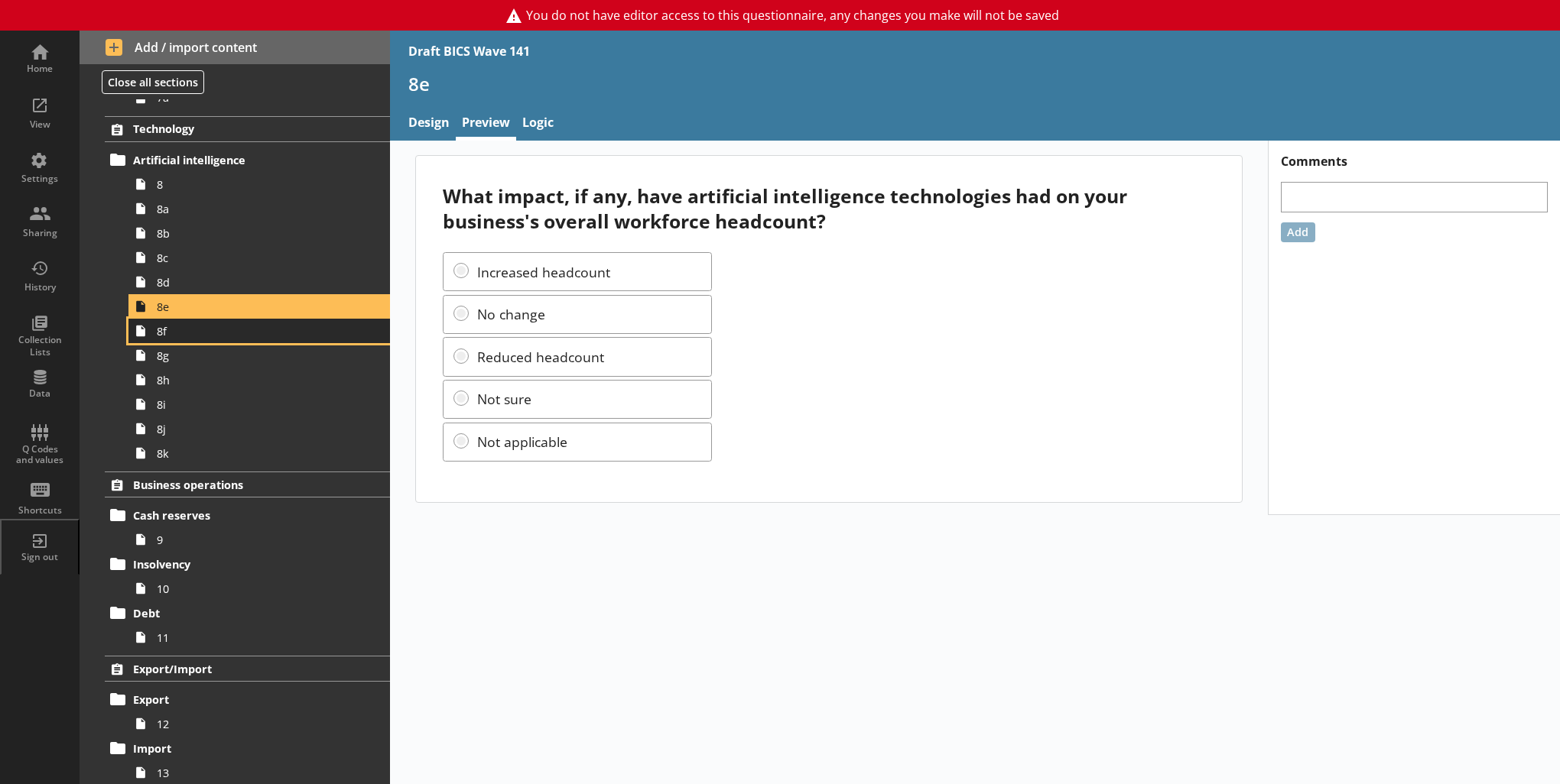
click at [198, 331] on span "8f" at bounding box center [251, 331] width 188 height 14
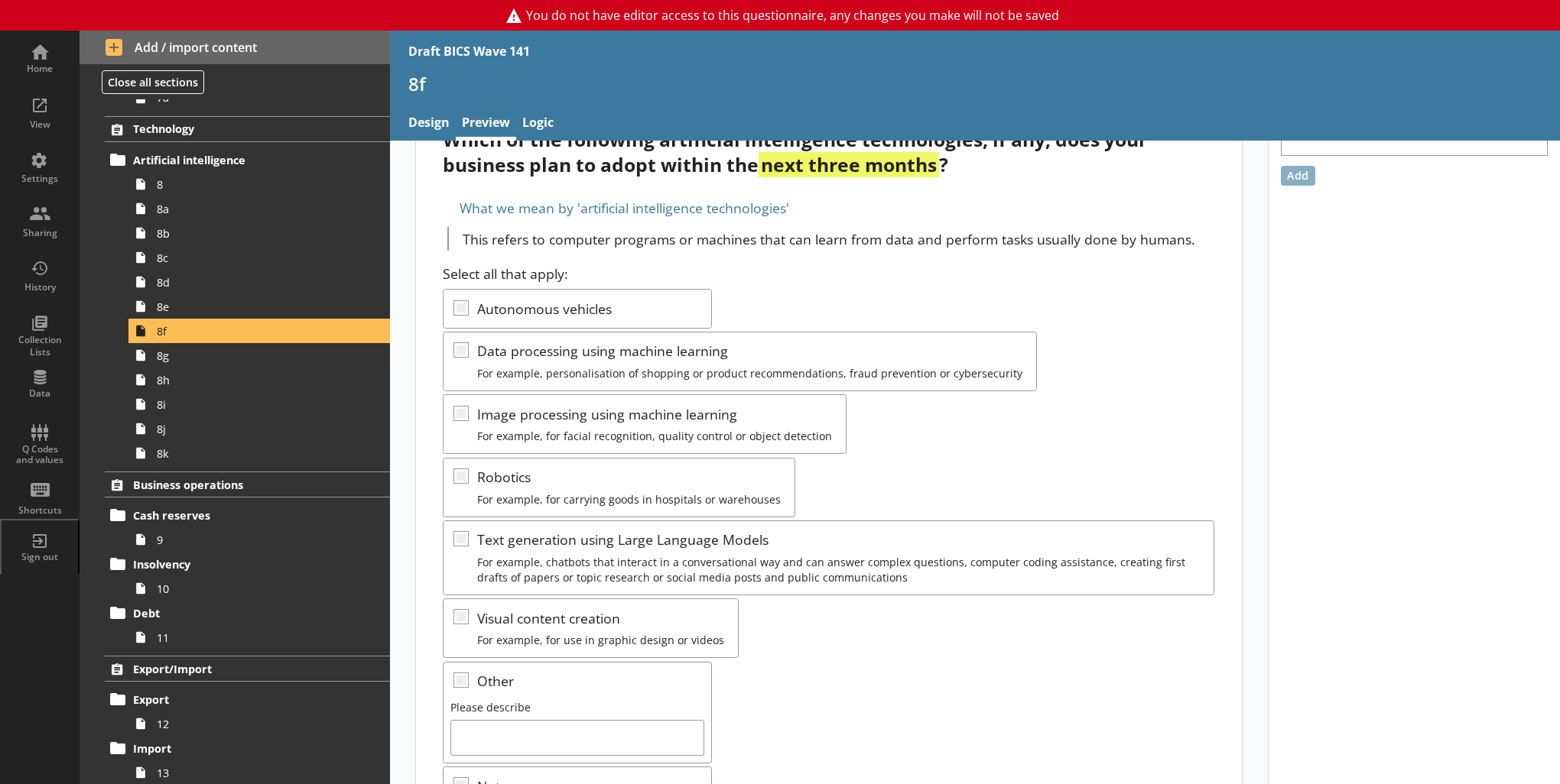
scroll to position [206, 0]
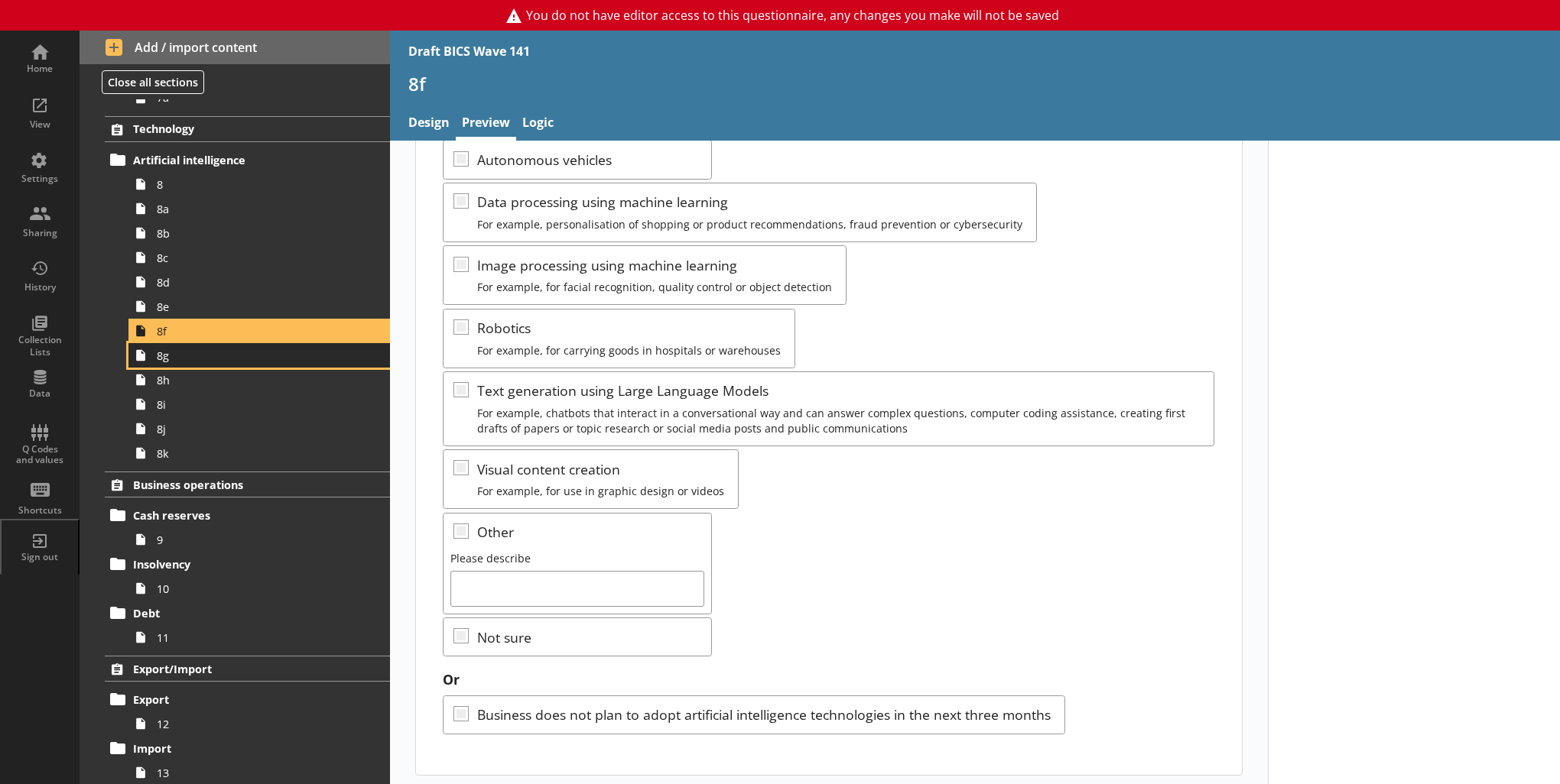
click at [207, 357] on span "8g" at bounding box center [251, 356] width 188 height 14
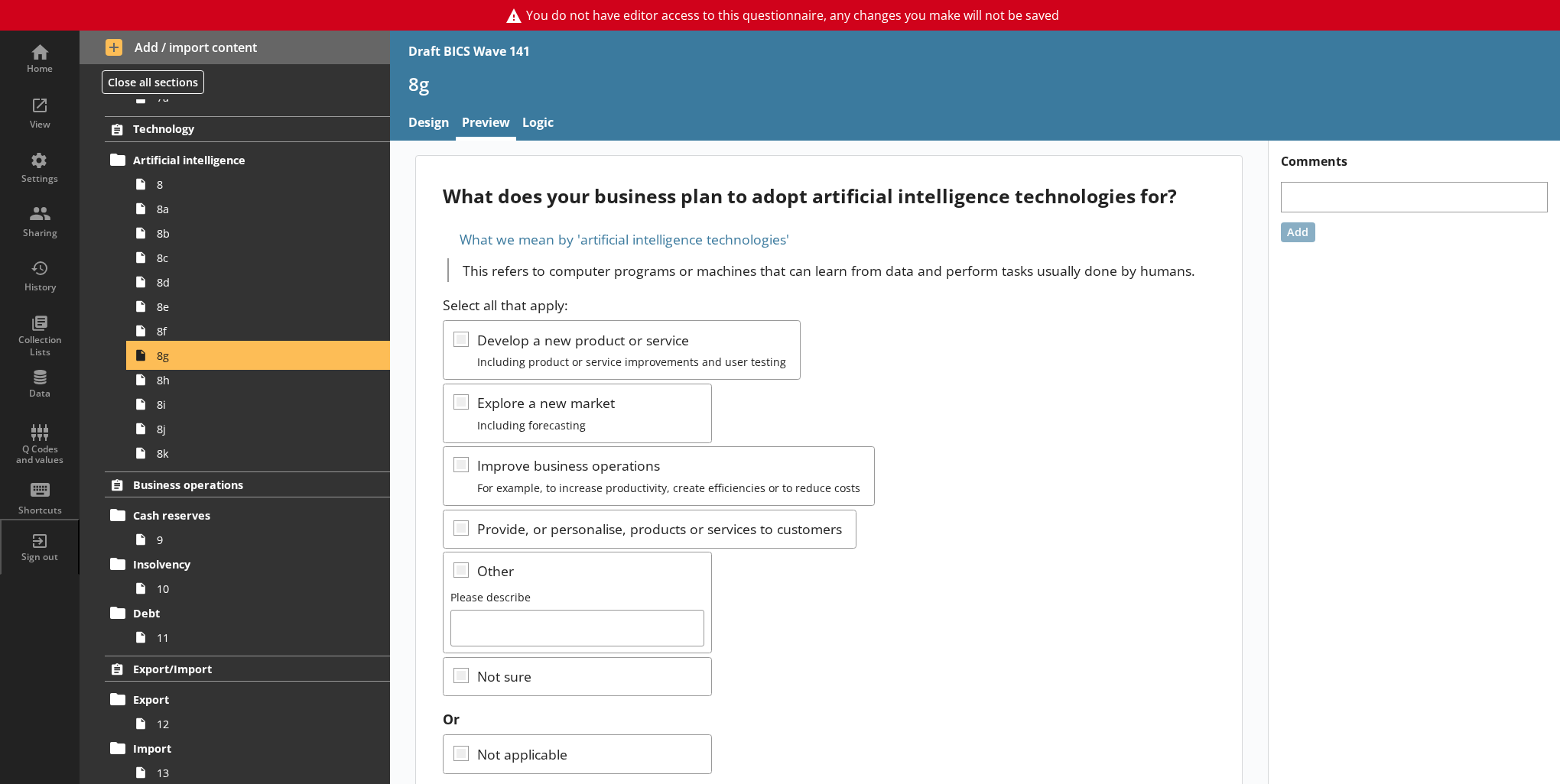
scroll to position [672, 0]
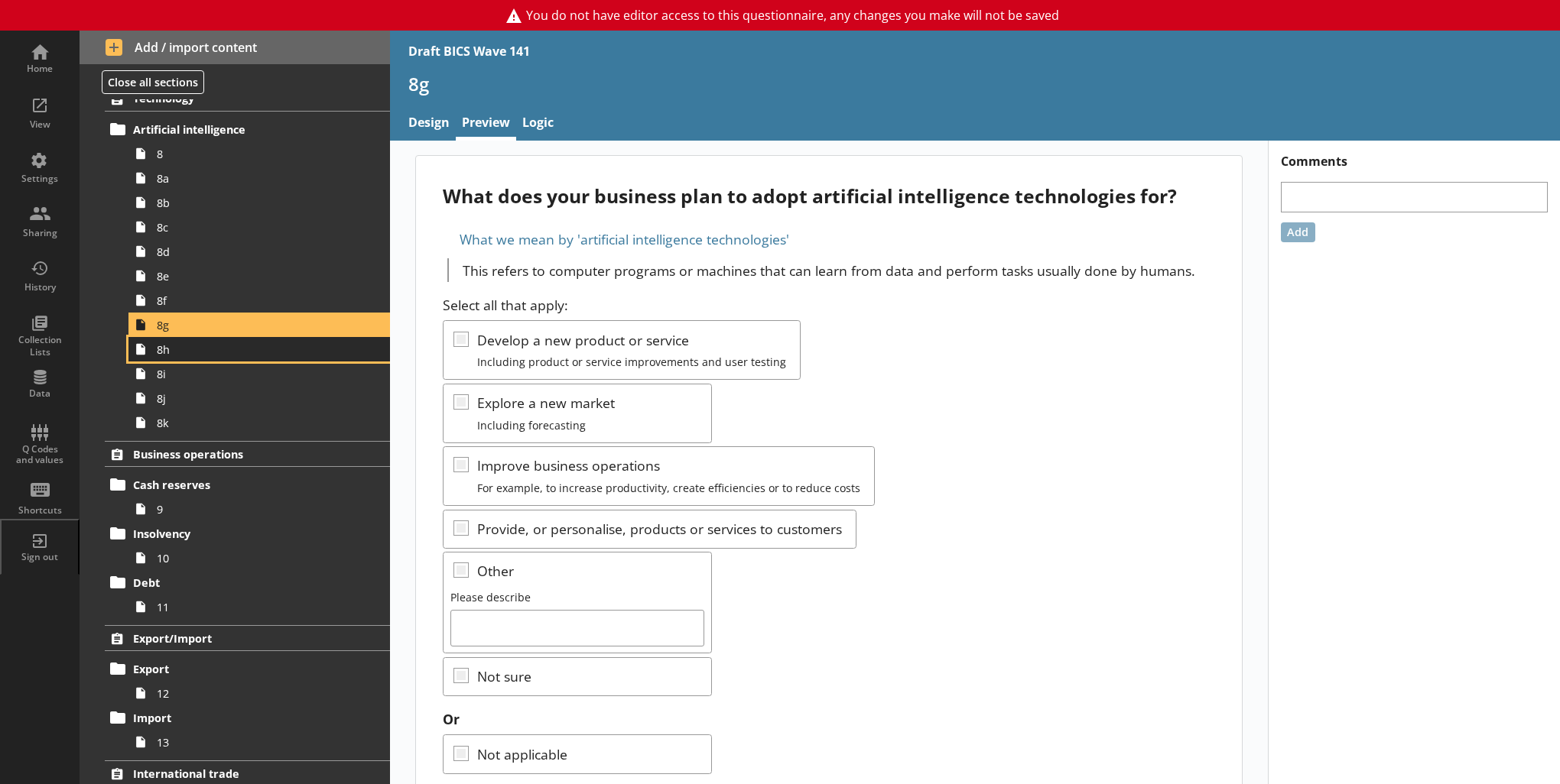
click at [178, 356] on link "8h" at bounding box center [259, 349] width 261 height 24
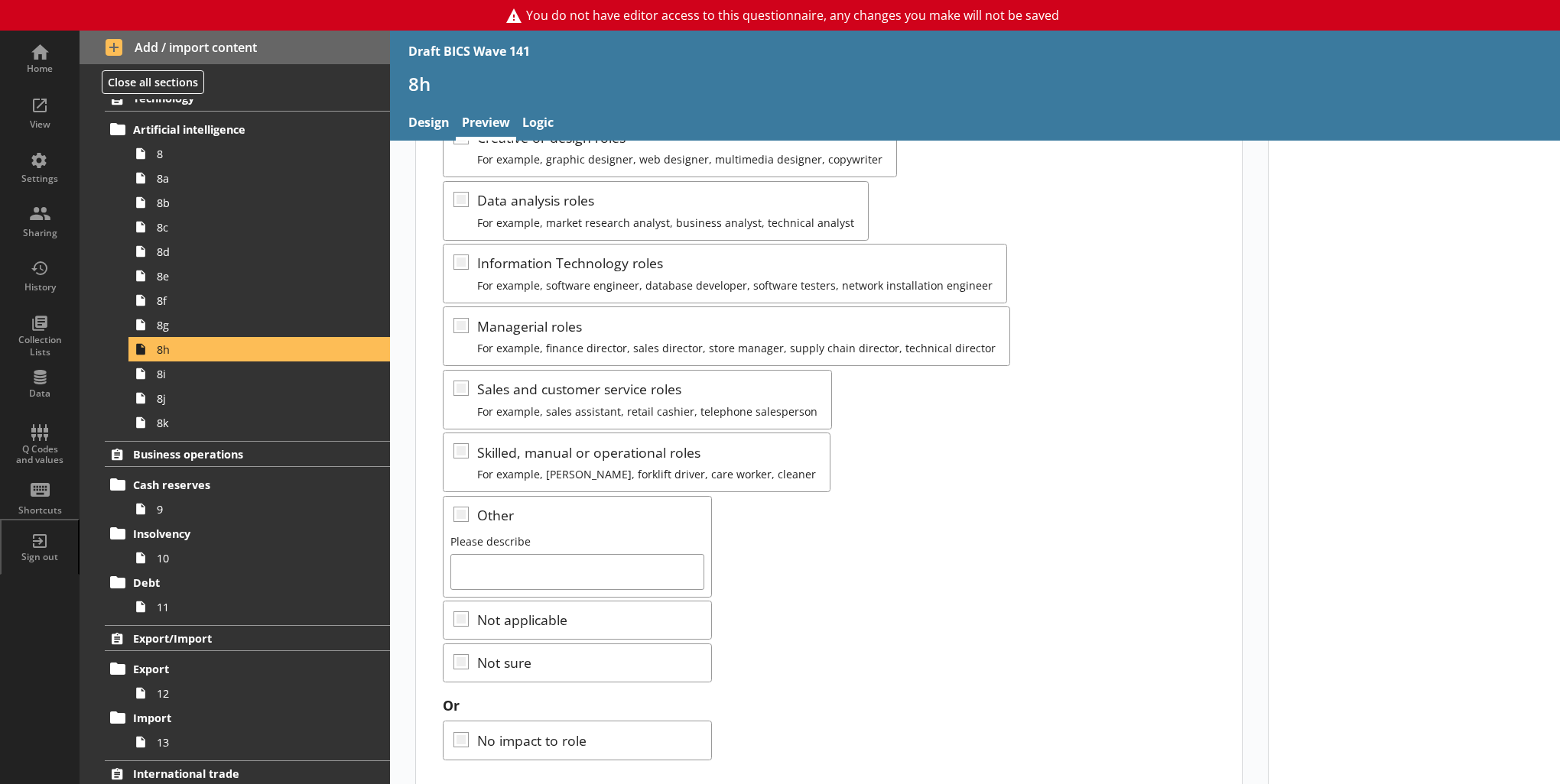
scroll to position [247, 0]
click at [196, 374] on span "8i" at bounding box center [251, 374] width 188 height 14
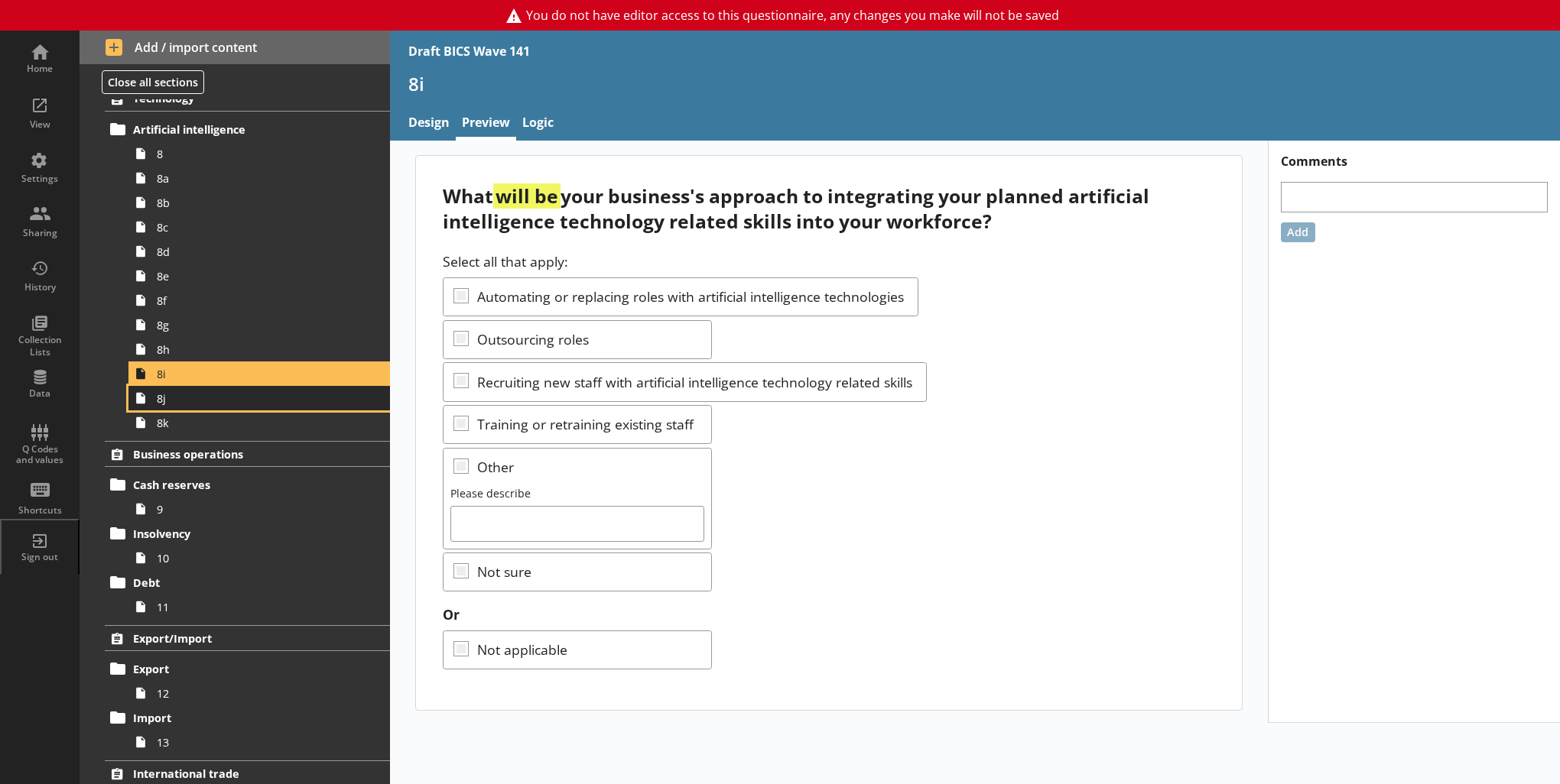
click at [214, 399] on span "8j" at bounding box center [251, 398] width 188 height 14
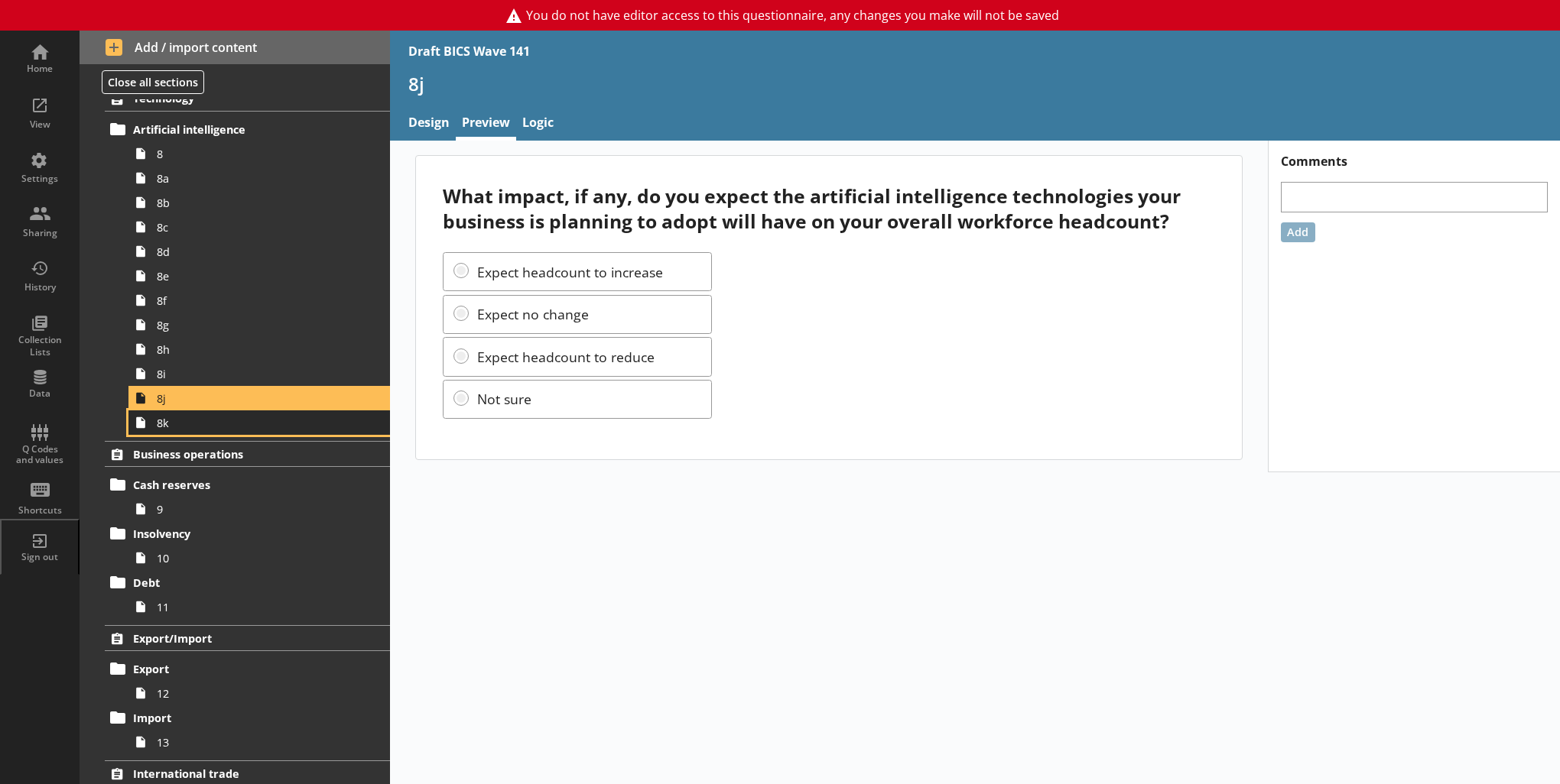
click at [183, 423] on span "8k" at bounding box center [251, 423] width 188 height 14
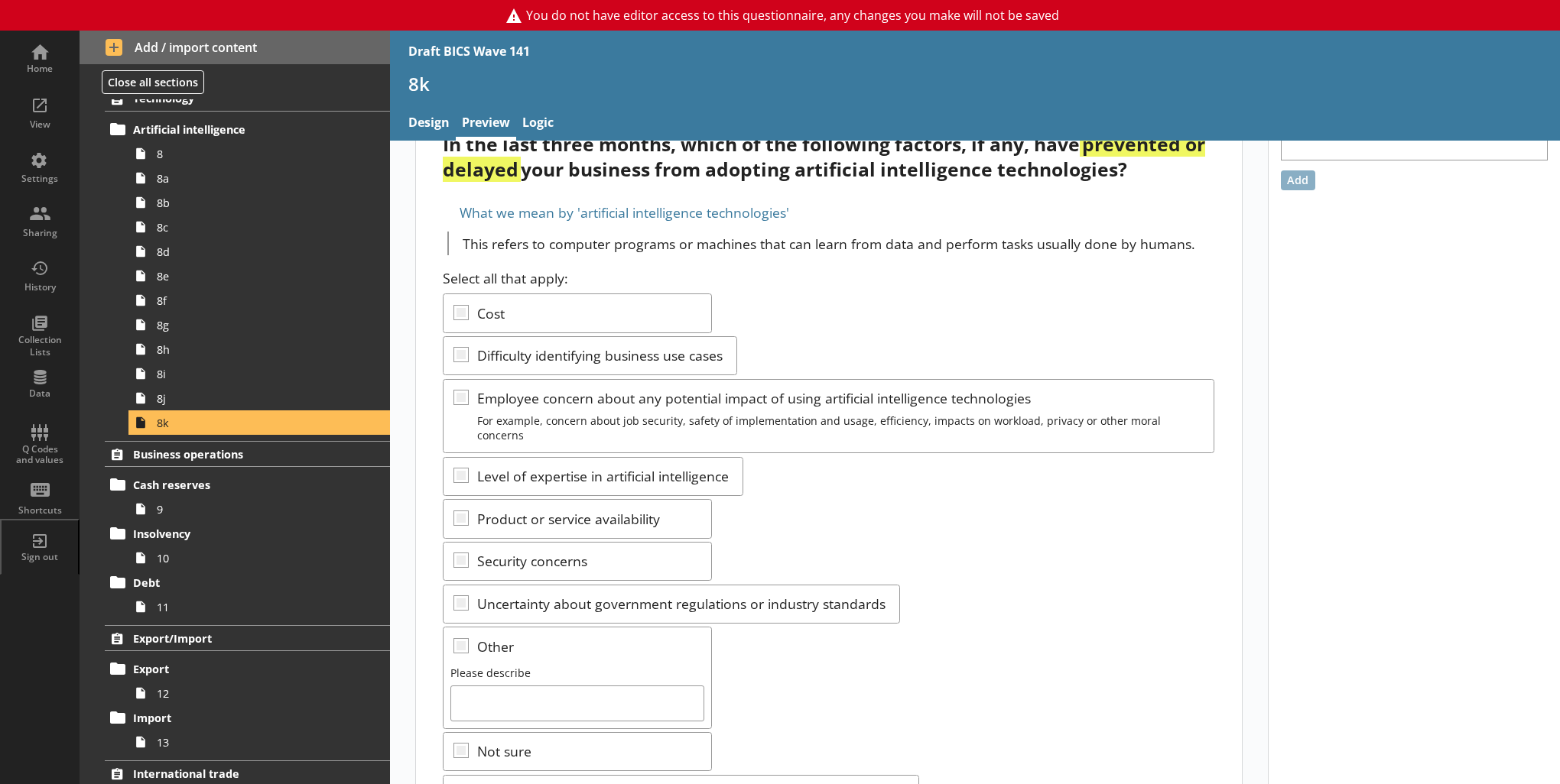
scroll to position [194, 0]
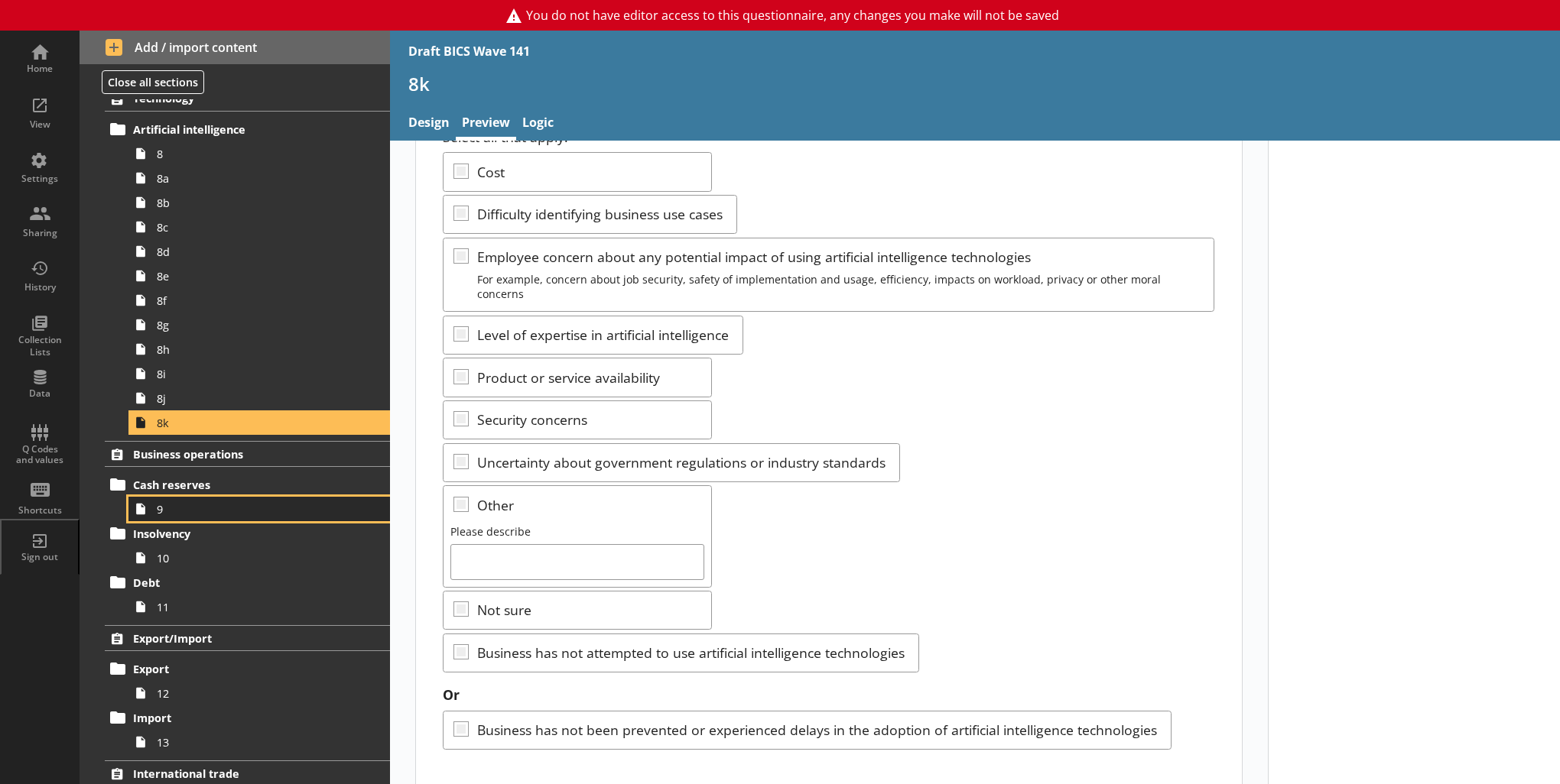
click at [214, 509] on span "9" at bounding box center [251, 509] width 188 height 14
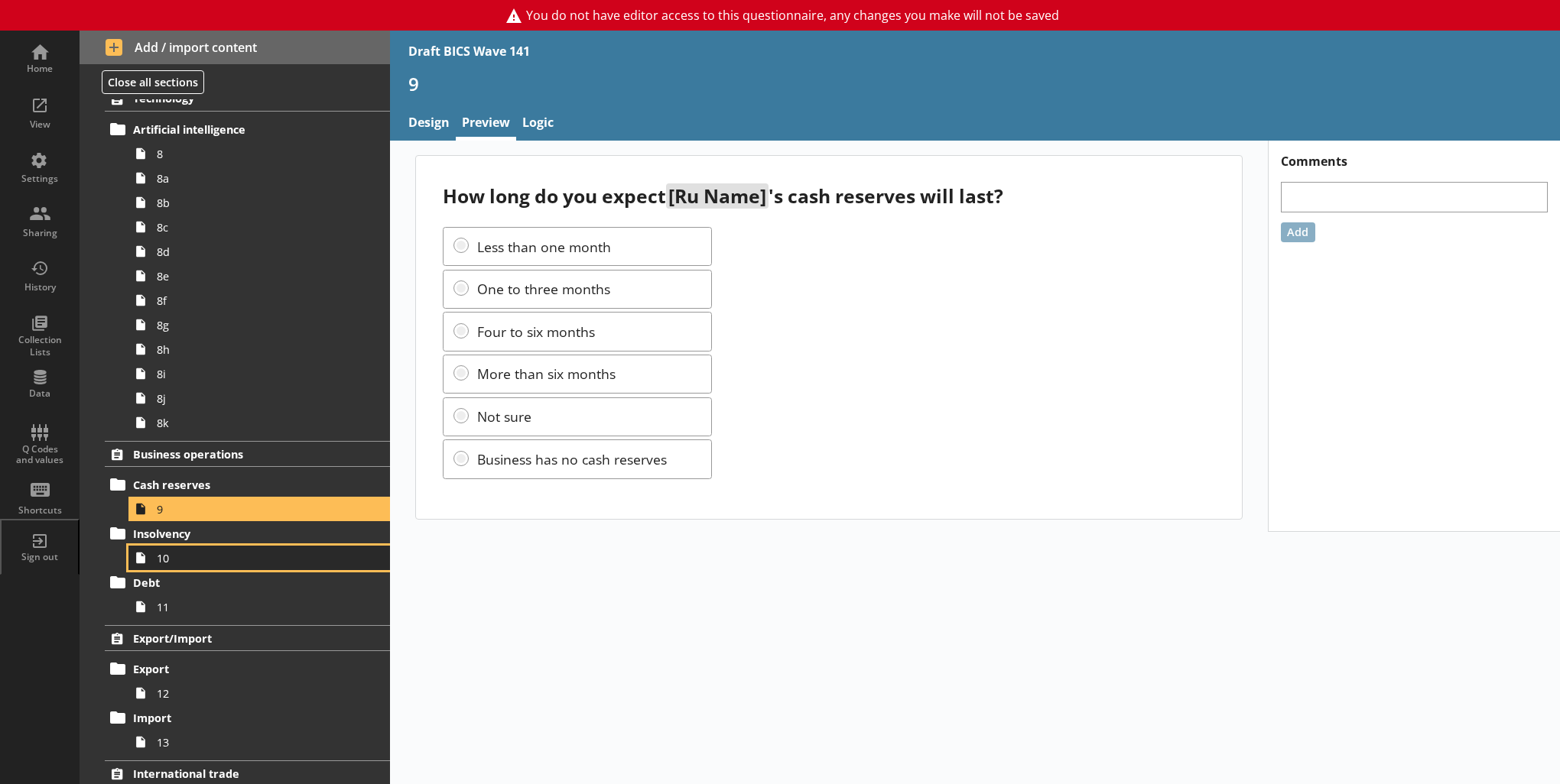
click at [242, 554] on span "10" at bounding box center [251, 558] width 188 height 14
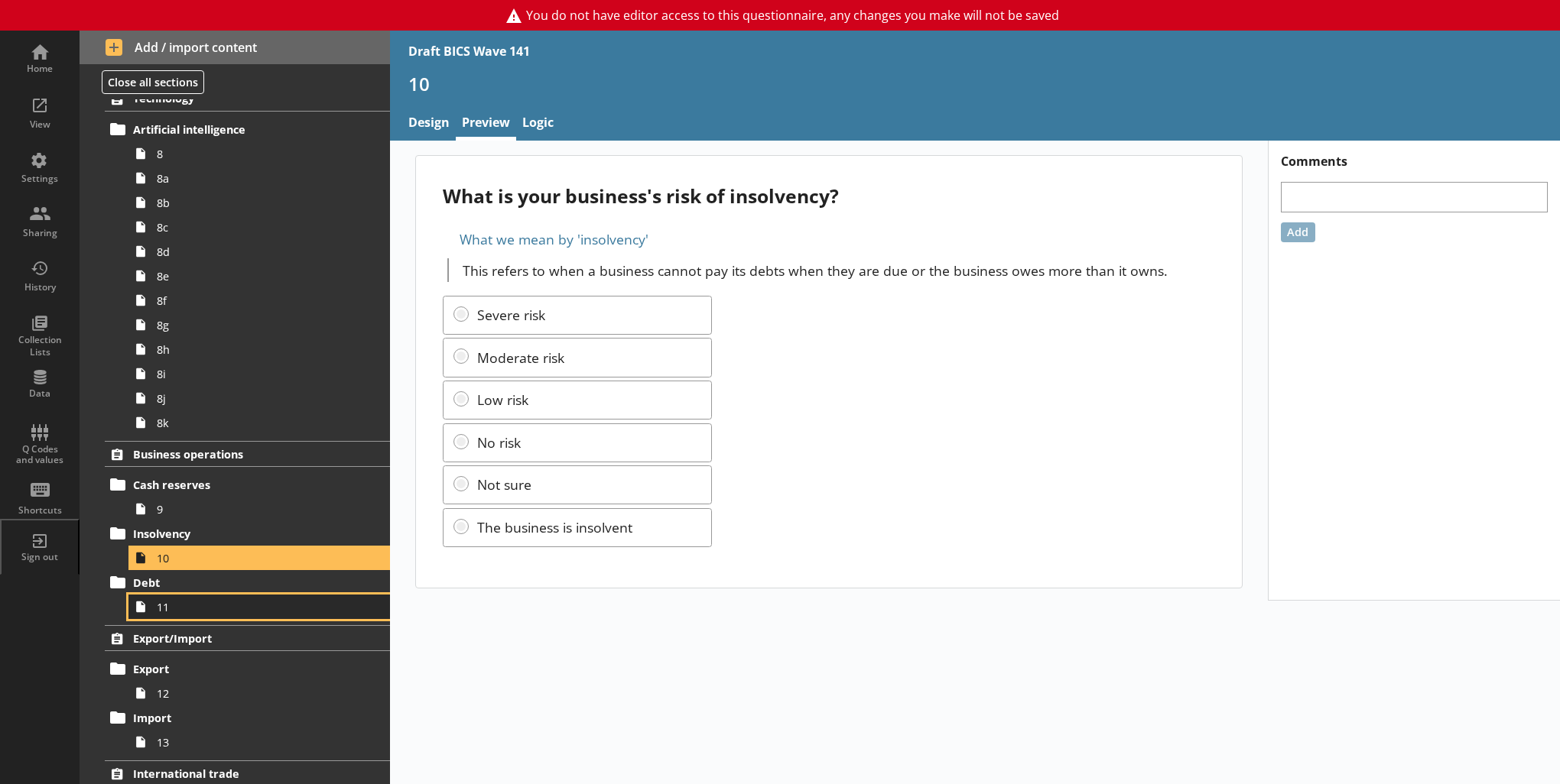
click at [232, 595] on link "11" at bounding box center [259, 606] width 261 height 24
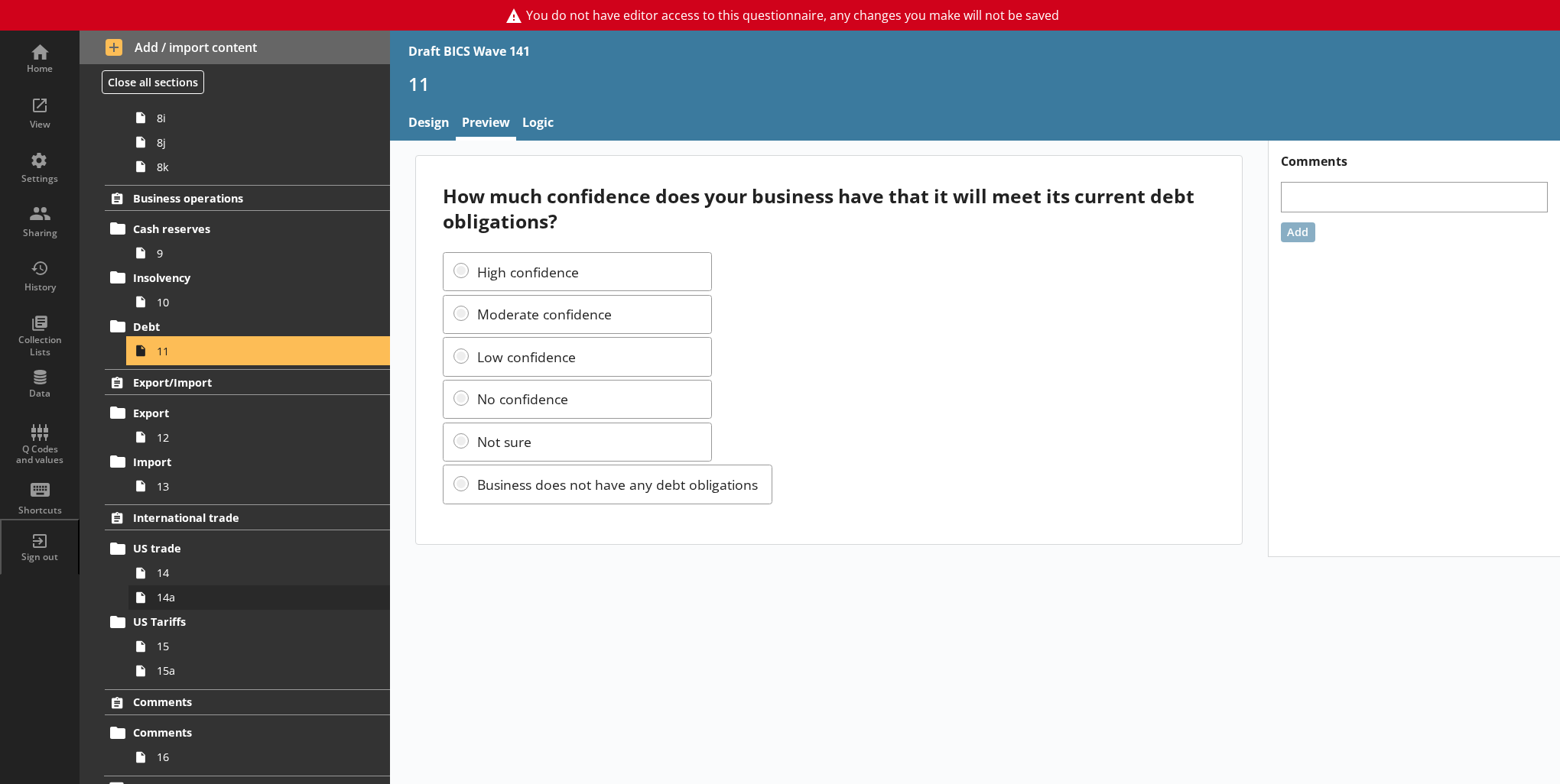
scroll to position [949, 0]
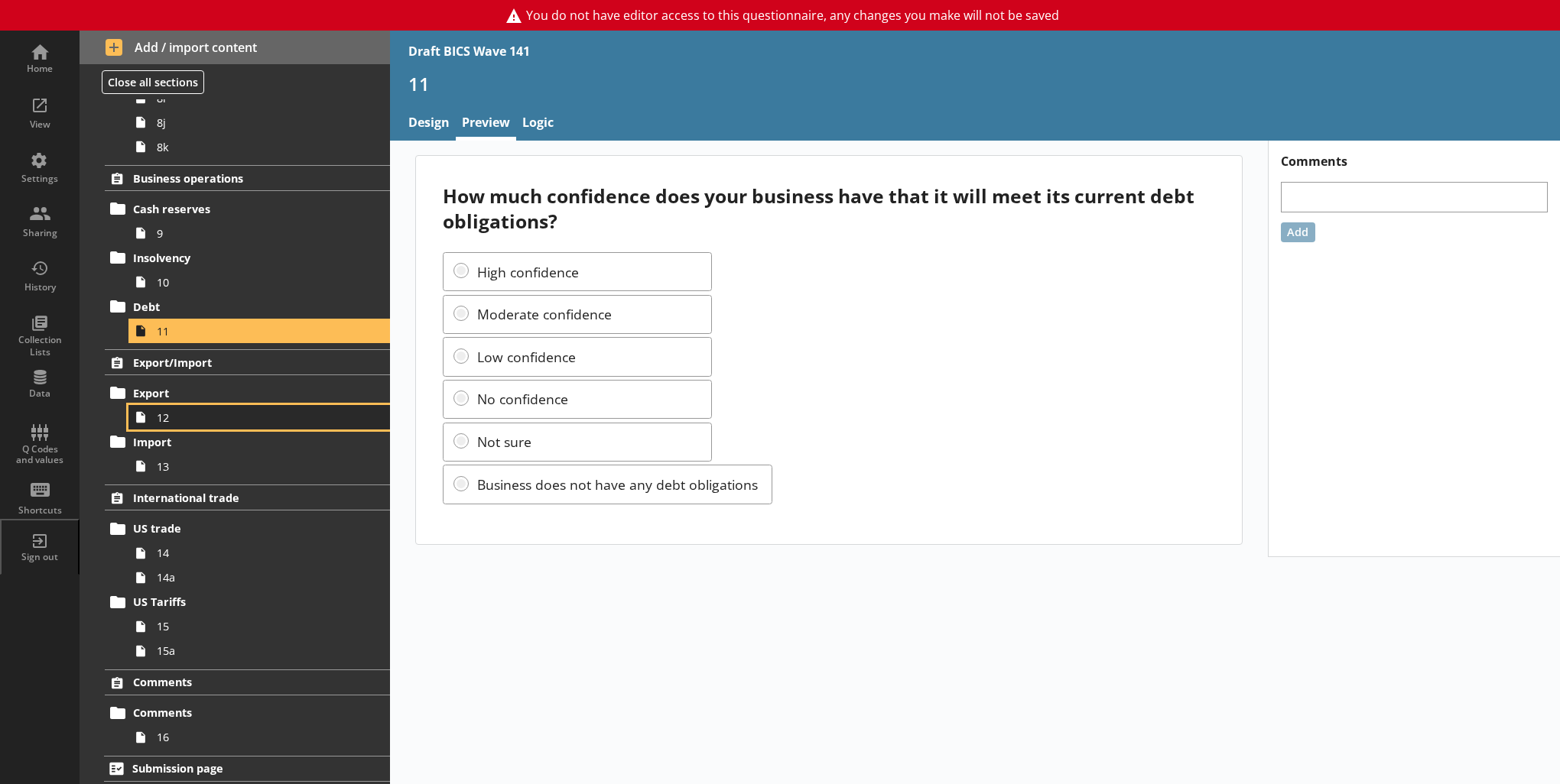
click at [199, 417] on span "12" at bounding box center [251, 418] width 188 height 14
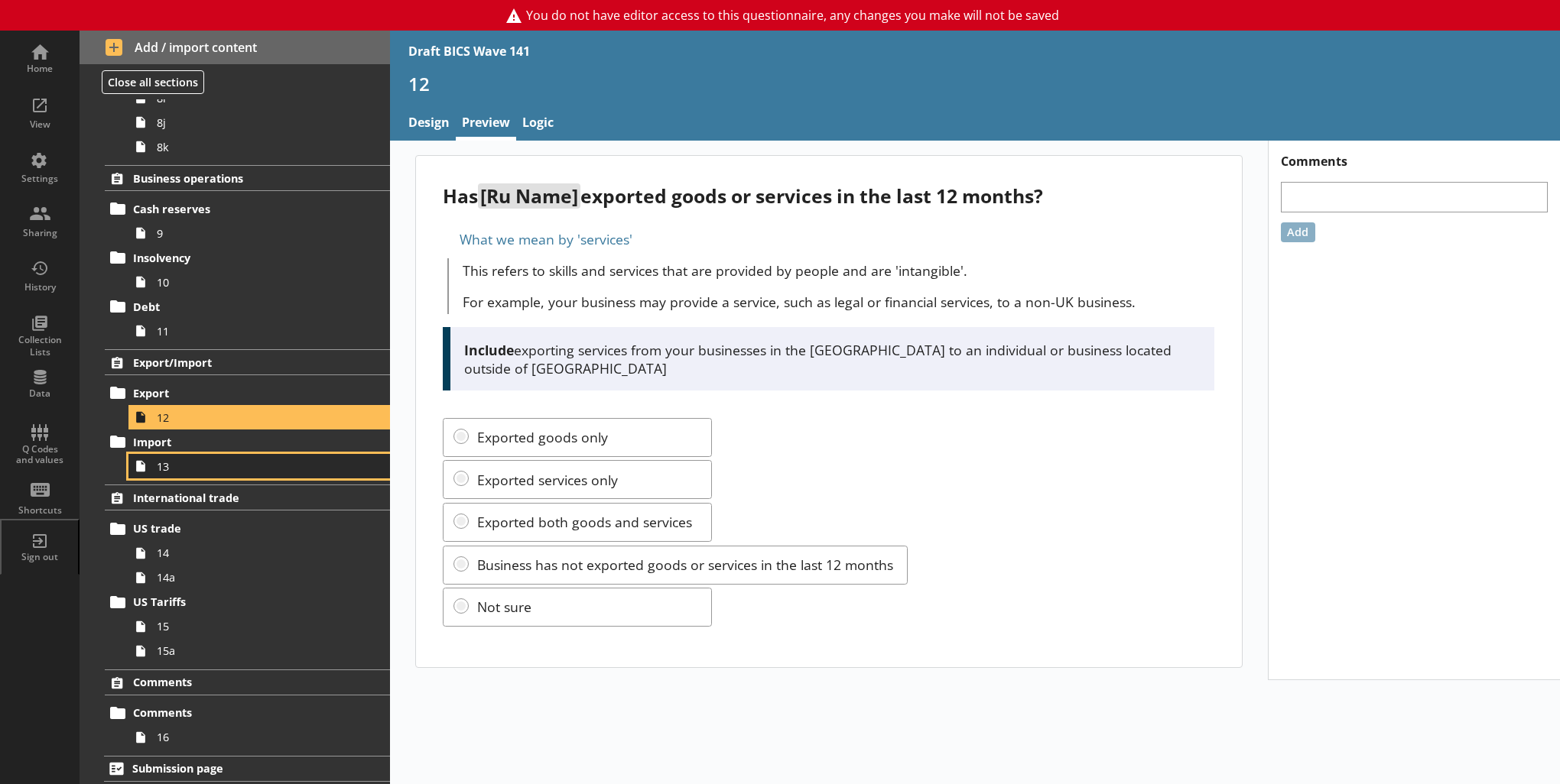
click at [223, 469] on span "13" at bounding box center [251, 467] width 188 height 14
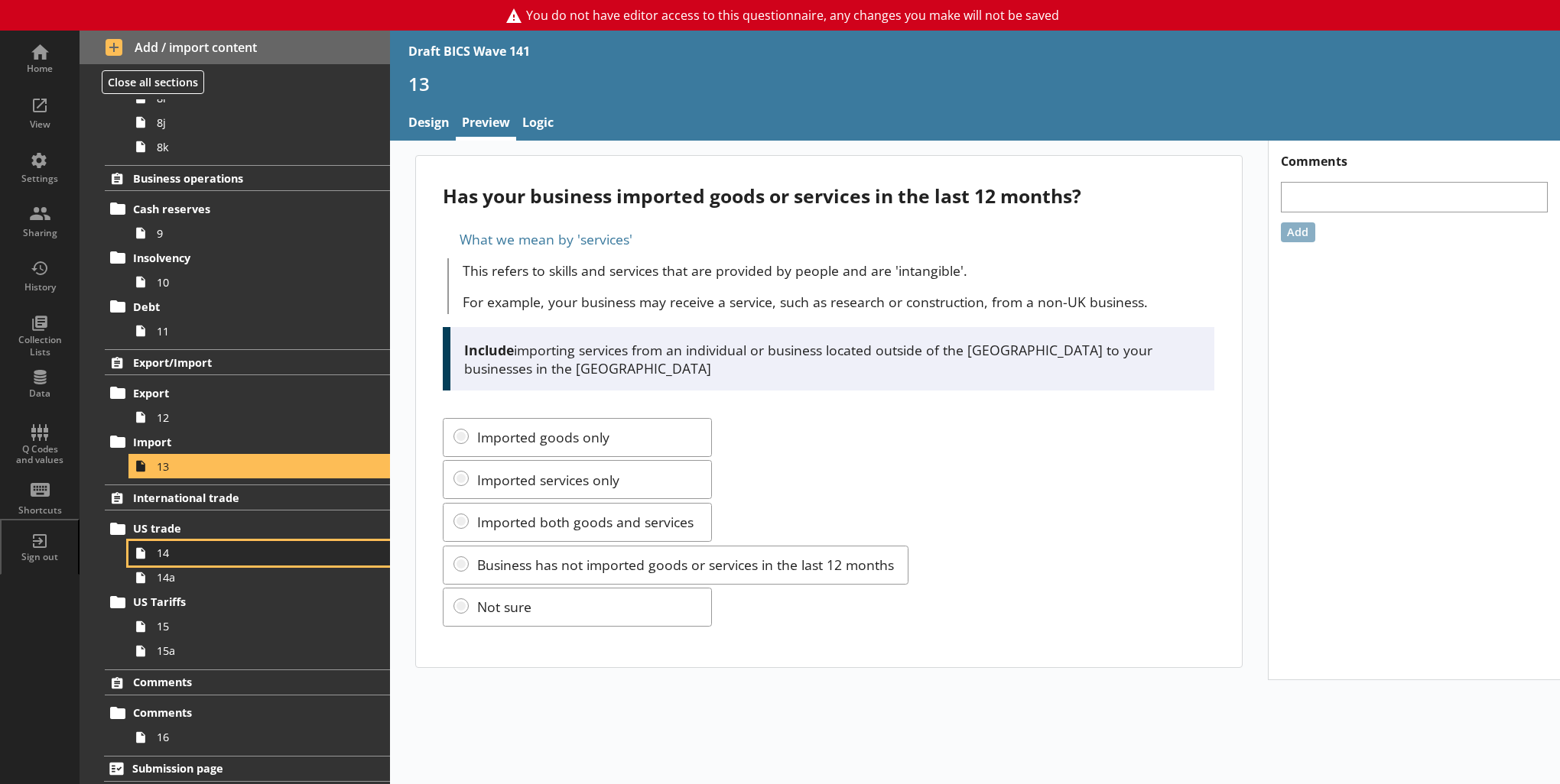
click at [198, 549] on span "14" at bounding box center [251, 553] width 188 height 14
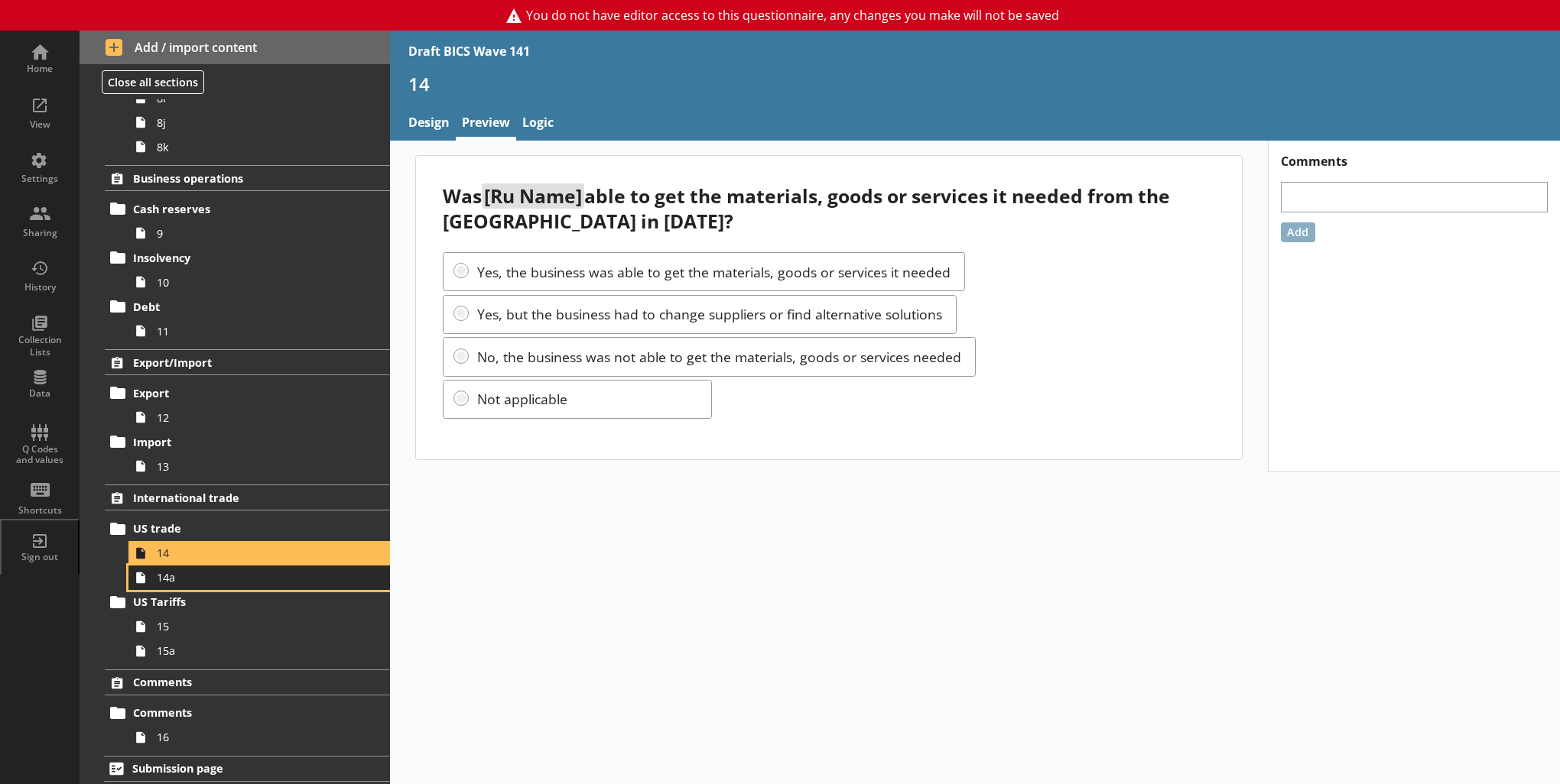
click at [215, 578] on span "14a" at bounding box center [251, 578] width 188 height 14
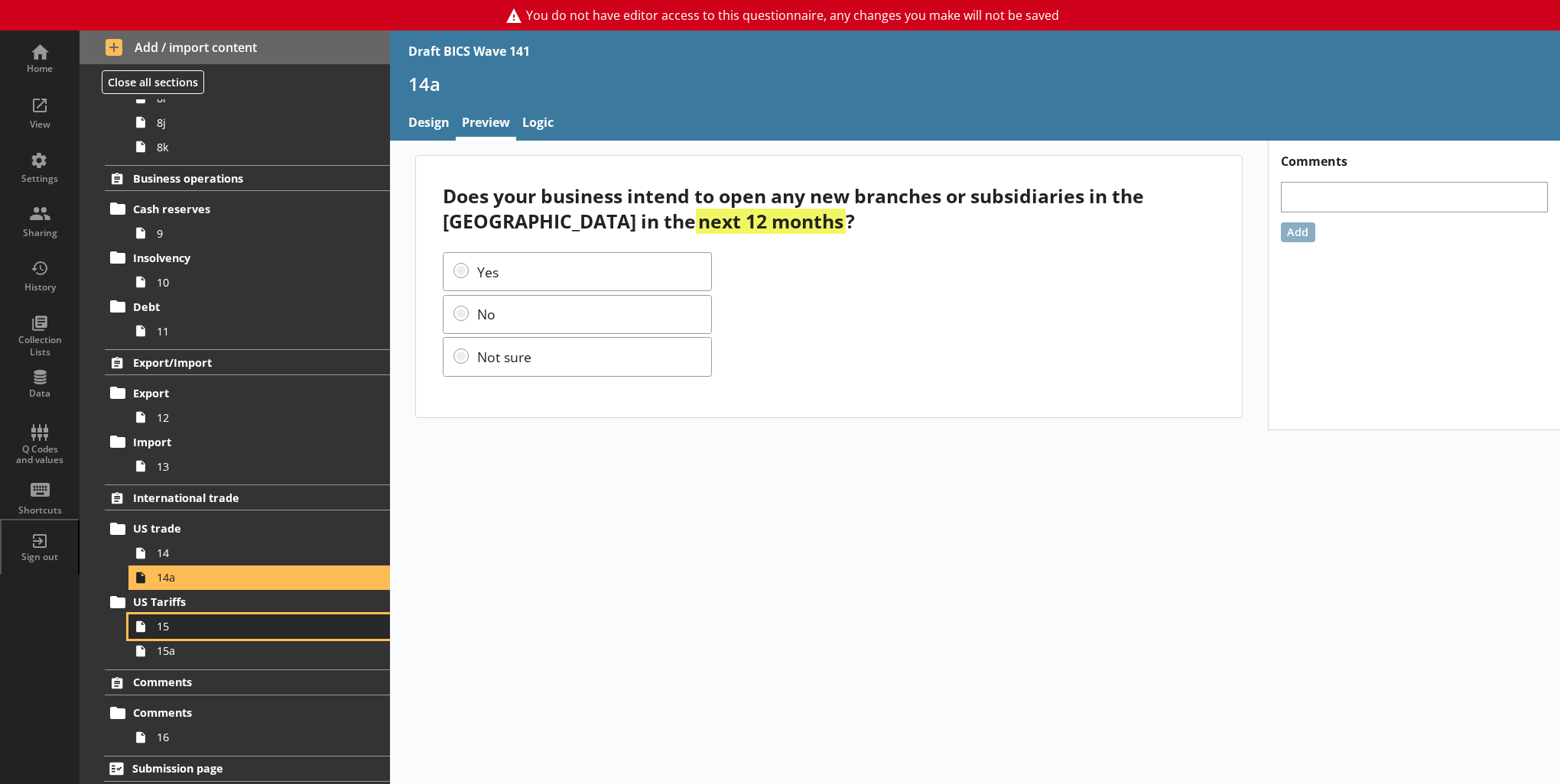
click at [205, 625] on span "15" at bounding box center [251, 627] width 188 height 14
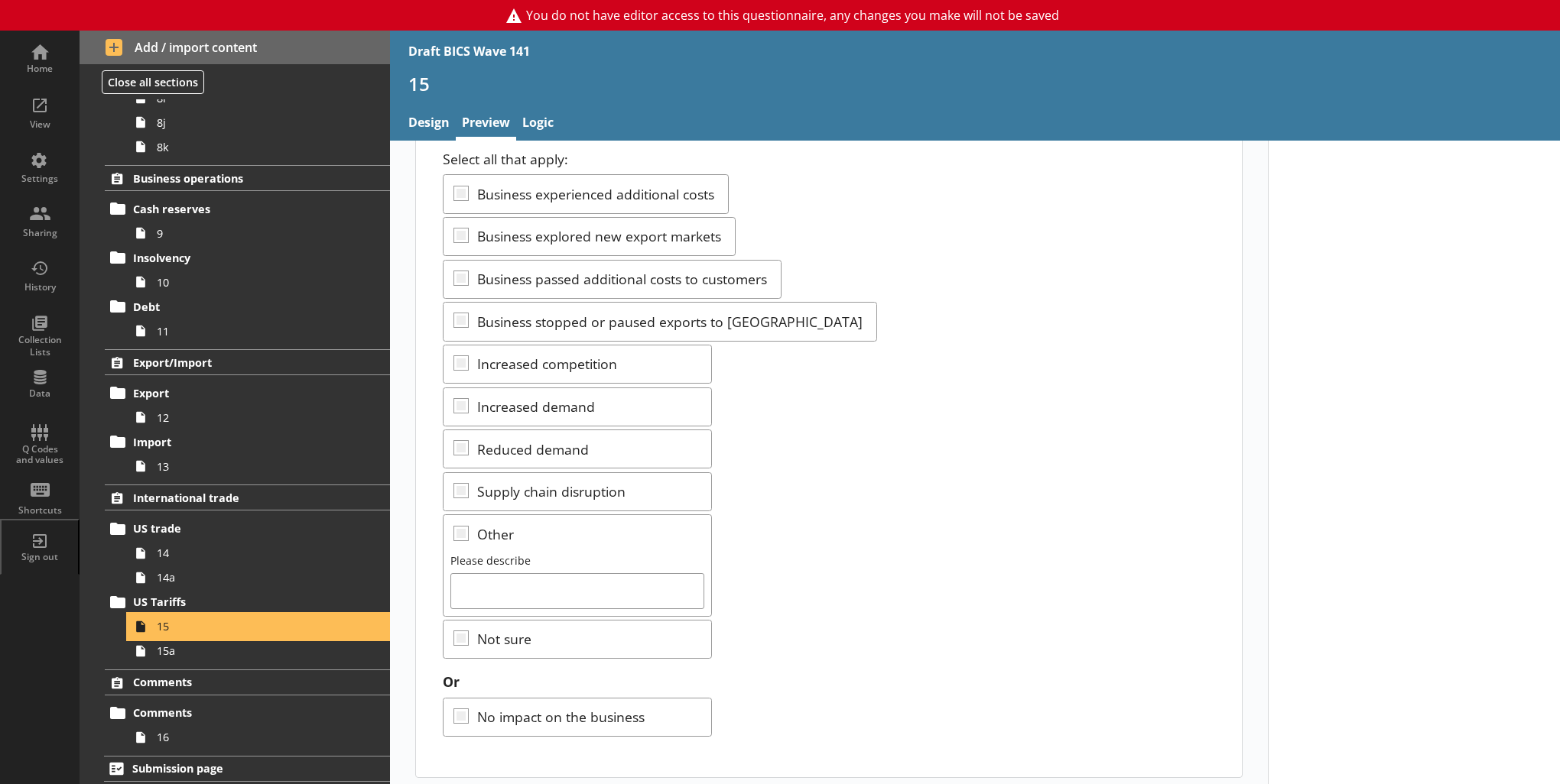
scroll to position [178, 0]
click at [216, 651] on span "15a" at bounding box center [251, 651] width 188 height 14
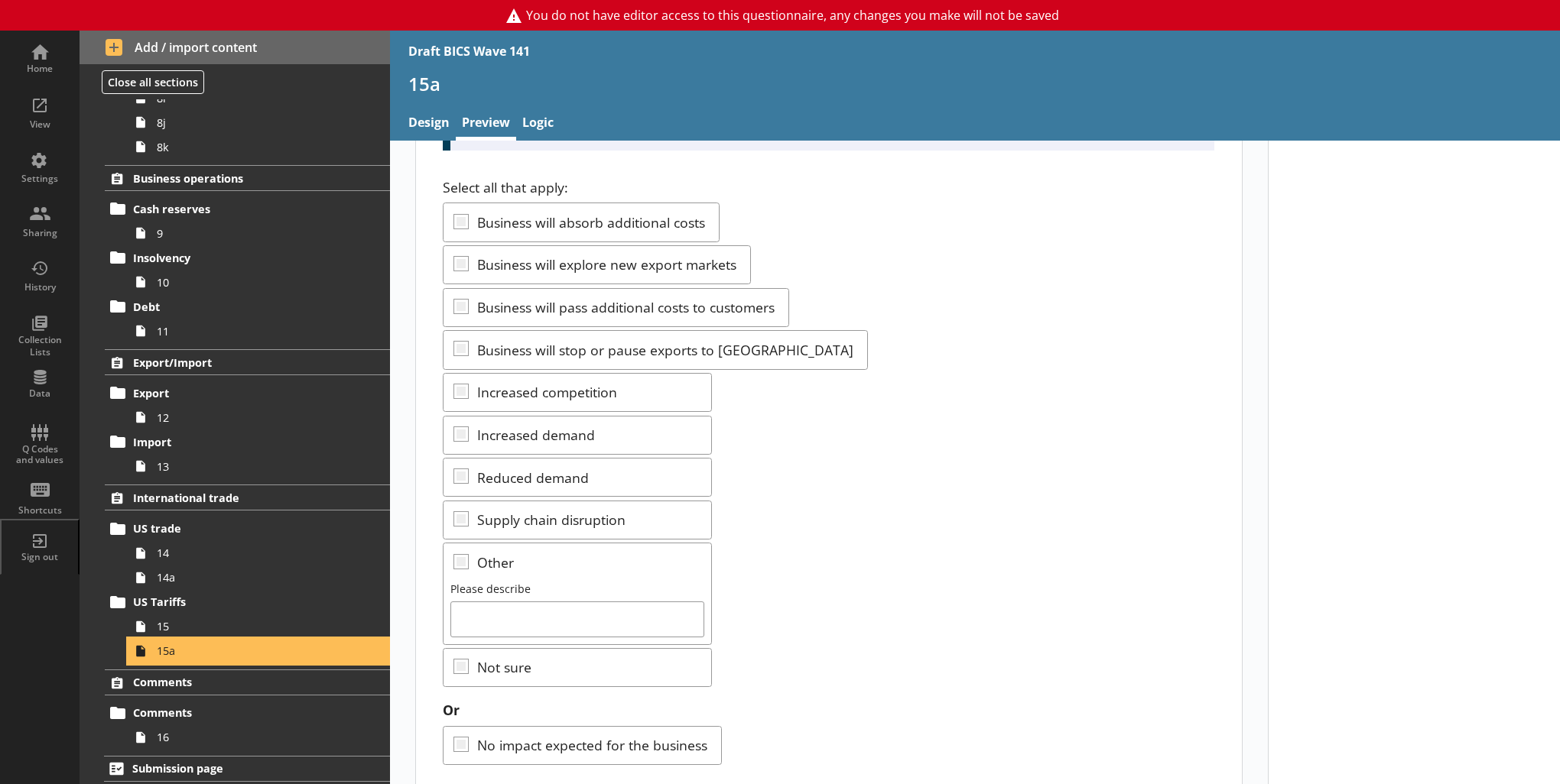
scroll to position [178, 0]
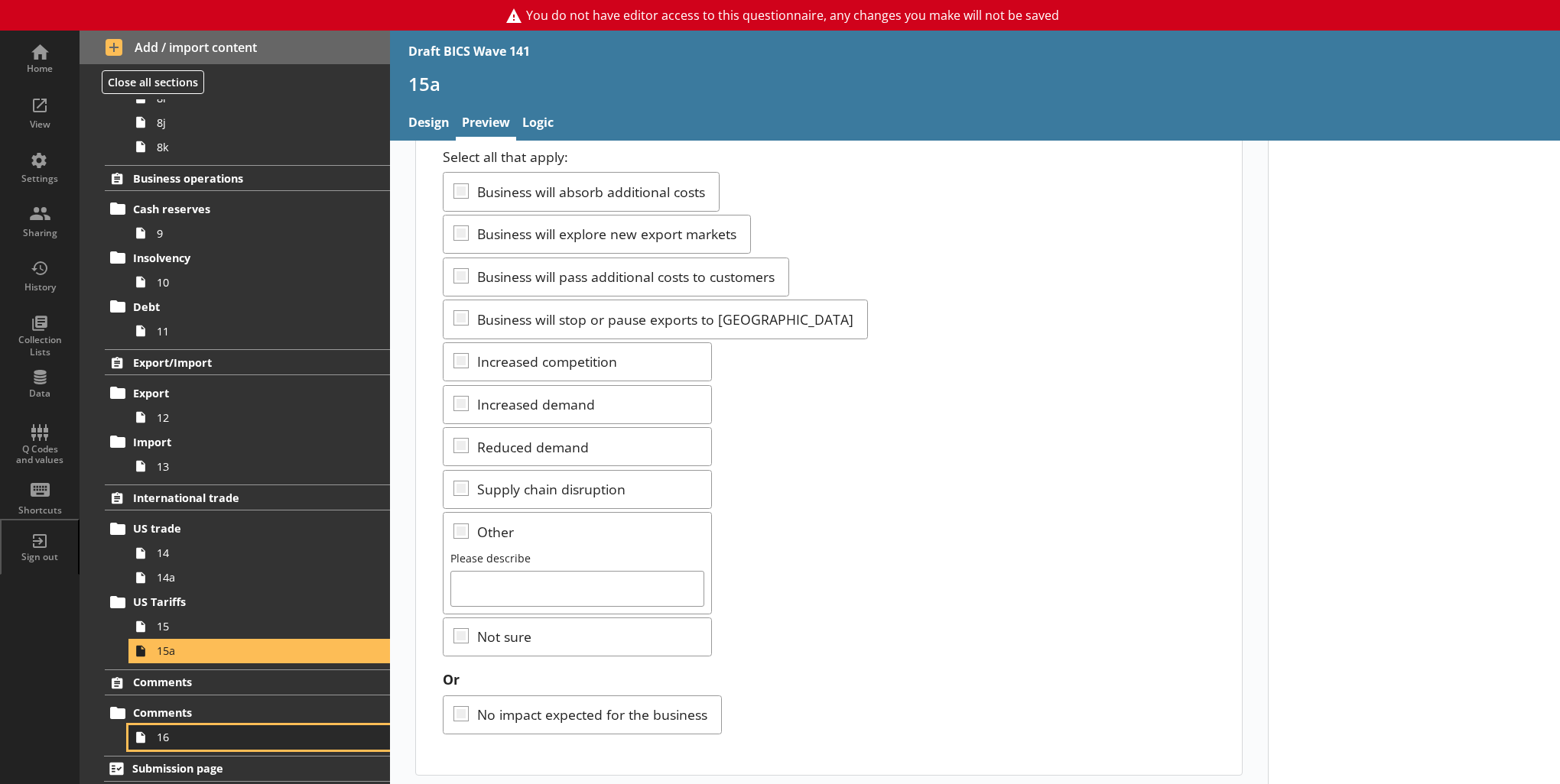
click at [211, 730] on span "16" at bounding box center [251, 737] width 188 height 14
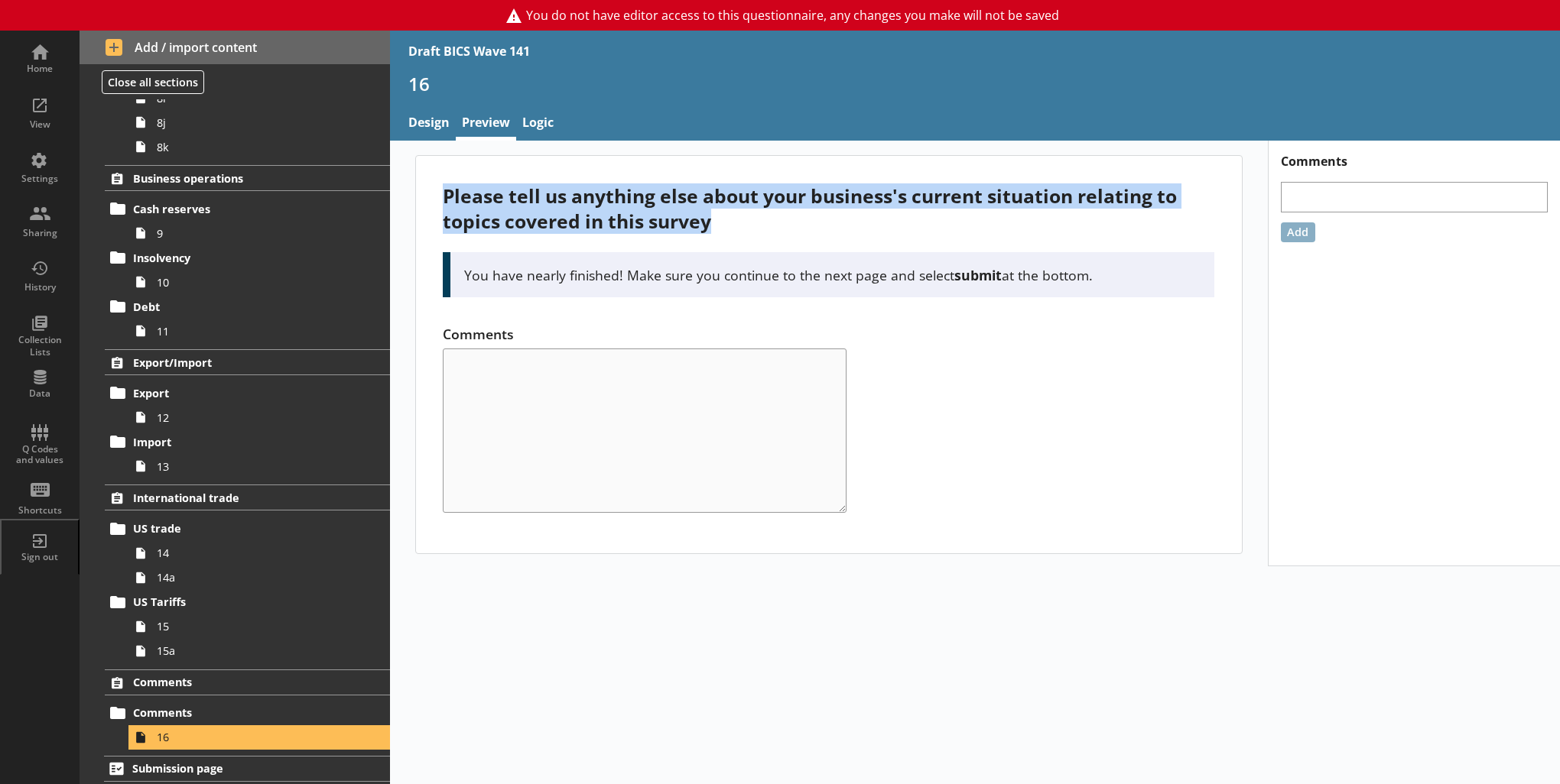
drag, startPoint x: 448, startPoint y: 197, endPoint x: 716, endPoint y: 218, distance: 268.8
click at [716, 218] on div "Please tell us anything else about your business's current situation relating t…" at bounding box center [829, 208] width 772 height 51
copy div "Please tell us anything else about your business's current situation relating t…"
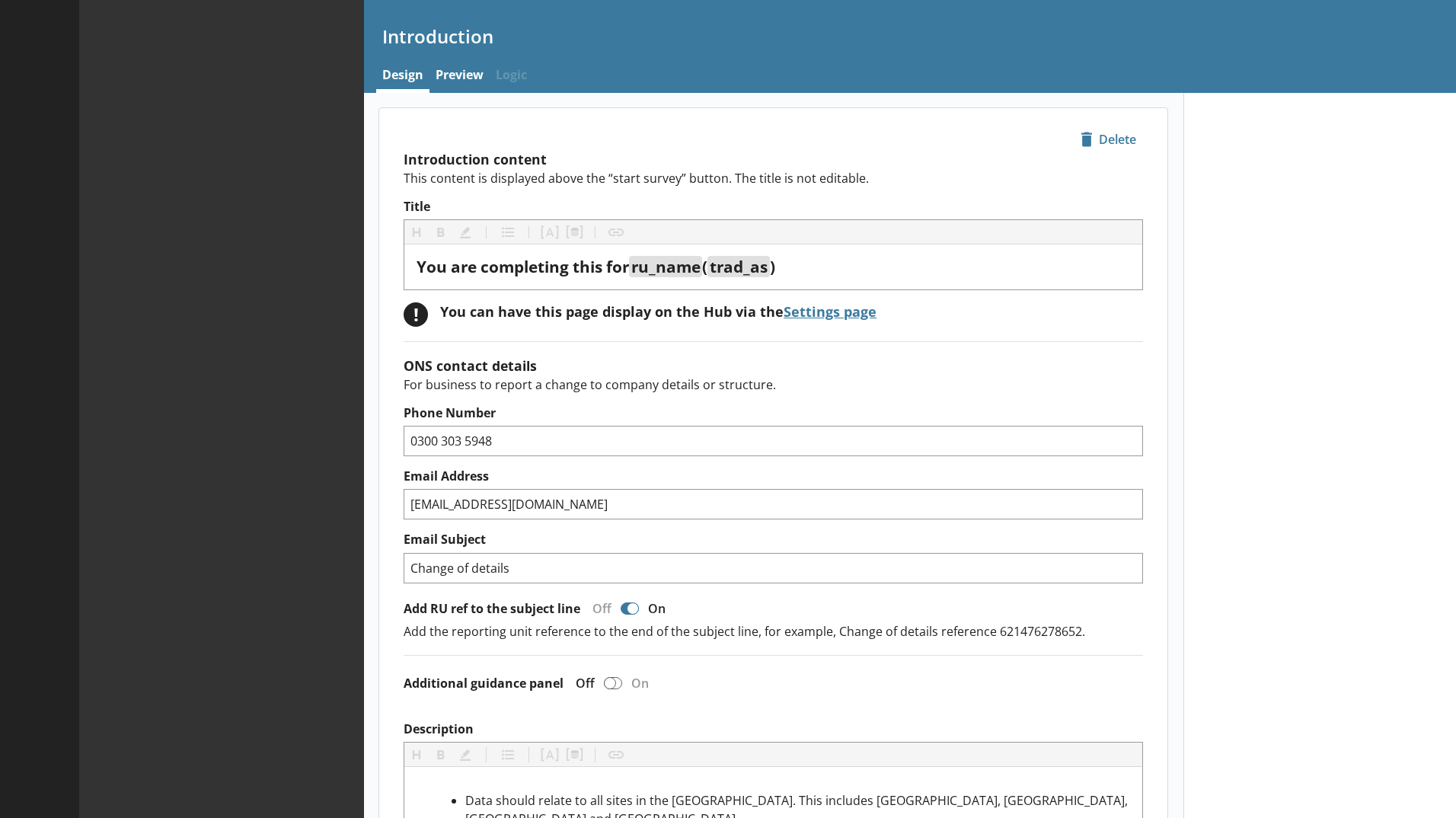
type textarea "x"
